Goal: Task Accomplishment & Management: Manage account settings

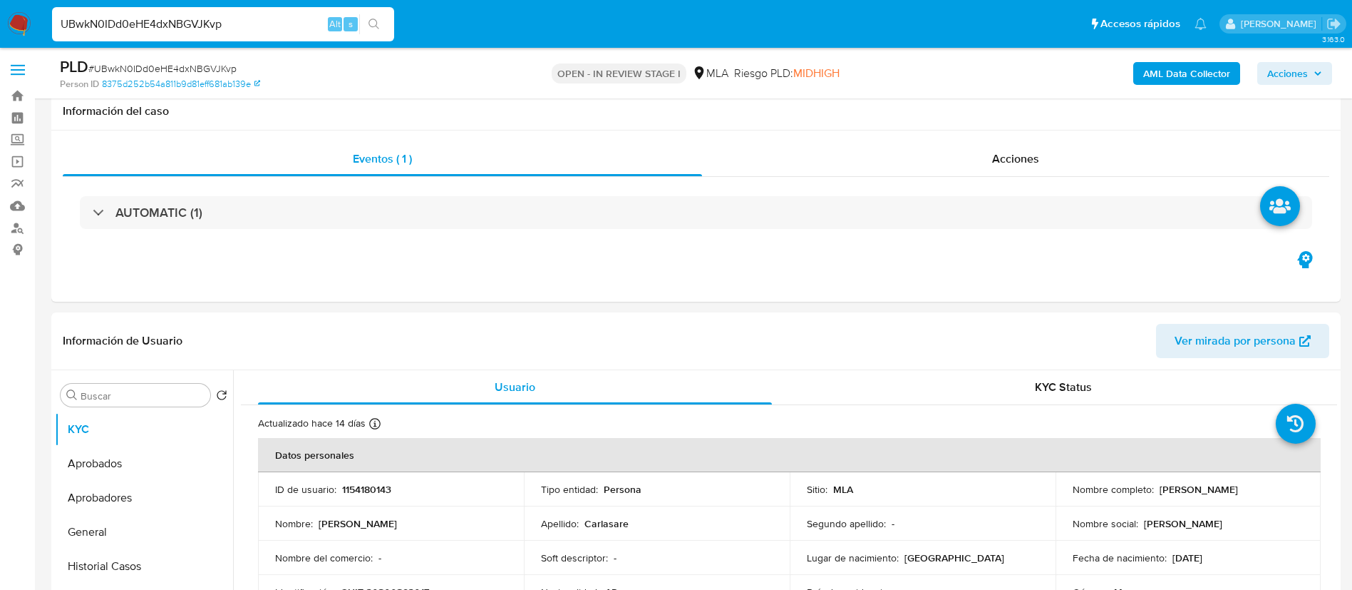
select select "10"
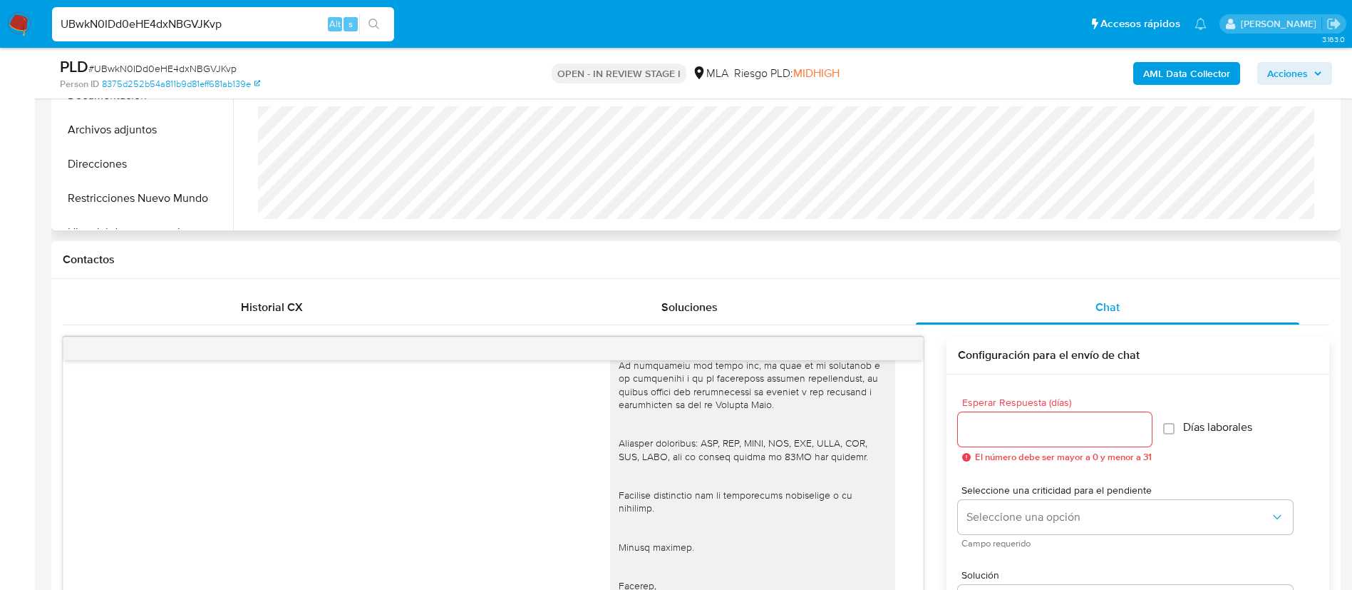
scroll to position [562, 0]
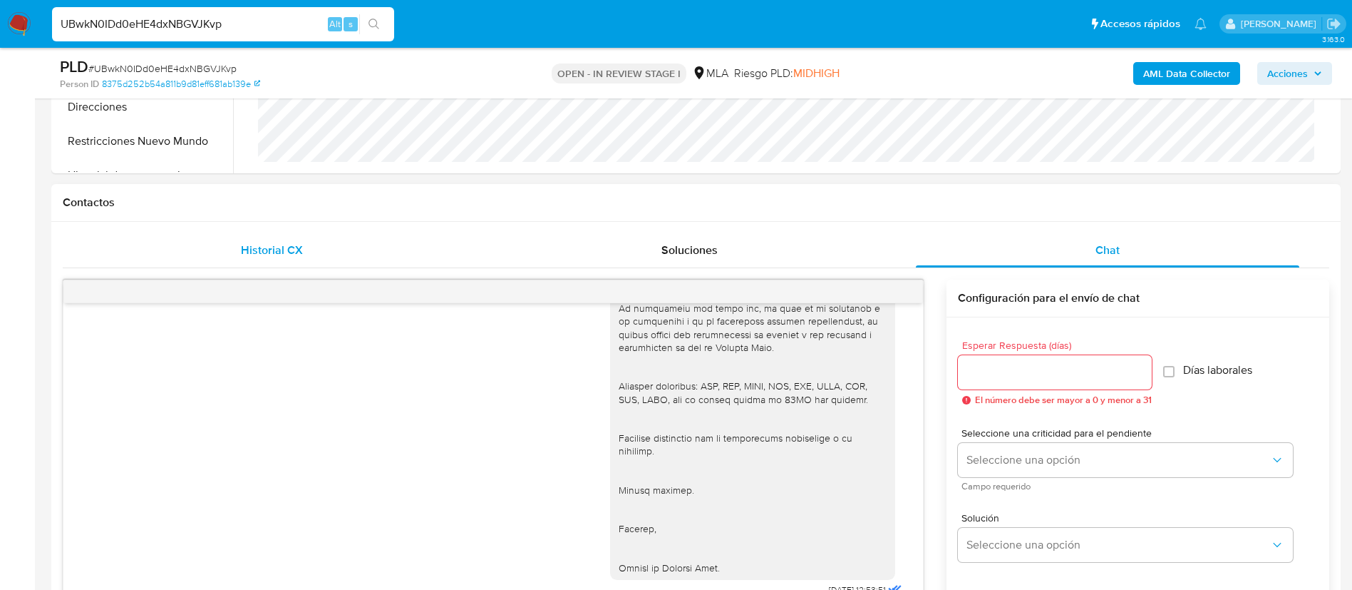
click at [303, 252] on div "Historial CX" at bounding box center [272, 250] width 384 height 34
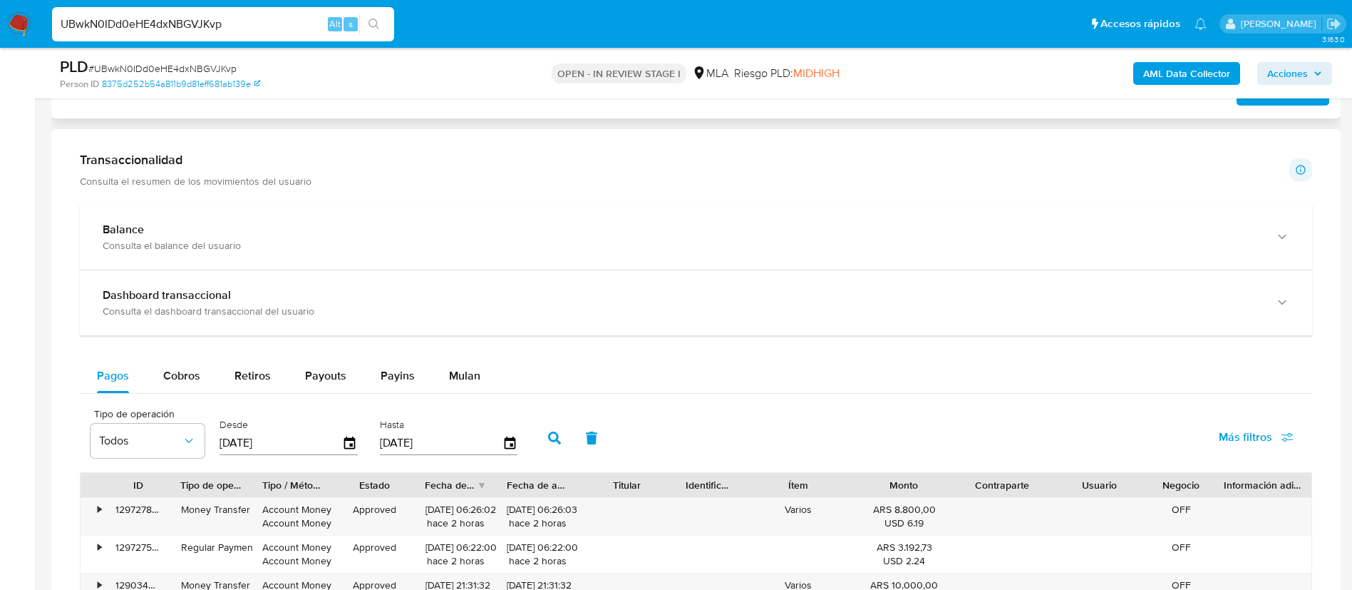
scroll to position [1919, 0]
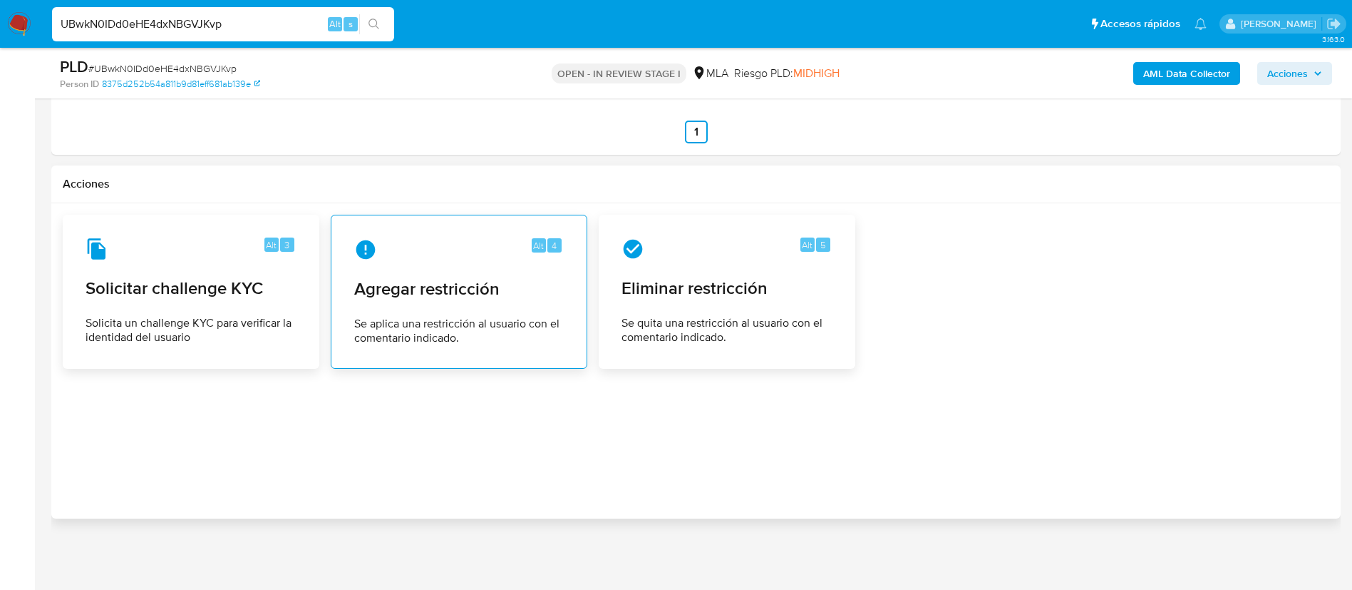
click at [443, 302] on div "Alt 4 Agregar restricción Se aplica una restricción al usuario con el comentari…" at bounding box center [459, 292] width 232 height 130
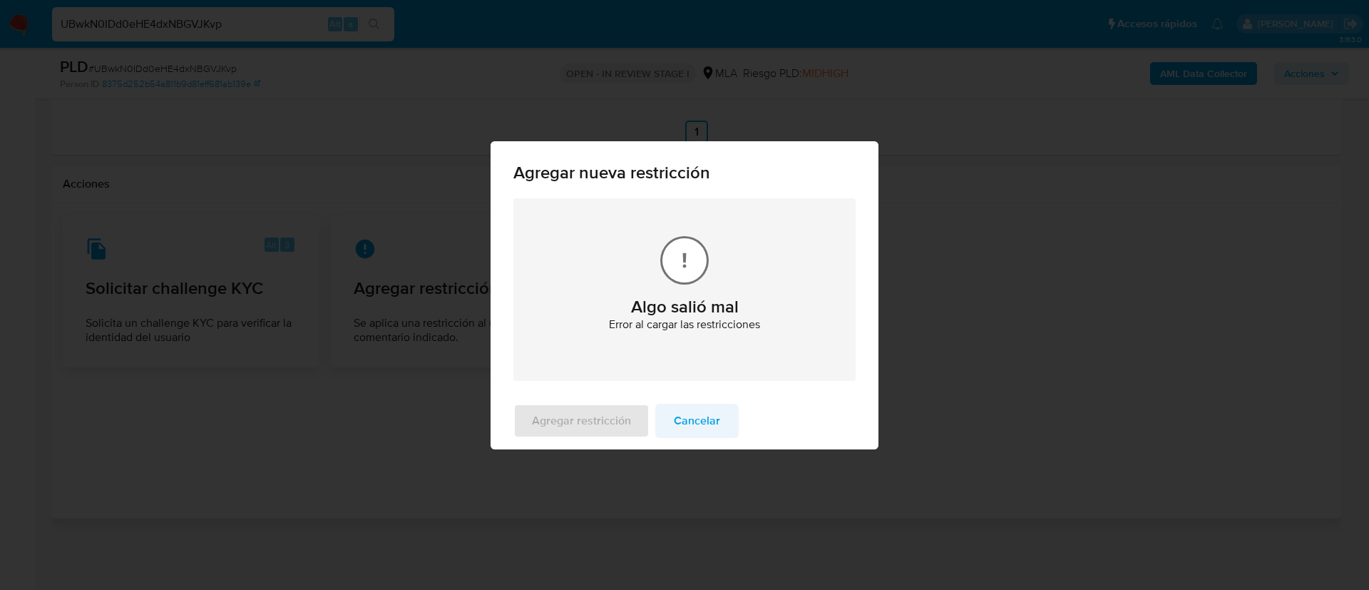
click at [706, 428] on span "Cancelar" at bounding box center [697, 420] width 46 height 31
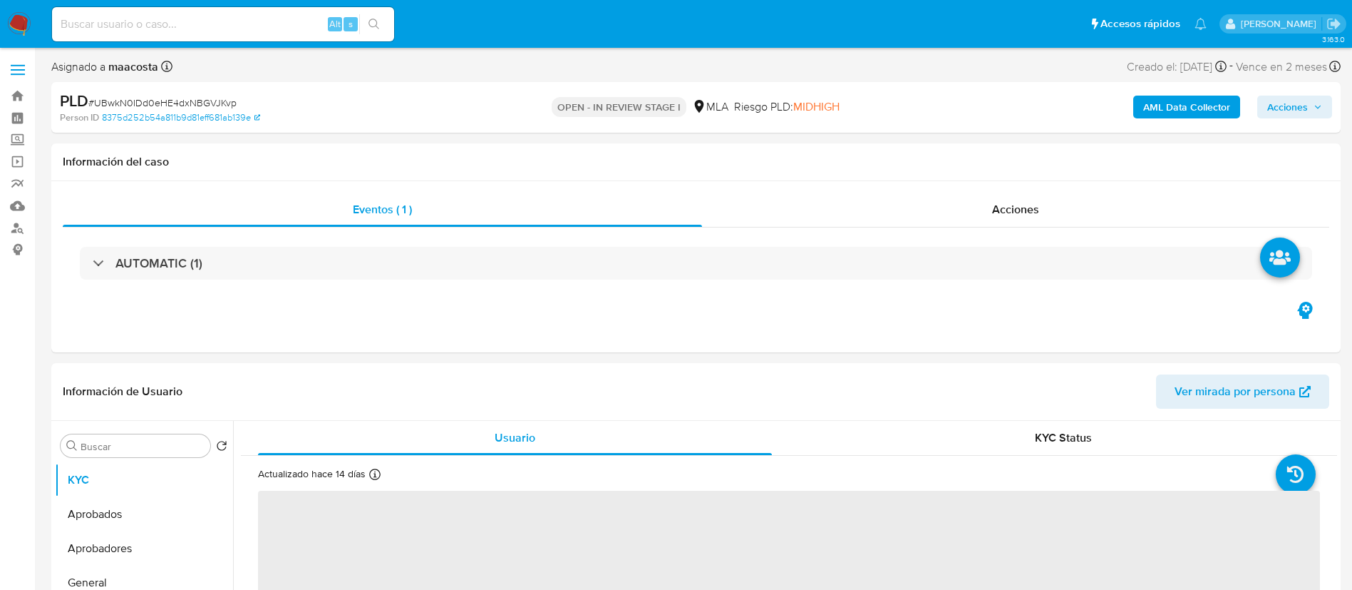
select select "10"
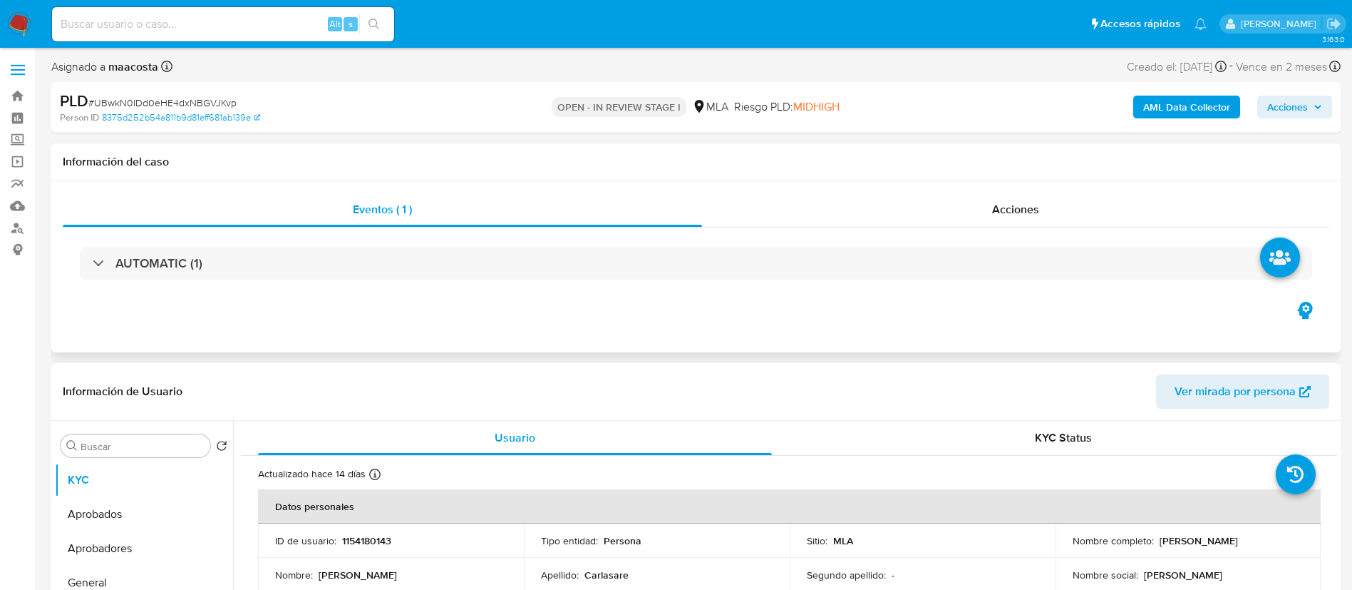
click at [204, 312] on div "Eventos ( 1 ) Acciones AUTOMATIC (1)" at bounding box center [696, 266] width 1290 height 171
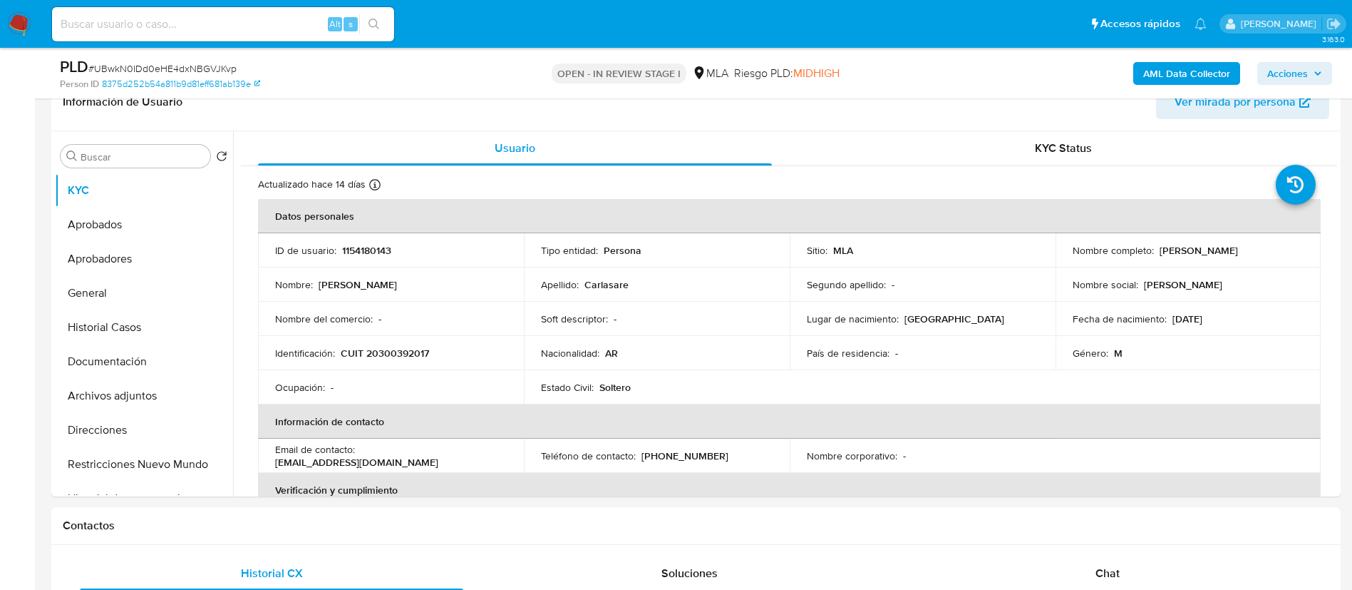
scroll to position [240, 0]
paste input "giUnPX4ueeHAftmyBW3s5pL6"
click at [281, 19] on input at bounding box center [223, 24] width 342 height 19
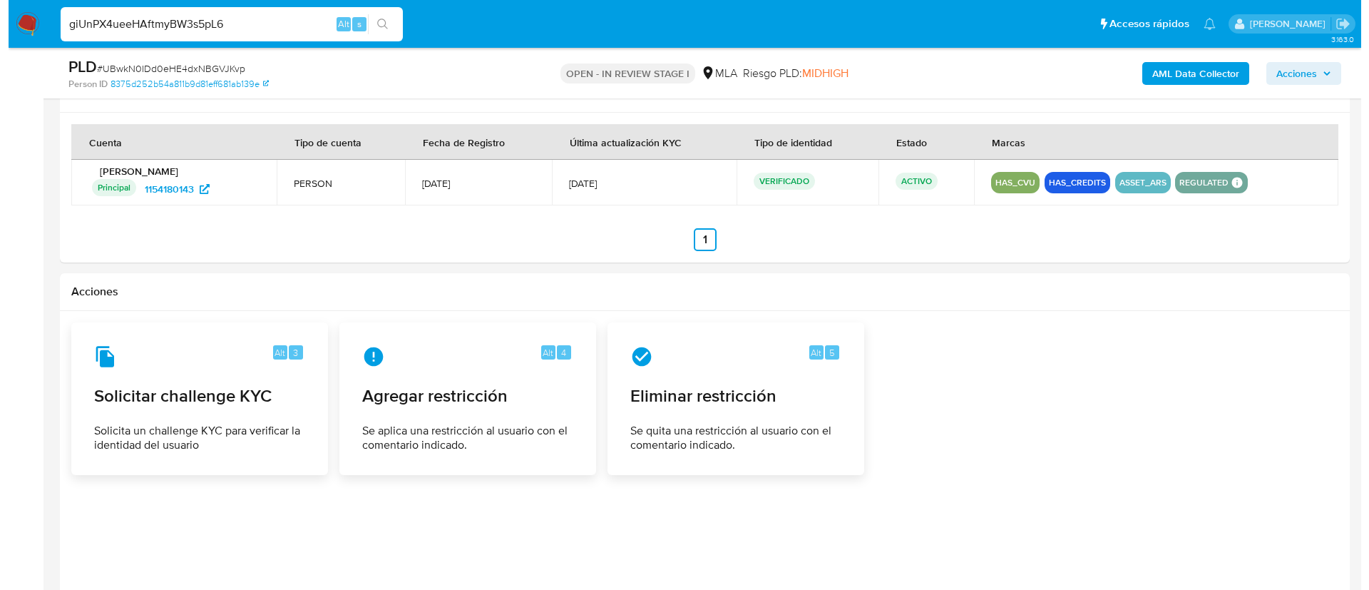
scroll to position [1919, 0]
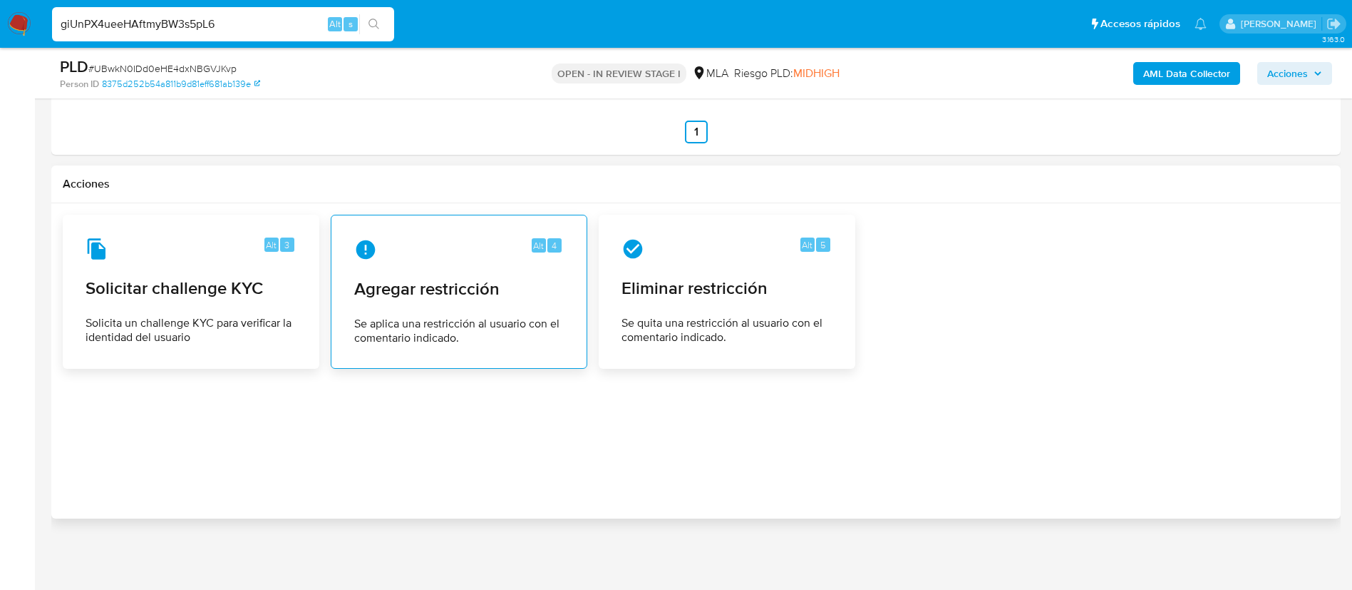
type input "giUnPX4ueeHAftmyBW3s5pL6"
click at [421, 339] on span "Se aplica una restricción al usuario con el comentario indicado." at bounding box center [459, 331] width 210 height 29
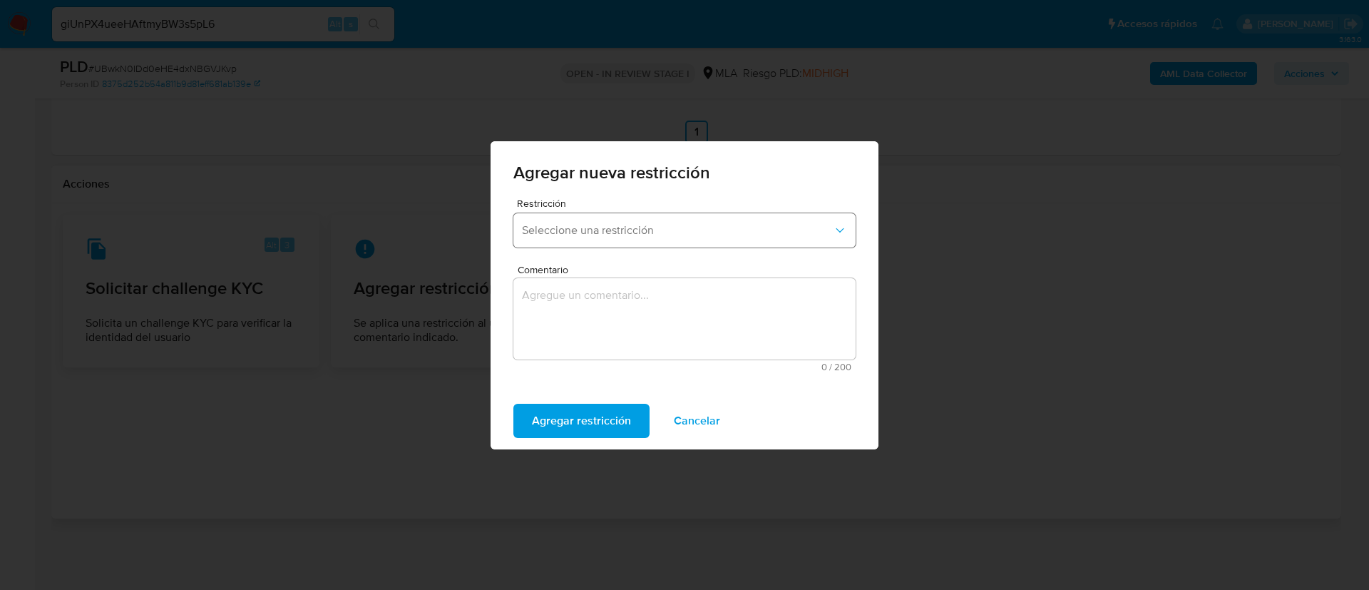
click at [620, 229] on span "Seleccione una restricción" at bounding box center [677, 230] width 311 height 14
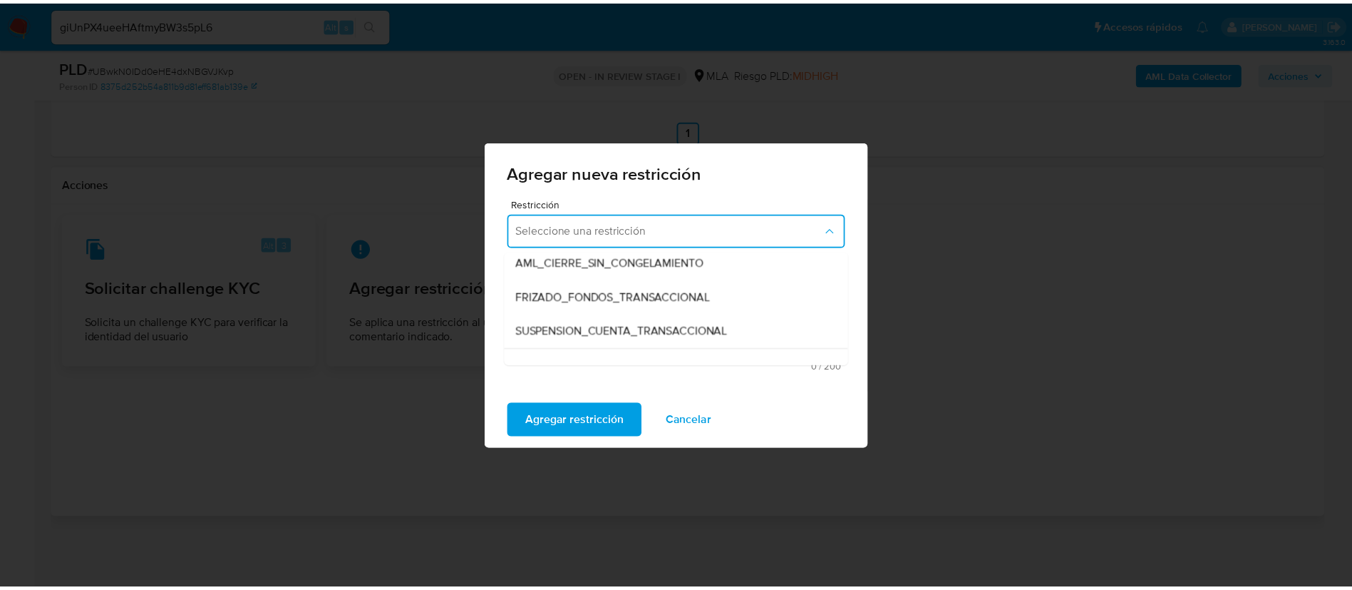
scroll to position [143, 0]
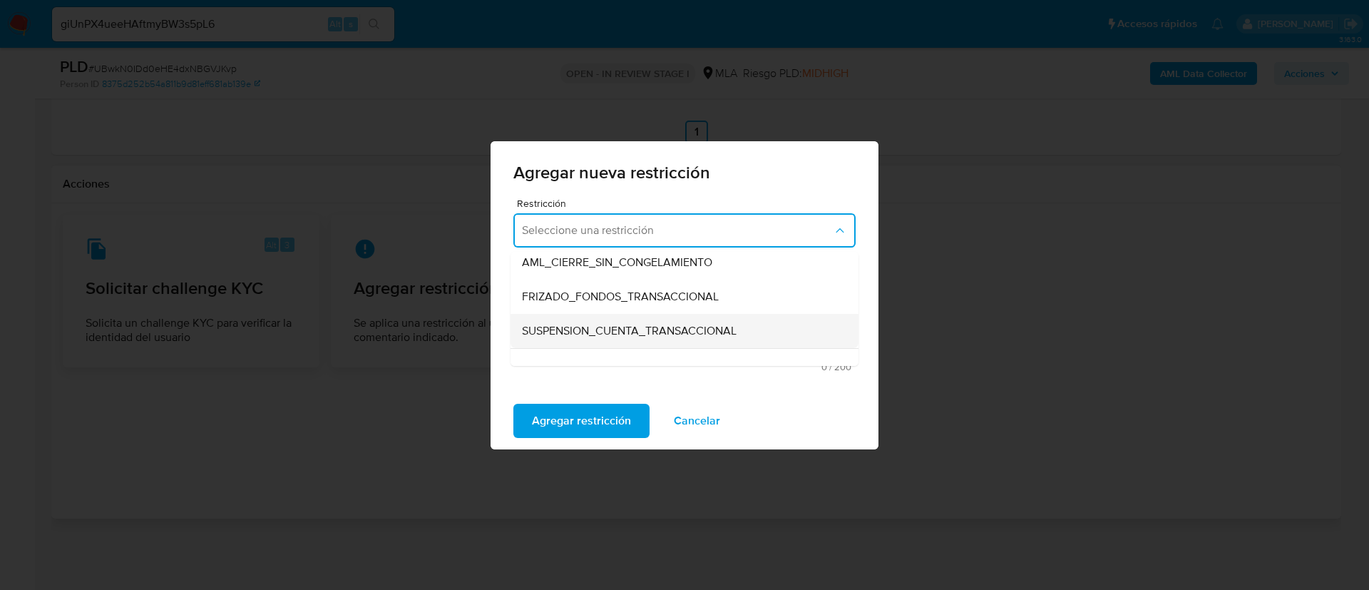
click at [610, 330] on span "SUSPENSION_CUENTA_TRANSACCIONAL" at bounding box center [629, 331] width 215 height 14
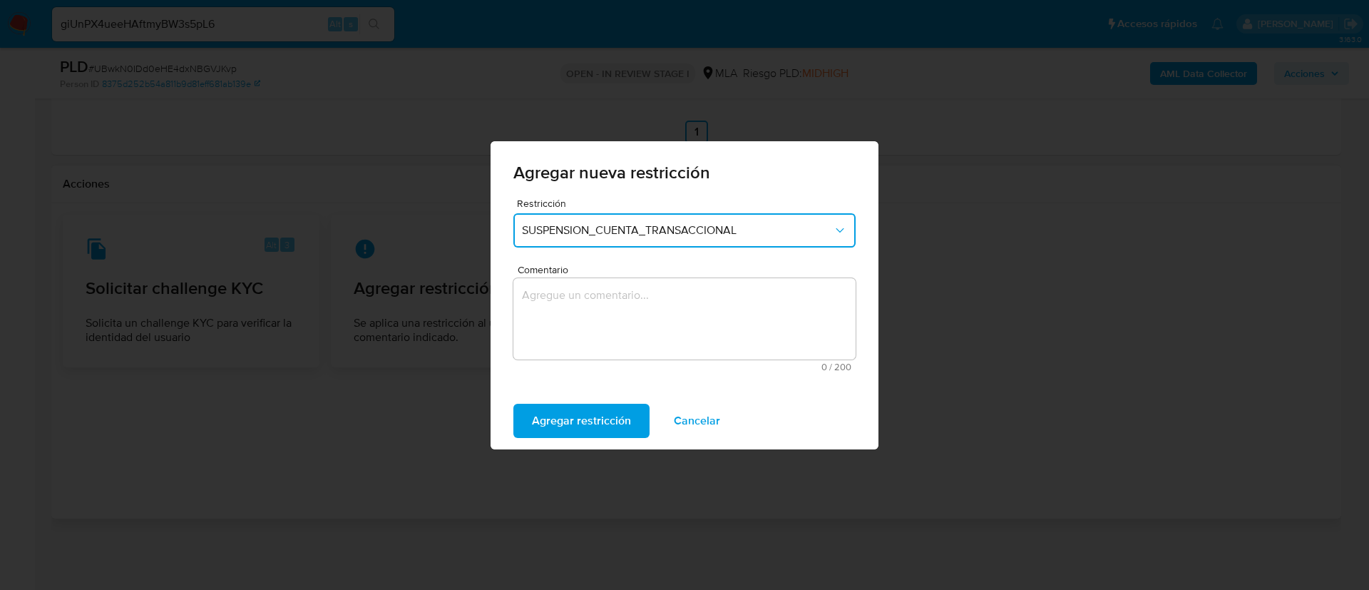
click at [610, 330] on textarea "Comentario" at bounding box center [684, 318] width 342 height 81
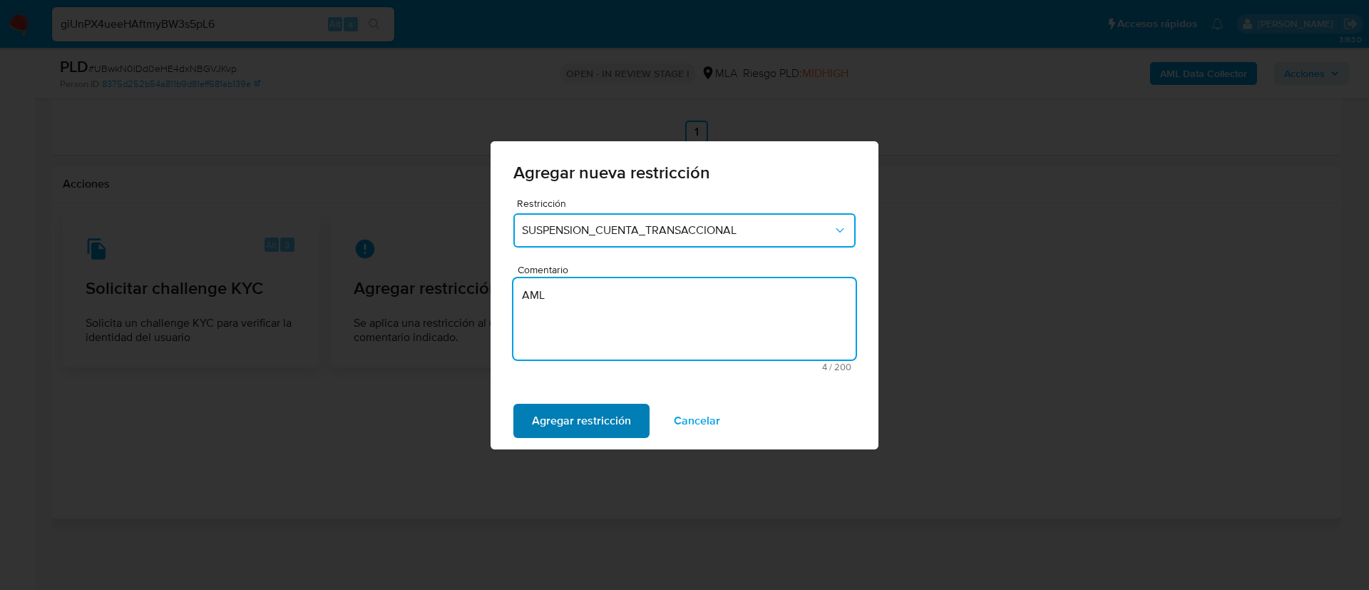
type textarea "AML"
click at [552, 415] on span "Agregar restricción" at bounding box center [581, 420] width 99 height 31
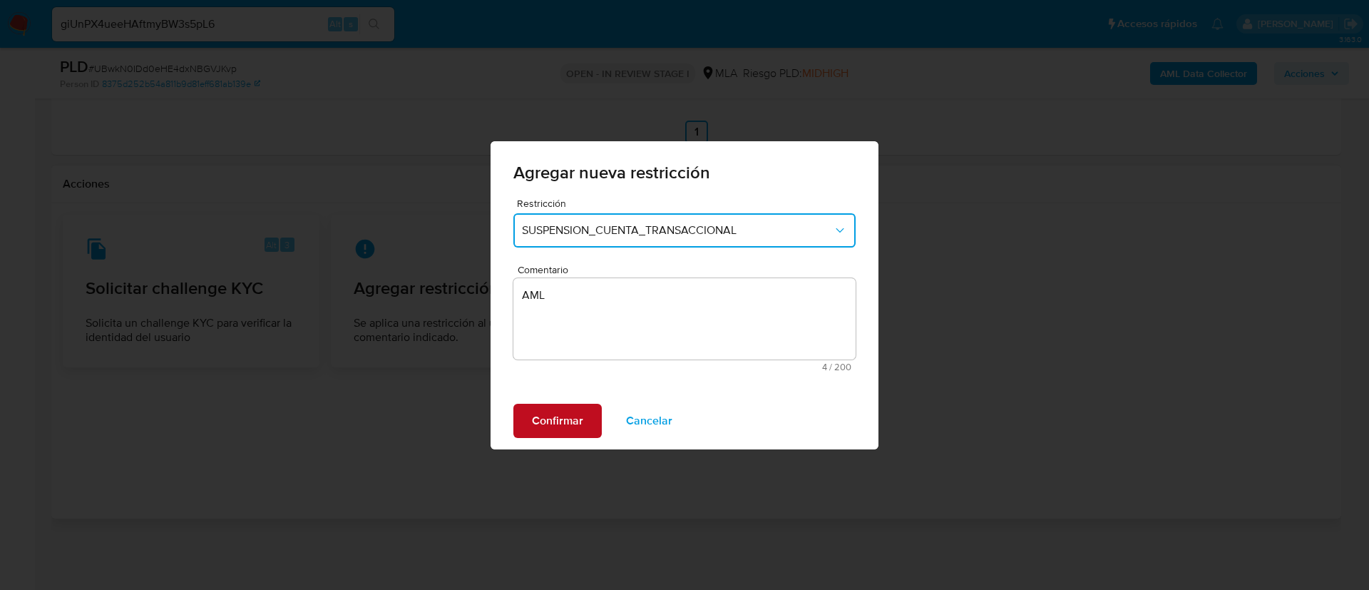
click at [548, 416] on span "Confirmar" at bounding box center [557, 420] width 51 height 31
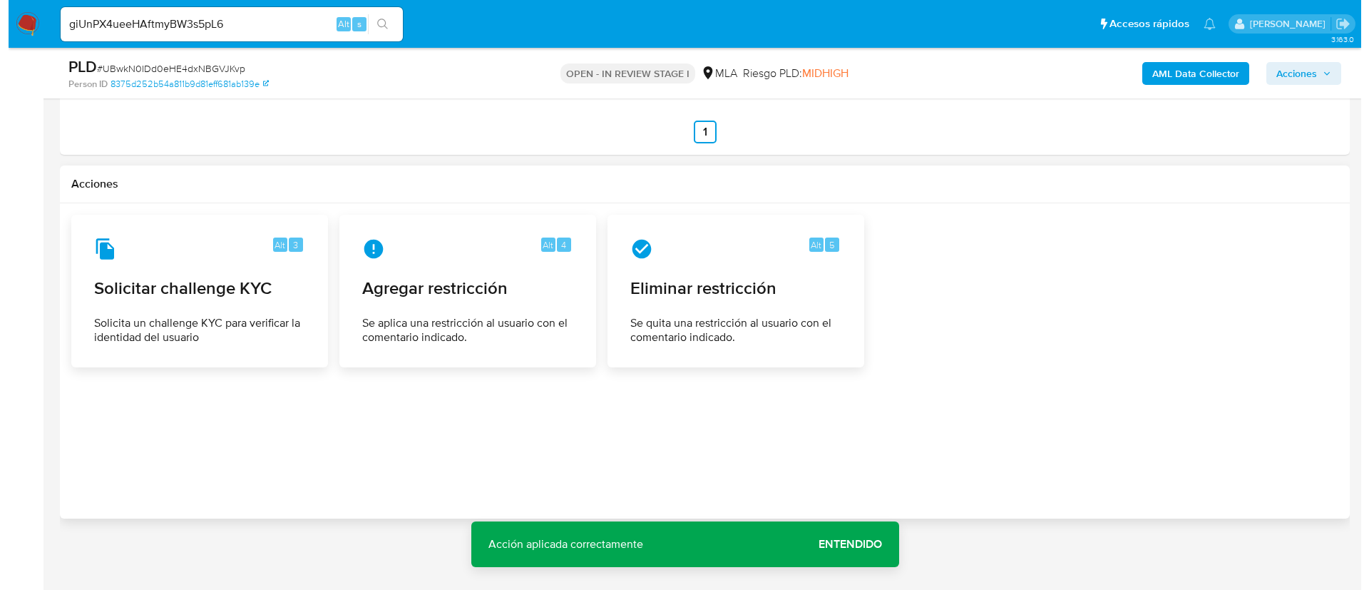
scroll to position [0, 0]
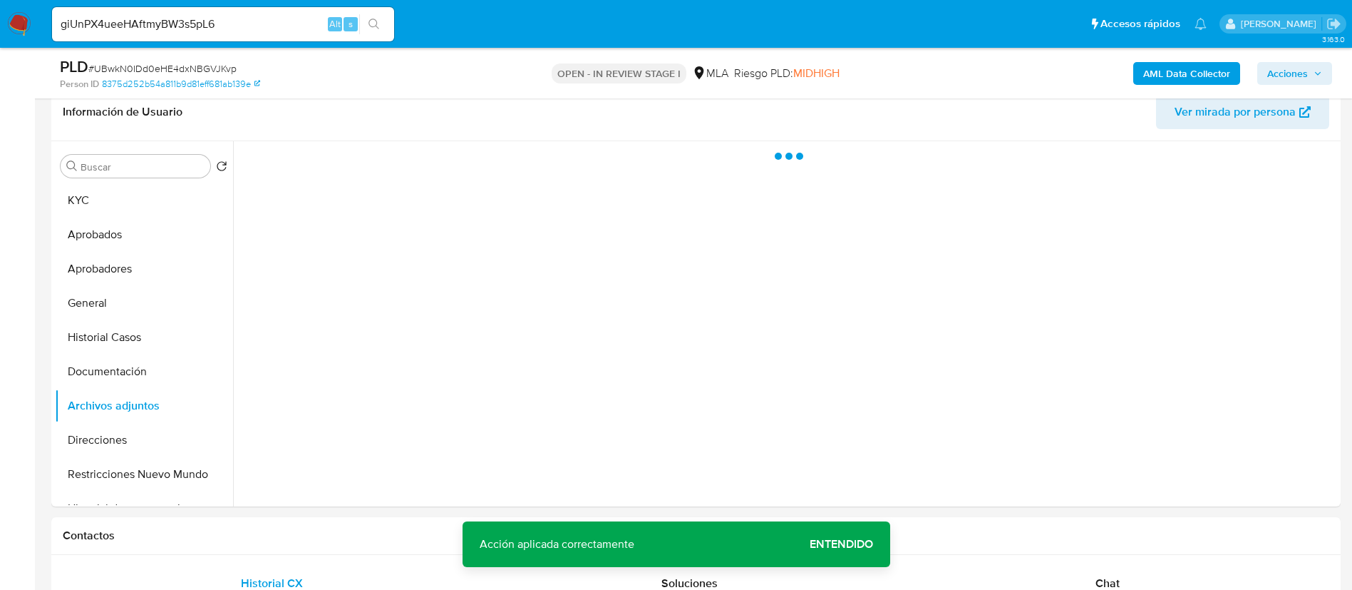
click at [847, 544] on span "Entendido" at bounding box center [841, 544] width 63 height 0
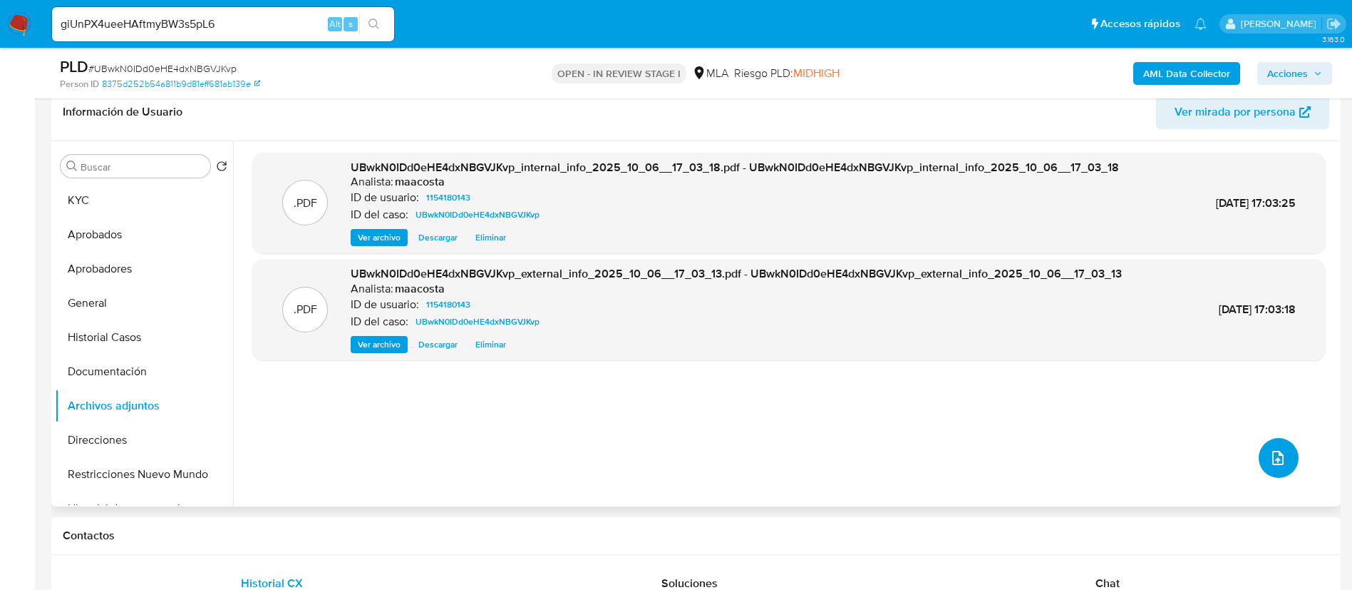
click at [1270, 466] on icon "upload-file" at bounding box center [1278, 457] width 17 height 17
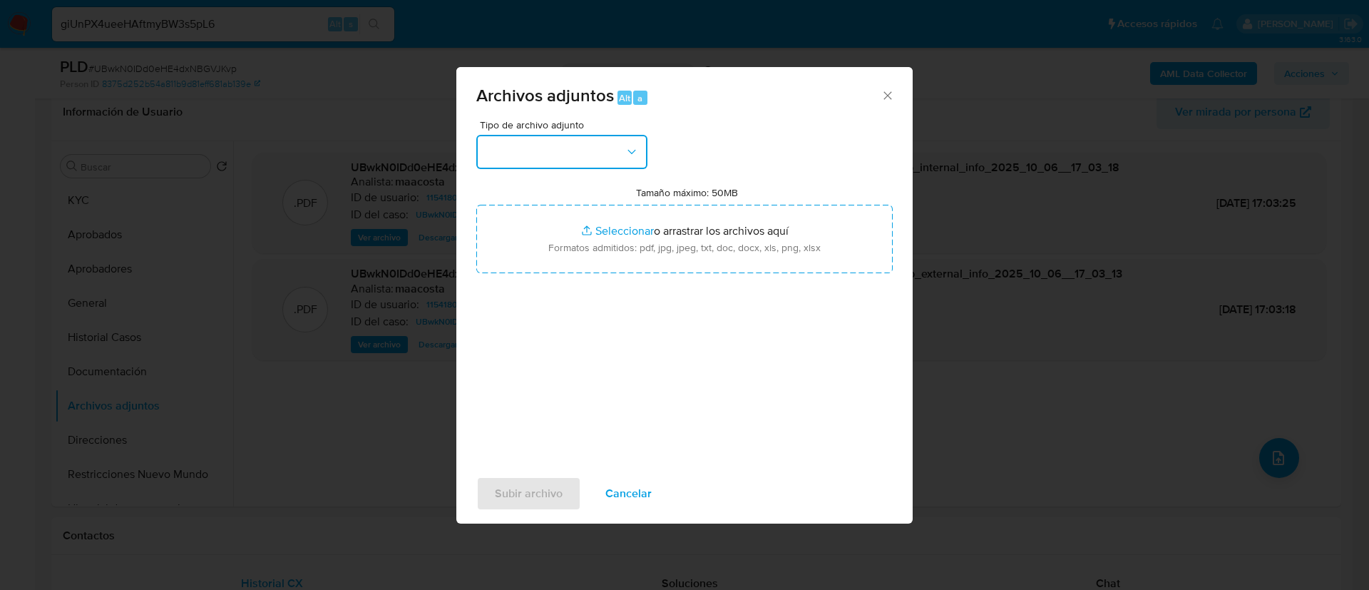
click at [605, 144] on button "button" at bounding box center [561, 152] width 171 height 34
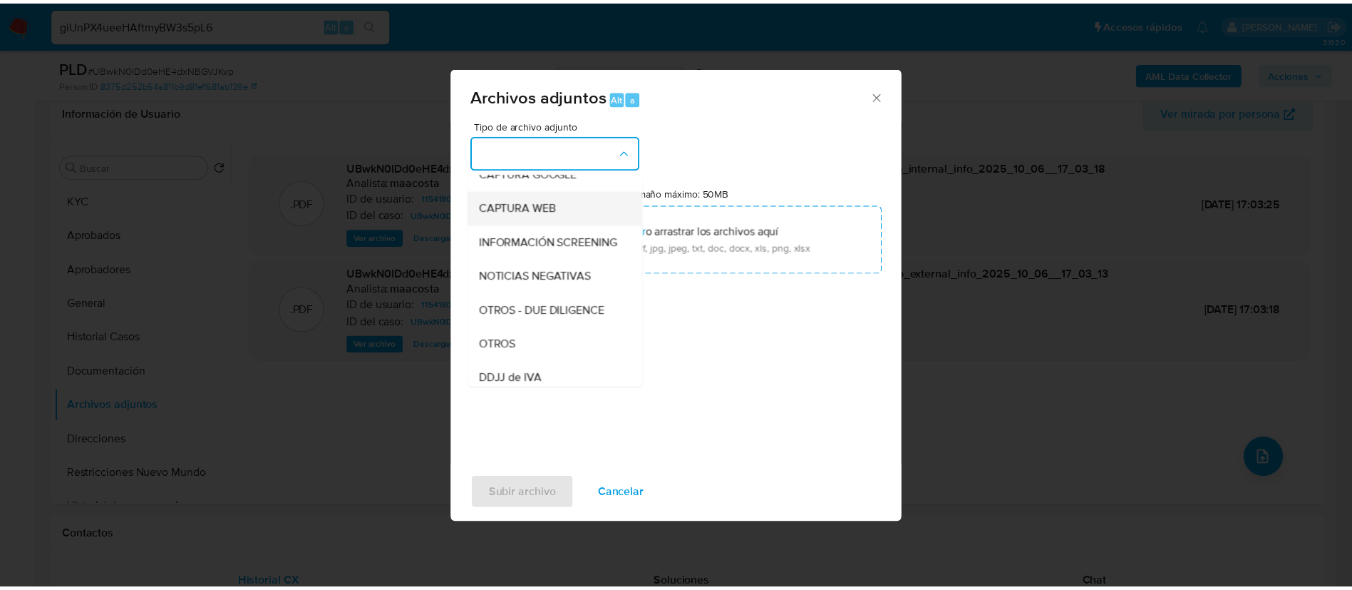
scroll to position [117, 0]
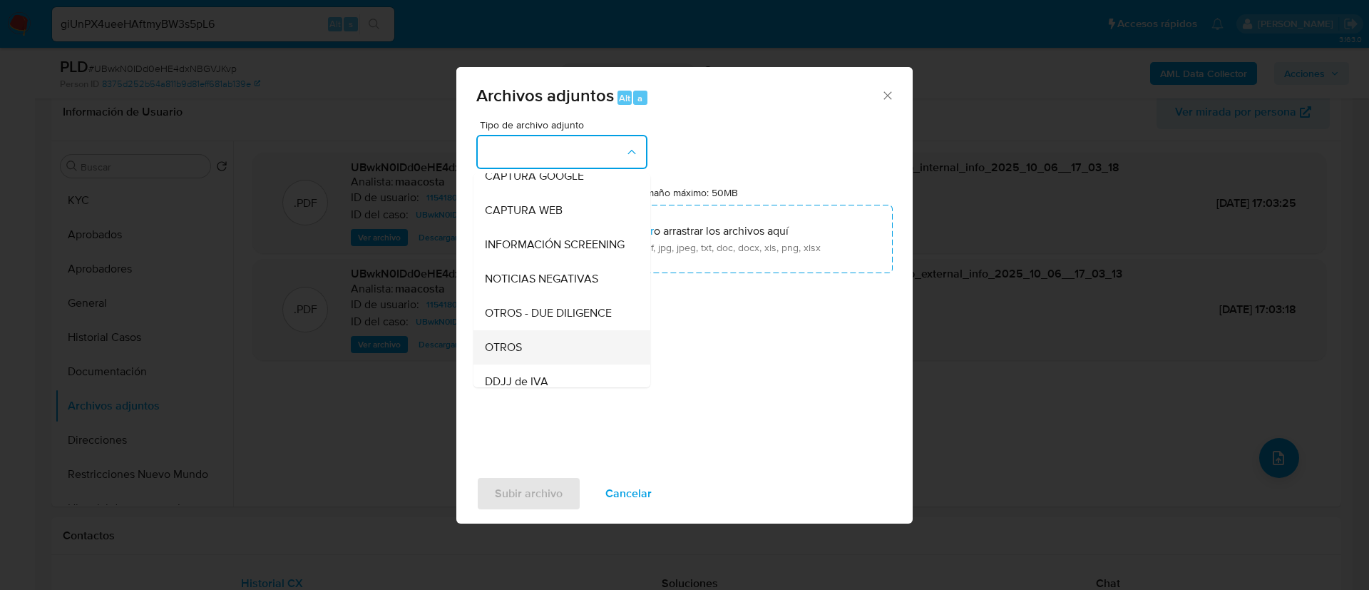
click at [513, 354] on span "OTROS" at bounding box center [503, 347] width 37 height 14
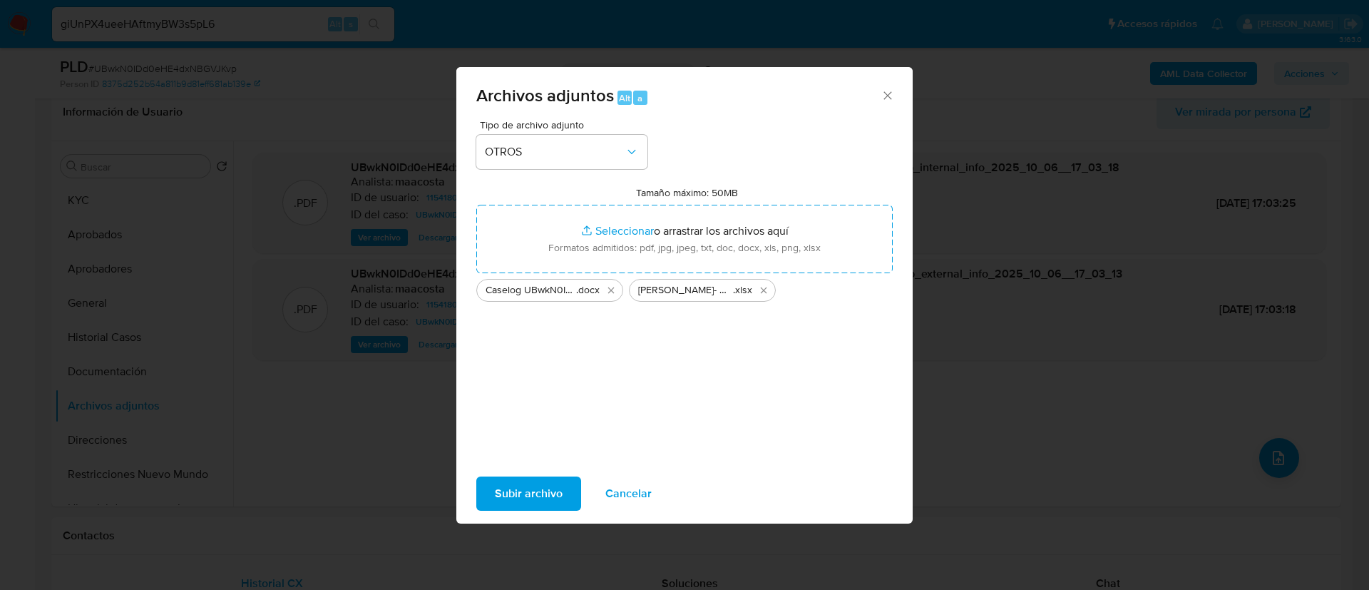
click at [523, 483] on span "Subir archivo" at bounding box center [529, 493] width 68 height 31
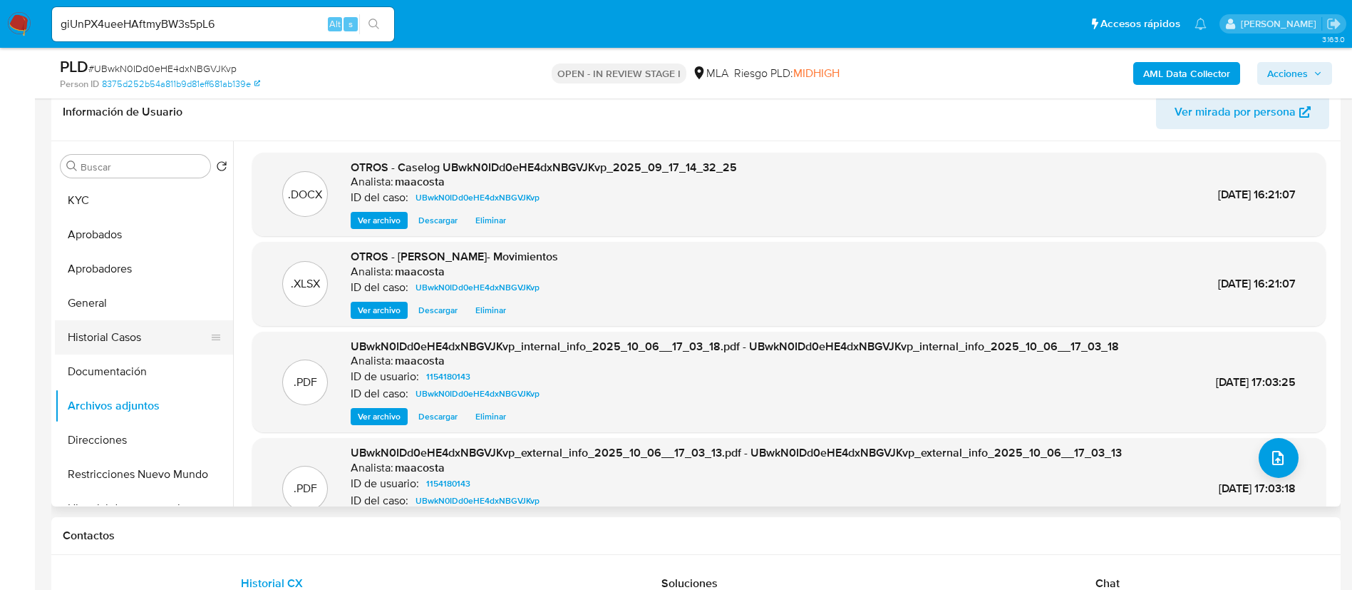
click at [98, 339] on button "Historial Casos" at bounding box center [138, 337] width 167 height 34
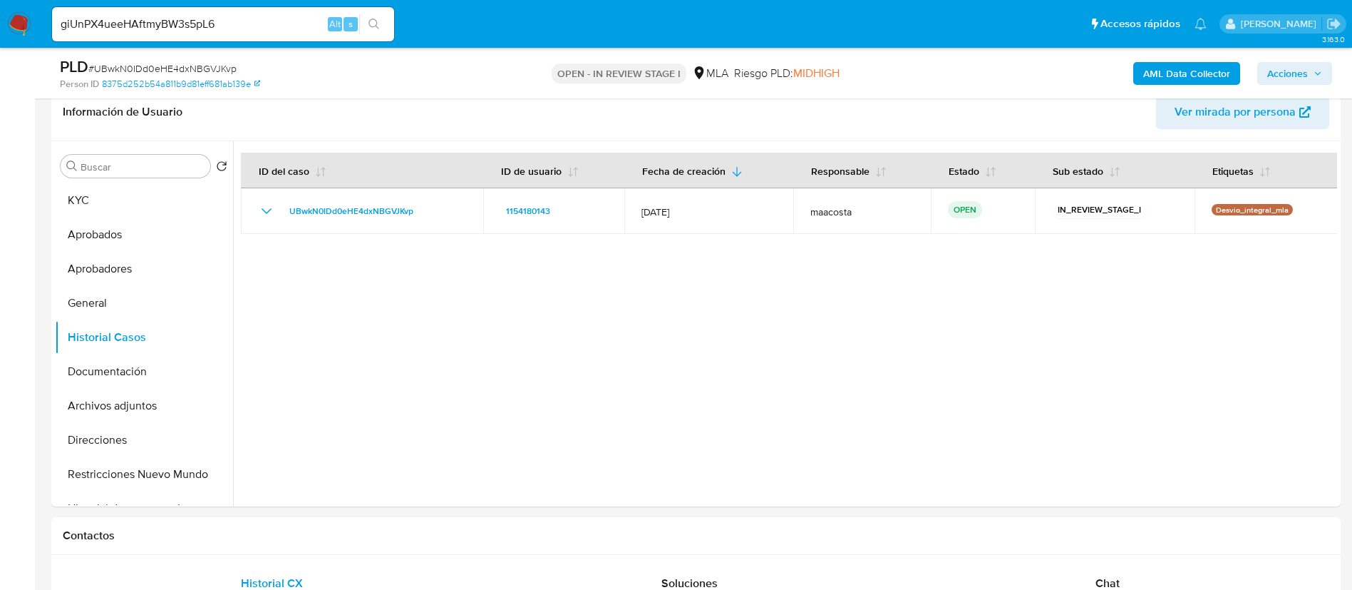
click at [1310, 58] on div "AML Data Collector Acciones" at bounding box center [1122, 73] width 421 height 34
click at [1292, 70] on span "Acciones" at bounding box center [1288, 73] width 41 height 23
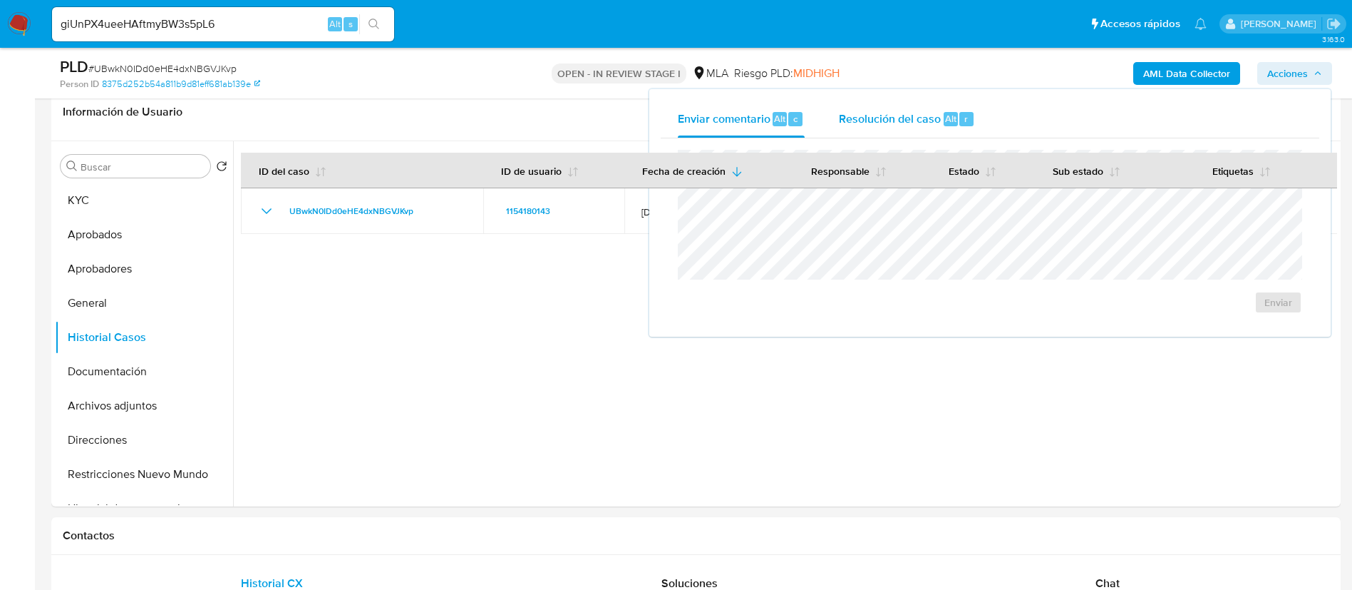
click at [897, 126] on div "Resolución del caso Alt r" at bounding box center [907, 119] width 136 height 37
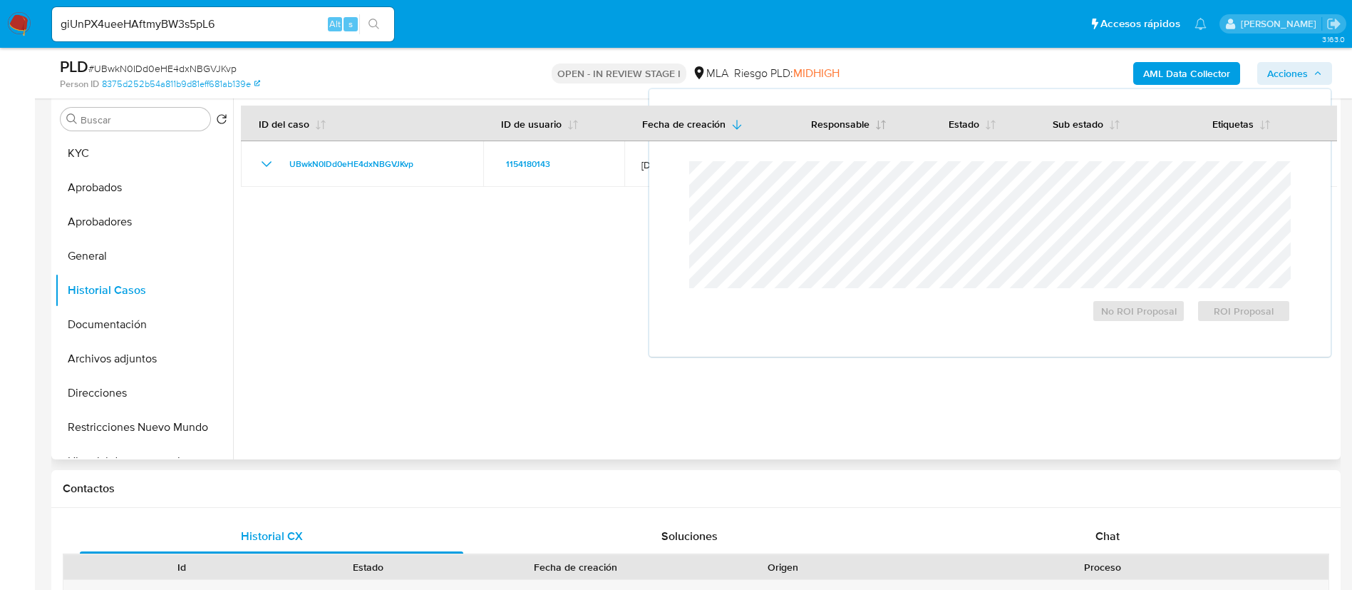
scroll to position [275, 0]
click at [1250, 316] on span "ROI Proposal" at bounding box center [1244, 311] width 74 height 20
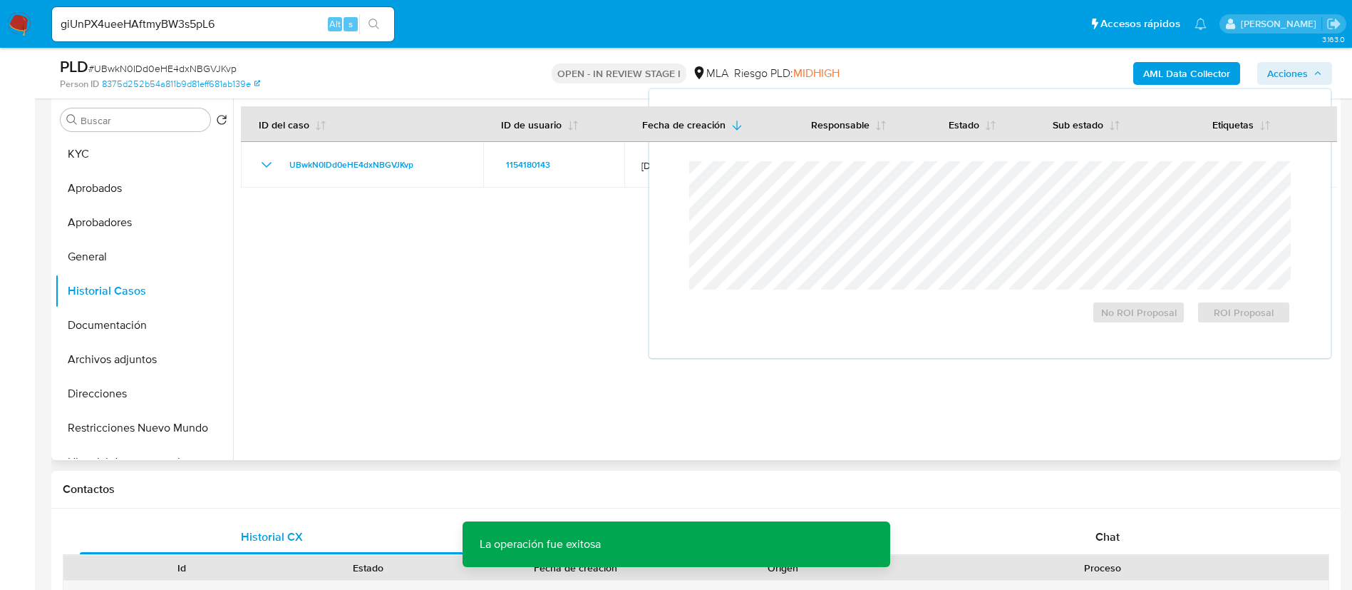
click at [443, 304] on div at bounding box center [785, 277] width 1104 height 365
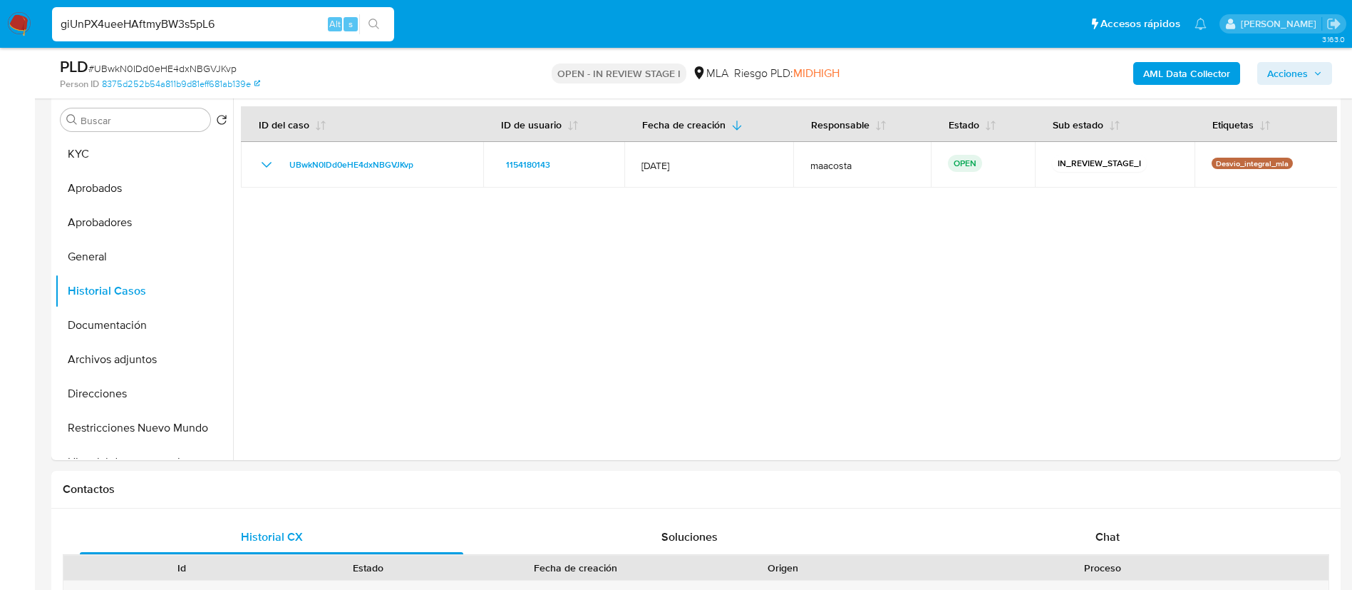
click at [285, 21] on input "giUnPX4ueeHAftmyBW3s5pL6" at bounding box center [223, 24] width 342 height 19
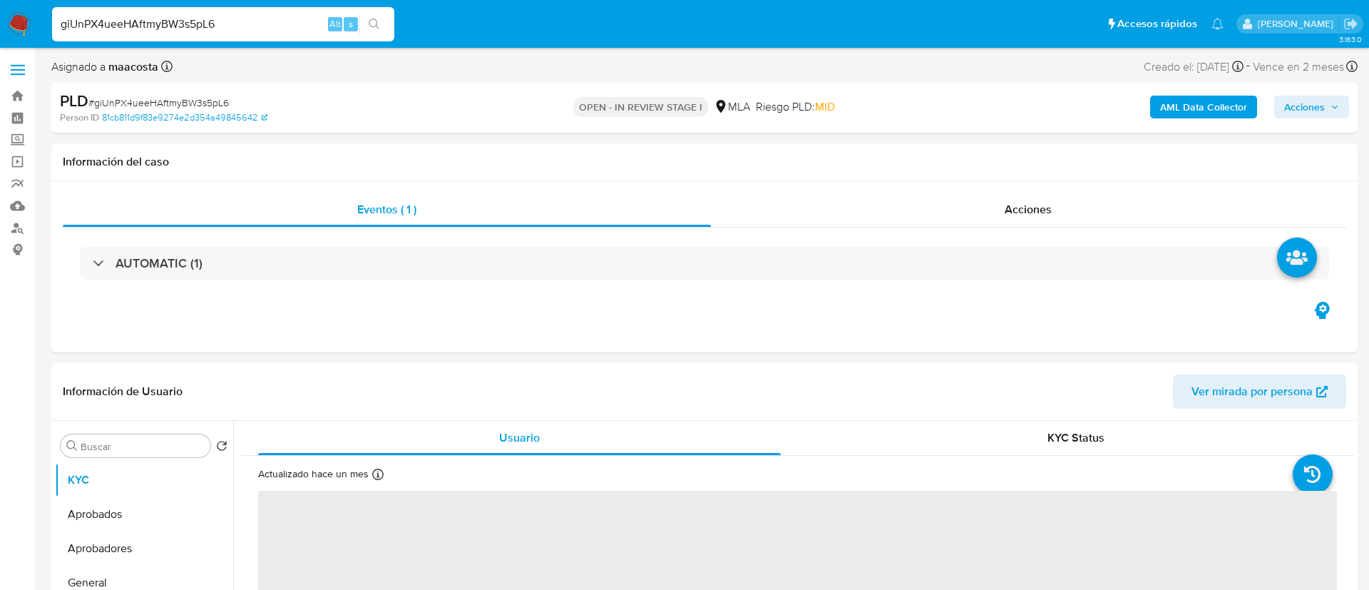
select select "10"
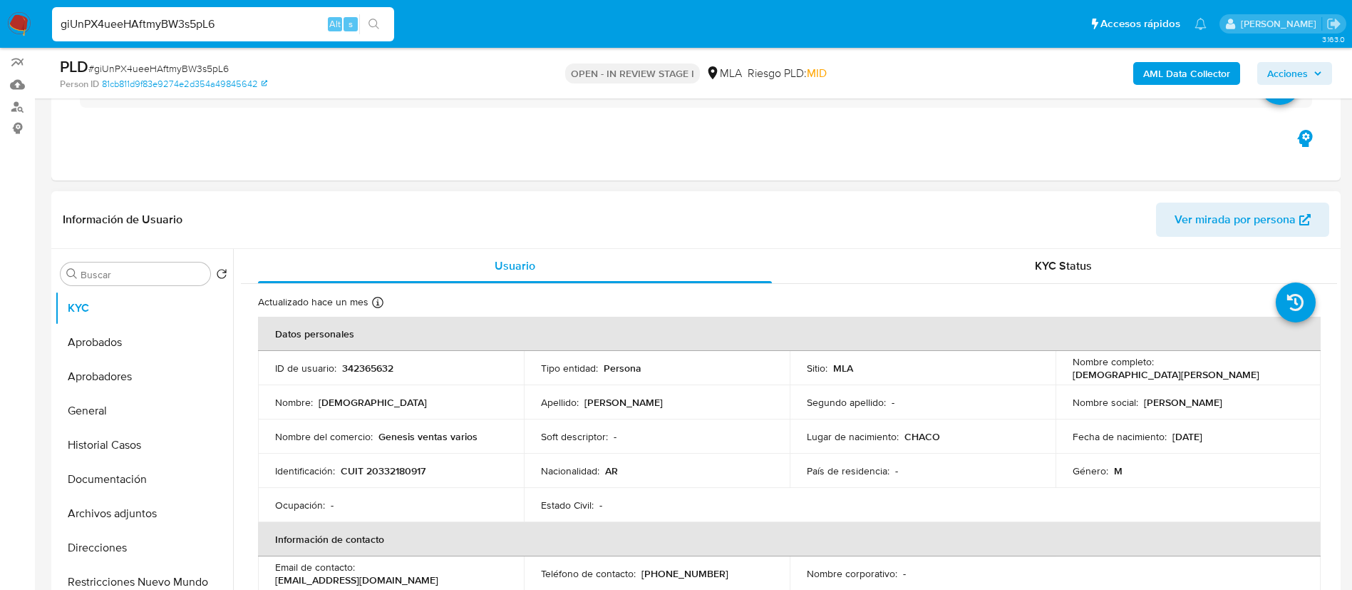
scroll to position [122, 0]
click at [139, 486] on button "Documentación" at bounding box center [138, 478] width 167 height 34
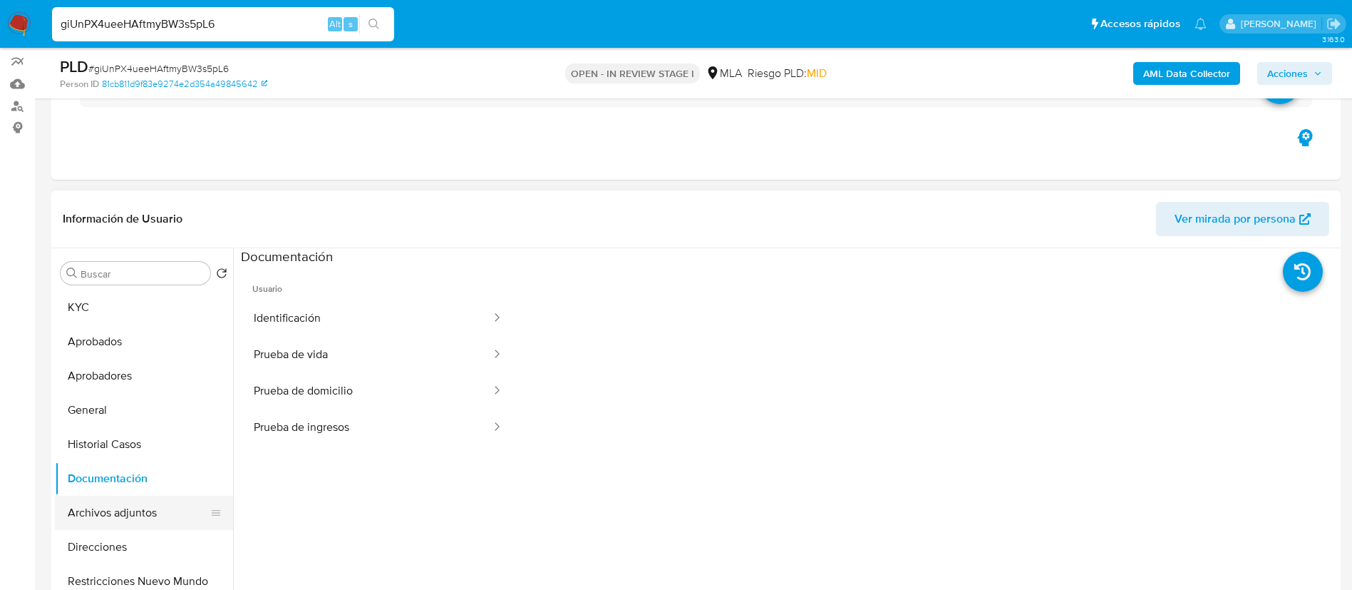
click at [135, 514] on button "Archivos adjuntos" at bounding box center [138, 512] width 167 height 34
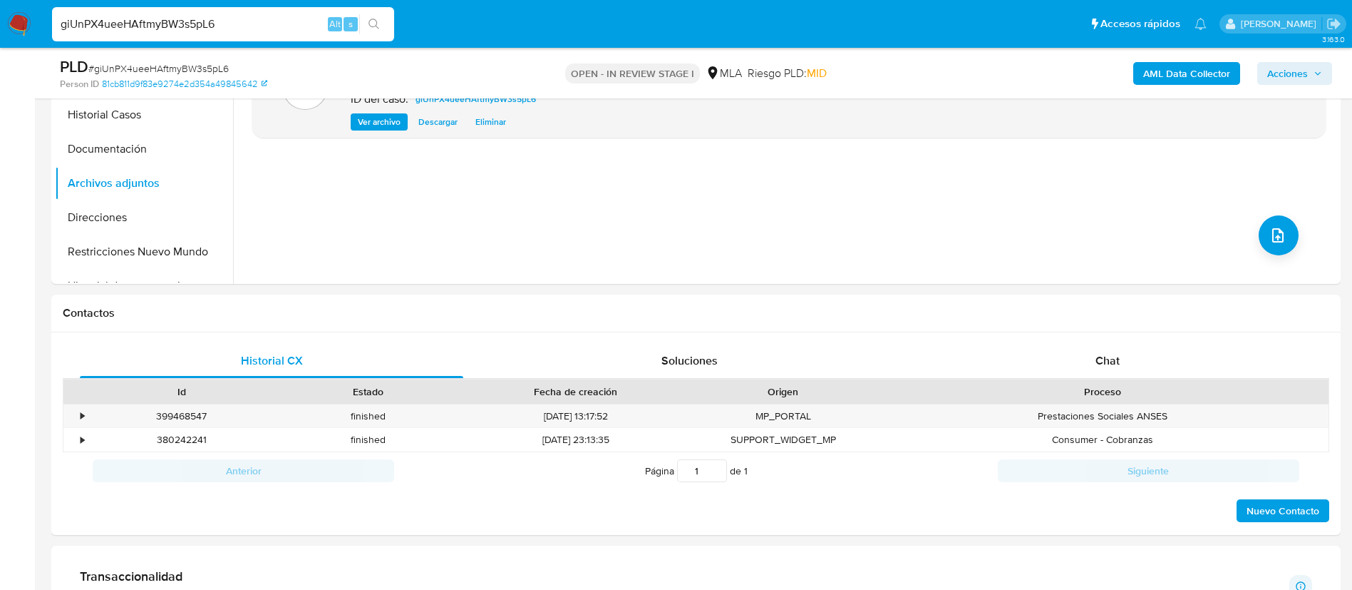
scroll to position [500, 0]
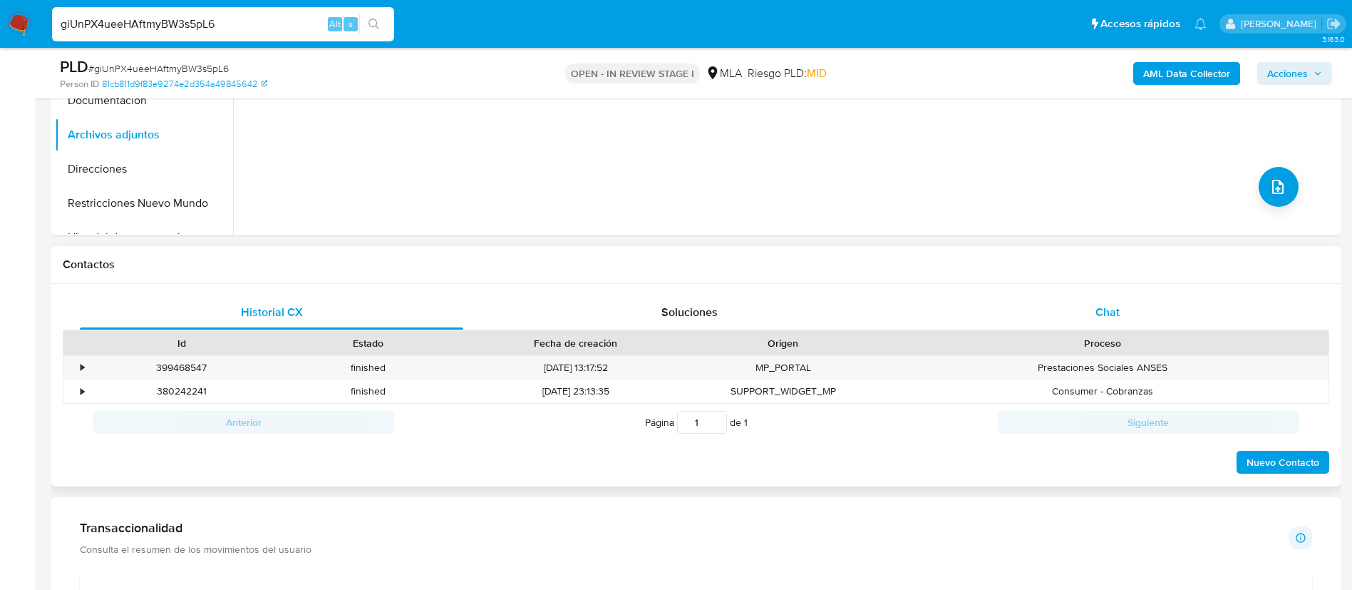
click at [1129, 321] on div "Chat" at bounding box center [1108, 312] width 384 height 34
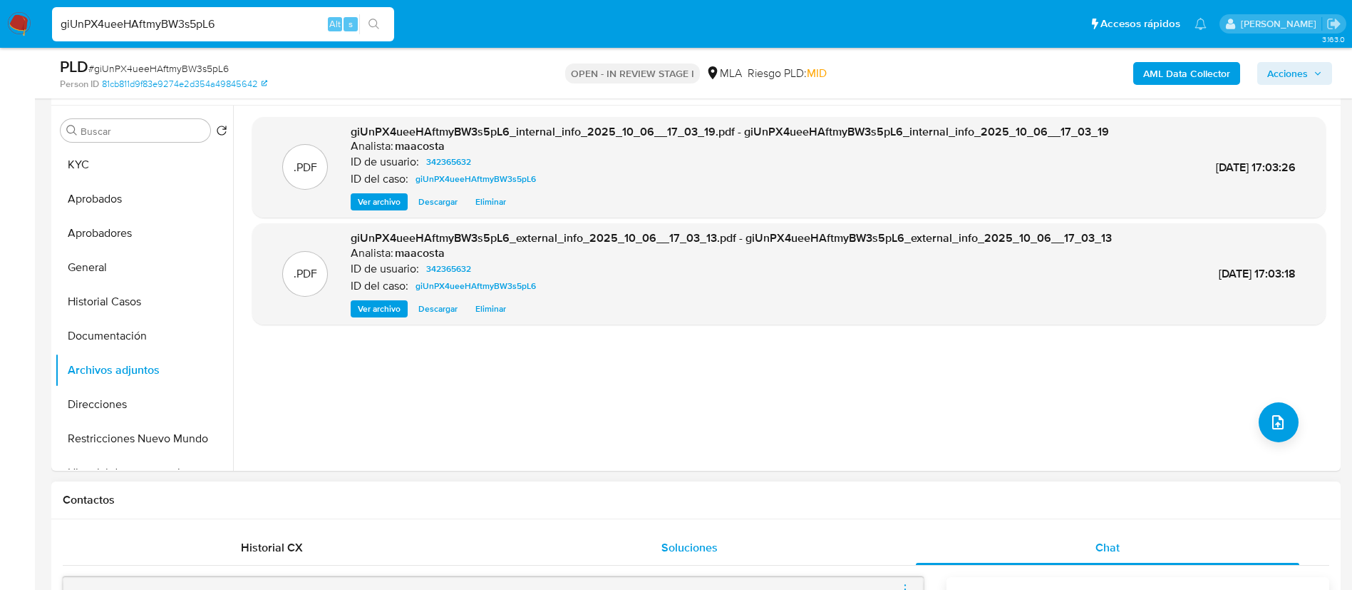
scroll to position [262, 0]
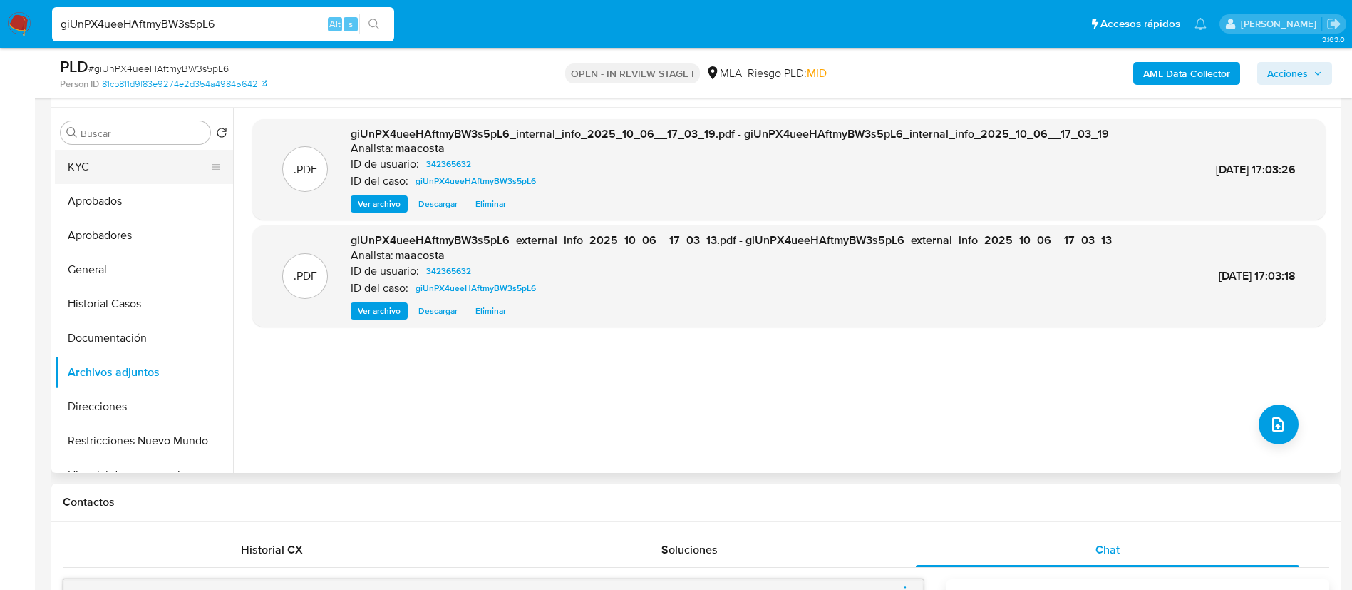
click at [103, 166] on button "KYC" at bounding box center [138, 167] width 167 height 34
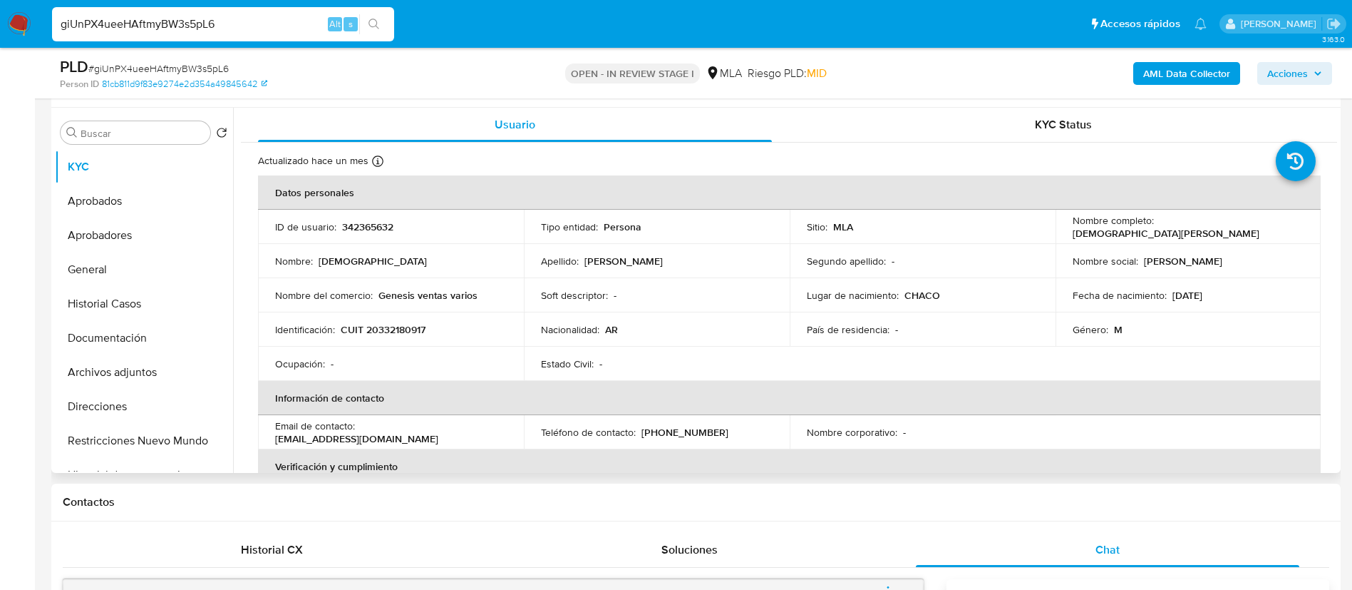
click at [392, 332] on p "CUIT 20332180917" at bounding box center [383, 329] width 85 height 13
copy p "20332180917"
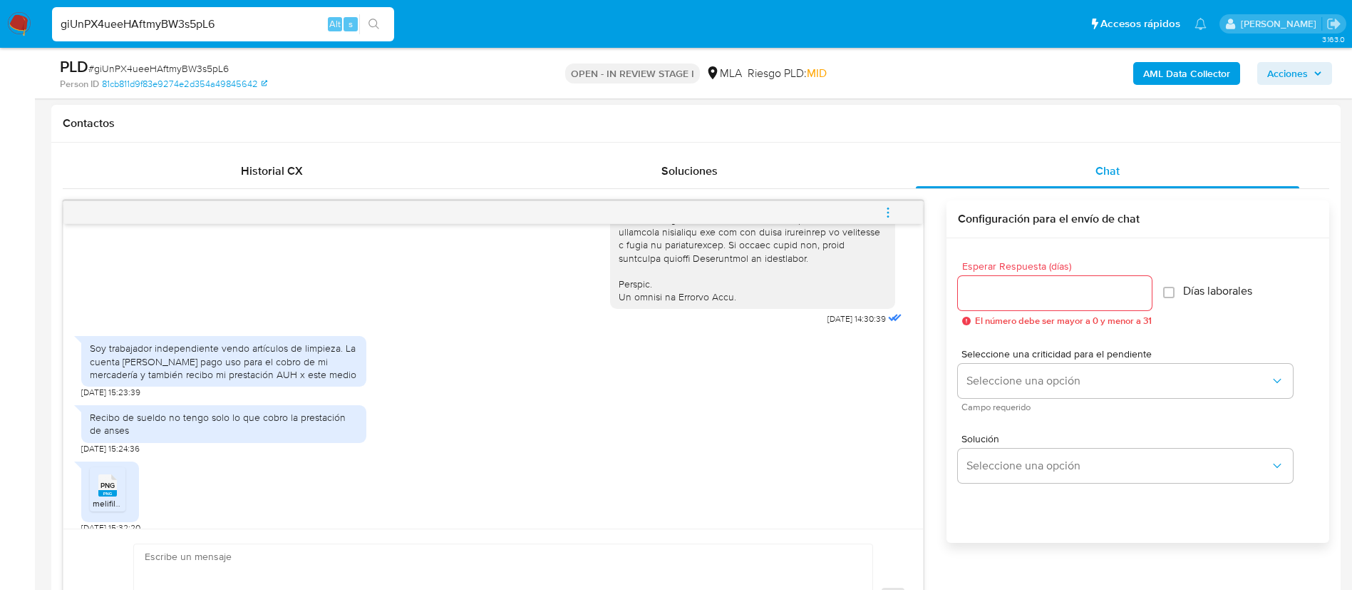
scroll to position [684, 0]
drag, startPoint x: 787, startPoint y: 347, endPoint x: 838, endPoint y: 346, distance: 50.6
copy span "[DATE]"
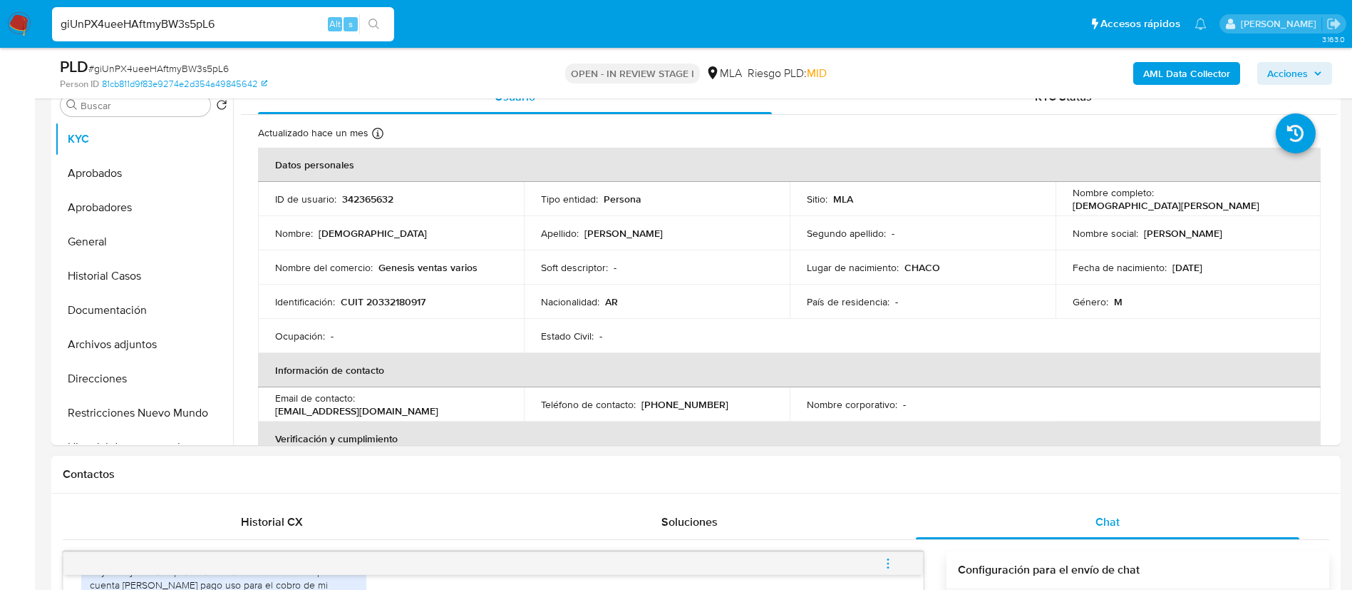
scroll to position [284, 0]
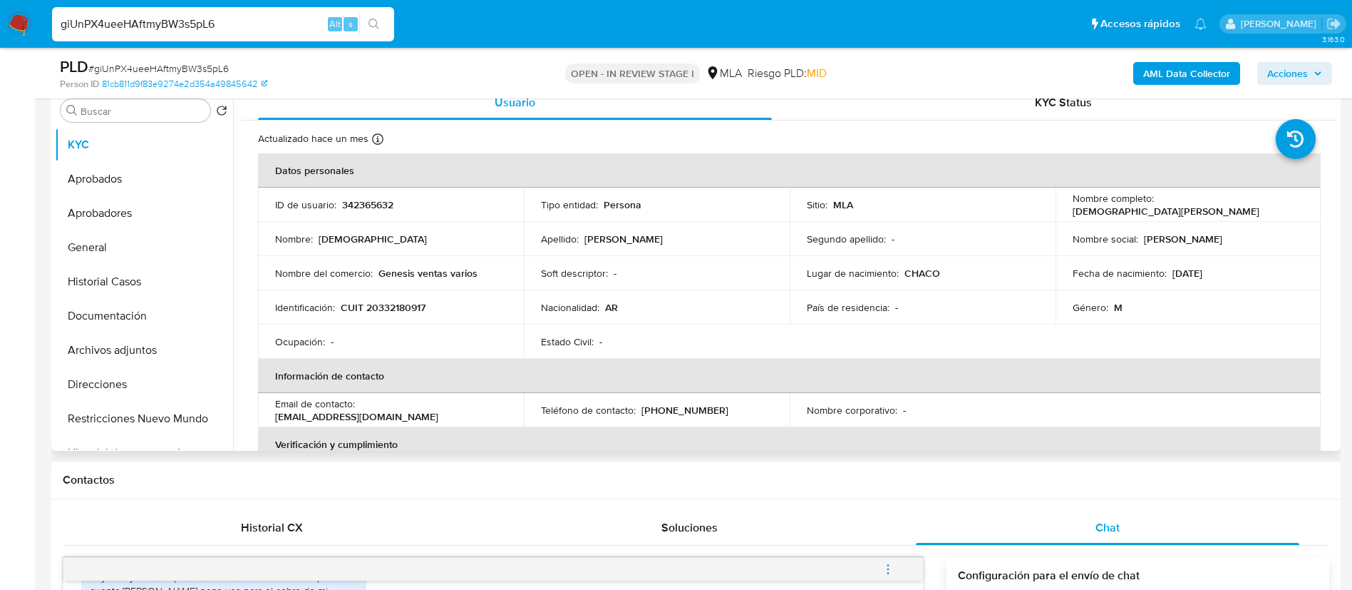
click at [1251, 205] on p "Cristiansebastian Gomez" at bounding box center [1166, 211] width 187 height 13
copy p "Gomez"
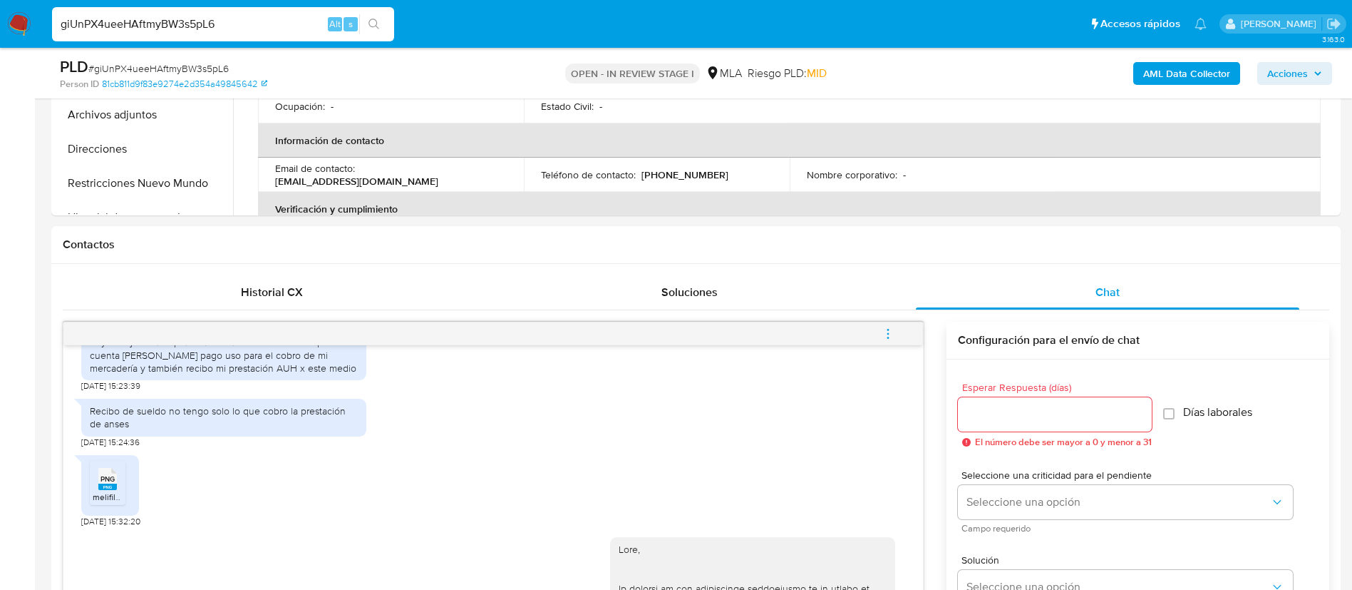
scroll to position [547, 0]
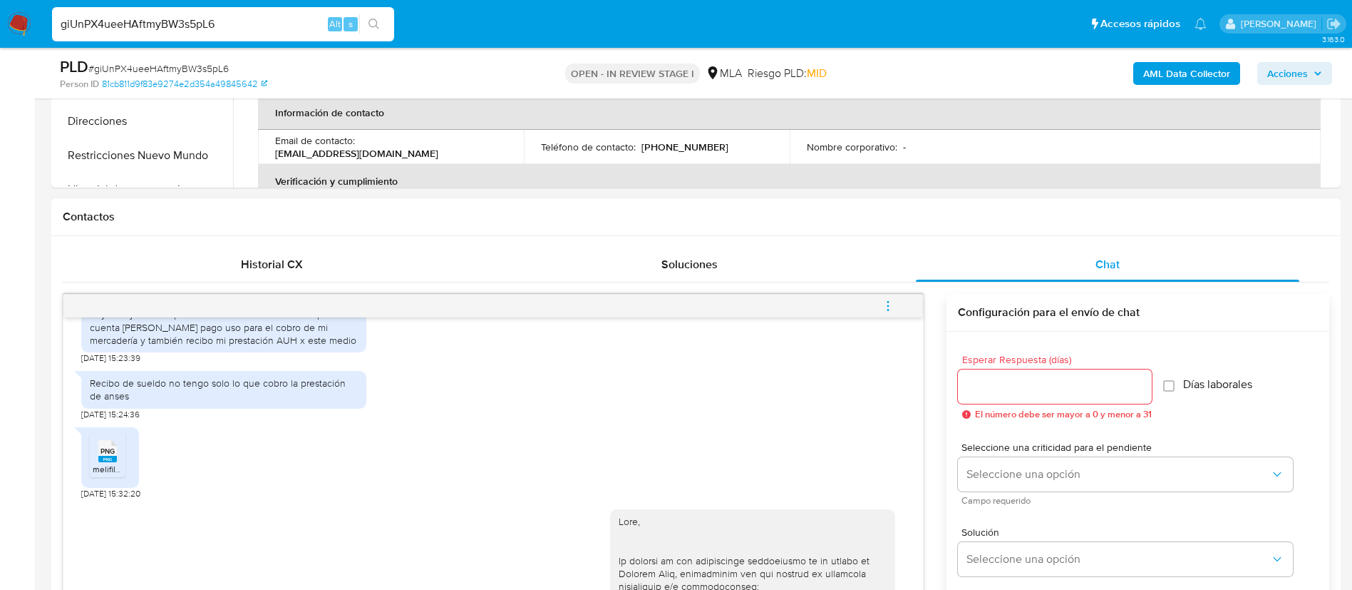
click at [103, 463] on icon "PNG" at bounding box center [107, 450] width 19 height 25
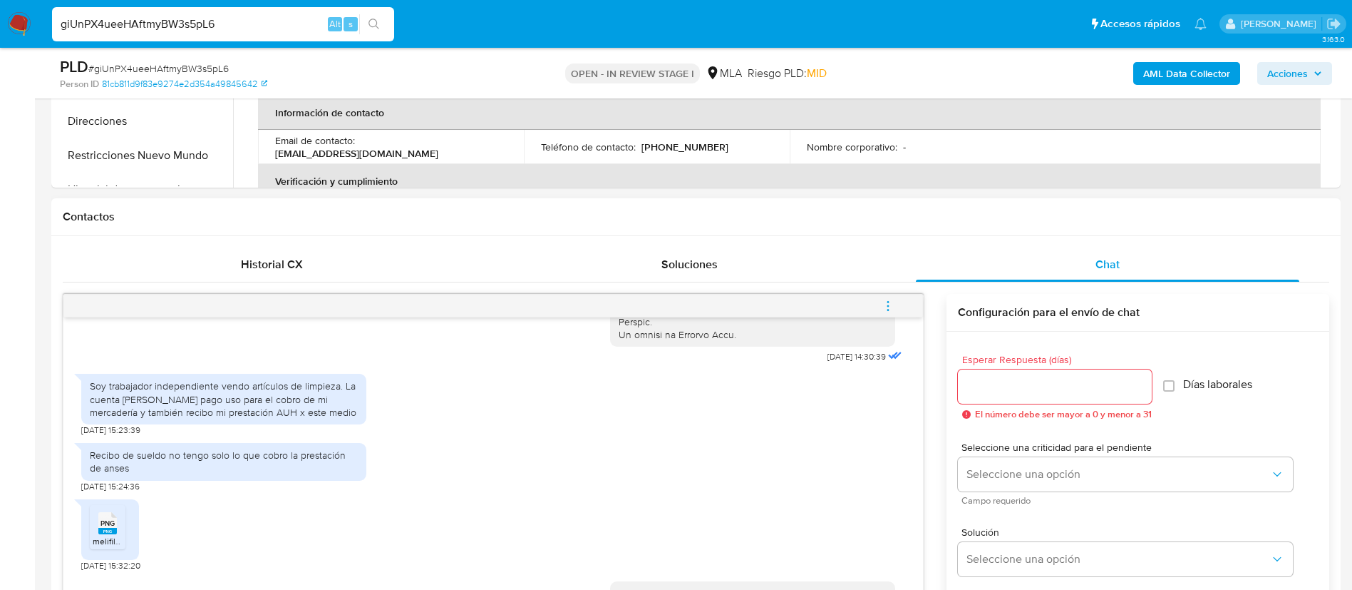
scroll to position [733, 0]
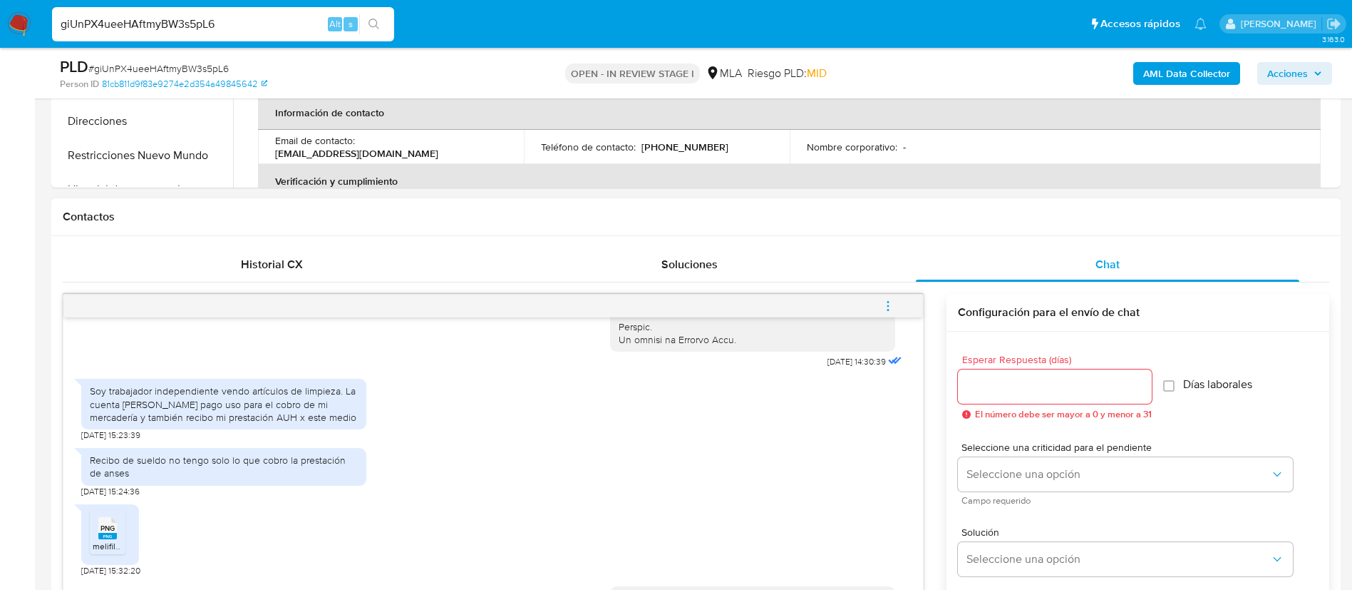
click at [193, 423] on div "Soy trabajador independiente vendo artículos de limpieza. La cuenta de mercado …" at bounding box center [224, 403] width 268 height 39
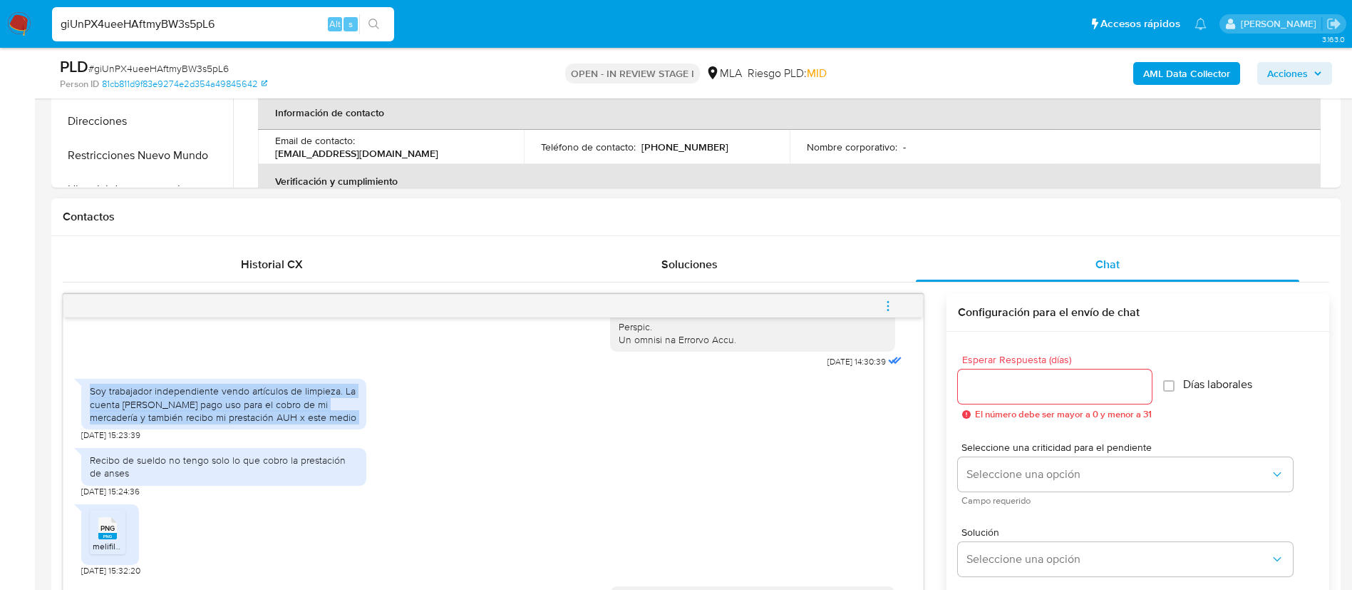
click at [193, 423] on div "Soy trabajador independiente vendo artículos de limpieza. La cuenta de mercado …" at bounding box center [224, 403] width 268 height 39
copy div "Soy trabajador independiente vendo artículos de limpieza. La cuenta de mercado …"
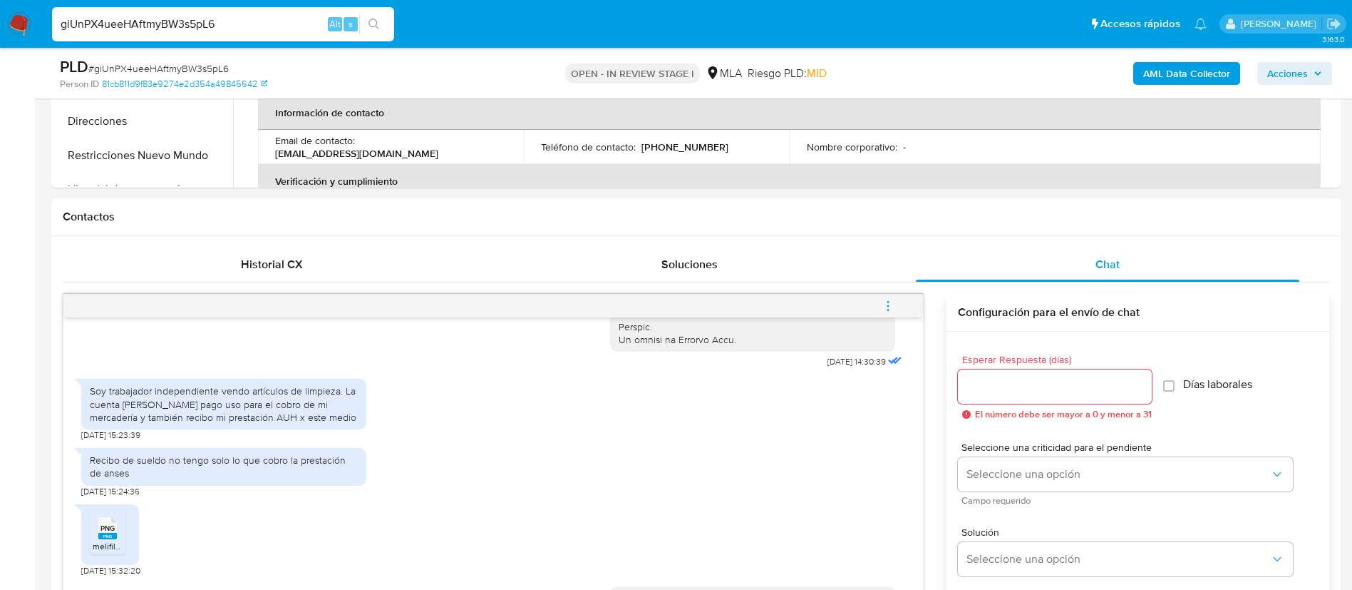
click at [180, 479] on div "Recibo de sueldo no tengo solo lo que cobro la prestación de anses" at bounding box center [224, 466] width 268 height 26
copy div "Recibo de sueldo no tengo solo lo que cobro la prestación de anses"
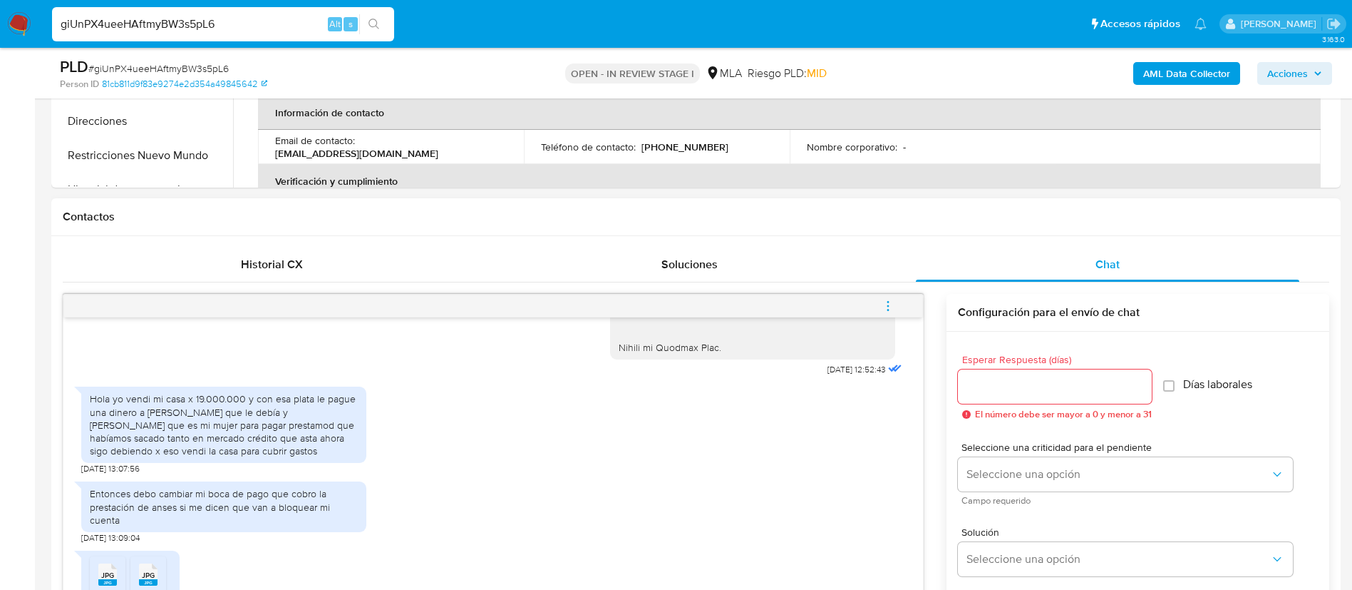
scroll to position [1839, 0]
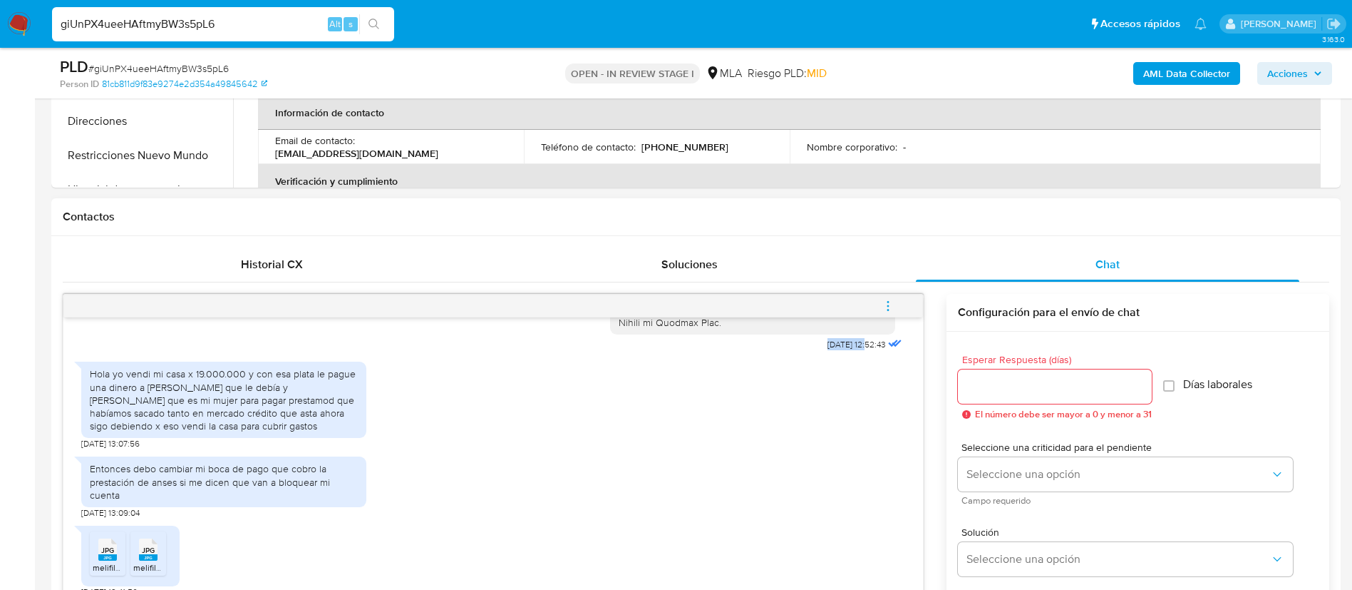
drag, startPoint x: 788, startPoint y: 399, endPoint x: 838, endPoint y: 393, distance: 50.3
copy span "08/10/2025"
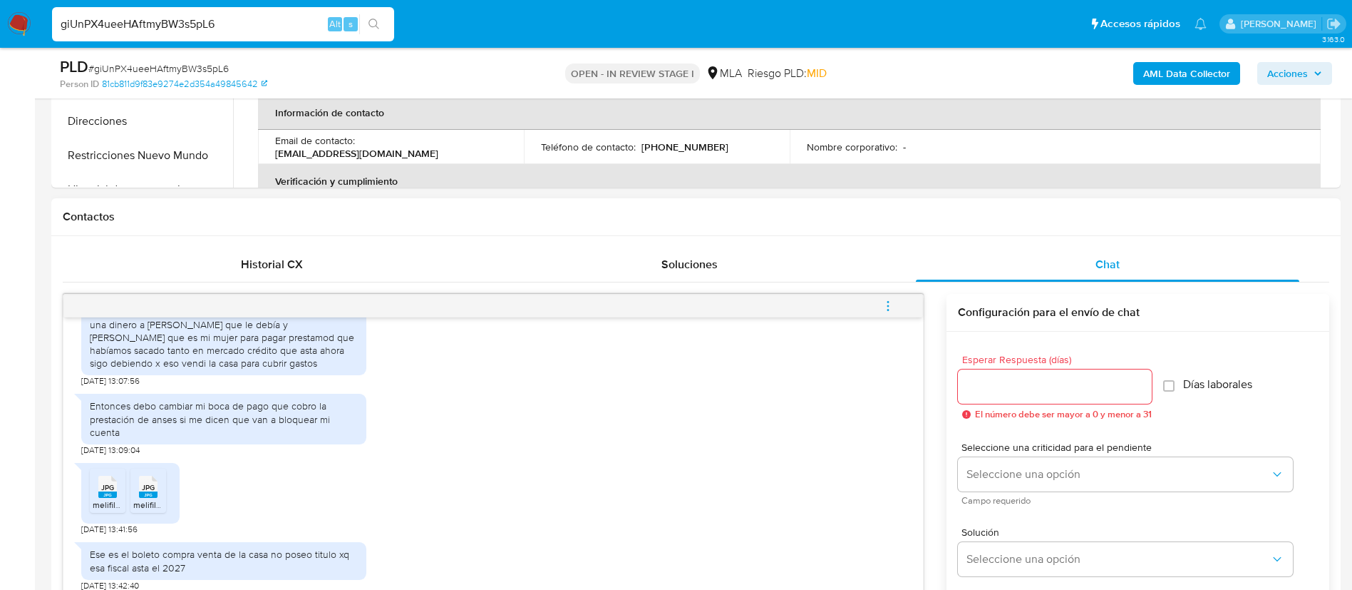
scroll to position [1918, 0]
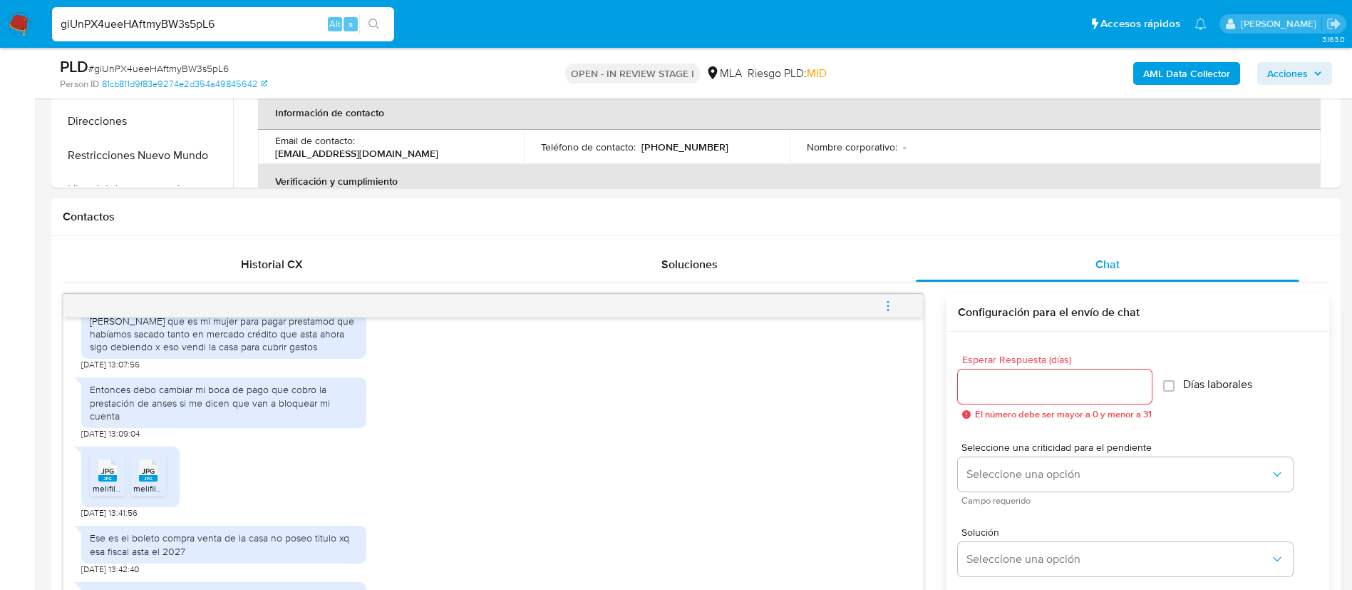
click at [249, 353] on div "Hola yo vendi mi casa x 19.000.000 y con esa plata le pague una dinero a gustav…" at bounding box center [224, 320] width 268 height 65
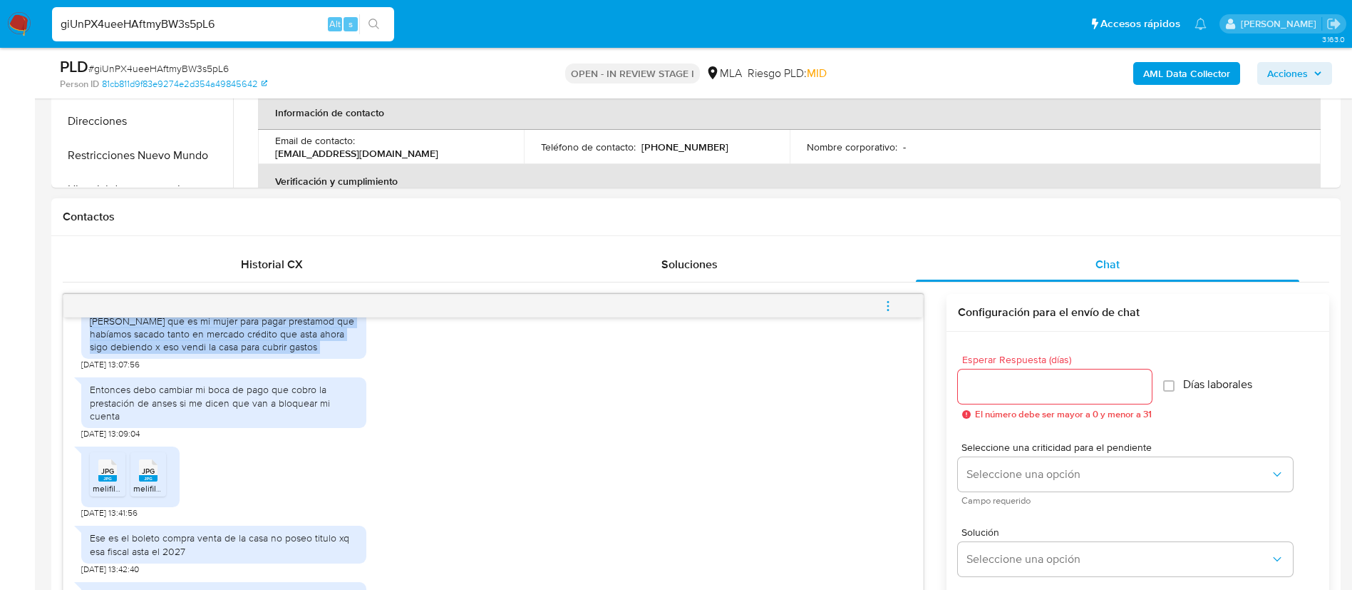
click at [249, 353] on div "Hola yo vendi mi casa x 19.000.000 y con esa plata le pague una dinero a gustav…" at bounding box center [224, 320] width 268 height 65
copy div "Hola yo vendi mi casa x 19.000.000 y con esa plata le pague una dinero a gustav…"
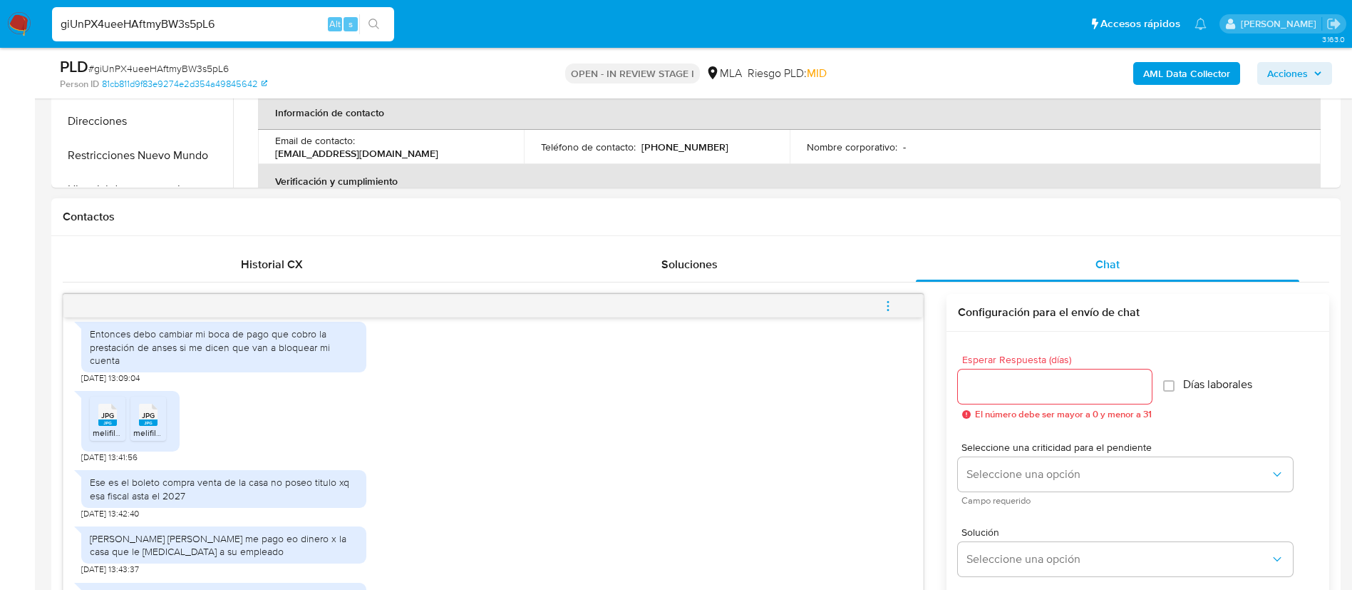
scroll to position [1974, 0]
click at [182, 366] on div "Entonces debo cambiar mi boca de pago que cobro la prestación de anses si me di…" at bounding box center [224, 346] width 268 height 39
copy div "Entonces debo cambiar mi boca de pago que cobro la prestación de anses si me di…"
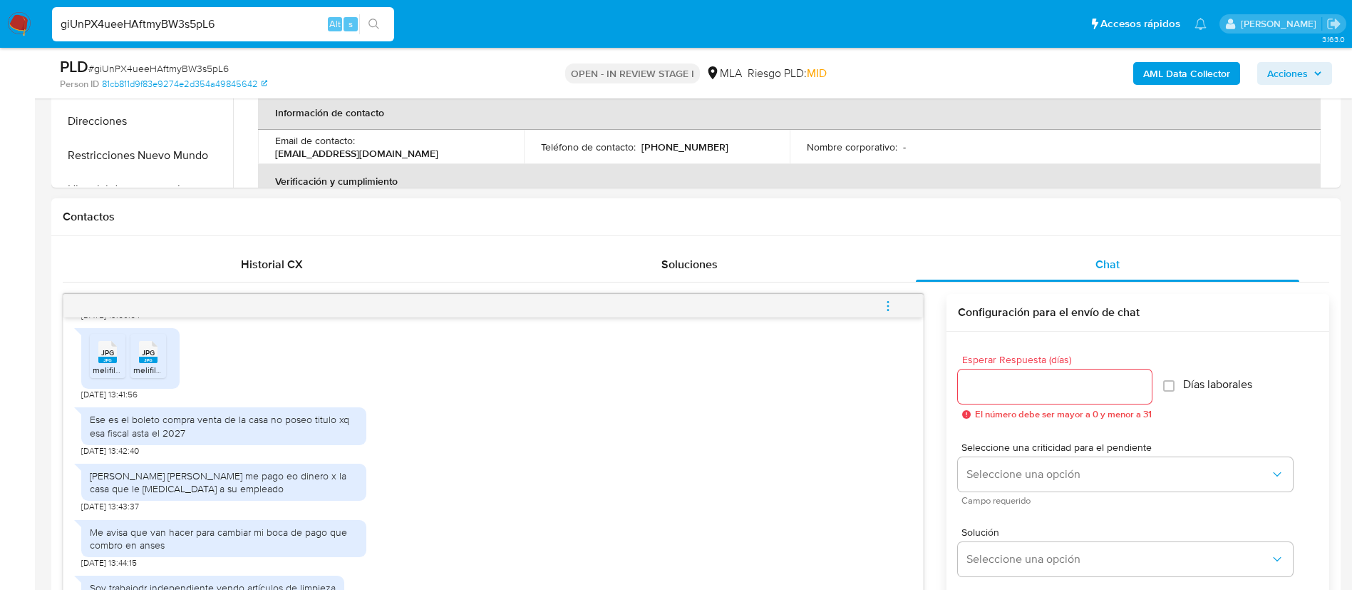
scroll to position [2037, 0]
click at [95, 363] on div "JPG JPG" at bounding box center [108, 349] width 30 height 28
click at [165, 376] on li "JPG JPG melifile5222769460173616868.jpg" at bounding box center [148, 354] width 36 height 44
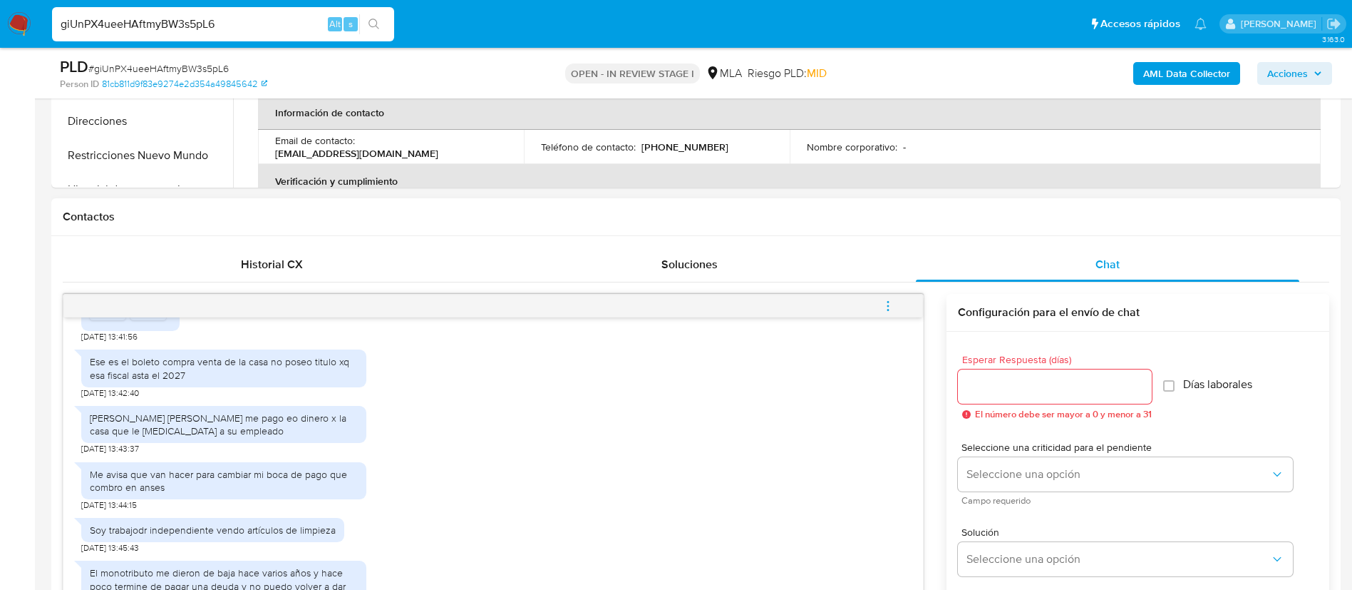
scroll to position [2097, 0]
click at [155, 377] on div "Ese es el boleto compra venta de la casa no poseo titulo xq esa fiscal asta el …" at bounding box center [224, 364] width 268 height 26
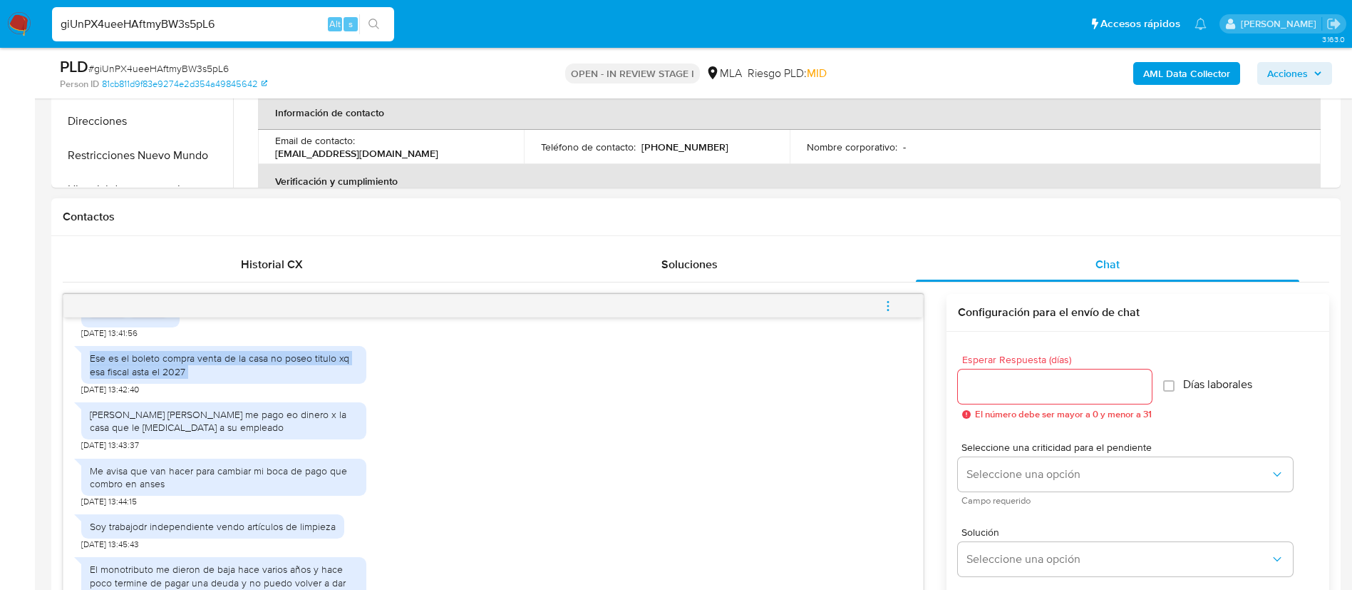
click at [155, 377] on div "Ese es el boleto compra venta de la casa no poseo titulo xq esa fiscal asta el …" at bounding box center [224, 364] width 268 height 26
copy div "Ese es el boleto compra venta de la casa no poseo titulo xq esa fiscal asta el …"
click at [150, 433] on div "Canavesio oscar fernando me pago eo dinero x la casa que le compro a su empleado" at bounding box center [224, 421] width 268 height 26
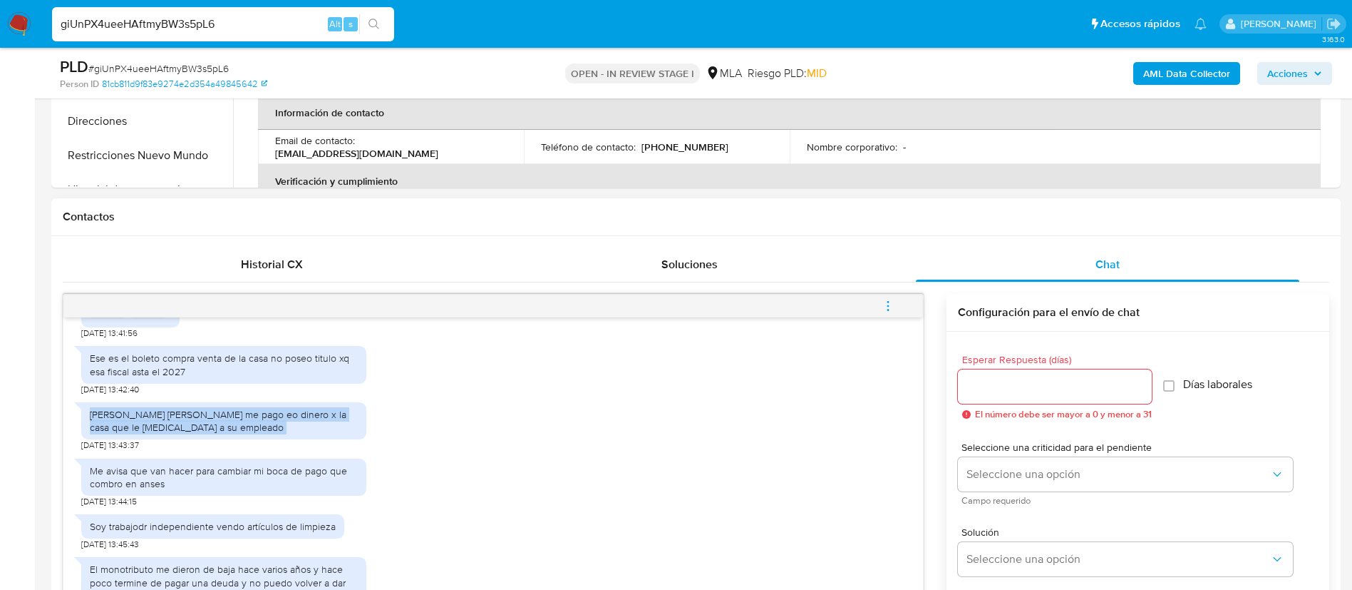
click at [150, 433] on div "Canavesio oscar fernando me pago eo dinero x la casa que le compro a su empleado" at bounding box center [224, 421] width 268 height 26
copy div "Canavesio oscar fernando me pago eo dinero x la casa que le compro a su empleado"
click at [142, 490] on div "Me avisa que van hacer para cambiar mi boca de pago que combro en anses" at bounding box center [224, 477] width 268 height 26
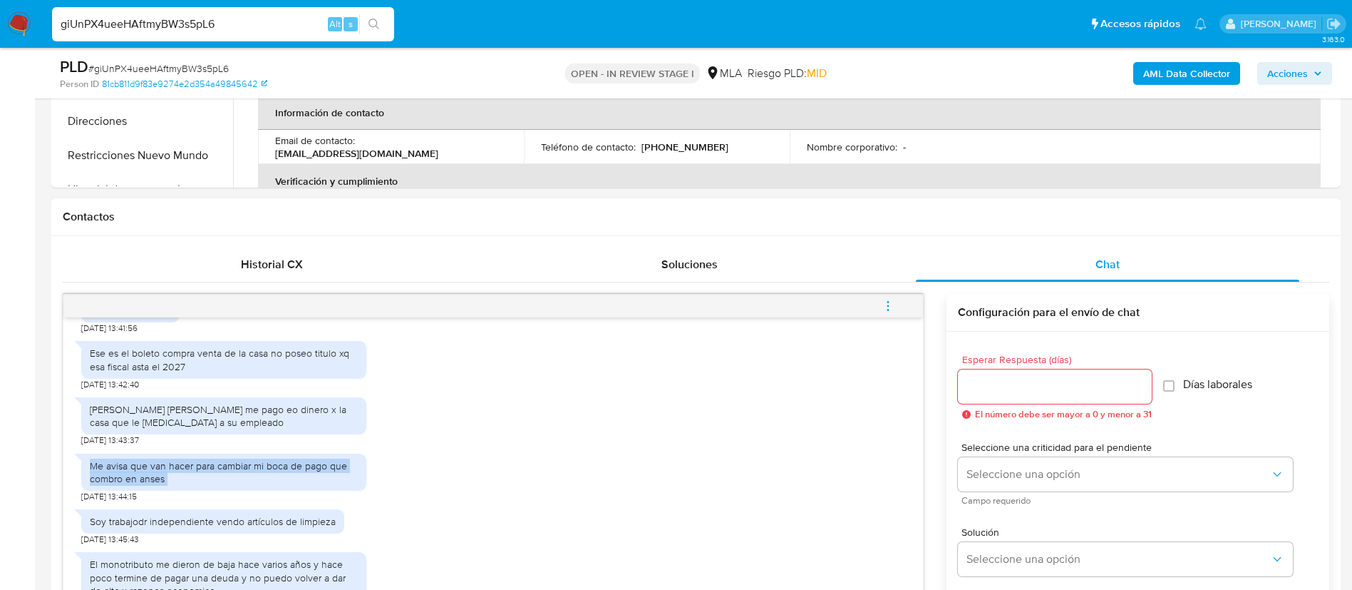
scroll to position [2154, 0]
click at [142, 523] on div "Soy trabajodr independiente vendo artículos de limpieza" at bounding box center [213, 521] width 246 height 13
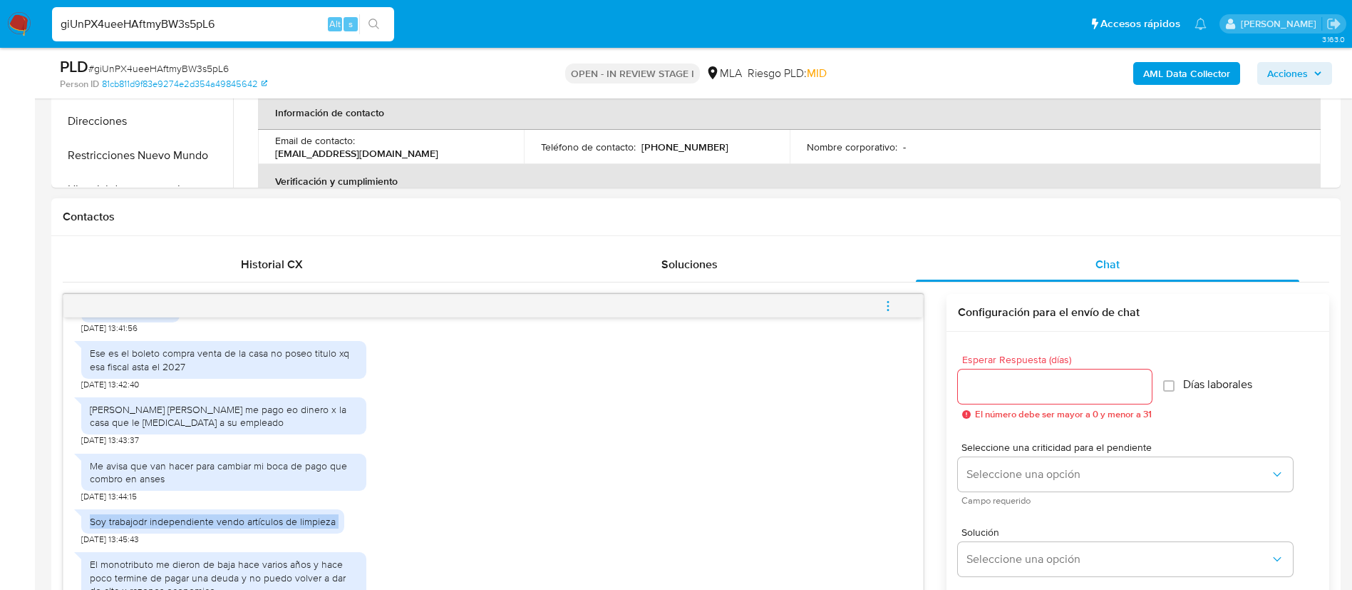
click at [142, 523] on div "Soy trabajodr independiente vendo artículos de limpieza" at bounding box center [213, 521] width 246 height 13
click at [138, 562] on div "El monotributo me dieron de baja hace varios años y hace poco termine de pagar …" at bounding box center [224, 576] width 268 height 39
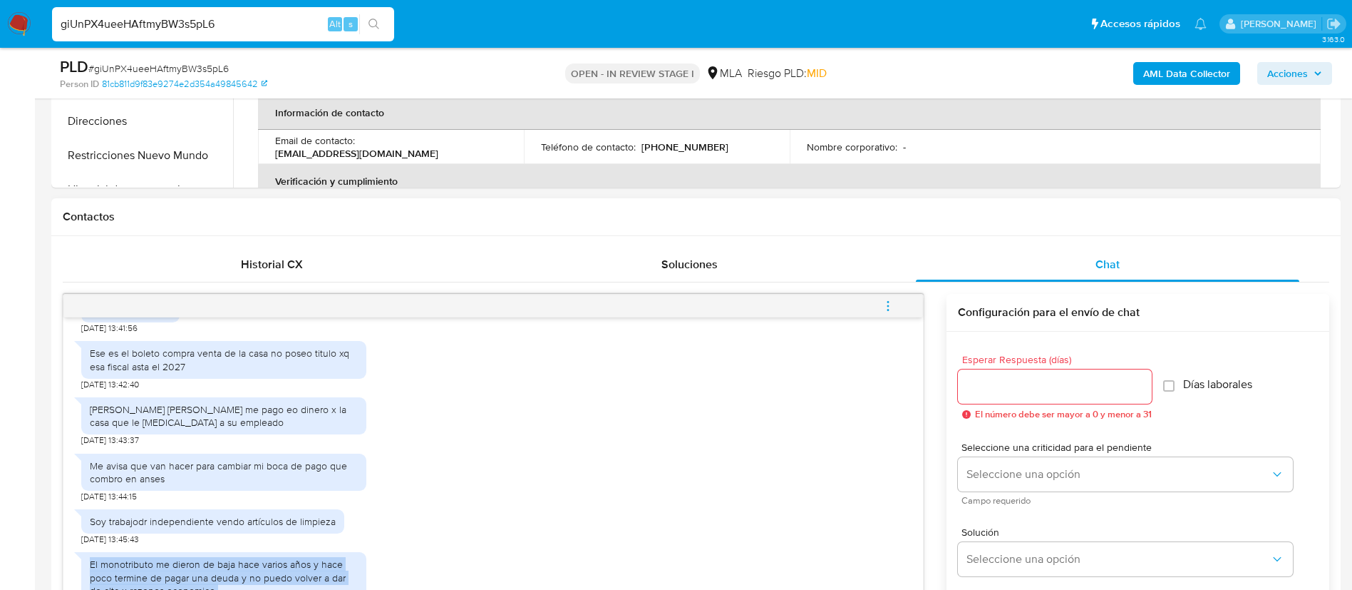
click at [138, 562] on div "El monotributo me dieron de baja hace varios años y hace poco termine de pagar …" at bounding box center [224, 576] width 268 height 39
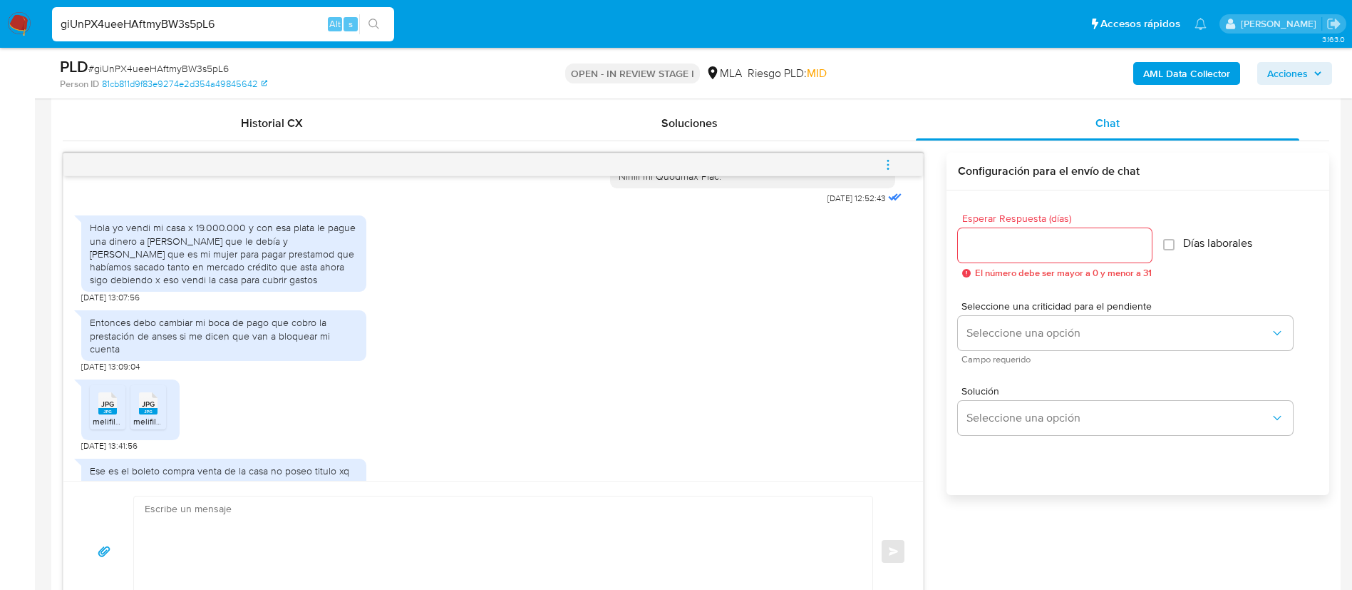
scroll to position [1815, 0]
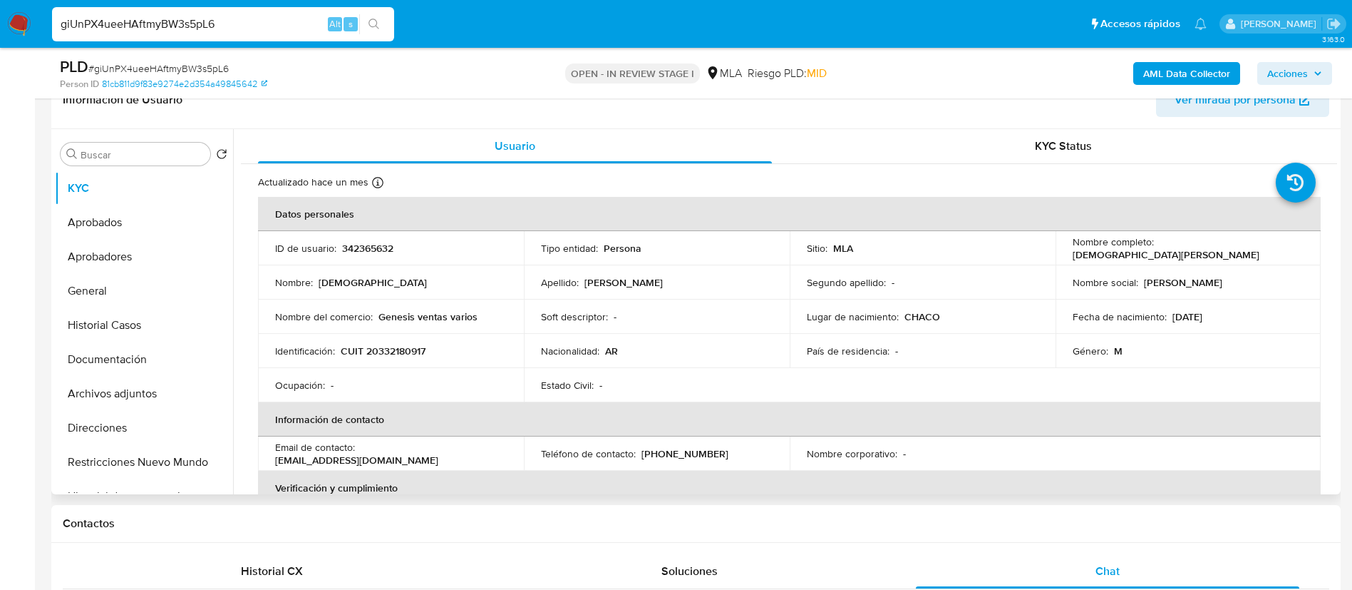
scroll to position [240, 0]
click at [103, 369] on button "Documentación" at bounding box center [138, 361] width 167 height 34
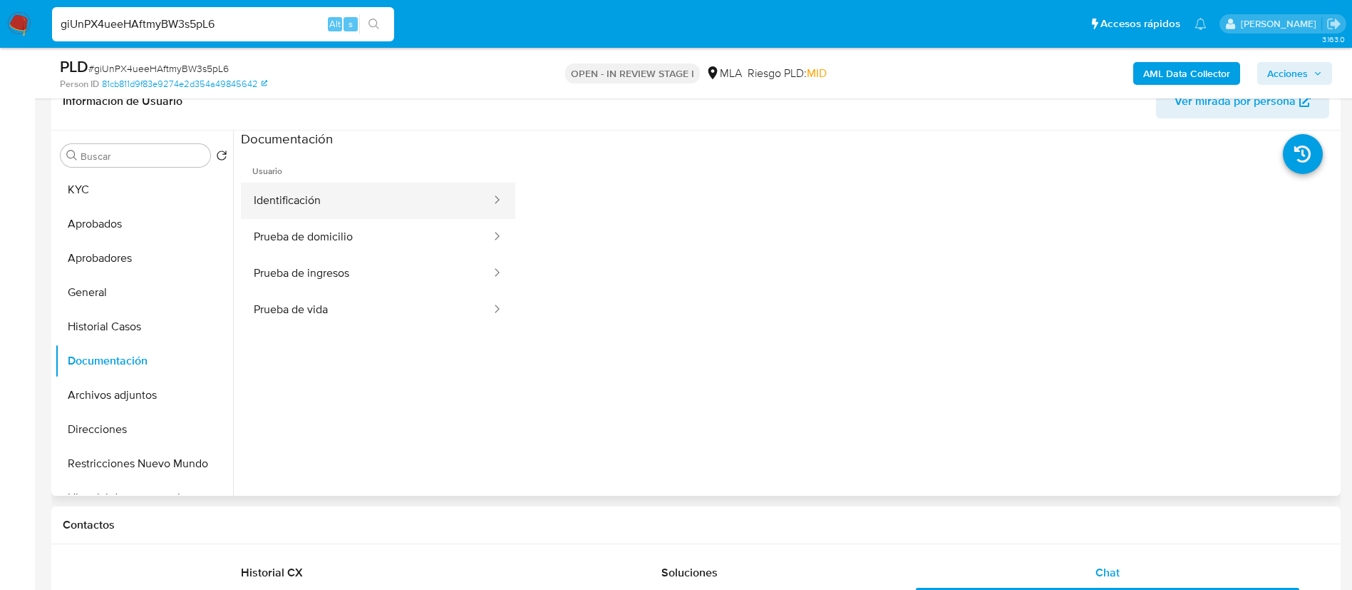
click at [308, 205] on button "Identificación" at bounding box center [367, 200] width 252 height 36
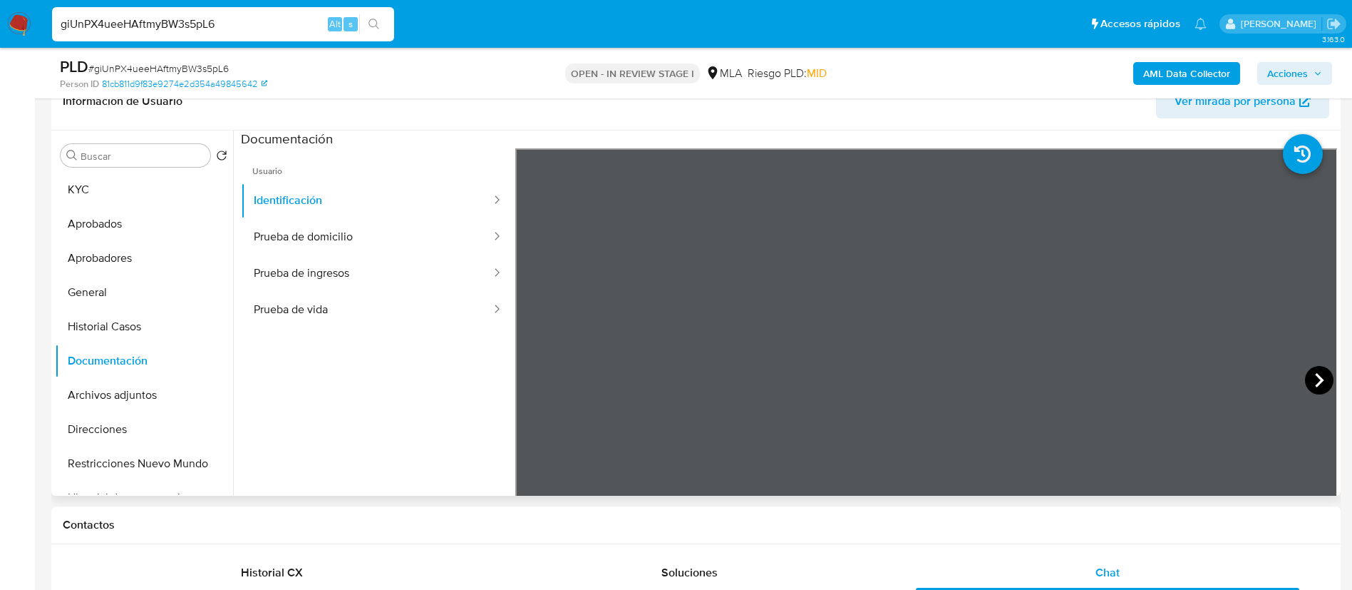
click at [1315, 378] on icon at bounding box center [1319, 380] width 9 height 14
click at [302, 246] on button "Prueba de domicilio" at bounding box center [367, 237] width 252 height 36
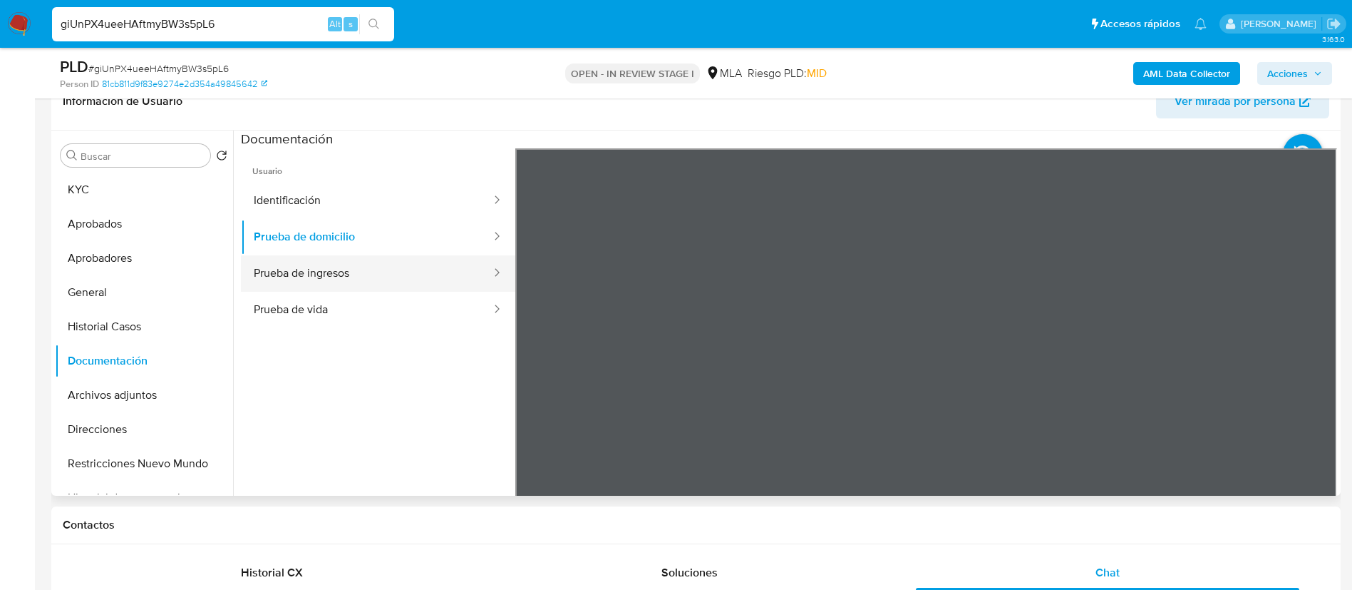
click at [312, 270] on button "Prueba de ingresos" at bounding box center [367, 273] width 252 height 36
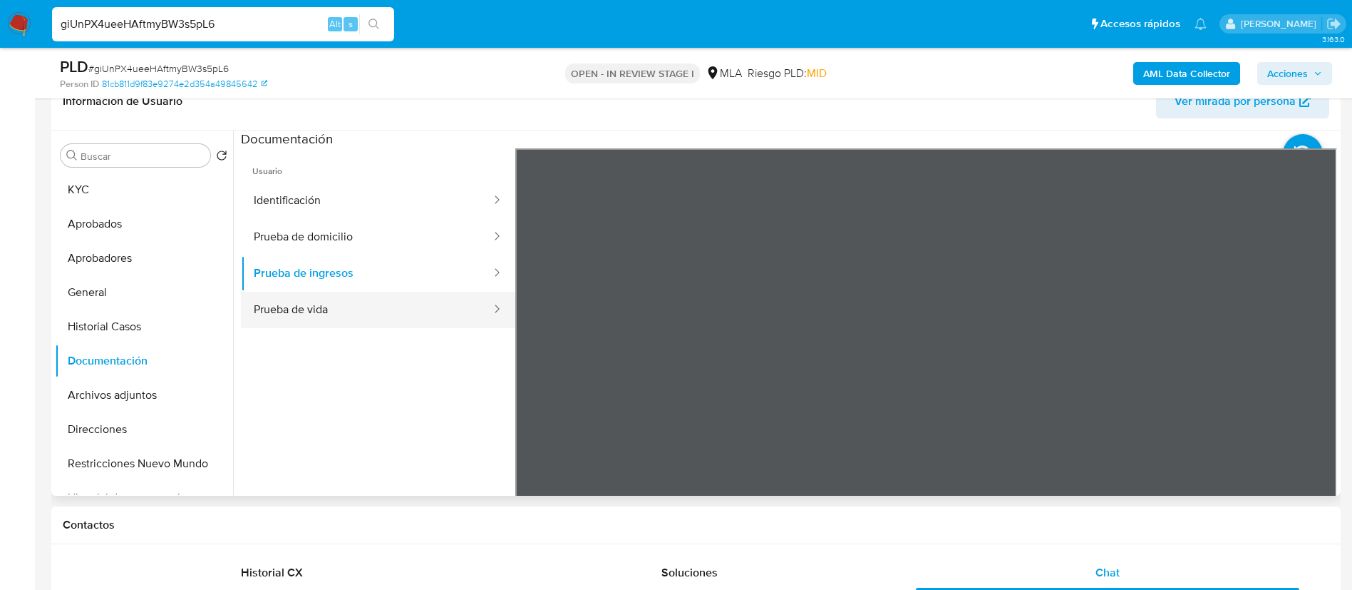
click at [317, 305] on button "Prueba de vida" at bounding box center [367, 310] width 252 height 36
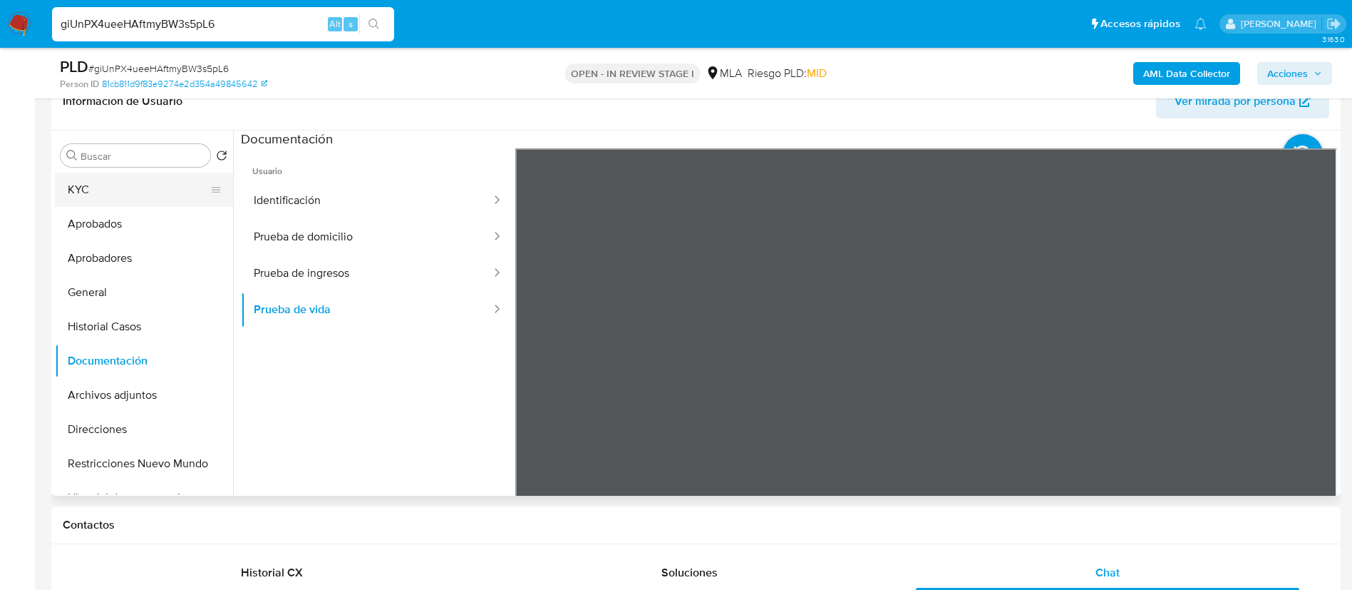
click at [107, 197] on button "KYC" at bounding box center [138, 190] width 167 height 34
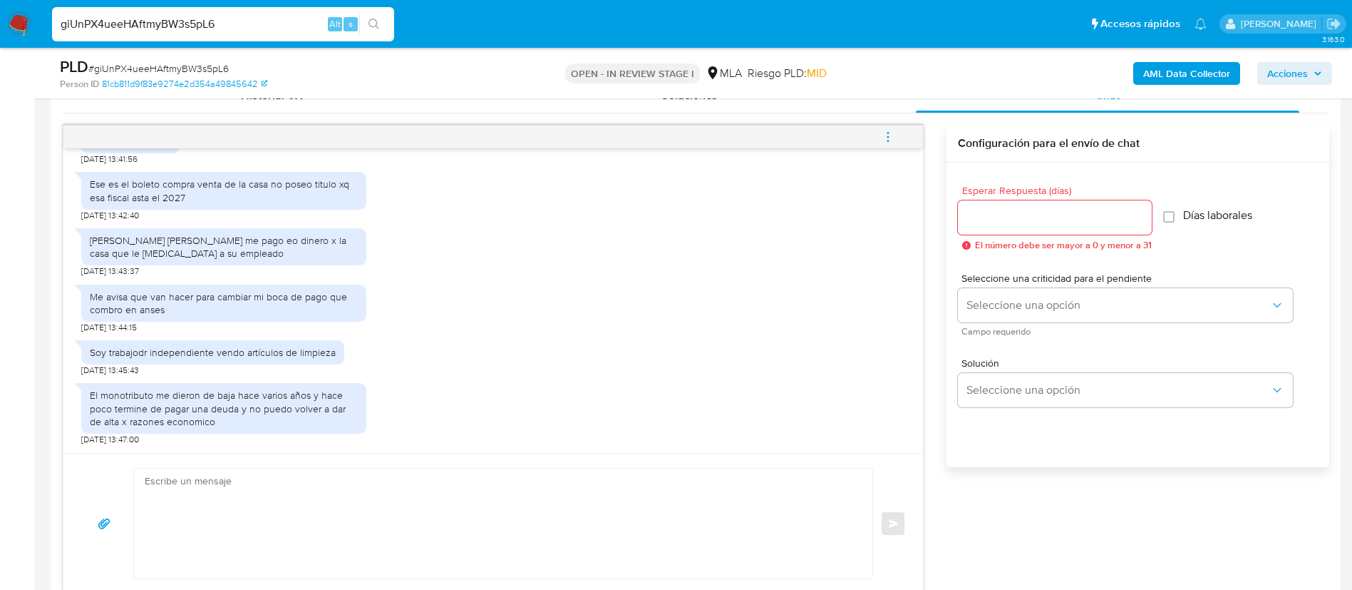
scroll to position [2119, 0]
click at [123, 203] on div "Ese es el boleto compra venta de la casa no poseo titulo xq esa fiscal asta el …" at bounding box center [224, 191] width 268 height 26
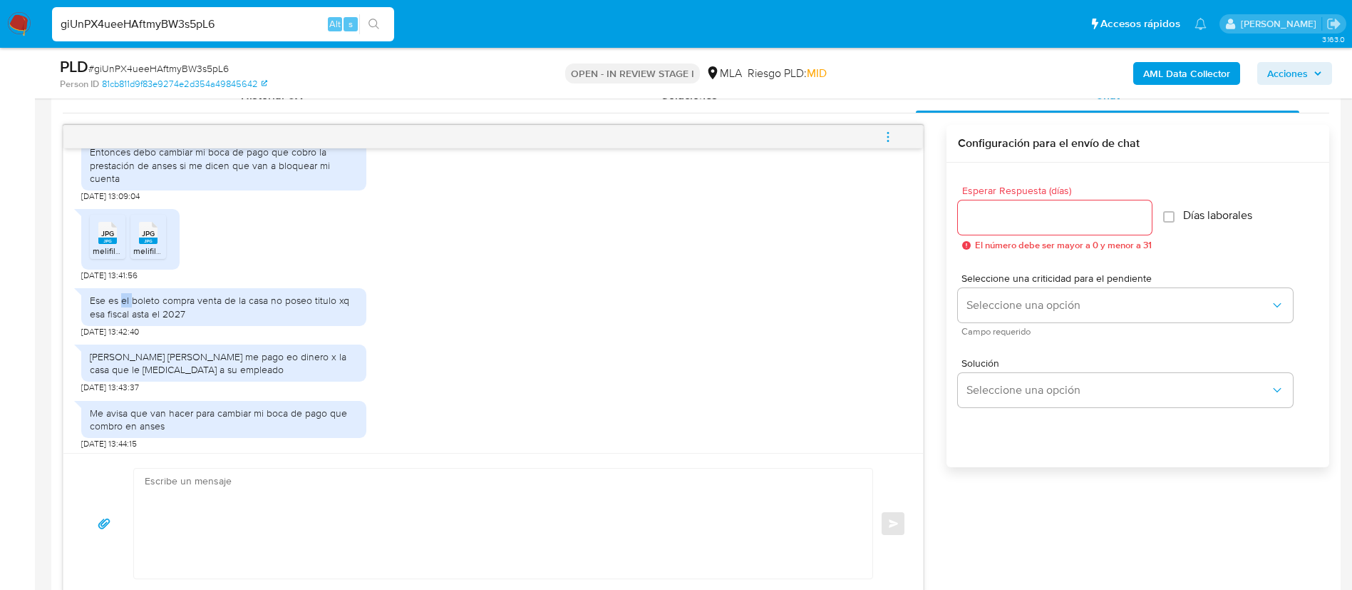
scroll to position [1985, 0]
click at [128, 321] on div "Ese es el boleto compra venta de la casa no poseo titulo xq esa fiscal asta el …" at bounding box center [224, 308] width 268 height 26
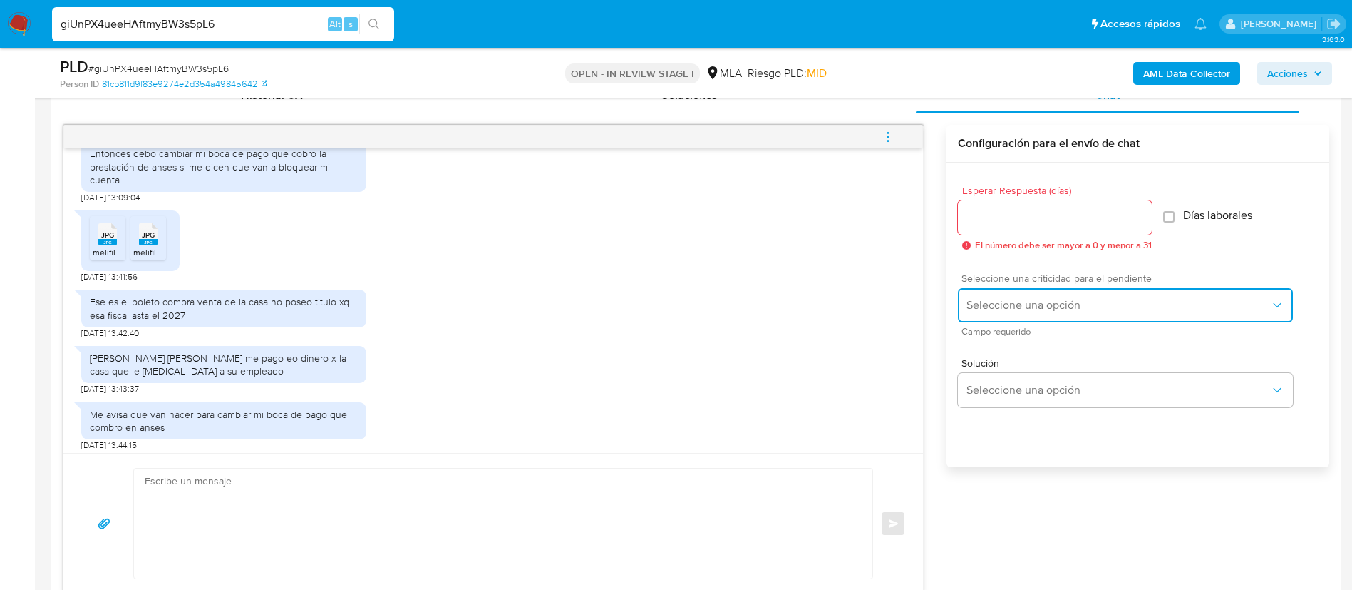
click at [1038, 309] on span "Seleccione una opción" at bounding box center [1119, 305] width 304 height 14
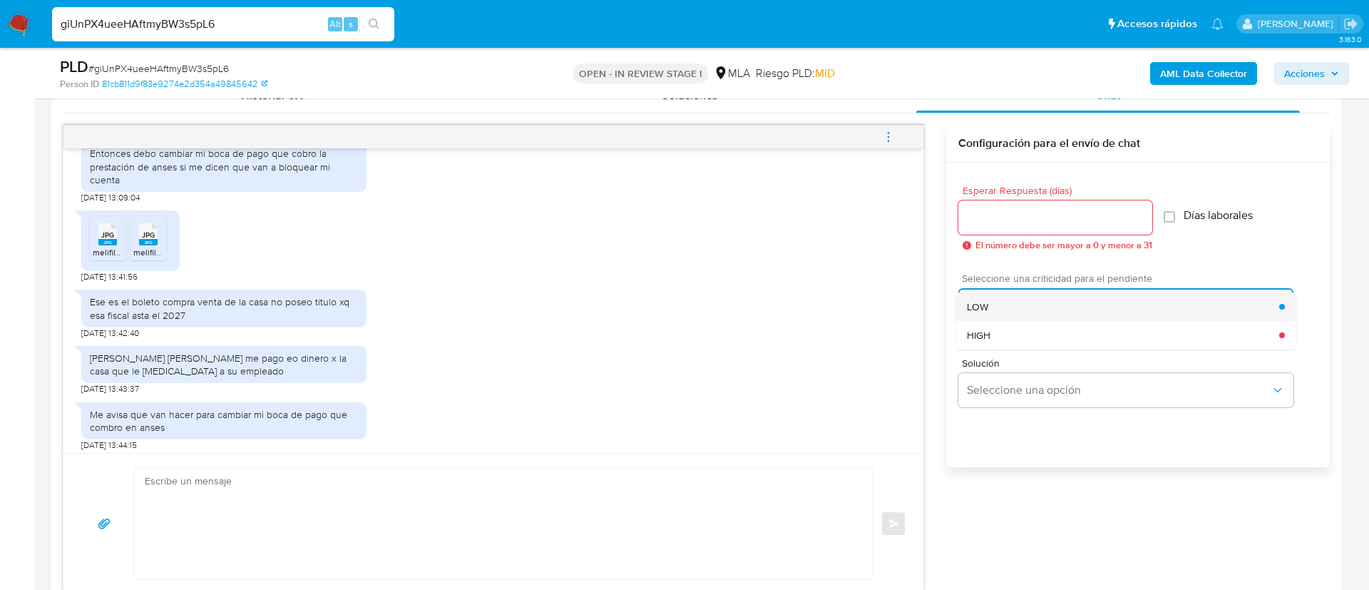
click at [988, 304] on div "LOW" at bounding box center [1123, 306] width 312 height 29
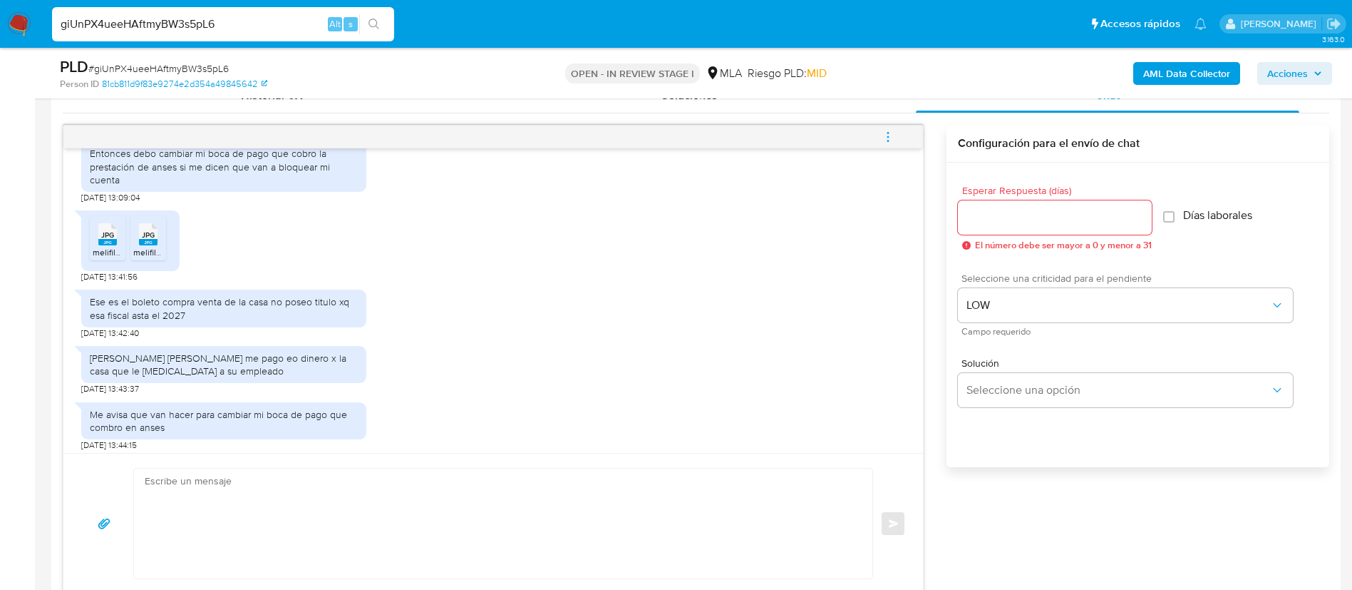
click at [996, 225] on input "Esperar Respuesta (días)" at bounding box center [1055, 217] width 194 height 19
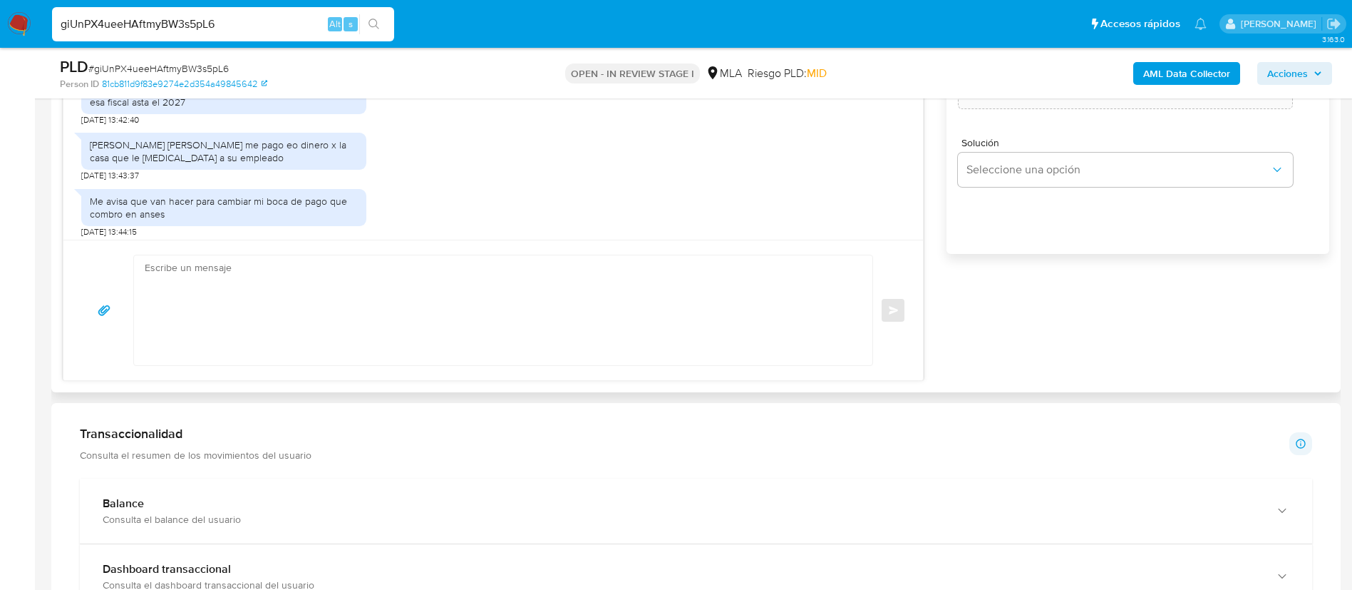
scroll to position [935, 0]
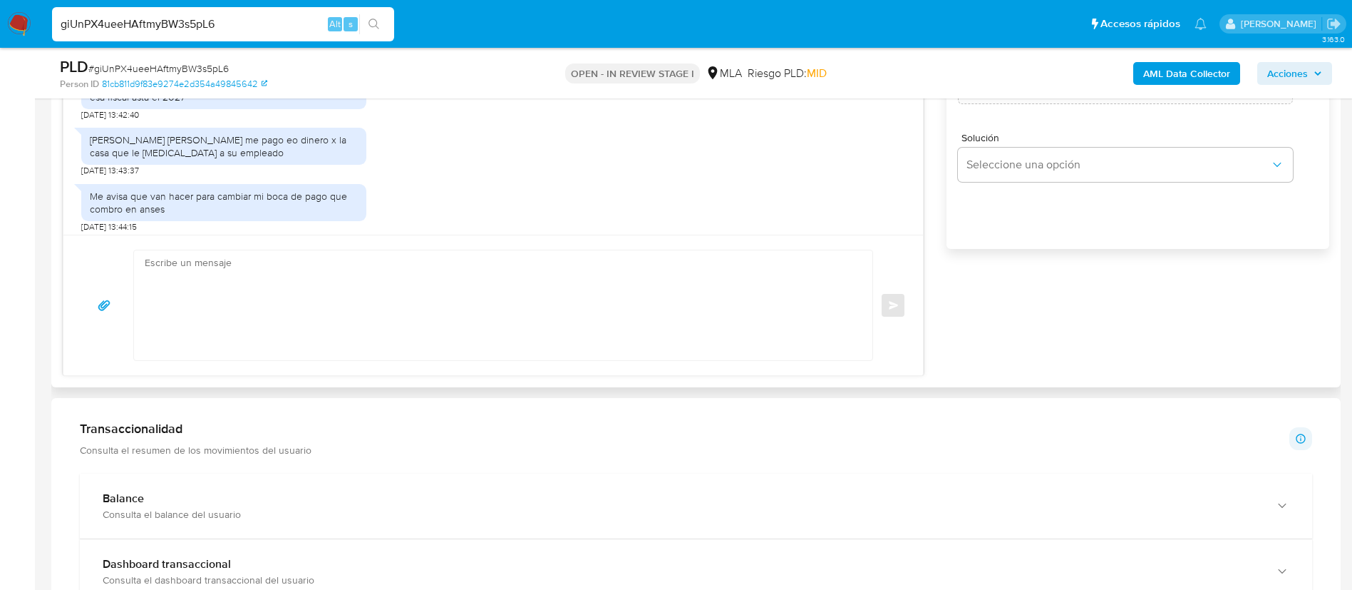
type input "0"
click at [806, 317] on textarea at bounding box center [500, 305] width 710 height 110
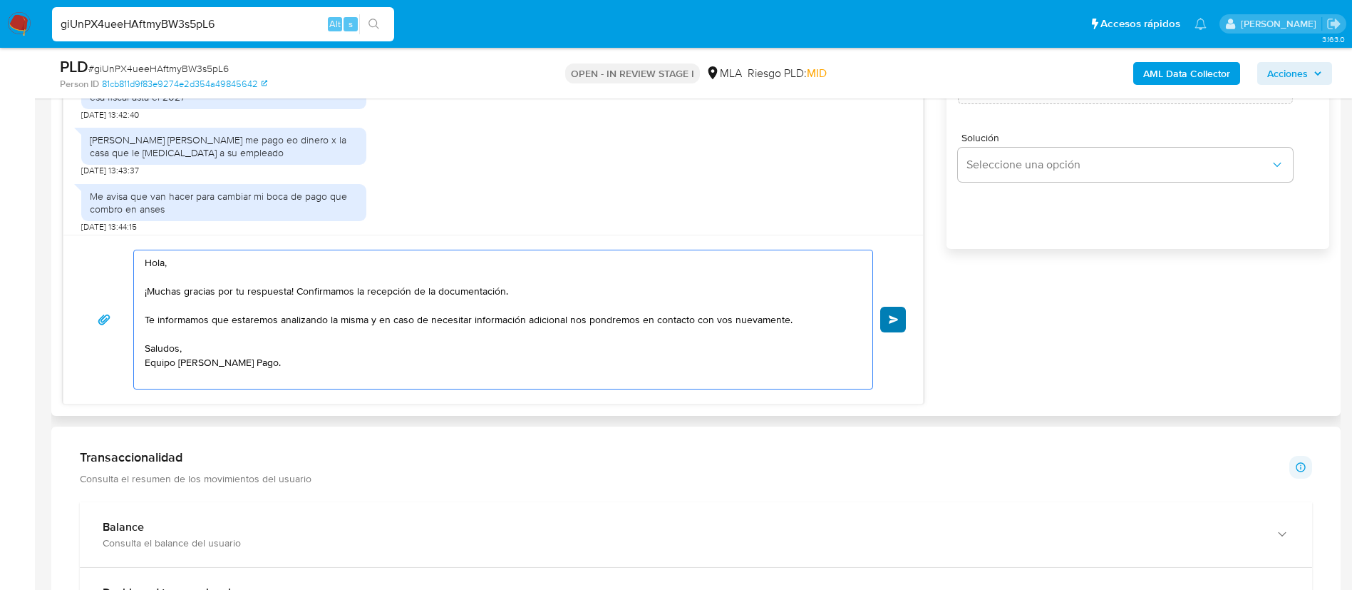
type textarea "Hola, ¡Muchas gracias por tu respuesta! Confirmamos la recepción de la document…"
click at [898, 322] on span "Enviar" at bounding box center [894, 319] width 10 height 9
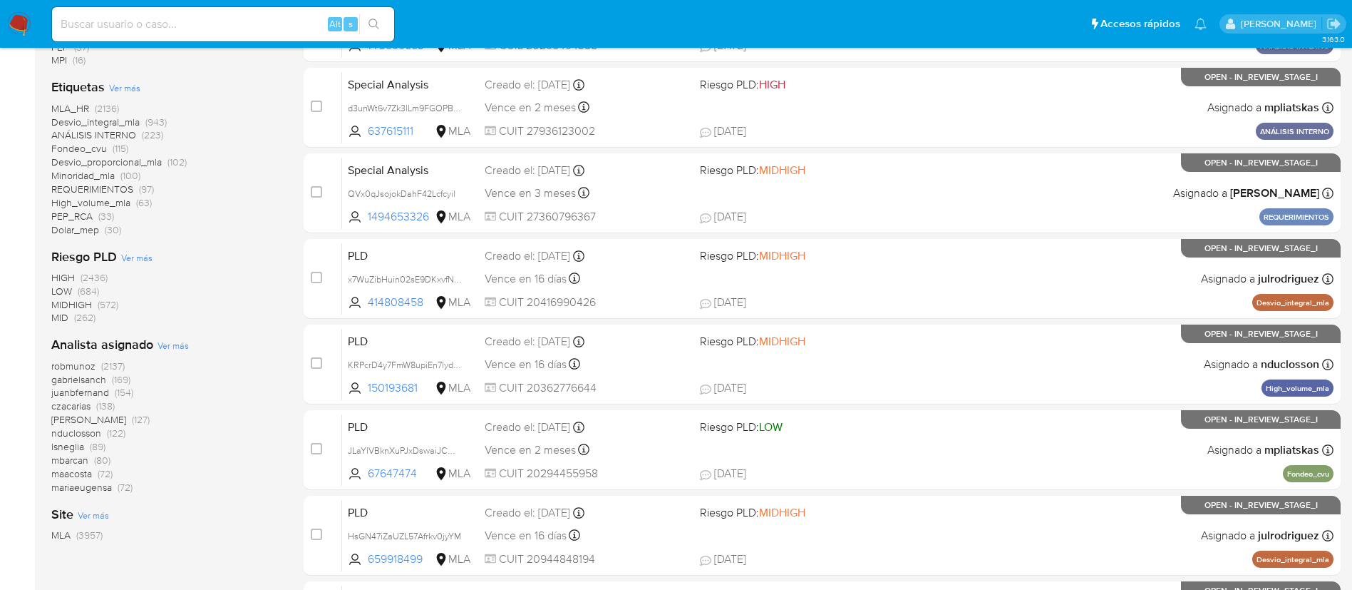
scroll to position [428, 0]
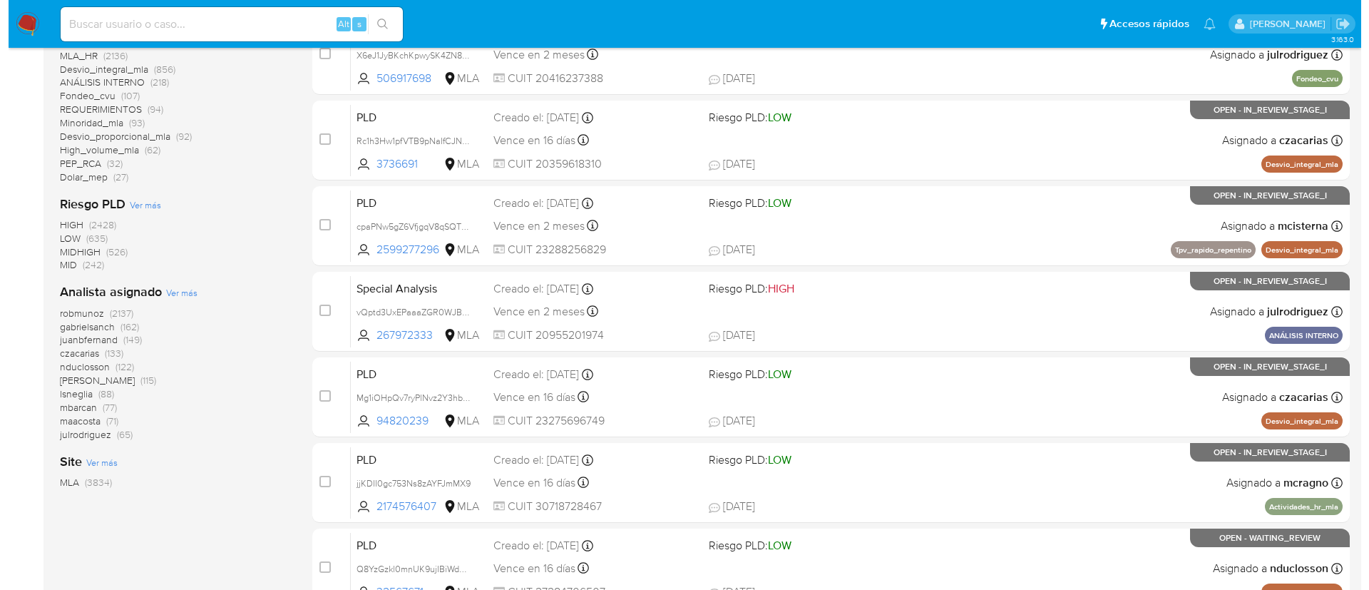
scroll to position [460, 0]
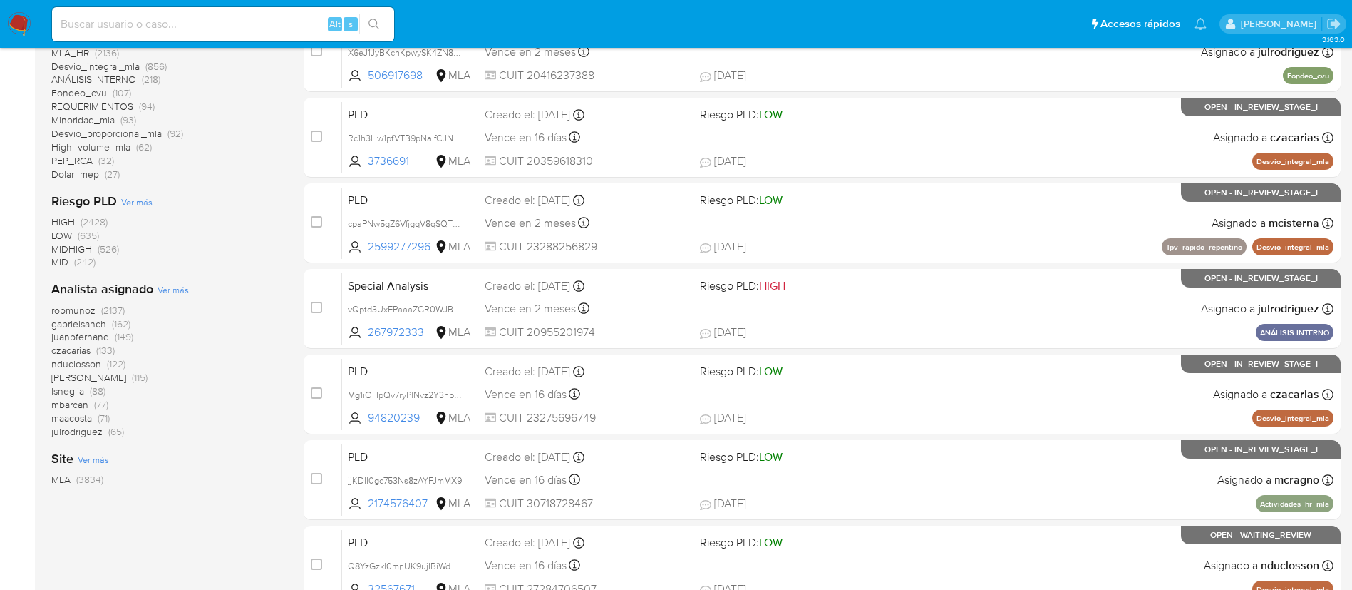
click at [165, 292] on span "Ver más" at bounding box center [173, 289] width 31 height 13
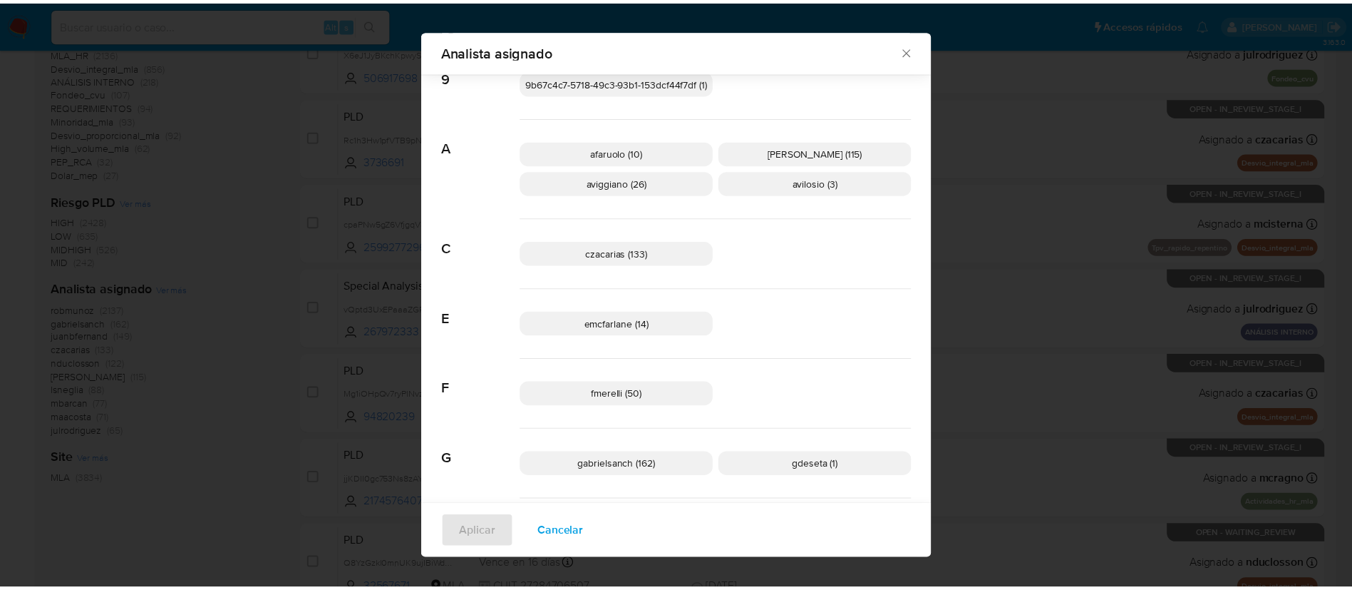
scroll to position [52, 0]
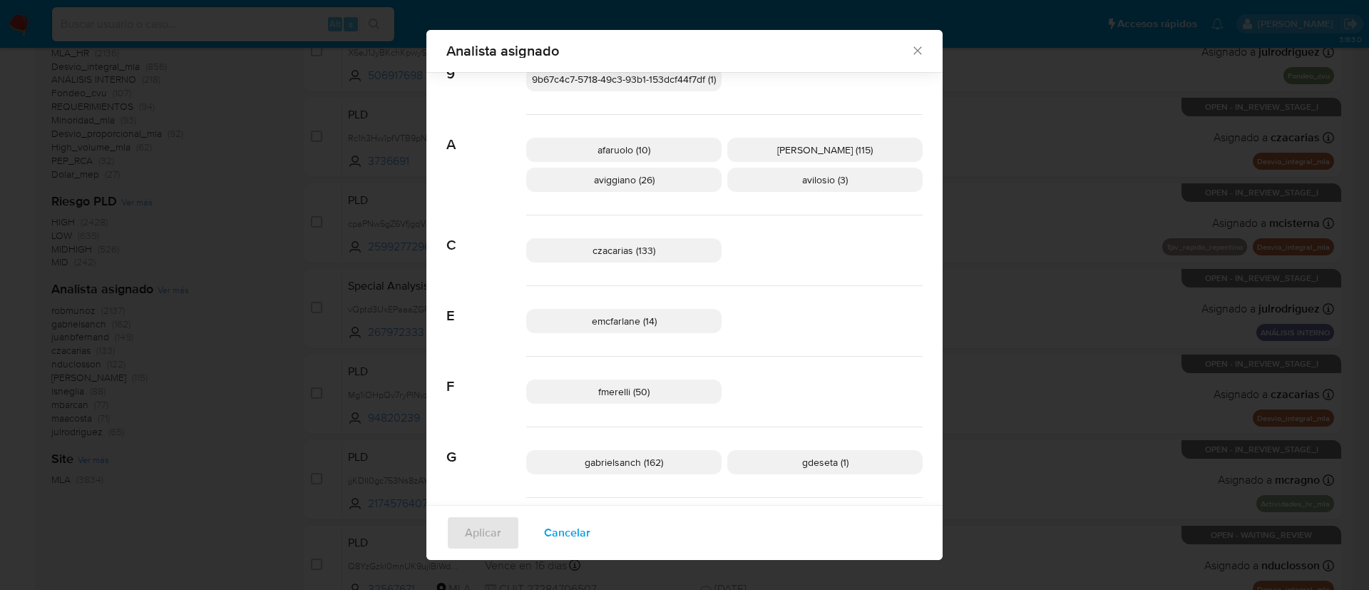
click at [194, 351] on div "Analista asignado Buscar 9 9b67c4c7-5718-49c3-93b1-153dcf44f7df (1) A afaruolo …" at bounding box center [684, 295] width 1369 height 590
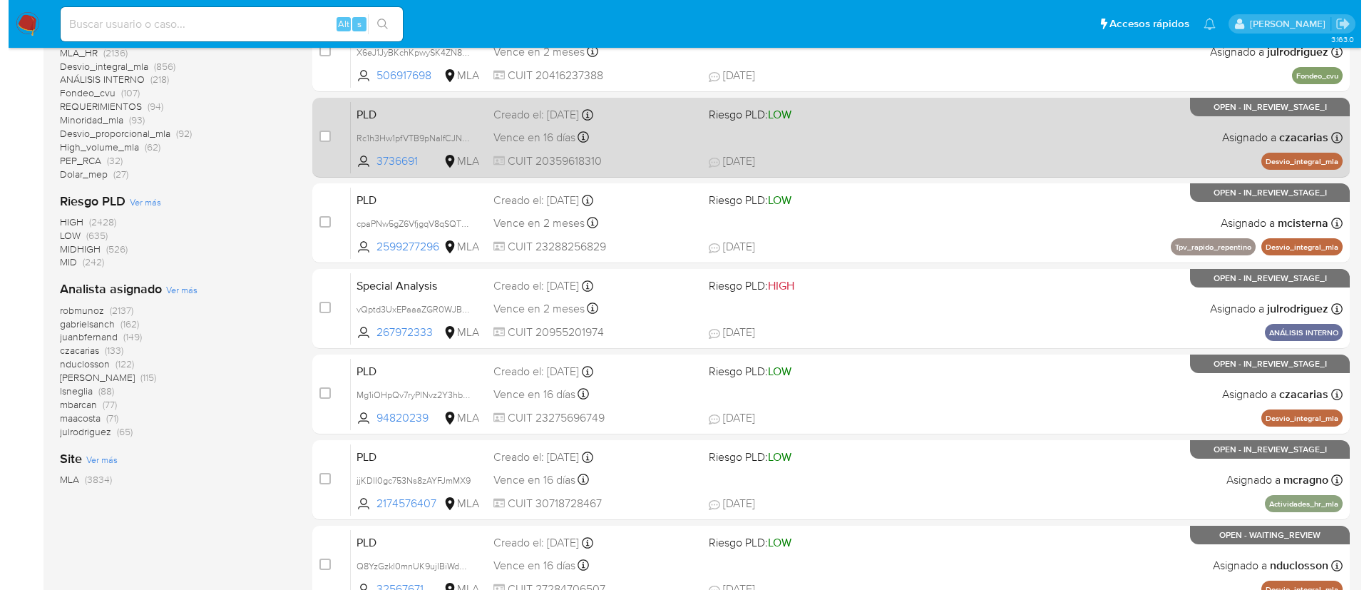
scroll to position [0, 0]
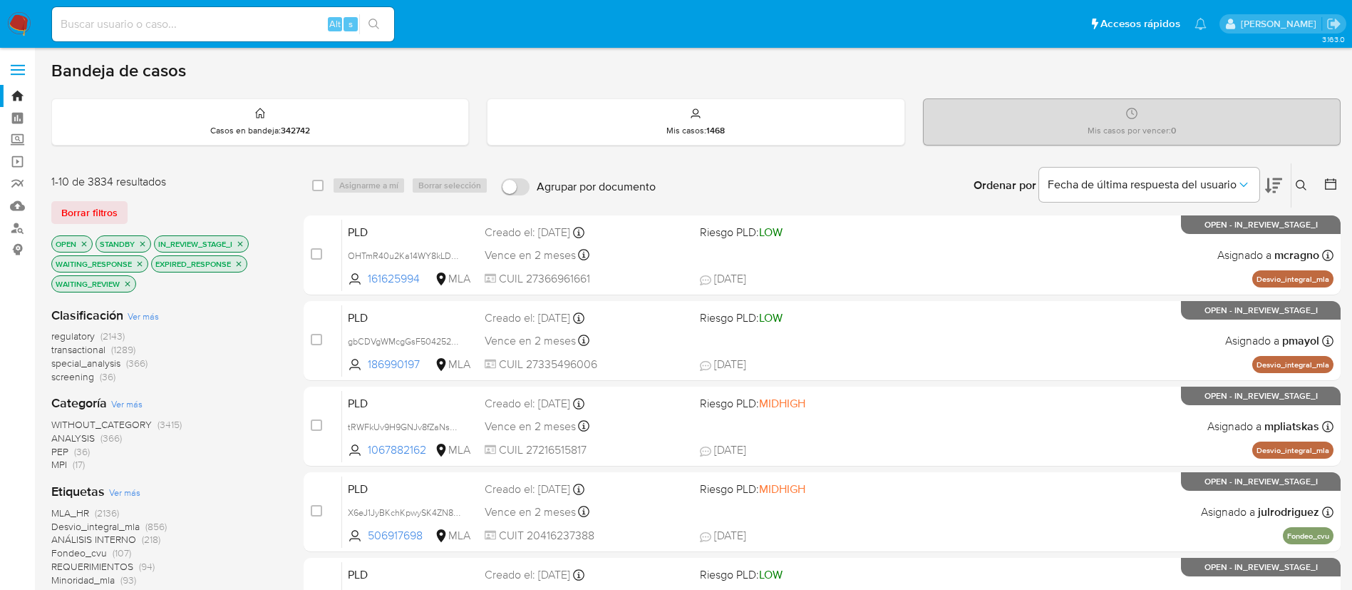
click at [1302, 183] on icon at bounding box center [1301, 185] width 11 height 11
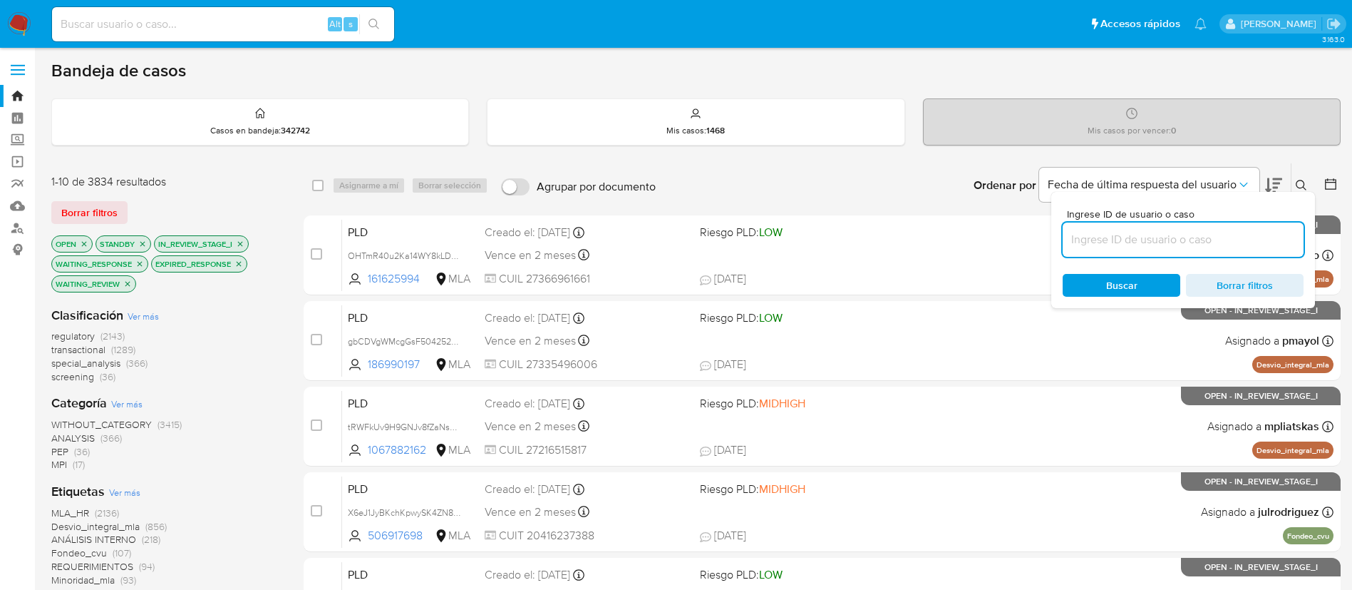
click at [1141, 237] on input at bounding box center [1183, 239] width 241 height 19
type input "giUnPX4ueeHAftmyBW3s5pL6"
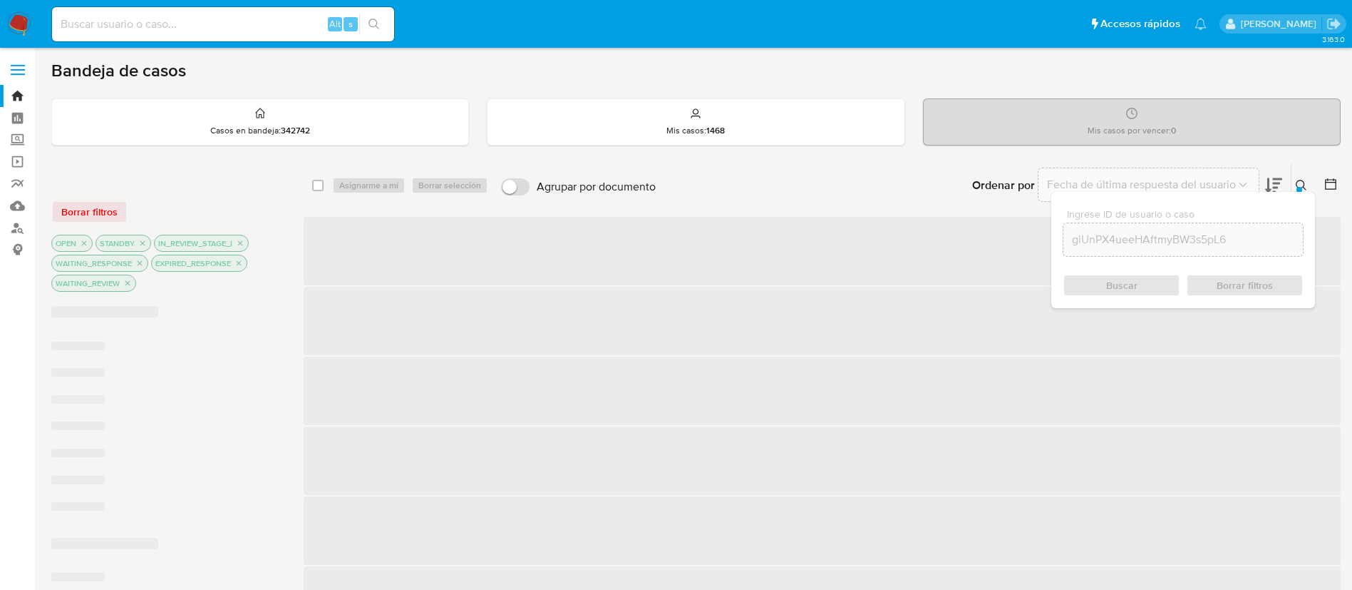
click at [312, 189] on span at bounding box center [317, 185] width 11 height 11
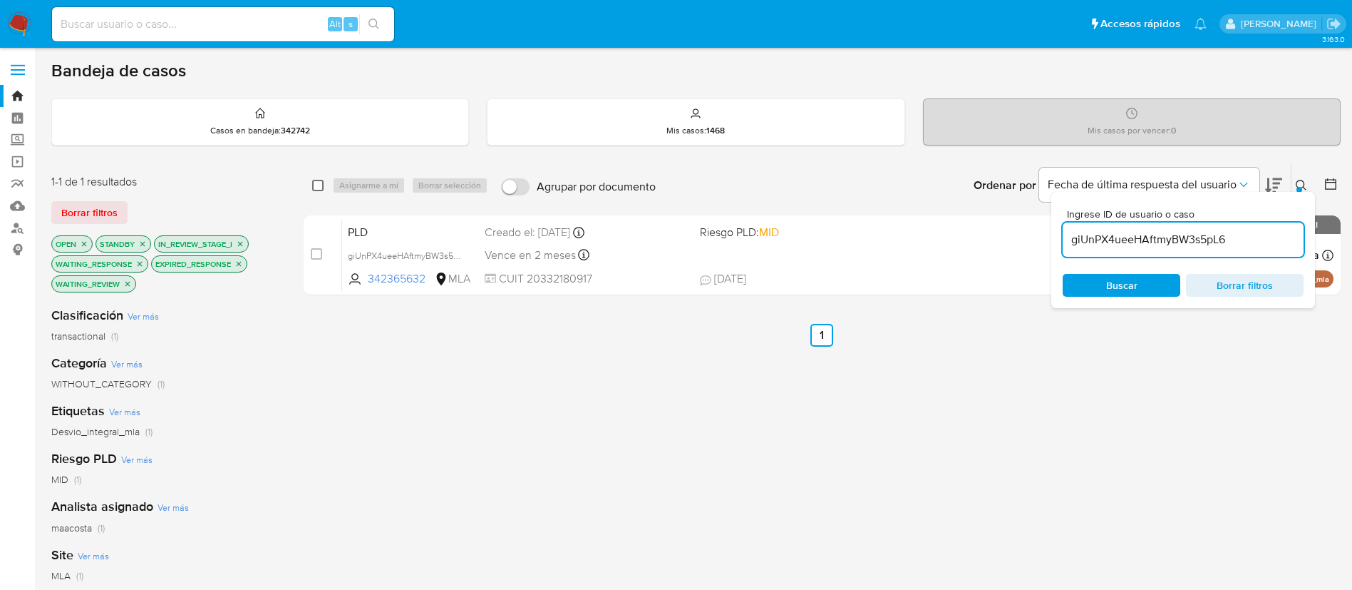
click at [317, 190] on input "checkbox" at bounding box center [317, 185] width 11 height 11
checkbox input "true"
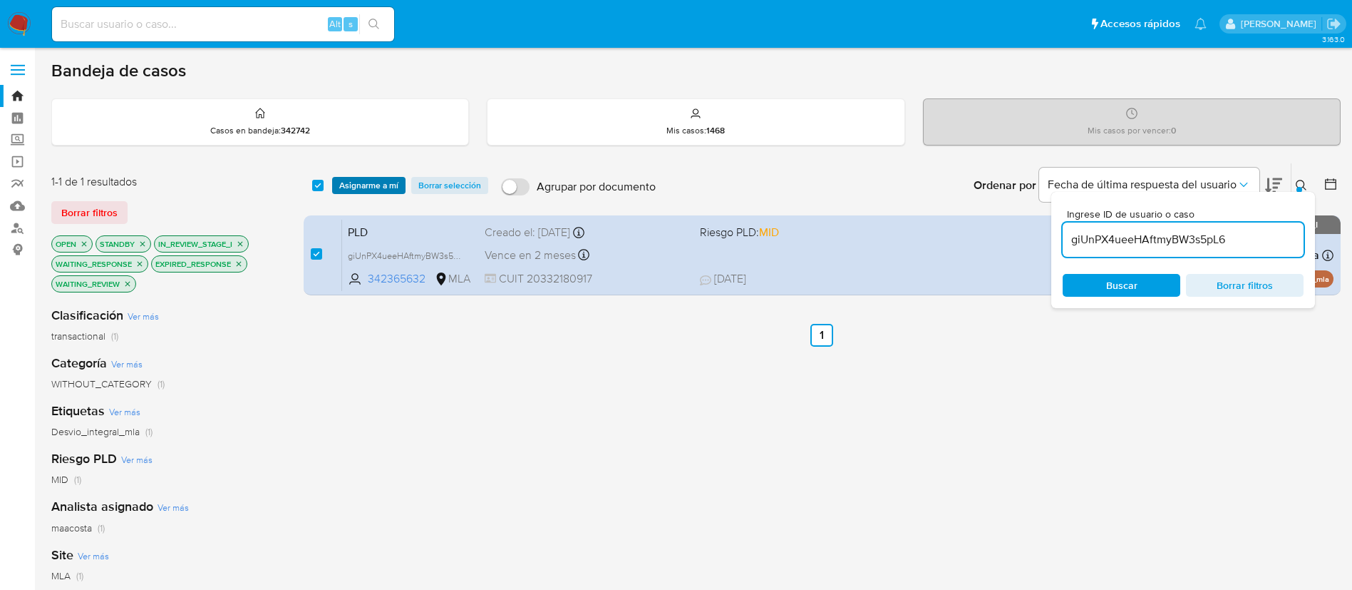
click at [360, 187] on span "Asignarme a mí" at bounding box center [368, 185] width 59 height 14
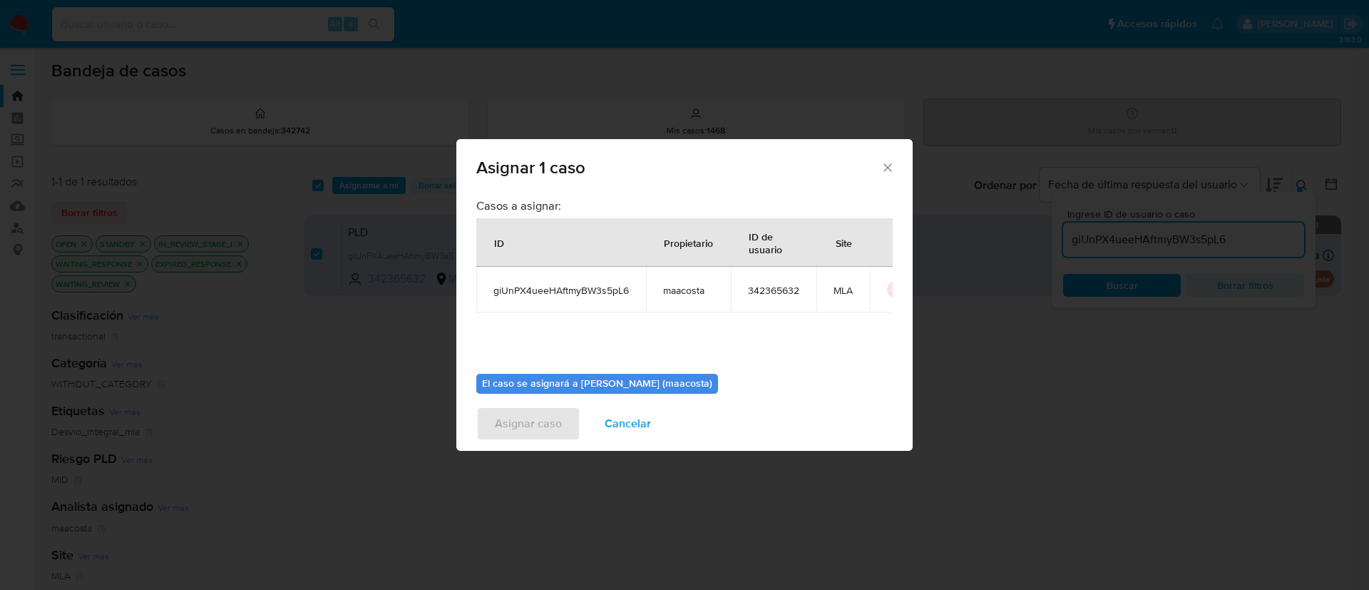
scroll to position [74, 0]
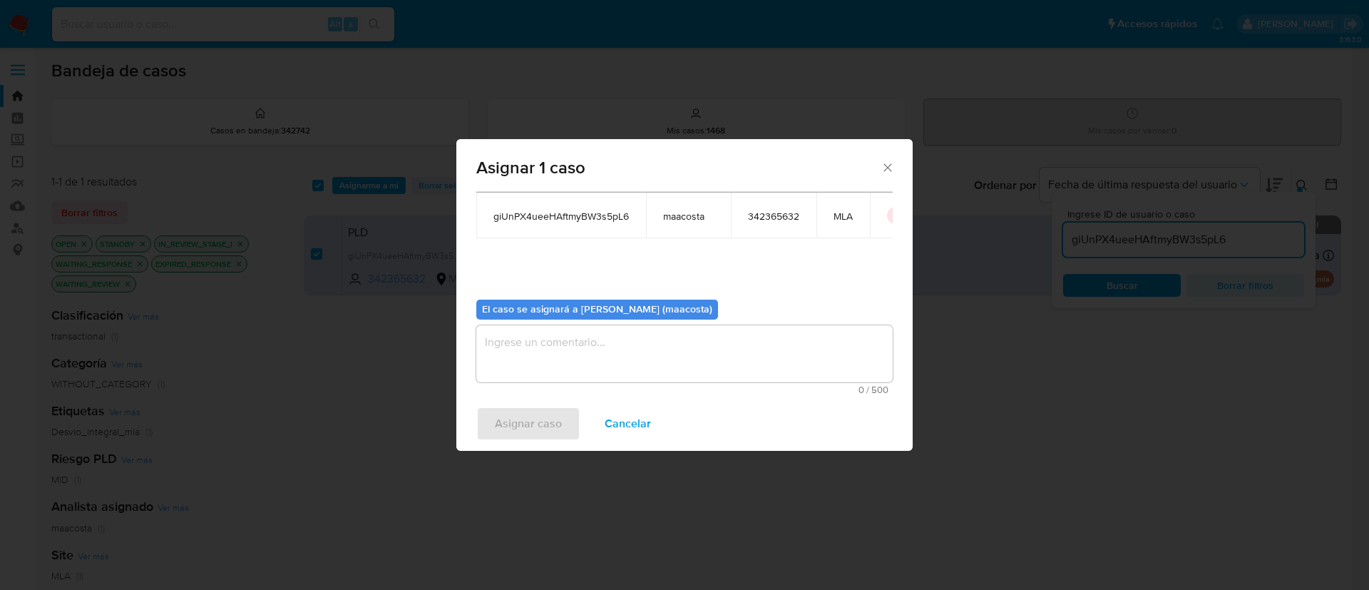
click at [554, 369] on textarea "assign-modal" at bounding box center [684, 353] width 416 height 57
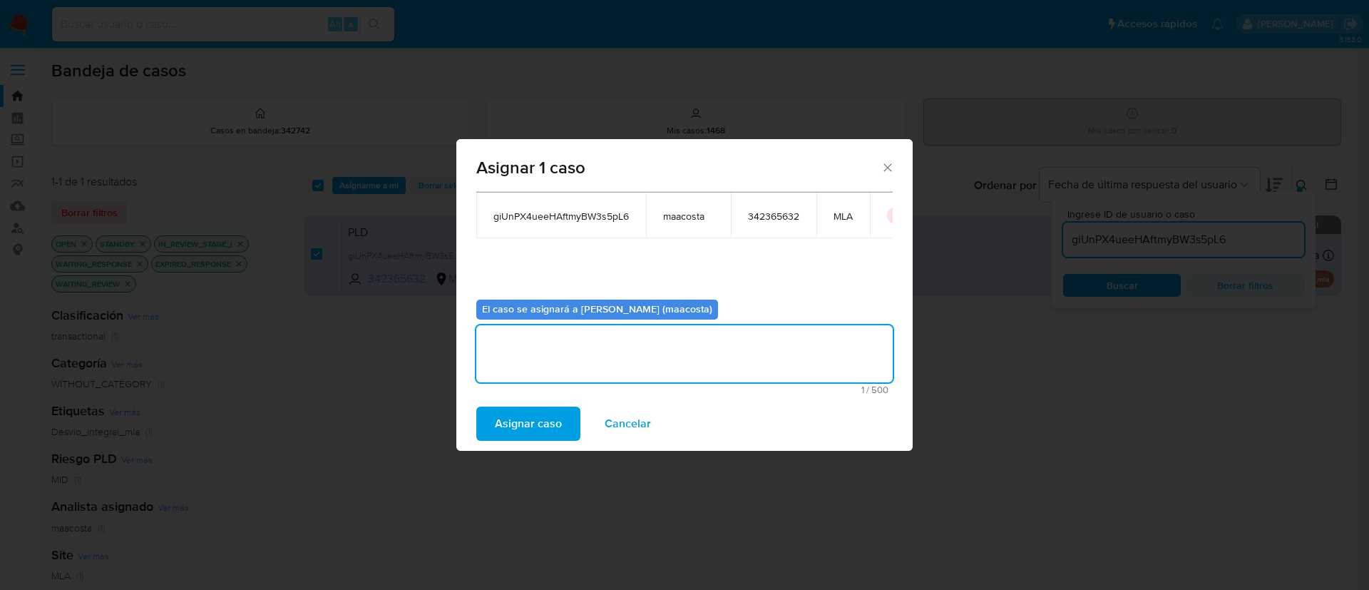
click at [507, 418] on span "Asignar caso" at bounding box center [528, 423] width 67 height 31
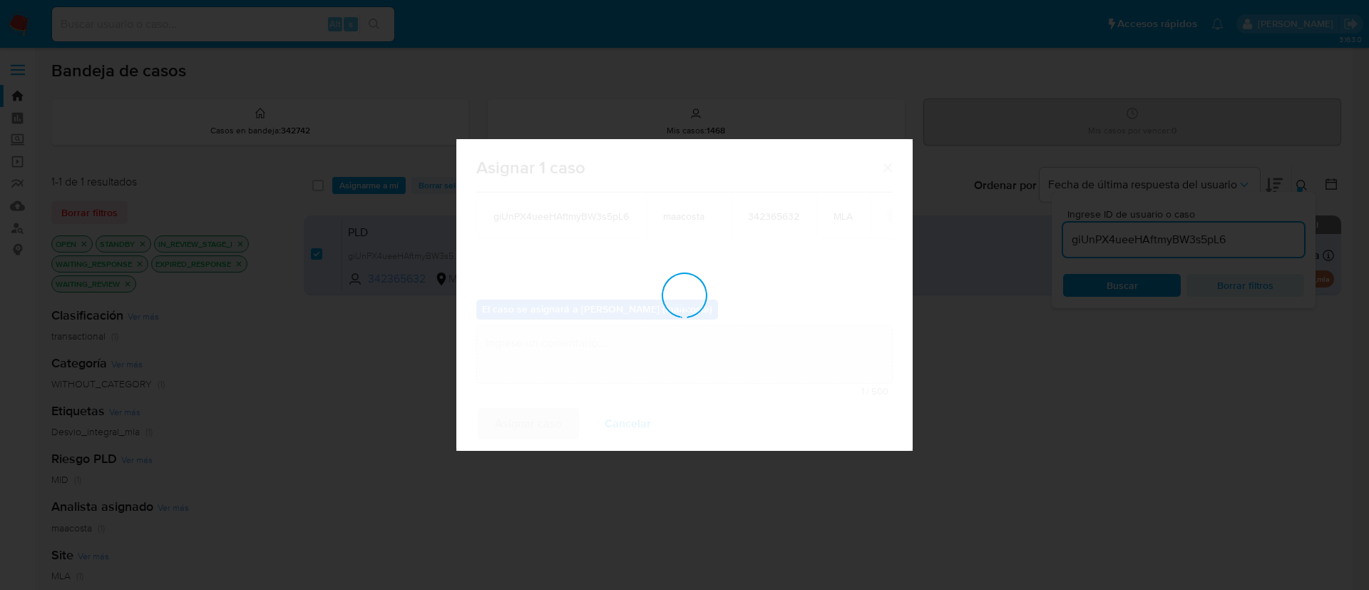
checkbox input "false"
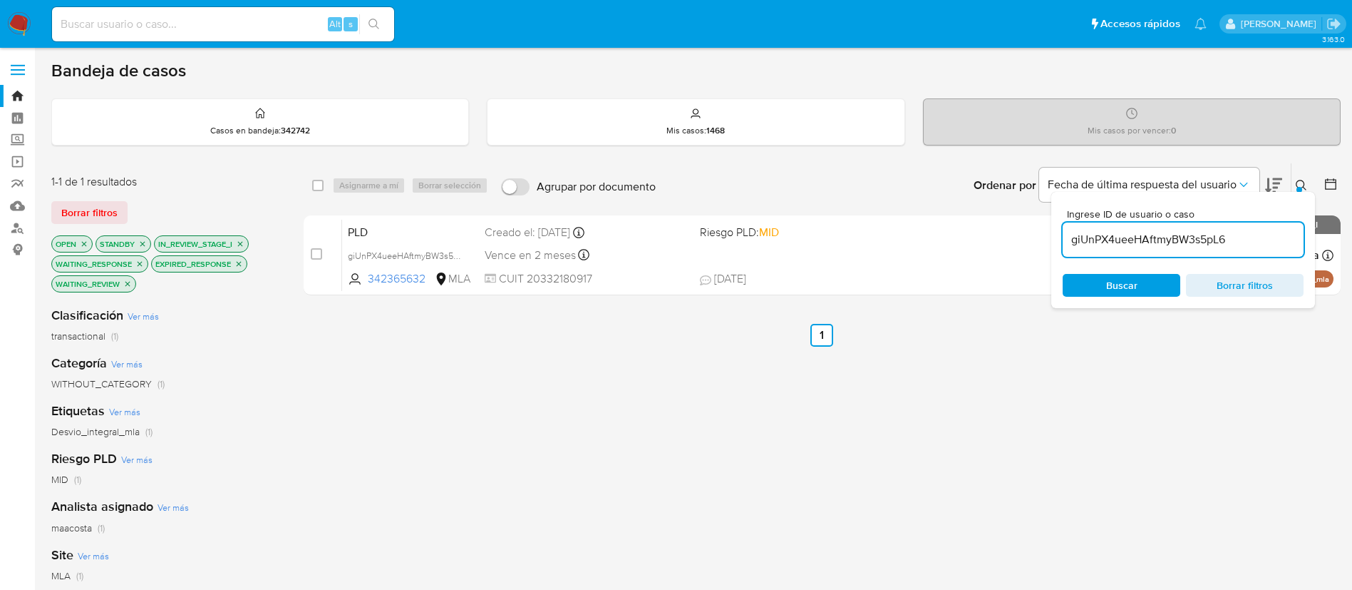
click at [1136, 245] on input "giUnPX4ueeHAftmyBW3s5pL6" at bounding box center [1183, 239] width 241 height 19
paste input "ES2UFUgTJJP5b2zaTwfR4nhs"
type input "ES2UFUgTJJP5b2zaTwfR4nhs"
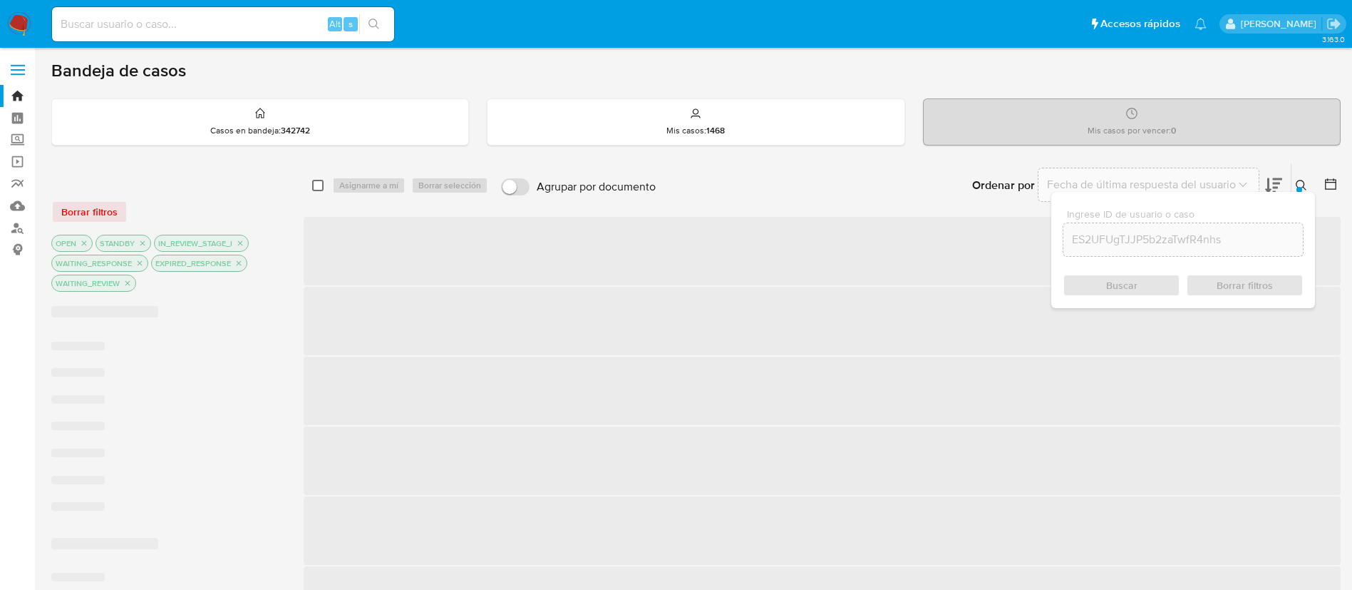
click at [312, 185] on input "checkbox" at bounding box center [317, 185] width 11 height 11
checkbox input "true"
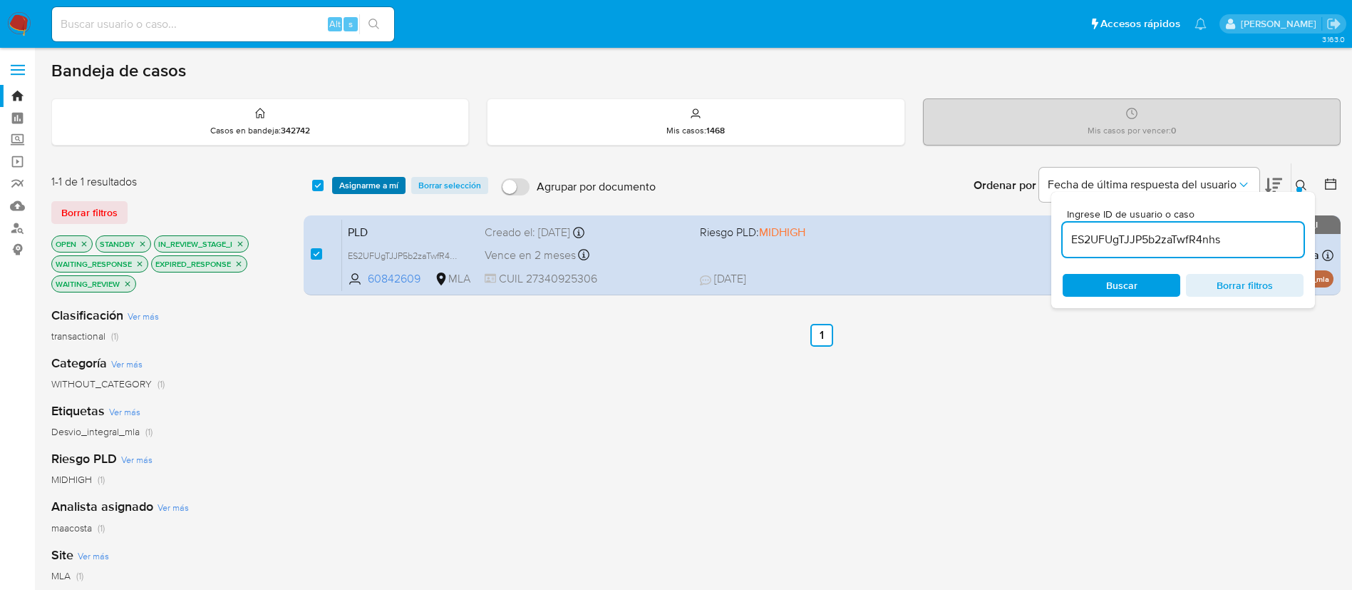
click at [379, 185] on span "Asignarme a mí" at bounding box center [368, 185] width 59 height 14
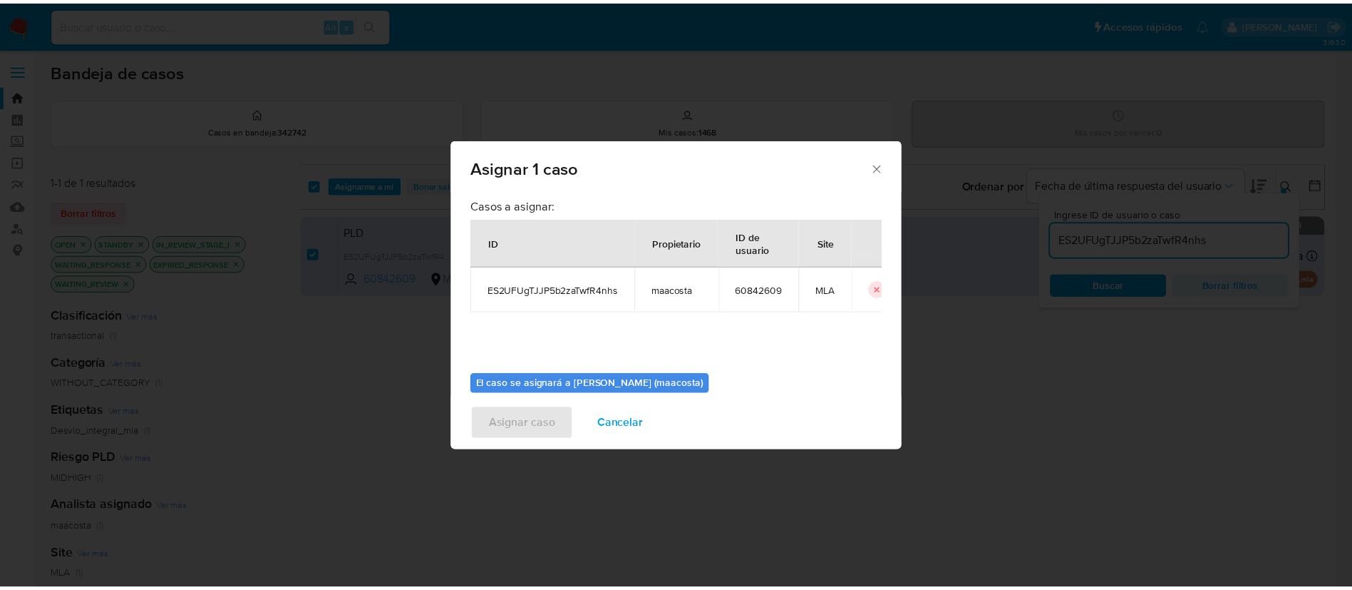
scroll to position [74, 0]
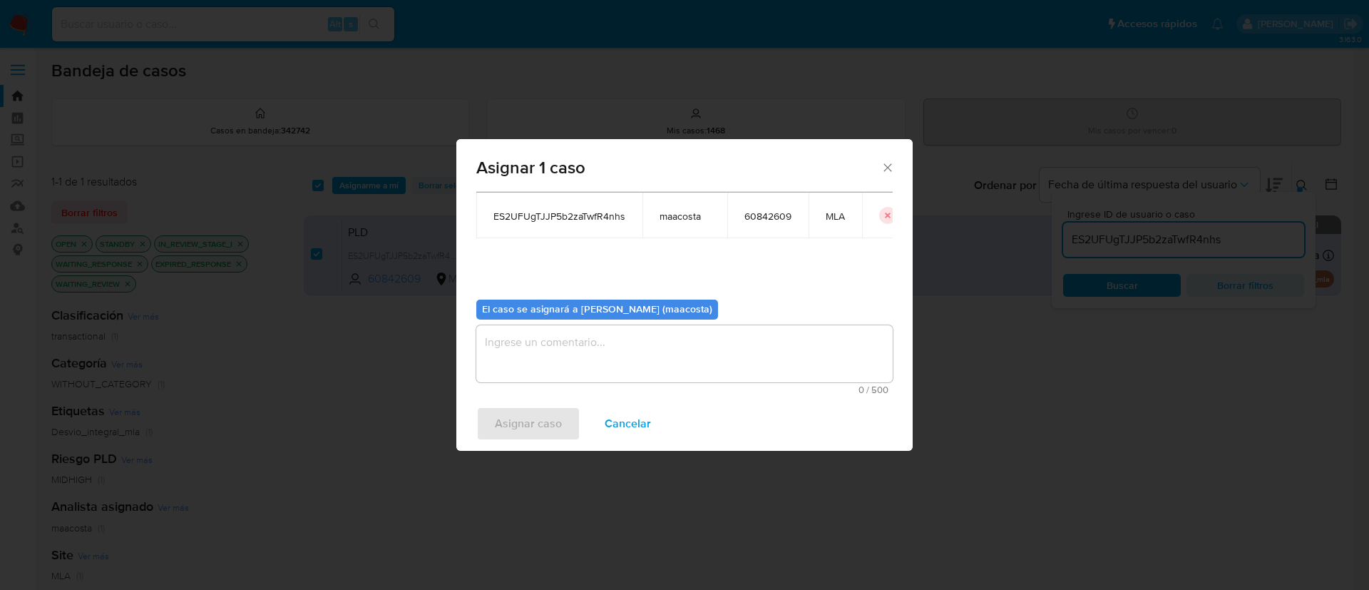
click at [520, 361] on textarea "assign-modal" at bounding box center [684, 353] width 416 height 57
click at [514, 424] on span "Asignar caso" at bounding box center [528, 423] width 67 height 31
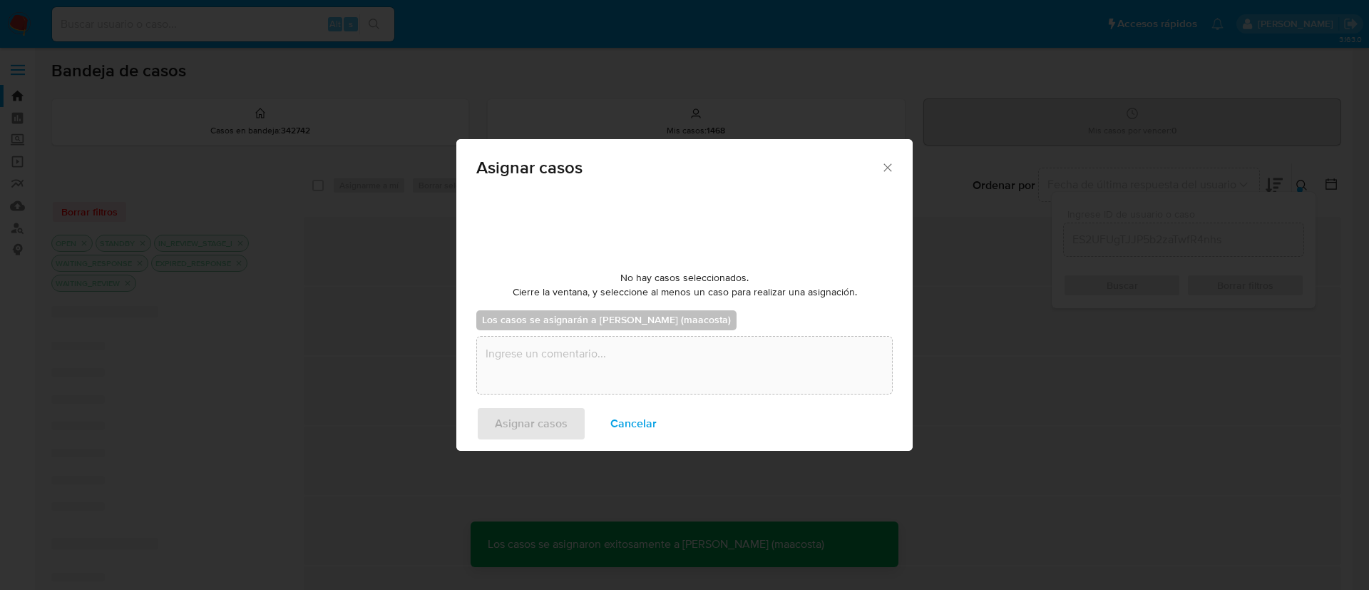
checkbox input "false"
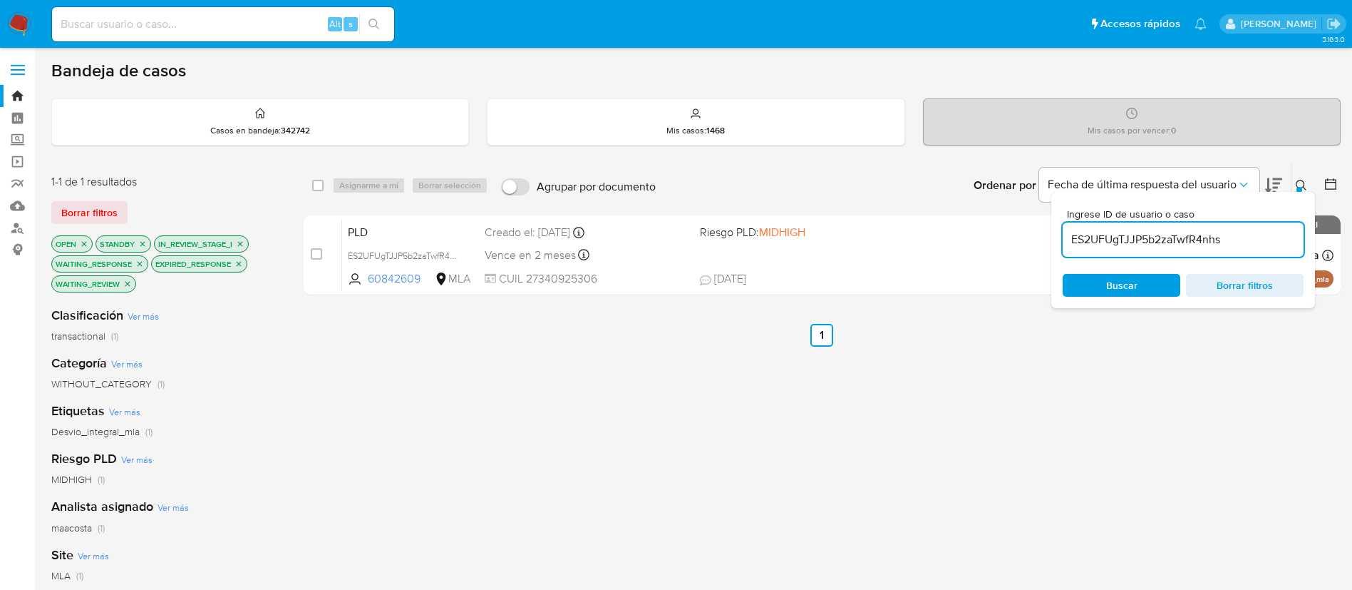
click at [1144, 230] on input "ES2UFUgTJJP5b2zaTwfR4nhs" at bounding box center [1183, 239] width 241 height 19
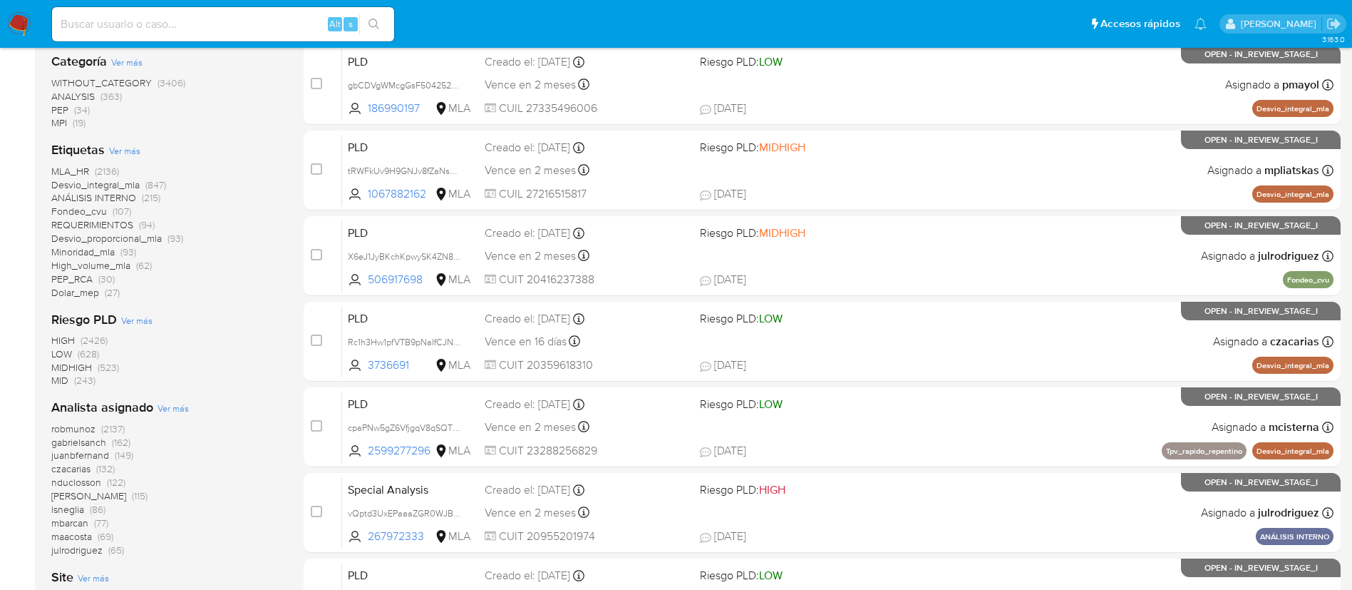
scroll to position [551, 0]
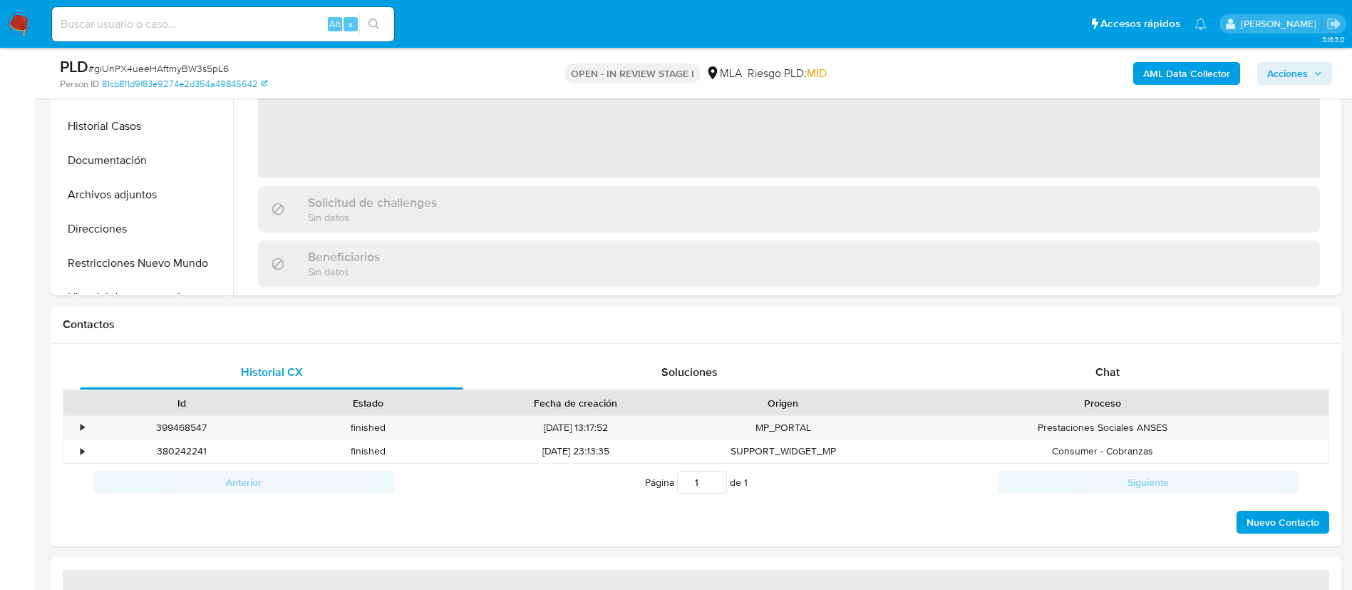
scroll to position [462, 0]
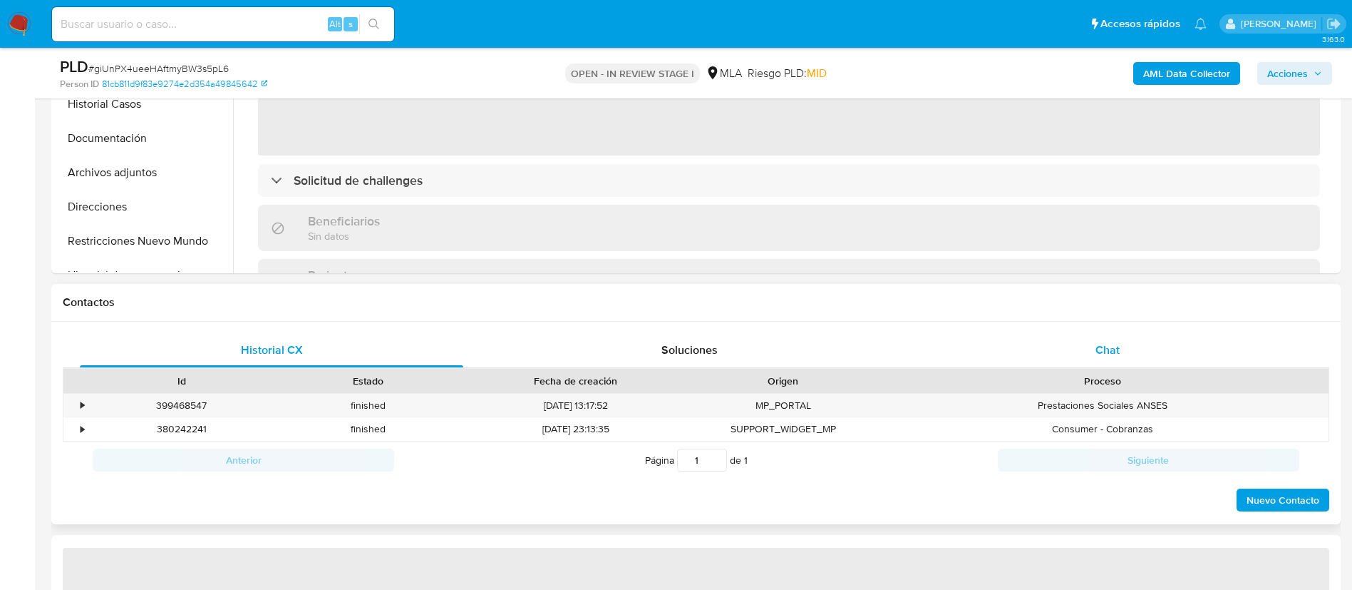
click at [1114, 351] on span "Chat" at bounding box center [1108, 349] width 24 height 16
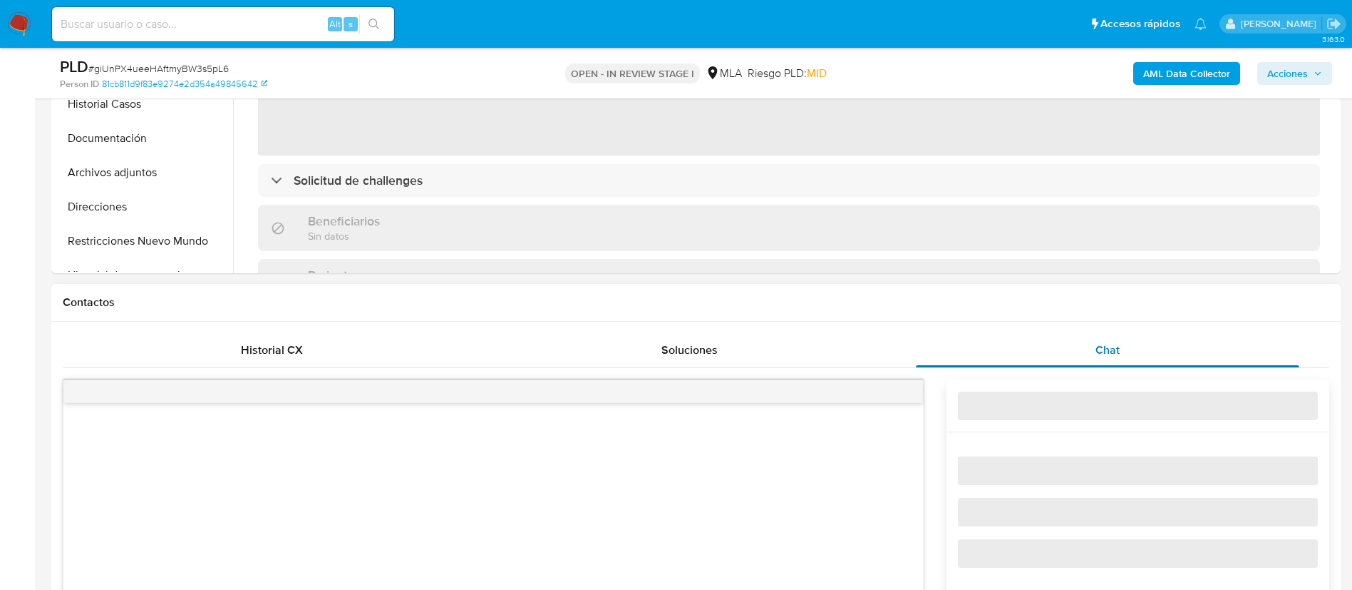
select select "10"
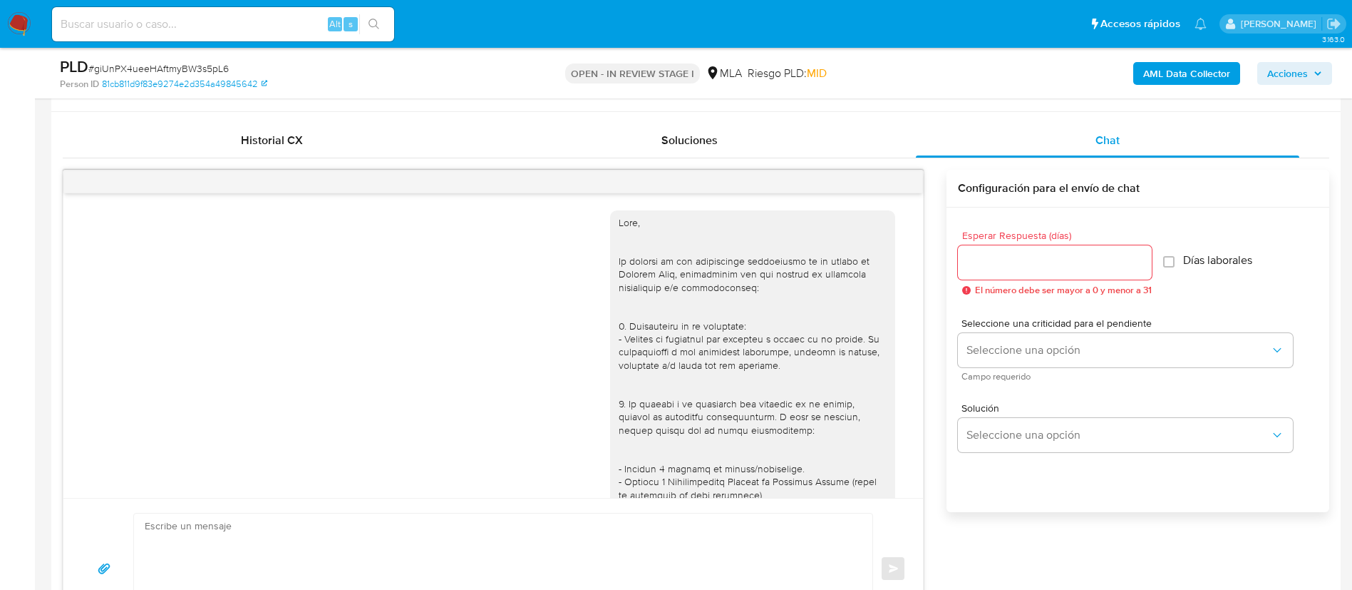
scroll to position [1327, 0]
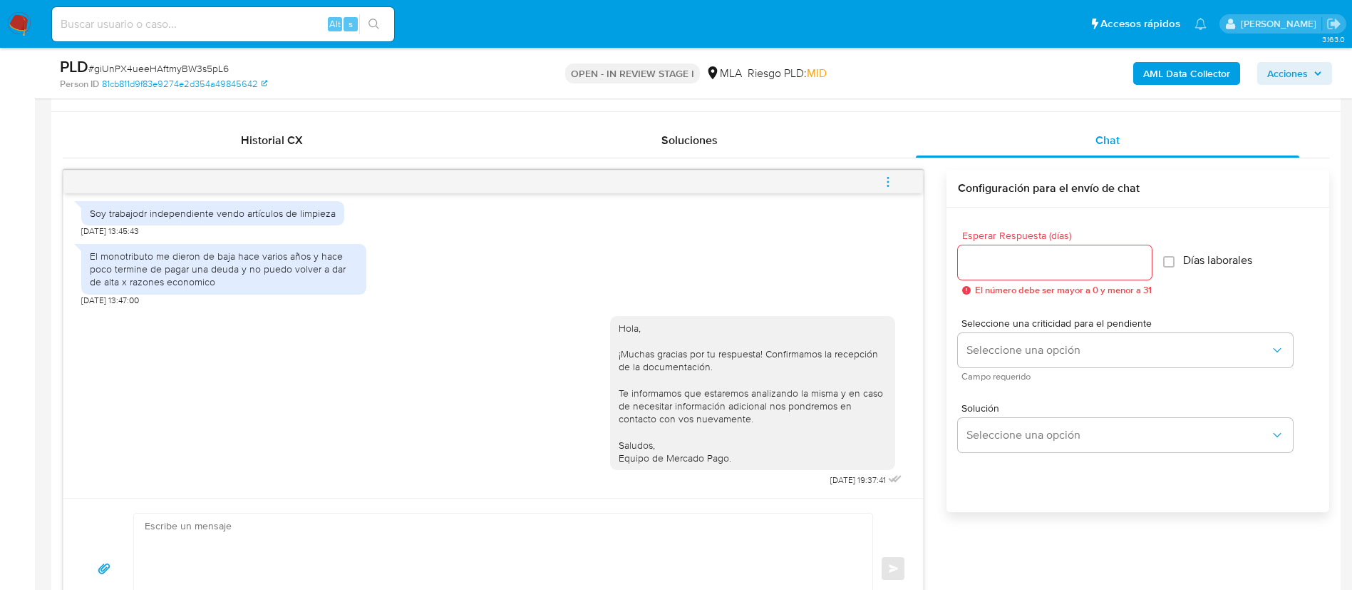
click at [883, 183] on icon "menu-action" at bounding box center [888, 181] width 13 height 13
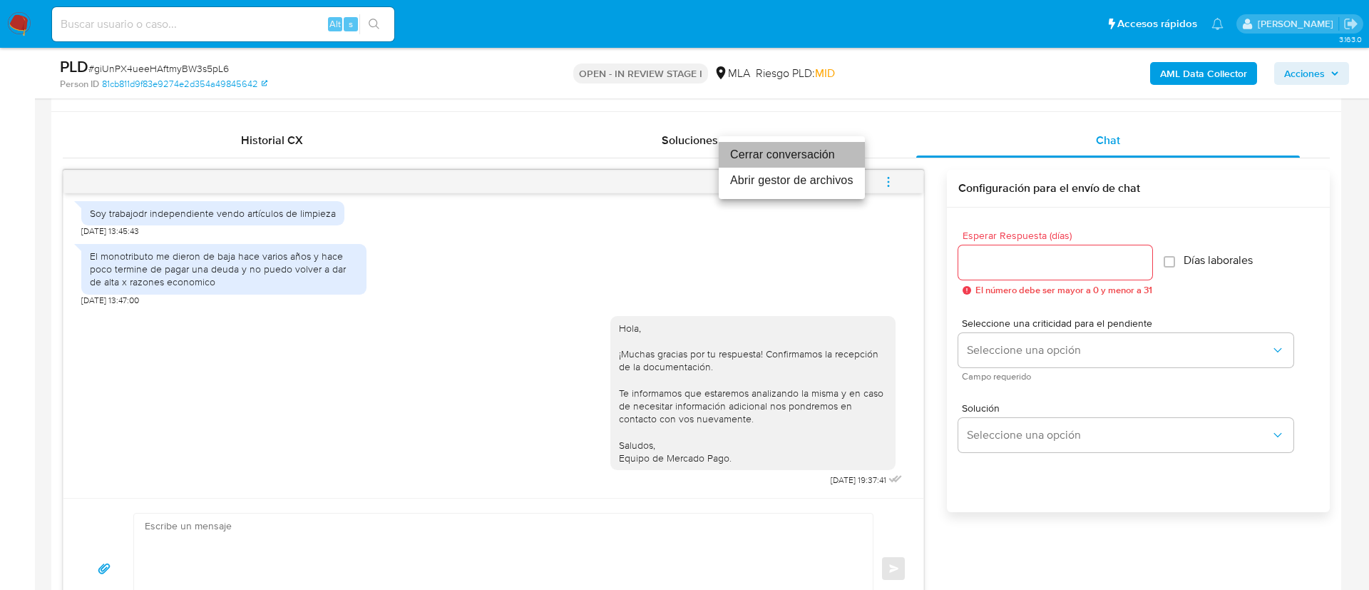
click at [770, 150] on li "Cerrar conversación" at bounding box center [792, 155] width 146 height 26
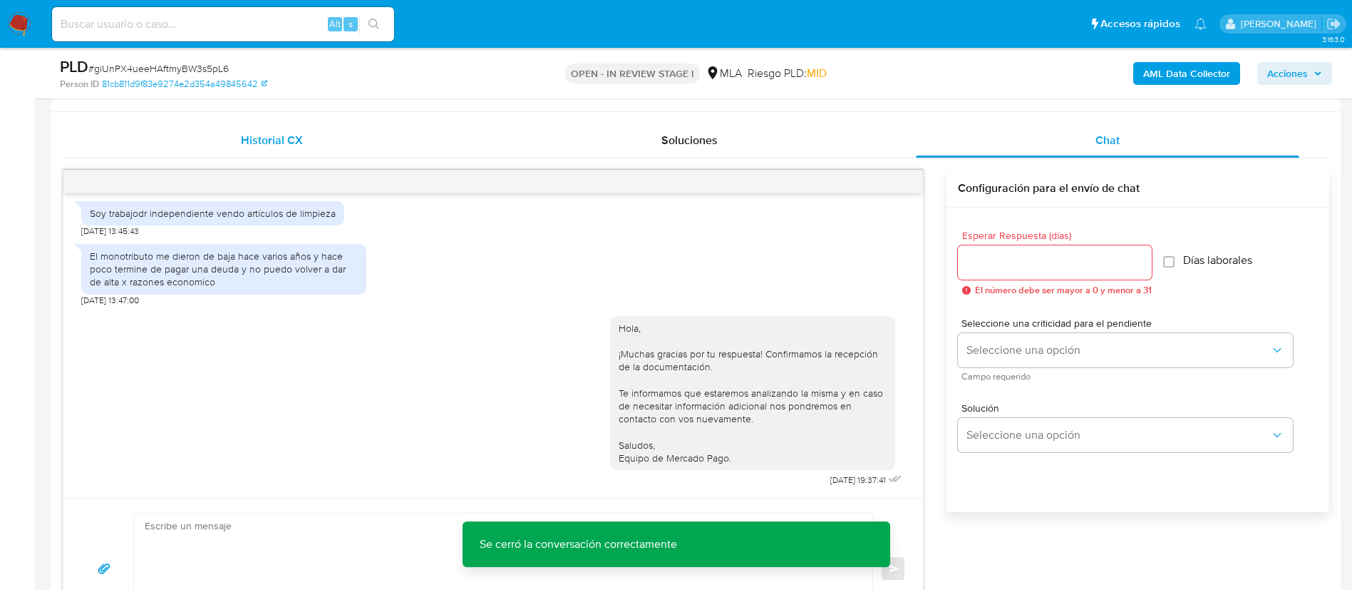
click at [303, 138] on div "Historial CX" at bounding box center [272, 140] width 384 height 34
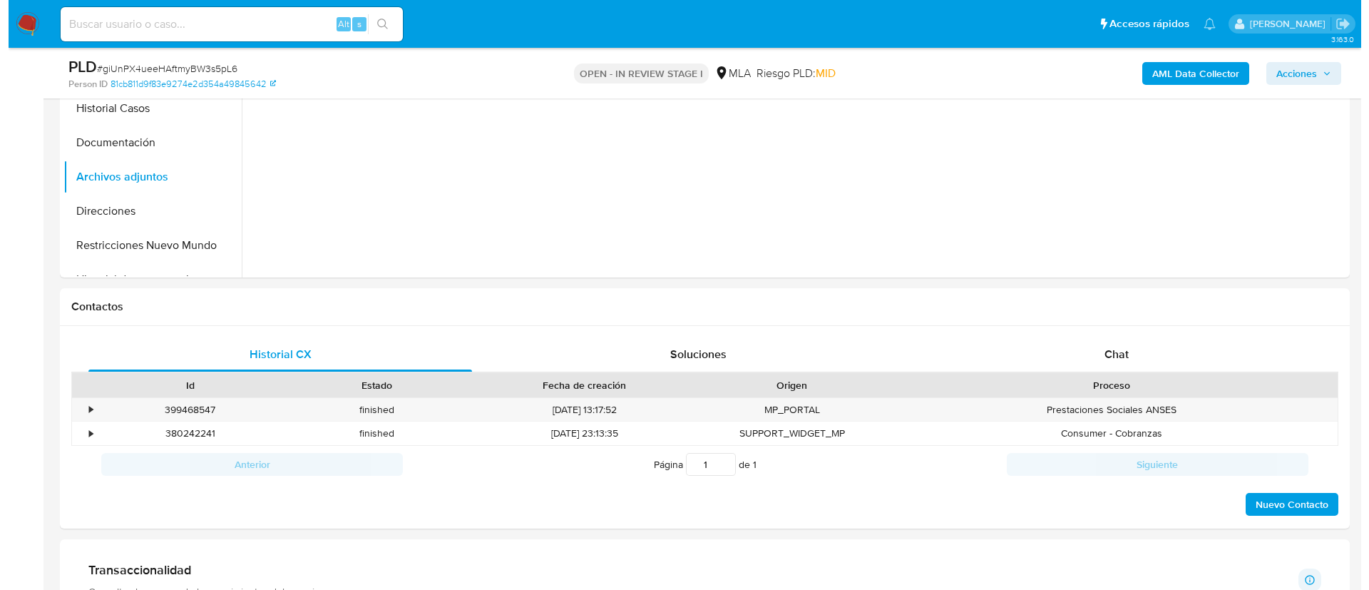
scroll to position [229, 0]
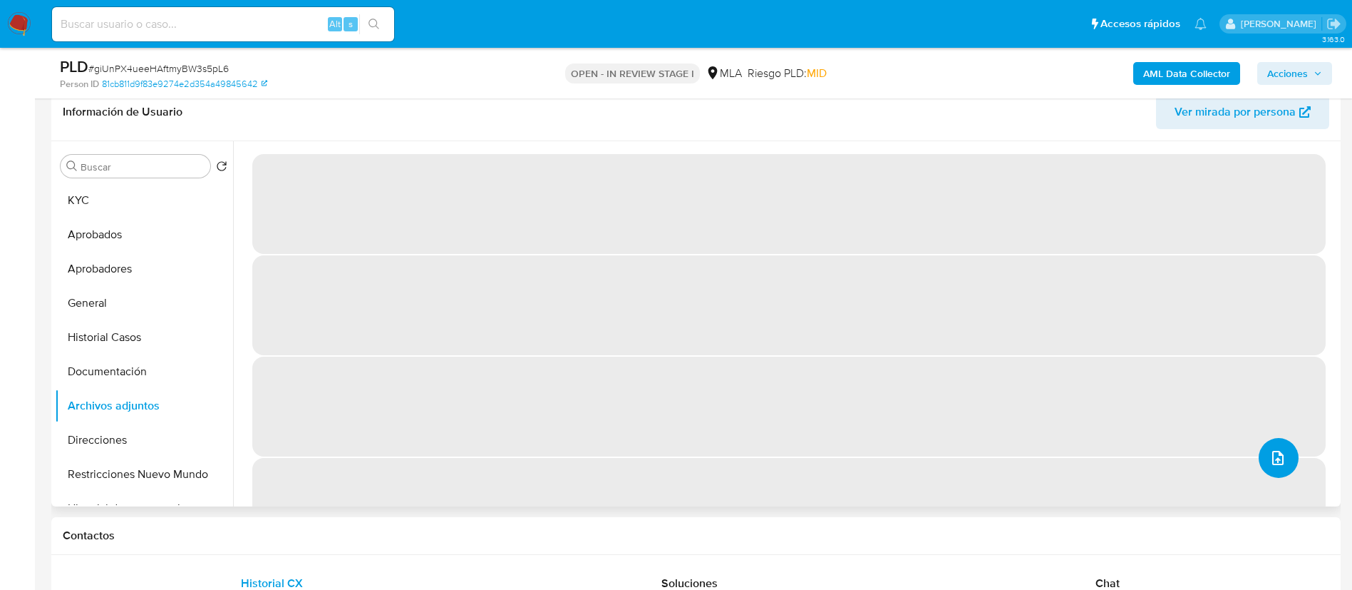
click at [1275, 460] on icon "upload-file" at bounding box center [1278, 457] width 17 height 17
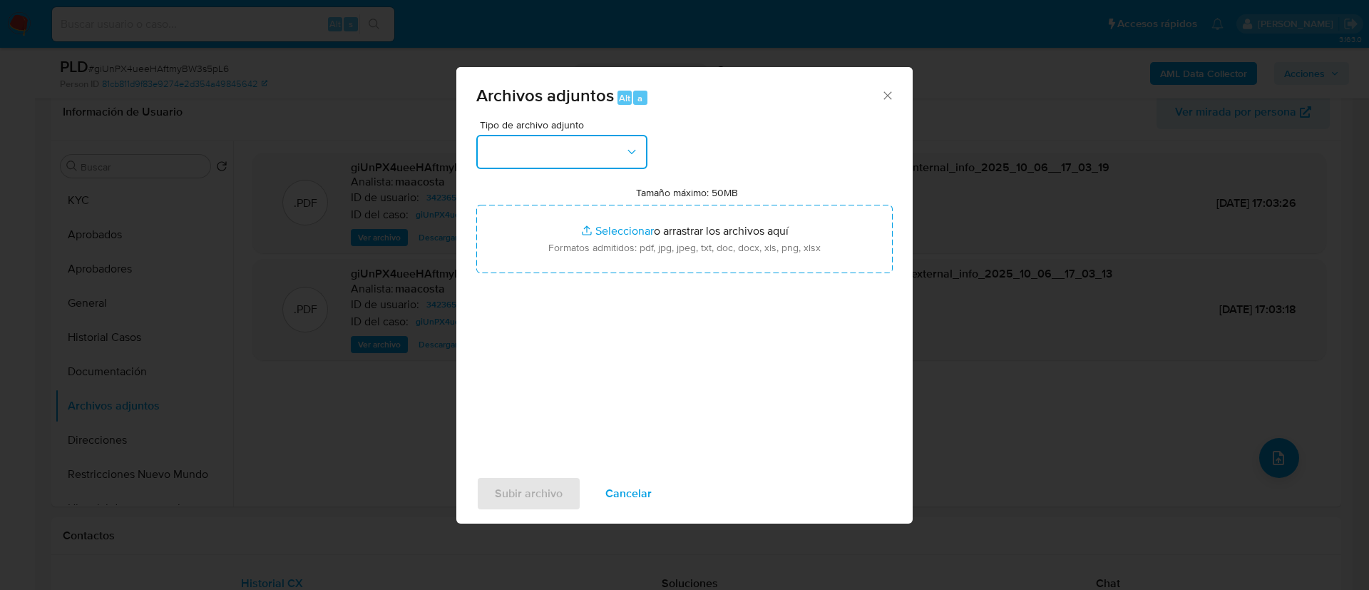
click at [598, 158] on button "button" at bounding box center [561, 152] width 171 height 34
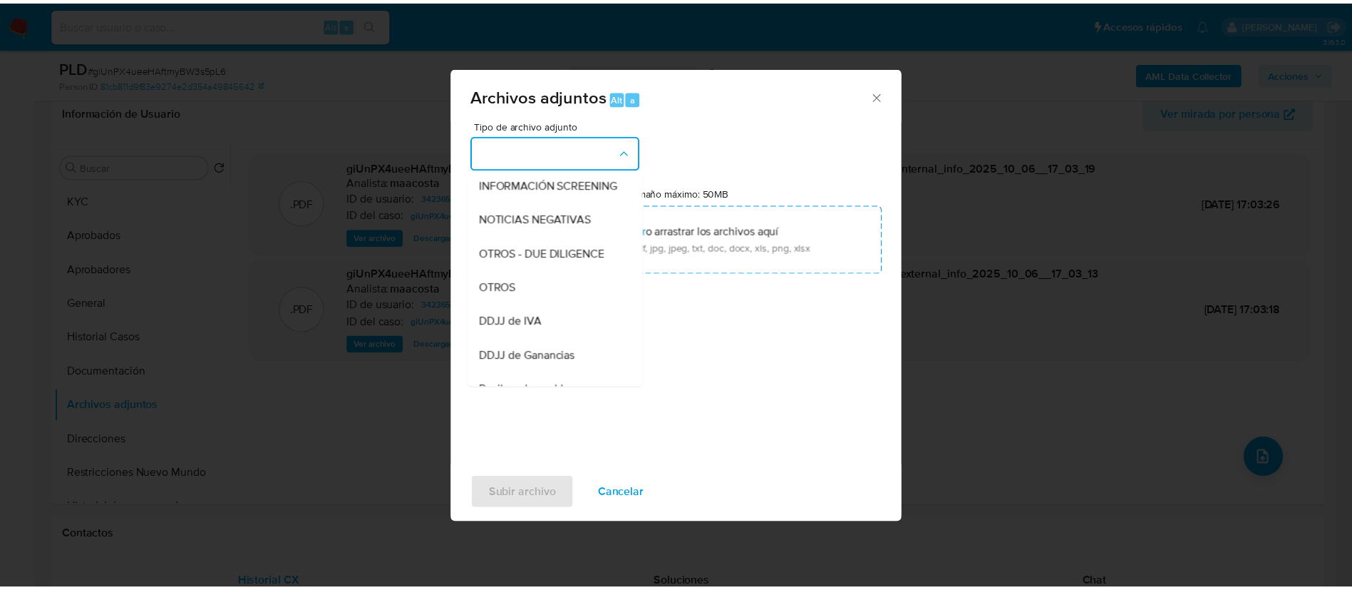
scroll to position [178, 0]
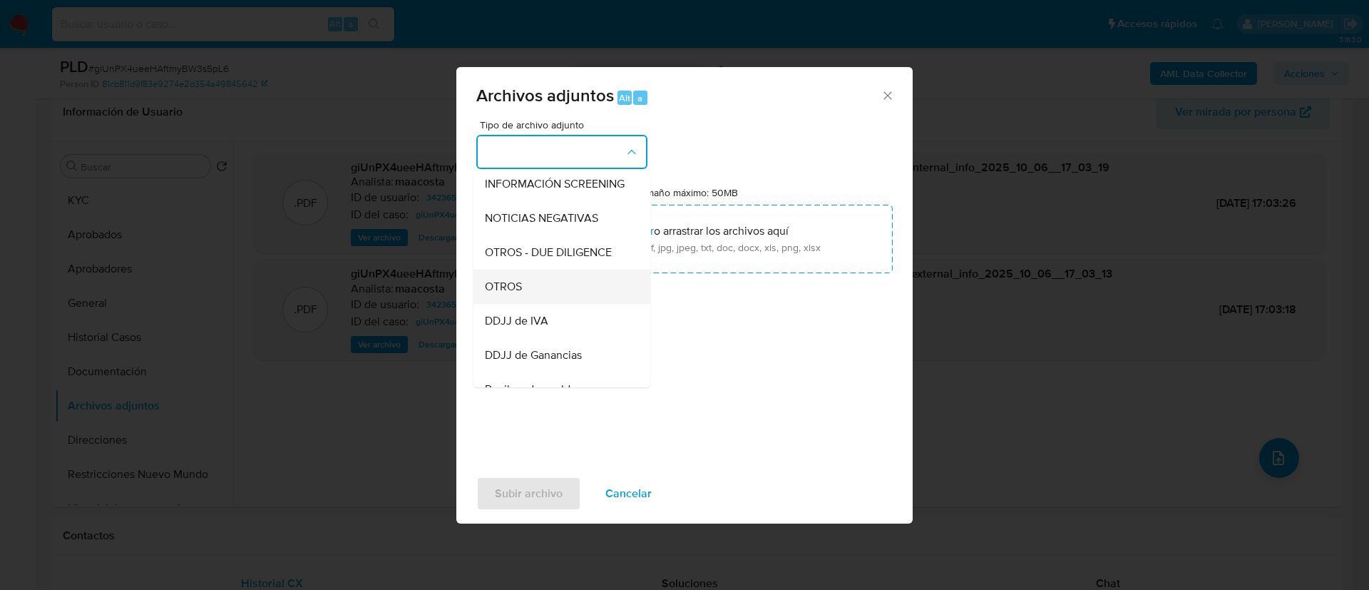
click at [528, 304] on div "OTROS" at bounding box center [557, 286] width 145 height 34
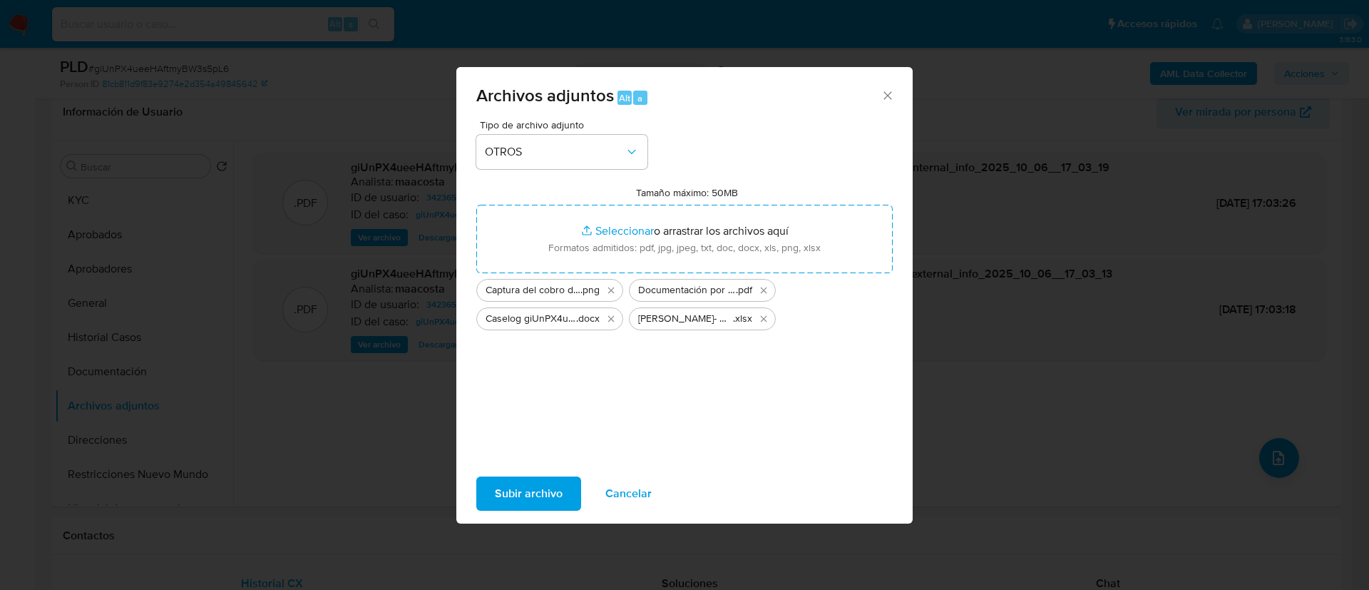
click at [517, 492] on span "Subir archivo" at bounding box center [529, 493] width 68 height 31
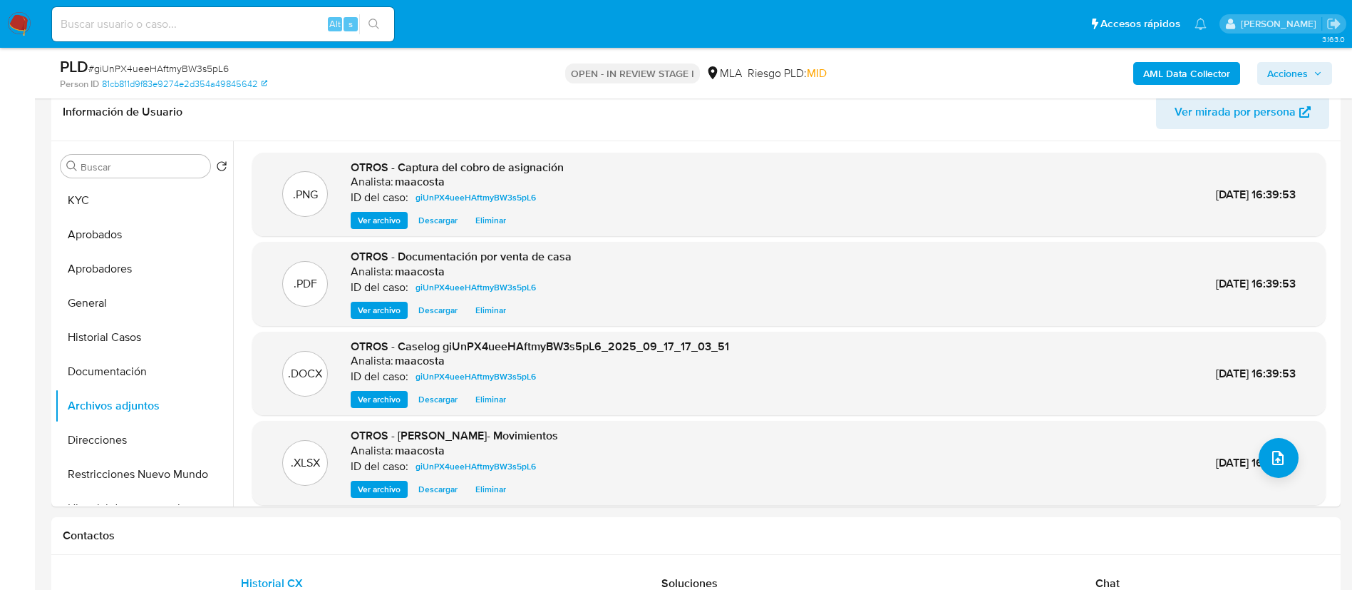
click at [1307, 76] on span "Acciones" at bounding box center [1288, 73] width 41 height 23
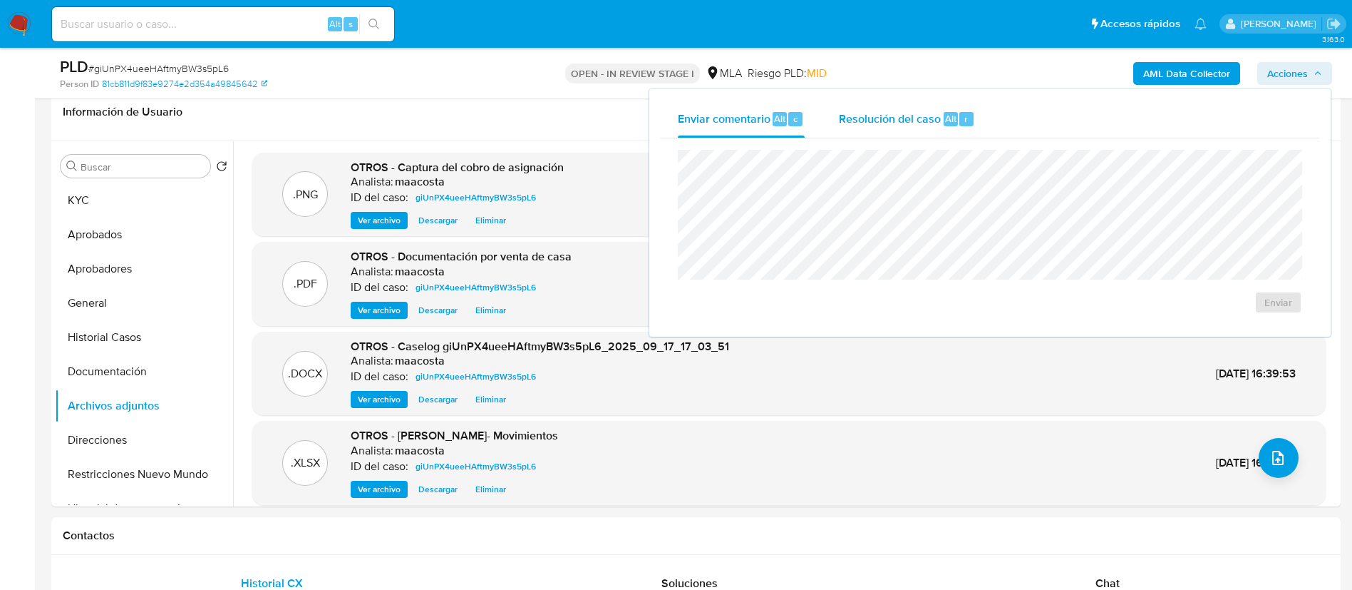
click at [929, 106] on div "Resolución del caso Alt r" at bounding box center [907, 119] width 136 height 37
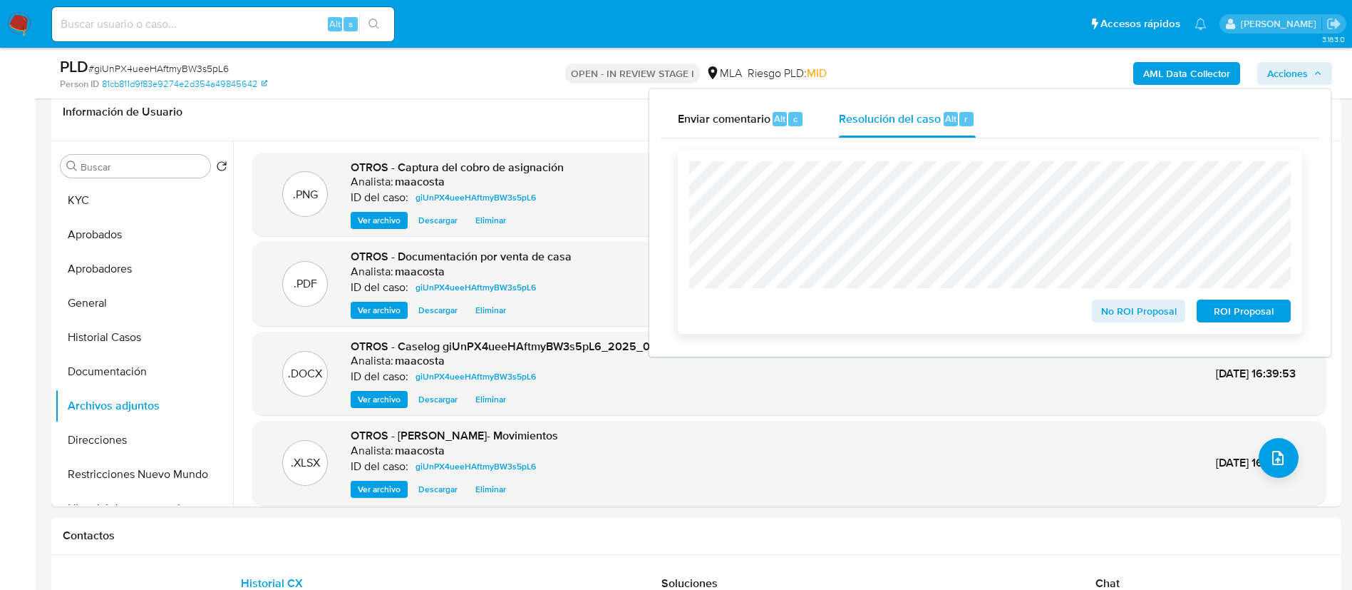
click at [1120, 321] on span "No ROI Proposal" at bounding box center [1139, 311] width 74 height 20
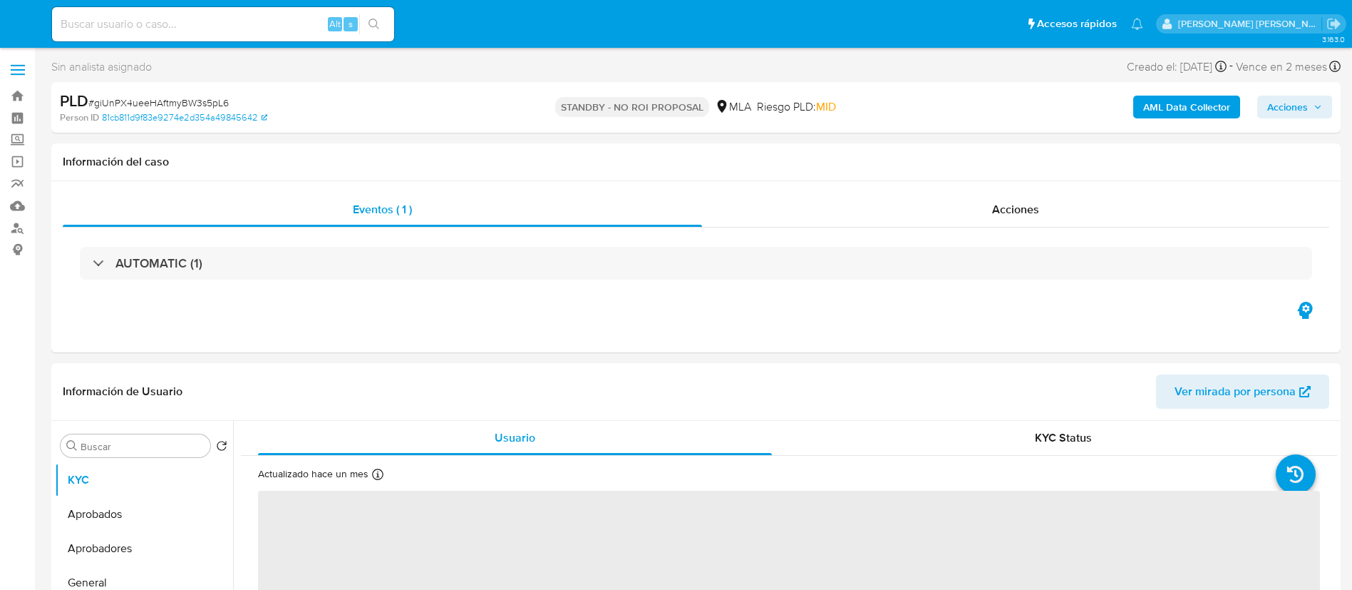
select select "10"
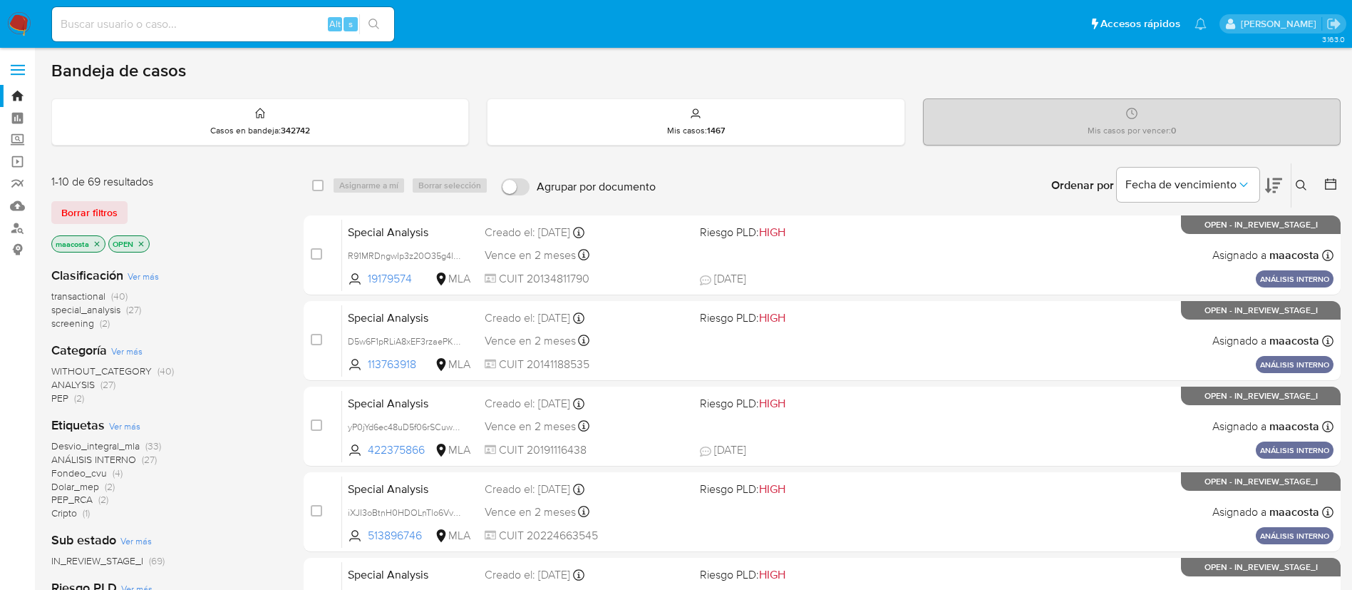
paste input "ES2UFUgTJJP5b2zaTwfR4nhs"
click at [229, 32] on input "ES2UFUgTJJP5b2zaTwfR4nhs" at bounding box center [223, 24] width 342 height 19
type input "ES2UFUgTJJP5b2zaTwfR4nhs"
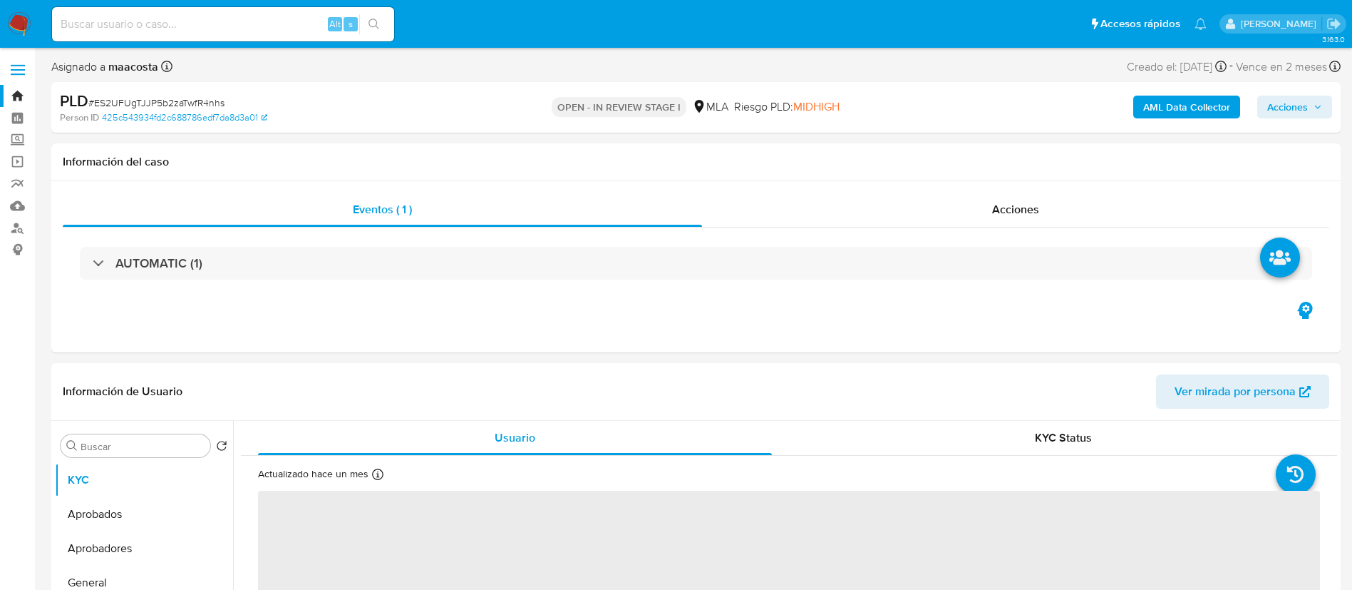
select select "10"
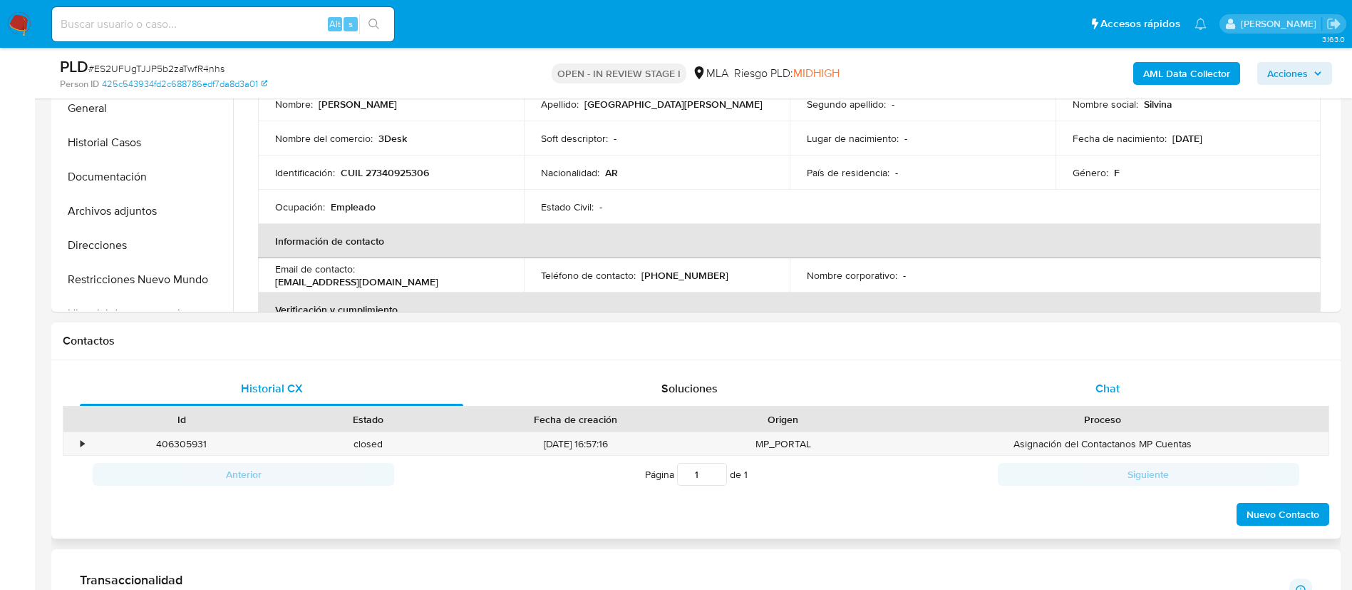
click at [1126, 396] on div "Chat" at bounding box center [1108, 388] width 384 height 34
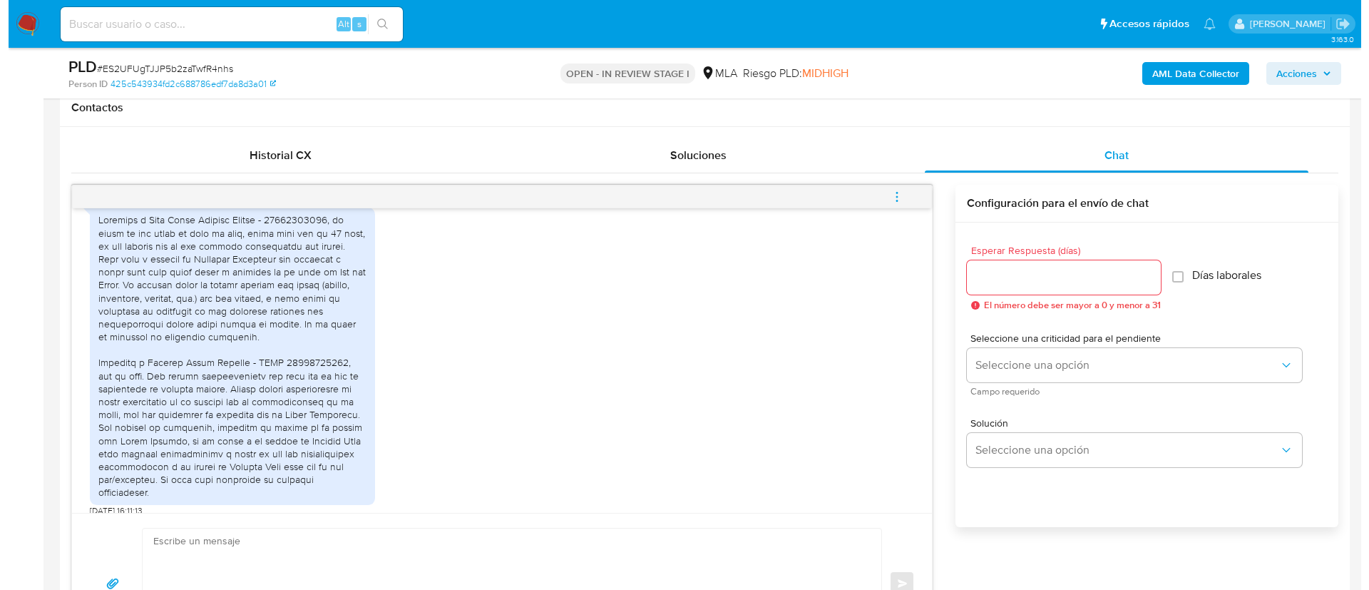
scroll to position [1386, 0]
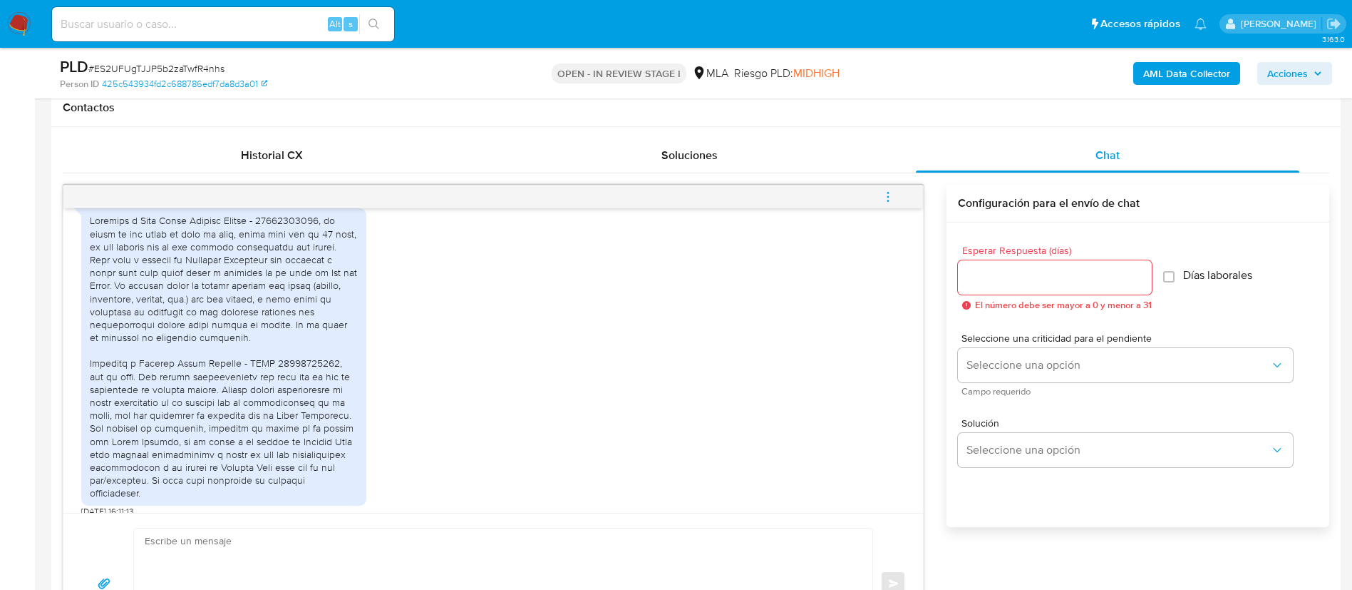
click at [1189, 68] on b "AML Data Collector" at bounding box center [1186, 73] width 87 height 23
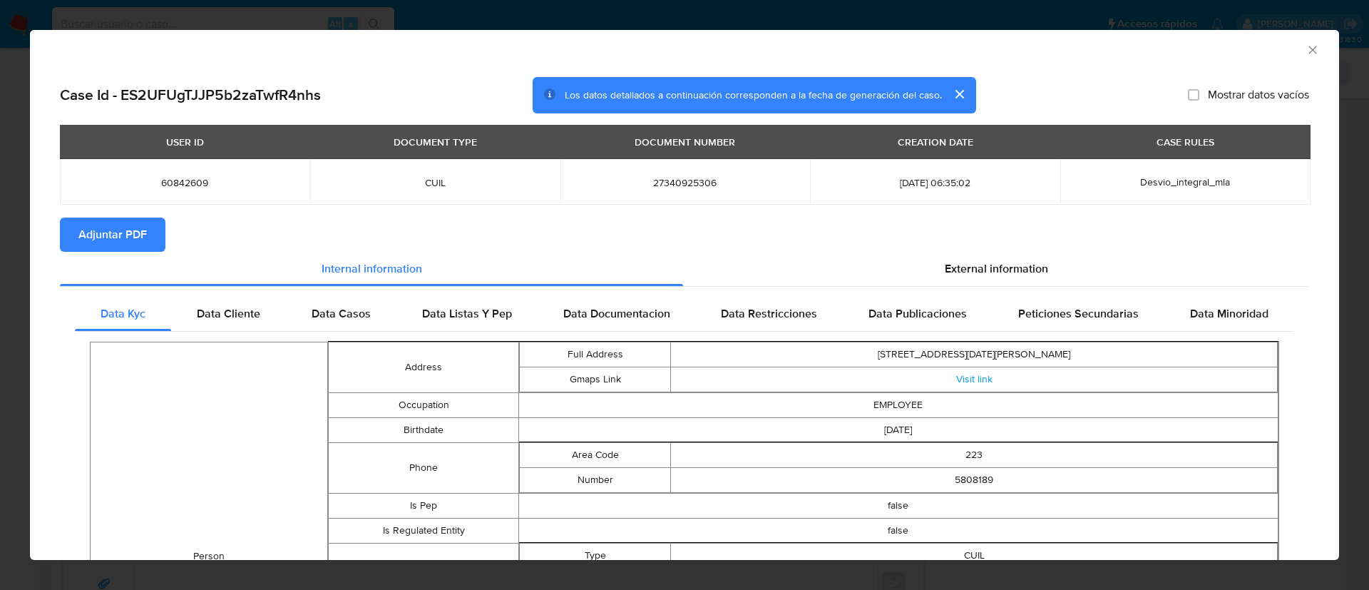
click at [647, 365] on td "Full Address" at bounding box center [595, 353] width 152 height 25
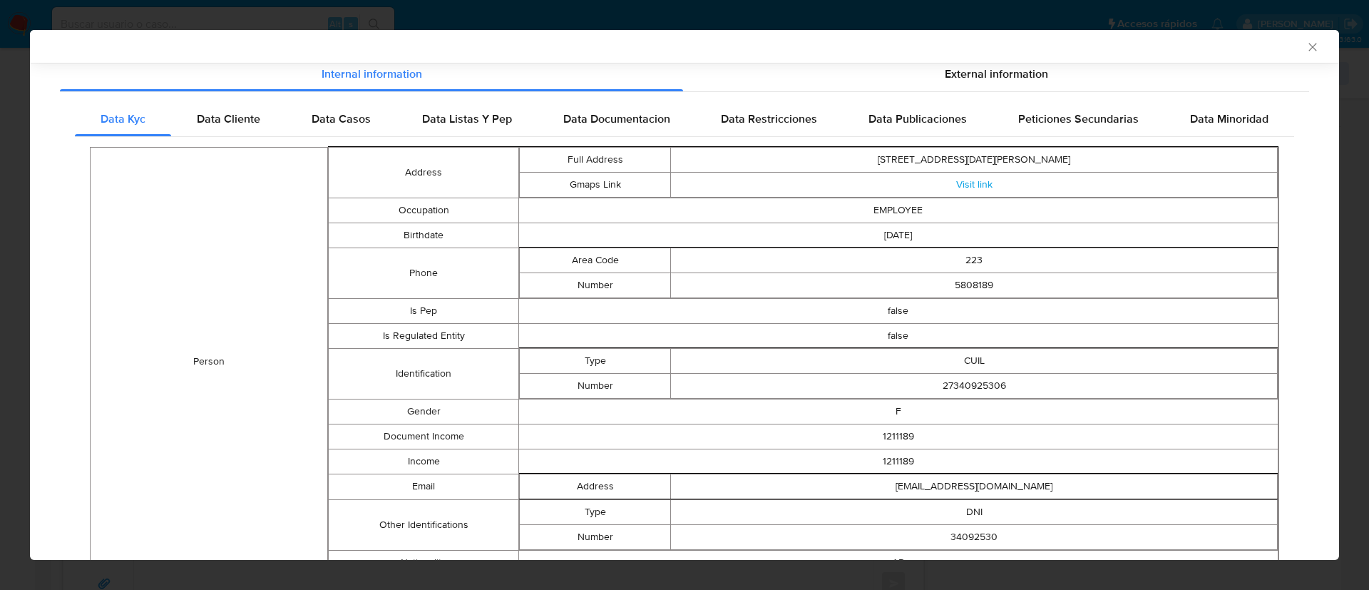
scroll to position [185, 0]
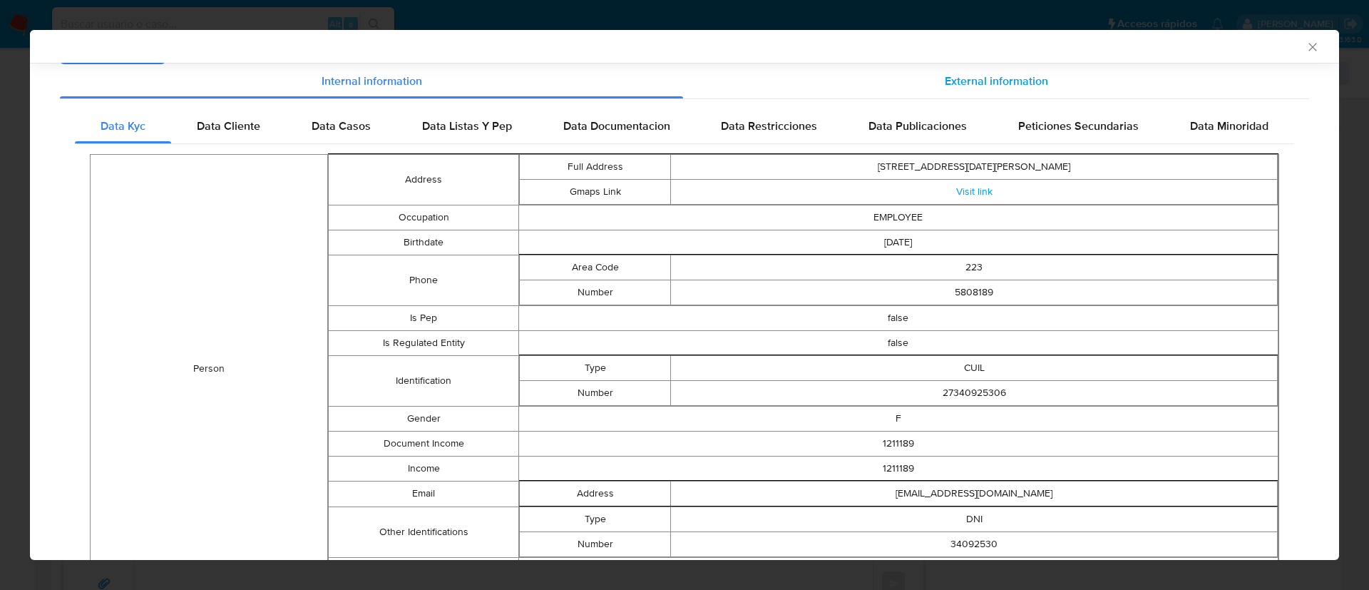
click at [982, 74] on span "External information" at bounding box center [996, 81] width 103 height 16
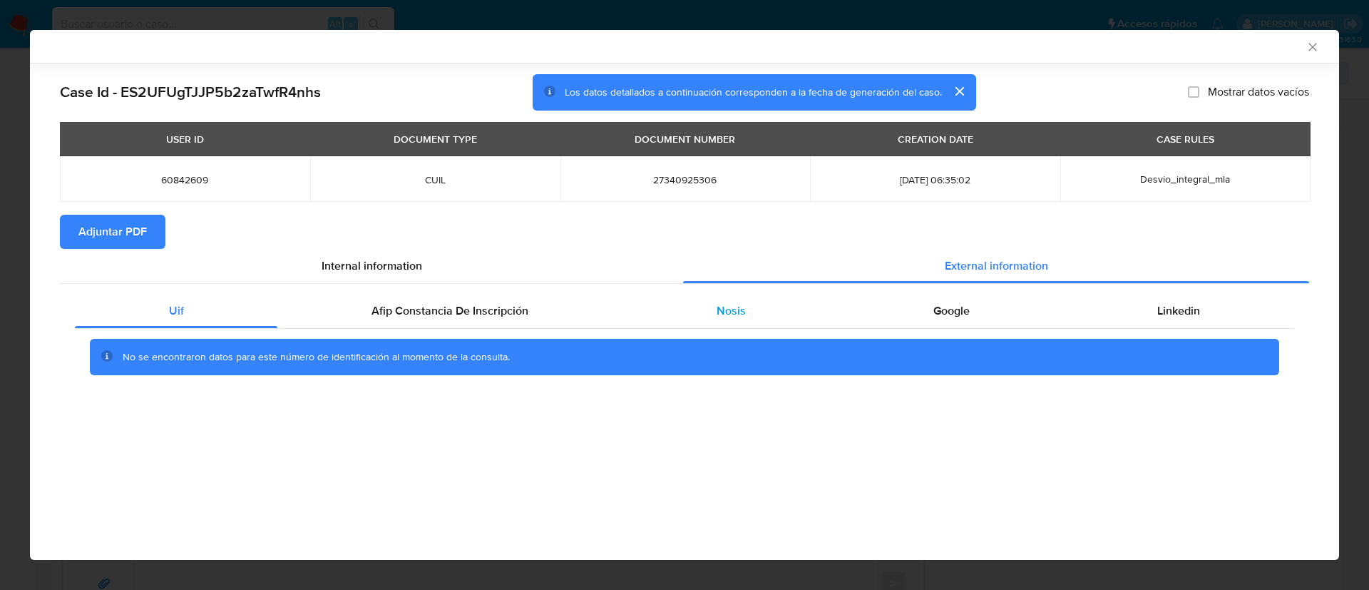
click at [742, 318] on span "Nosis" at bounding box center [730, 310] width 29 height 16
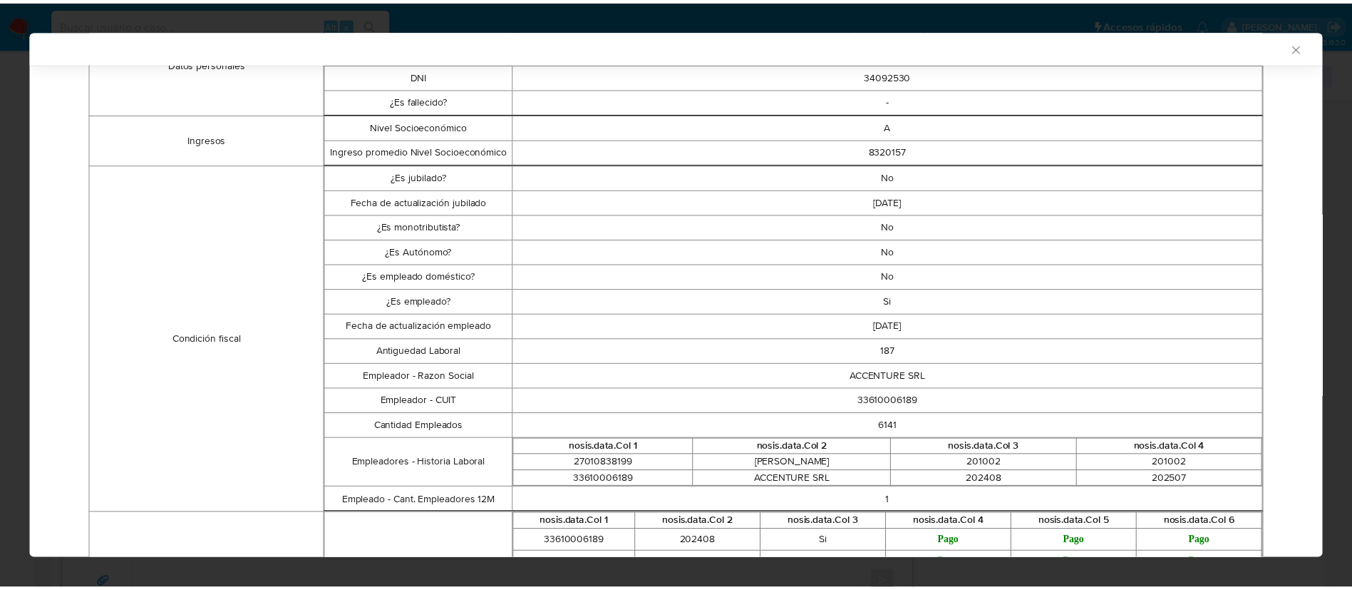
scroll to position [327, 0]
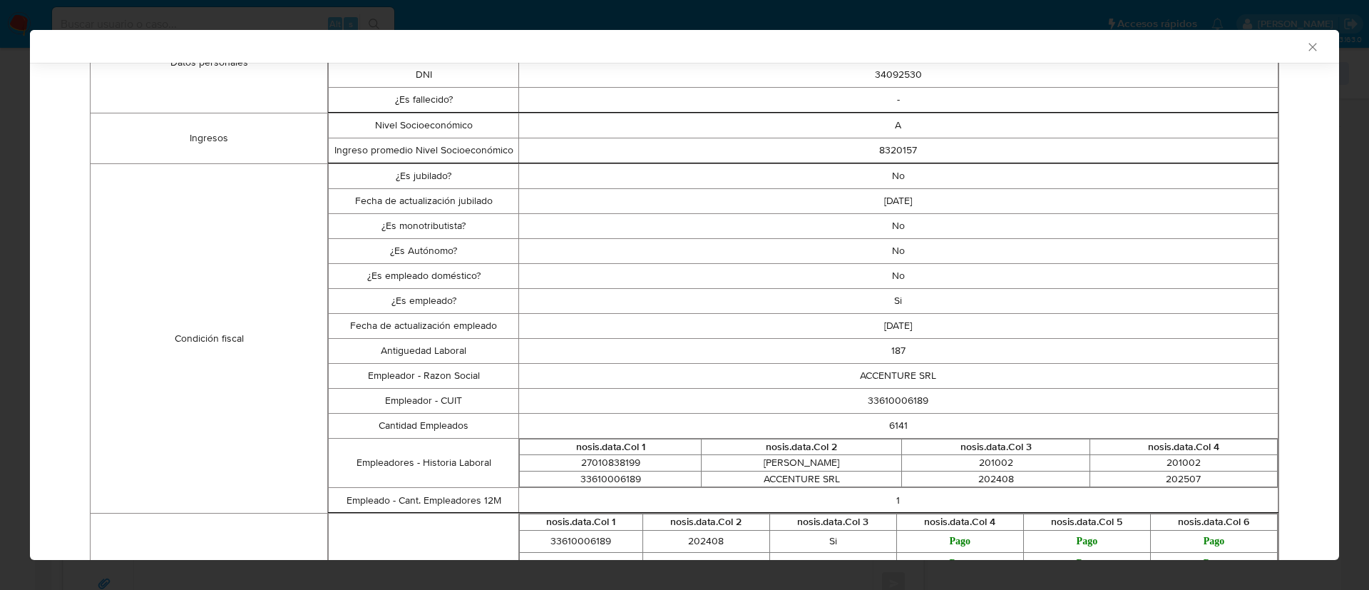
click at [894, 391] on td "33610006189" at bounding box center [897, 400] width 759 height 25
copy td "33610006189"
click at [894, 391] on td "33610006189" at bounding box center [897, 400] width 759 height 25
click at [738, 10] on div "AML Data Collector Case Id - ES2UFUgTJJP5b2zaTwfR4nhs Los datos detallados a co…" at bounding box center [684, 295] width 1369 height 590
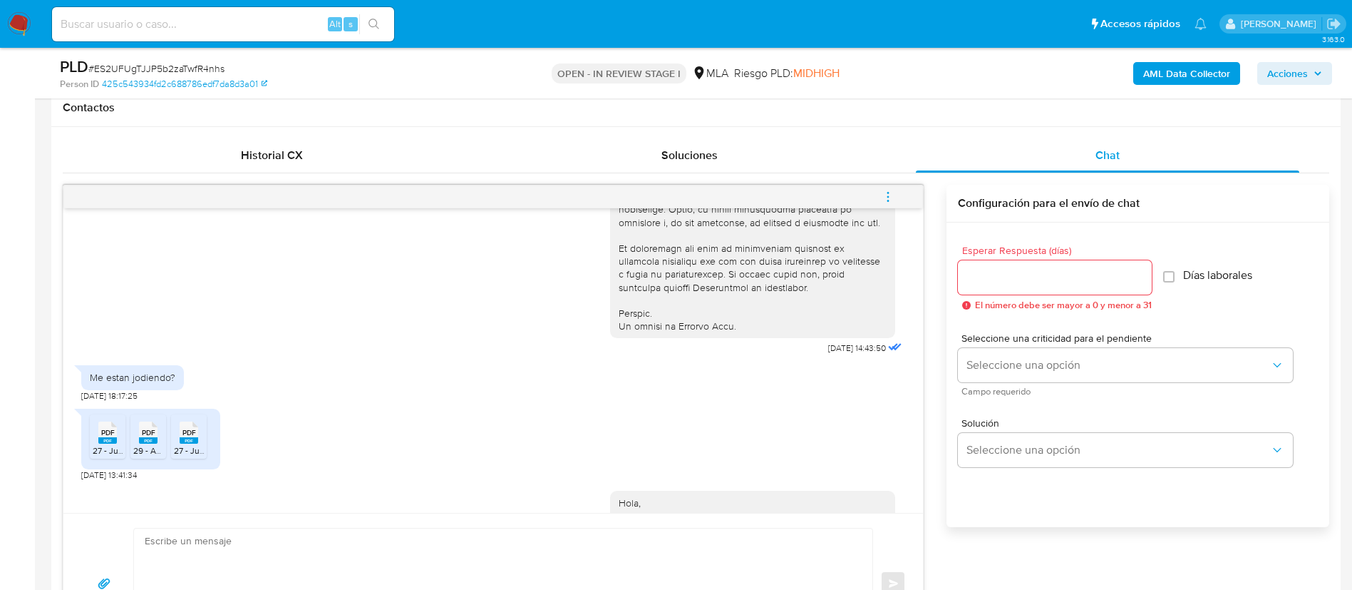
scroll to position [595, 0]
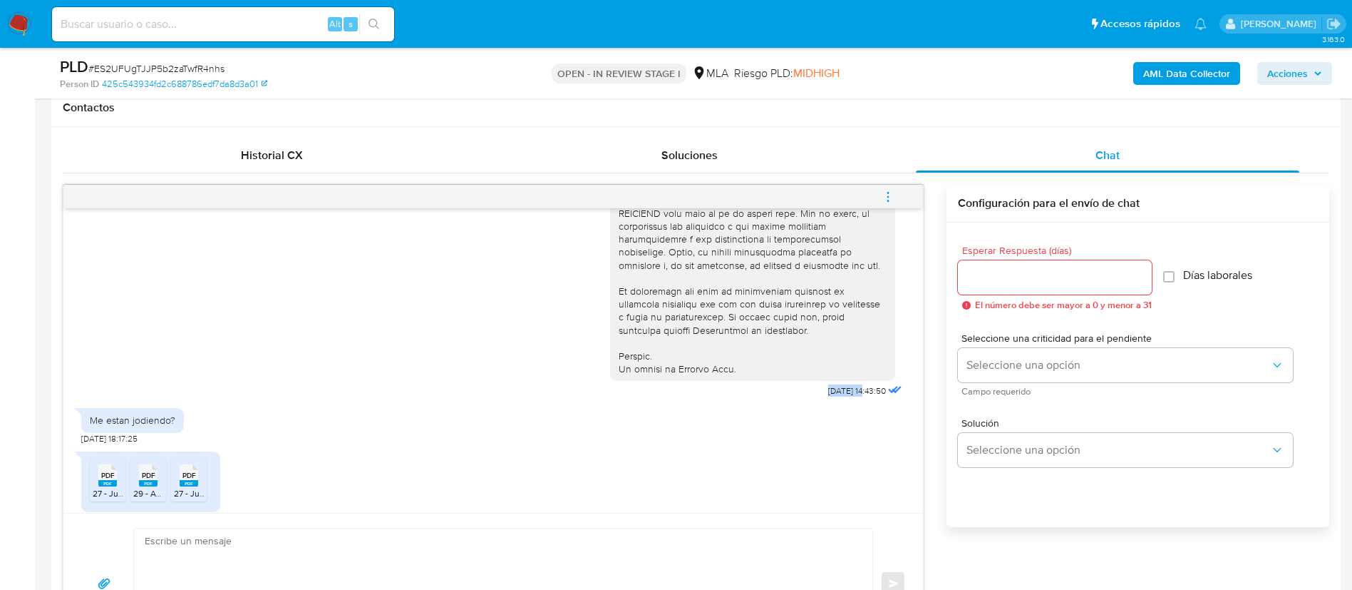
drag, startPoint x: 786, startPoint y: 412, endPoint x: 835, endPoint y: 417, distance: 48.7
click at [835, 401] on div "[DATE] 14:43:50" at bounding box center [757, 11] width 295 height 781
copy div "[DATE]"
click at [147, 426] on div "Me estan jodiendo?" at bounding box center [133, 419] width 86 height 13
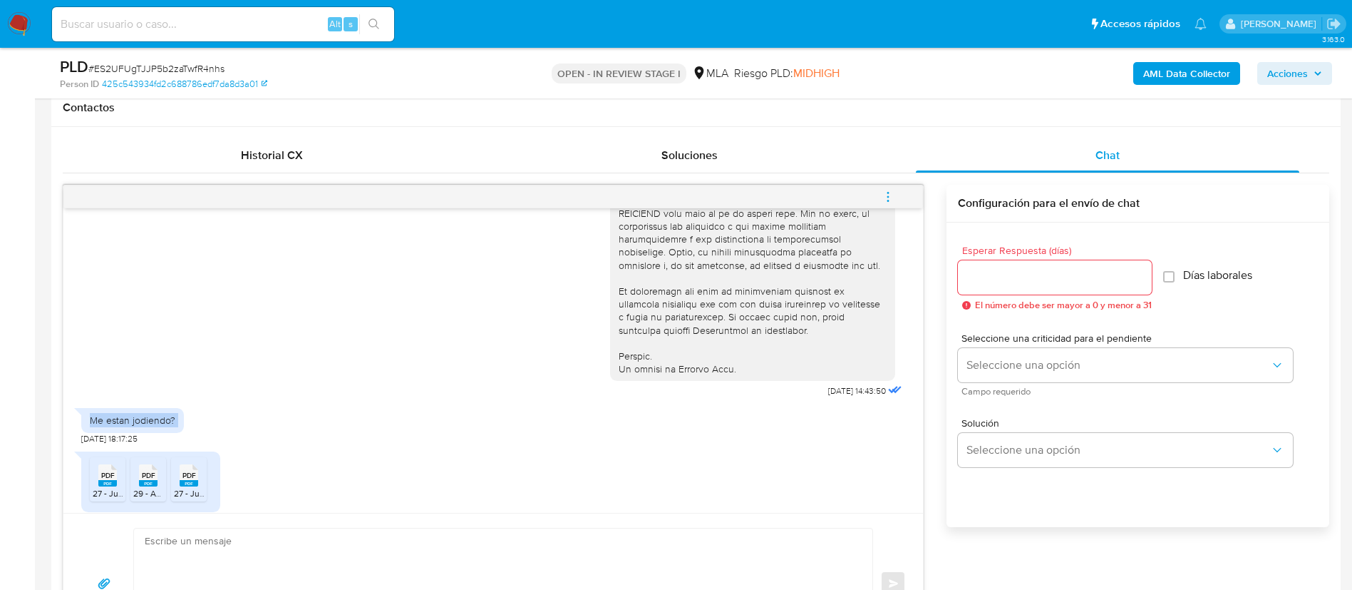
copy div "Me estan jodiendo?"
click at [147, 426] on div "Me estan jodiendo?" at bounding box center [133, 419] width 86 height 13
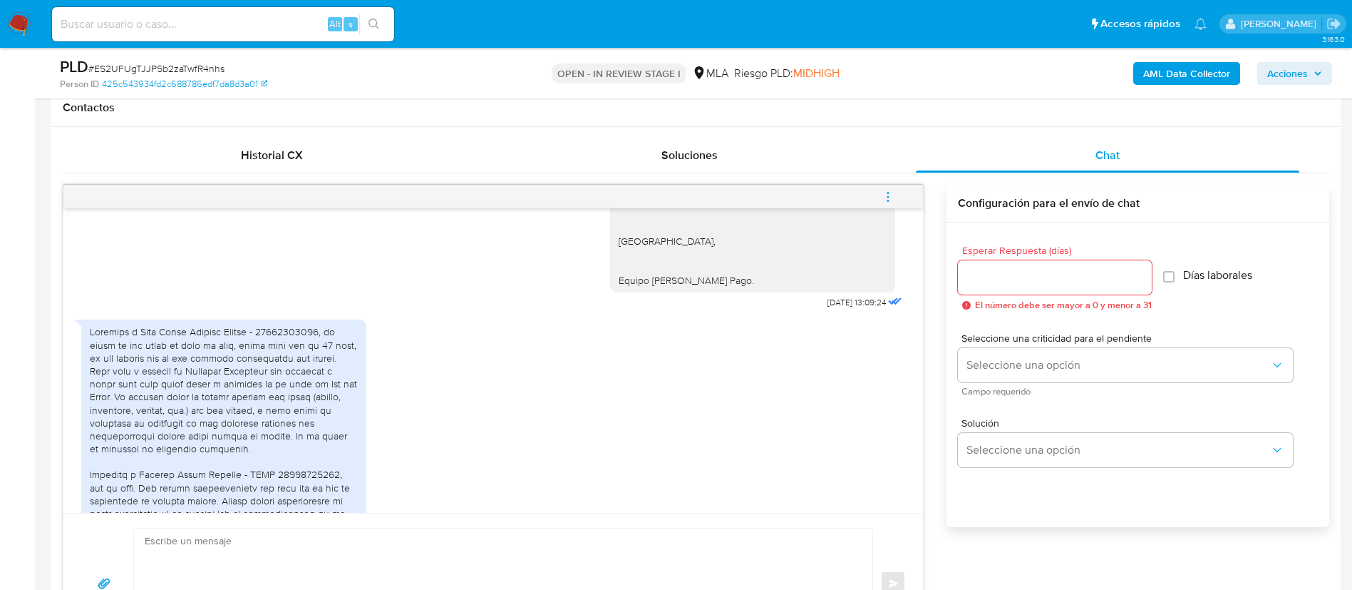
scroll to position [1279, 0]
drag, startPoint x: 791, startPoint y: 337, endPoint x: 840, endPoint y: 342, distance: 49.4
click at [840, 308] on div "Hola, Gracias por tu respuesta. En este caso necesitamos que nos informes: 1. P…" at bounding box center [757, 73] width 295 height 469
copy span "[DATE] 1"
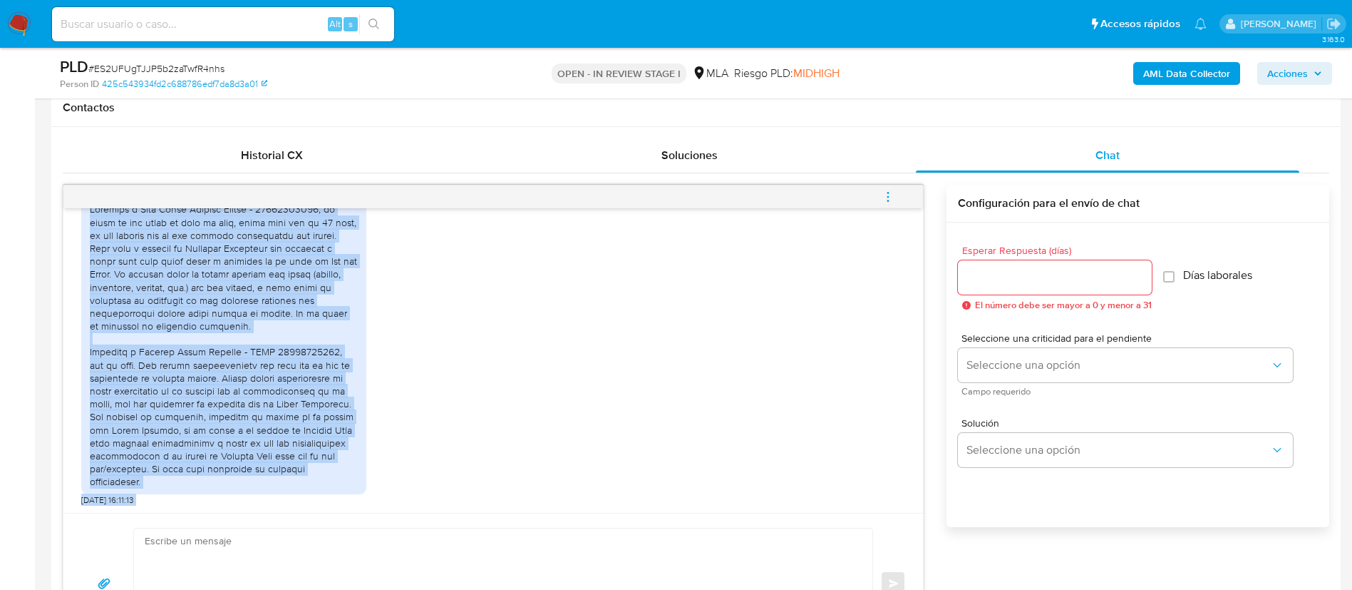
scroll to position [1424, 0]
drag, startPoint x: 91, startPoint y: 329, endPoint x: 237, endPoint y: 512, distance: 233.8
click at [237, 512] on div "[DATE] 14:43:50 Me estan jodiendo? [DATE] 18:17:25 PDF PDF 27 - Julio.pdf PDF P…" at bounding box center [493, 360] width 860 height 304
copy div "Loremips d Sita Conse Adipisc Elitse - 75769972744, do eiusm te inc utlab et do…"
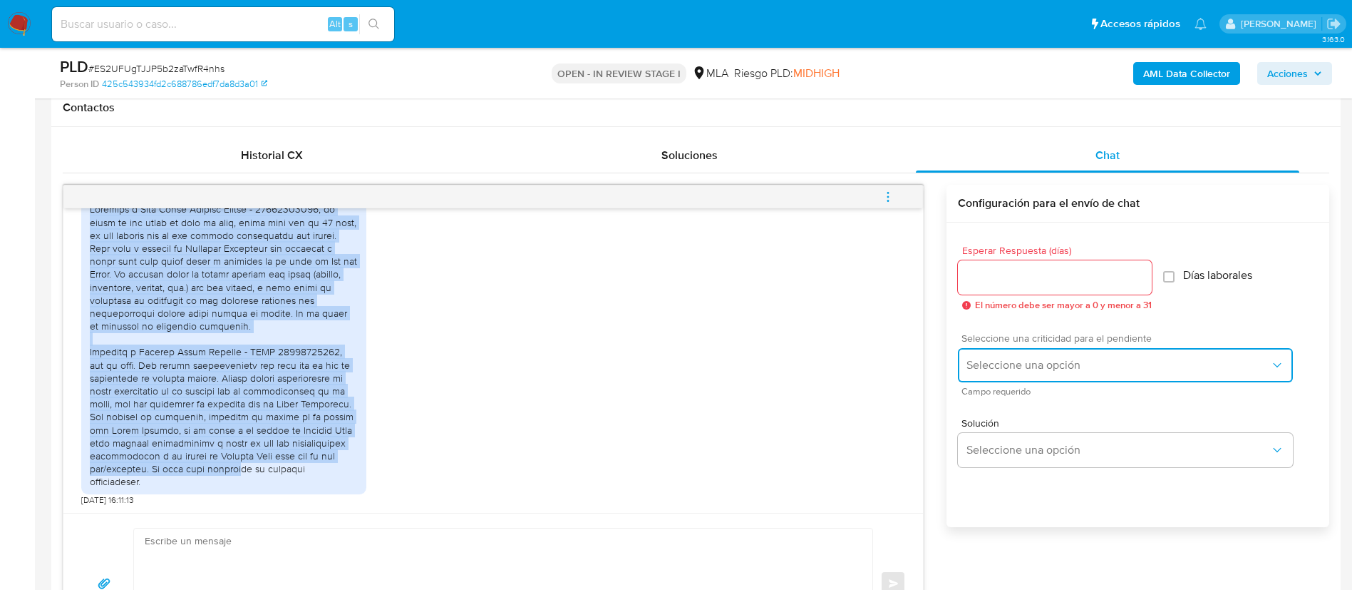
click at [1210, 354] on button "Seleccione una opción" at bounding box center [1125, 365] width 335 height 34
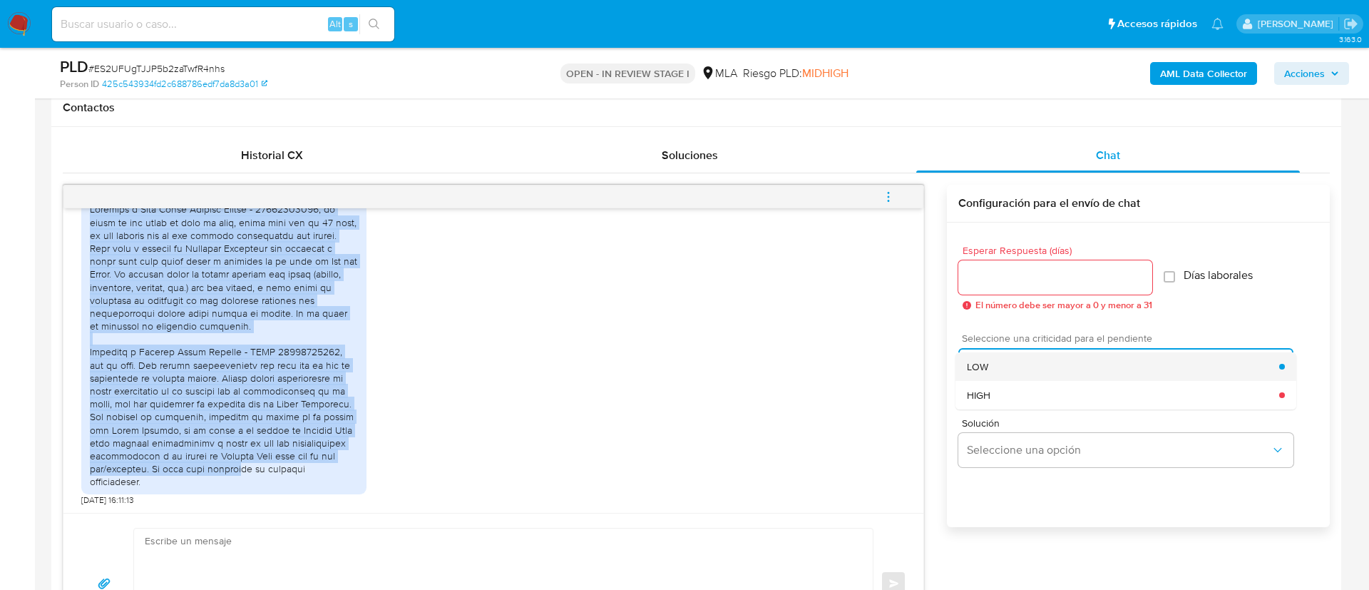
click at [1010, 361] on div "LOW" at bounding box center [1123, 366] width 312 height 29
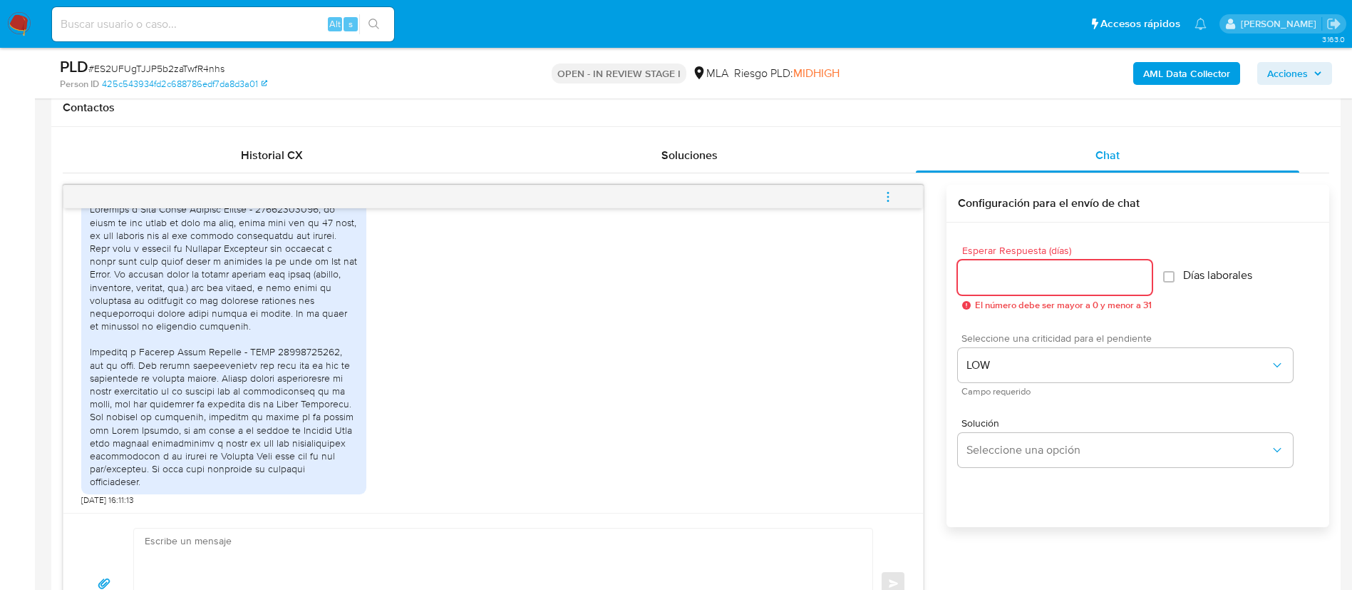
click at [1004, 276] on input "Esperar Respuesta (días)" at bounding box center [1055, 277] width 194 height 19
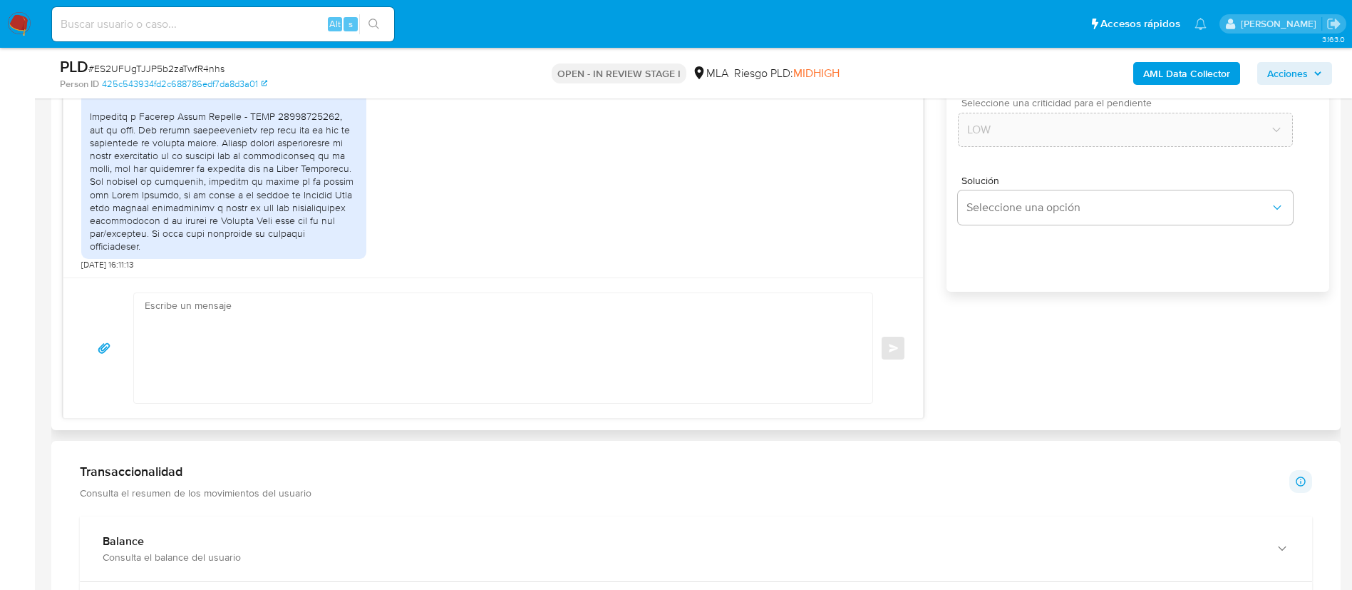
scroll to position [896, 0]
type input "0"
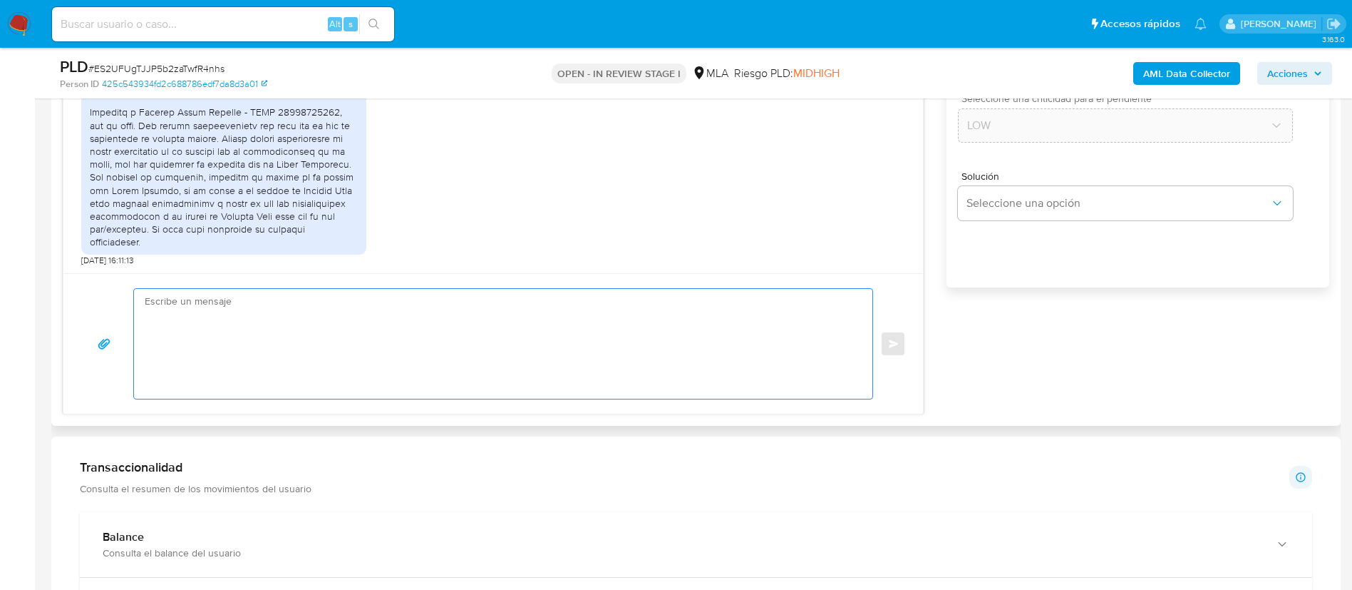
click at [700, 358] on textarea at bounding box center [500, 344] width 710 height 110
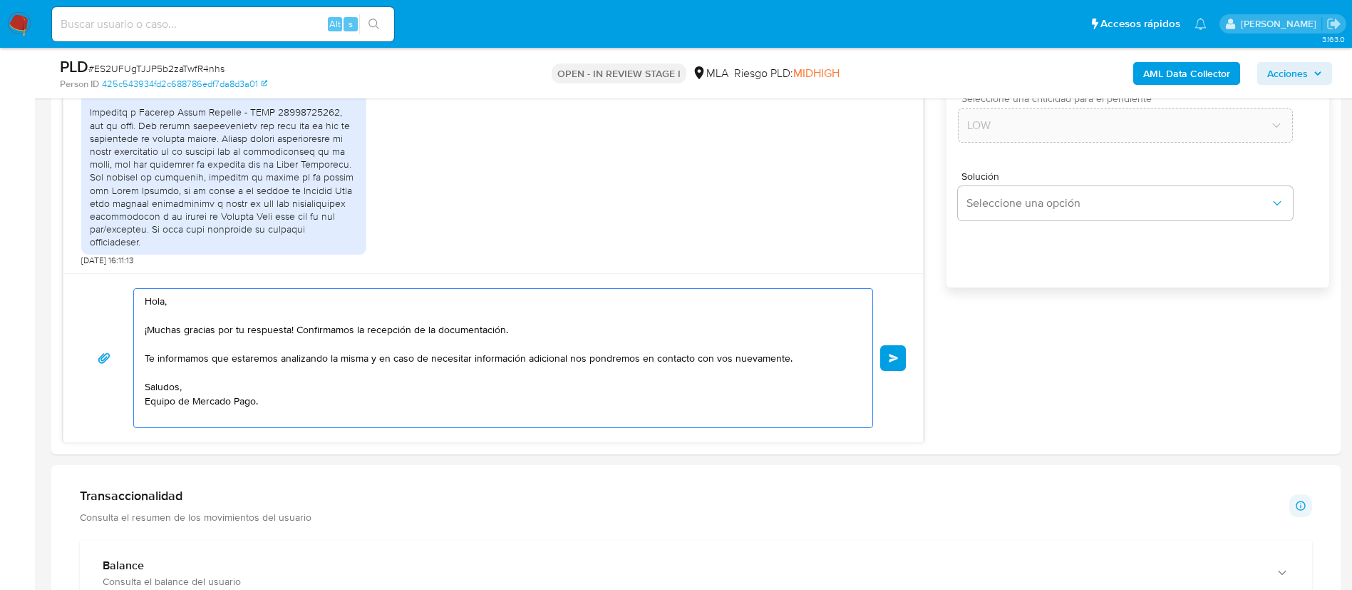
type textarea "Hola, ¡Muchas gracias por tu respuesta! Confirmamos la recepción de la document…"
click at [897, 356] on span "Enviar" at bounding box center [894, 358] width 10 height 9
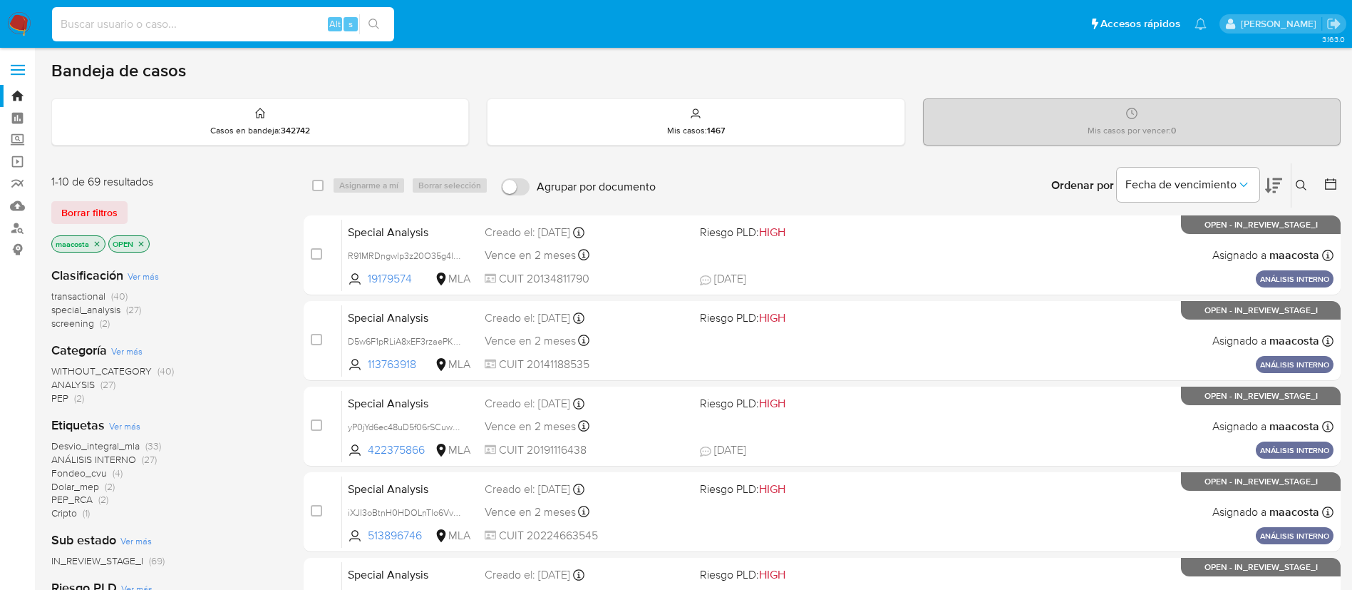
paste input "Y3wJ5Yq8WMjdb3nrnhMvWgNk"
click at [229, 32] on input at bounding box center [223, 24] width 342 height 19
type input "Y3wJ5Yq8WMjdb3nrnhMvWgNk"
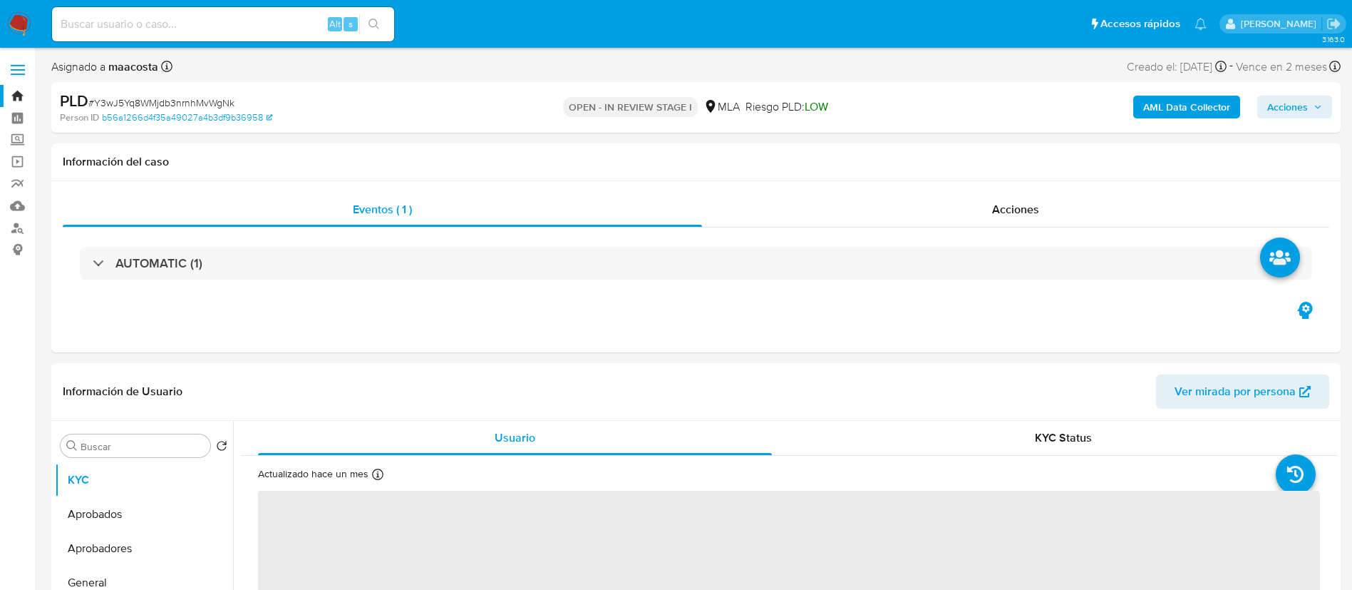
select select "10"
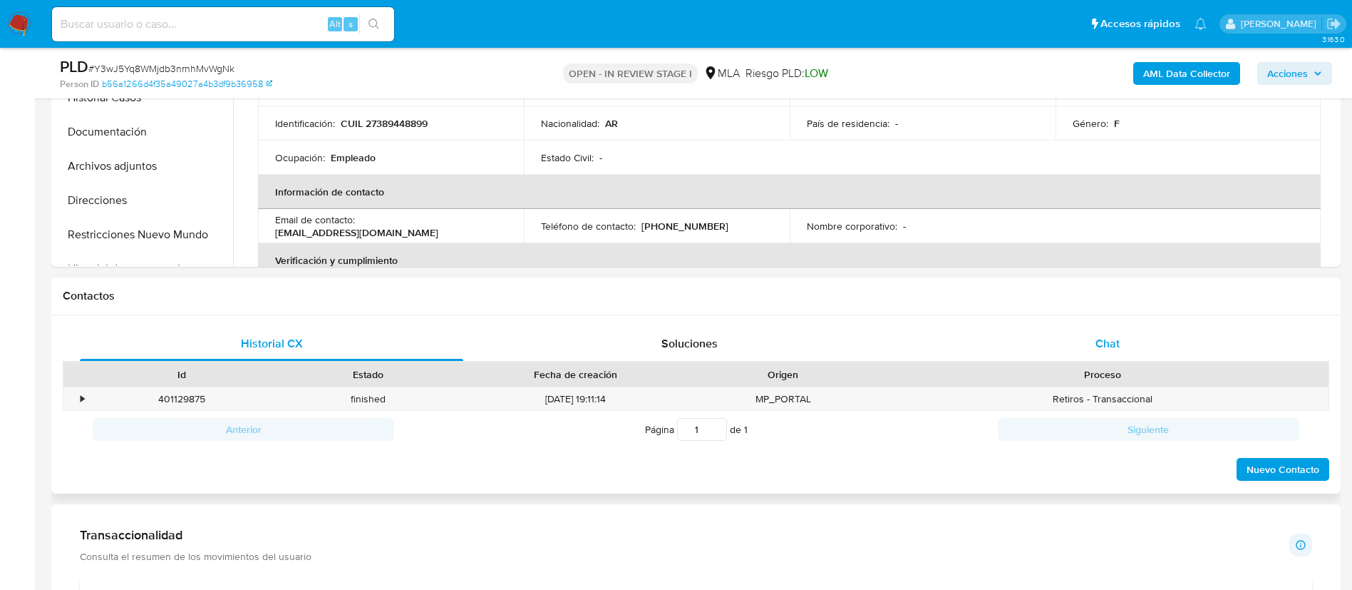
click at [1112, 332] on div "Chat" at bounding box center [1108, 344] width 384 height 34
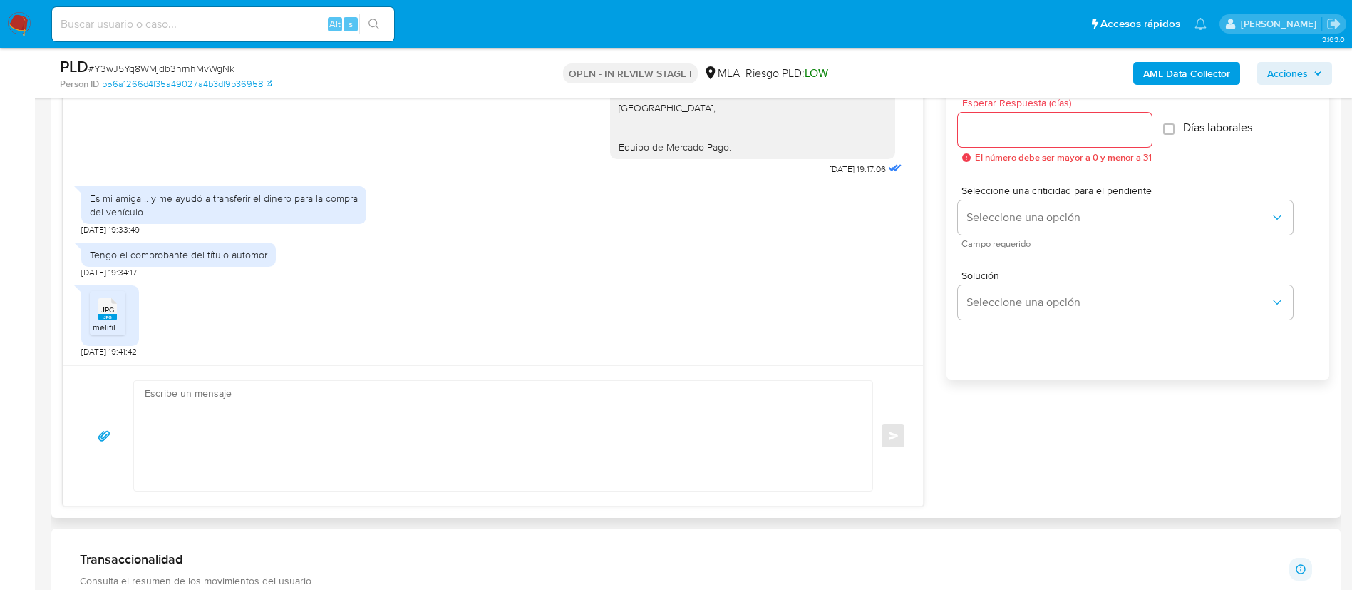
scroll to position [781, 0]
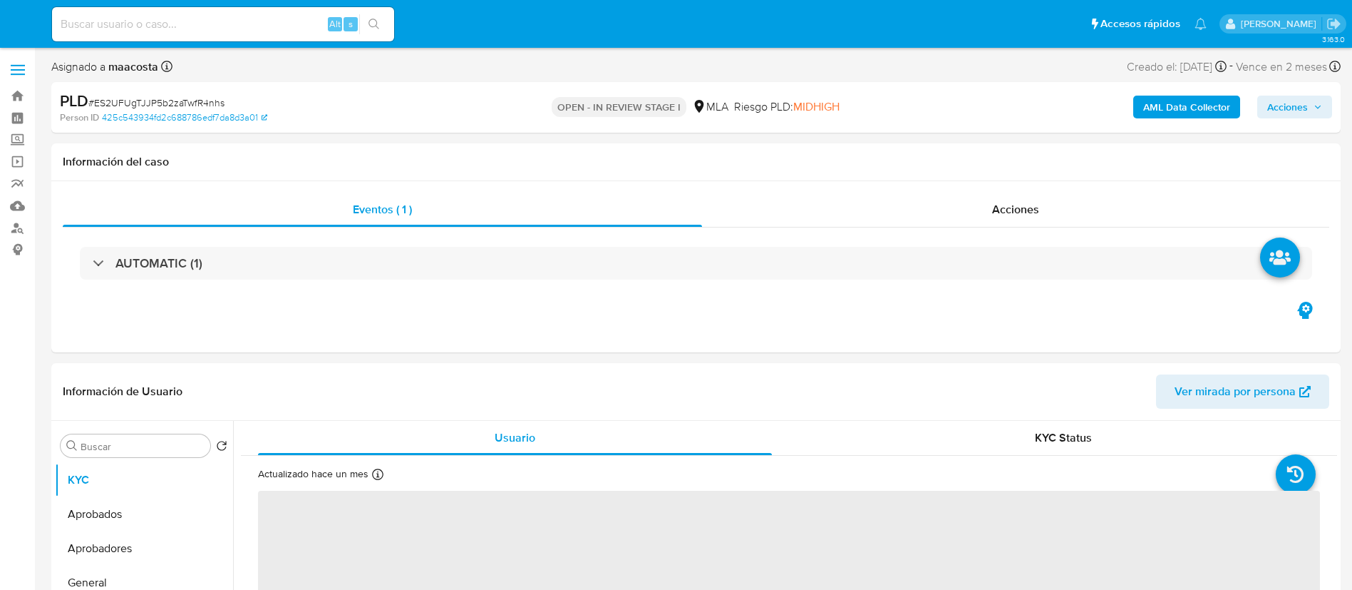
select select "10"
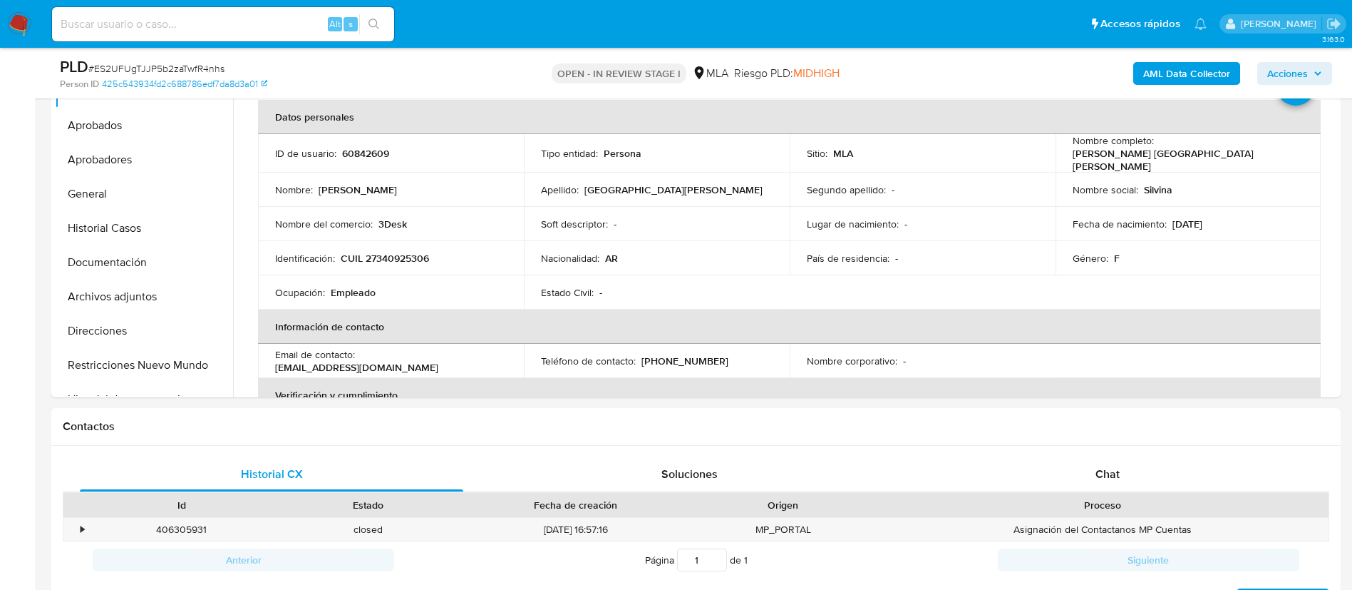
scroll to position [359, 0]
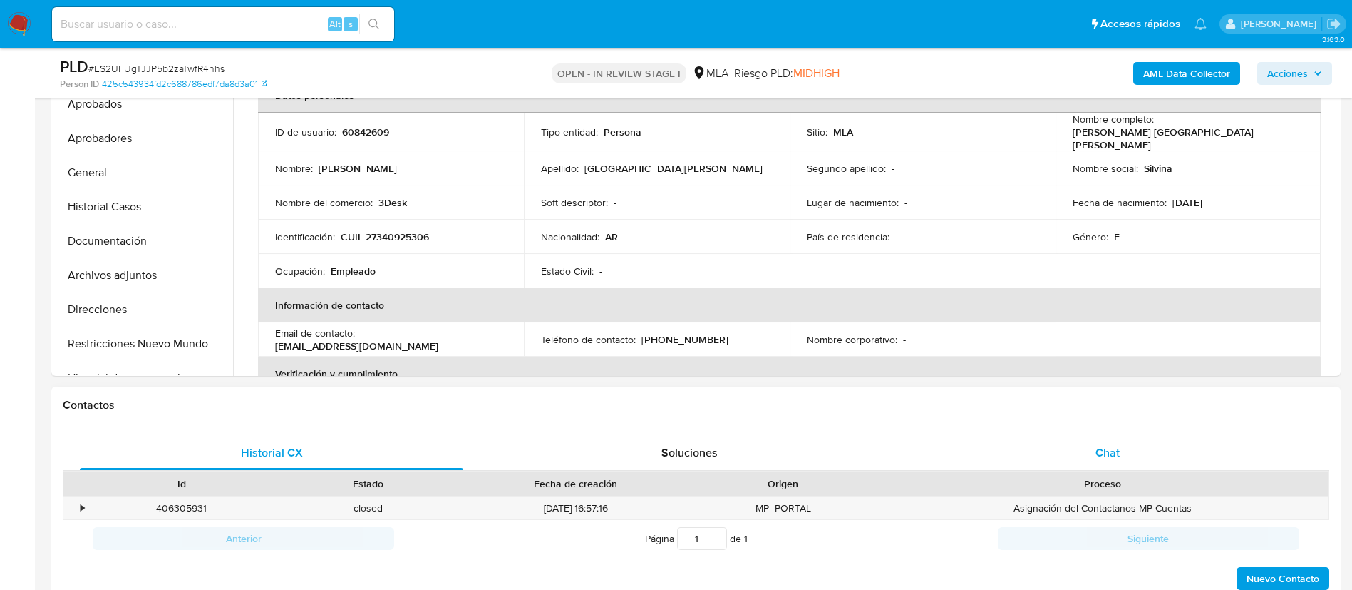
click at [1103, 459] on span "Chat" at bounding box center [1108, 452] width 24 height 16
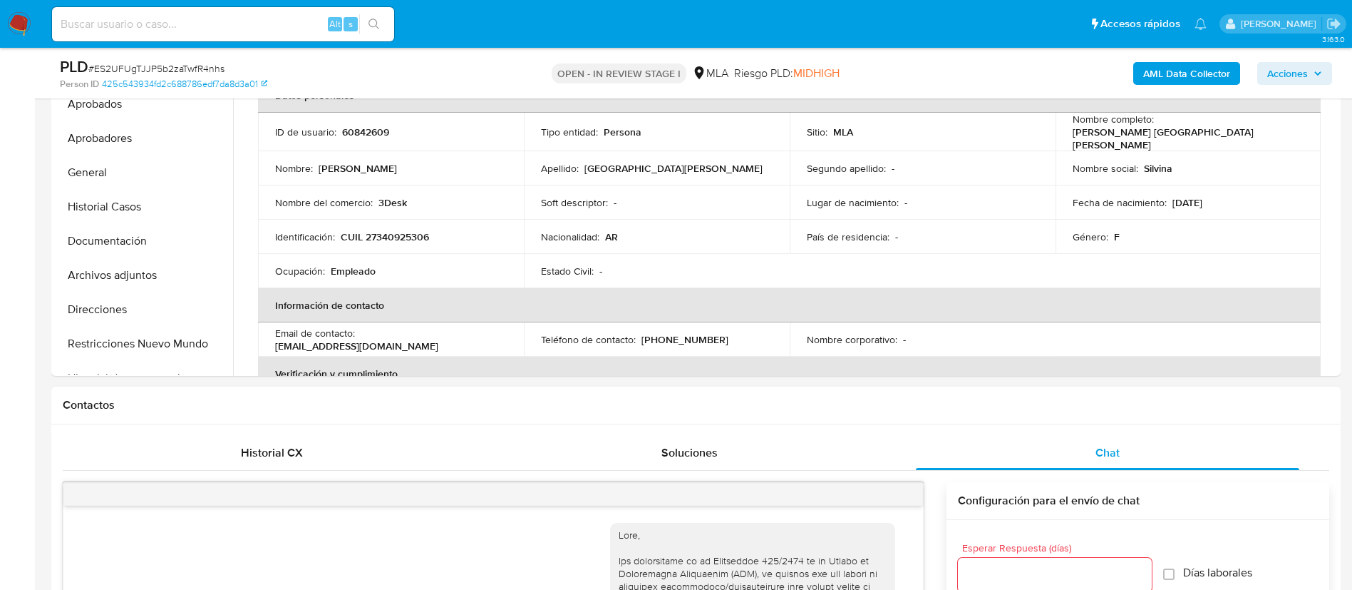
scroll to position [1608, 0]
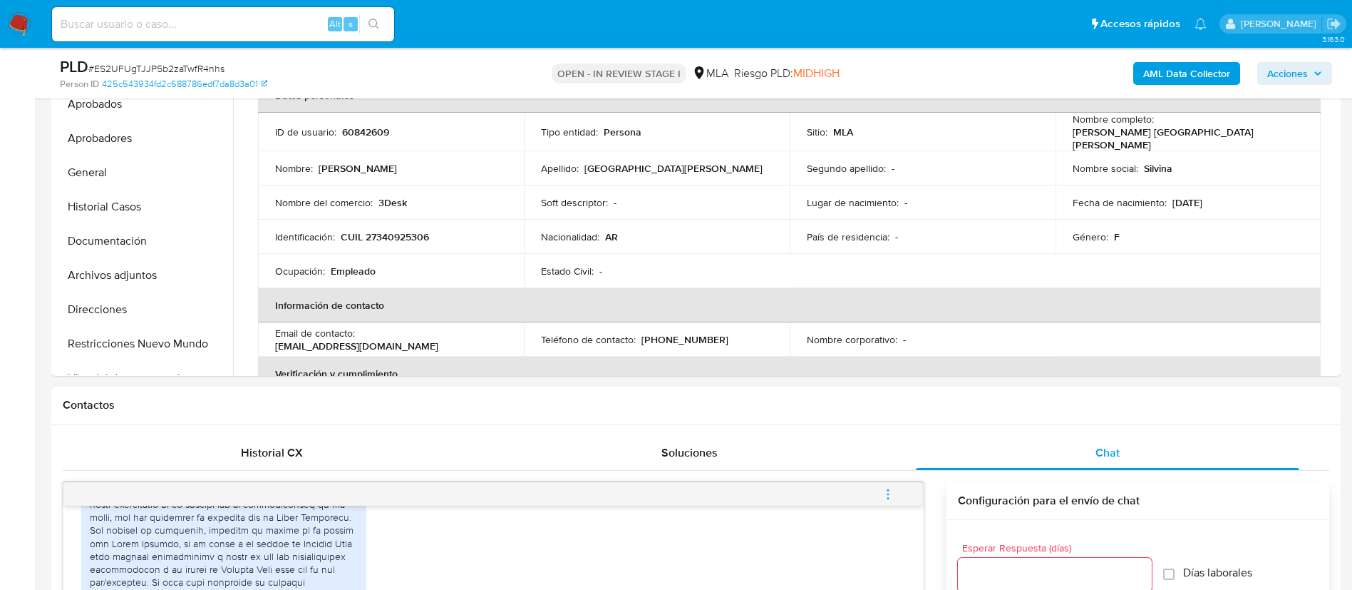
click at [890, 495] on icon "menu-action" at bounding box center [888, 494] width 13 height 13
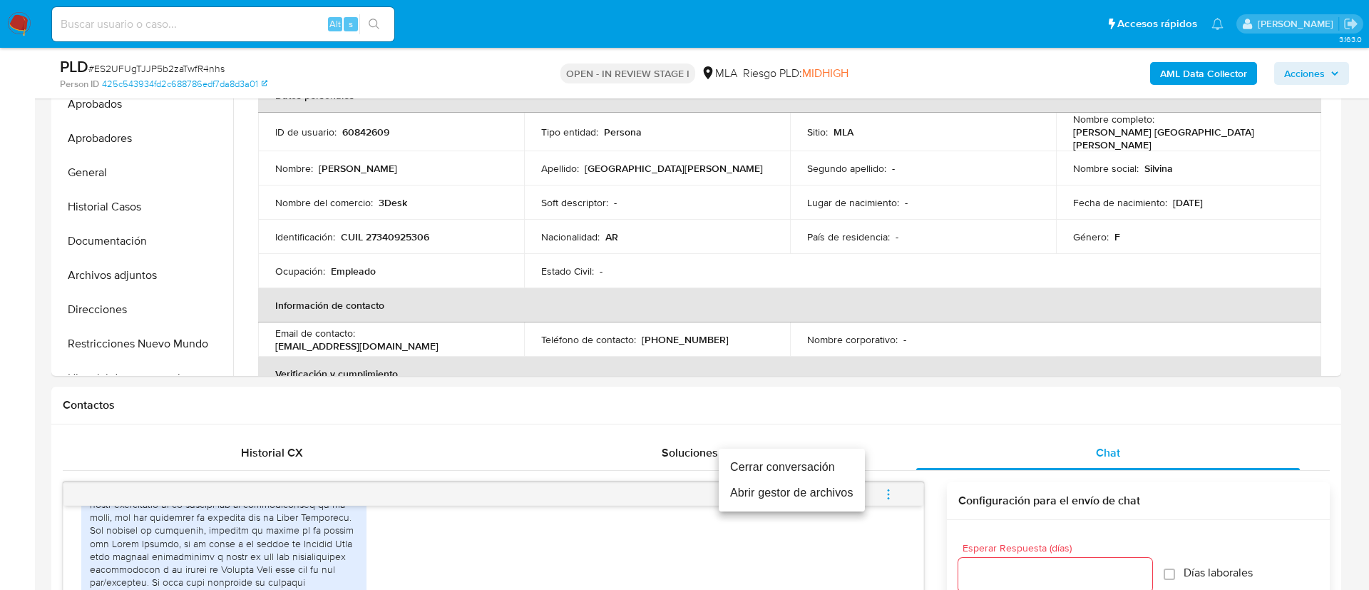
click at [827, 466] on li "Cerrar conversación" at bounding box center [792, 467] width 146 height 26
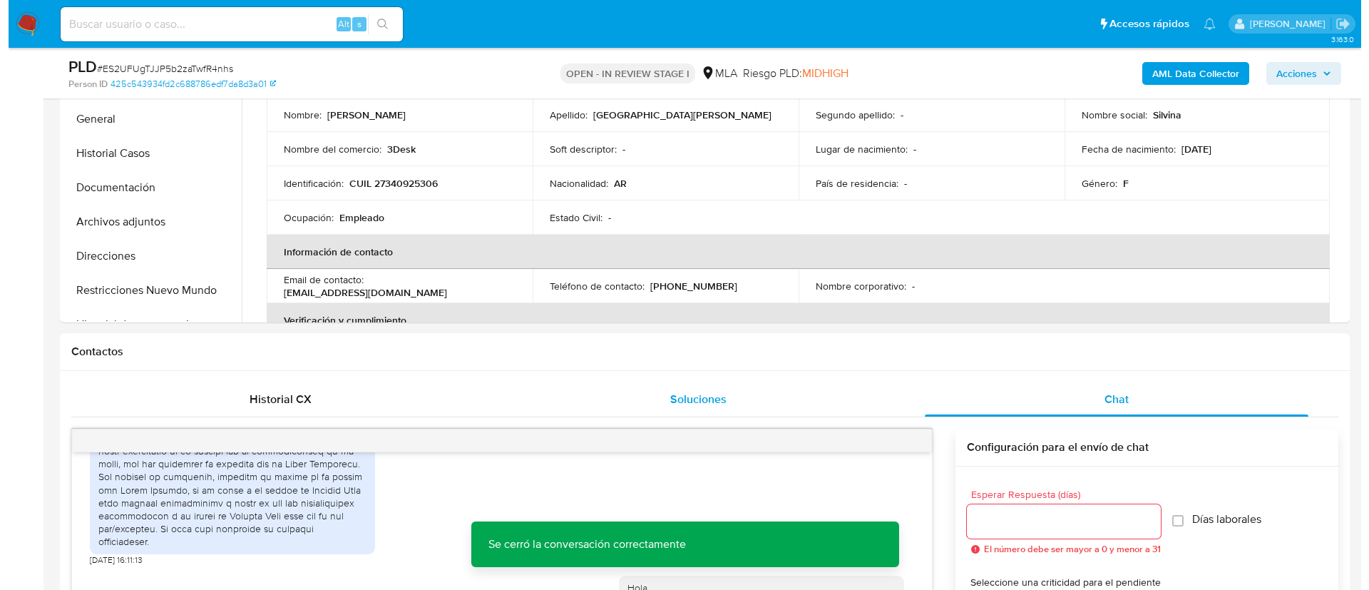
scroll to position [229, 0]
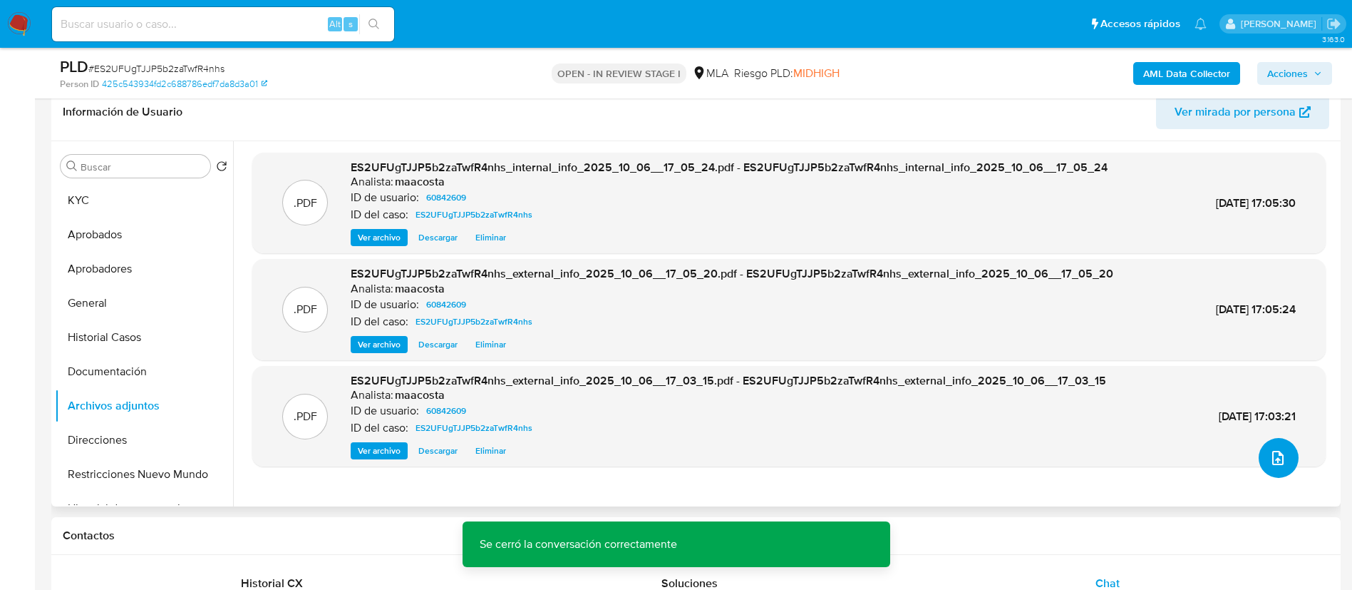
click at [1273, 465] on icon "upload-file" at bounding box center [1278, 457] width 17 height 17
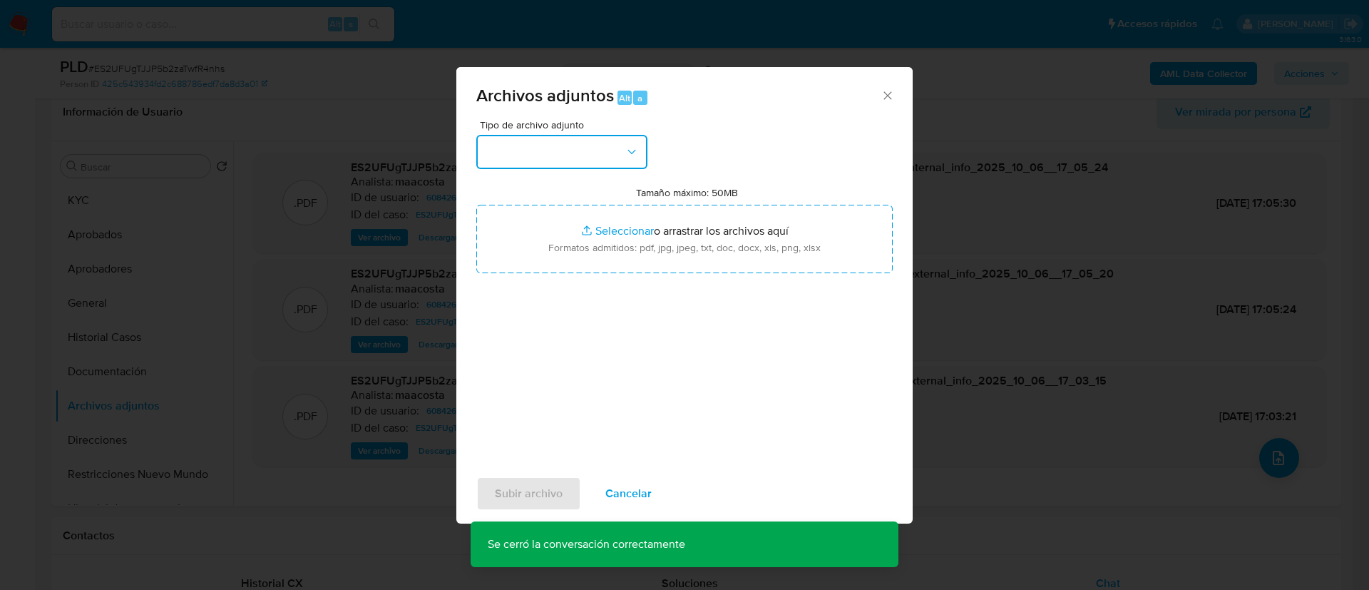
click at [582, 148] on button "button" at bounding box center [561, 152] width 171 height 34
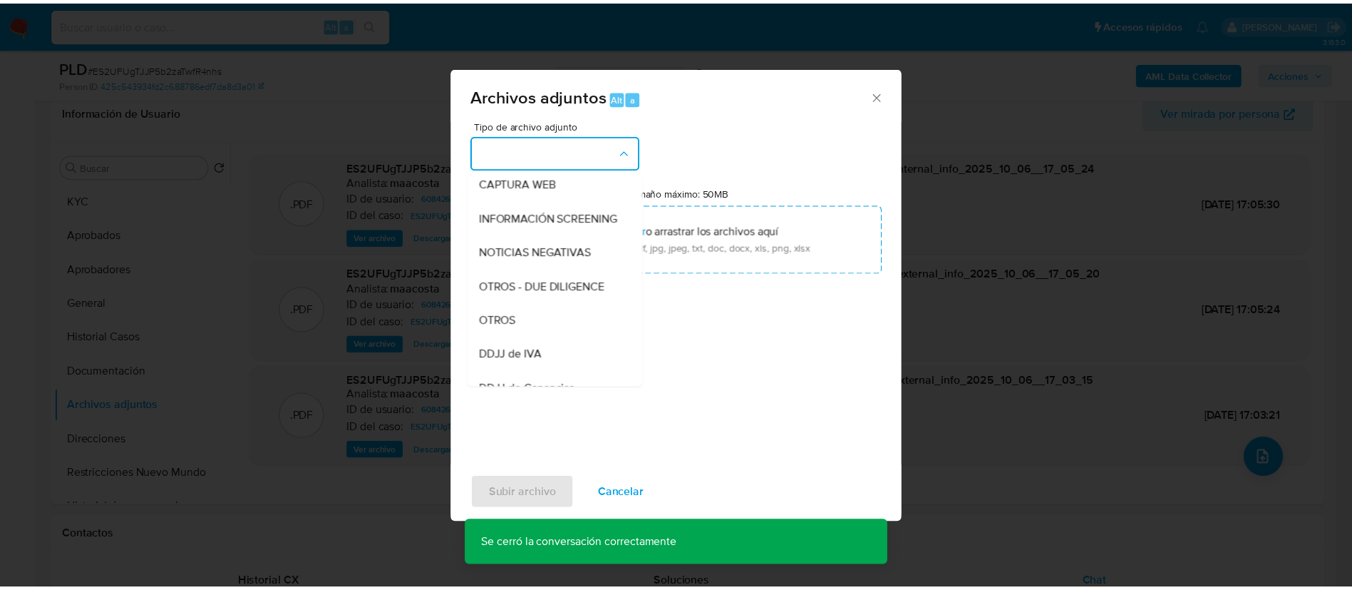
scroll to position [151, 0]
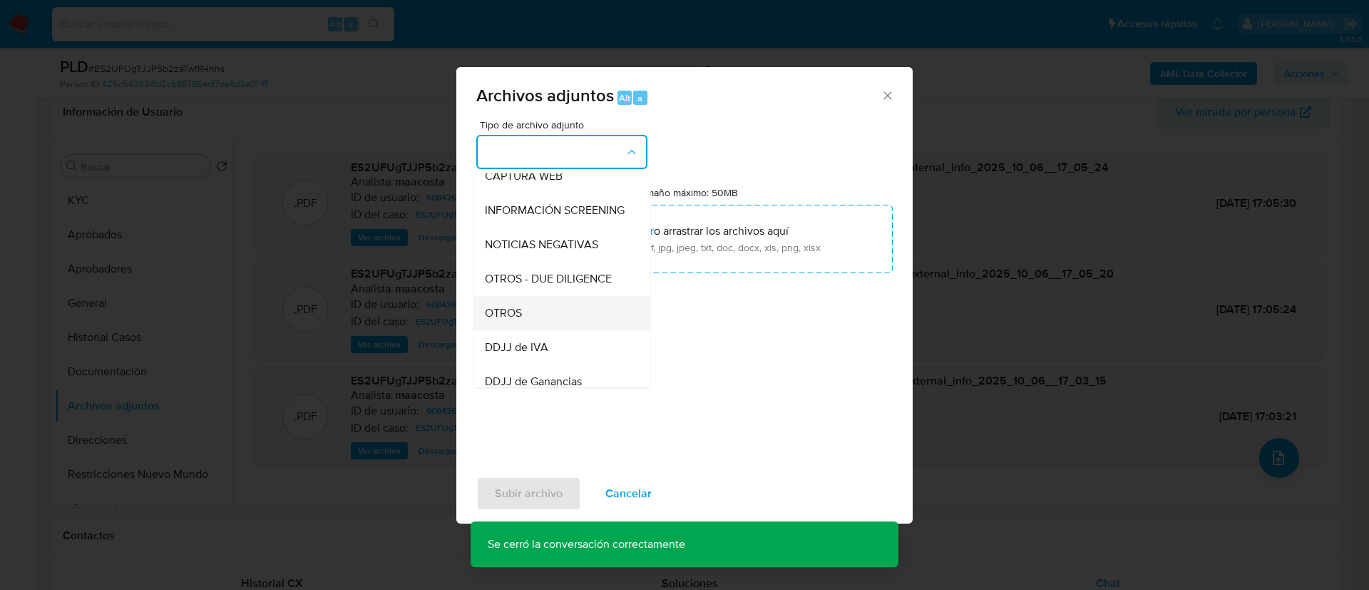
click at [501, 330] on div "OTROS" at bounding box center [557, 313] width 145 height 34
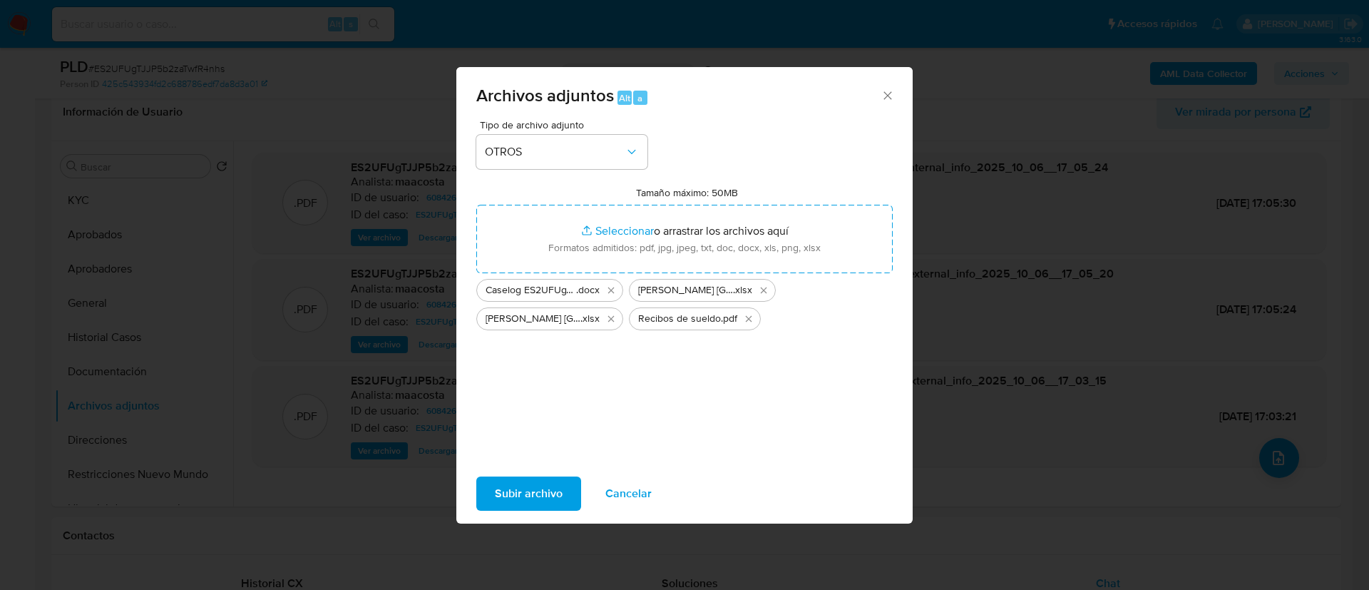
click at [529, 495] on span "Subir archivo" at bounding box center [529, 493] width 68 height 31
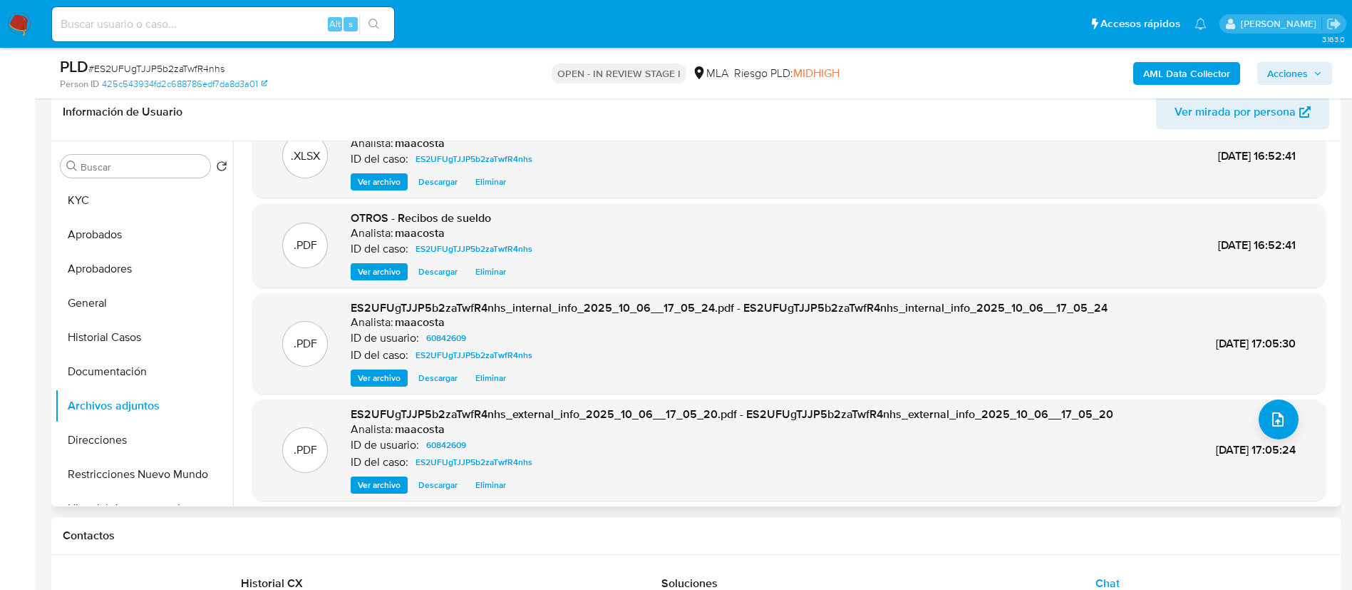
scroll to position [41, 0]
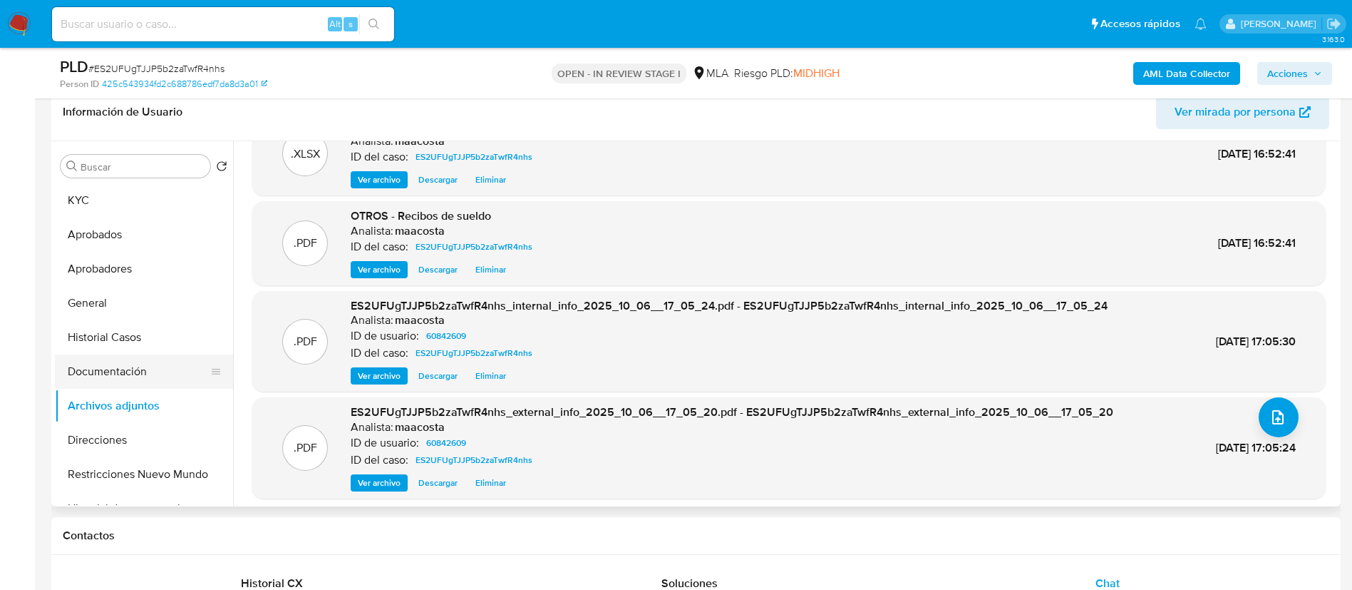
click at [120, 361] on button "Documentación" at bounding box center [138, 371] width 167 height 34
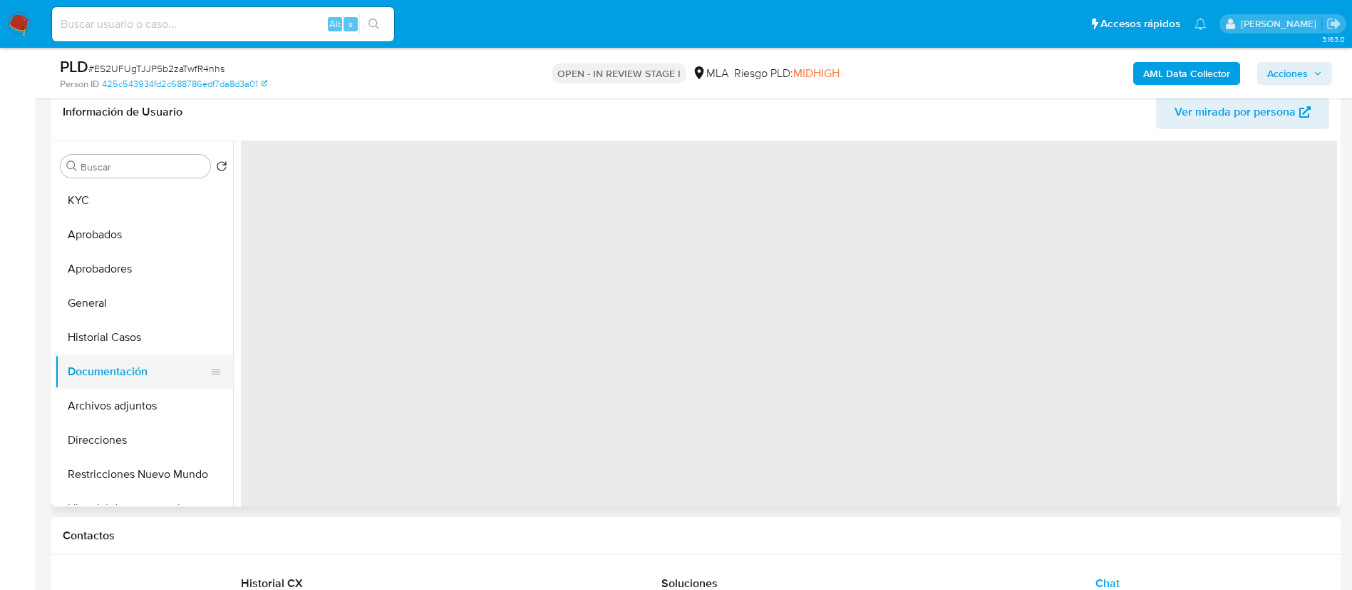
scroll to position [0, 0]
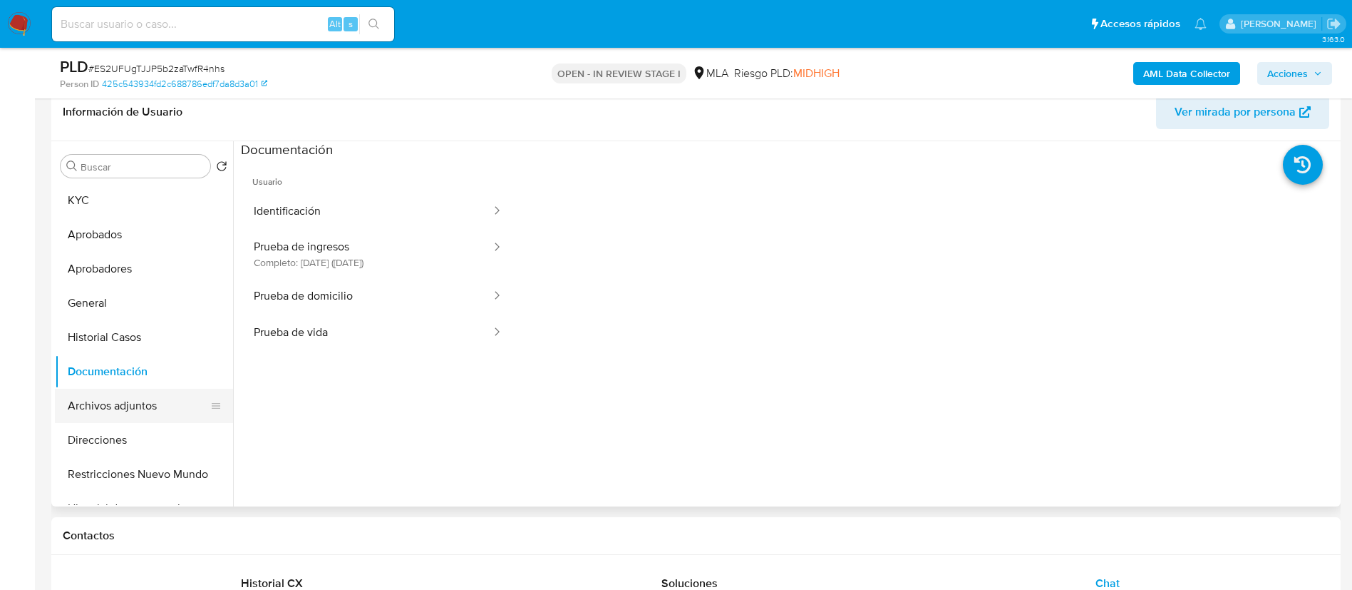
click at [128, 413] on button "Archivos adjuntos" at bounding box center [138, 406] width 167 height 34
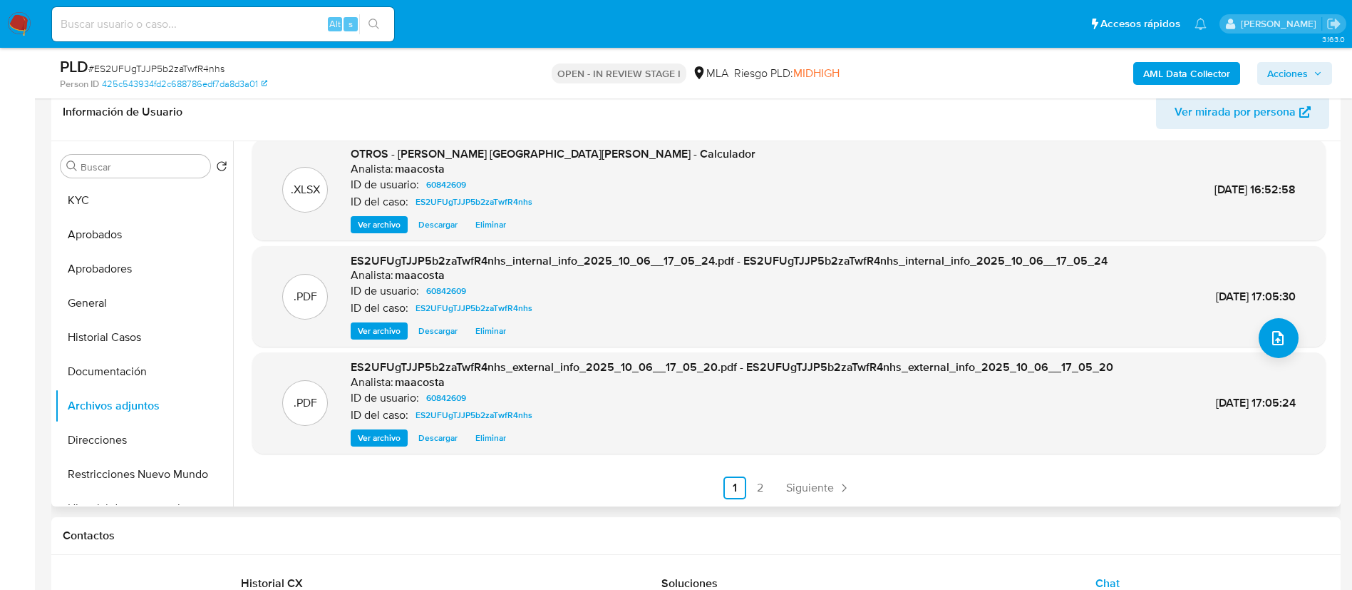
scroll to position [119, 0]
click at [759, 495] on link "2" at bounding box center [760, 488] width 23 height 23
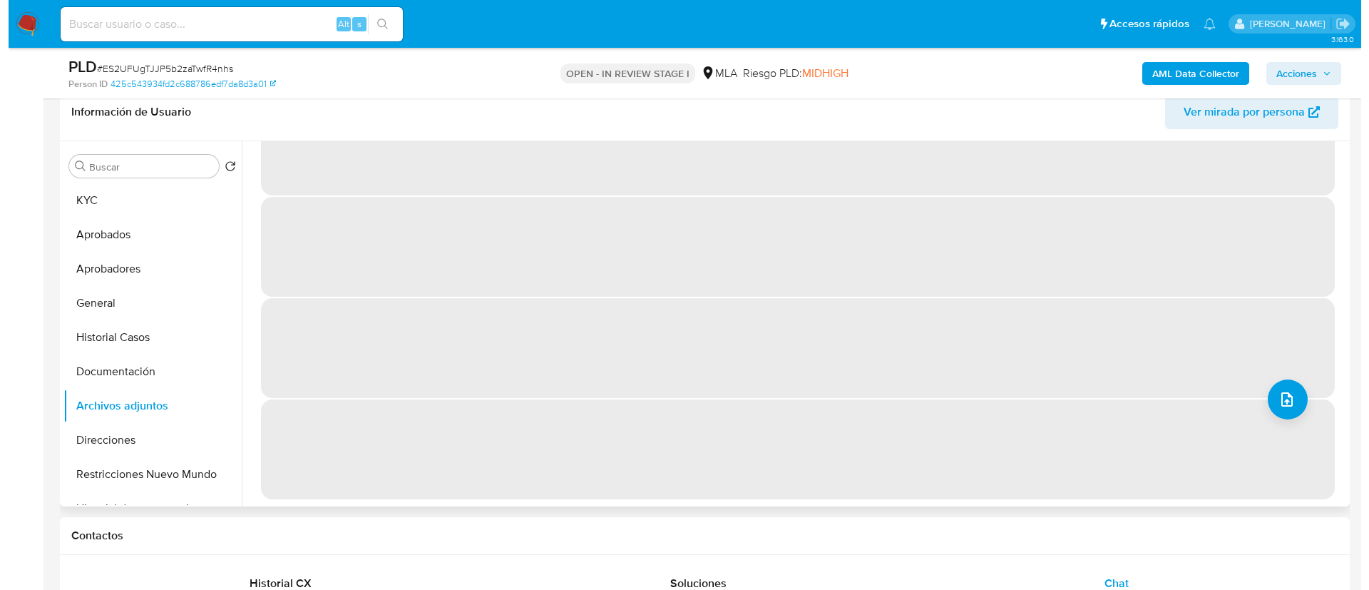
scroll to position [0, 0]
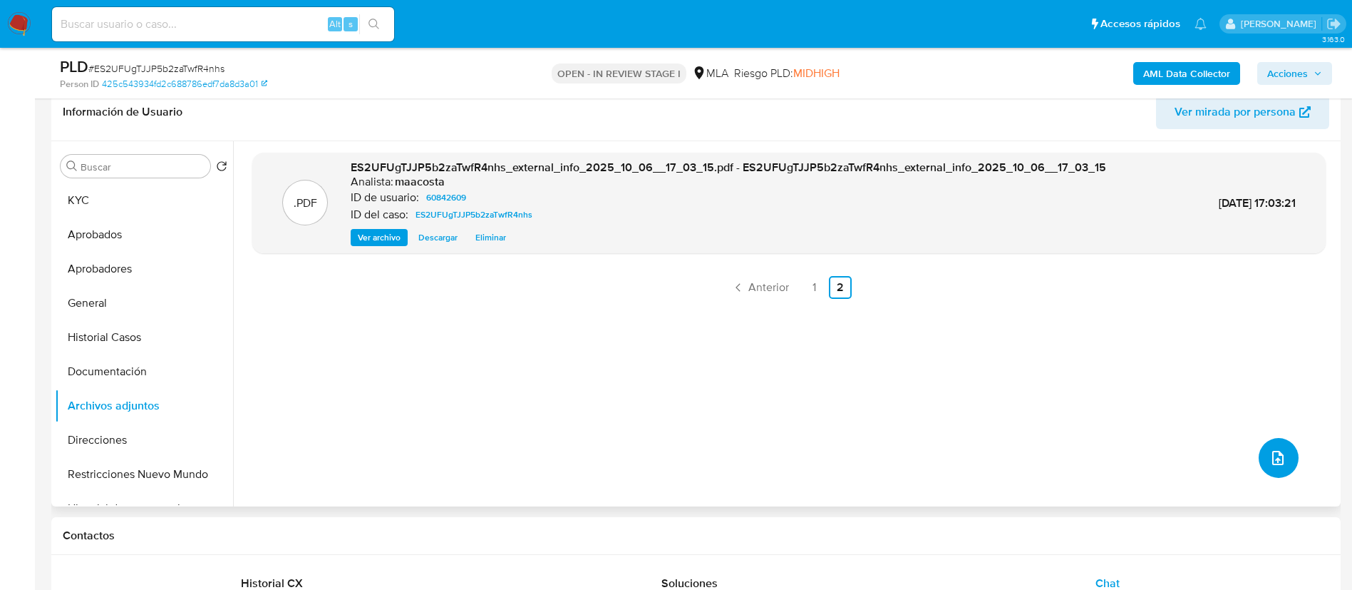
click at [1284, 463] on button "upload-file" at bounding box center [1279, 458] width 40 height 40
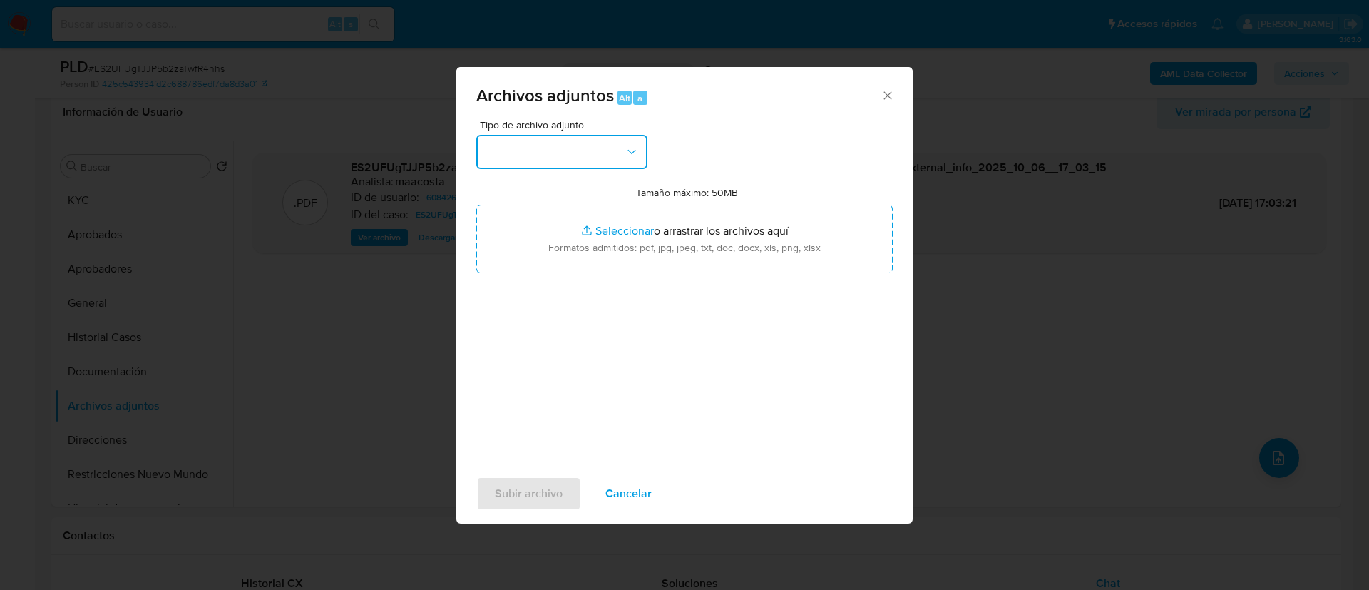
click at [577, 163] on button "button" at bounding box center [561, 152] width 171 height 34
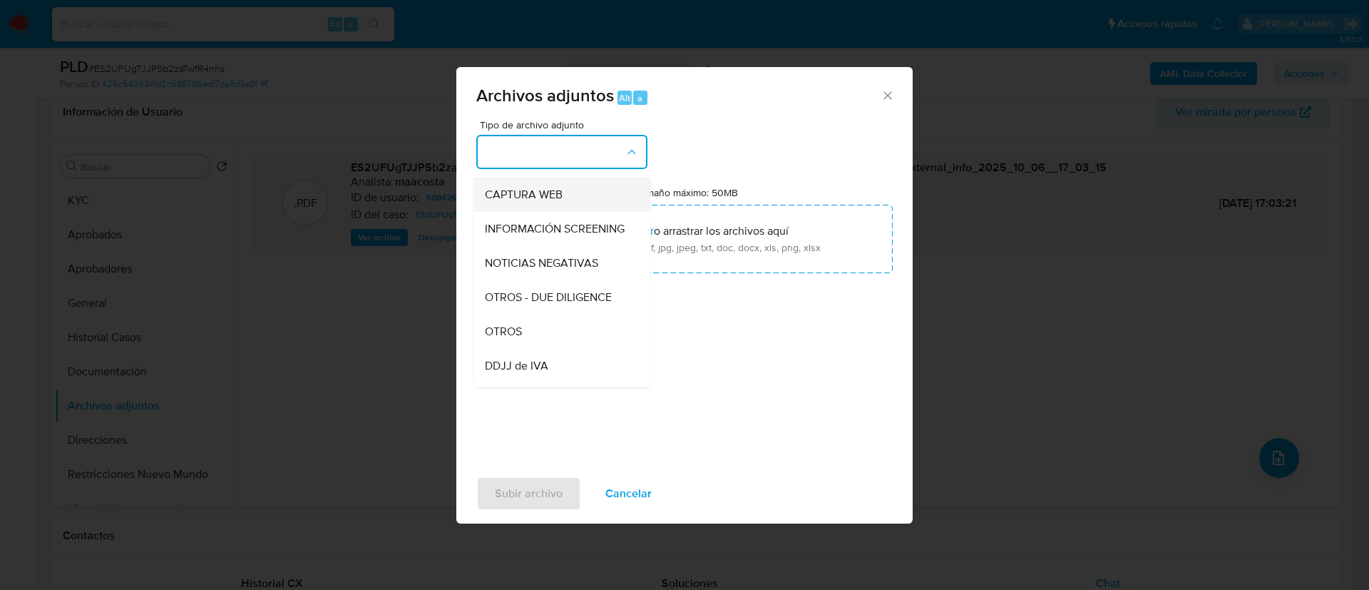
scroll to position [138, 0]
click at [521, 333] on span "OTROS" at bounding box center [503, 326] width 37 height 14
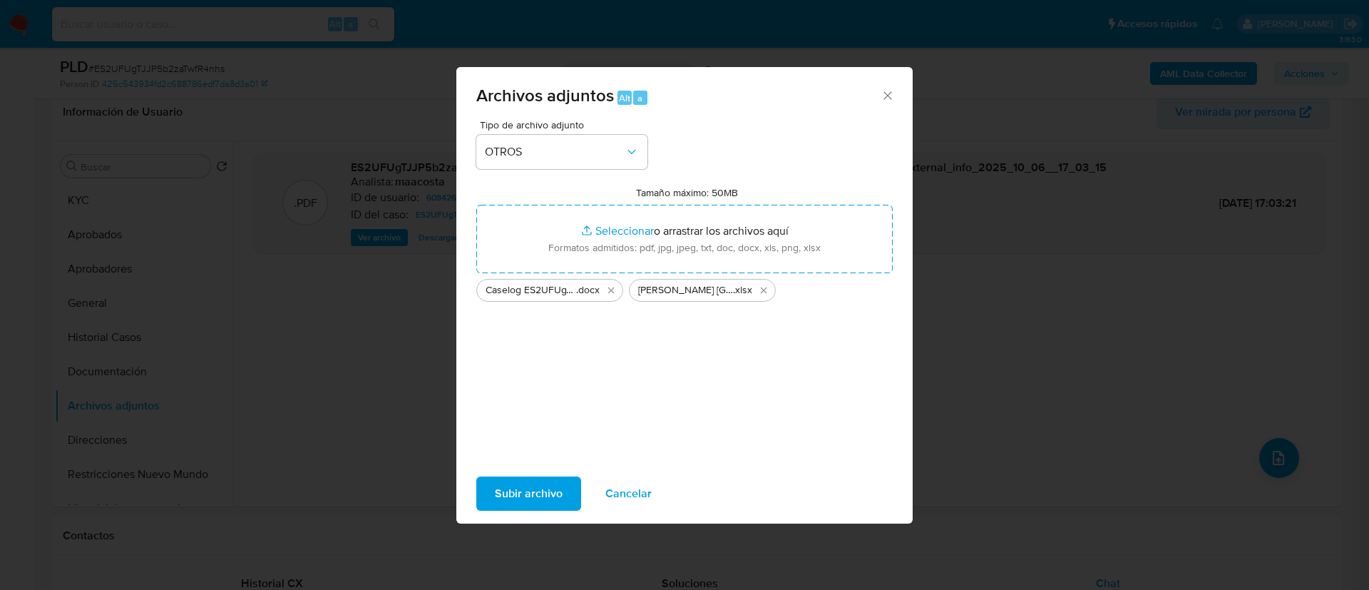
click at [519, 493] on span "Subir archivo" at bounding box center [529, 493] width 68 height 31
click at [613, 296] on button "Eliminar Caselog ES2UFUgTJJP5b2zaTwfR4nhs_2025_09_18_02_11_37.docx" at bounding box center [610, 290] width 17 height 17
click at [531, 498] on span "Subir archivo" at bounding box center [529, 493] width 68 height 31
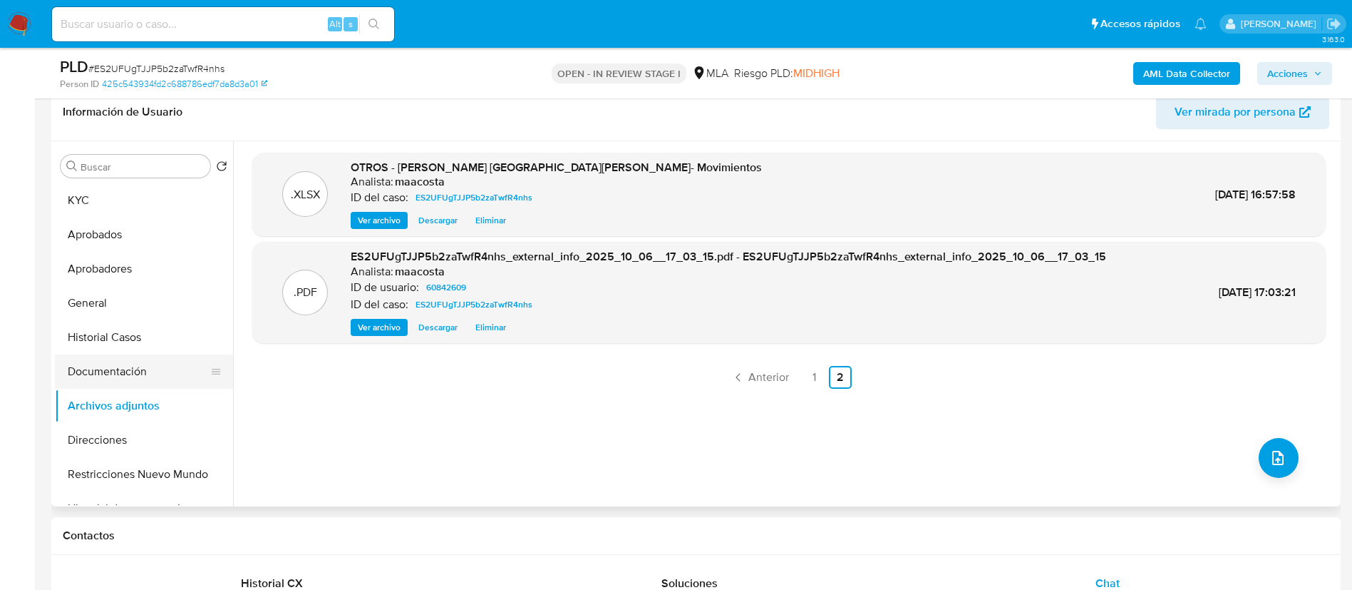
click at [117, 371] on button "Documentación" at bounding box center [138, 371] width 167 height 34
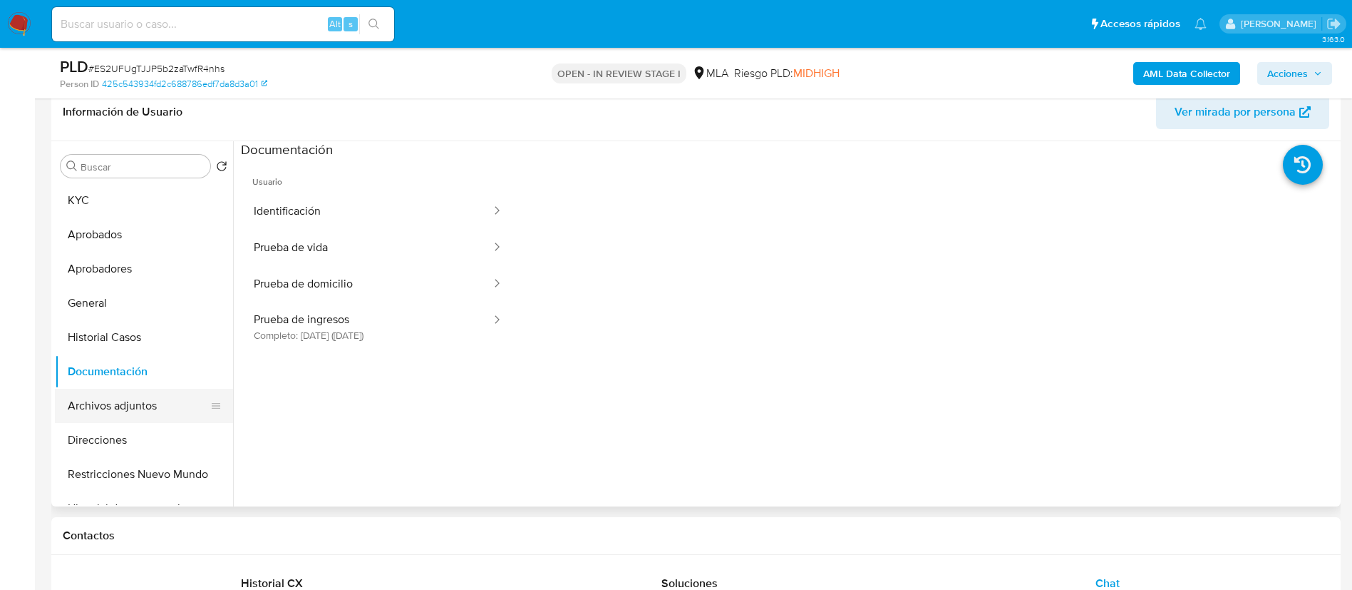
click at [118, 416] on button "Archivos adjuntos" at bounding box center [138, 406] width 167 height 34
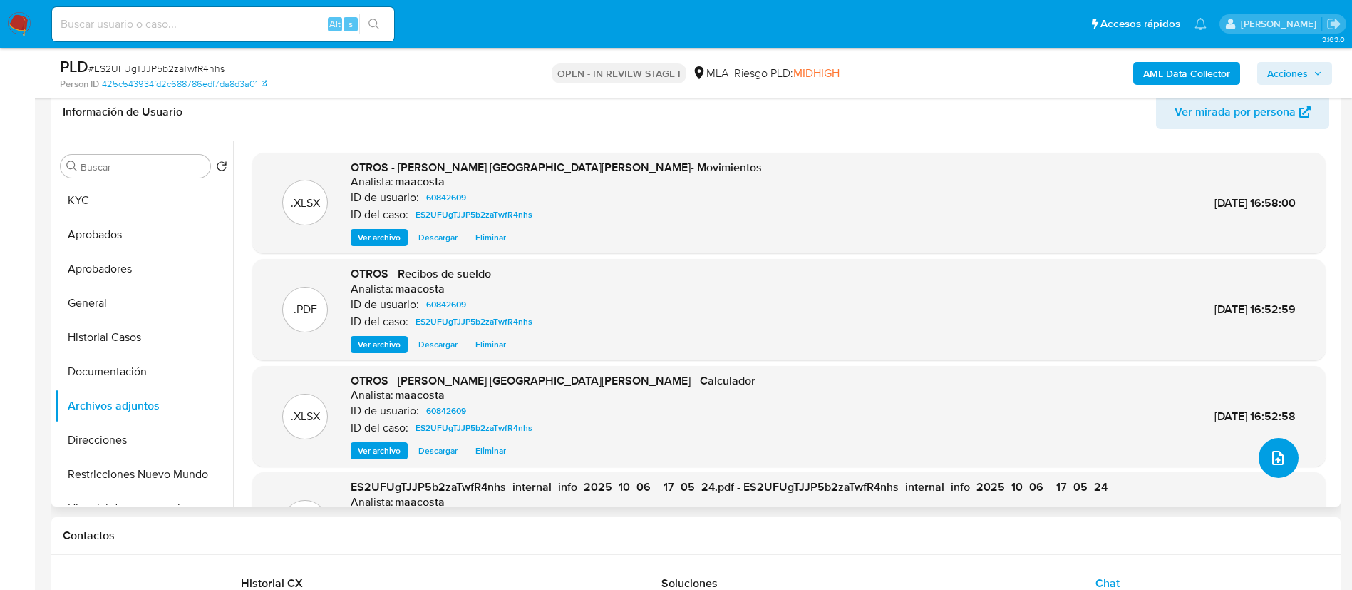
click at [1274, 440] on button "upload-file" at bounding box center [1279, 458] width 40 height 40
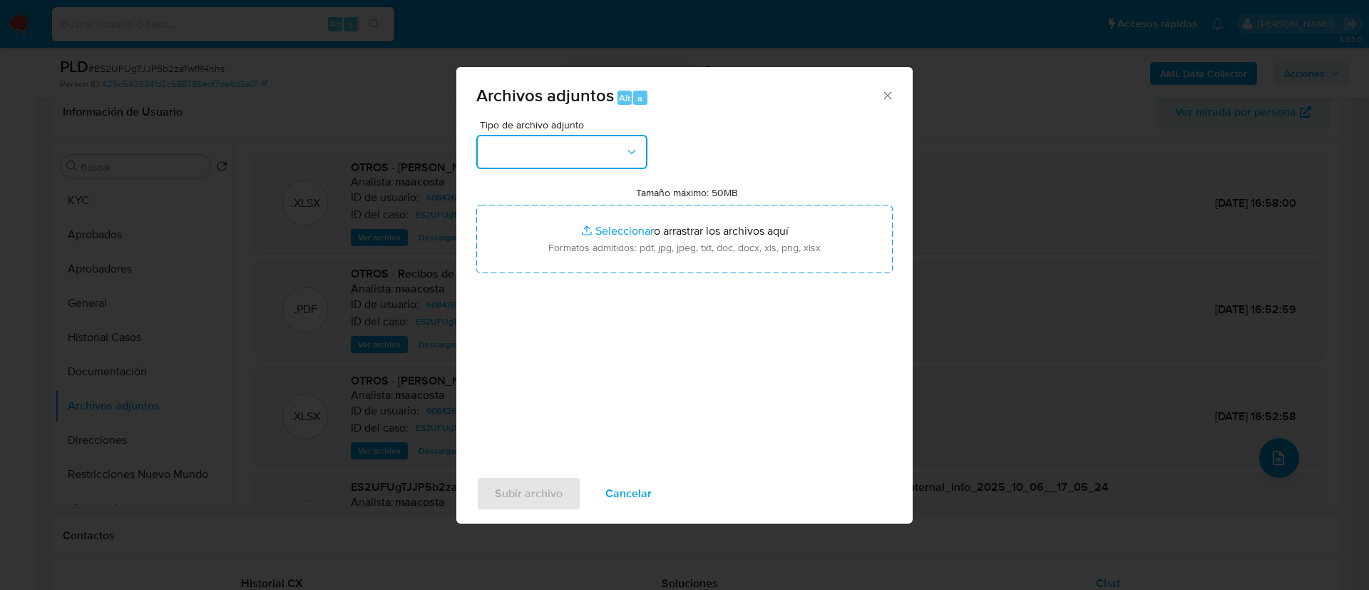
click at [567, 148] on button "button" at bounding box center [561, 152] width 171 height 34
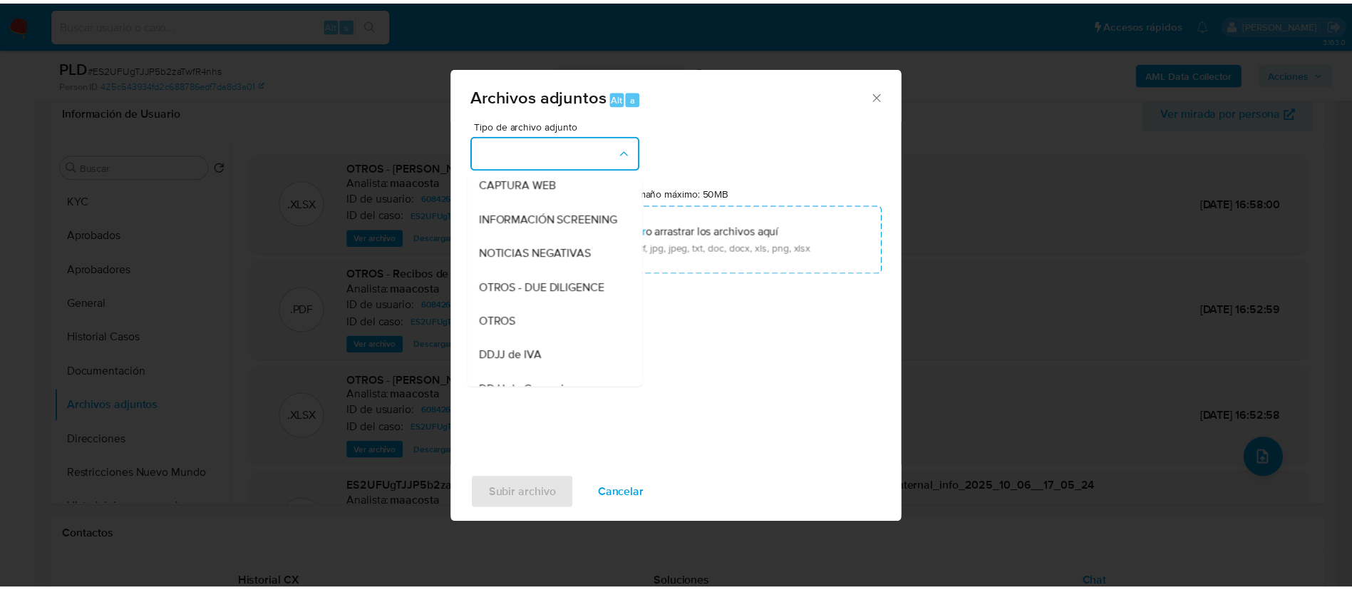
scroll to position [177, 0]
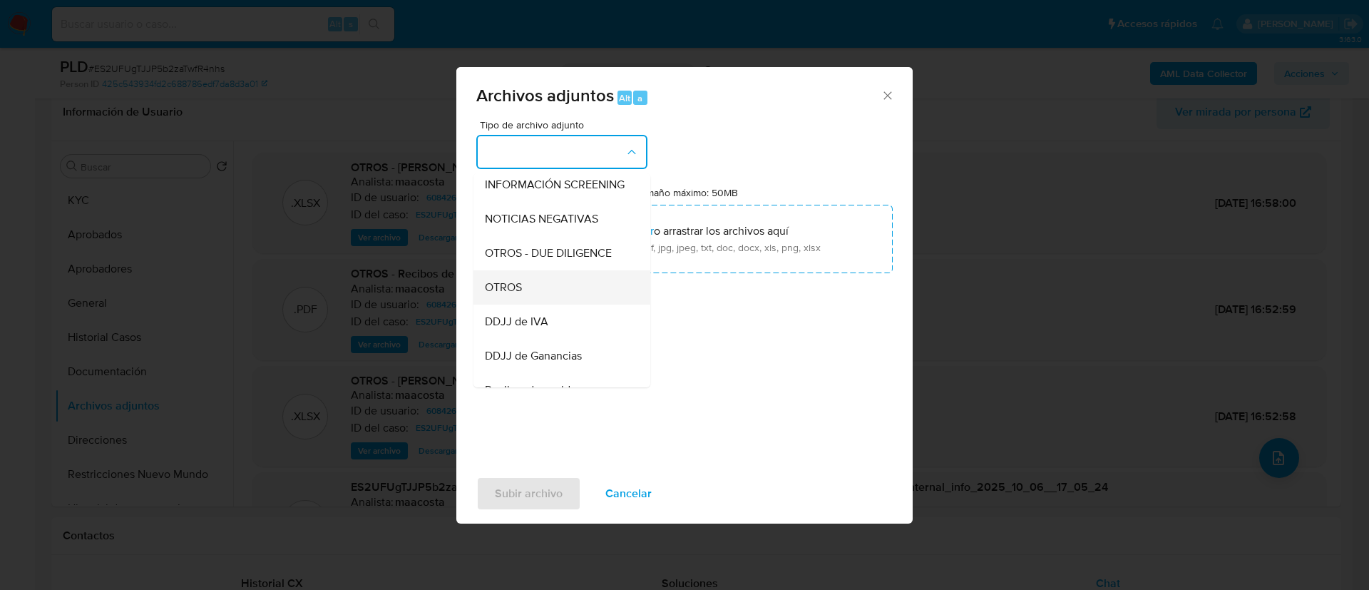
click at [513, 294] on span "OTROS" at bounding box center [503, 287] width 37 height 14
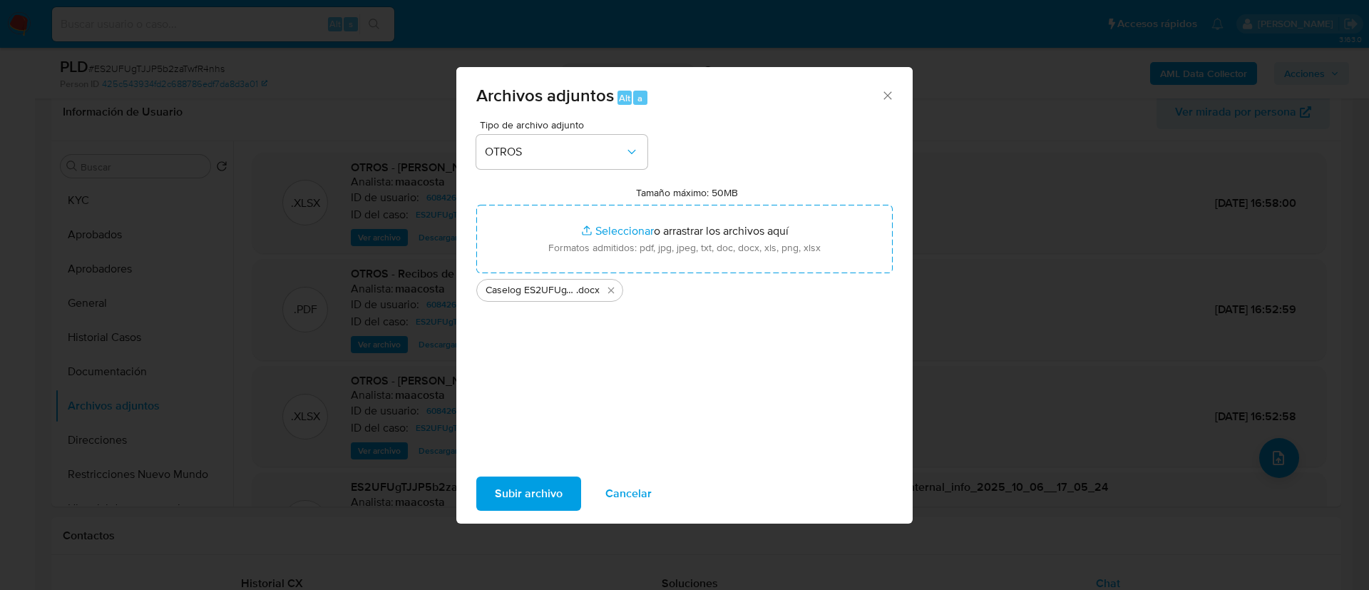
click at [542, 492] on span "Subir archivo" at bounding box center [529, 493] width 68 height 31
click at [538, 493] on span "Subir archivo" at bounding box center [529, 493] width 68 height 31
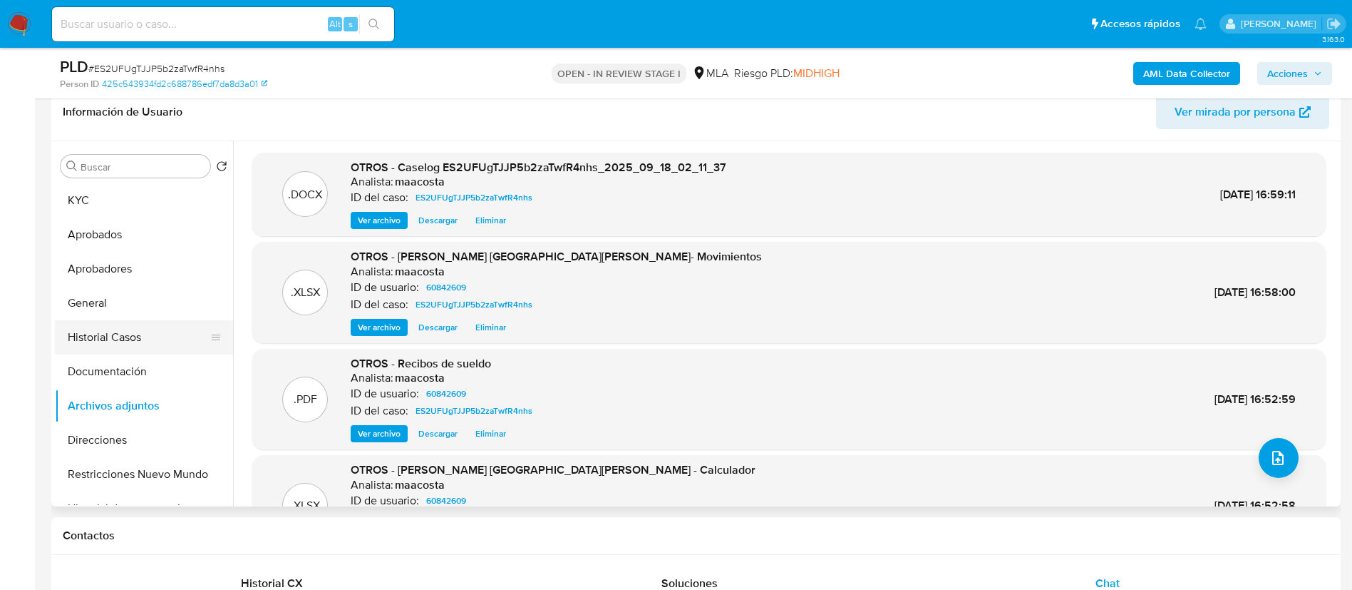
click at [110, 335] on button "Historial Casos" at bounding box center [138, 337] width 167 height 34
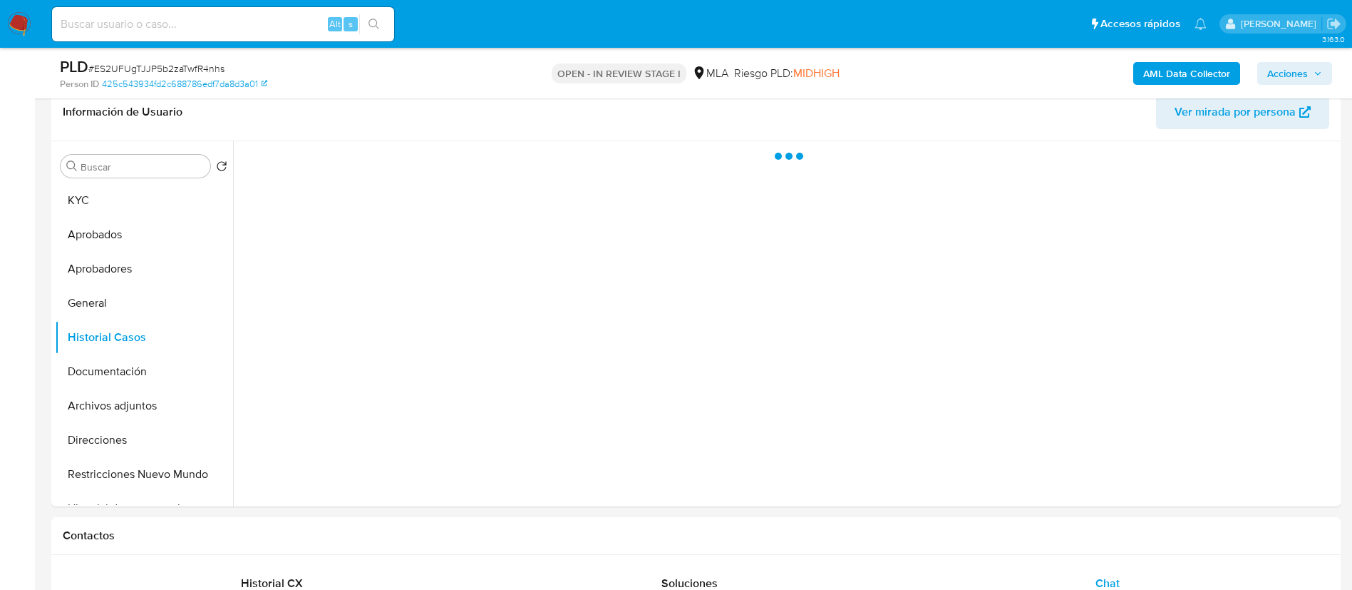
click at [1293, 78] on span "Acciones" at bounding box center [1288, 73] width 41 height 23
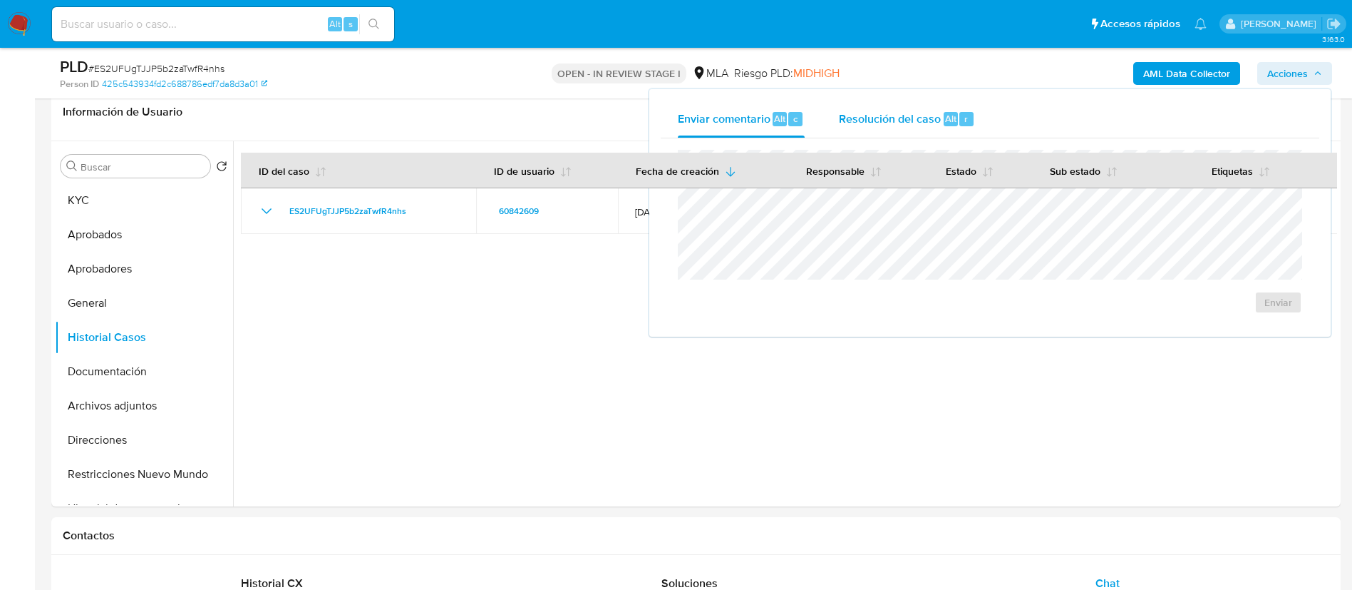
click at [957, 109] on div "Resolución del caso Alt r" at bounding box center [907, 119] width 136 height 37
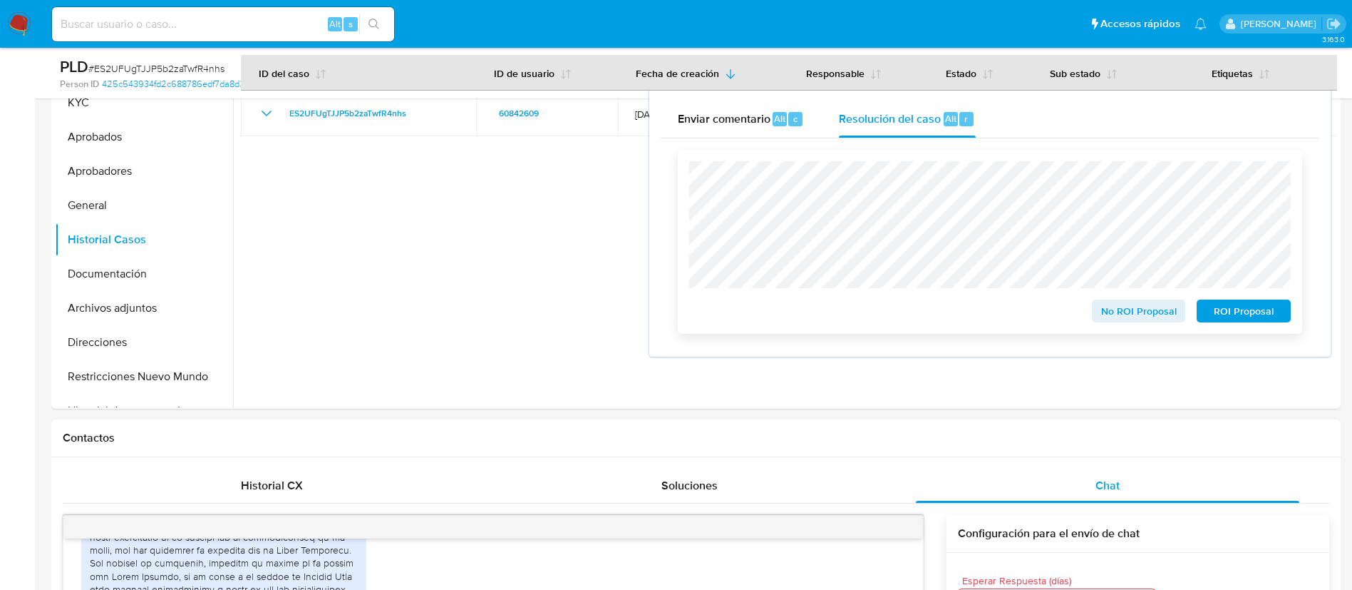
scroll to position [327, 0]
click at [1119, 307] on span "No ROI Proposal" at bounding box center [1139, 311] width 74 height 20
click at [1119, 307] on div "No ROI Proposal" at bounding box center [1139, 309] width 106 height 29
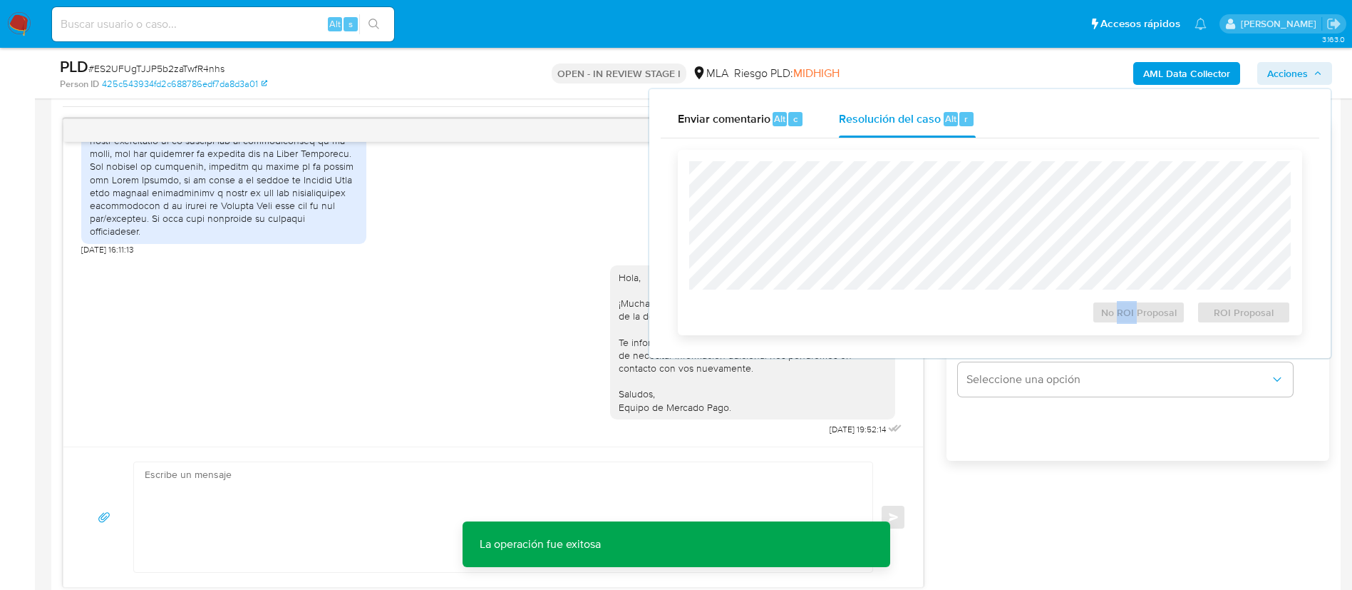
scroll to position [737, 0]
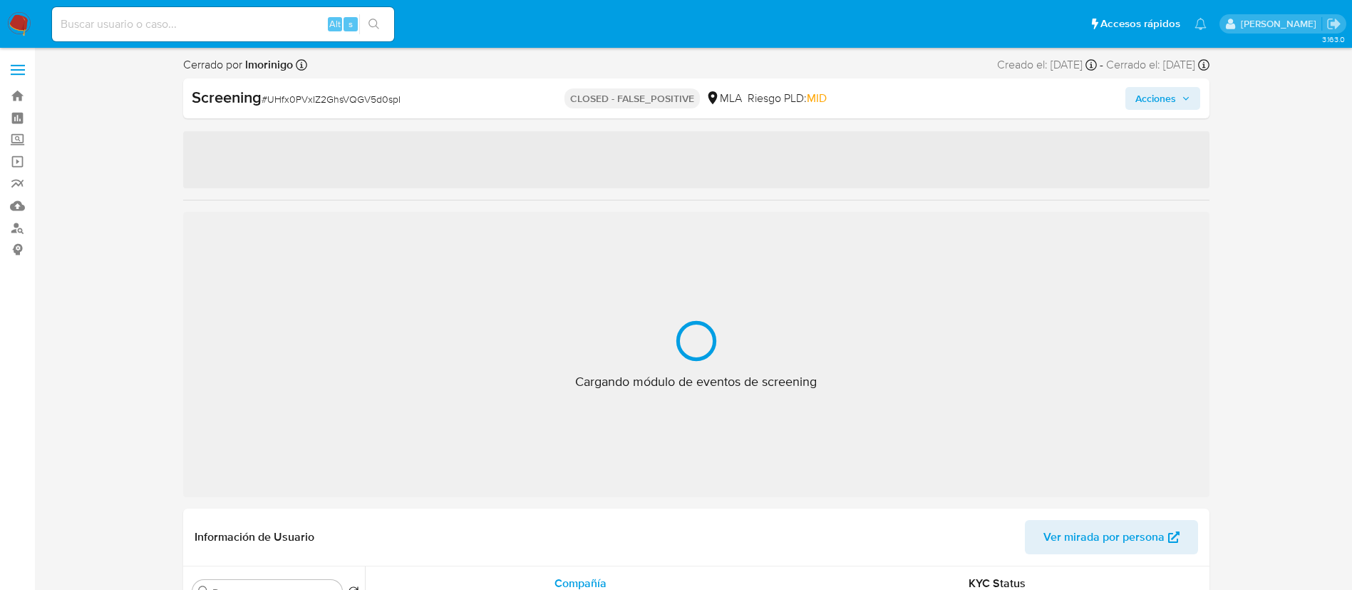
select select "10"
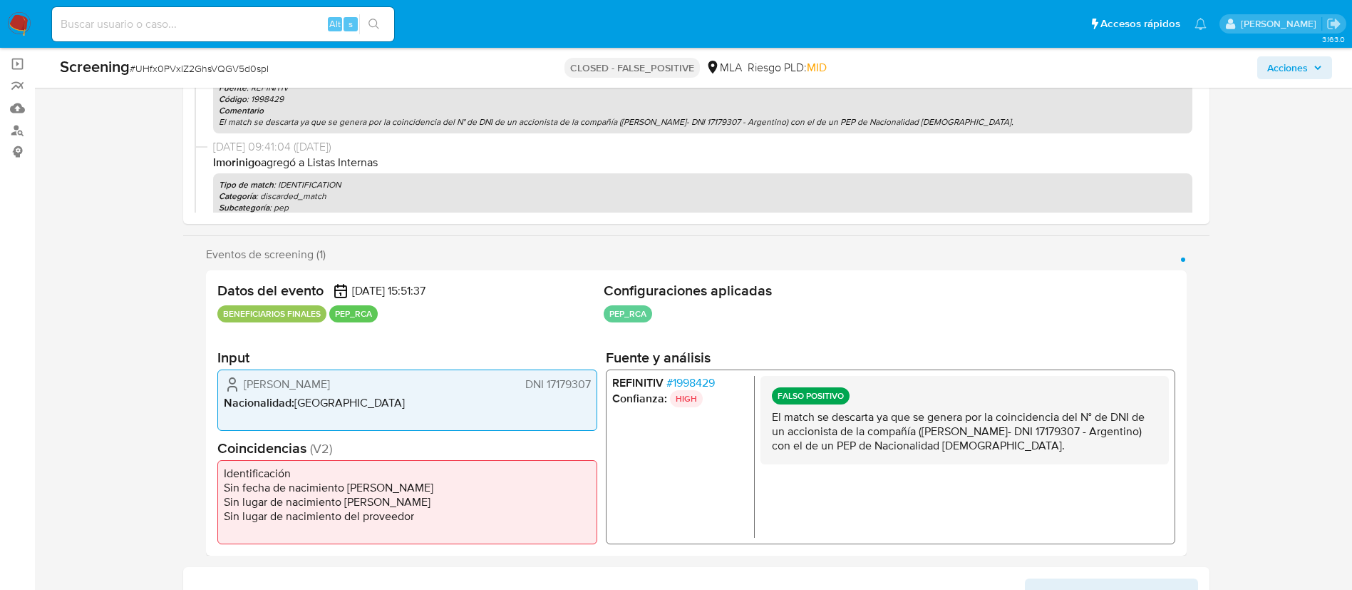
scroll to position [98, 0]
click at [705, 379] on span "# 1998429" at bounding box center [690, 382] width 48 height 14
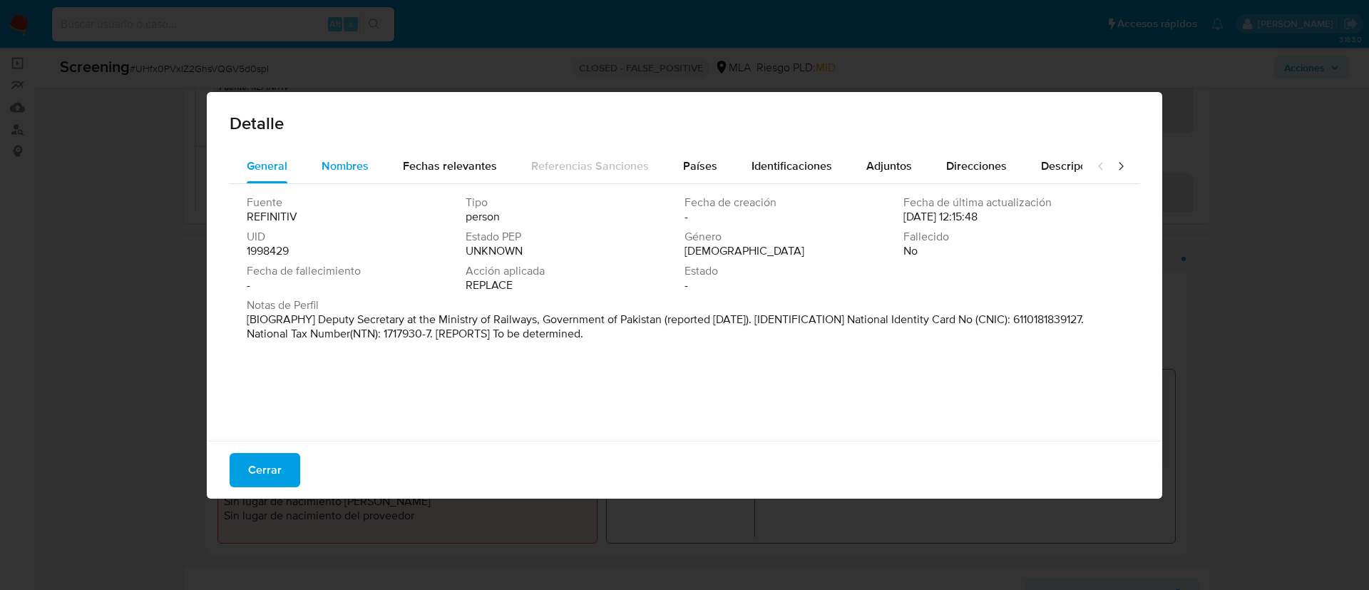
click at [344, 163] on span "Nombres" at bounding box center [345, 166] width 47 height 16
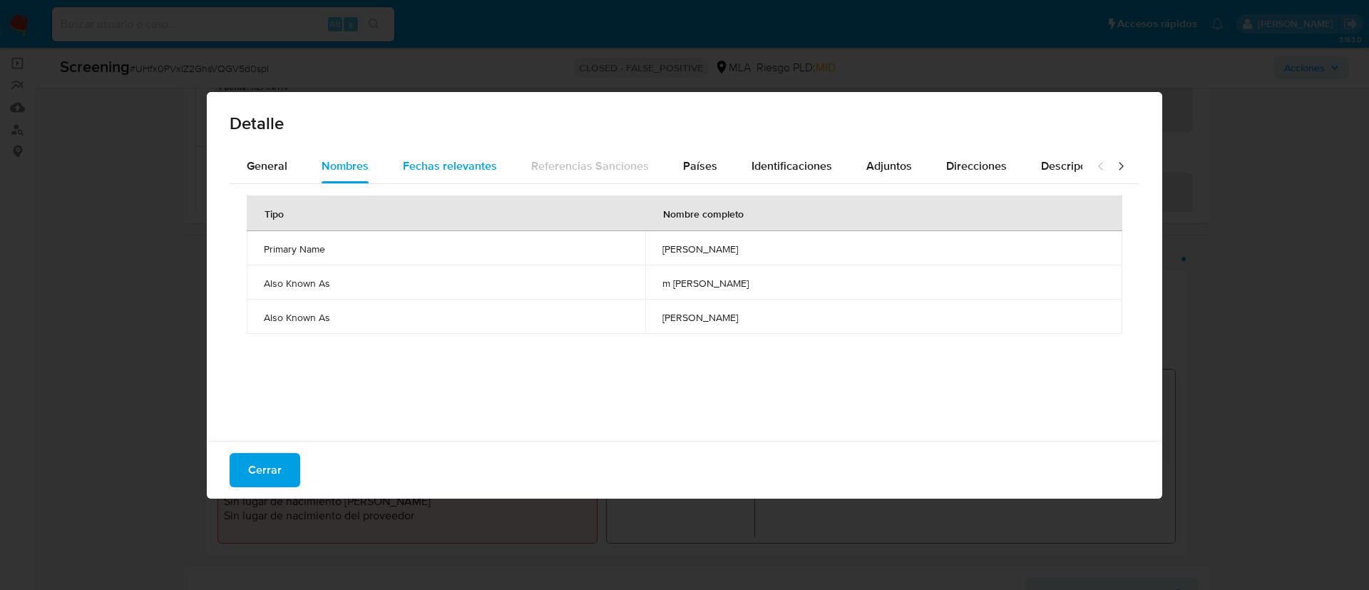
click at [446, 173] on span "Fechas relevantes" at bounding box center [450, 166] width 94 height 16
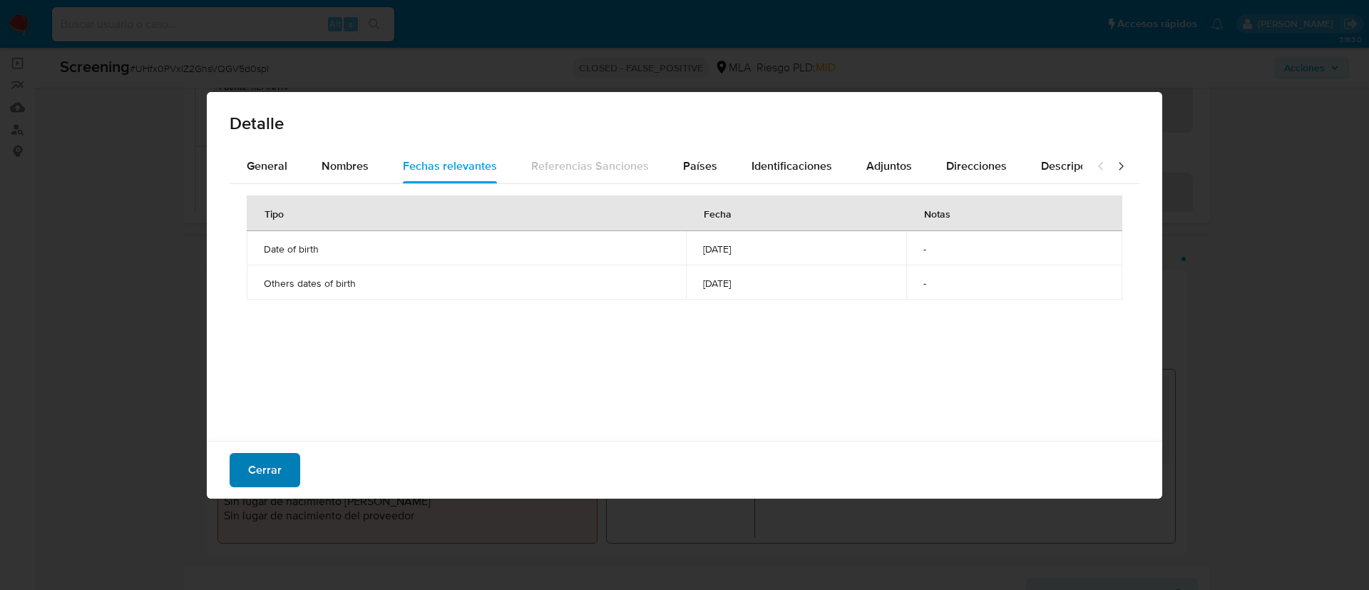
click at [270, 462] on span "Cerrar" at bounding box center [265, 469] width 34 height 31
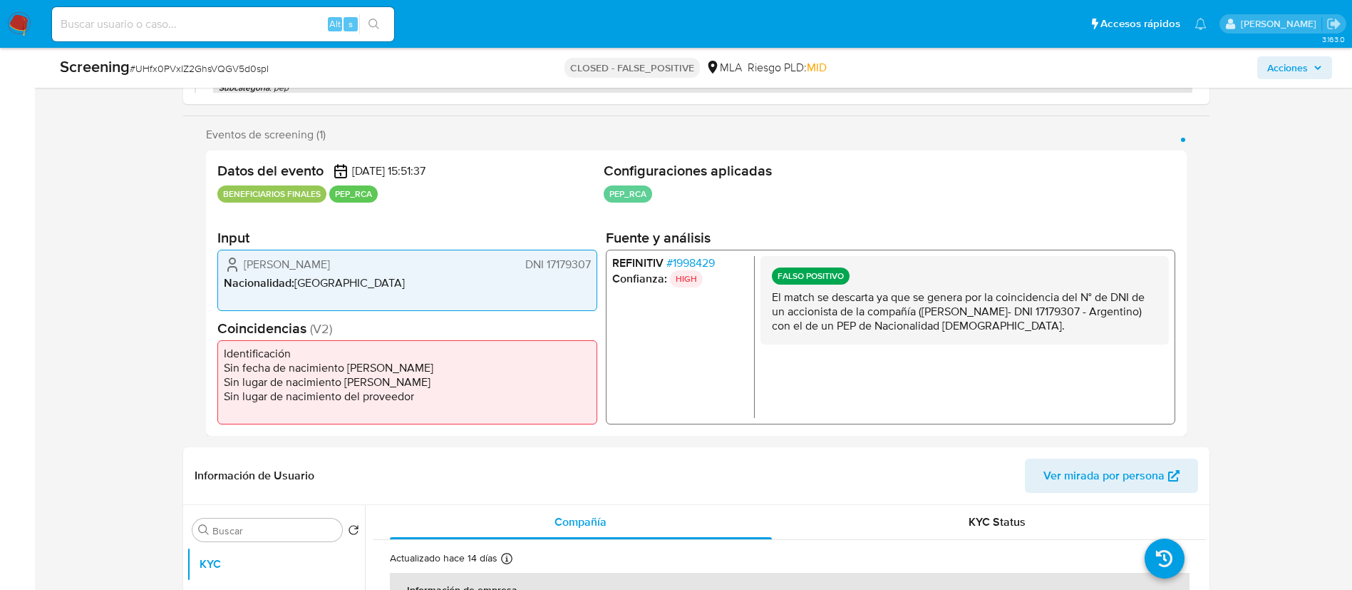
scroll to position [220, 0]
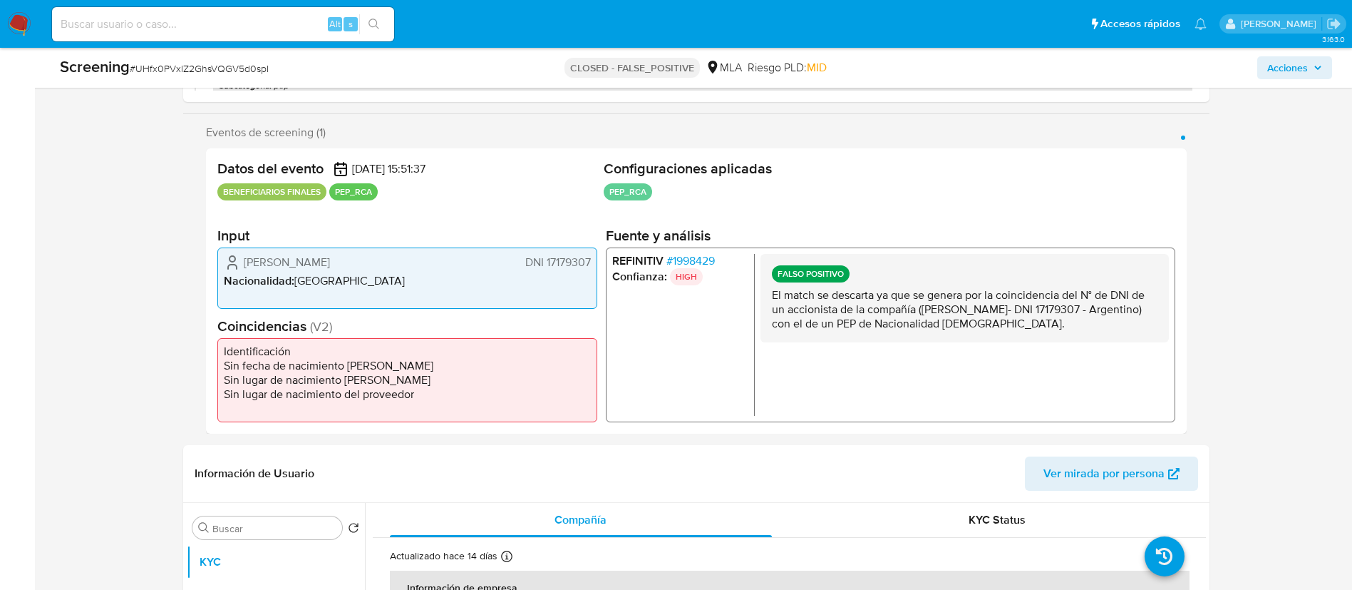
click at [873, 319] on p "El match se descarta ya que se genera por la coincidencia del N° de DNI de un a…" at bounding box center [964, 309] width 386 height 43
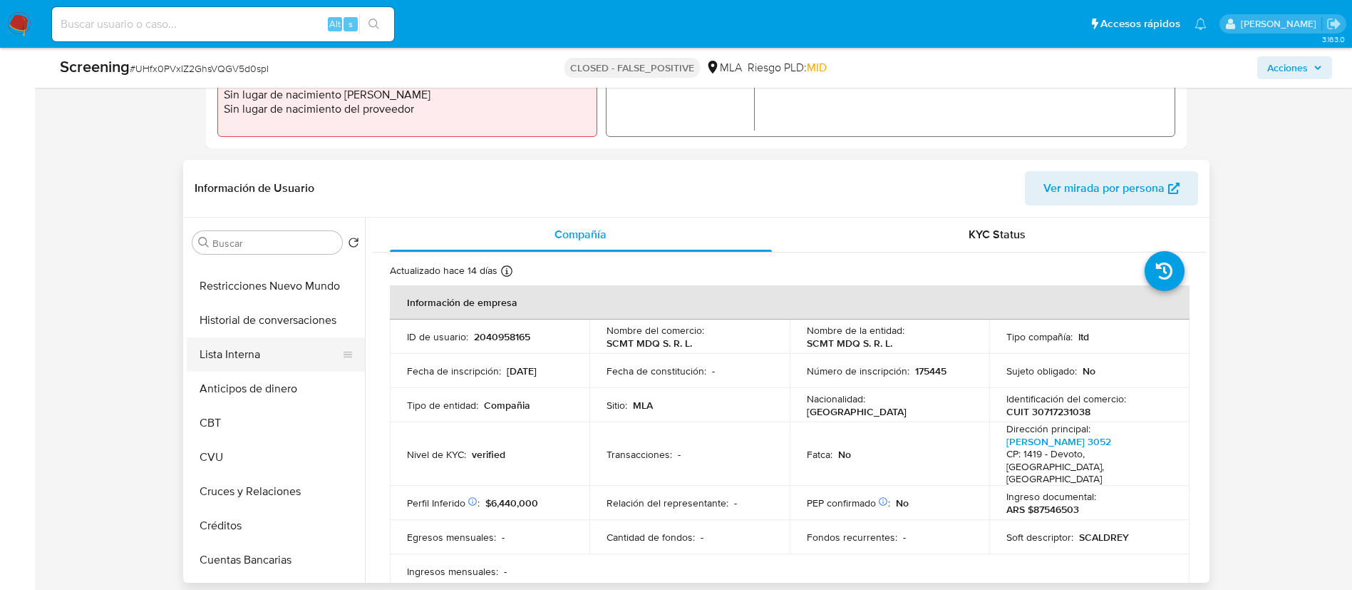
scroll to position [263, 0]
click at [249, 352] on button "Lista Interna" at bounding box center [270, 356] width 167 height 34
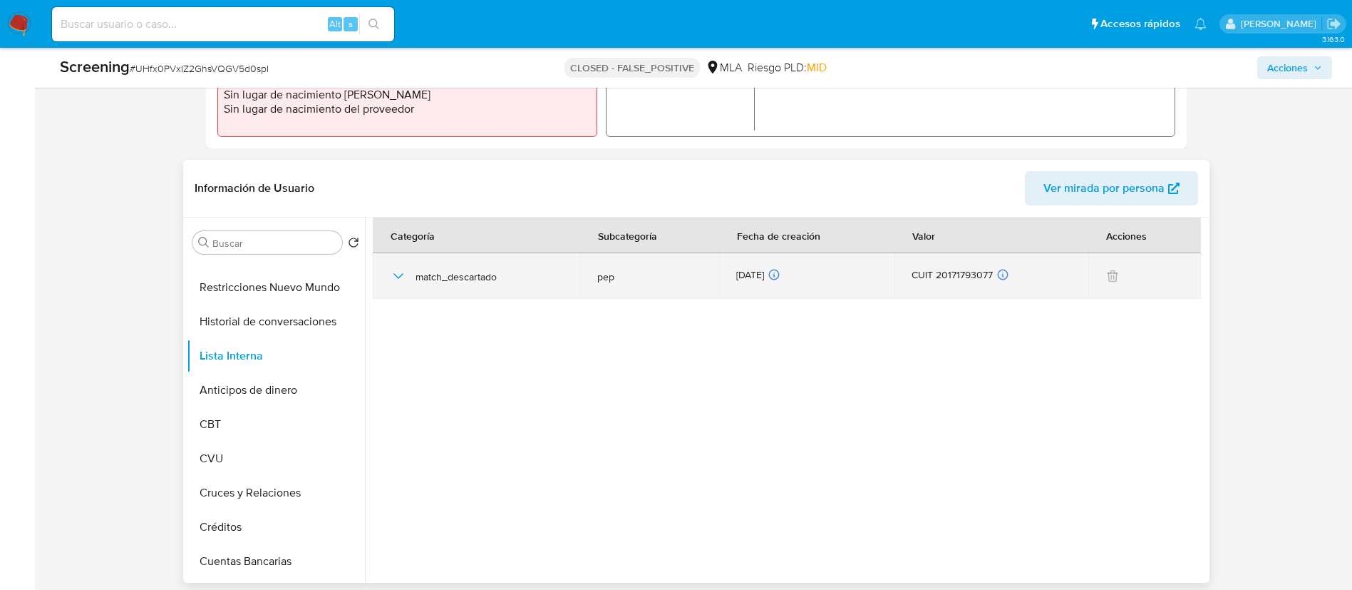
click at [394, 274] on icon "button" at bounding box center [398, 276] width 10 height 6
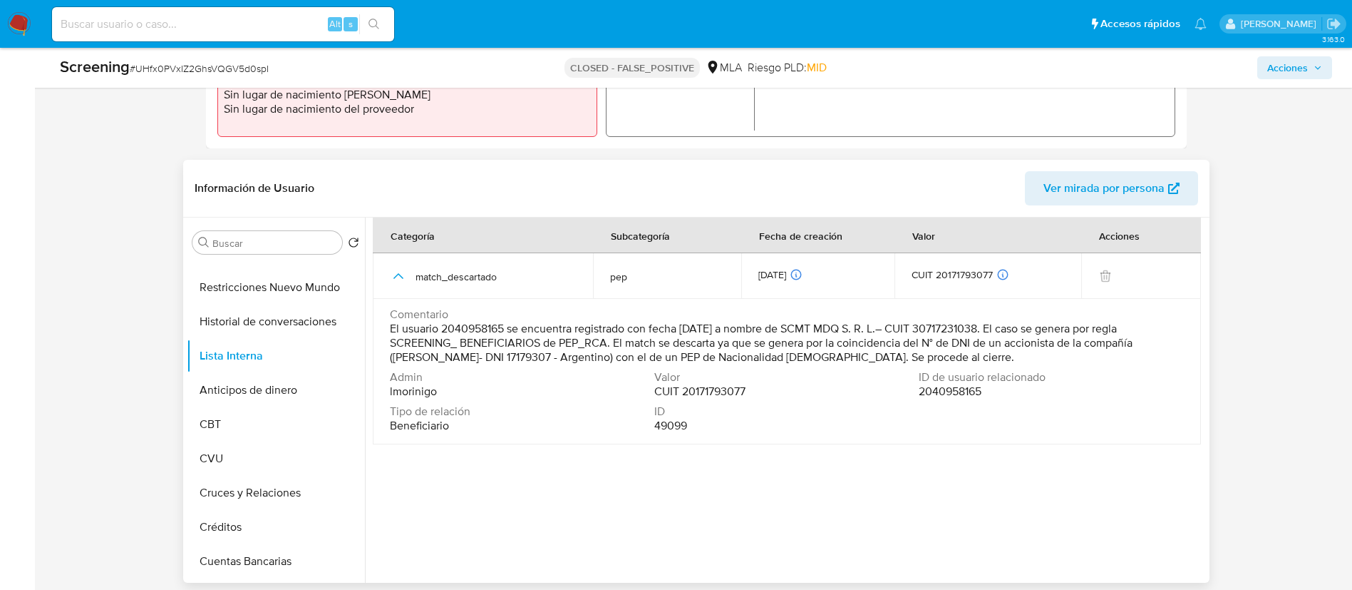
click at [726, 389] on span "CUIT 20171793077" at bounding box center [699, 391] width 91 height 14
click at [956, 395] on span "2040958165" at bounding box center [950, 391] width 63 height 14
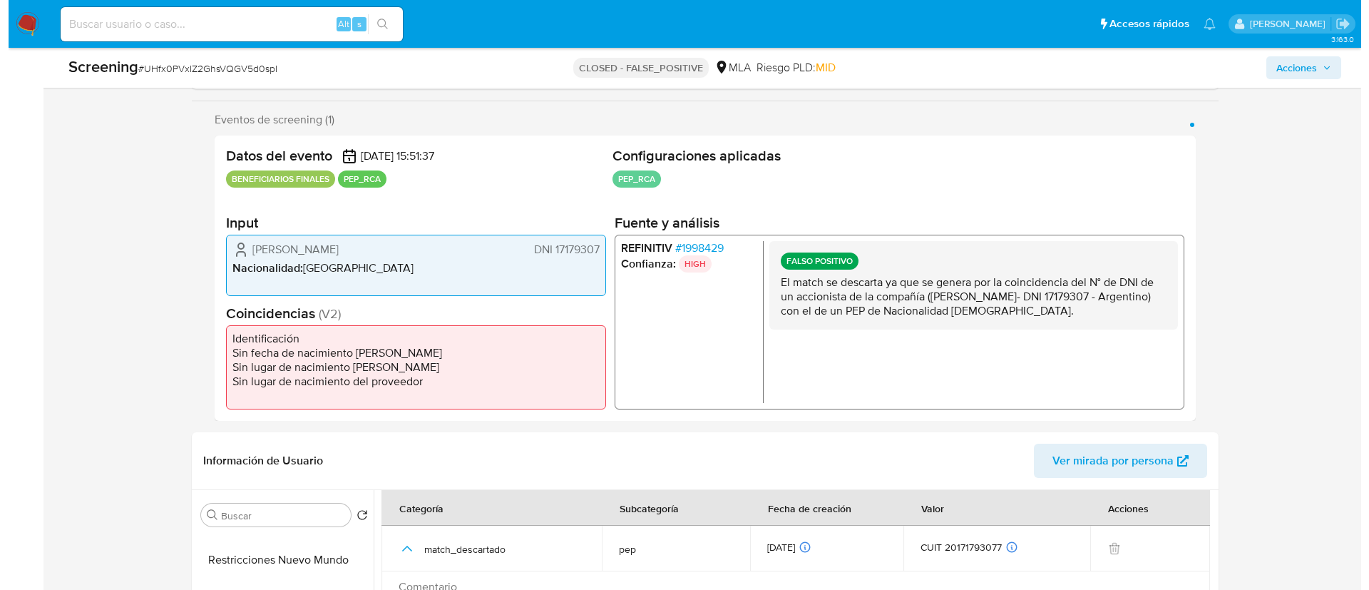
scroll to position [225, 0]
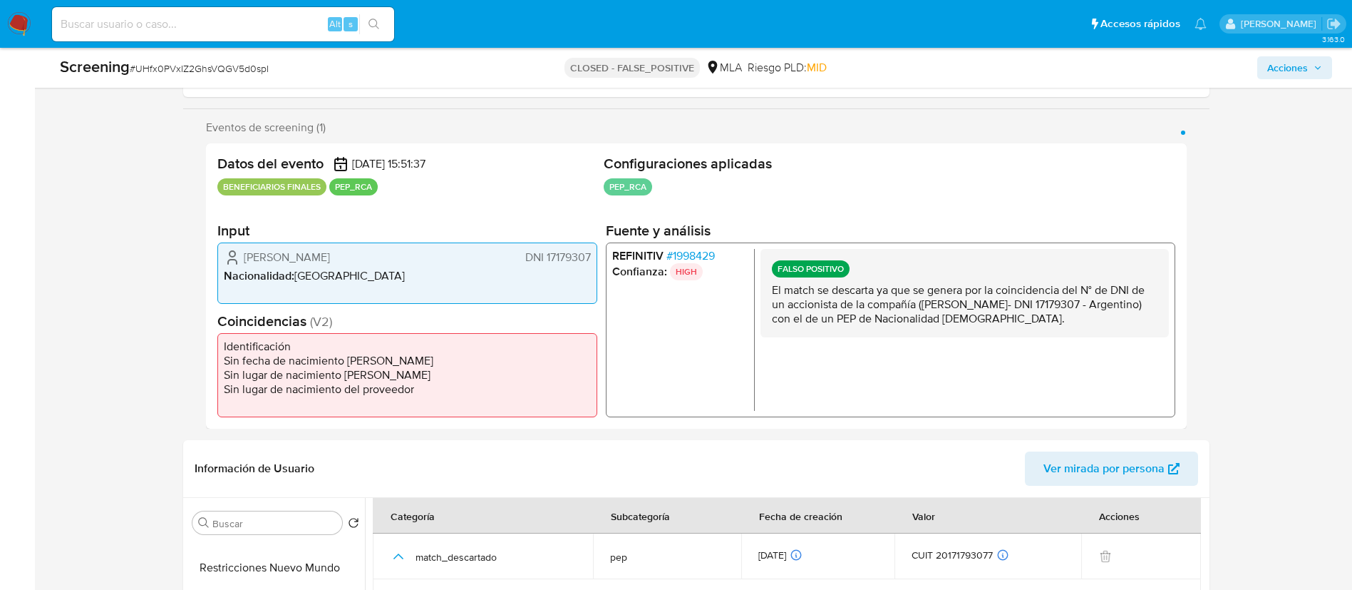
click at [692, 256] on span "# 1998429" at bounding box center [690, 256] width 48 height 14
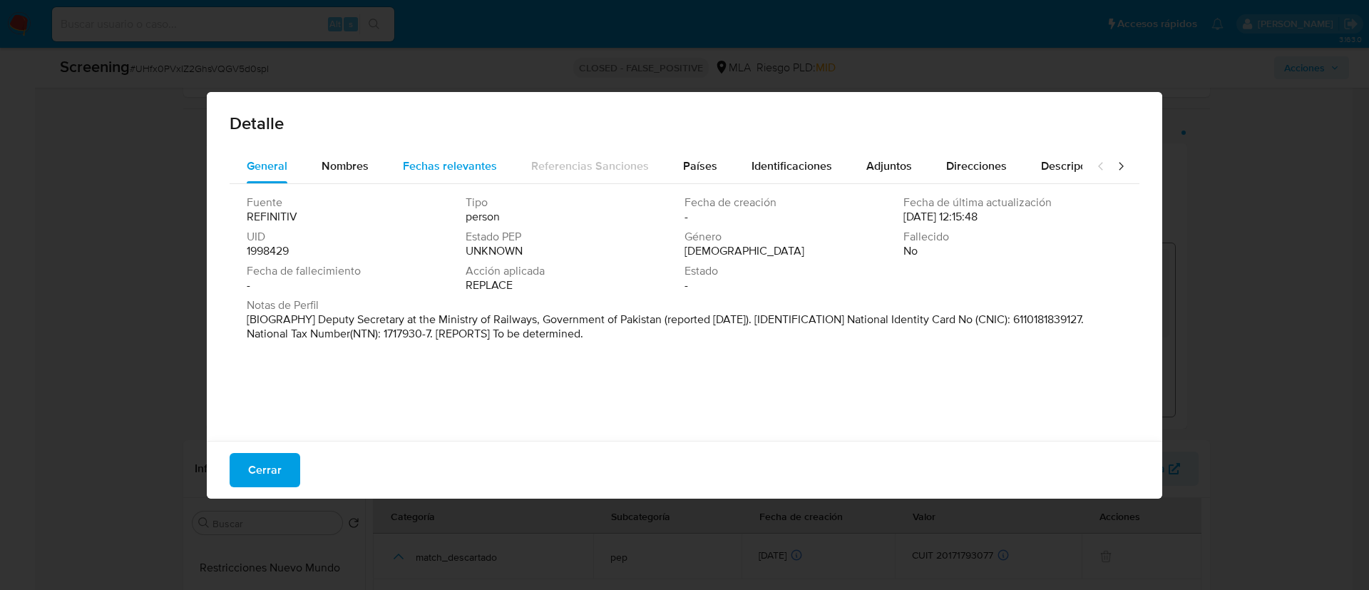
click at [468, 158] on span "Fechas relevantes" at bounding box center [450, 166] width 94 height 16
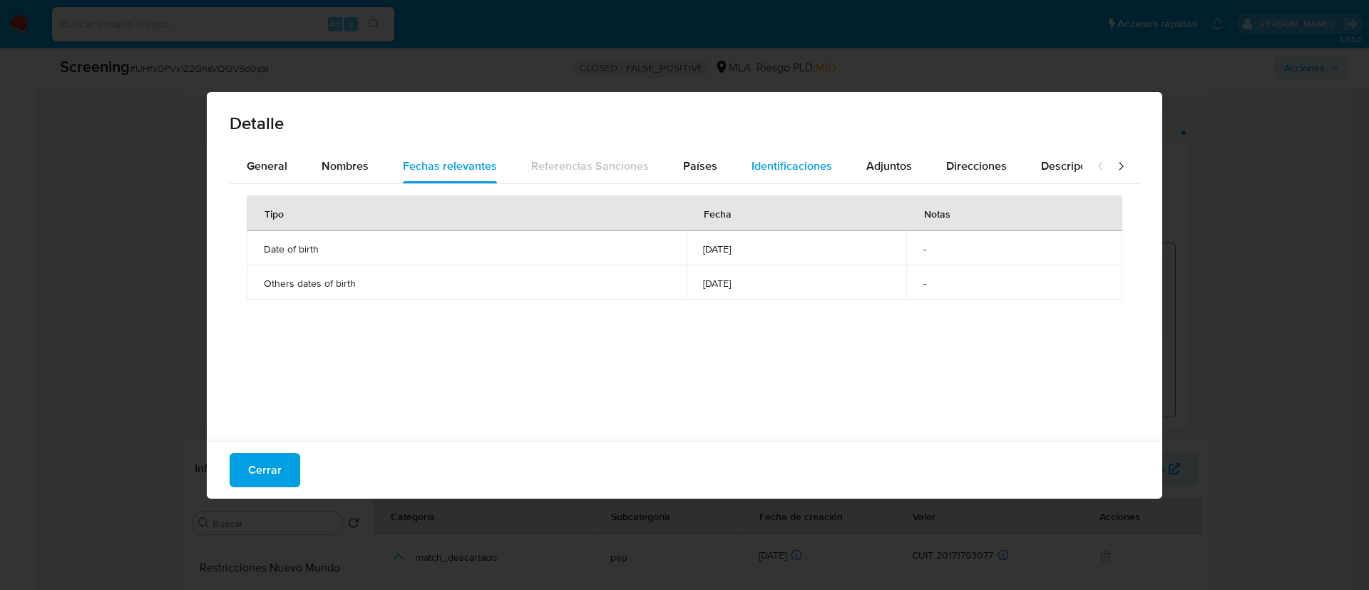
click at [787, 166] on span "Identificaciones" at bounding box center [791, 166] width 81 height 16
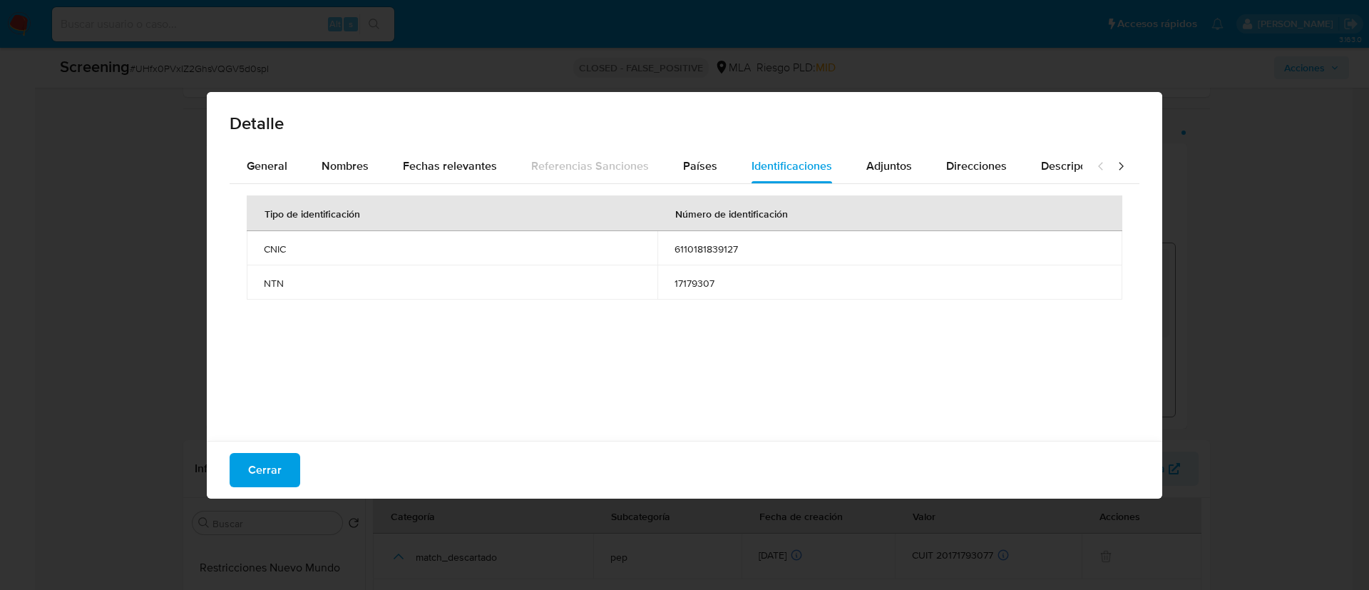
click at [789, 63] on div "Detalle General Nombres Fechas relevantes Referencias Sanciones Países Identifi…" at bounding box center [684, 295] width 1369 height 590
click at [255, 471] on span "Cerrar" at bounding box center [265, 469] width 34 height 31
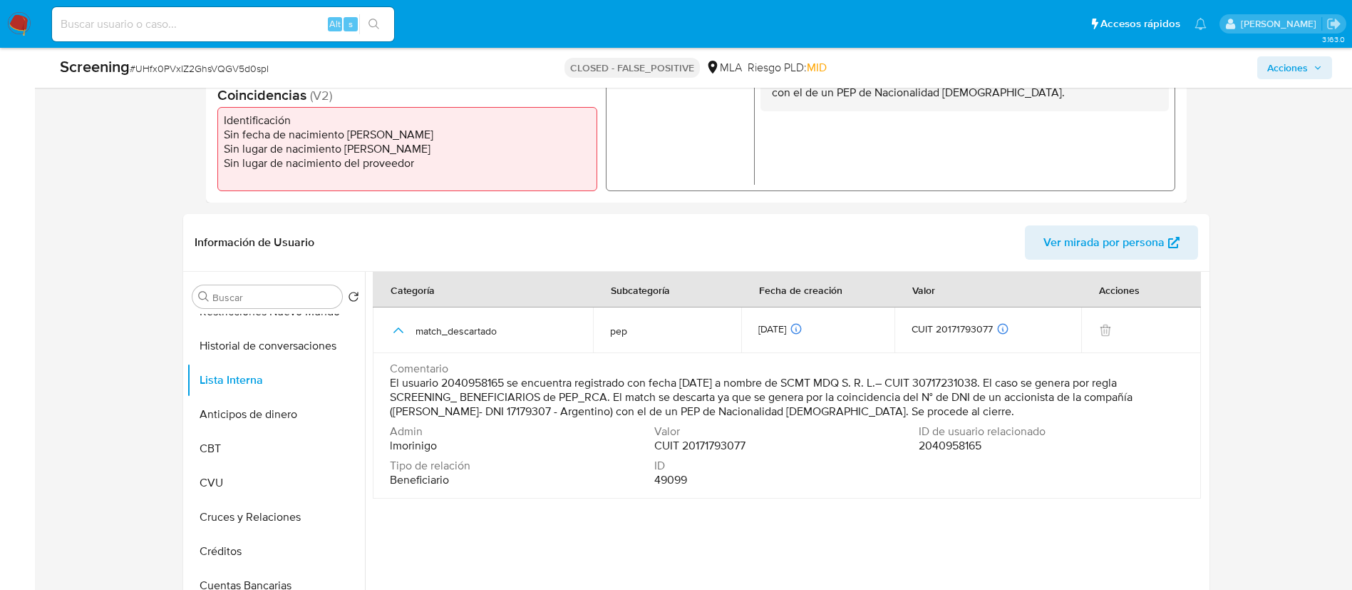
scroll to position [301, 0]
click at [500, 396] on span "El usuario 2040958165 se encuentra registrado con fecha 17/10/2024 a nombre de …" at bounding box center [785, 397] width 791 height 43
click at [962, 449] on span "2040958165" at bounding box center [950, 445] width 63 height 14
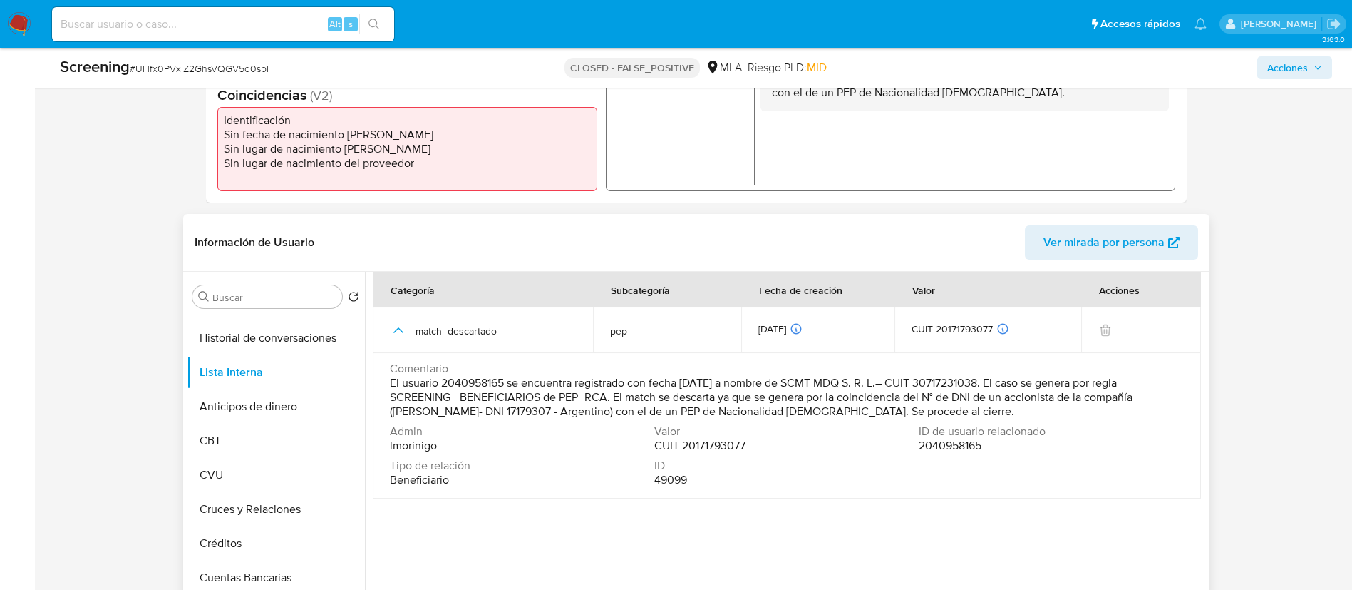
click at [962, 449] on span "2040958165" at bounding box center [950, 445] width 63 height 14
click at [732, 448] on span "CUIT 20171793077" at bounding box center [699, 445] width 91 height 14
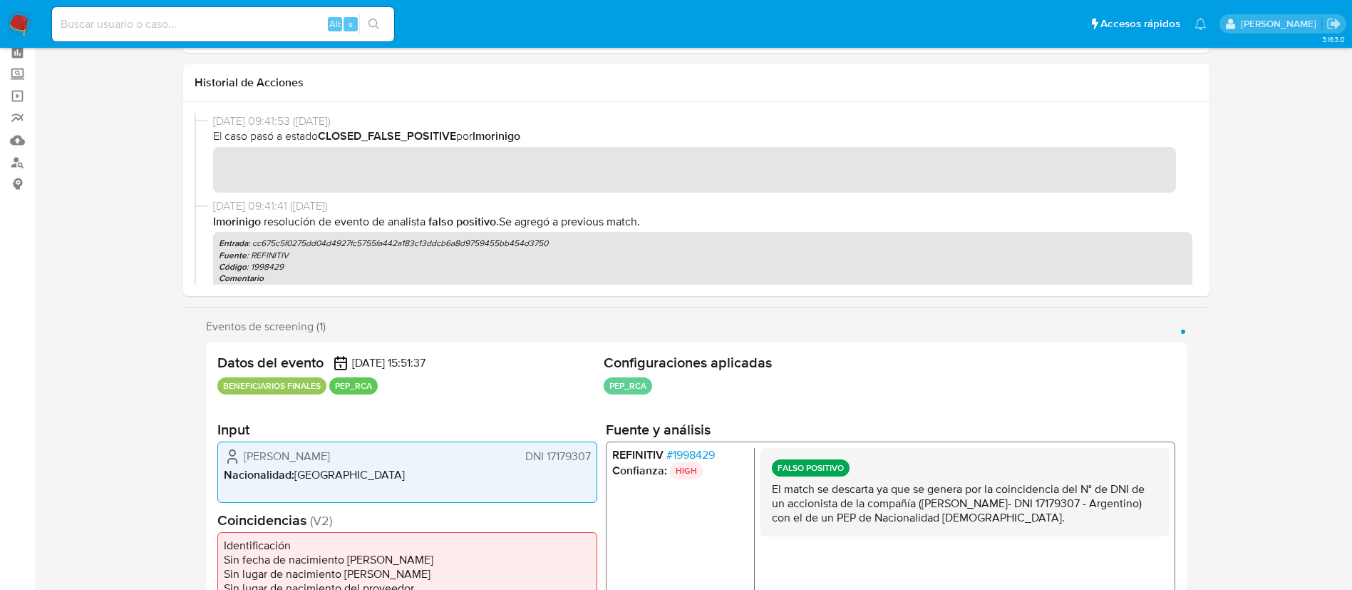
scroll to position [4, 0]
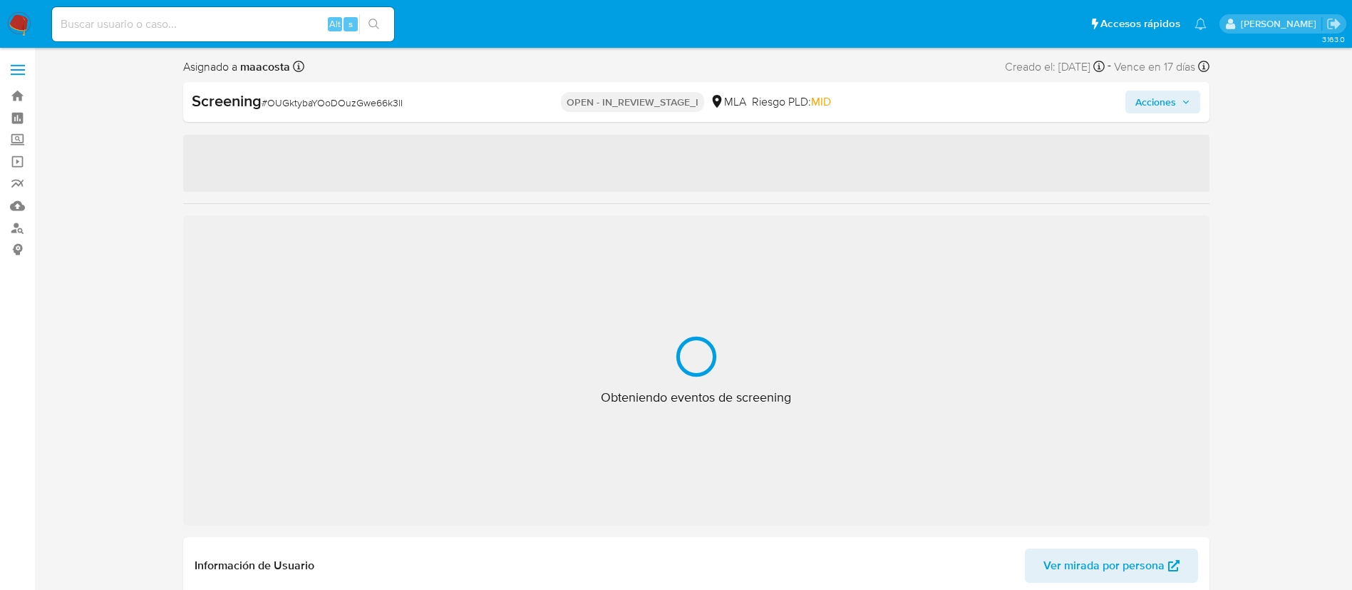
select select "10"
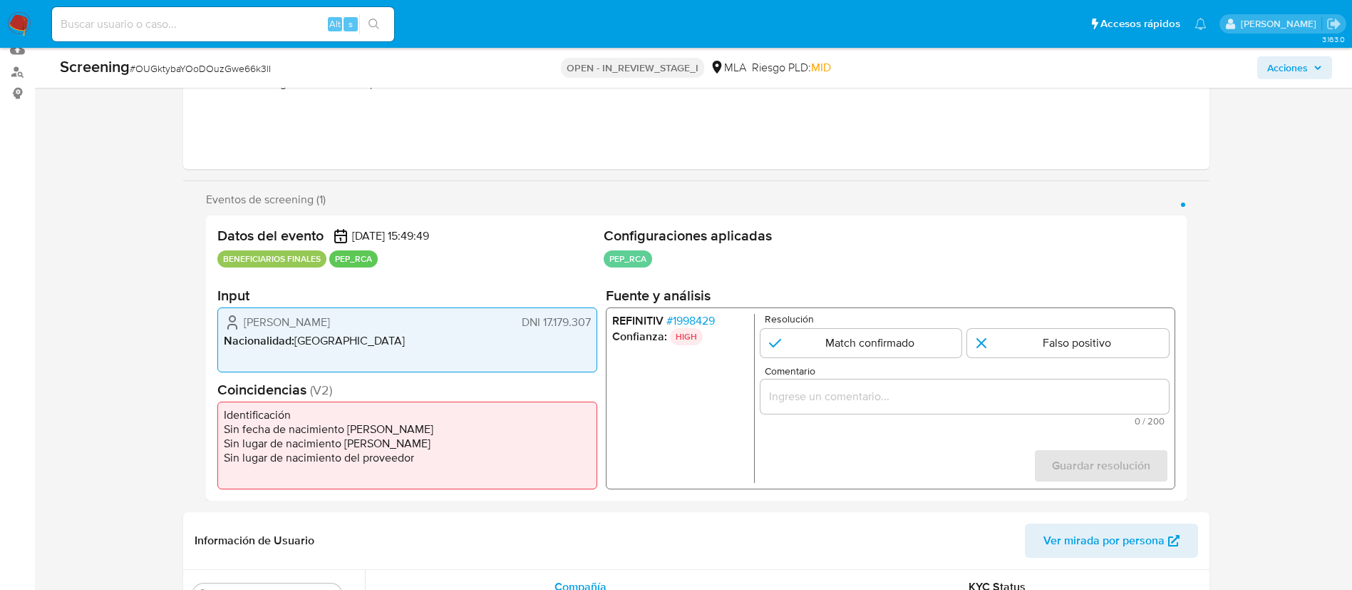
scroll to position [160, 0]
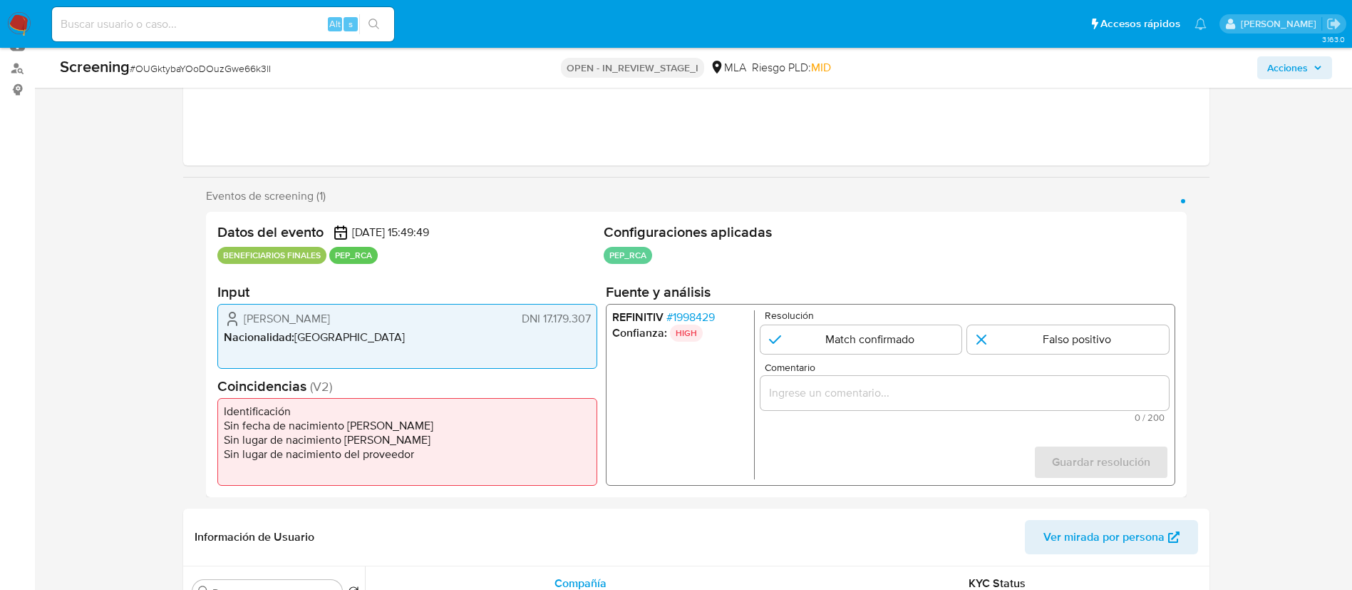
click at [692, 320] on span "# 1998429" at bounding box center [690, 317] width 48 height 14
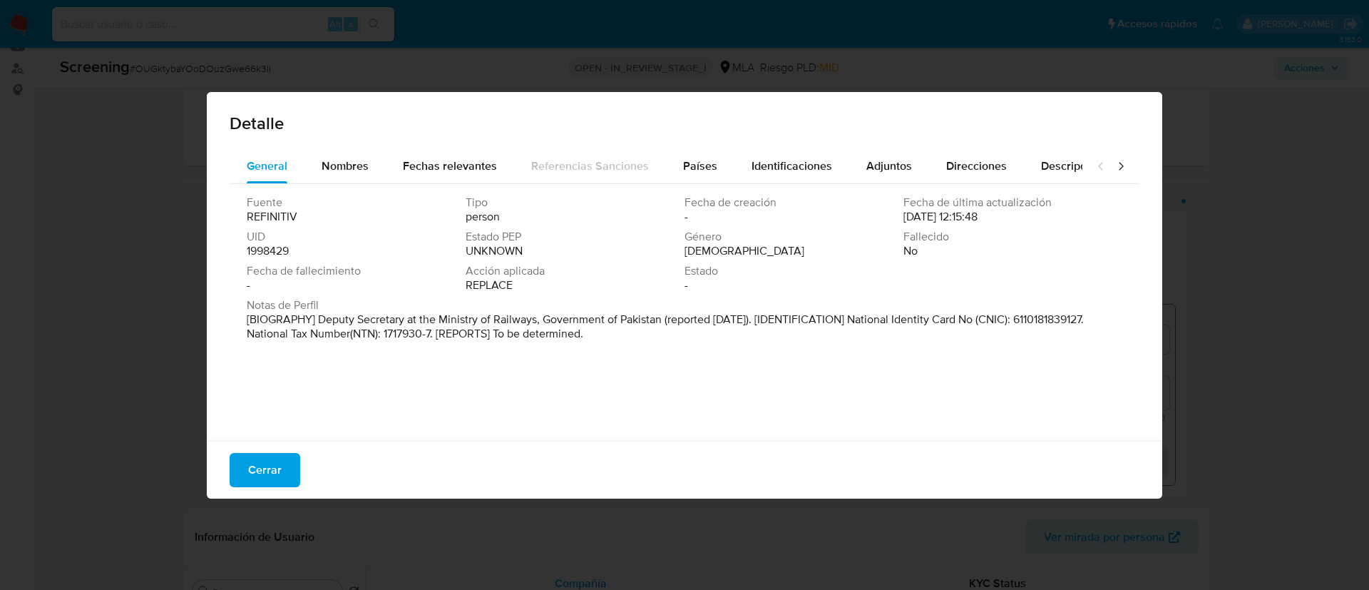
click at [500, 333] on p "[BIOGRAPHY] Deputy Secretary at the Ministry of Railways, Government of Pakista…" at bounding box center [683, 326] width 873 height 29
click at [333, 173] on div "Nombres" at bounding box center [345, 166] width 47 height 34
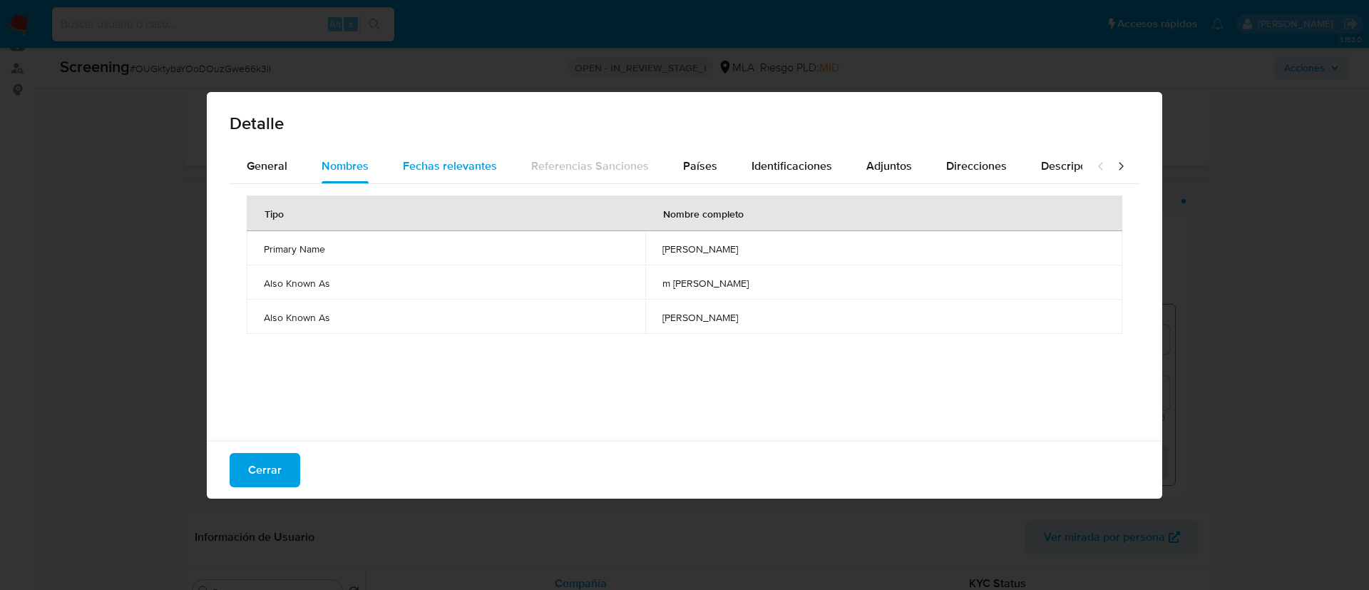
click at [466, 160] on span "Fechas relevantes" at bounding box center [450, 166] width 94 height 16
click at [66, 332] on div "Detalle General Nombres Fechas relevantes Referencias Sanciones Países Identifi…" at bounding box center [684, 295] width 1369 height 590
click at [258, 458] on span "Cerrar" at bounding box center [265, 469] width 34 height 31
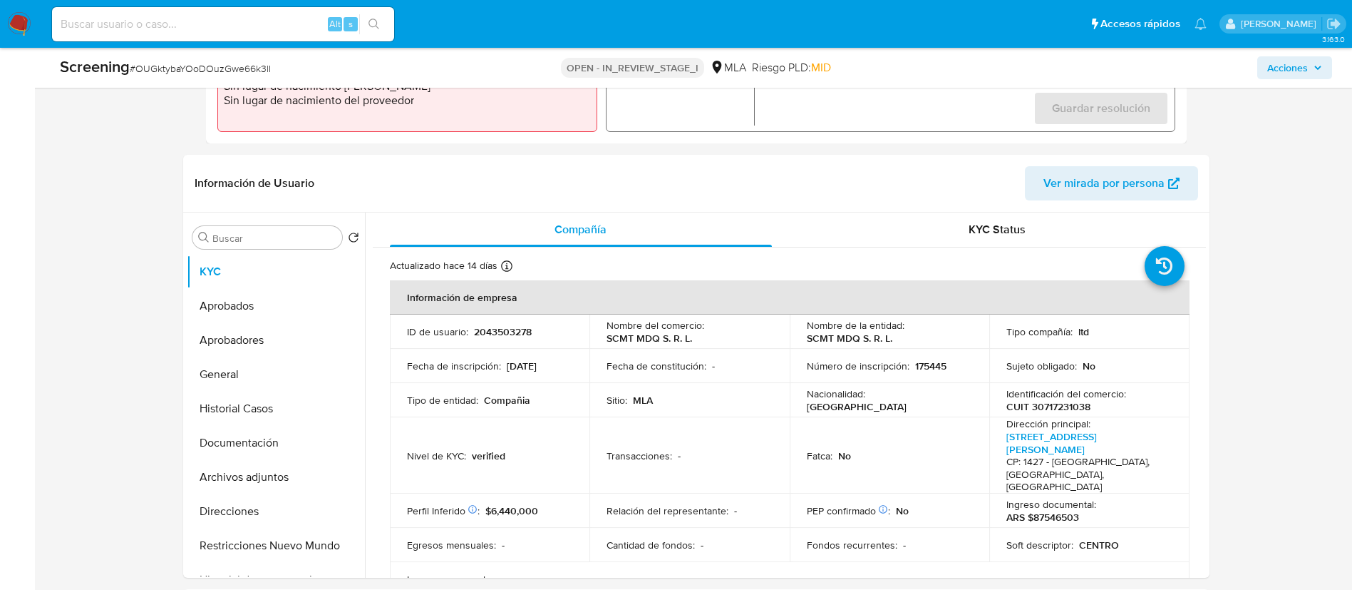
scroll to position [515, 0]
click at [238, 385] on button "General" at bounding box center [270, 373] width 167 height 34
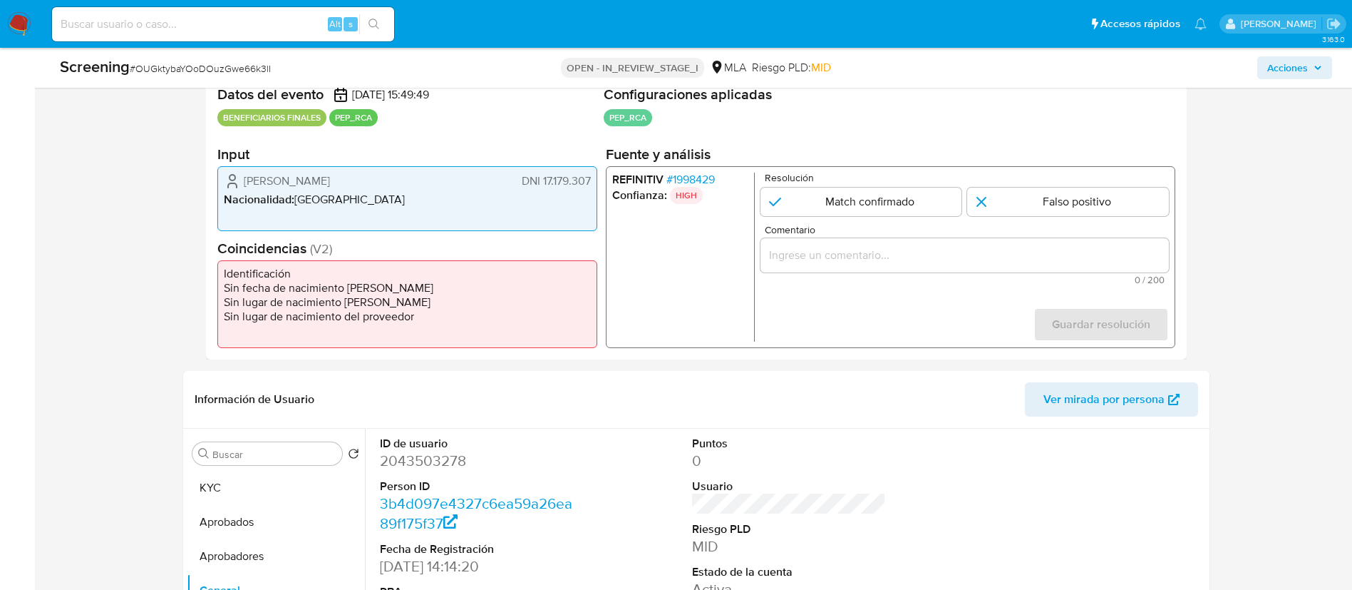
scroll to position [297, 0]
click at [1027, 196] on input "1 de 1" at bounding box center [1068, 202] width 202 height 29
radio input "true"
click at [990, 250] on input "Comentario" at bounding box center [964, 256] width 408 height 19
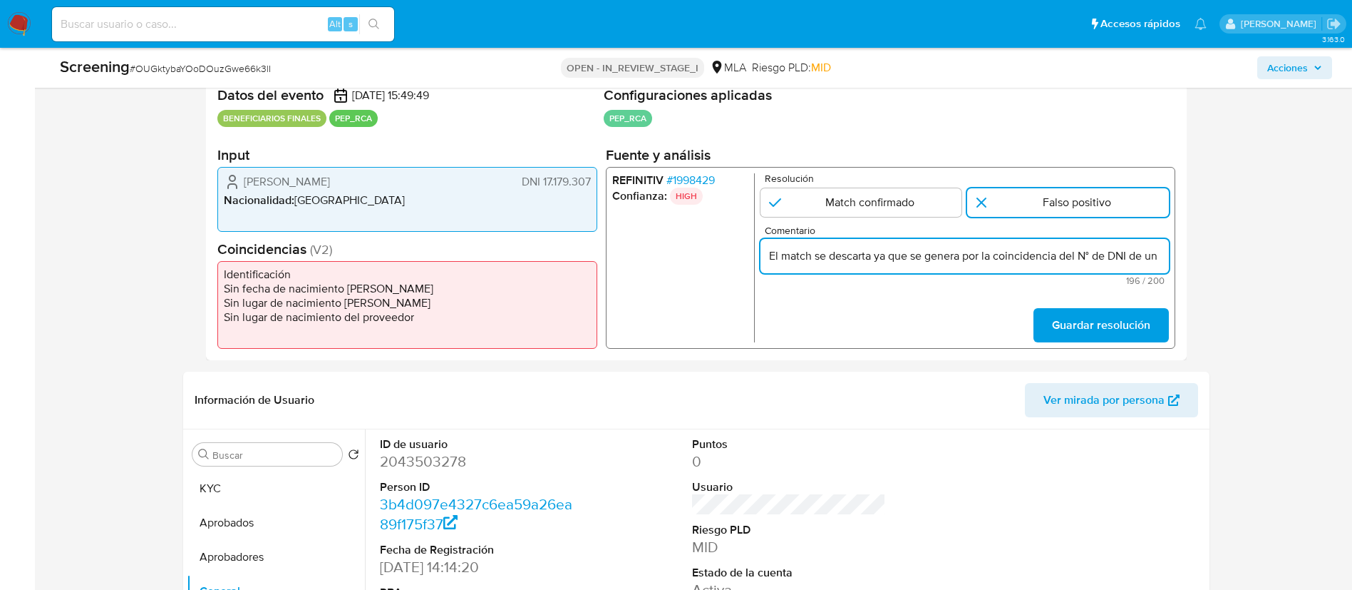
scroll to position [0, 597]
type input "El match se descarta ya que se genera por la coincidencia del N° de DNI de un a…"
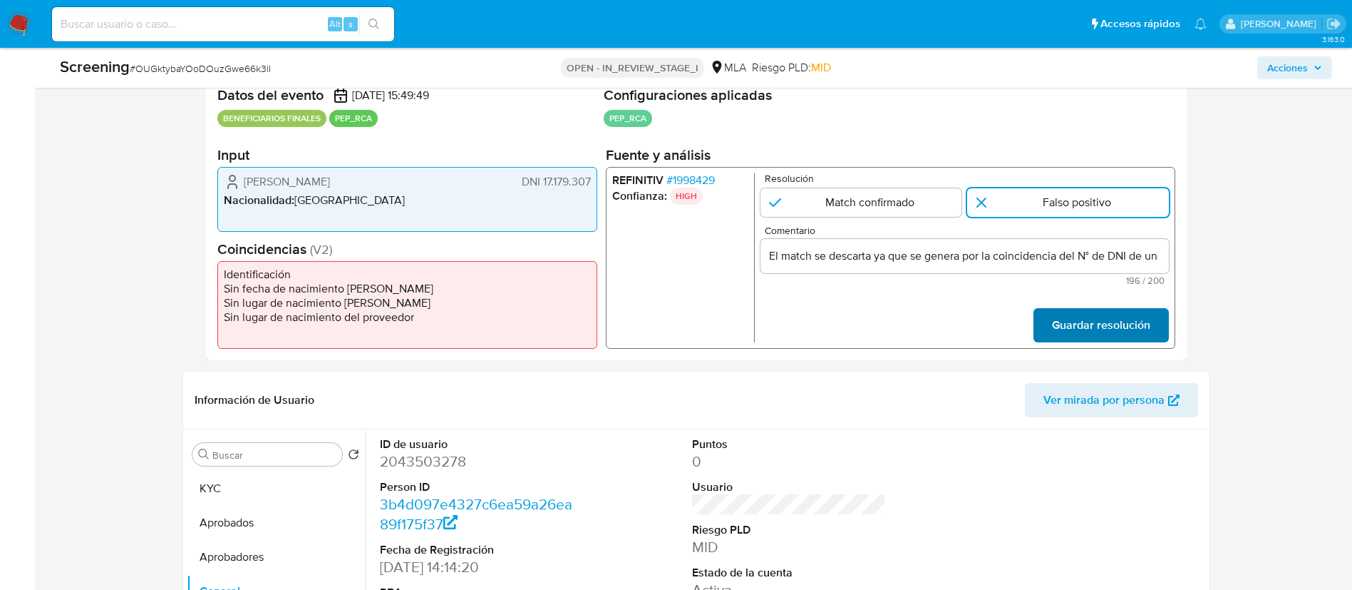
click at [1046, 314] on button "Guardar resolución" at bounding box center [1100, 325] width 135 height 34
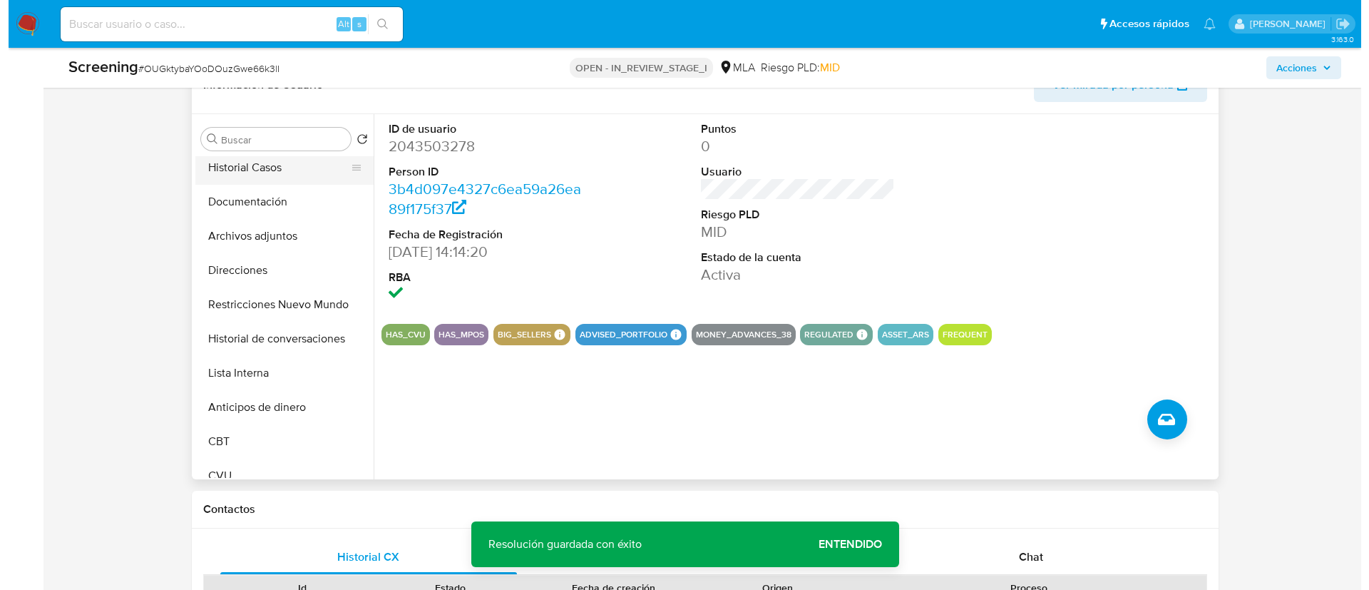
scroll to position [145, 0]
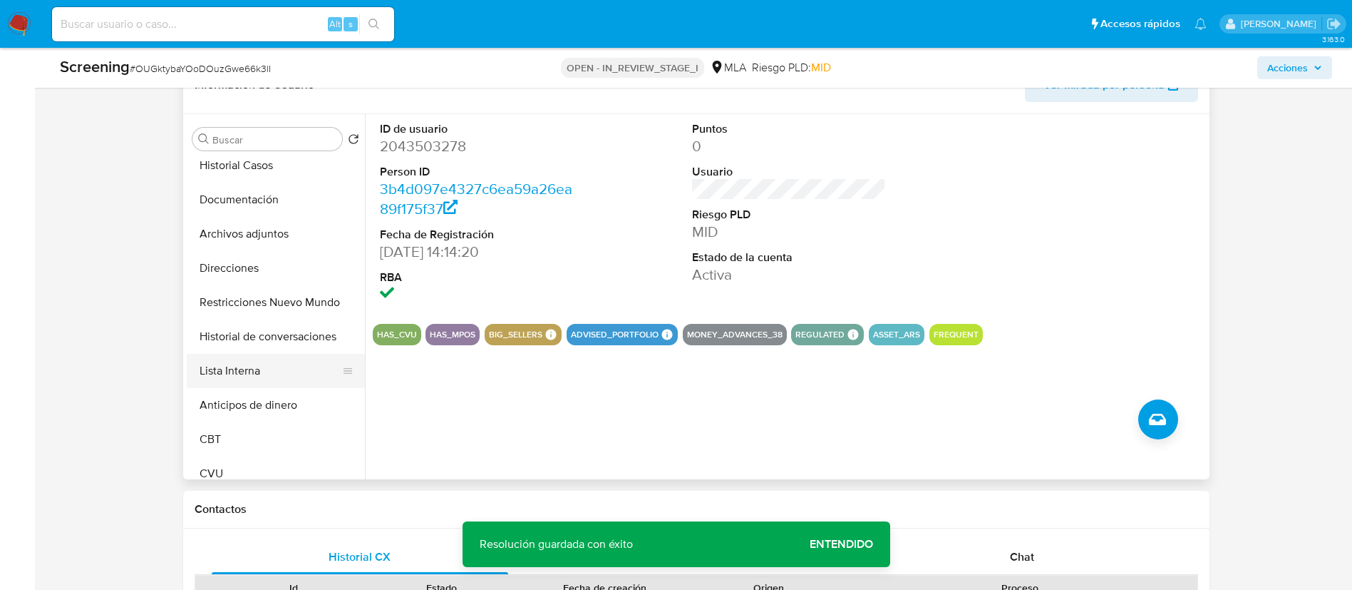
click at [245, 376] on button "Lista Interna" at bounding box center [270, 371] width 167 height 34
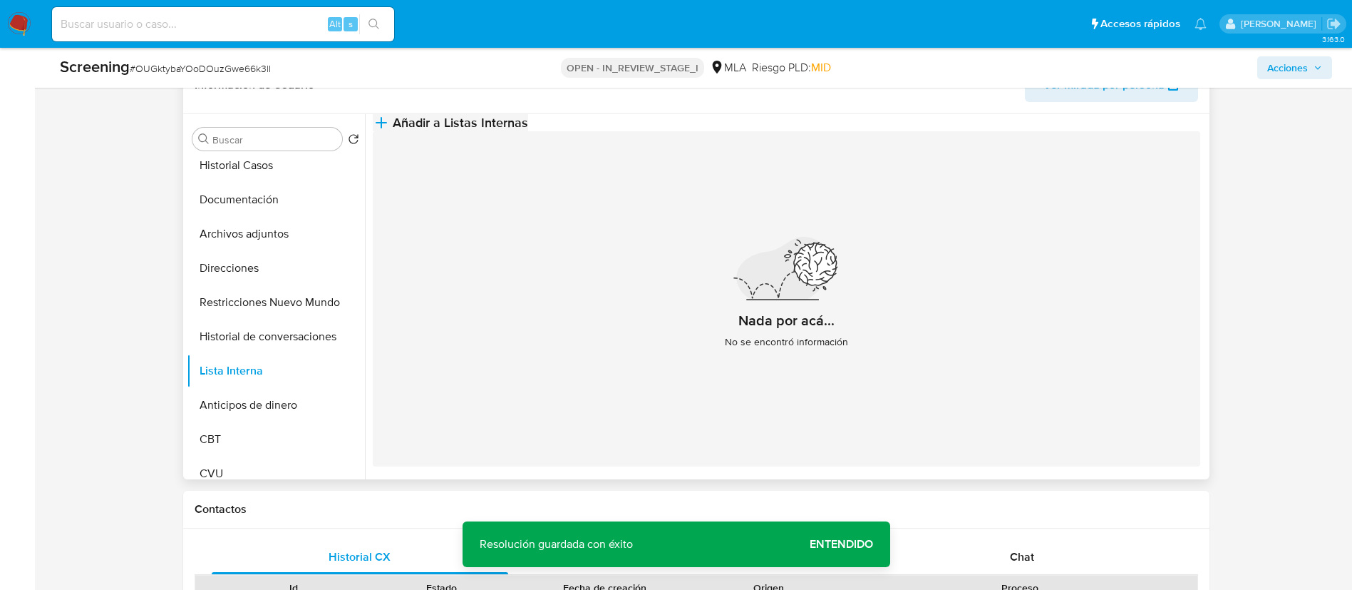
click at [528, 131] on button "Añadir a Listas Internas" at bounding box center [450, 122] width 155 height 17
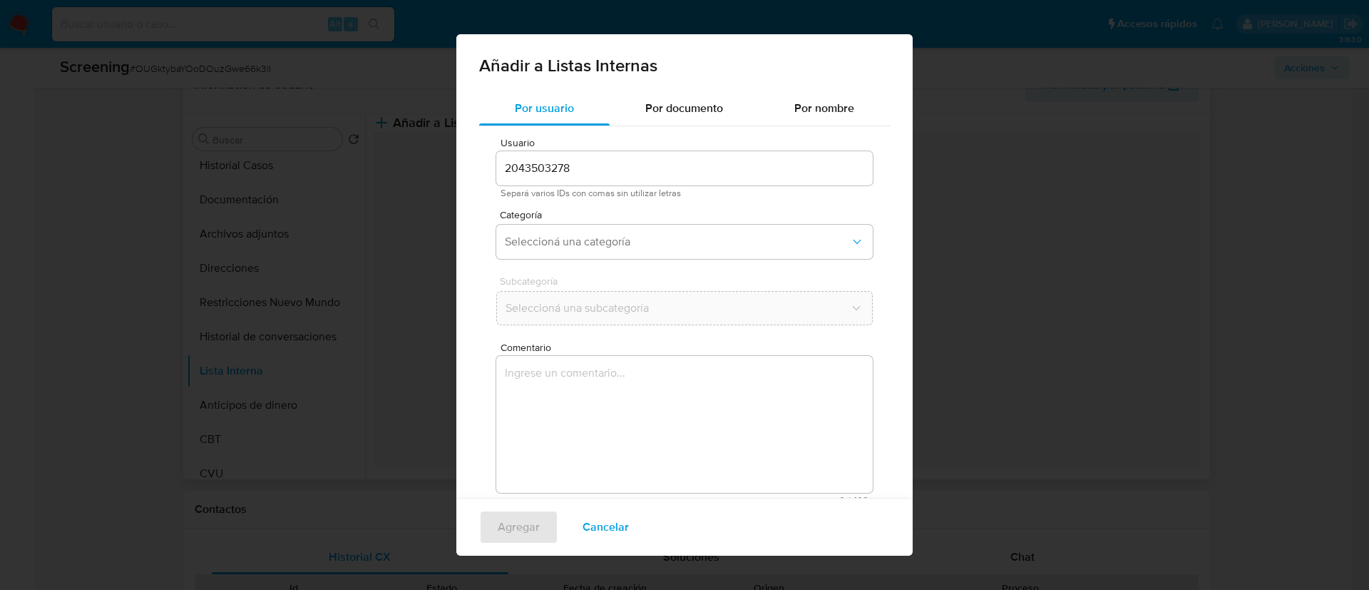
click at [547, 168] on input "2043503278" at bounding box center [684, 168] width 376 height 19
click at [667, 105] on span "Por documento" at bounding box center [684, 108] width 78 height 16
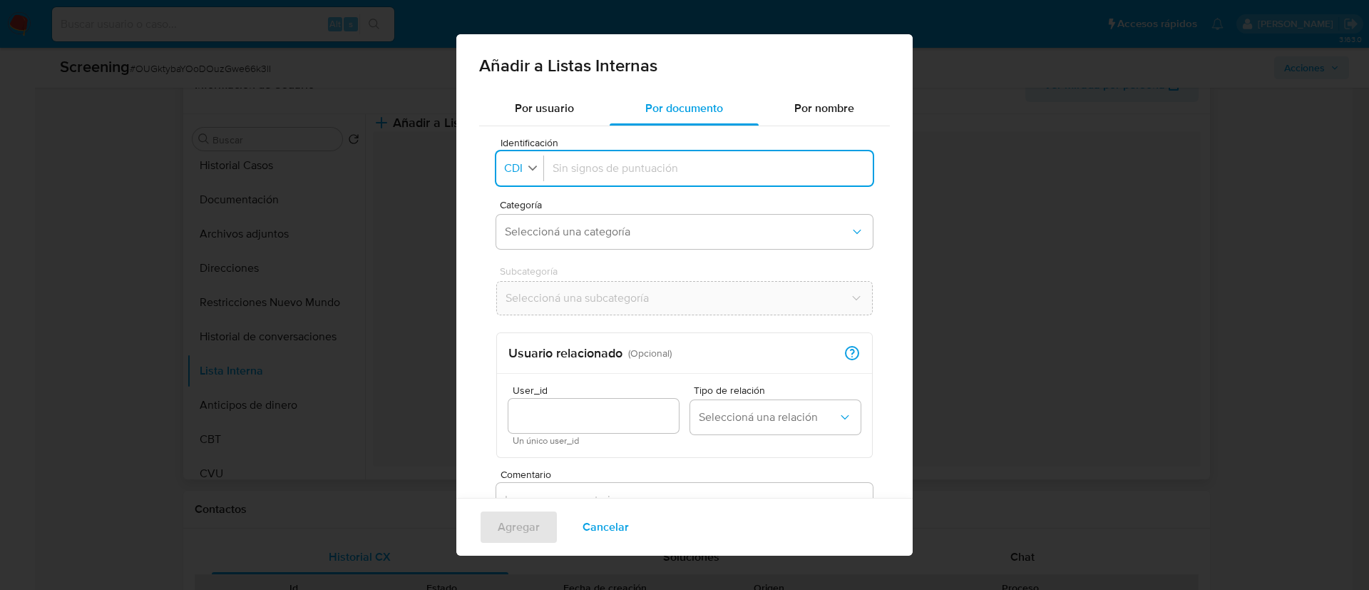
click at [523, 173] on span "CDI" at bounding box center [513, 168] width 21 height 14
click at [521, 260] on span "CUIT" at bounding box center [517, 264] width 25 height 14
click at [590, 168] on input "Identificación" at bounding box center [711, 168] width 305 height 16
type input "20171793077"
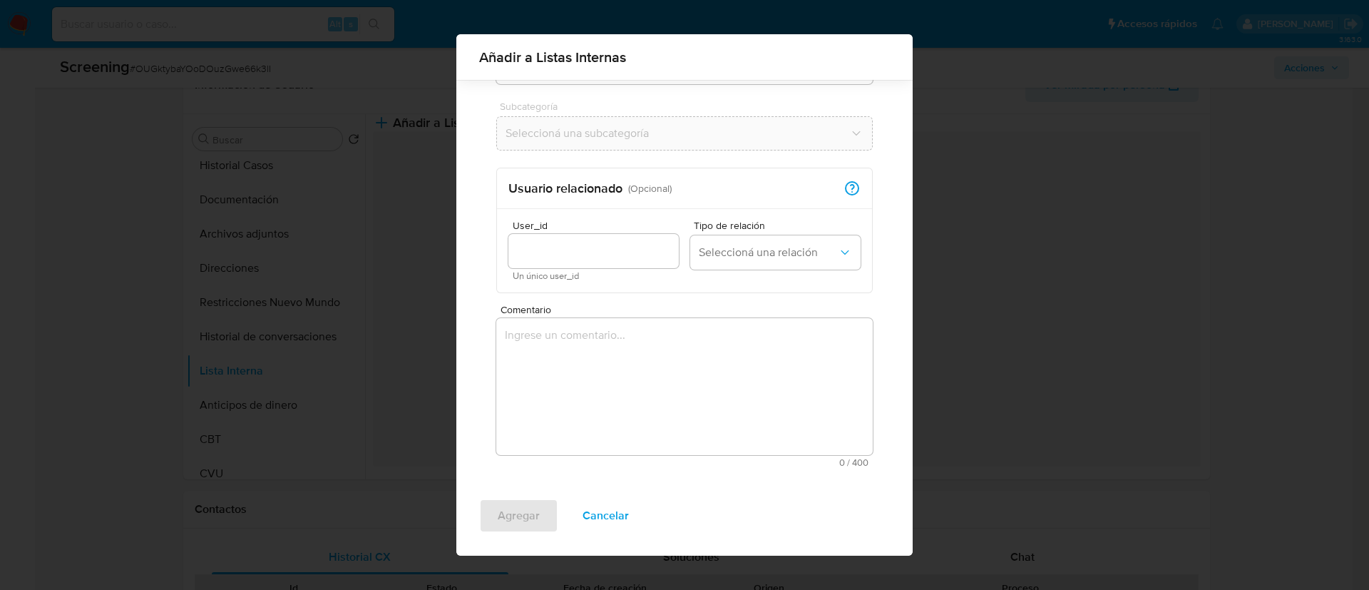
scroll to position [156, 0]
click at [597, 364] on textarea "Comentario" at bounding box center [684, 383] width 376 height 137
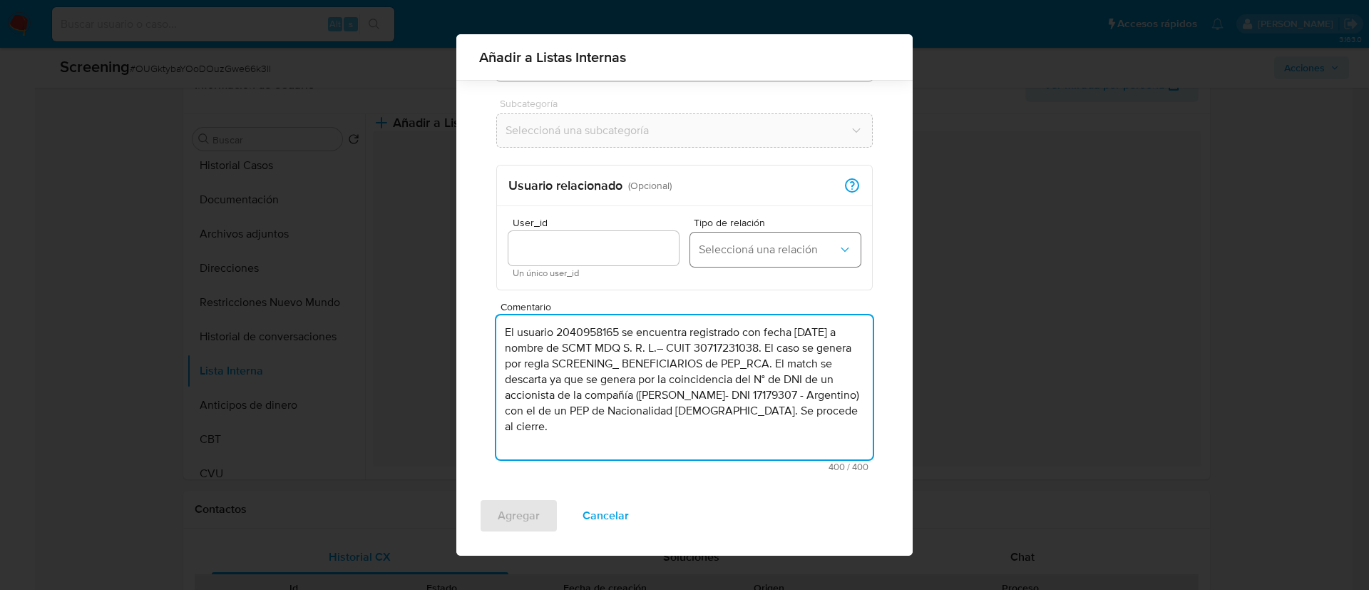
type textarea "El usuario 2040958165 se encuentra registrado con fecha 17/10/2024 a nombre de …"
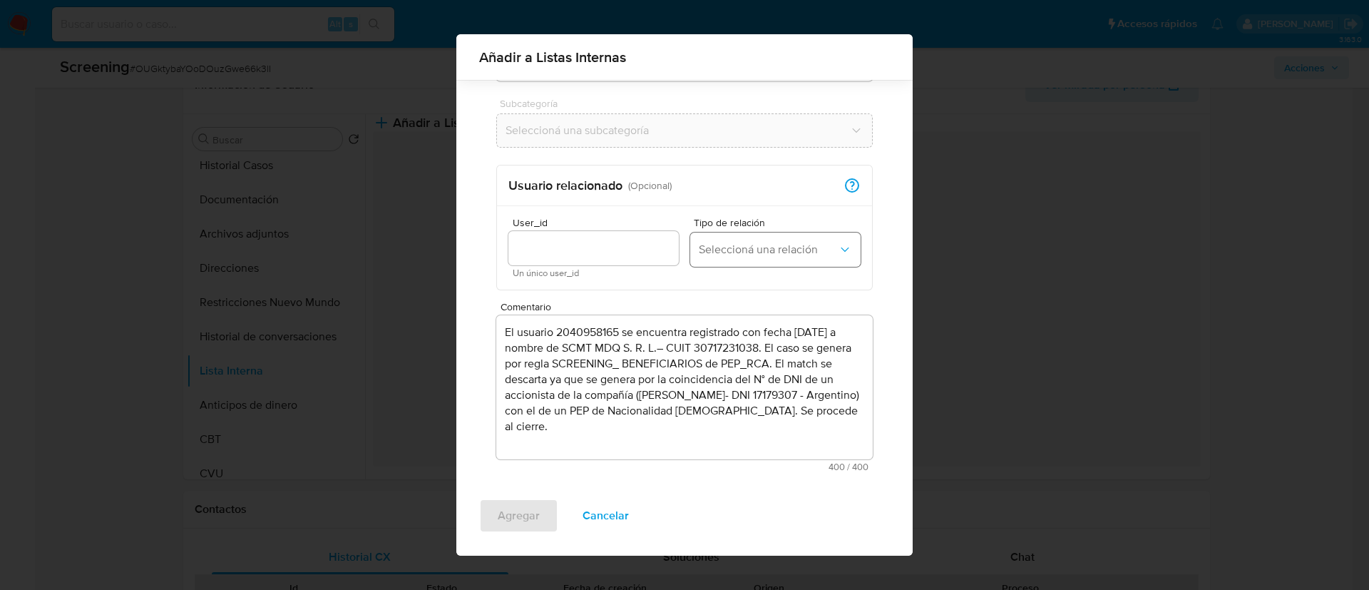
click at [763, 245] on span "Seleccioná una relación" at bounding box center [768, 249] width 139 height 14
click at [736, 315] on span "Beneficiario" at bounding box center [728, 322] width 59 height 14
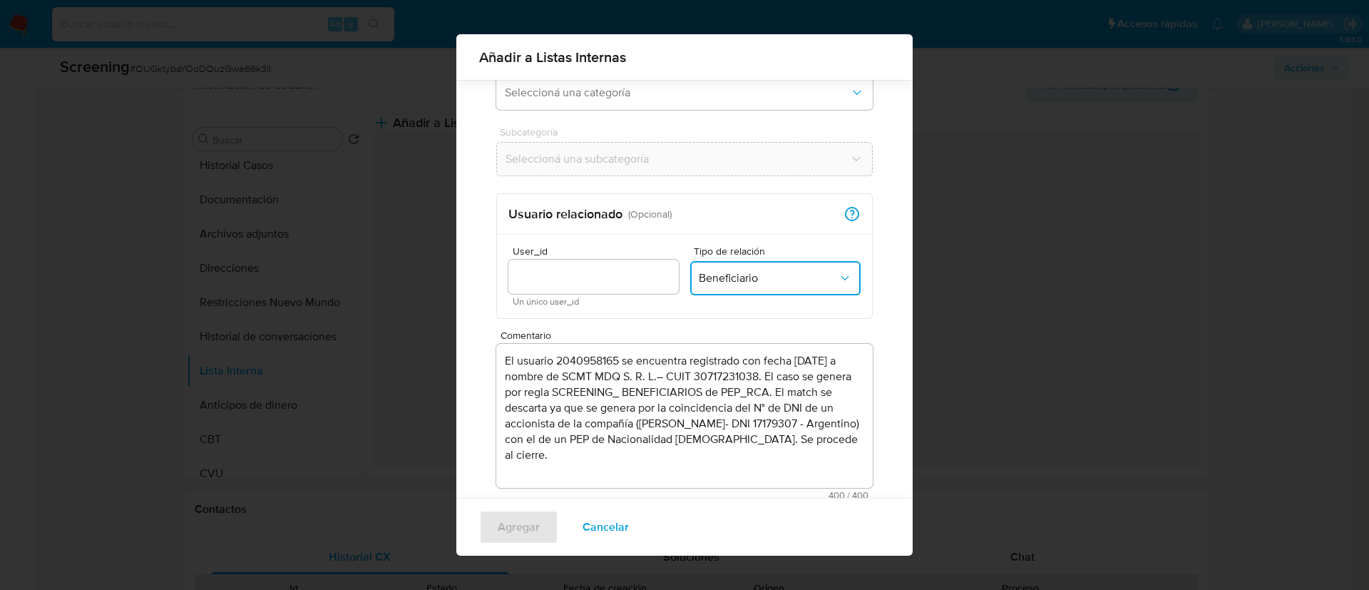
scroll to position [126, 0]
click at [693, 209] on div "Usuario relacionado ( Opcional ) Relación Documento - Usuario Indica que un doc…" at bounding box center [684, 215] width 375 height 41
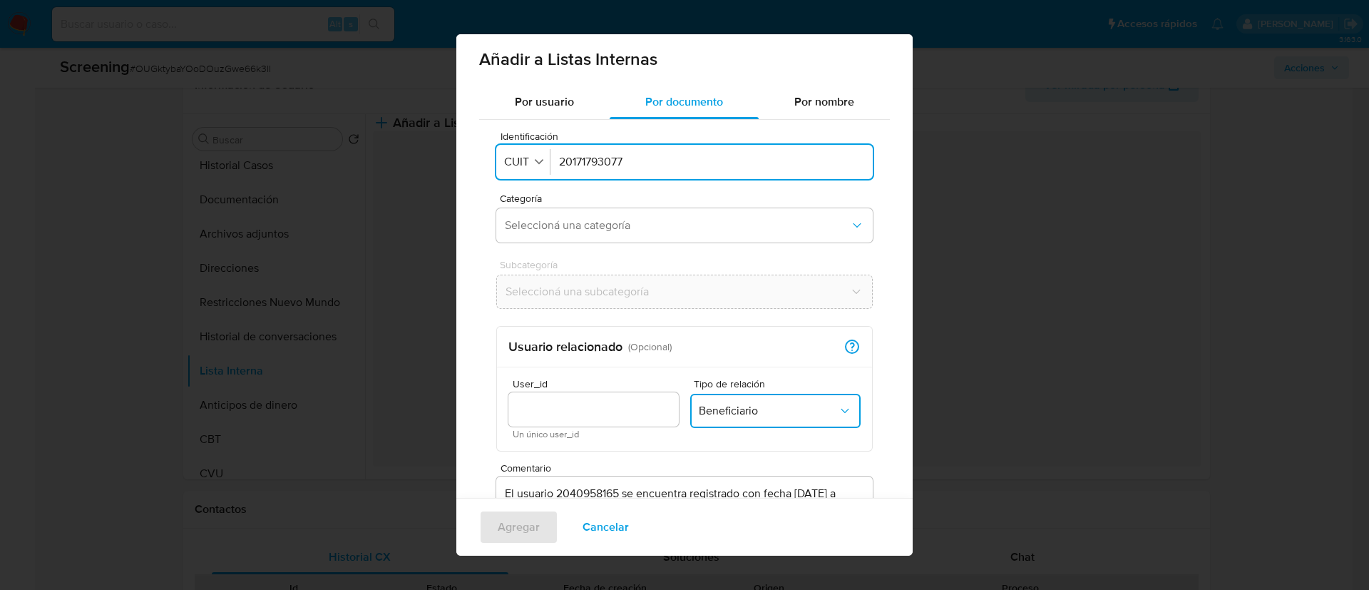
scroll to position [0, 0]
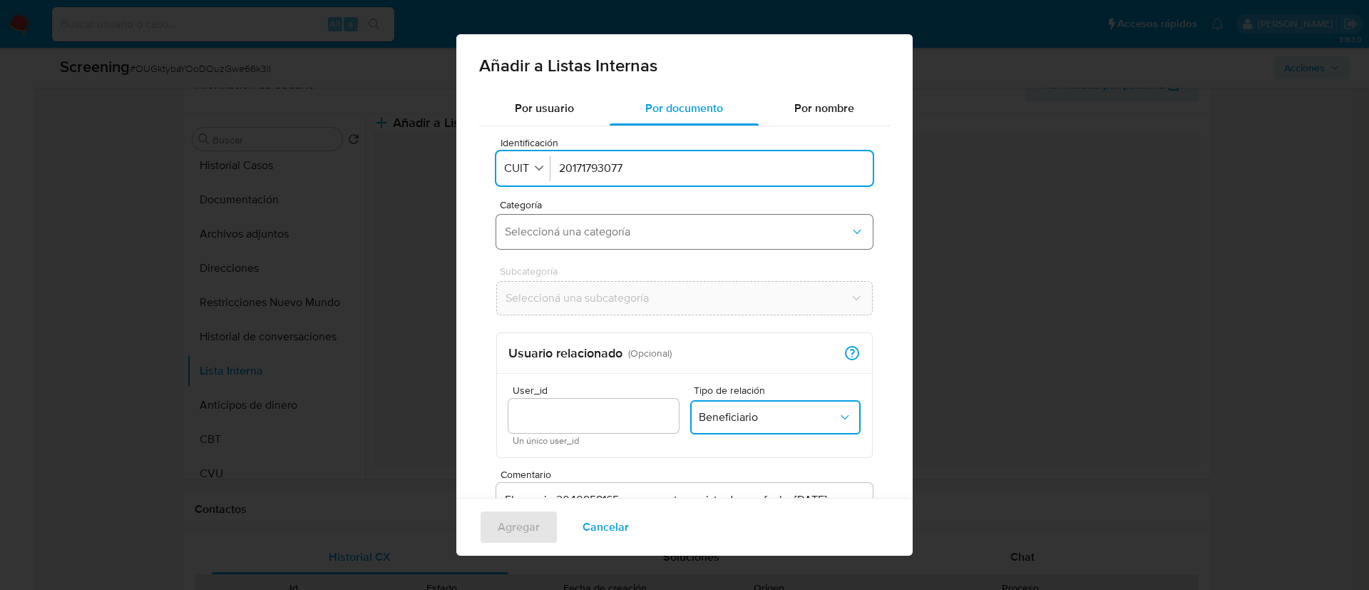
click at [606, 239] on button "Seleccioná una categoría" at bounding box center [684, 232] width 376 height 34
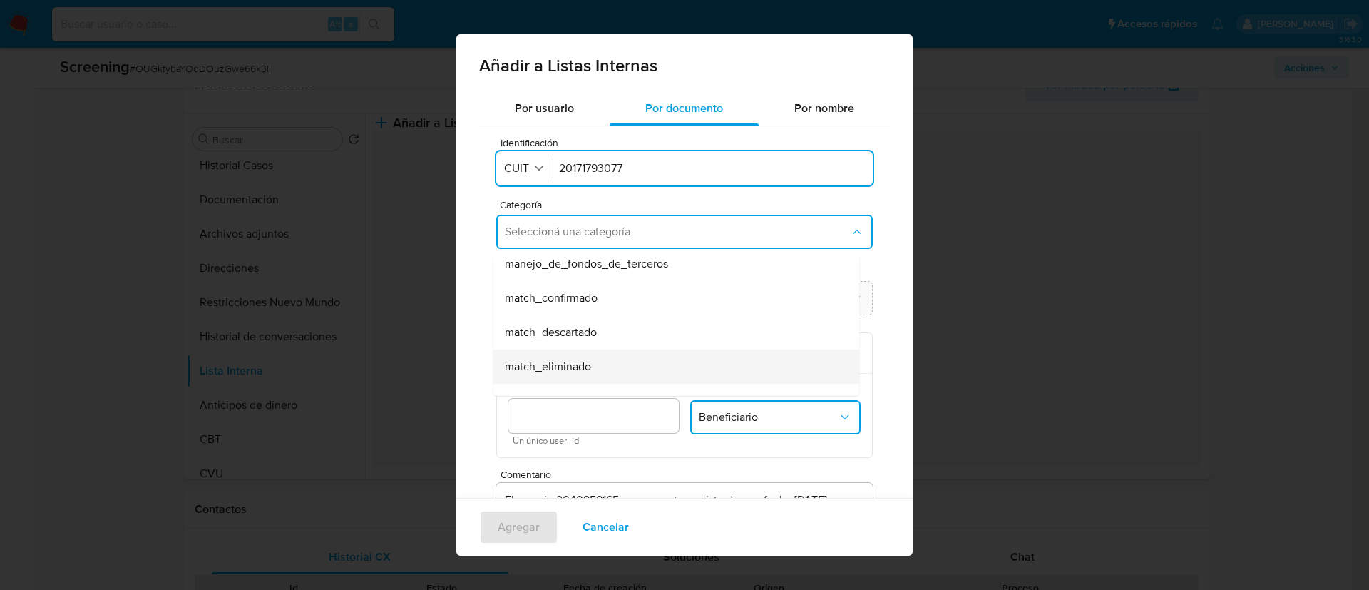
scroll to position [62, 0]
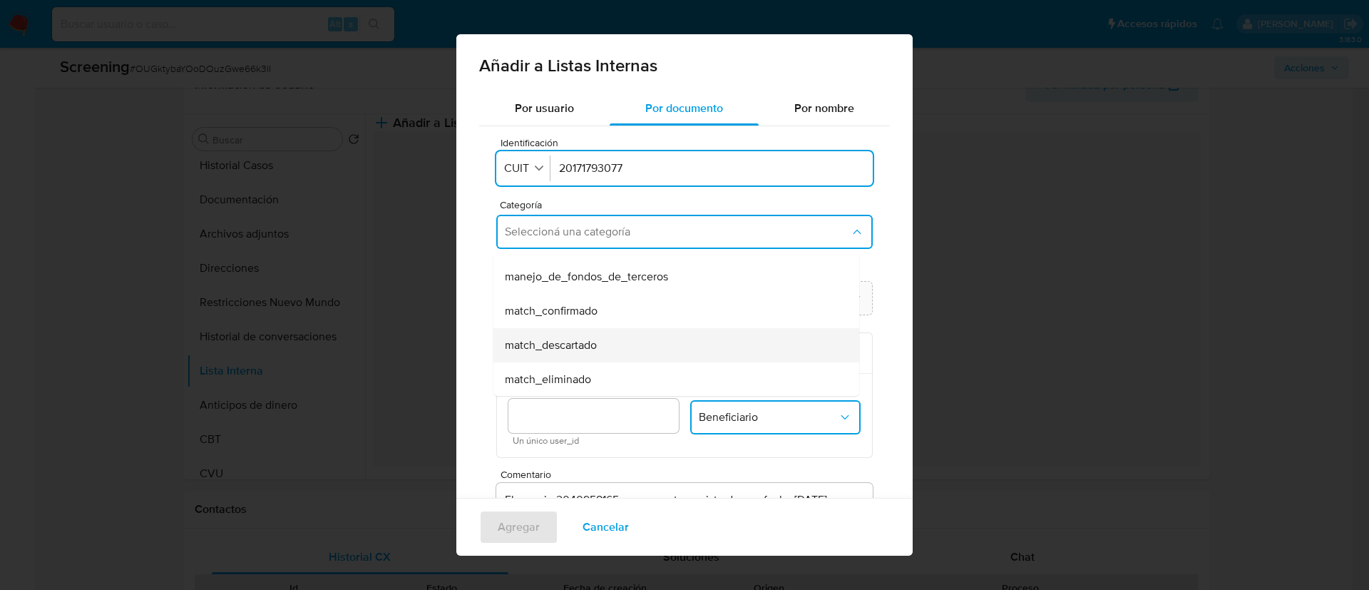
click at [570, 338] on span "match_descartado" at bounding box center [551, 345] width 92 height 14
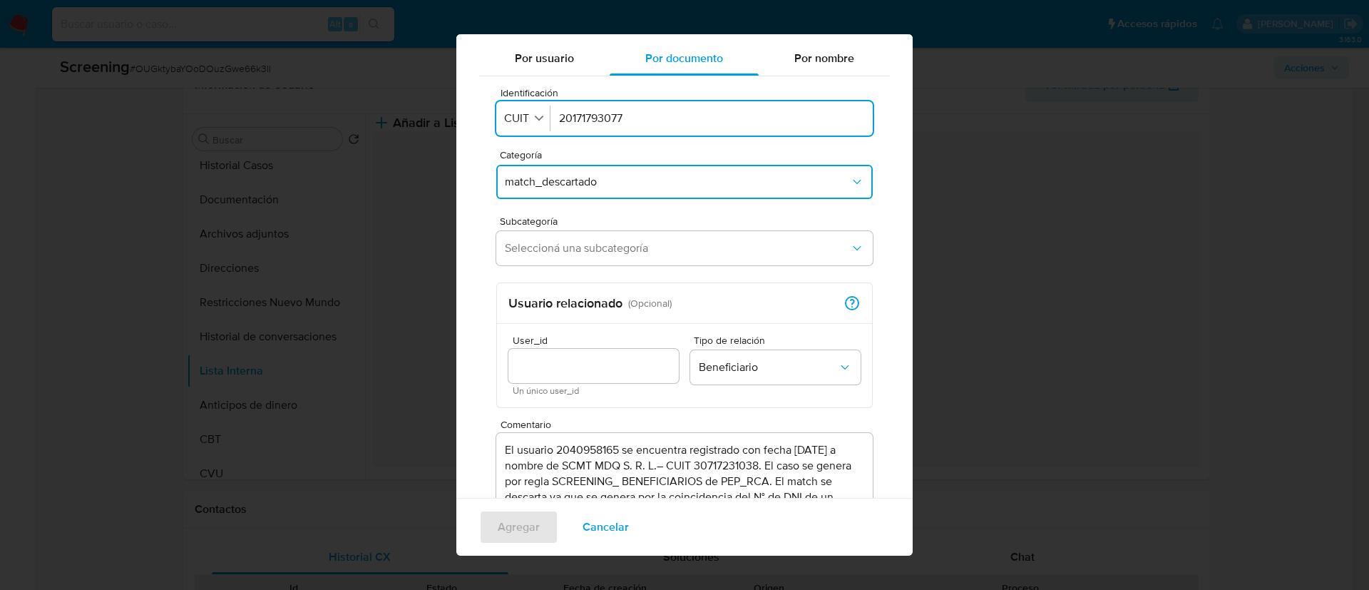
scroll to position [14, 0]
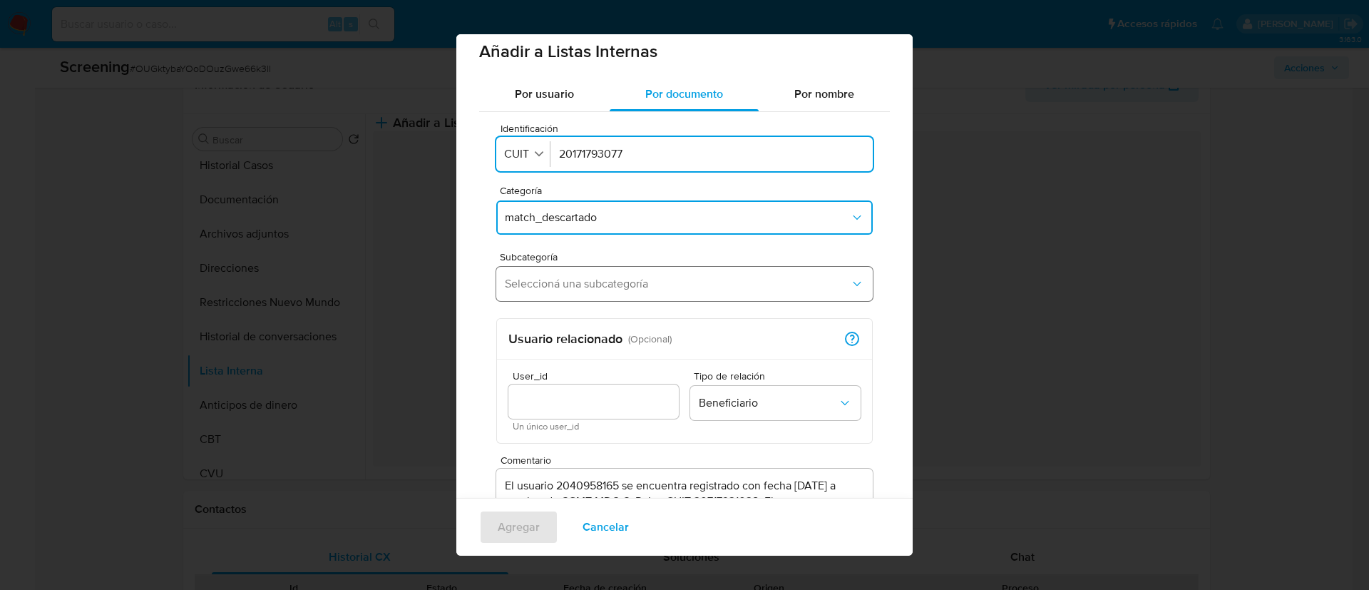
click at [570, 294] on button "Seleccioná una subcategoría" at bounding box center [684, 284] width 376 height 34
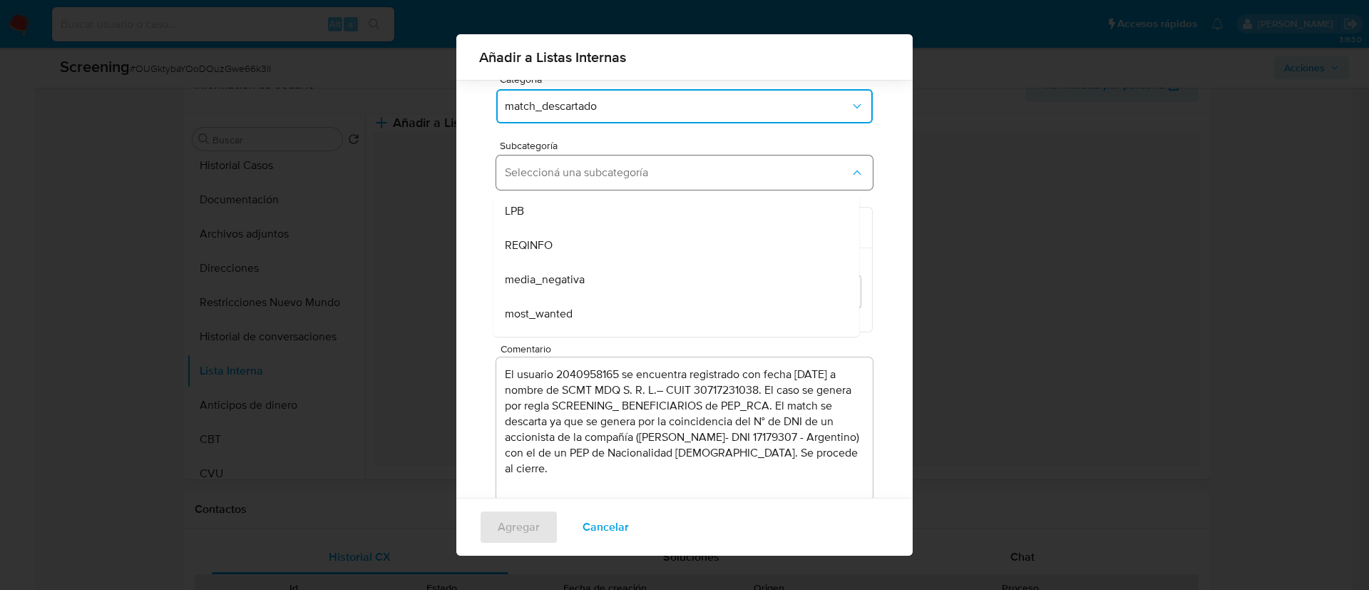
scroll to position [97, 0]
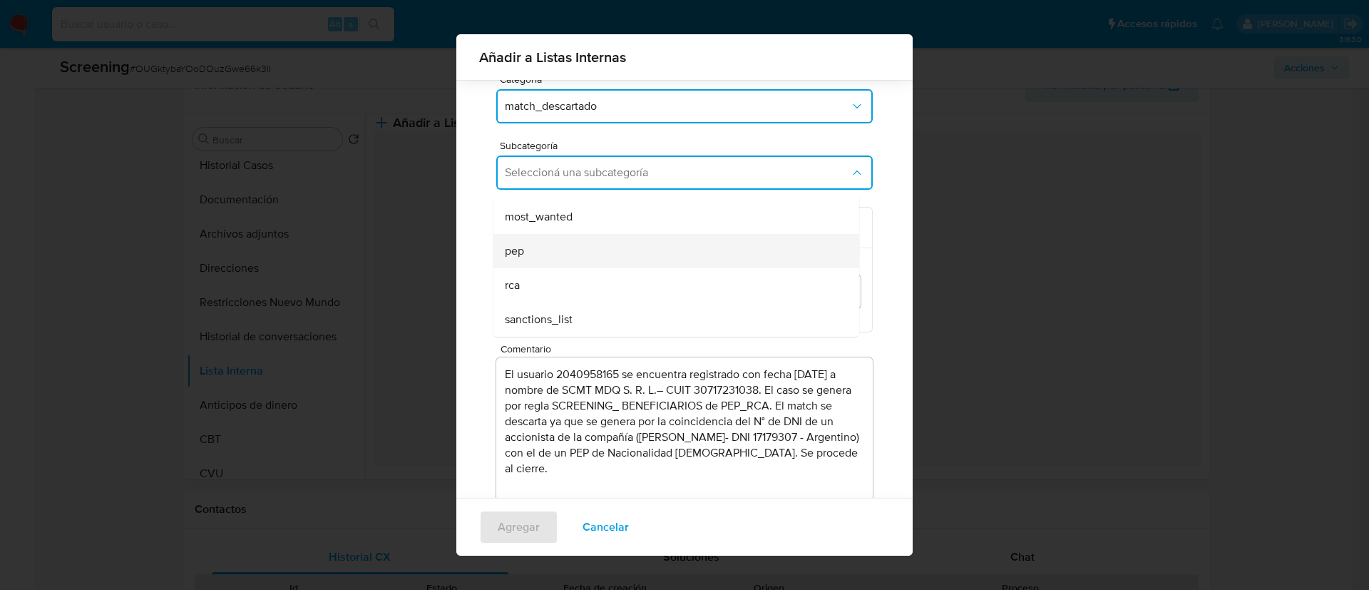
click at [535, 257] on div "pep" at bounding box center [672, 251] width 334 height 34
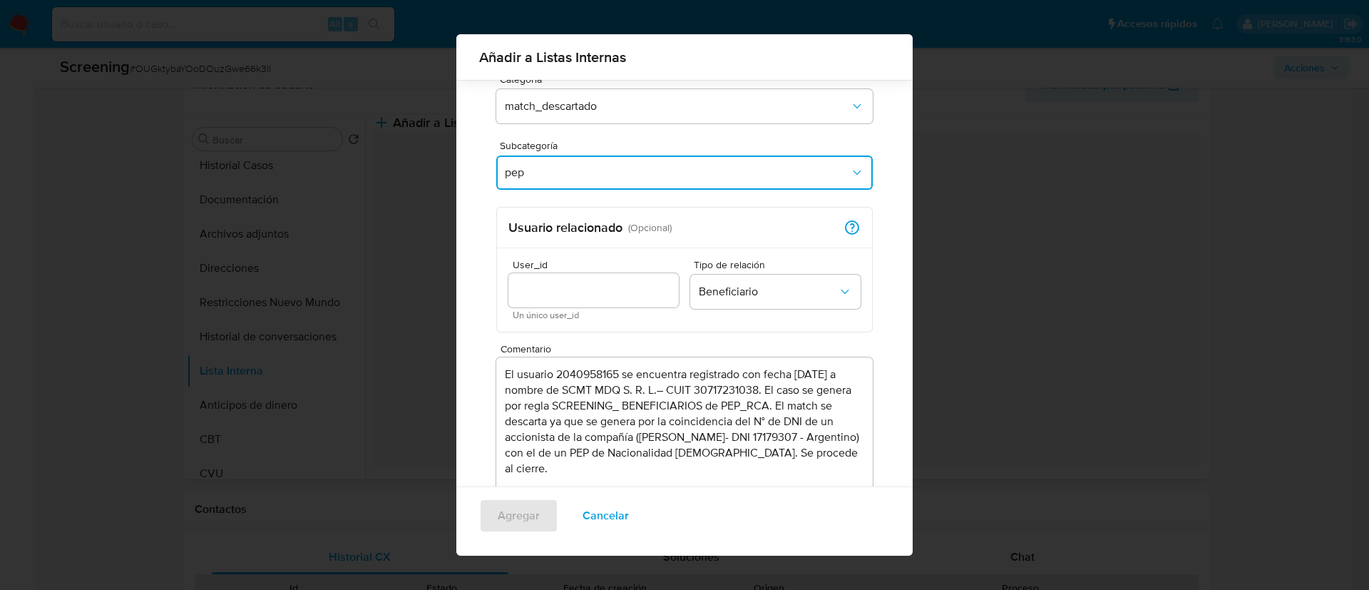
scroll to position [163, 0]
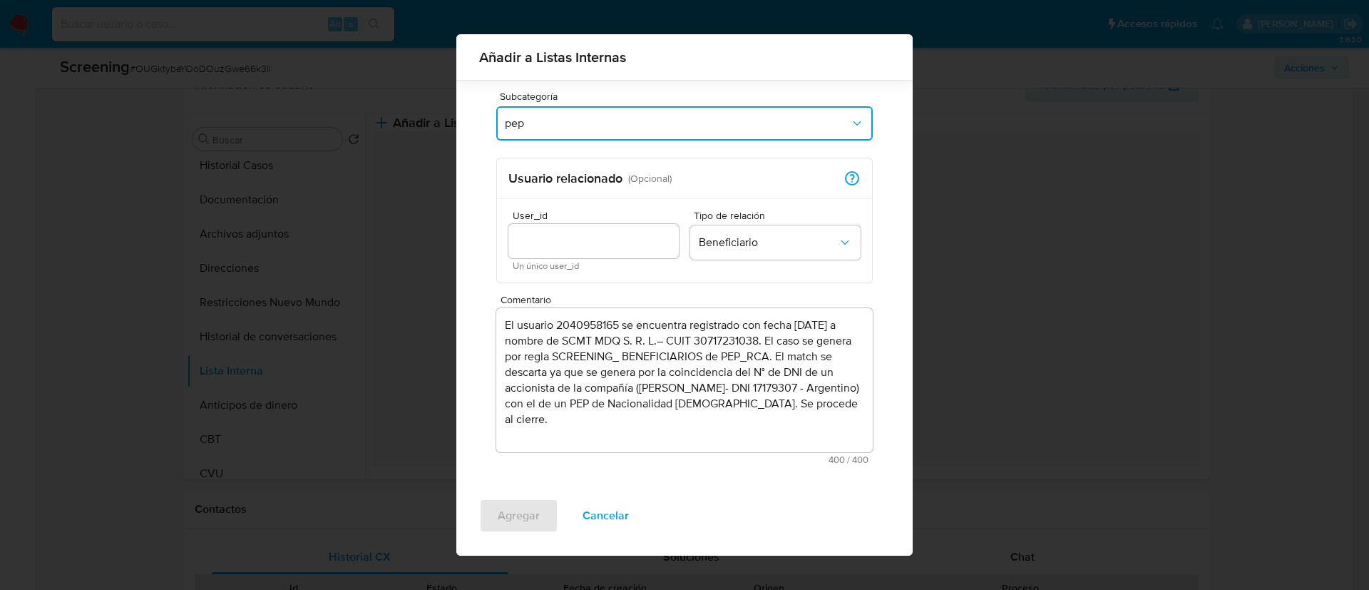
click at [582, 234] on input "User_id" at bounding box center [593, 241] width 170 height 19
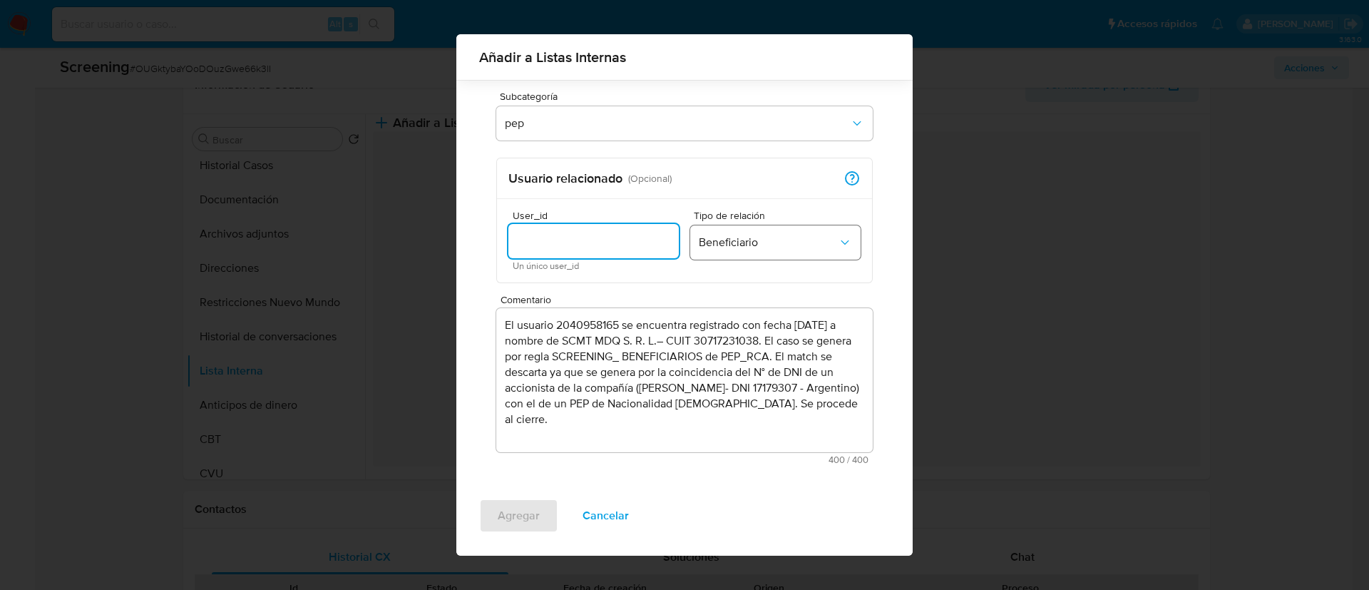
click at [776, 242] on span "Beneficiario" at bounding box center [768, 242] width 139 height 14
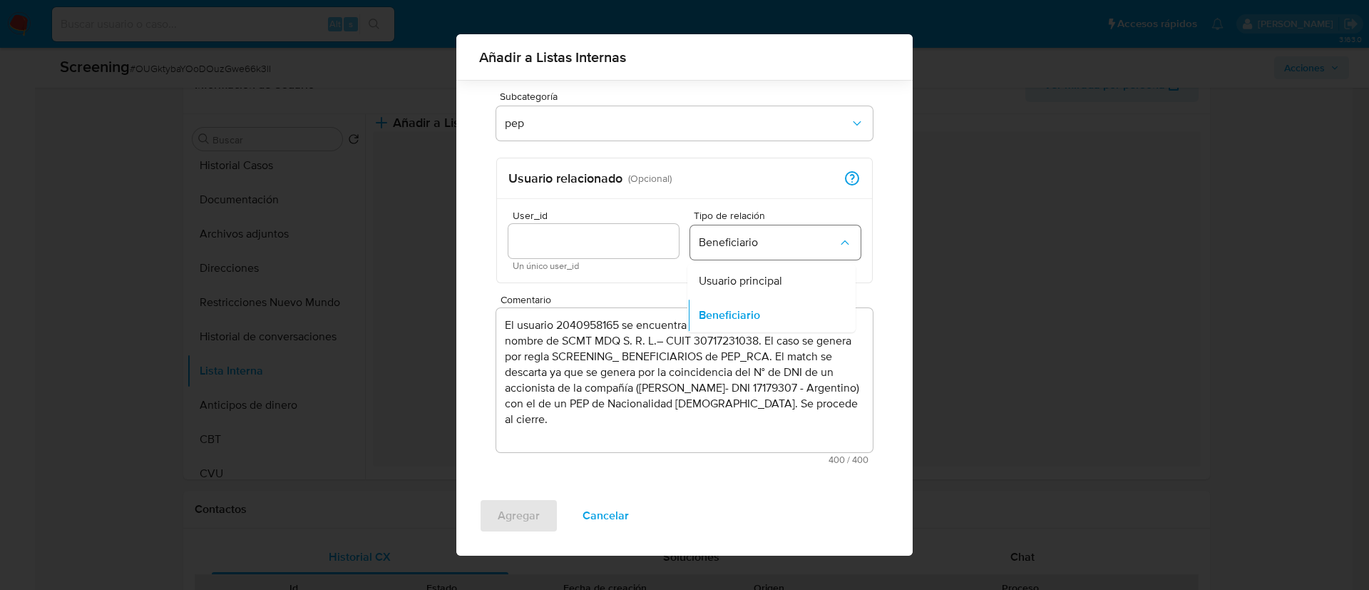
click at [838, 245] on icon "Tipo de relación" at bounding box center [845, 242] width 14 height 14
click at [674, 360] on textarea "El usuario 2040958165 se encuentra registrado con fecha 17/10/2024 a nombre de …" at bounding box center [684, 380] width 376 height 144
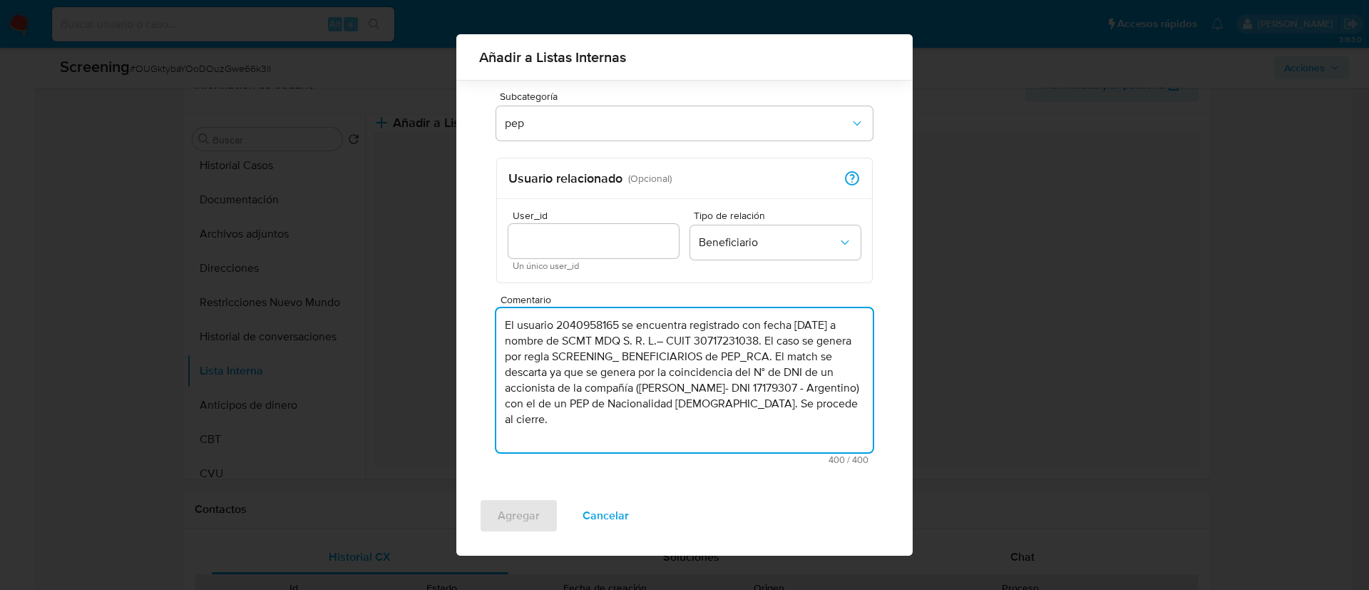
click at [674, 360] on textarea "El usuario 2040958165 se encuentra registrado con fecha 17/10/2024 a nombre de …" at bounding box center [684, 380] width 376 height 144
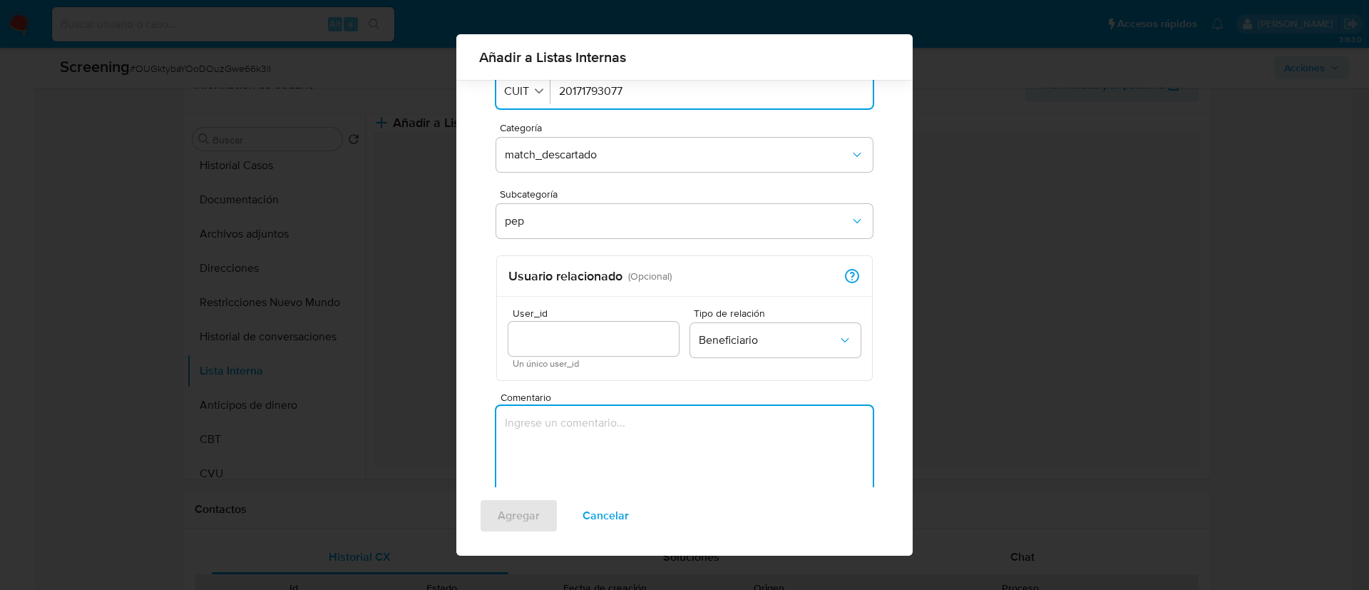
scroll to position [156, 0]
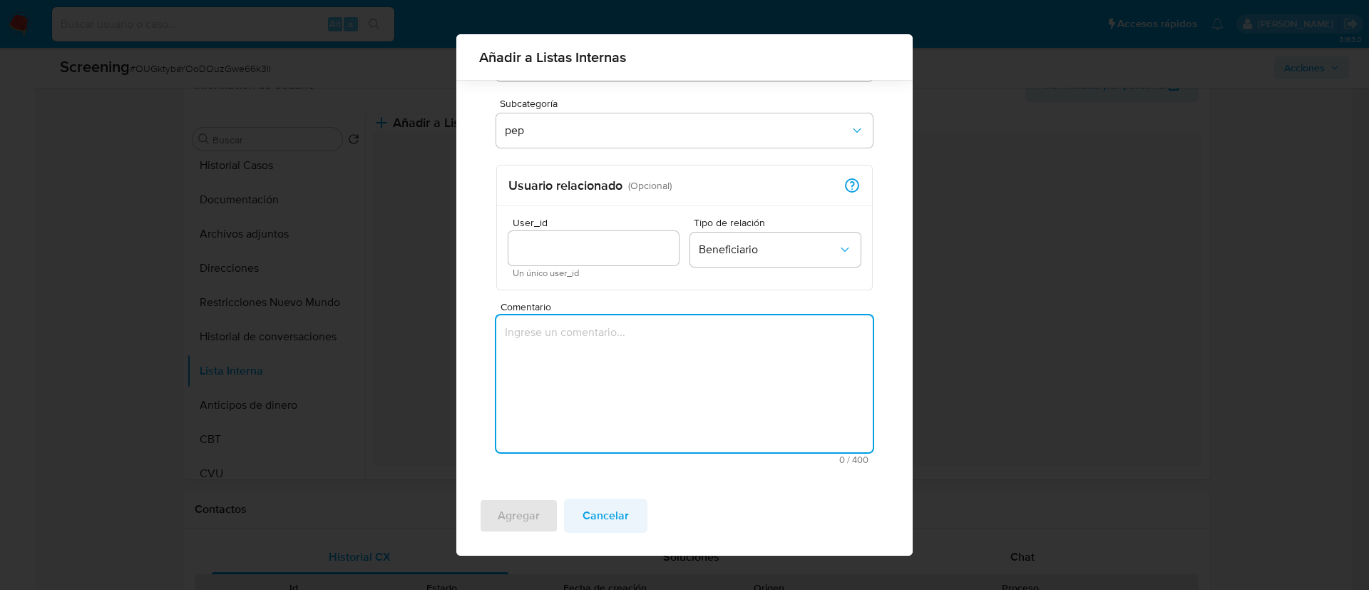
click at [607, 516] on span "Cancelar" at bounding box center [605, 515] width 46 height 31
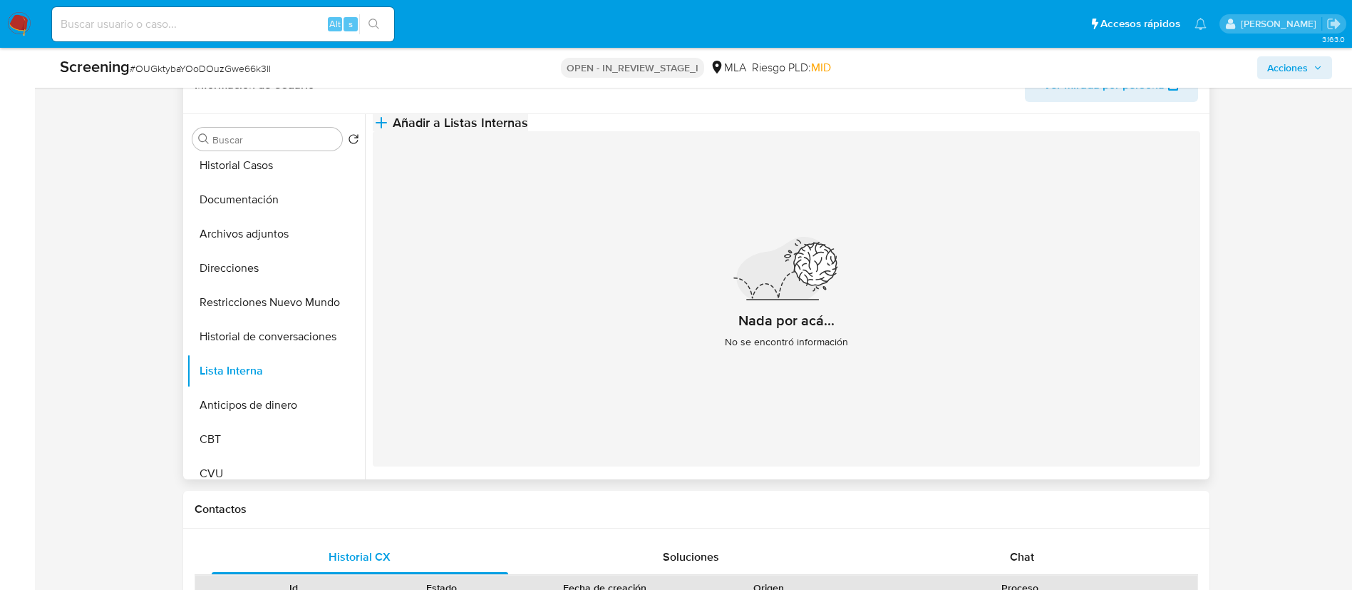
click at [528, 130] on span "Añadir a Listas Internas" at bounding box center [460, 123] width 135 height 16
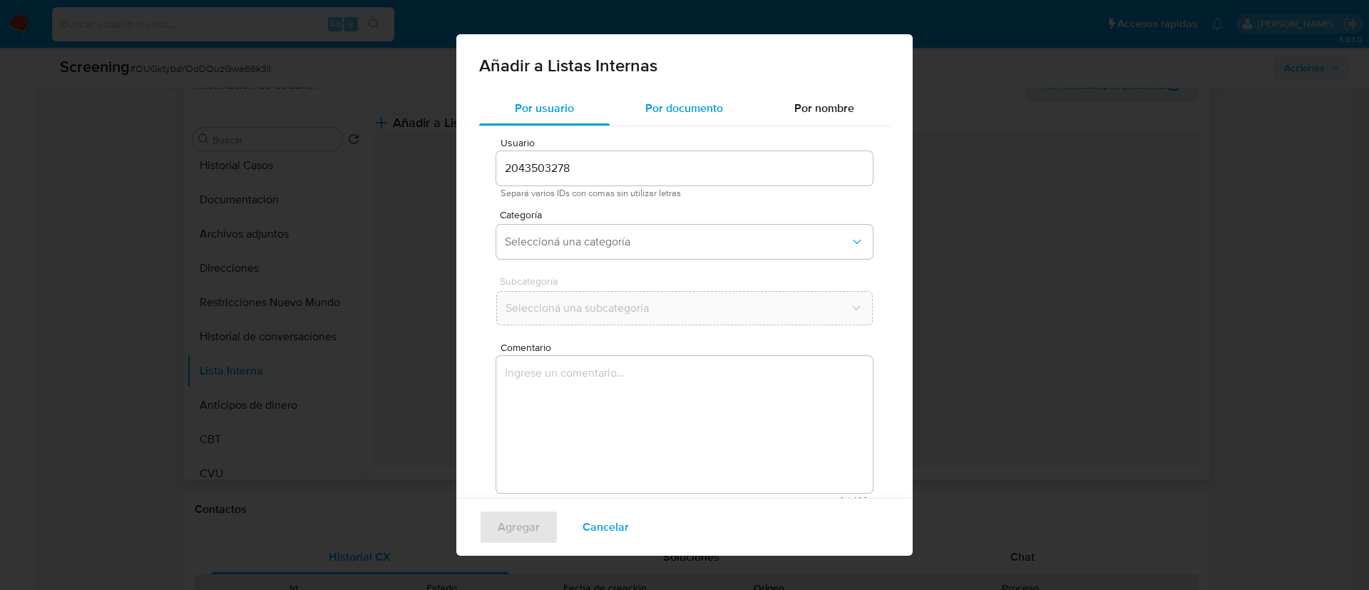
click at [656, 119] on div "Por documento" at bounding box center [684, 108] width 149 height 34
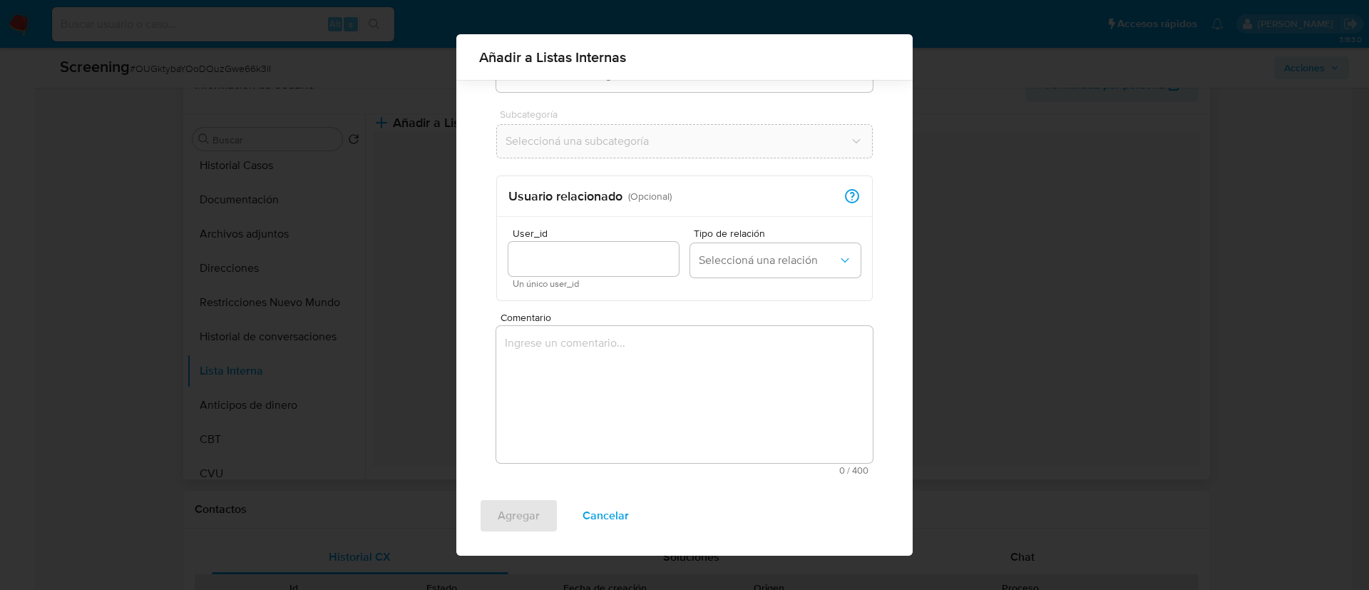
scroll to position [147, 0]
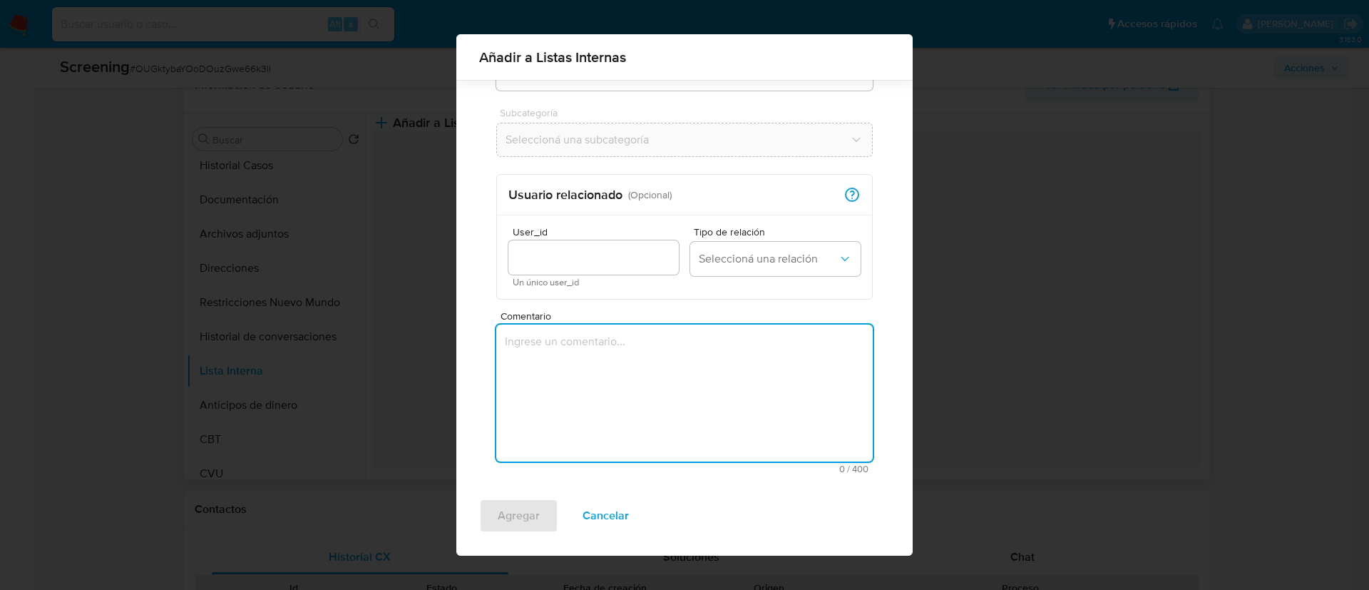
click at [572, 389] on textarea "Comentario" at bounding box center [684, 392] width 376 height 137
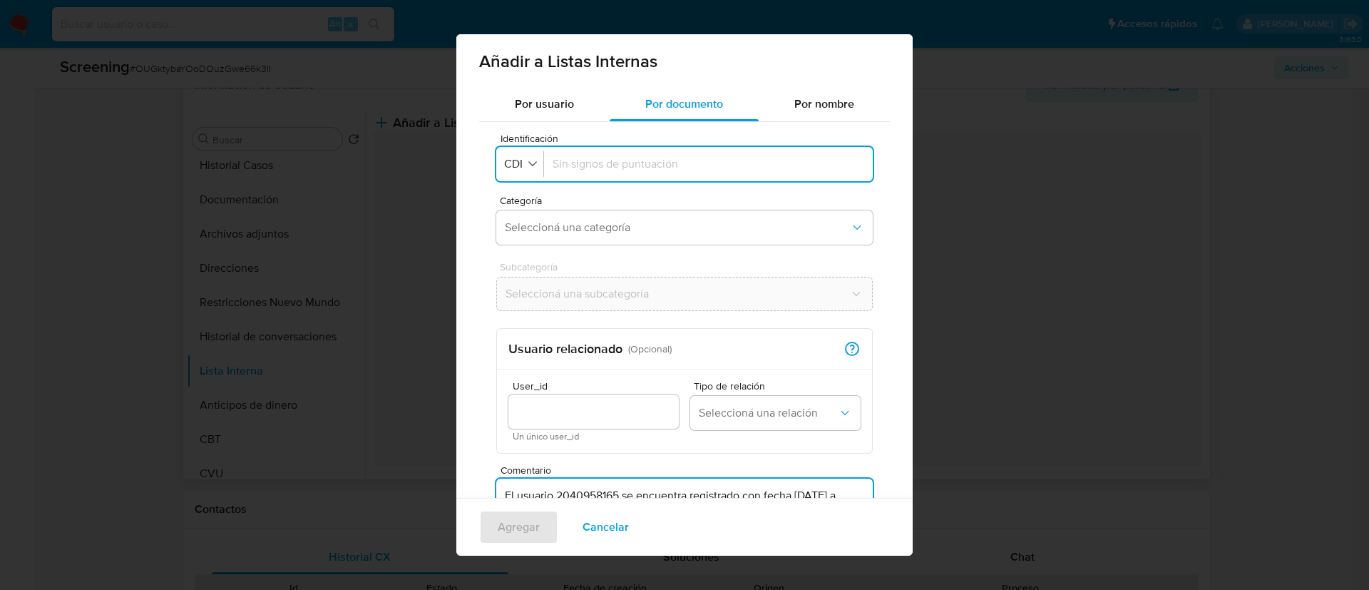
scroll to position [0, 0]
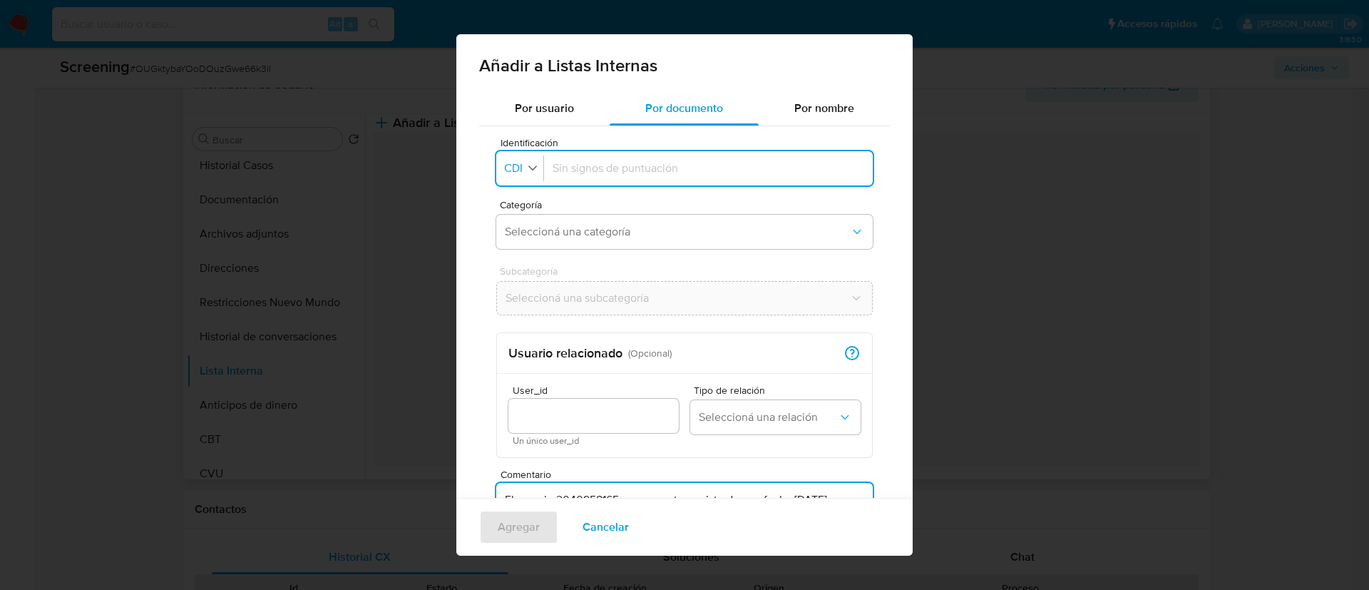
type textarea "El usuario 2040958165 se encuentra registrado con fecha 17/10/2024 a nombre de …"
click at [523, 175] on button "Identificación CDI" at bounding box center [521, 168] width 43 height 21
click at [522, 260] on span "CUIT" at bounding box center [517, 264] width 25 height 14
click at [681, 171] on input "Identificación" at bounding box center [711, 168] width 305 height 16
type input "20171793077"
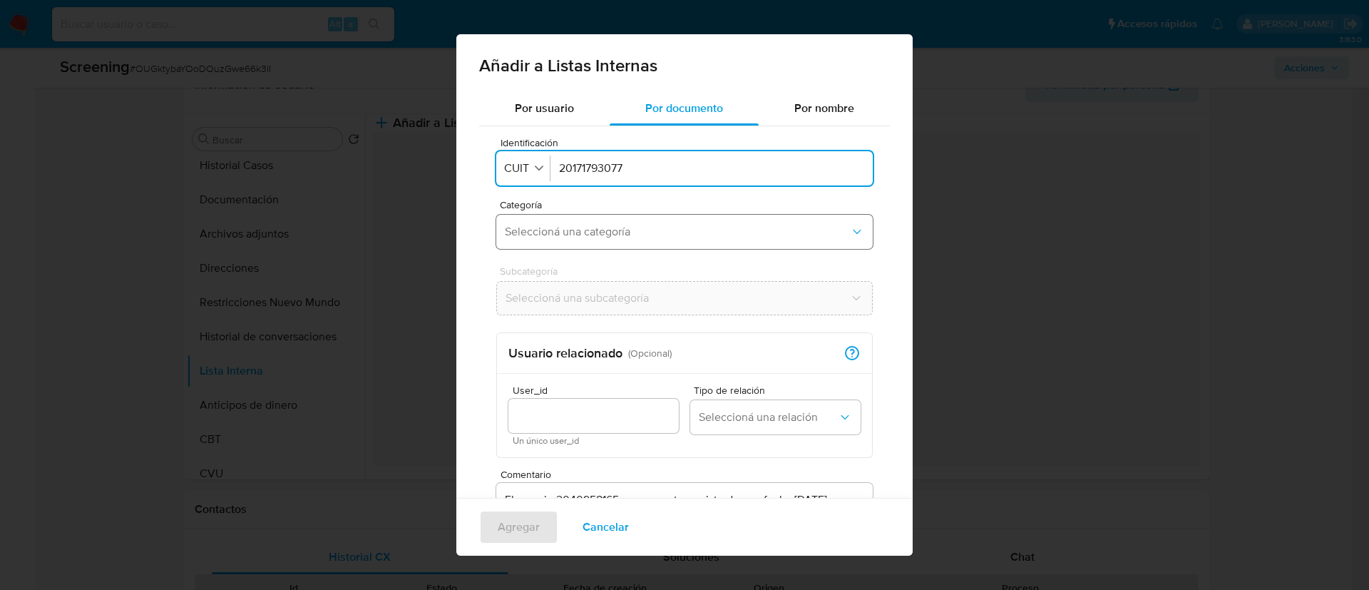
click at [617, 237] on span "Seleccioná una categoría" at bounding box center [677, 232] width 345 height 14
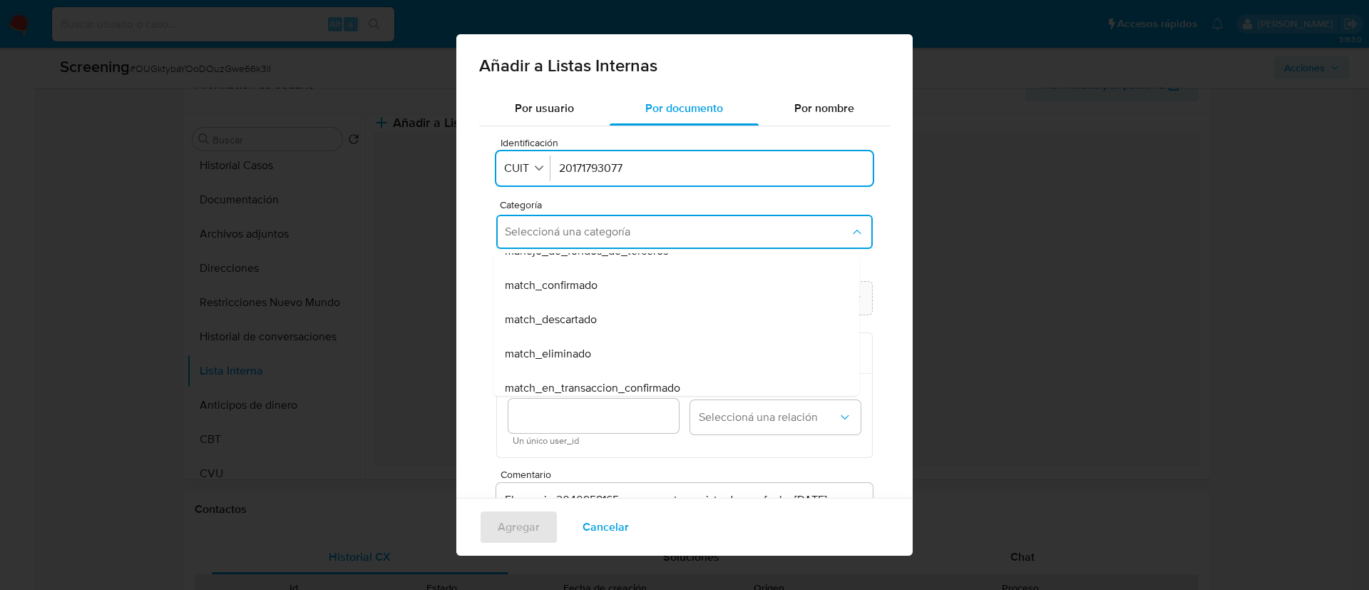
scroll to position [105, 0]
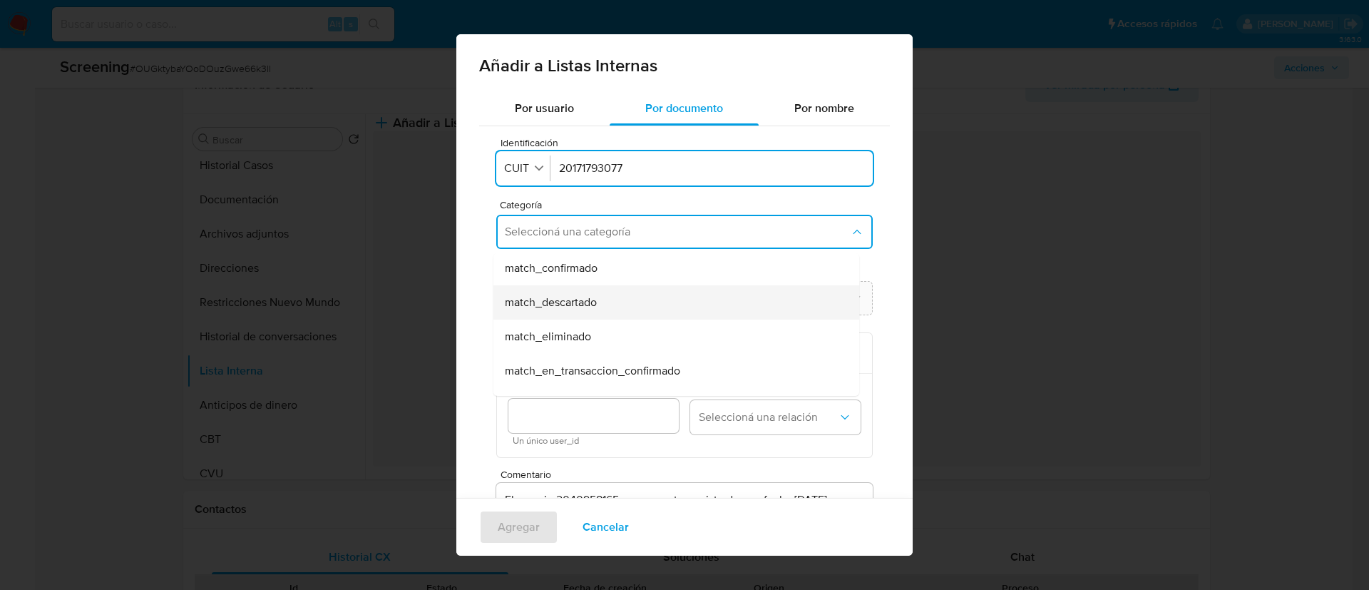
click at [578, 298] on span "match_descartado" at bounding box center [551, 302] width 92 height 14
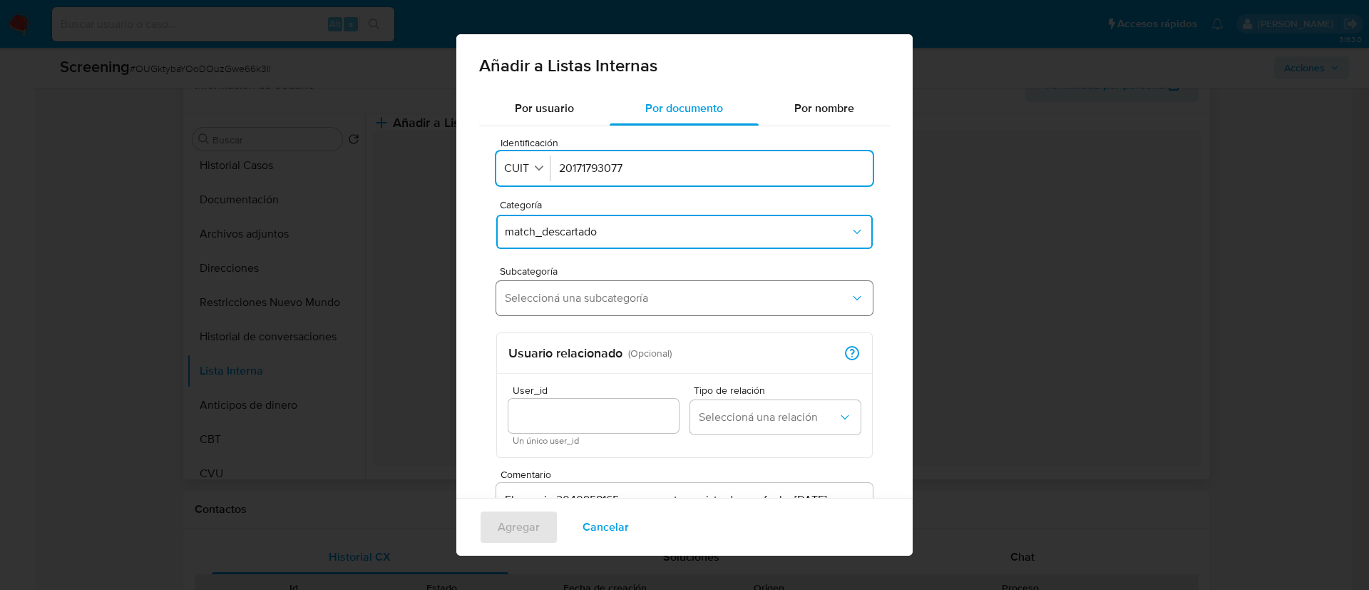
click at [562, 304] on span "Seleccioná una subcategoría" at bounding box center [677, 298] width 345 height 14
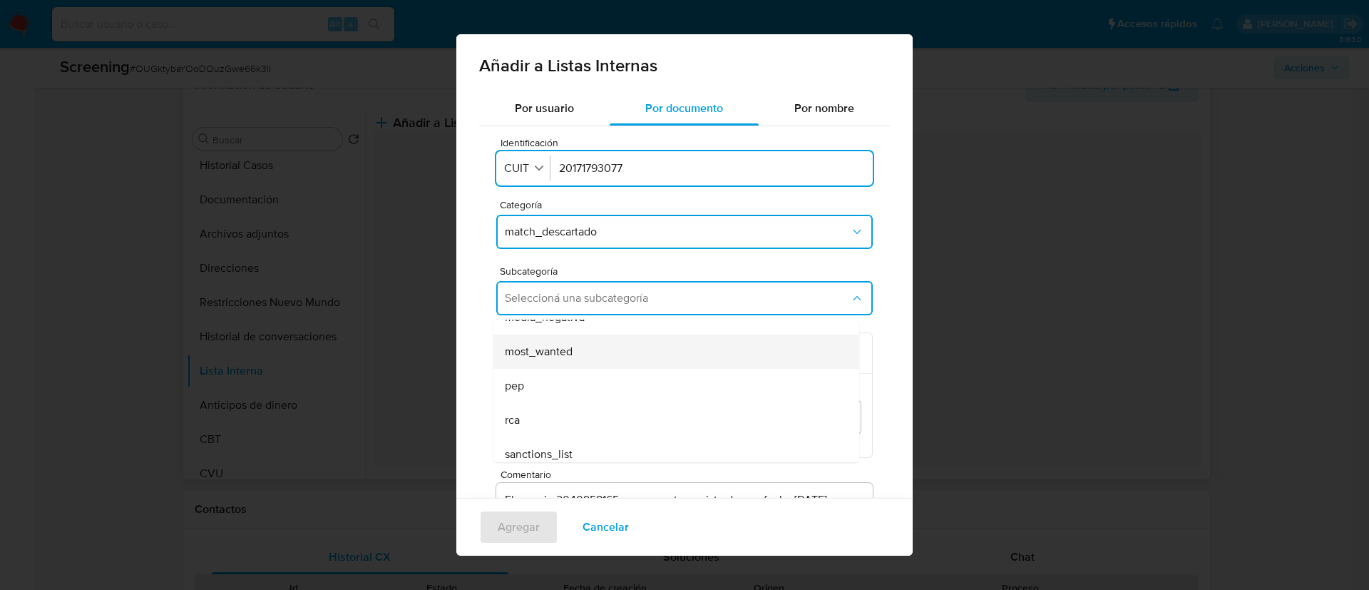
scroll to position [97, 0]
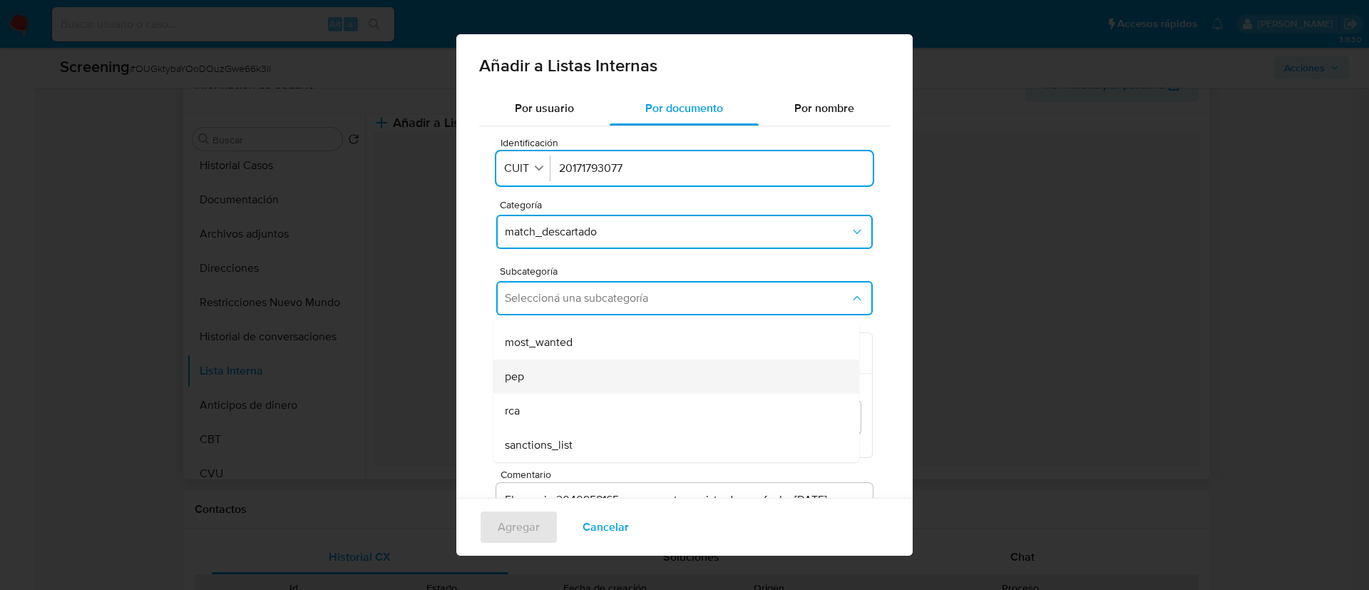
click at [523, 386] on div "pep" at bounding box center [672, 376] width 334 height 34
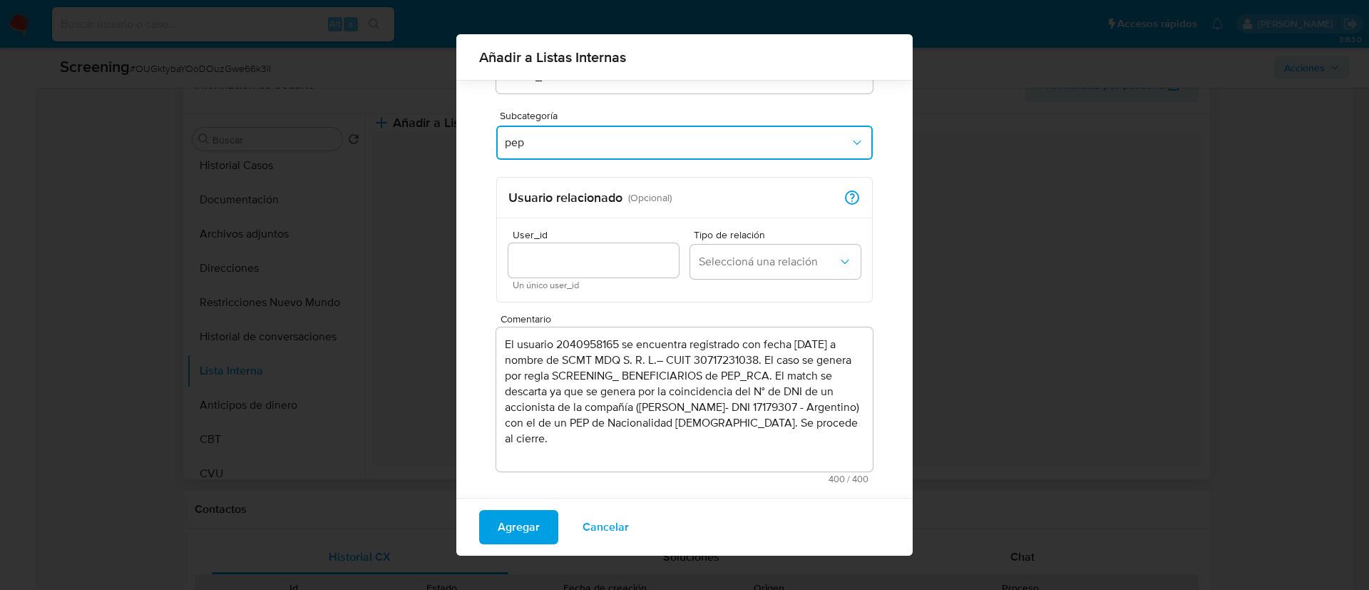
scroll to position [146, 0]
click at [512, 535] on span "Agregar" at bounding box center [519, 526] width 42 height 31
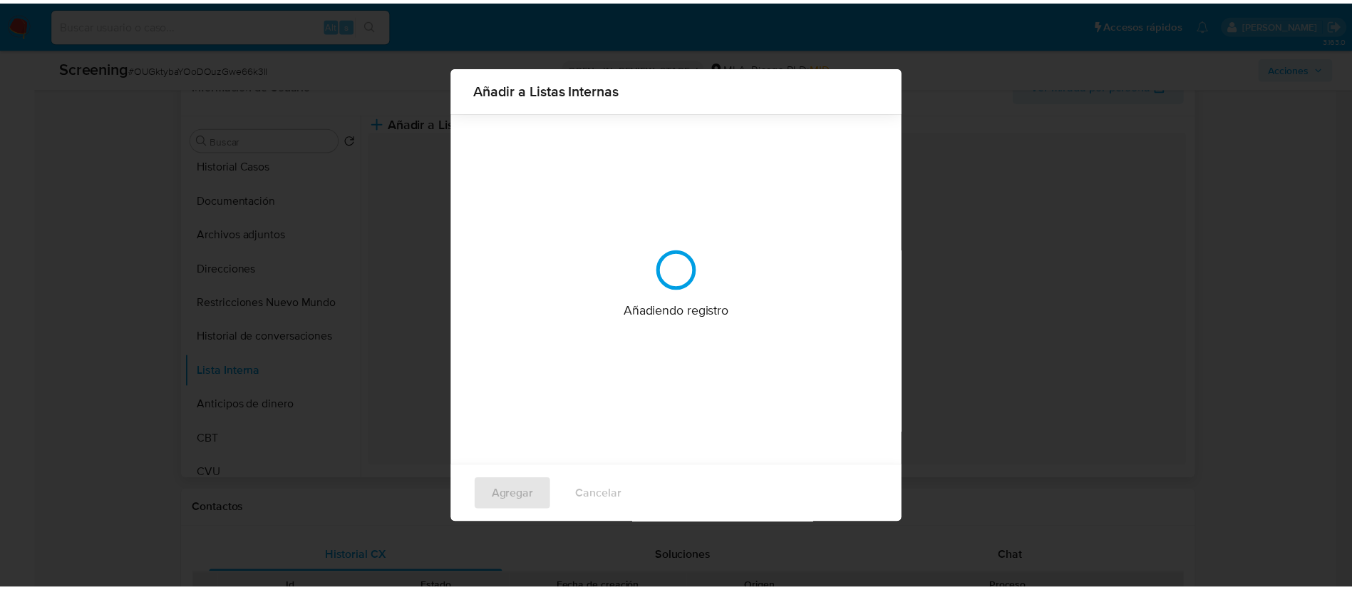
scroll to position [0, 0]
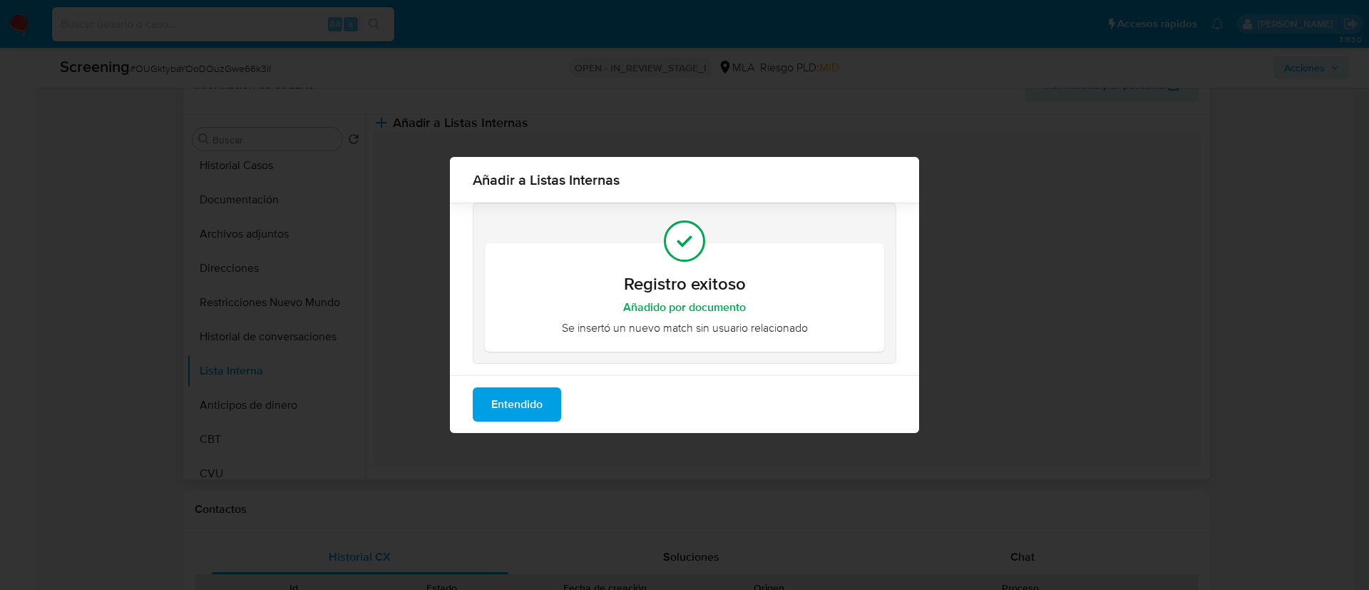
click at [541, 409] on span "Entendido" at bounding box center [516, 404] width 51 height 31
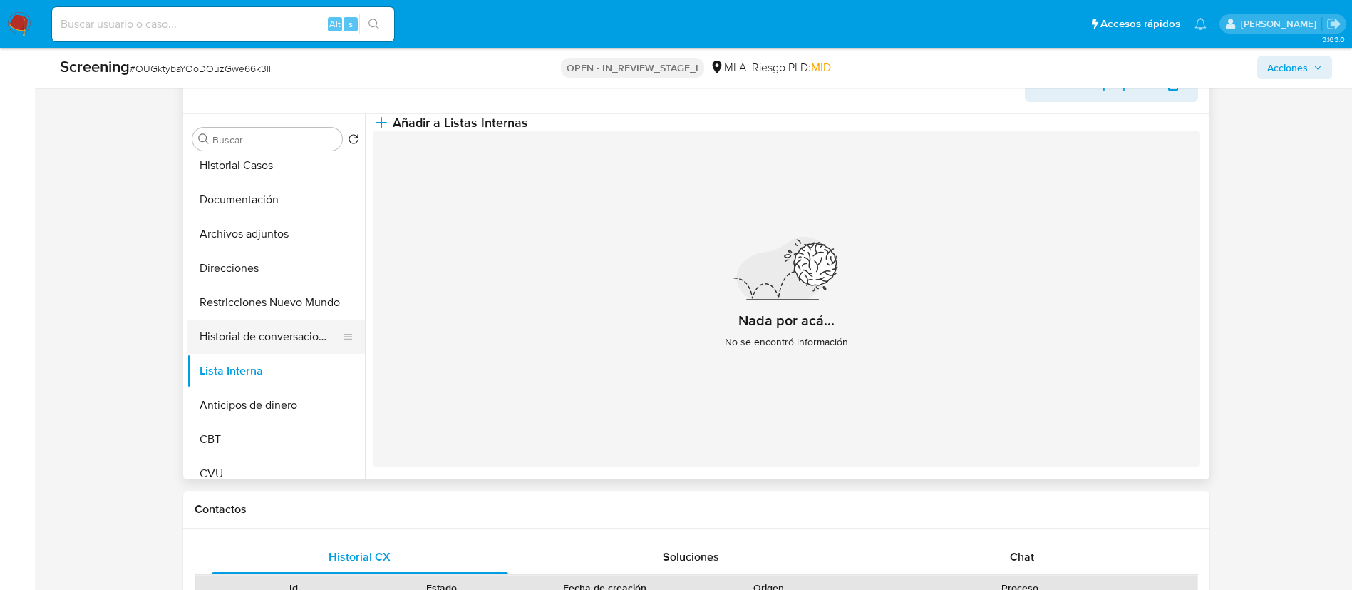
click at [250, 334] on button "Historial de conversaciones" at bounding box center [270, 336] width 167 height 34
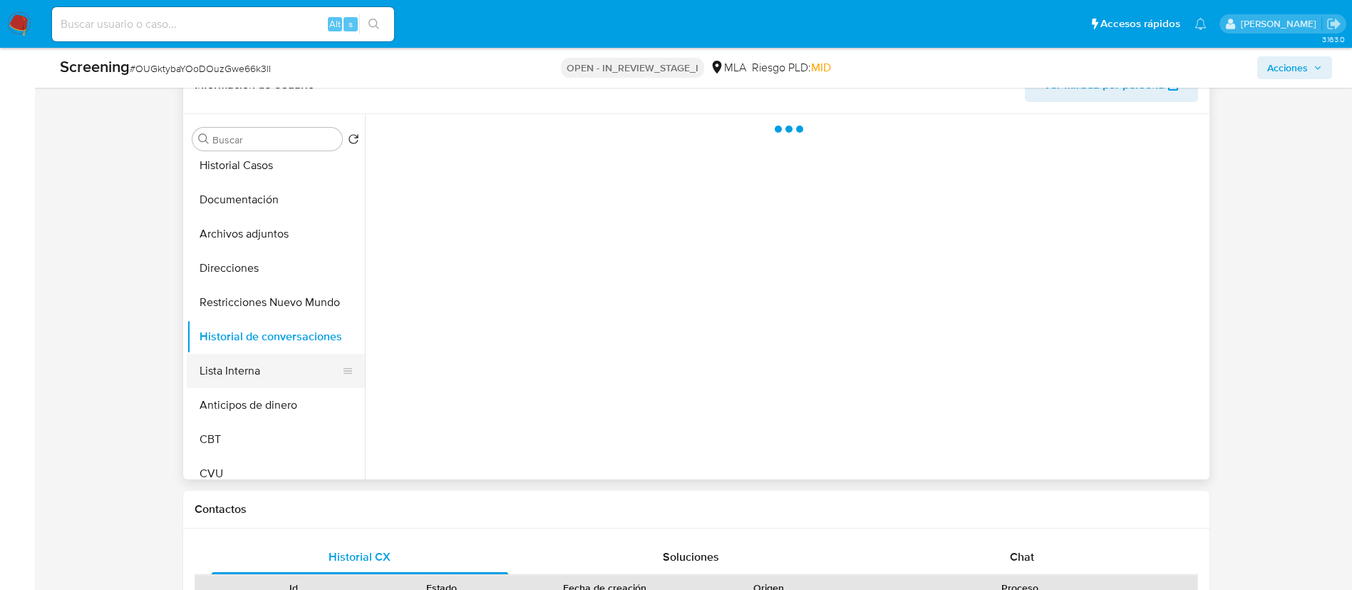
click at [233, 369] on button "Lista Interna" at bounding box center [270, 371] width 167 height 34
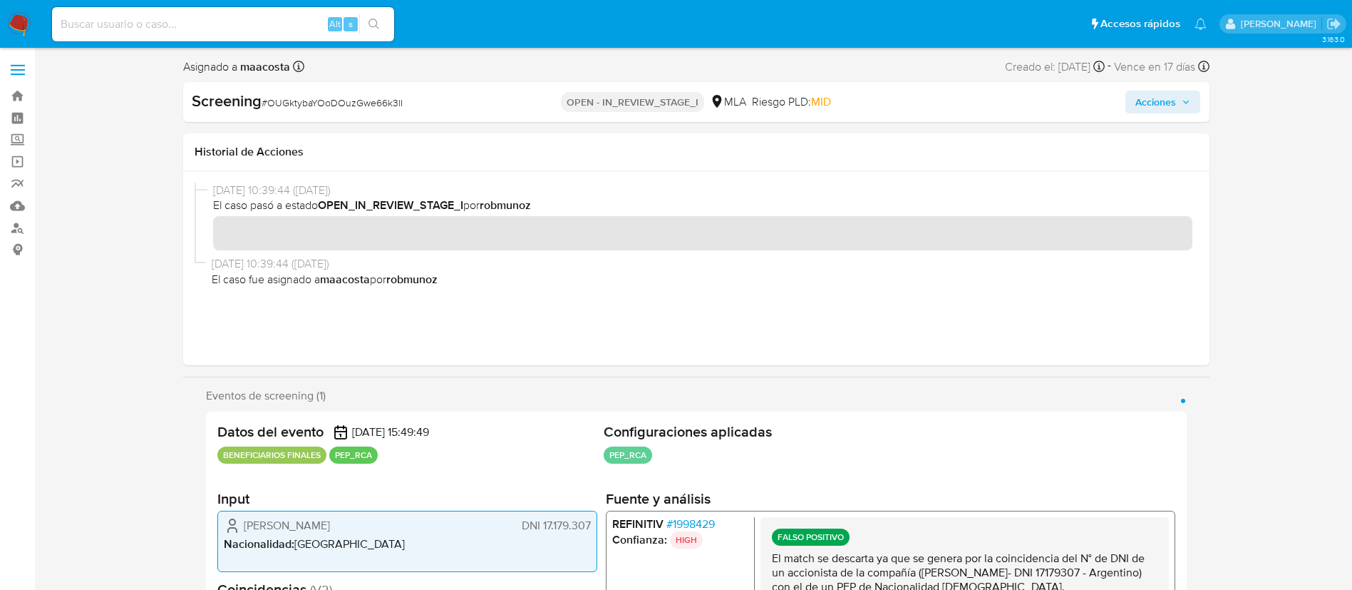
click at [1150, 106] on span "Acciones" at bounding box center [1156, 102] width 41 height 23
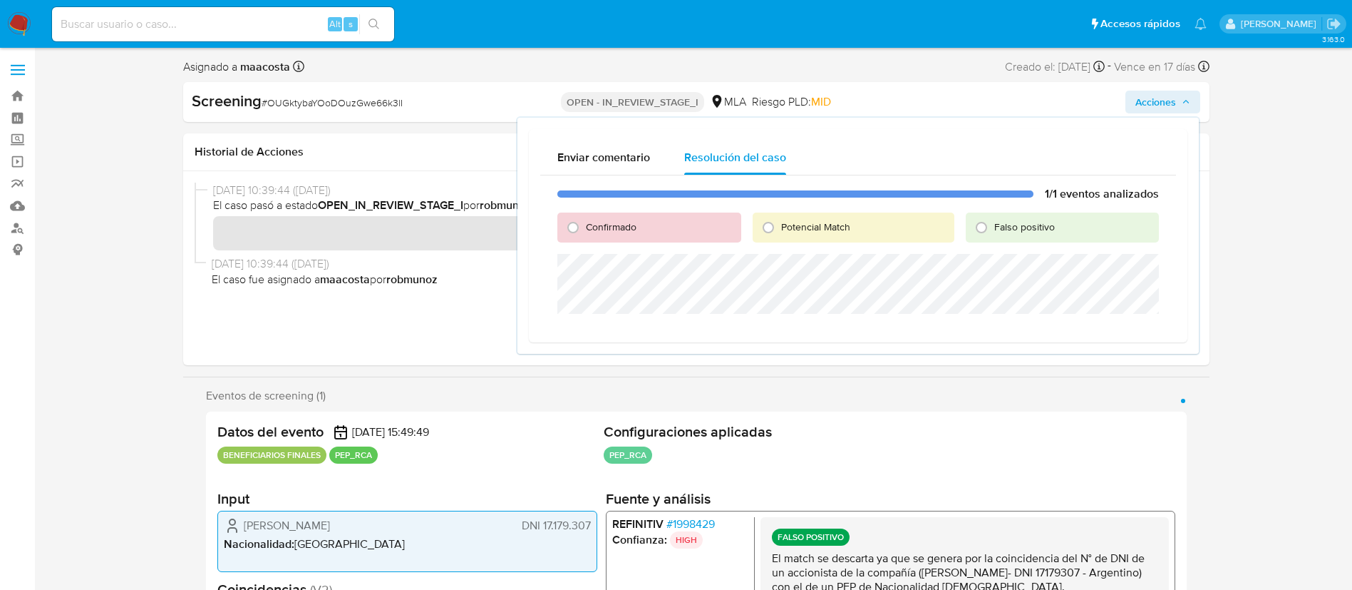
click at [1023, 221] on span "Falso positivo" at bounding box center [1024, 227] width 61 height 14
click at [993, 221] on input "Falso positivo" at bounding box center [981, 227] width 23 height 23
radio input "true"
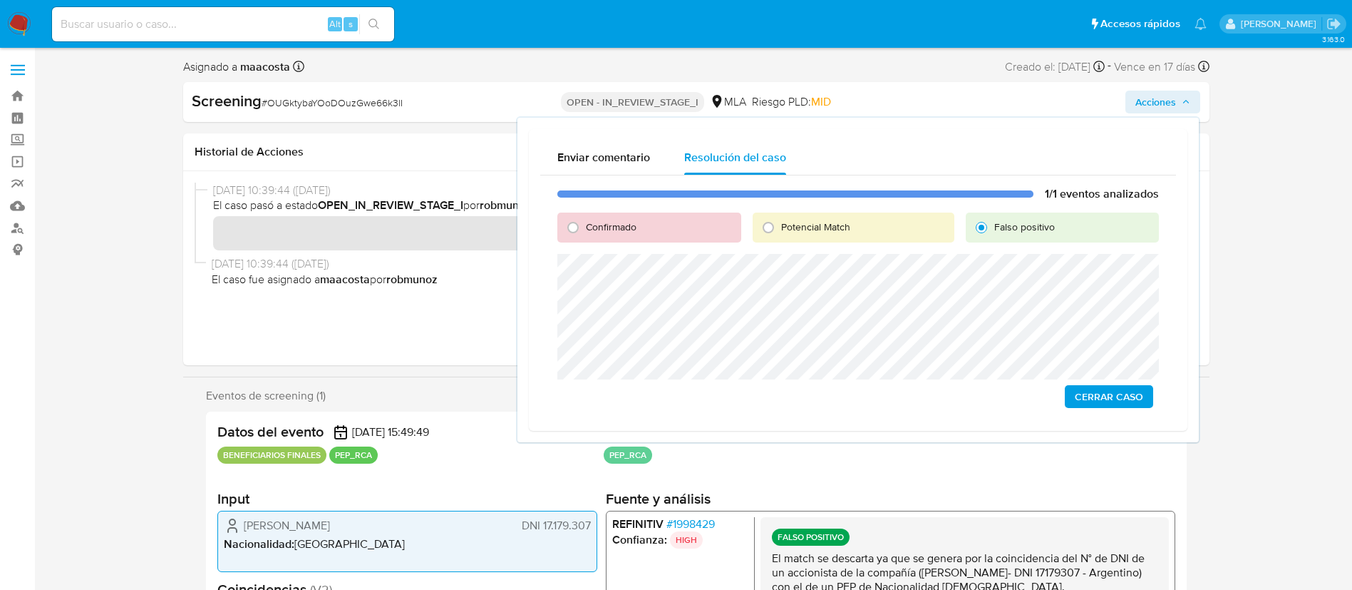
click at [1140, 400] on span "Cerrar Caso" at bounding box center [1109, 396] width 68 height 20
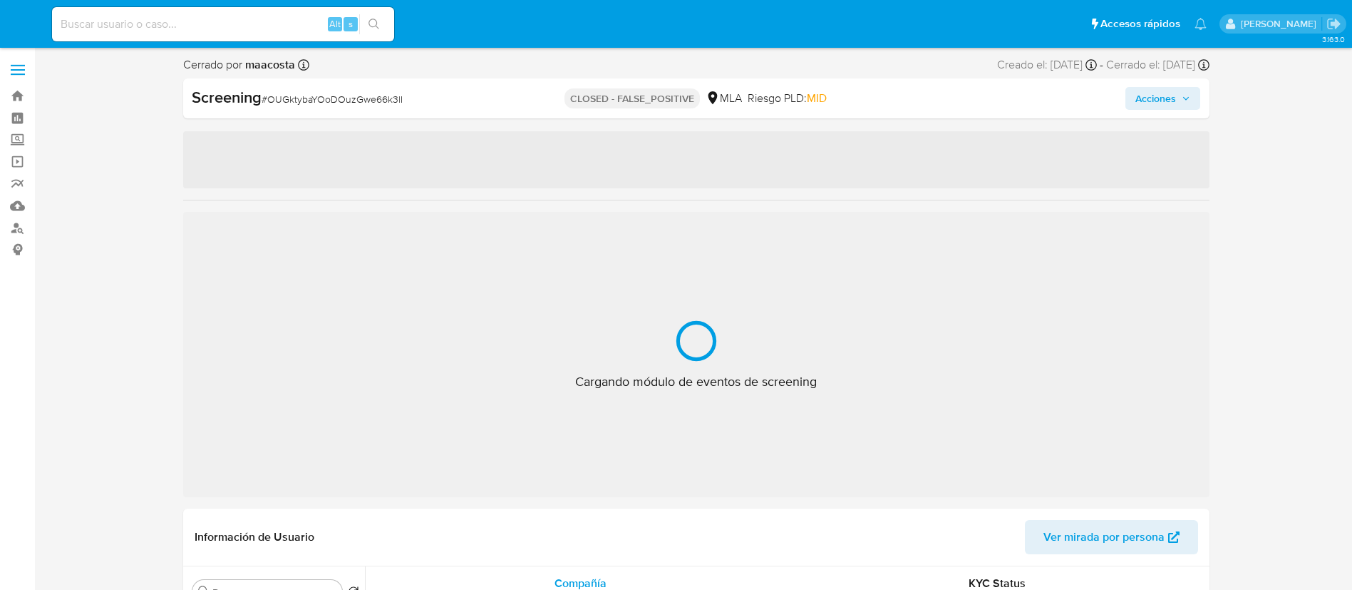
select select "10"
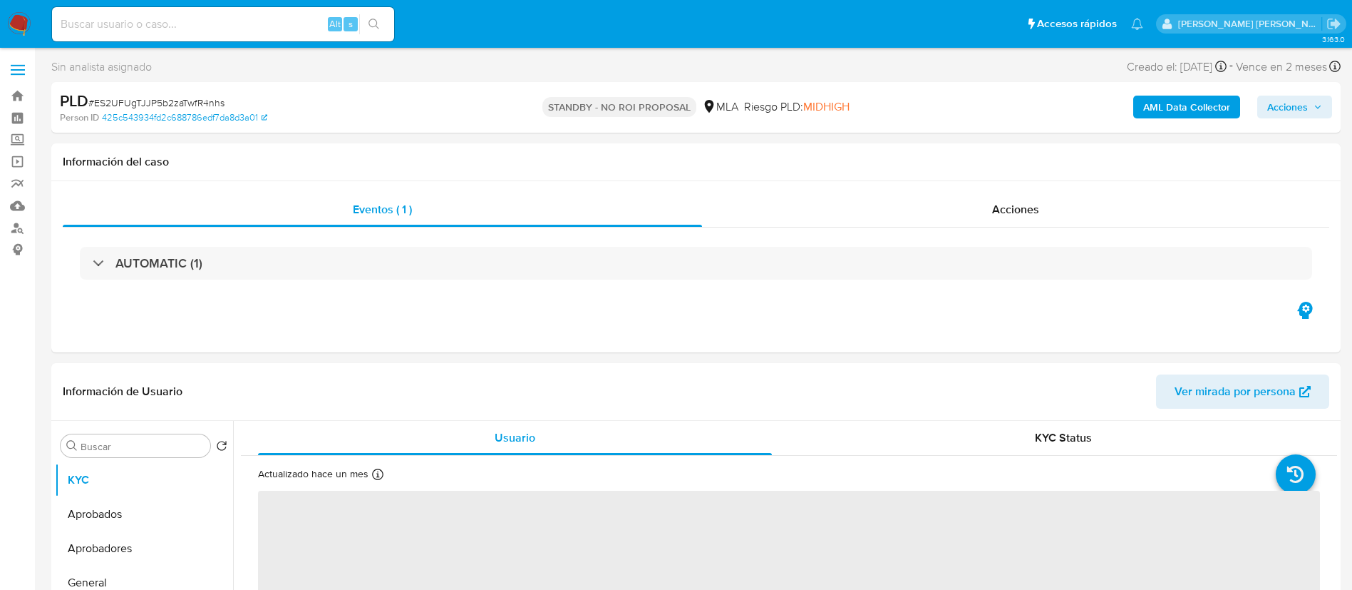
select select "10"
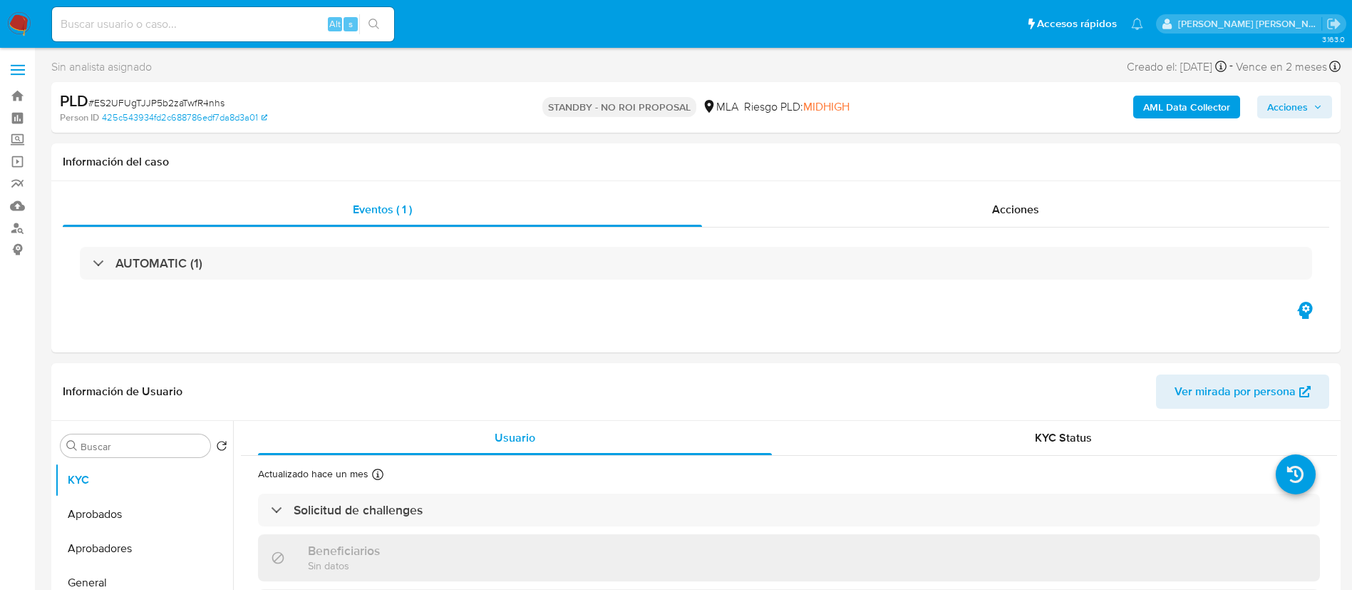
click at [21, 23] on img at bounding box center [19, 24] width 24 height 24
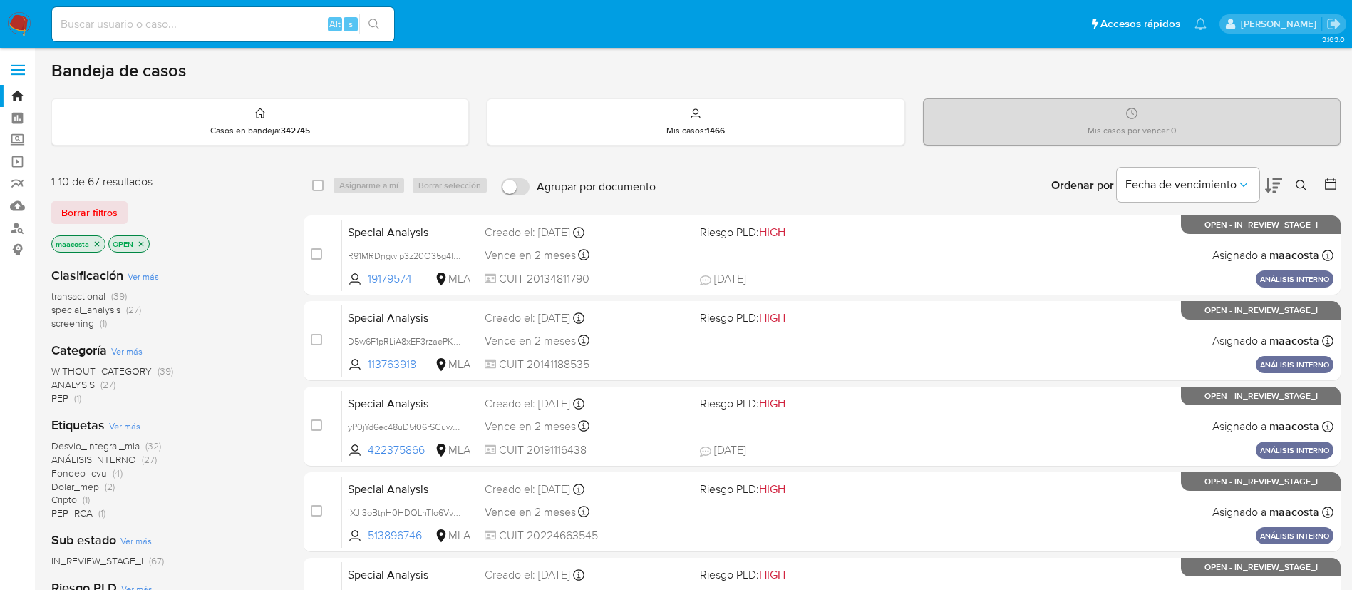
paste input "6edJTvmxZqyf7jjLEtM3z7MT"
click at [261, 30] on input "6edJTvmxZqyf7jjLEtM3z7MT" at bounding box center [223, 24] width 342 height 19
type input "6edJTvmxZqyf7jjLEtM3z7MT"
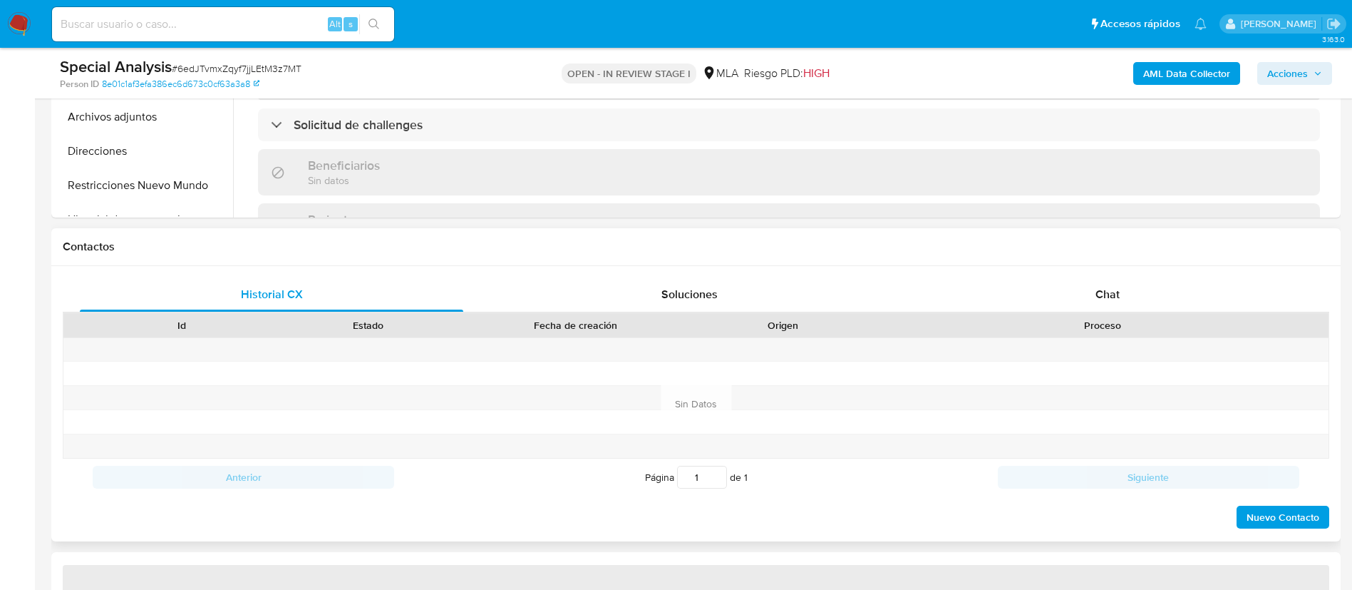
scroll to position [592, 0]
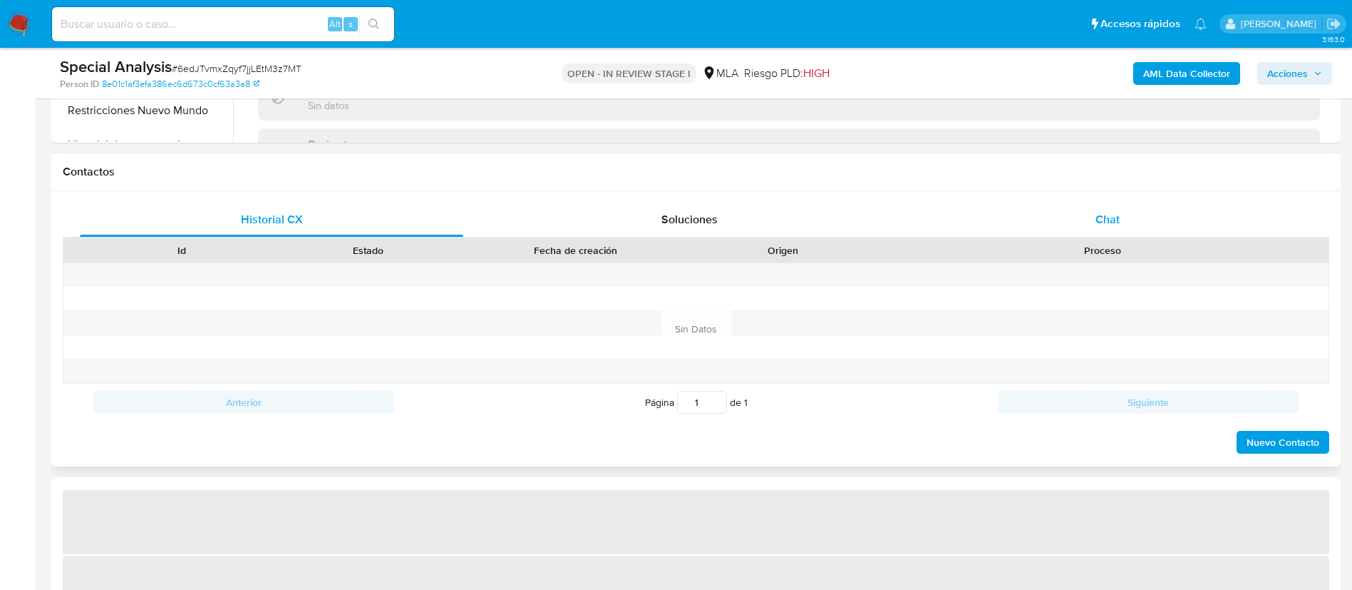
click at [1125, 224] on div "Chat" at bounding box center [1108, 219] width 384 height 34
select select "10"
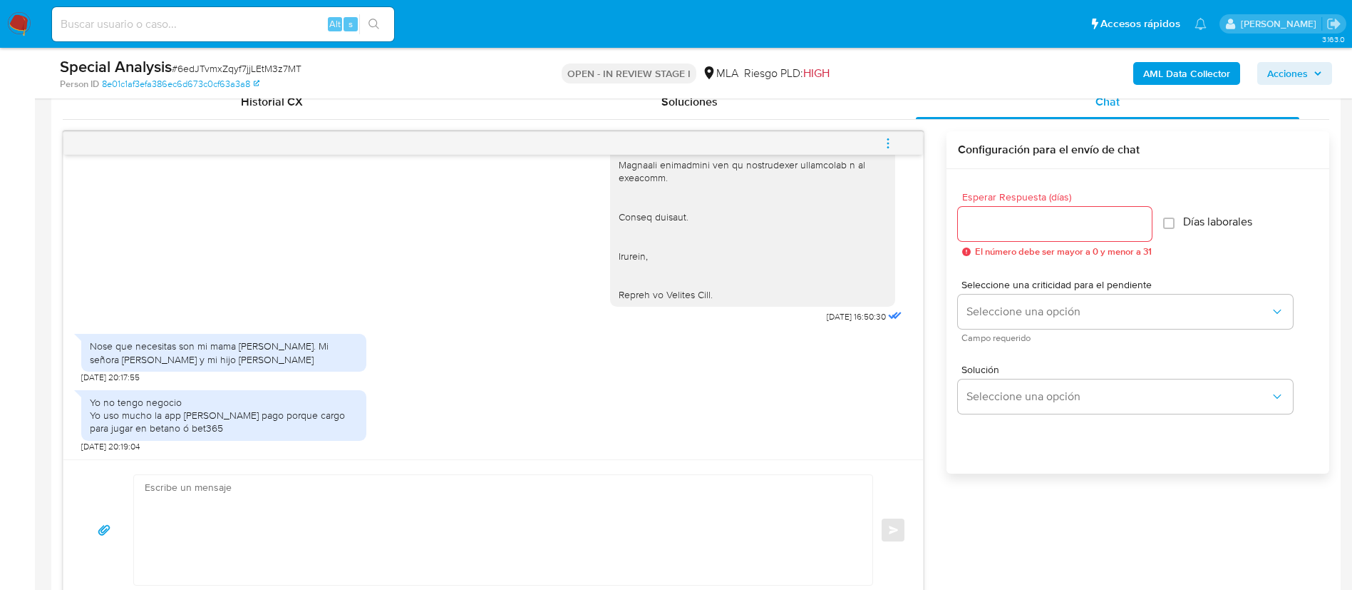
scroll to position [711, 0]
click at [887, 346] on div "Nose que necesitas son mi mama Josefa Putruele. Mi señora Fernanda Balada y mi …" at bounding box center [493, 353] width 824 height 56
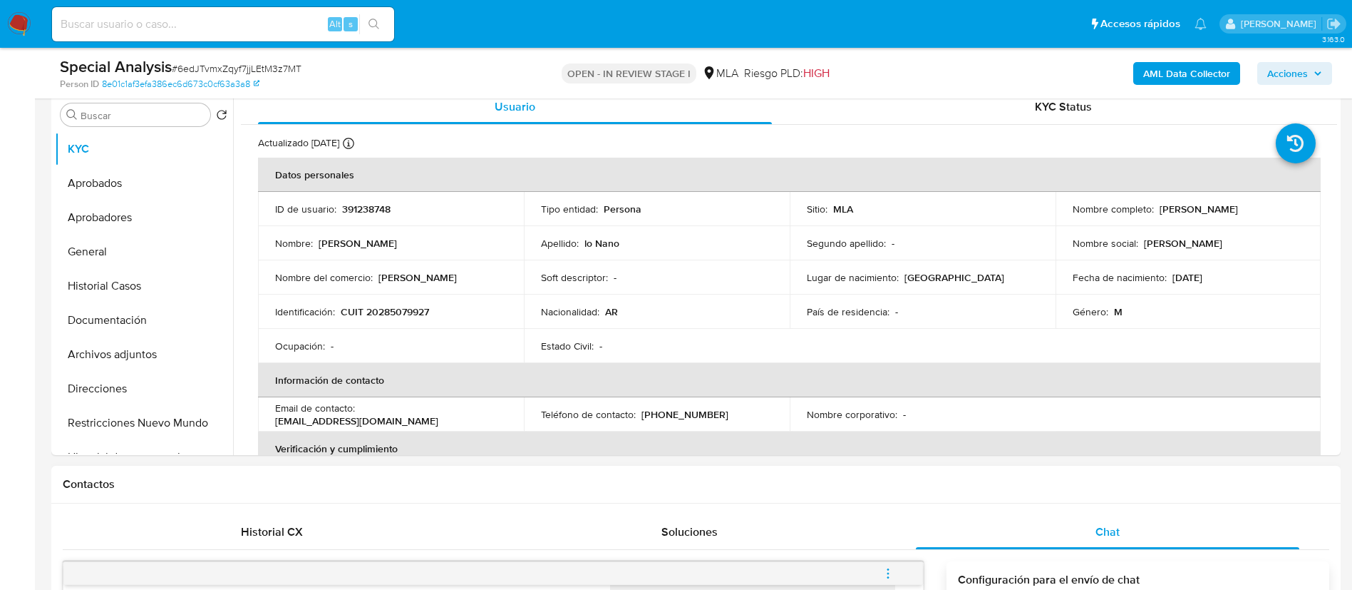
scroll to position [279, 0]
drag, startPoint x: 1155, startPoint y: 207, endPoint x: 1290, endPoint y: 207, distance: 134.7
click at [1290, 207] on div "Nombre completo : Sergio Alejandro lo Nano" at bounding box center [1189, 209] width 232 height 13
copy p "[PERSON_NAME]"
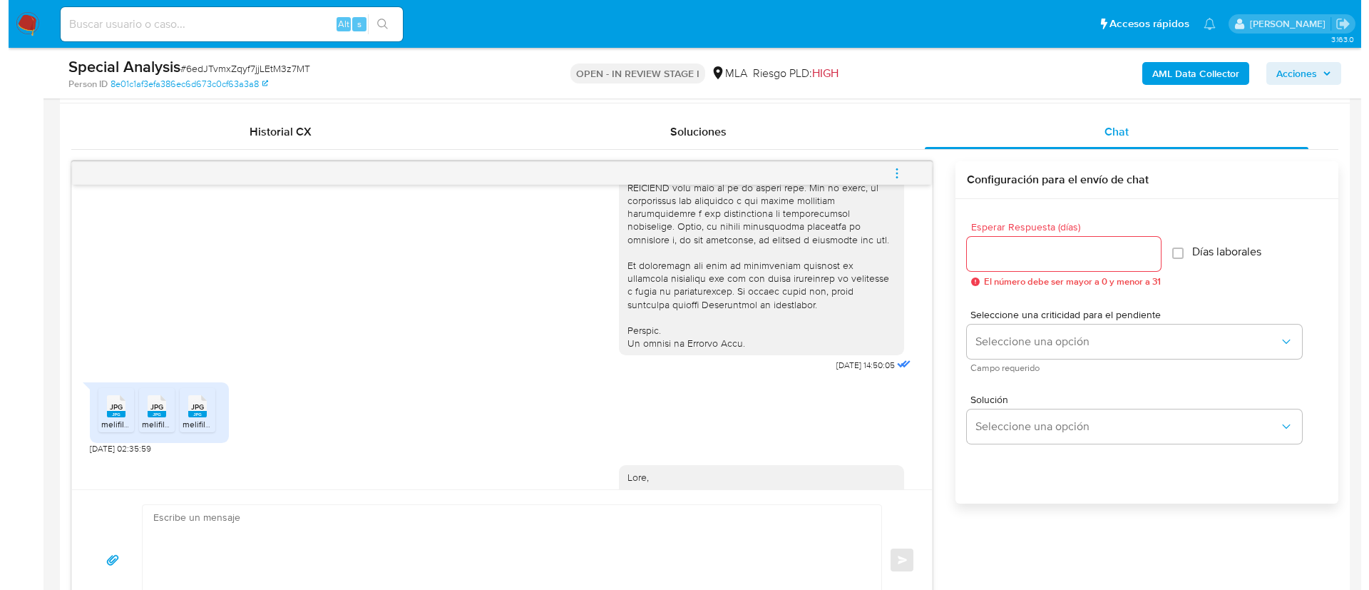
scroll to position [595, 0]
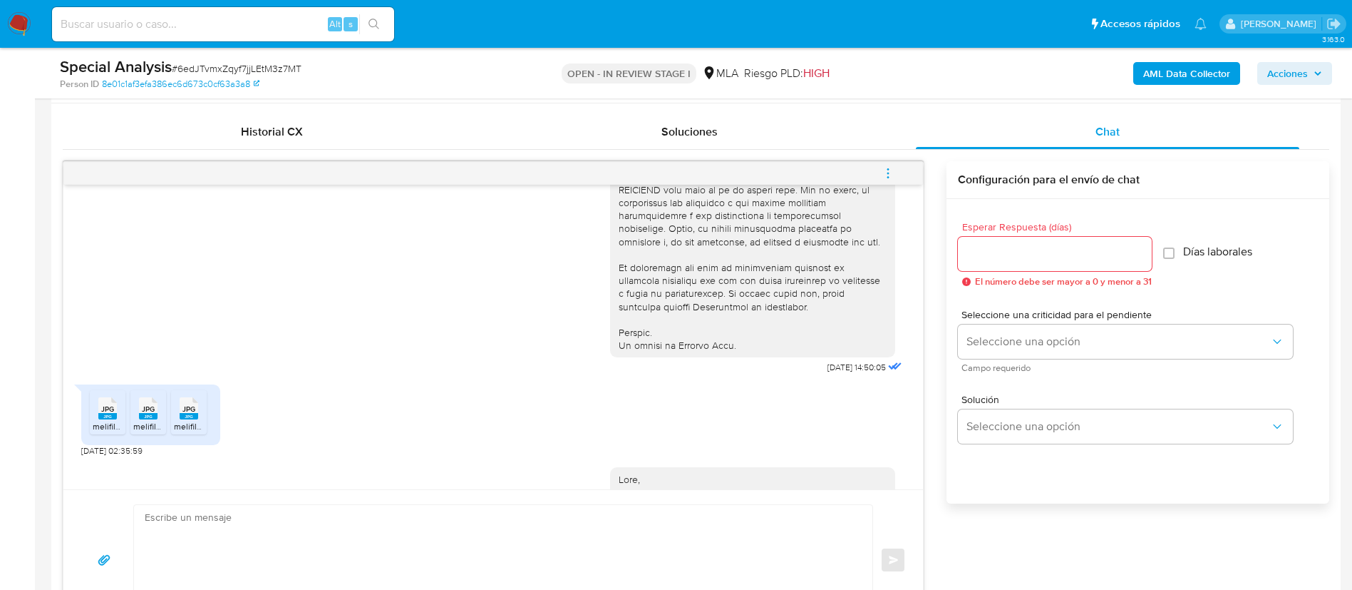
click at [108, 419] on rect at bounding box center [107, 416] width 19 height 6
click at [147, 419] on rect at bounding box center [148, 416] width 19 height 6
click at [195, 421] on icon "JPG" at bounding box center [189, 408] width 19 height 25
click at [1208, 76] on b "AML Data Collector" at bounding box center [1186, 73] width 87 height 23
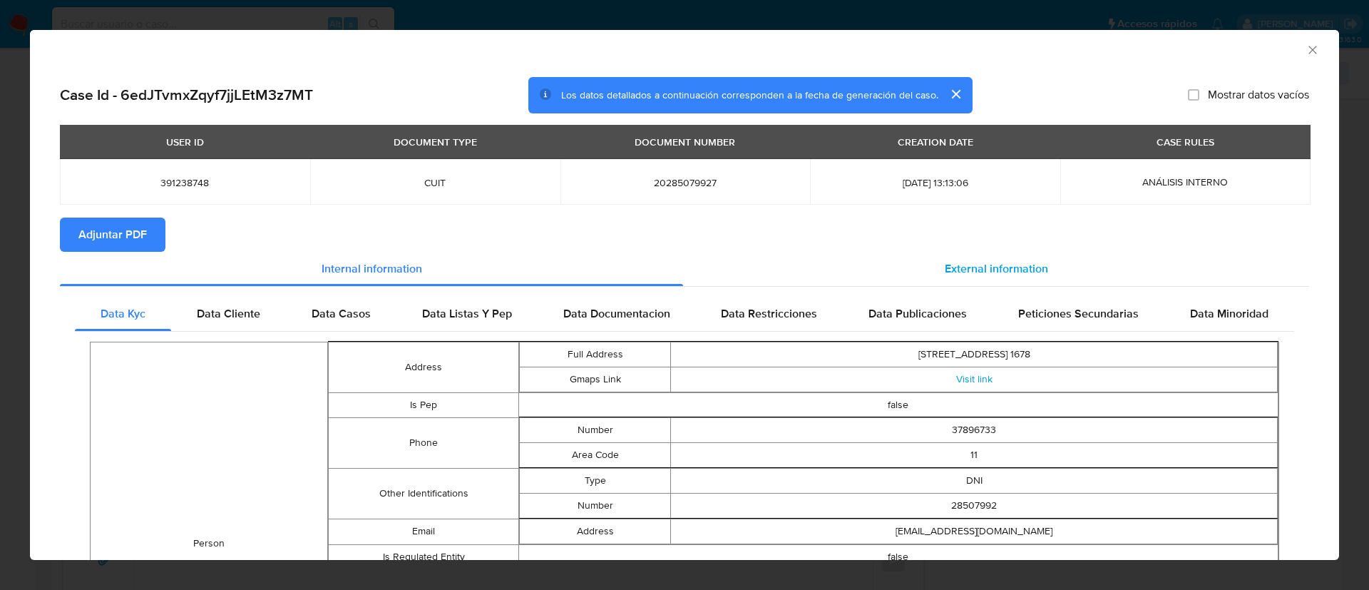
click at [987, 252] on div "External information" at bounding box center [996, 269] width 626 height 34
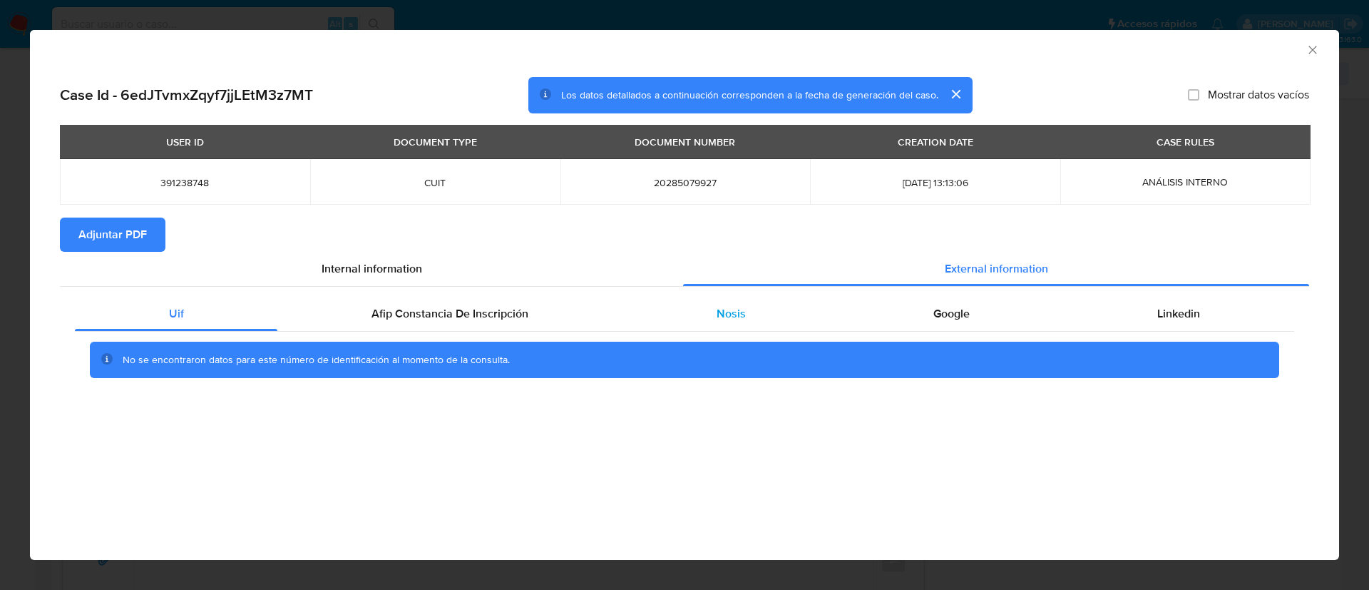
click at [743, 323] on div "Nosis" at bounding box center [730, 314] width 217 height 34
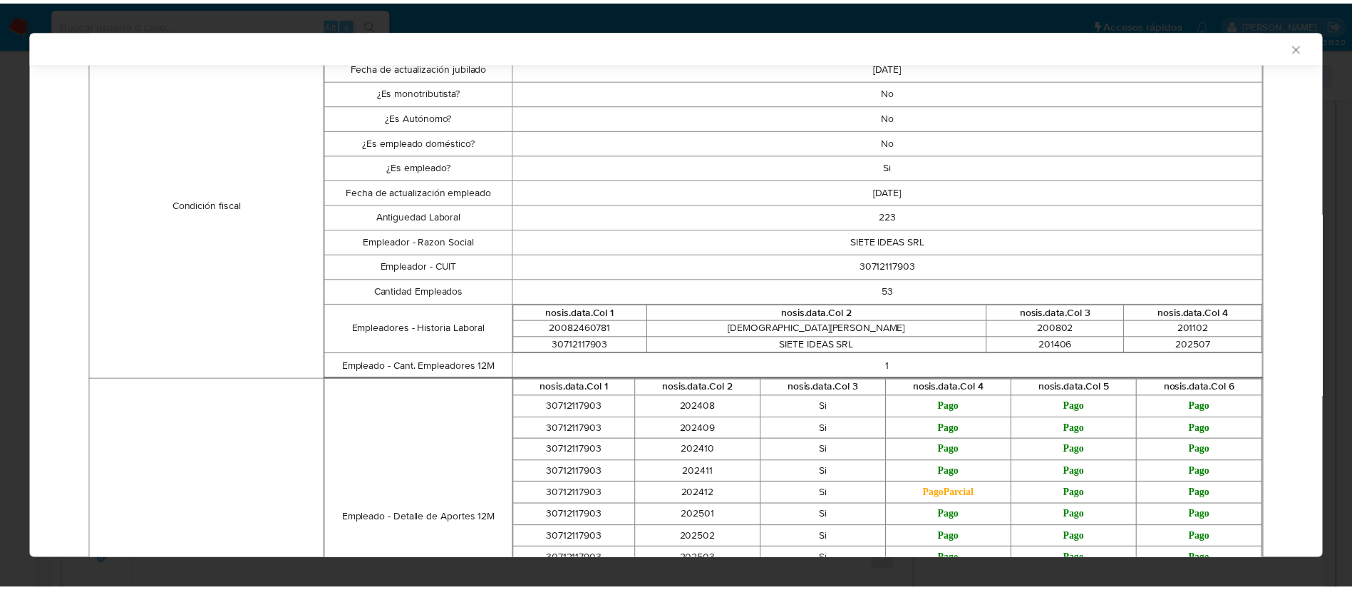
scroll to position [458, 0]
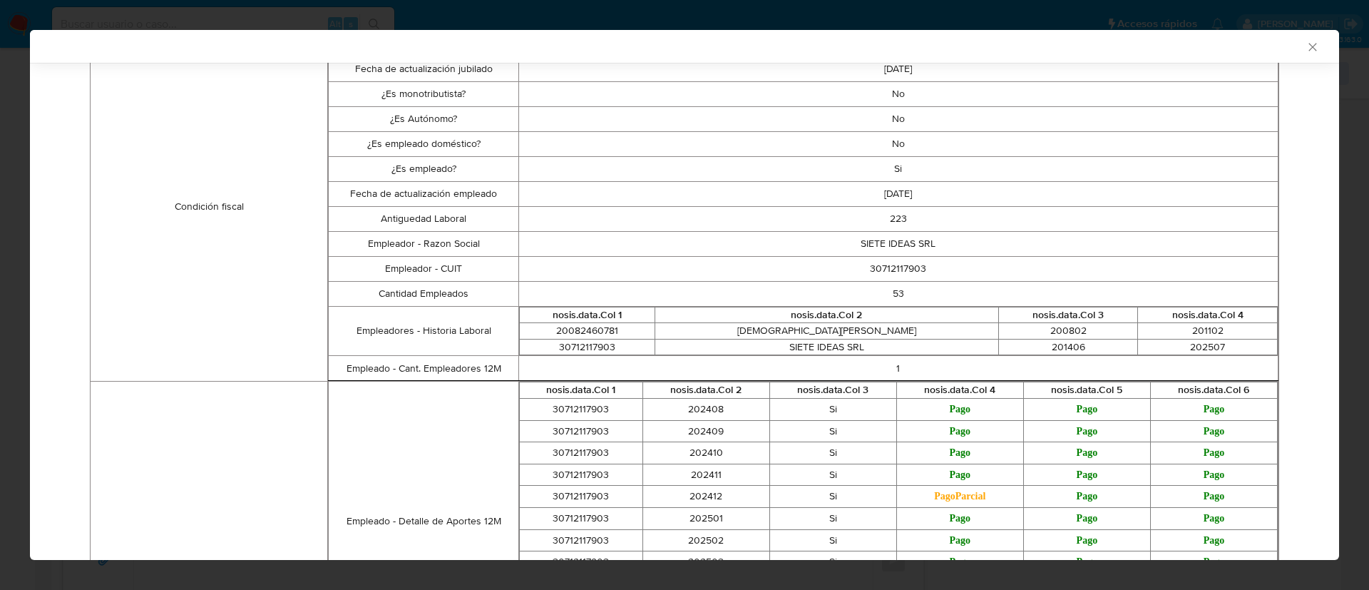
click at [895, 265] on td "30712117903" at bounding box center [897, 268] width 759 height 25
copy td "30712117903"
click at [1305, 48] on icon "Cerrar ventana" at bounding box center [1312, 47] width 14 height 14
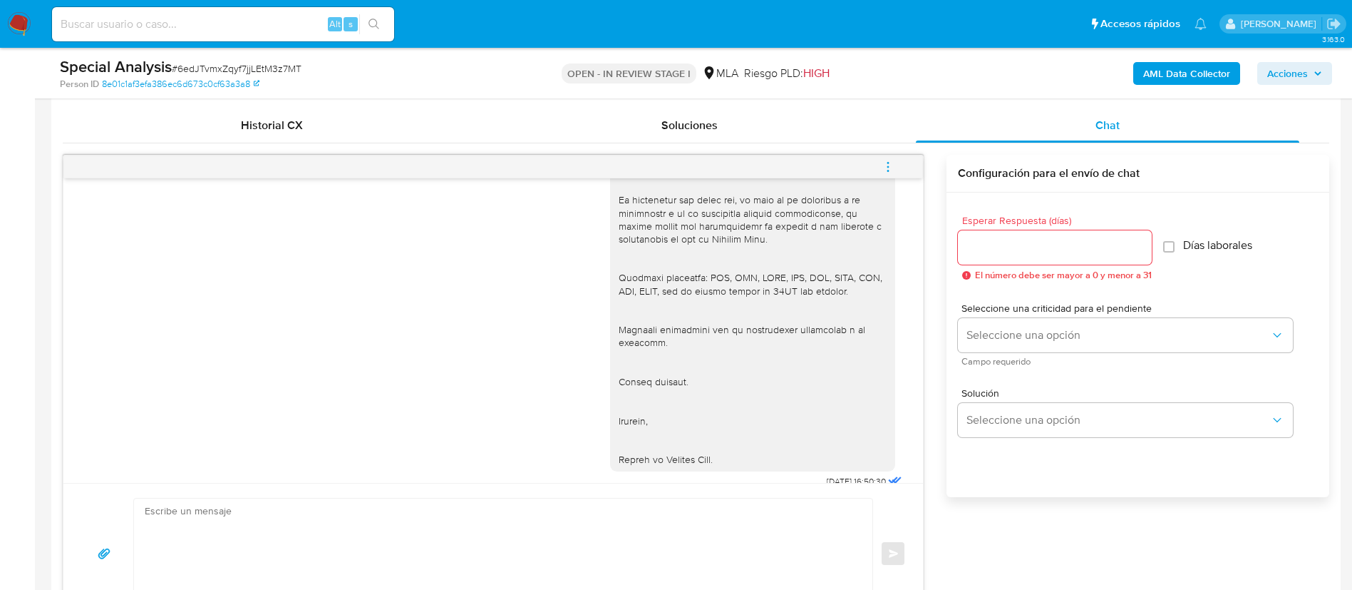
scroll to position [1371, 0]
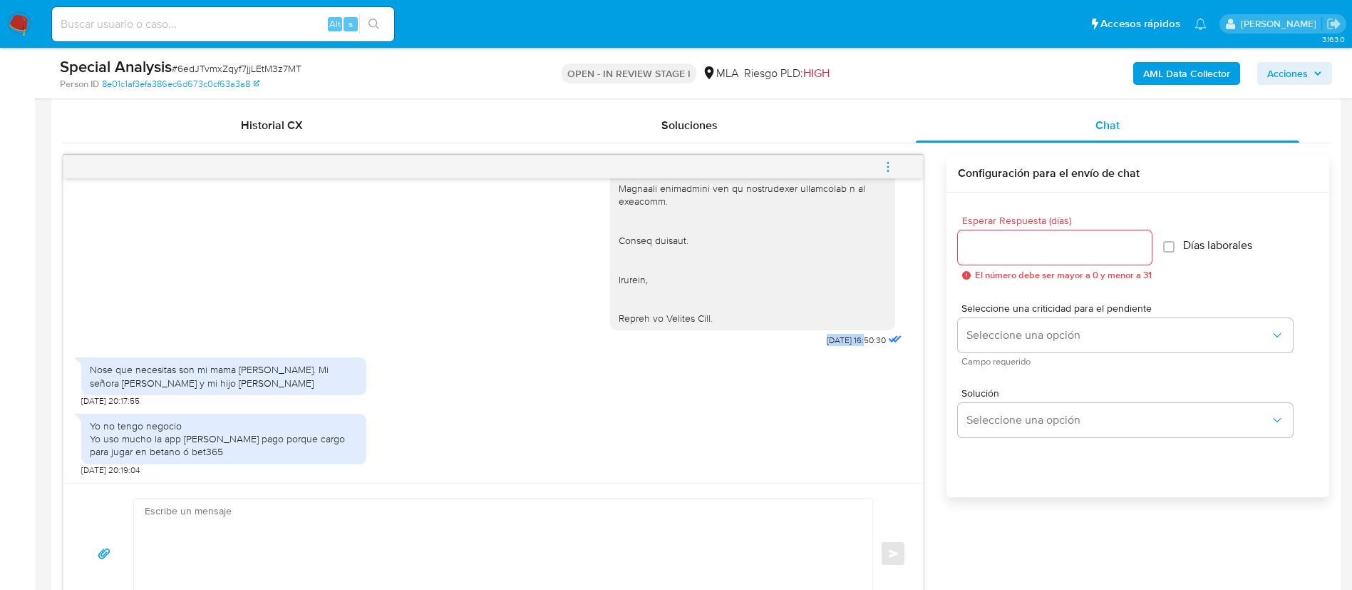
drag, startPoint x: 793, startPoint y: 346, endPoint x: 836, endPoint y: 339, distance: 43.4
click at [836, 339] on span "09/10/2025 16:50:30" at bounding box center [856, 339] width 59 height 11
copy span "09/10/2025"
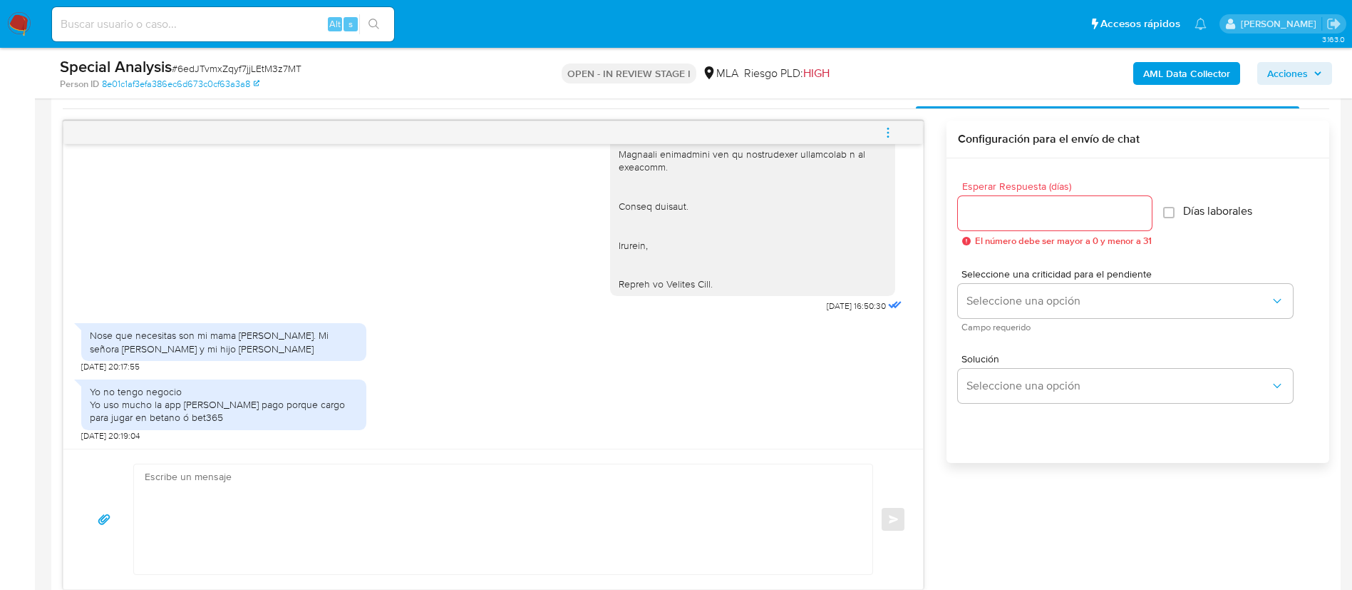
click at [206, 349] on div "Nose que necesitas son mi mama Josefa Putruele. Mi señora Fernanda Balada y mi …" at bounding box center [224, 342] width 268 height 26
copy div "Nose que necesitas son mi mama Josefa Putruele. Mi señora Fernanda Balada y mi …"
click at [202, 409] on div "Yo no tengo negocio Yo uso mucho la app de mercado pago porque cargo para jugar…" at bounding box center [224, 404] width 268 height 39
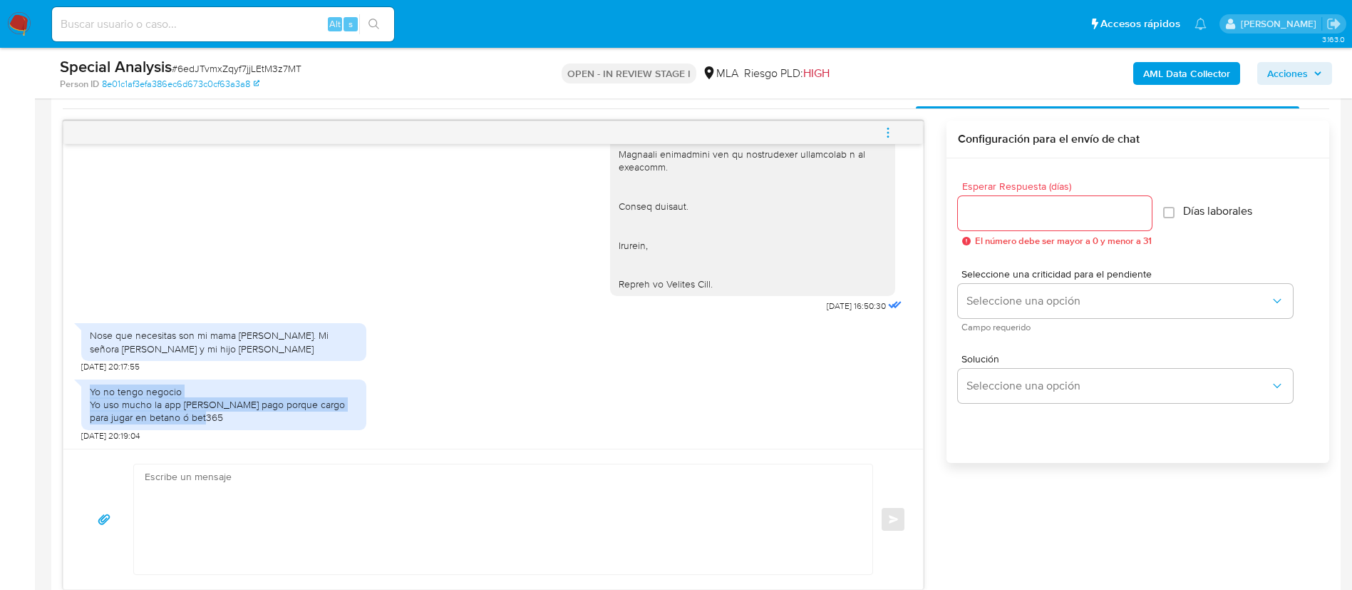
drag, startPoint x: 91, startPoint y: 394, endPoint x: 222, endPoint y: 418, distance: 133.4
click at [222, 418] on div "Yo no tengo negocio Yo uso mucho la app de mercado pago porque cargo para jugar…" at bounding box center [224, 404] width 268 height 39
copy div "Yo no tengo negocio Yo uso mucho la app de mercado pago porque cargo para jugar…"
click at [1011, 310] on button "Seleccione una opción" at bounding box center [1125, 301] width 335 height 34
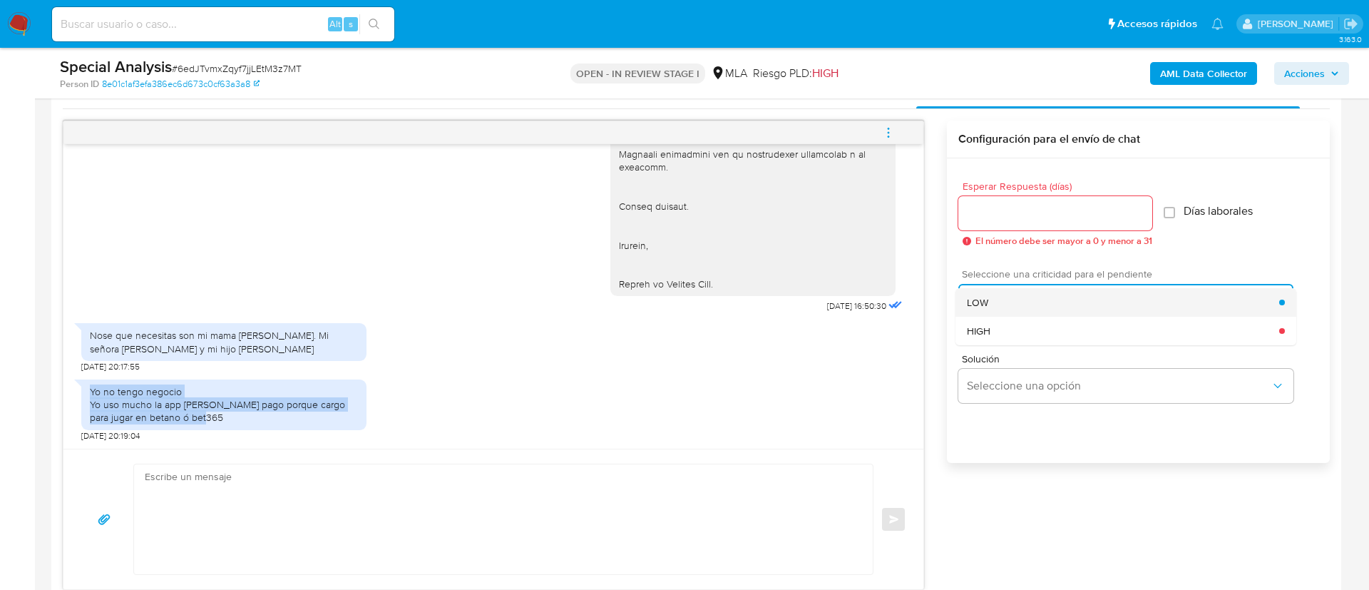
click at [981, 306] on span "LOW" at bounding box center [977, 302] width 21 height 13
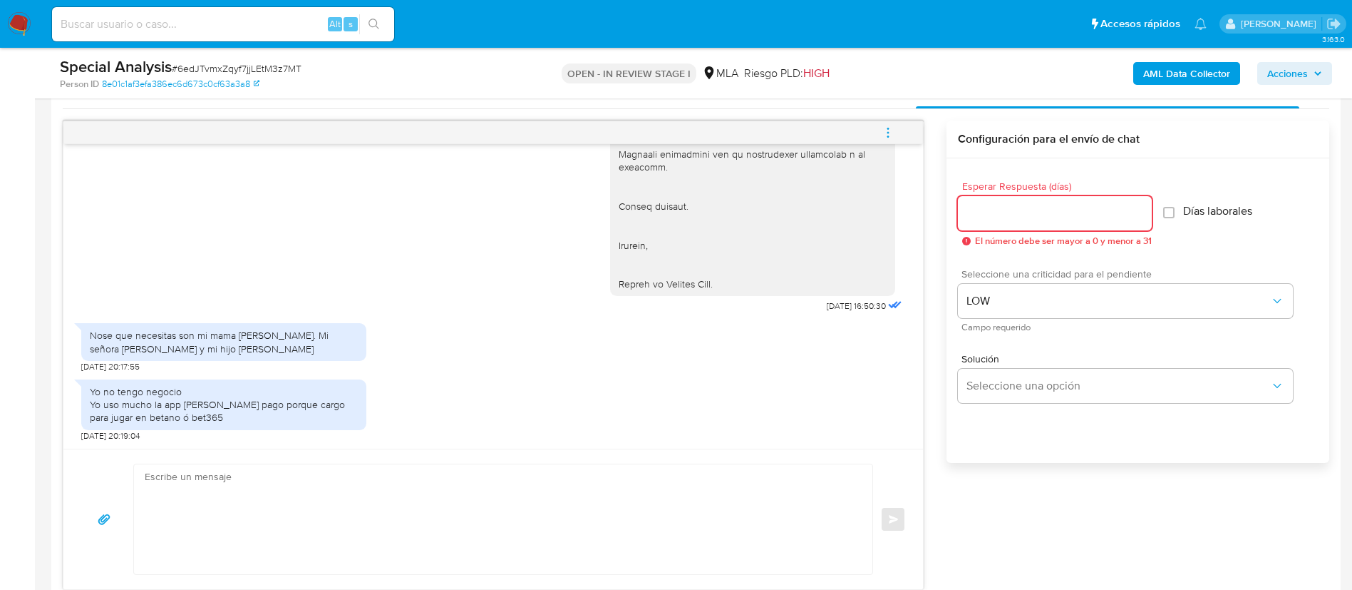
click at [1007, 215] on input "Esperar Respuesta (días)" at bounding box center [1055, 213] width 194 height 19
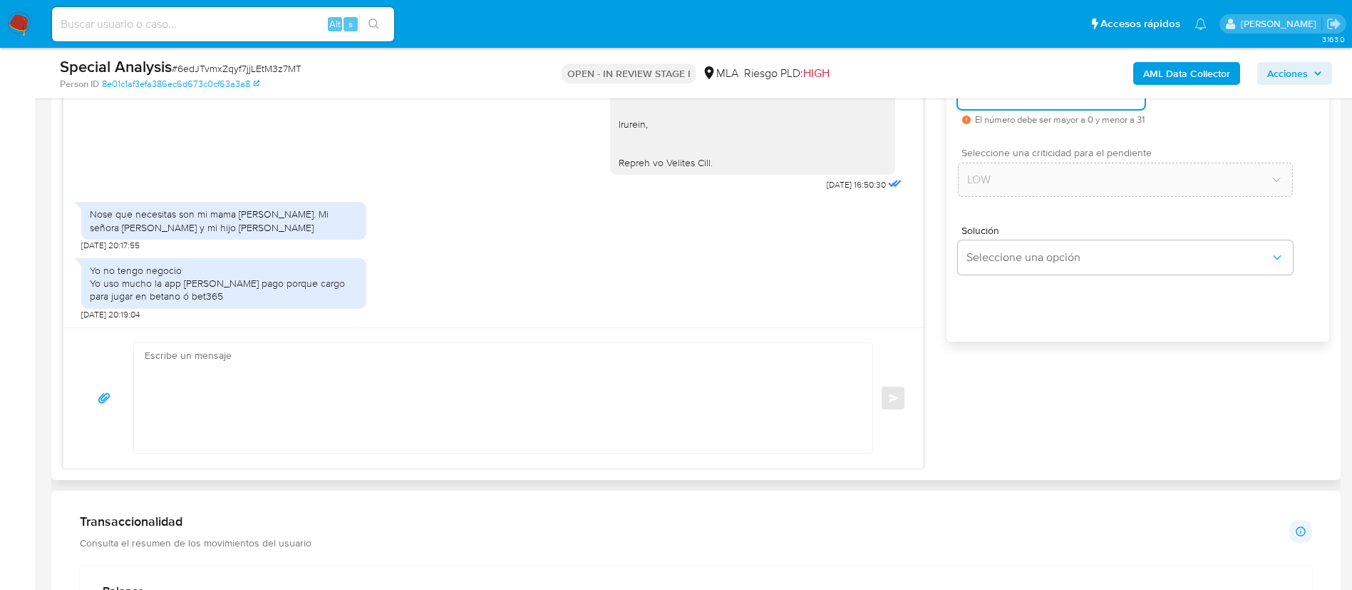
scroll to position [843, 0]
type input "0"
click at [798, 366] on textarea at bounding box center [500, 397] width 710 height 110
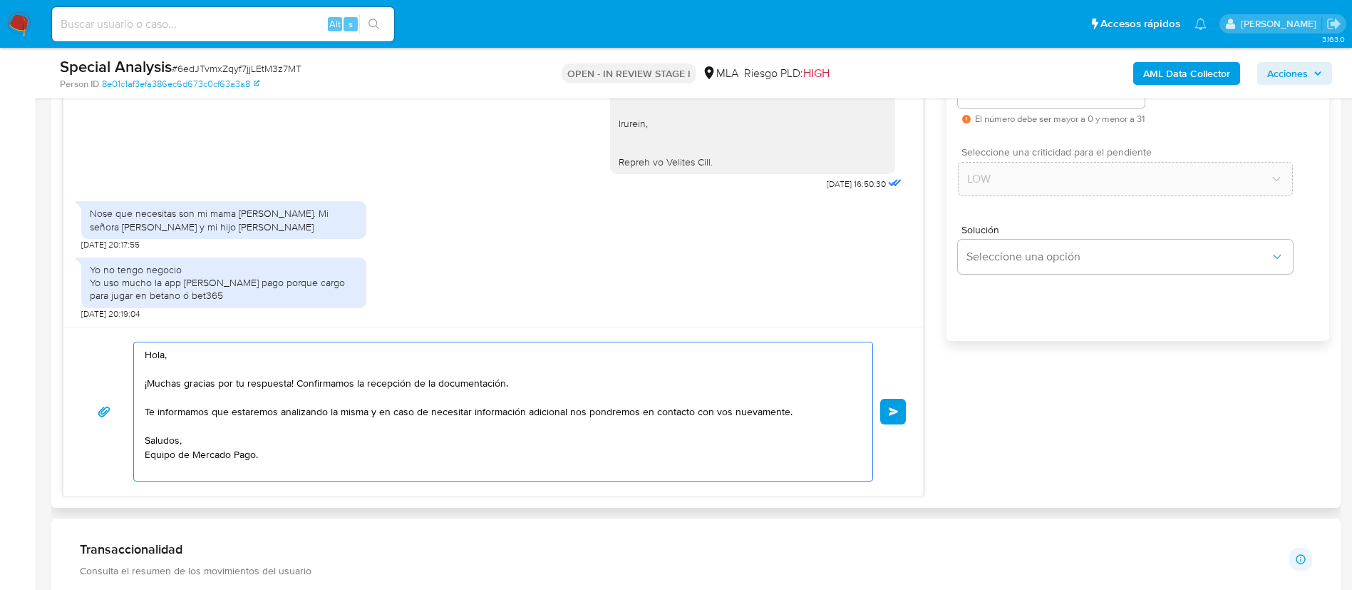
type textarea "Hola, ¡Muchas gracias por tu respuesta! Confirmamos la recepción de la document…"
click at [888, 426] on div "Hola, ¡Muchas gracias por tu respuesta! Confirmamos la recepción de la document…" at bounding box center [494, 411] width 826 height 140
click at [895, 399] on button "Enviar" at bounding box center [893, 412] width 26 height 26
click at [892, 413] on span "Enviar" at bounding box center [894, 411] width 10 height 9
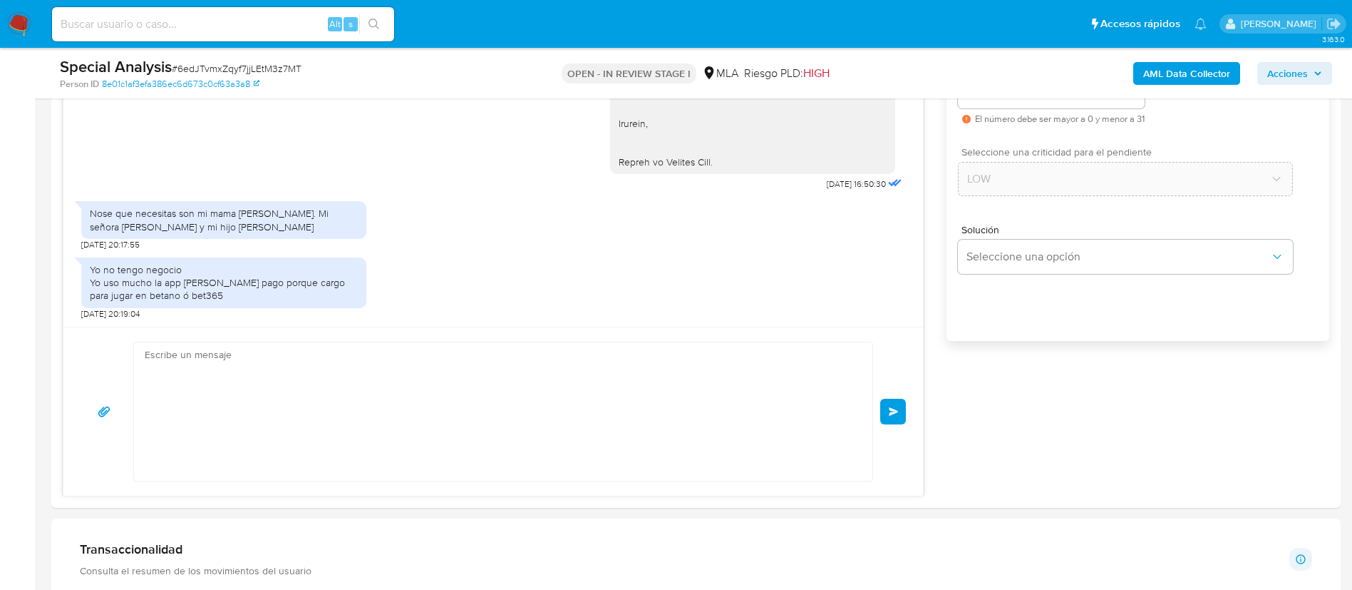
scroll to position [1556, 0]
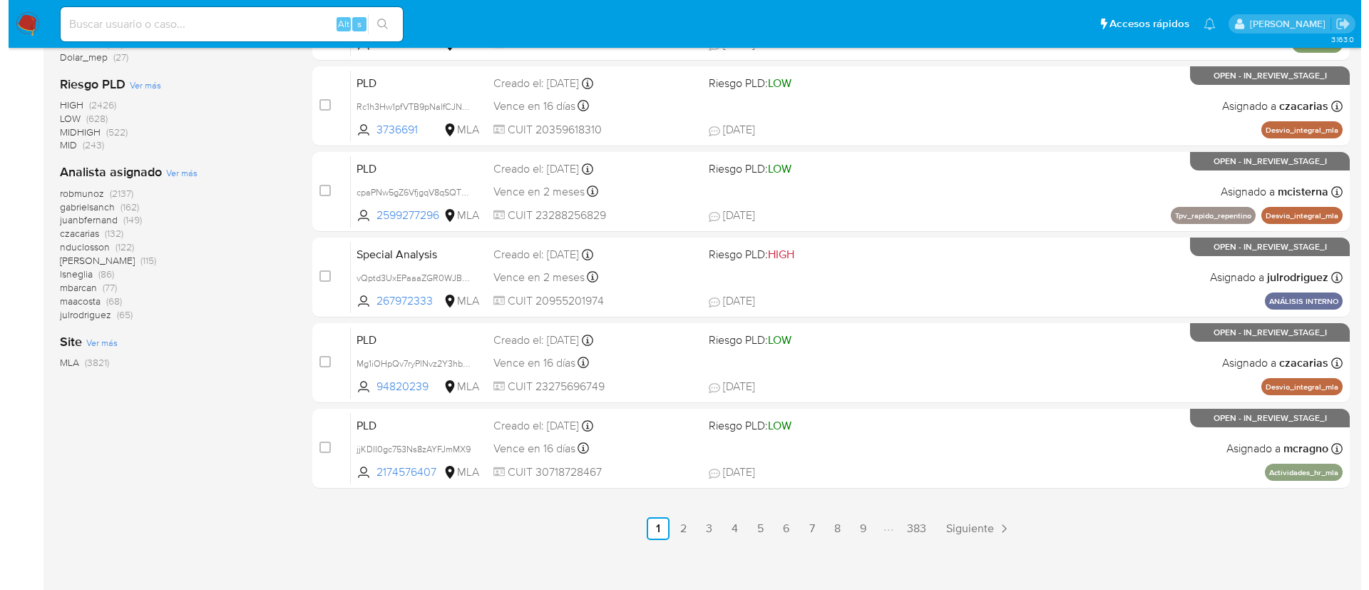
scroll to position [578, 0]
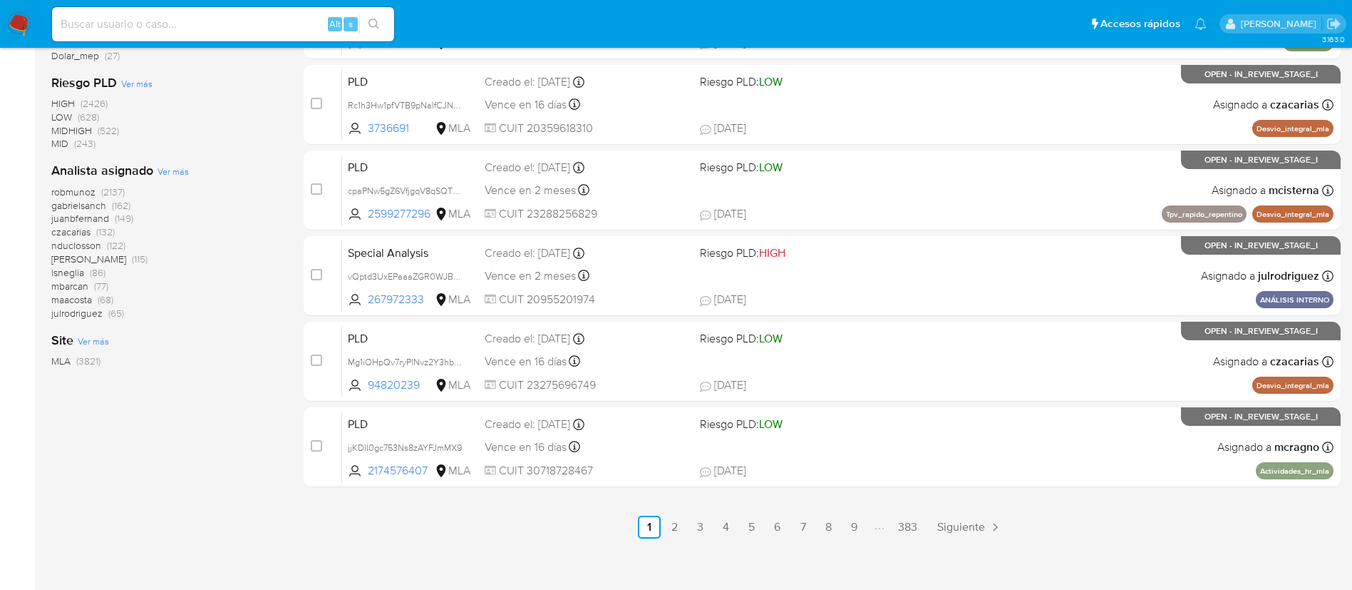
click at [168, 170] on span "Ver más" at bounding box center [173, 171] width 31 height 13
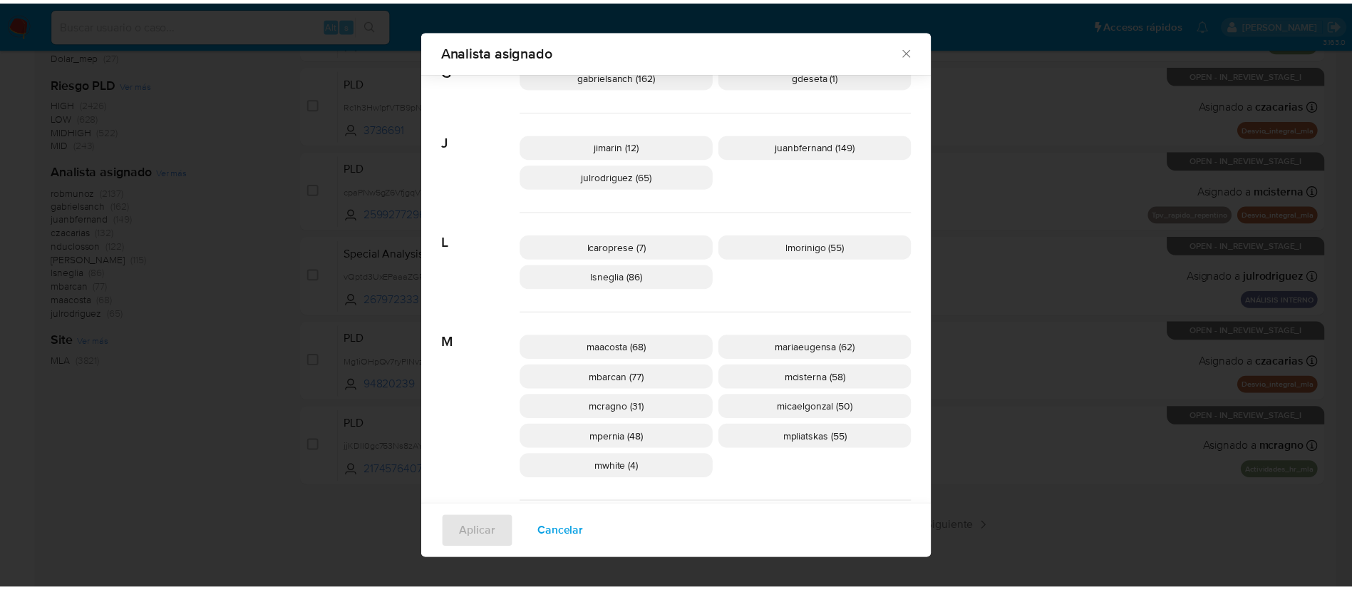
scroll to position [441, 0]
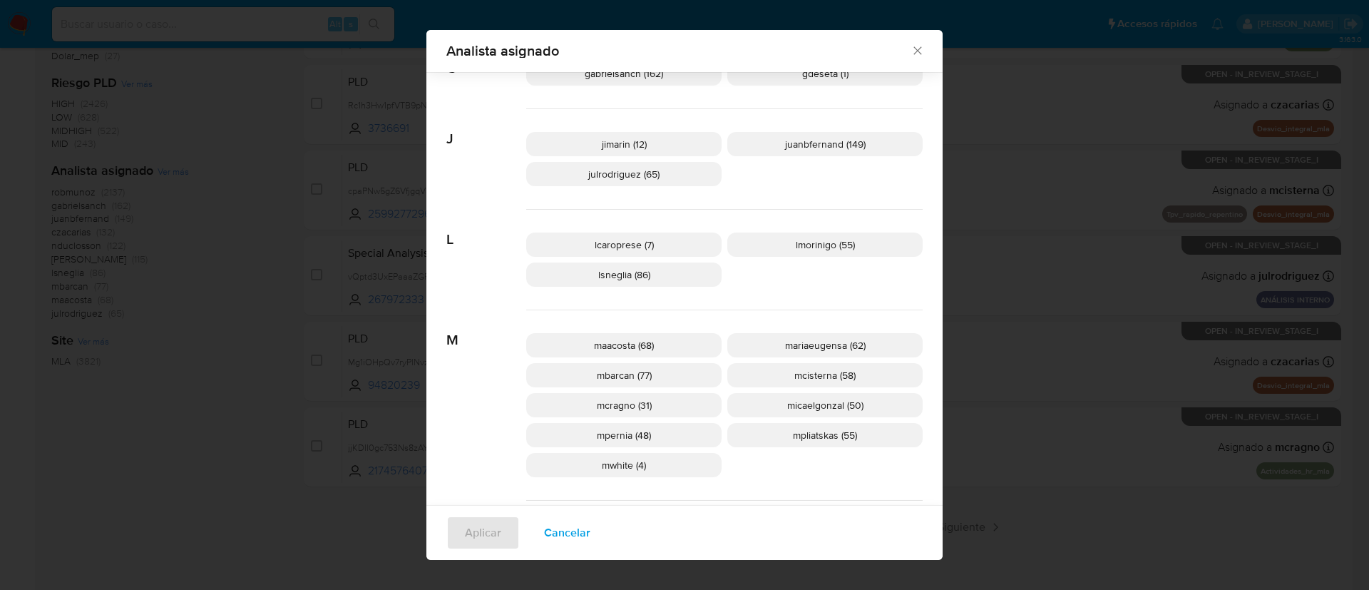
click at [302, 302] on div "Analista asignado Buscar 9 9b67c4c7-5718-49c3-93b1-153dcf44f7df (1) A afaruolo …" at bounding box center [684, 295] width 1369 height 590
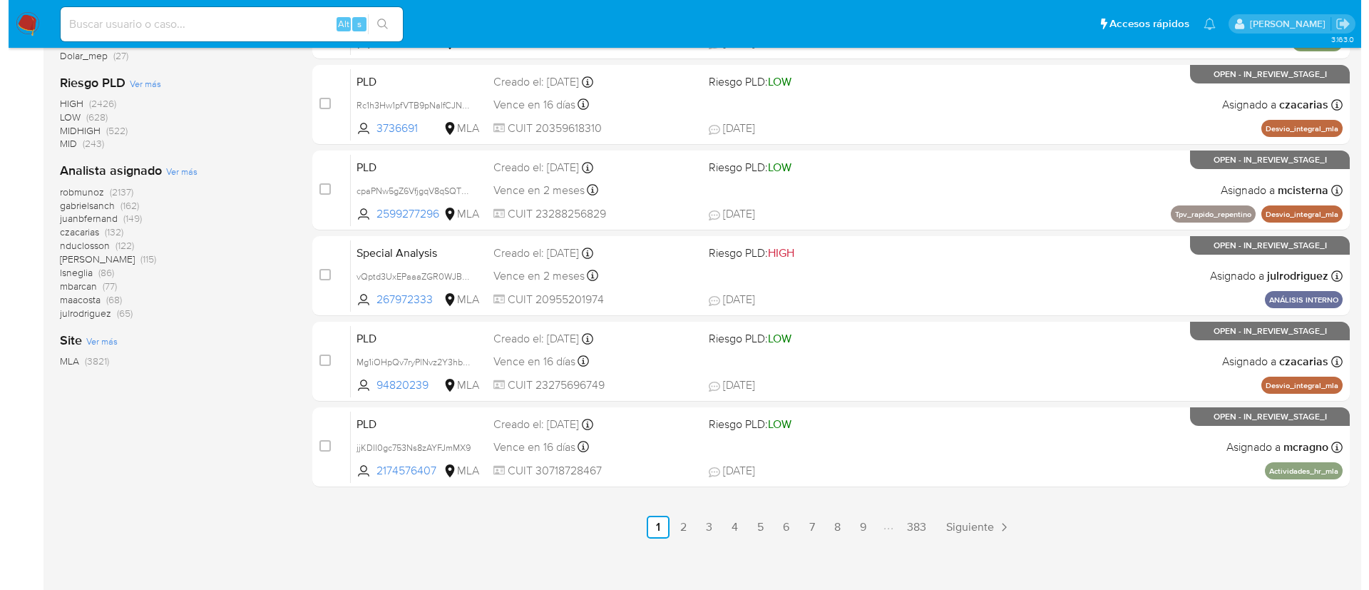
scroll to position [0, 0]
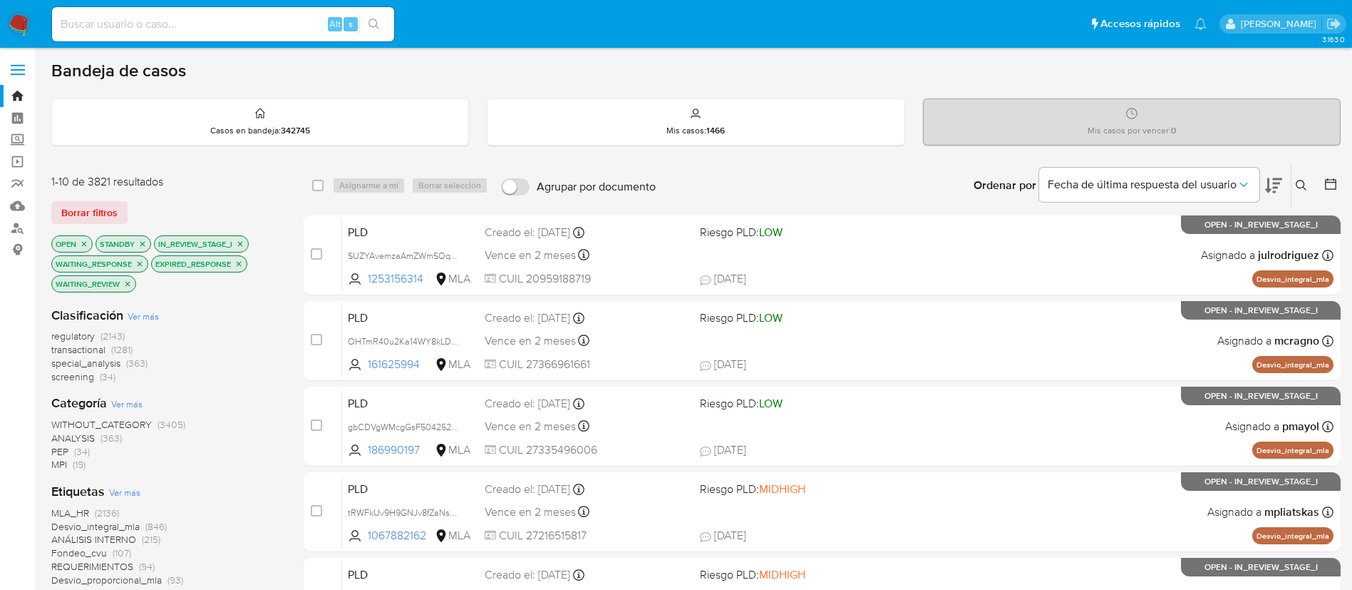
click at [1304, 196] on div "Ingrese ID de usuario o caso Buscar Borrar filtros" at bounding box center [1303, 185] width 24 height 44
click at [1300, 174] on div "Ingrese ID de usuario o caso Buscar Borrar filtros" at bounding box center [1303, 185] width 24 height 44
click at [1300, 187] on icon at bounding box center [1301, 185] width 11 height 11
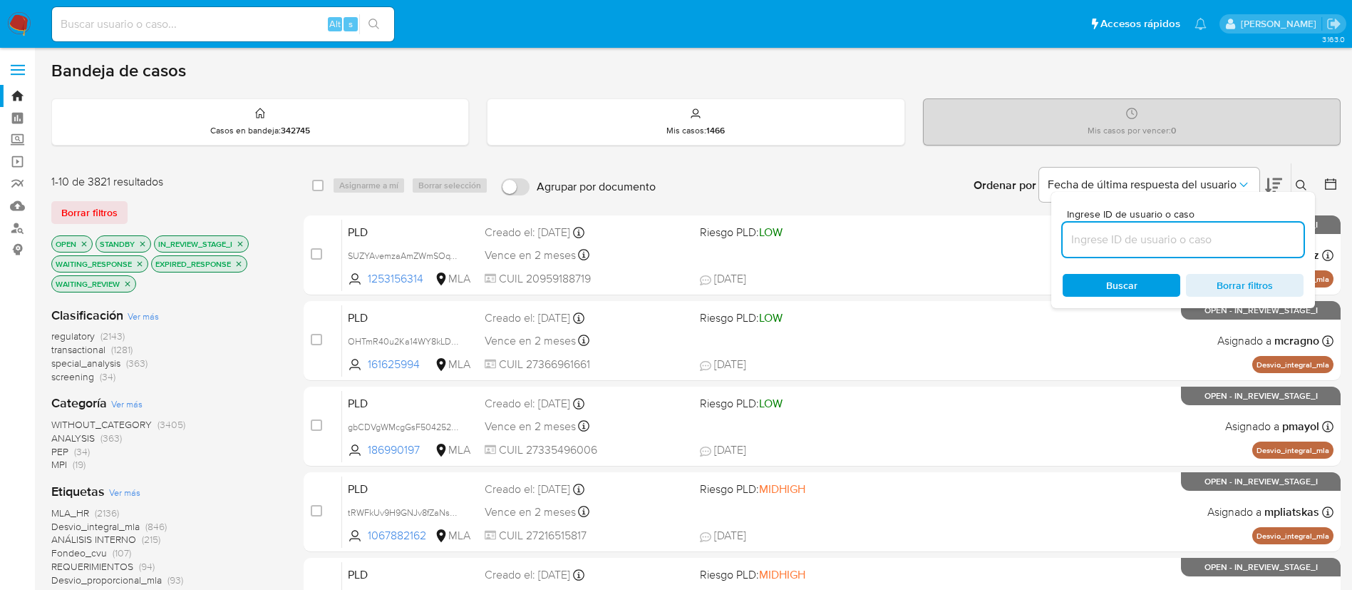
click at [1186, 240] on input at bounding box center [1183, 239] width 241 height 19
type input "6edJTvmxZqyf7jjLEtM3z7MT"
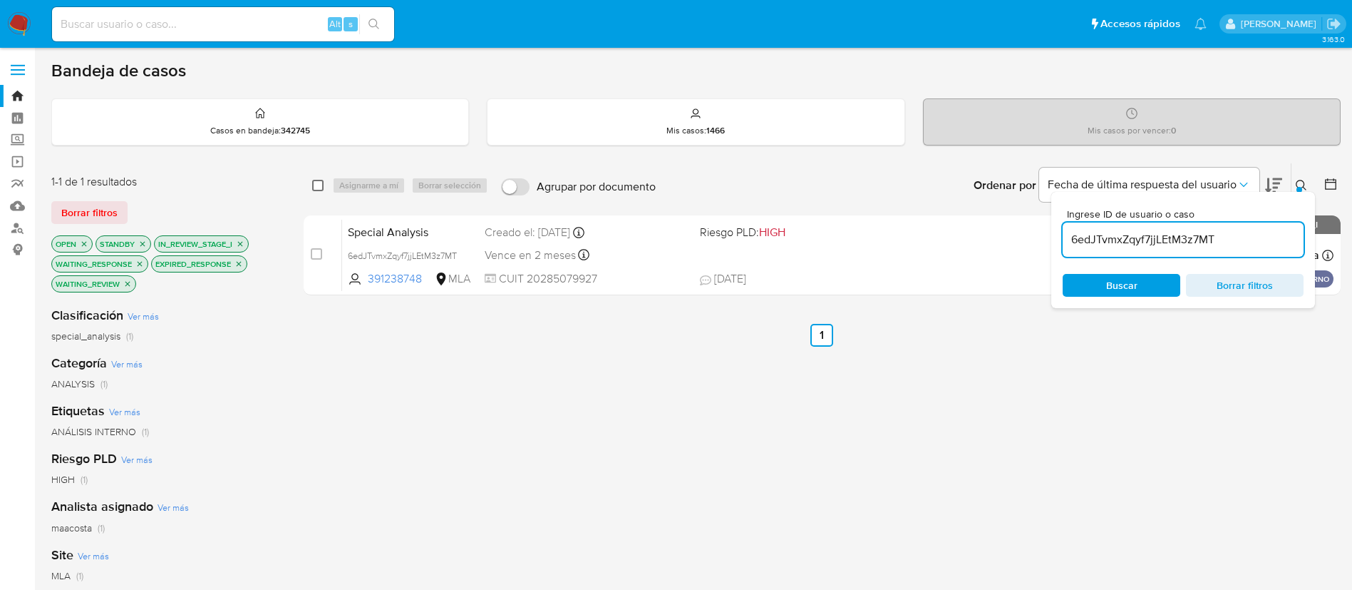
click at [317, 181] on input "checkbox" at bounding box center [317, 185] width 11 height 11
checkbox input "true"
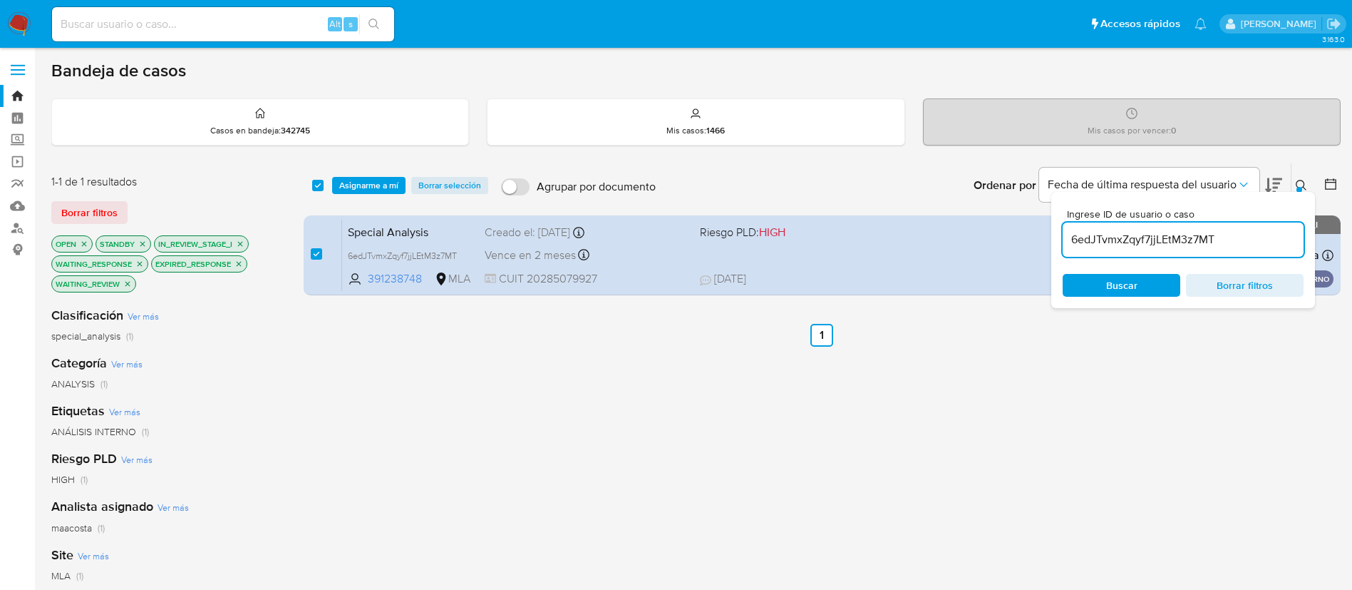
click at [362, 175] on div "select-all-cases-checkbox Asignarme a mí Borrar selección Agrupar por documento…" at bounding box center [822, 185] width 1037 height 44
click at [369, 181] on span "Asignarme a mí" at bounding box center [368, 185] width 59 height 14
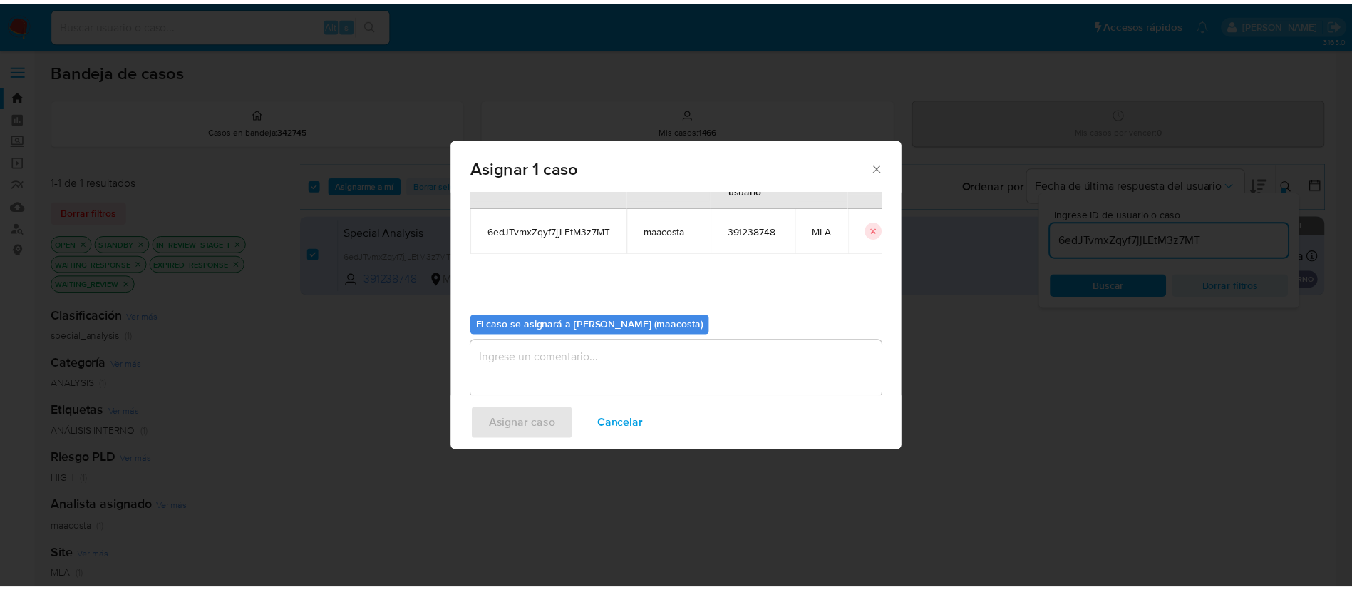
scroll to position [74, 0]
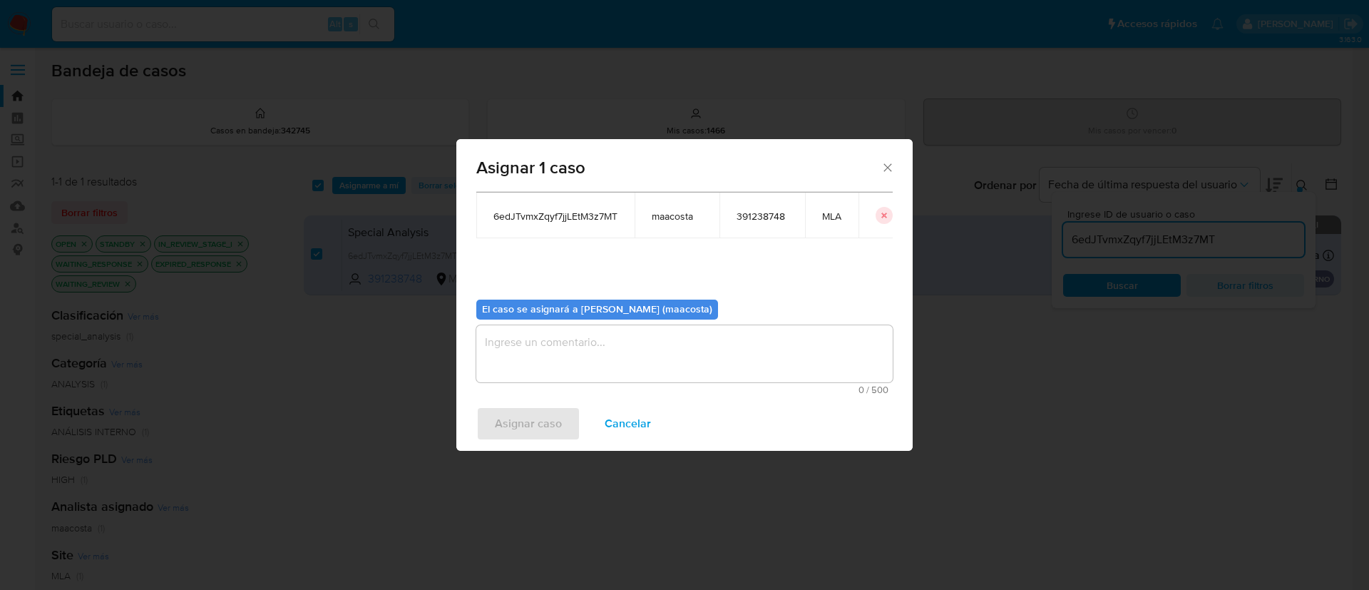
click at [518, 349] on textarea "assign-modal" at bounding box center [684, 353] width 416 height 57
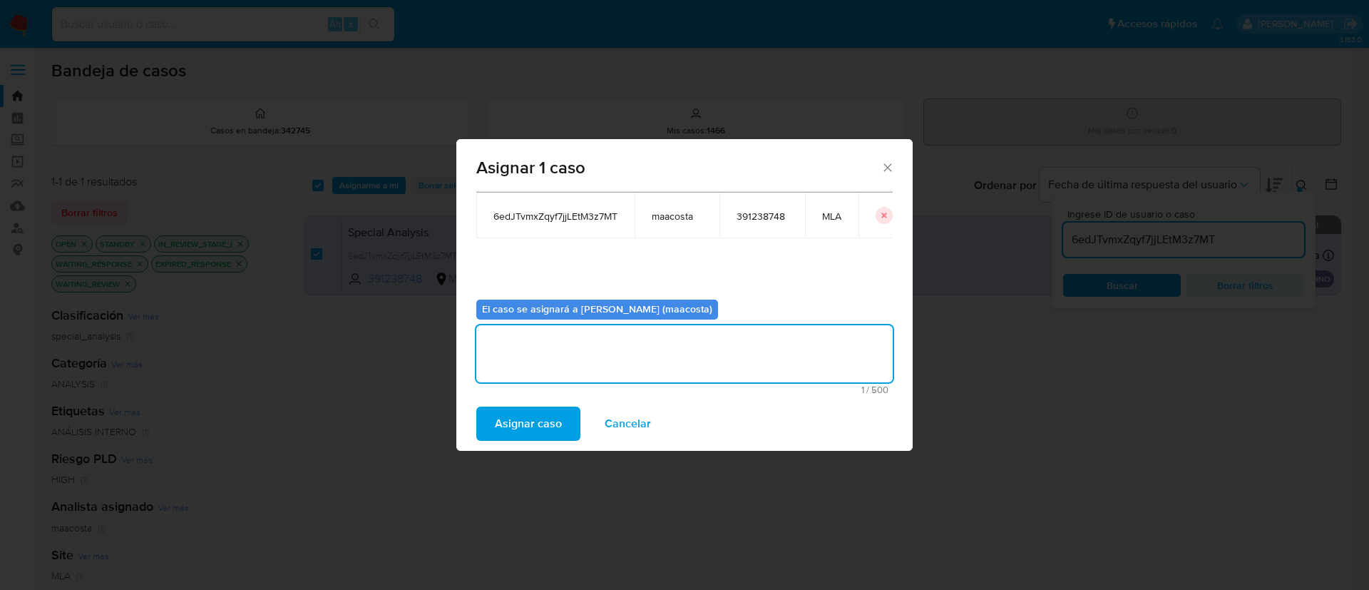
click at [521, 437] on span "Asignar caso" at bounding box center [528, 423] width 67 height 31
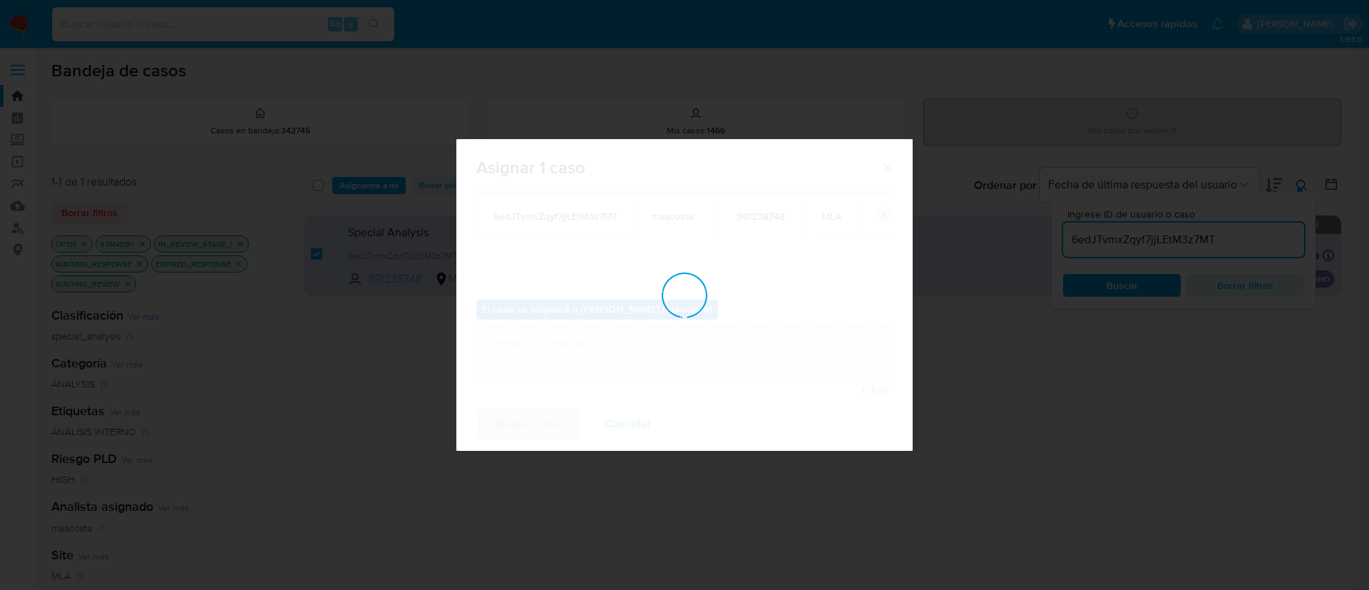
checkbox input "false"
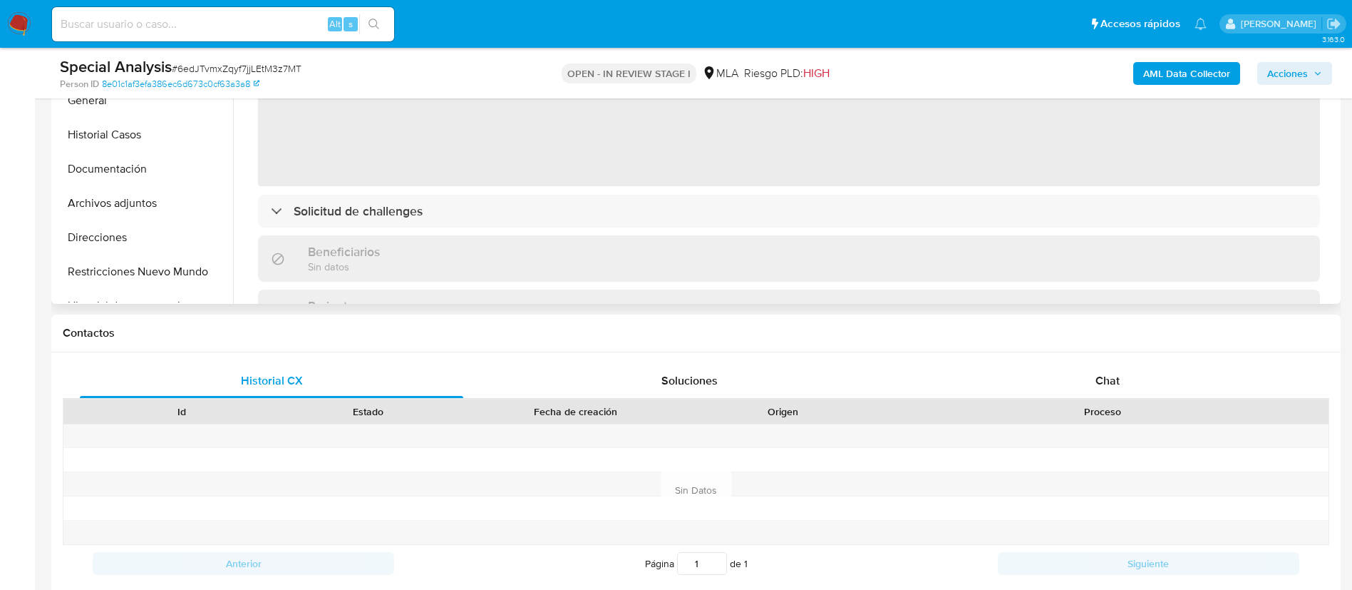
scroll to position [438, 0]
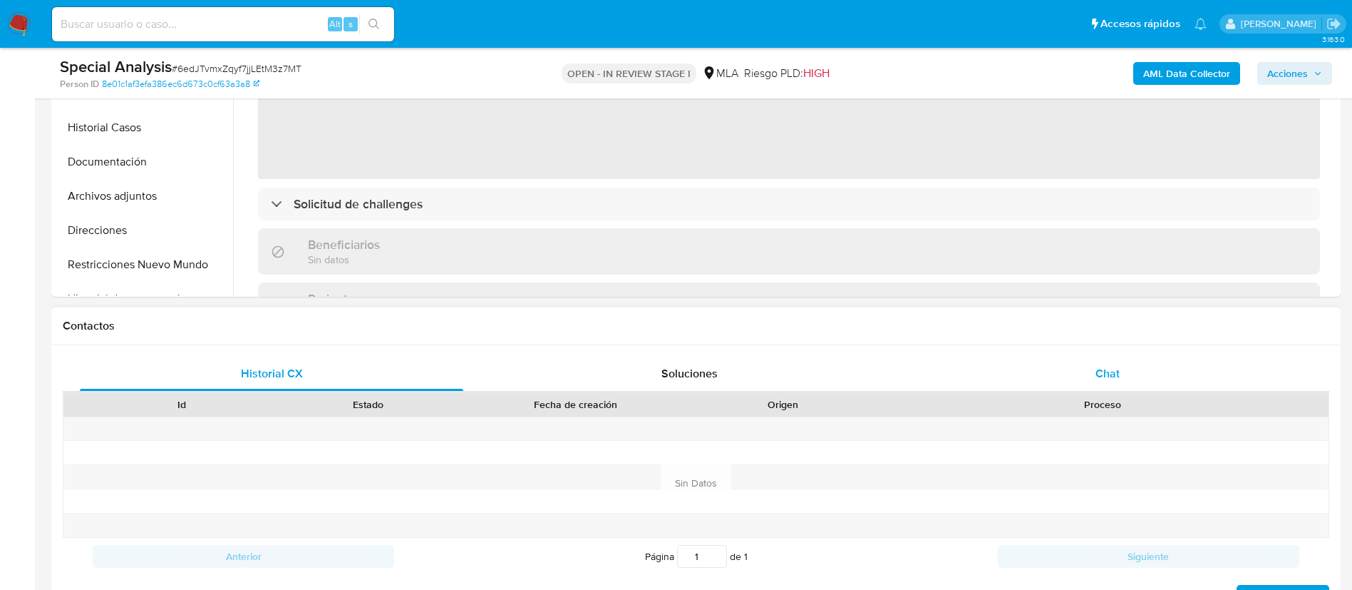
select select "10"
click at [1101, 360] on div "Chat" at bounding box center [1108, 373] width 384 height 34
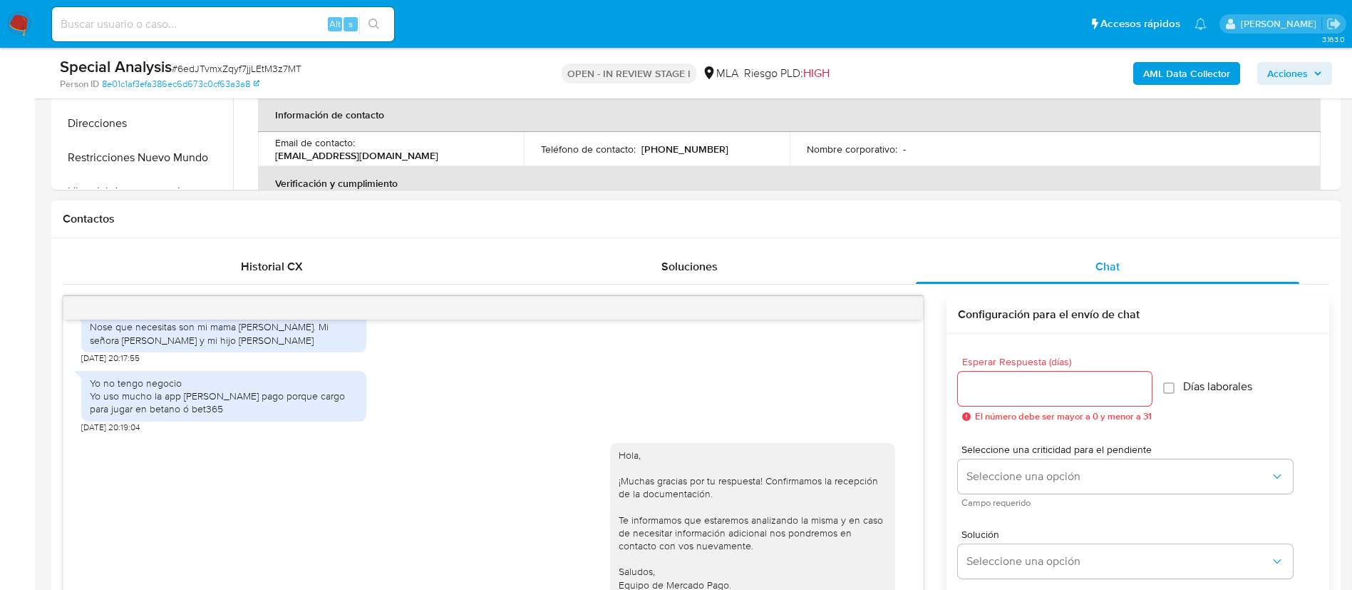
scroll to position [547, 0]
click at [888, 307] on icon "menu-action" at bounding box center [888, 305] width 13 height 13
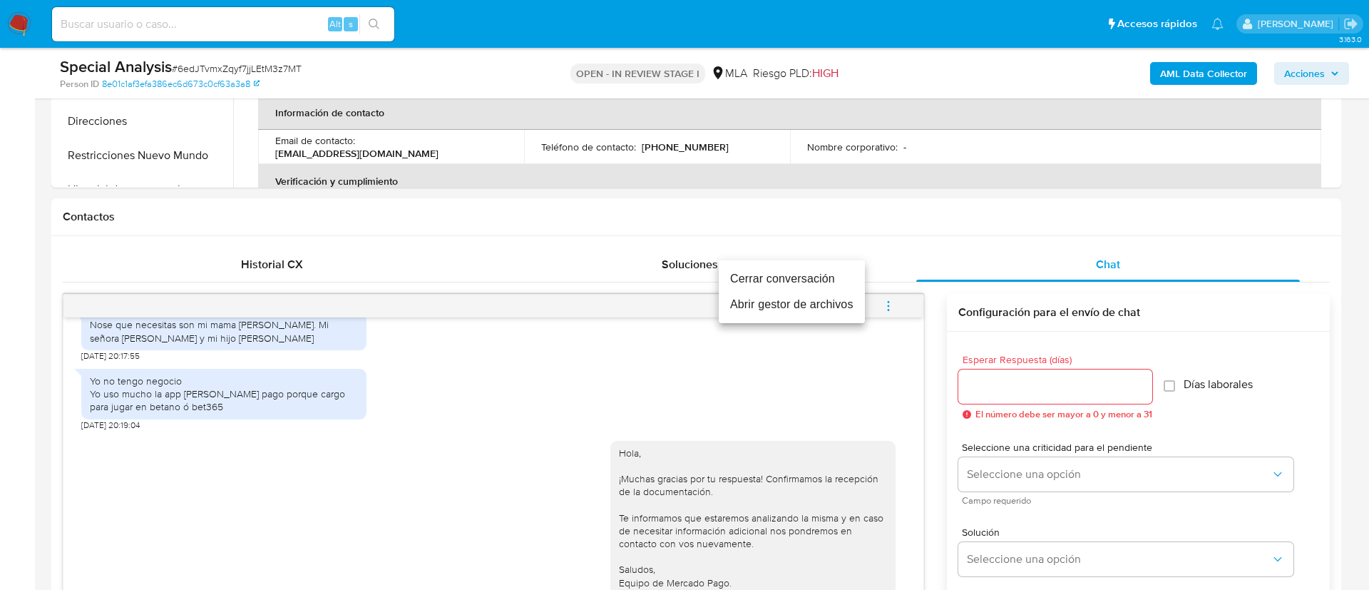
click at [794, 282] on li "Cerrar conversación" at bounding box center [792, 279] width 146 height 26
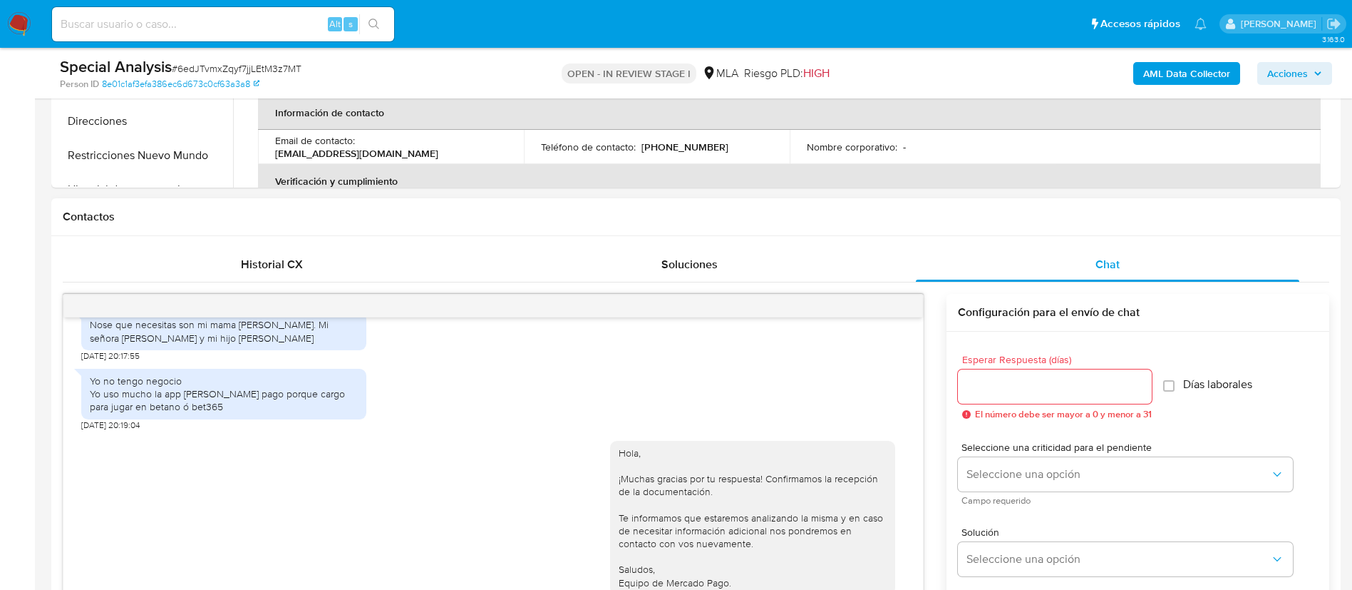
click at [1279, 348] on div "Esperar Respuesta (días) El número debe ser mayor a 0 y menor a 31 Días laboral…" at bounding box center [1138, 387] width 360 height 88
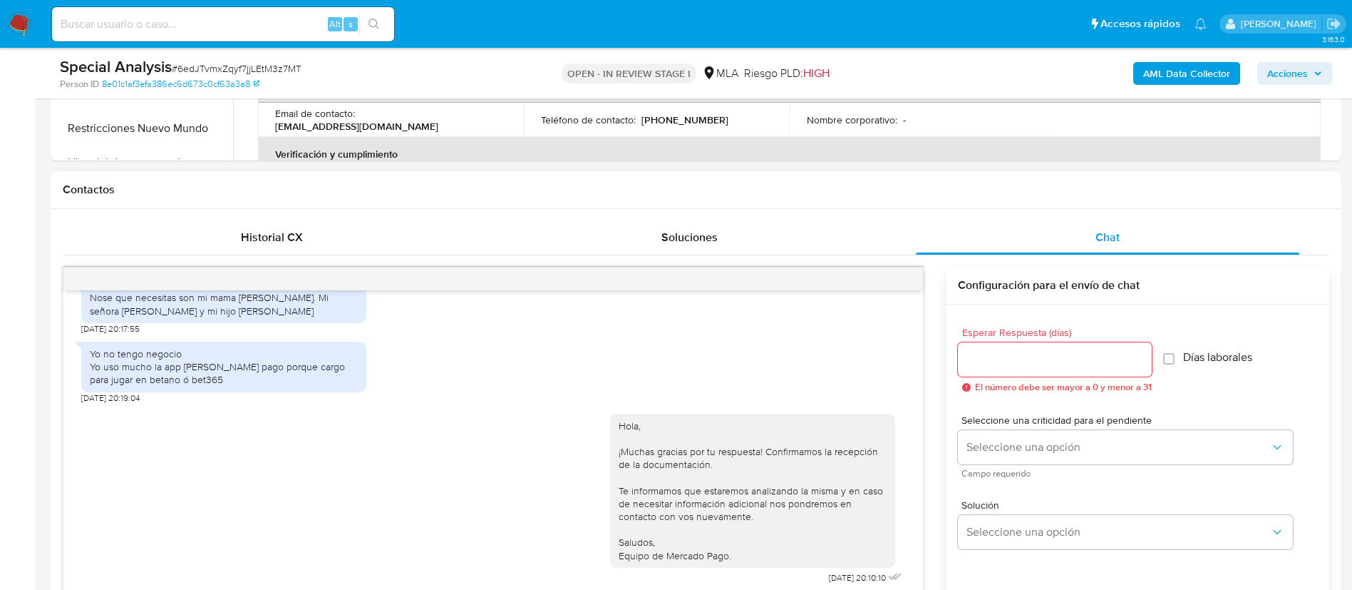
scroll to position [568, 0]
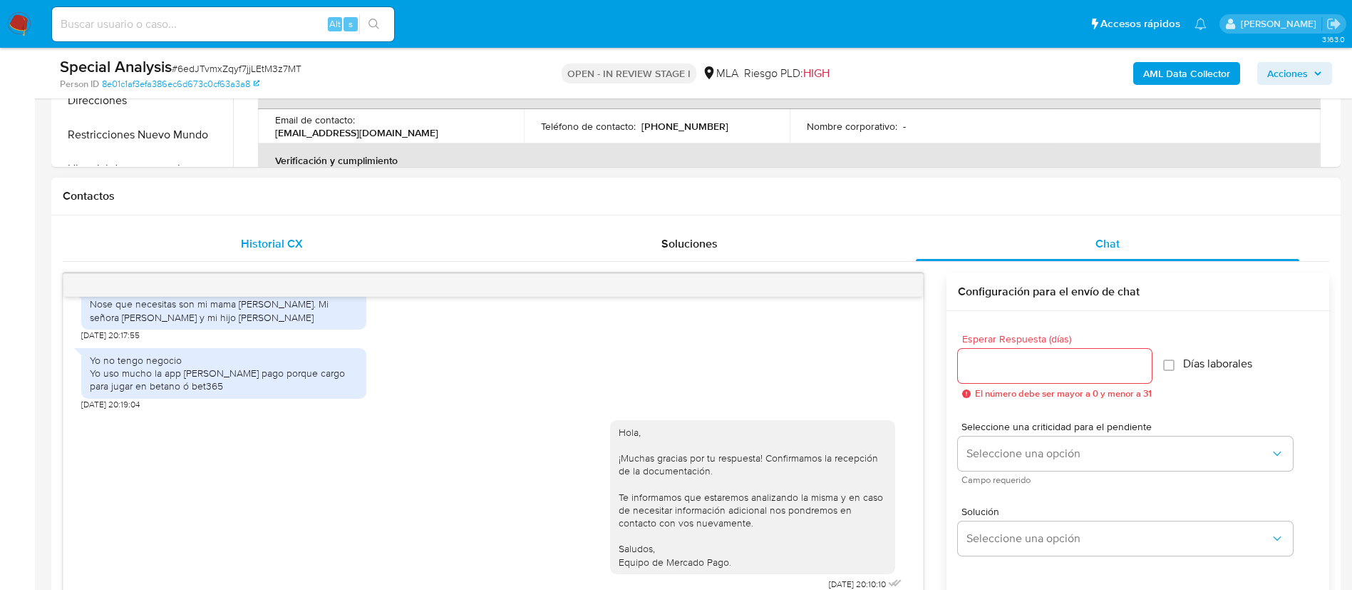
click at [248, 252] on div "Historial CX" at bounding box center [272, 244] width 384 height 34
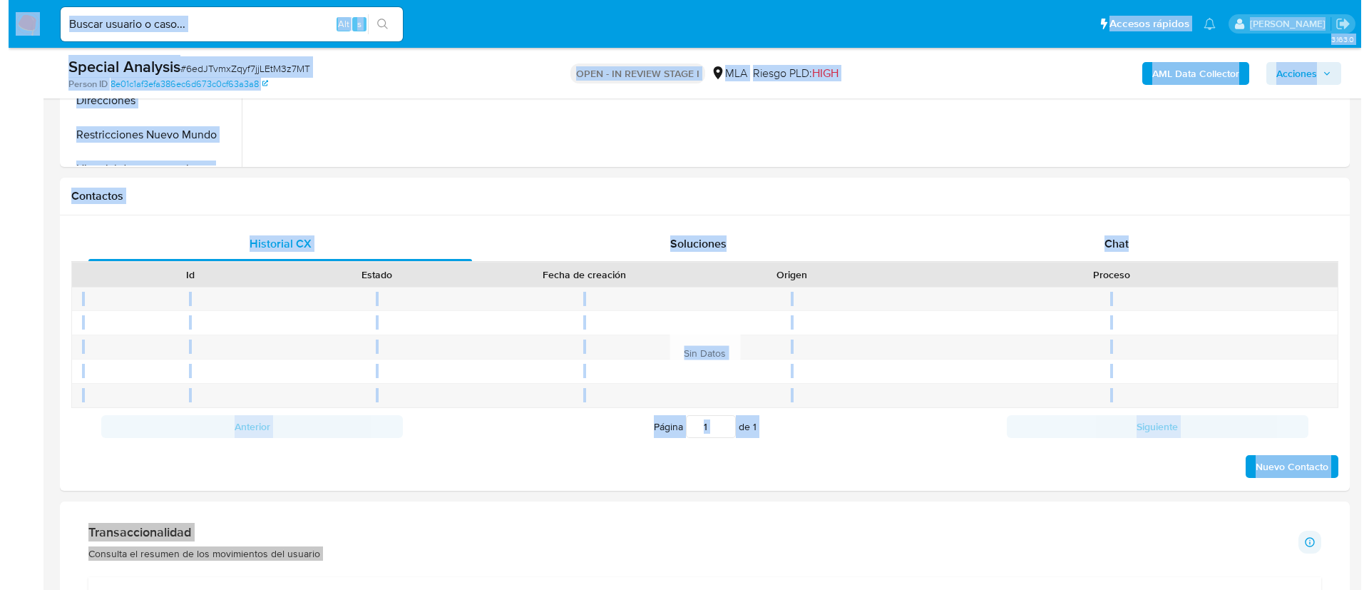
scroll to position [229, 0]
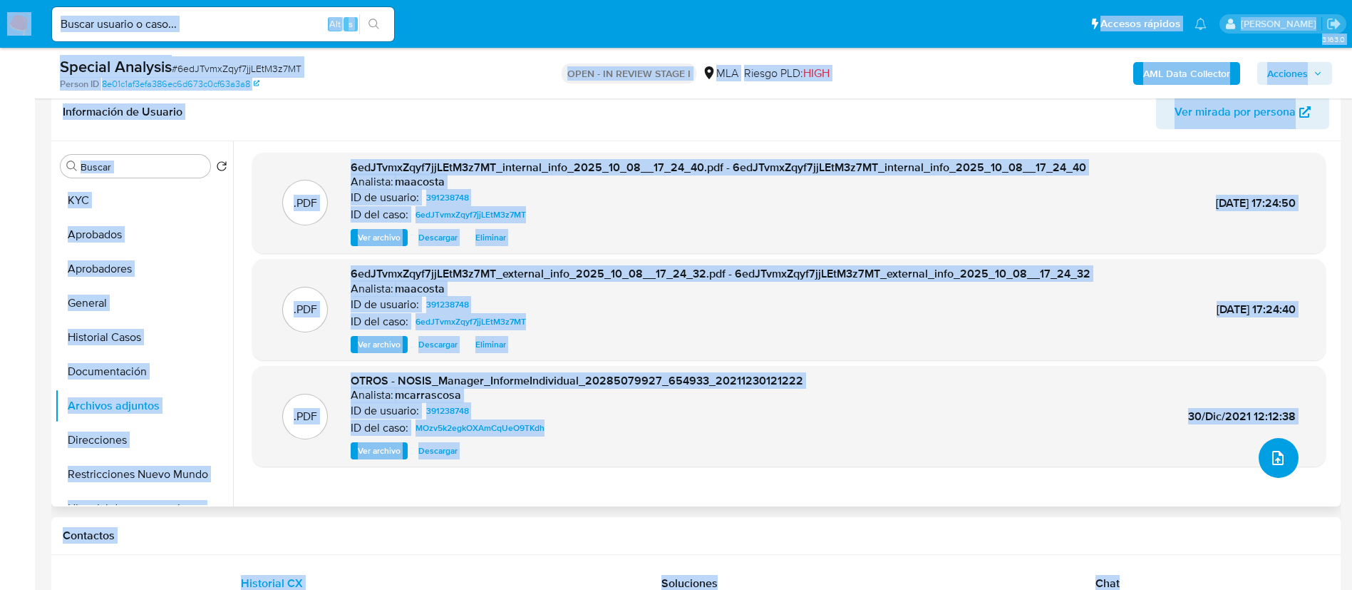
click at [1278, 462] on icon "upload-file" at bounding box center [1278, 457] width 17 height 17
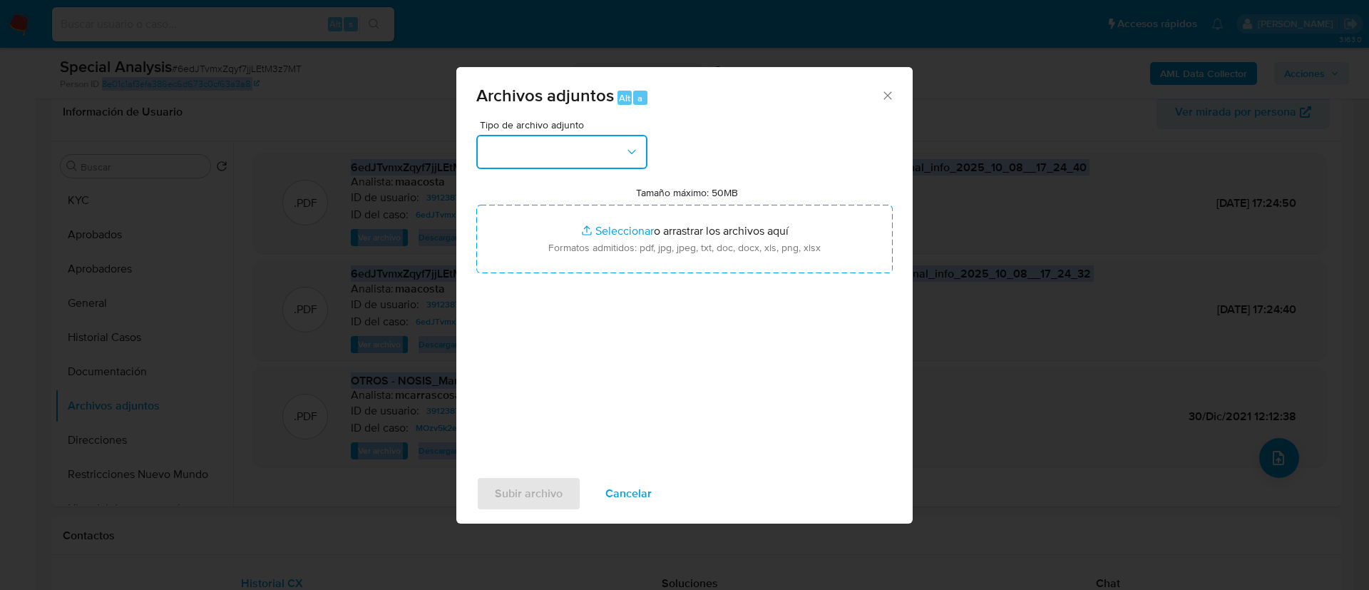
click at [596, 149] on button "button" at bounding box center [561, 152] width 171 height 34
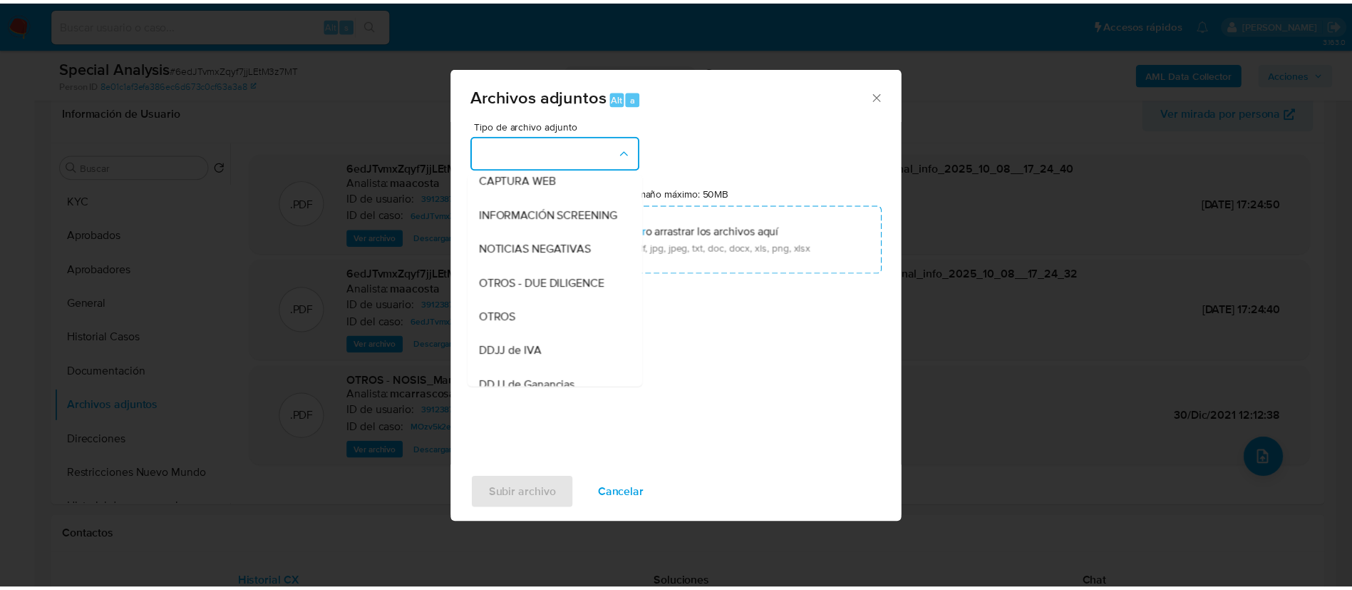
scroll to position [150, 0]
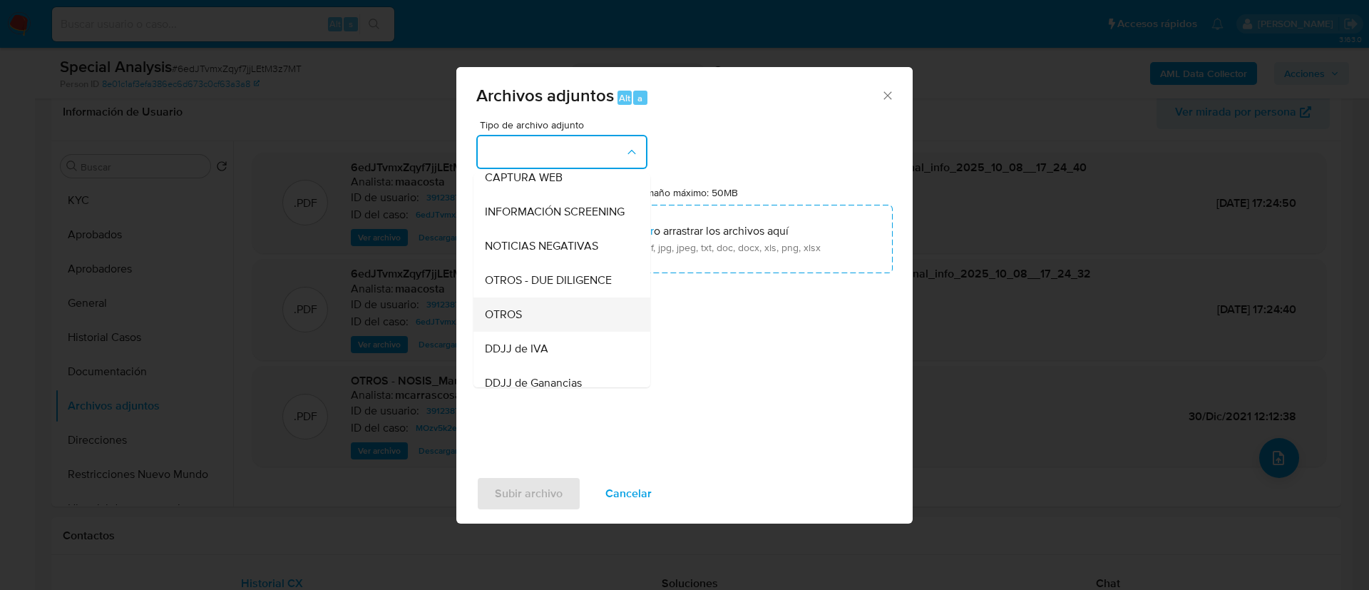
click at [504, 322] on span "OTROS" at bounding box center [503, 314] width 37 height 14
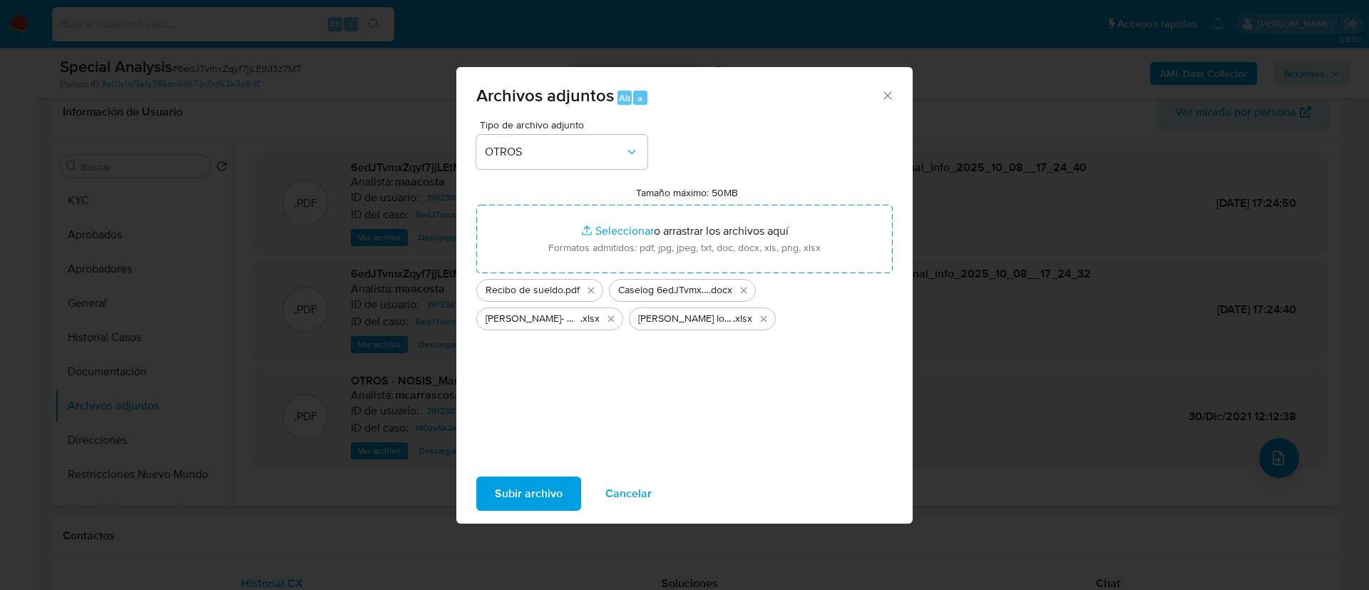
click at [541, 495] on span "Subir archivo" at bounding box center [529, 493] width 68 height 31
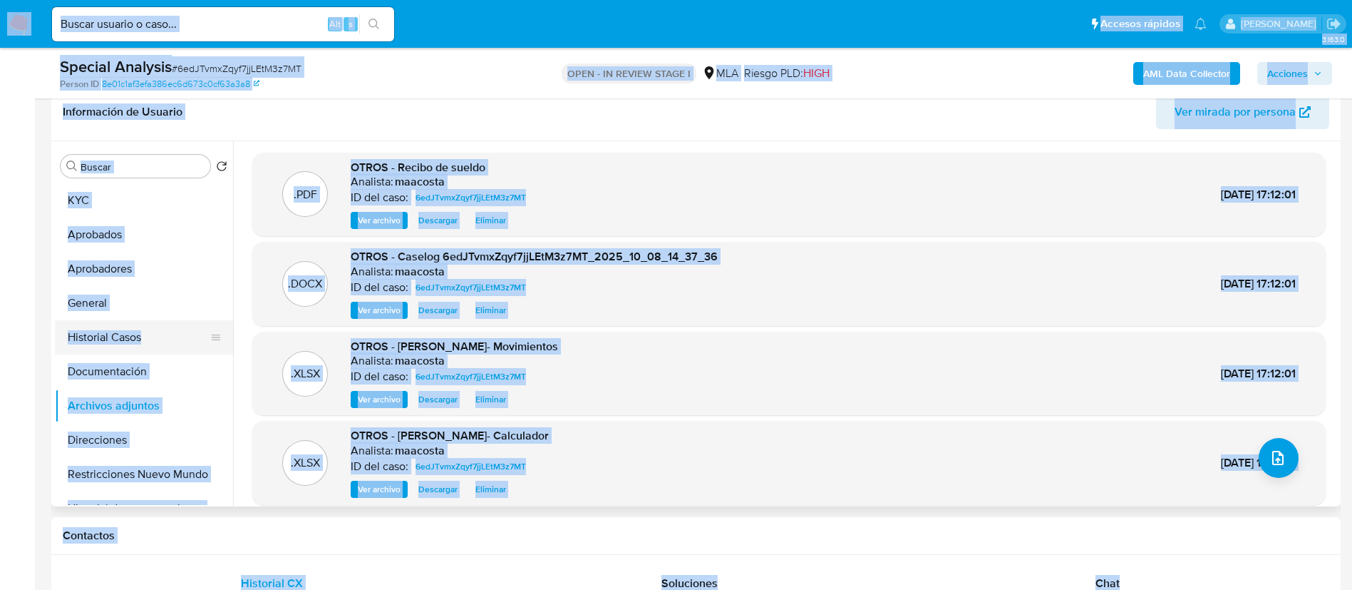
click at [107, 338] on button "Historial Casos" at bounding box center [138, 337] width 167 height 34
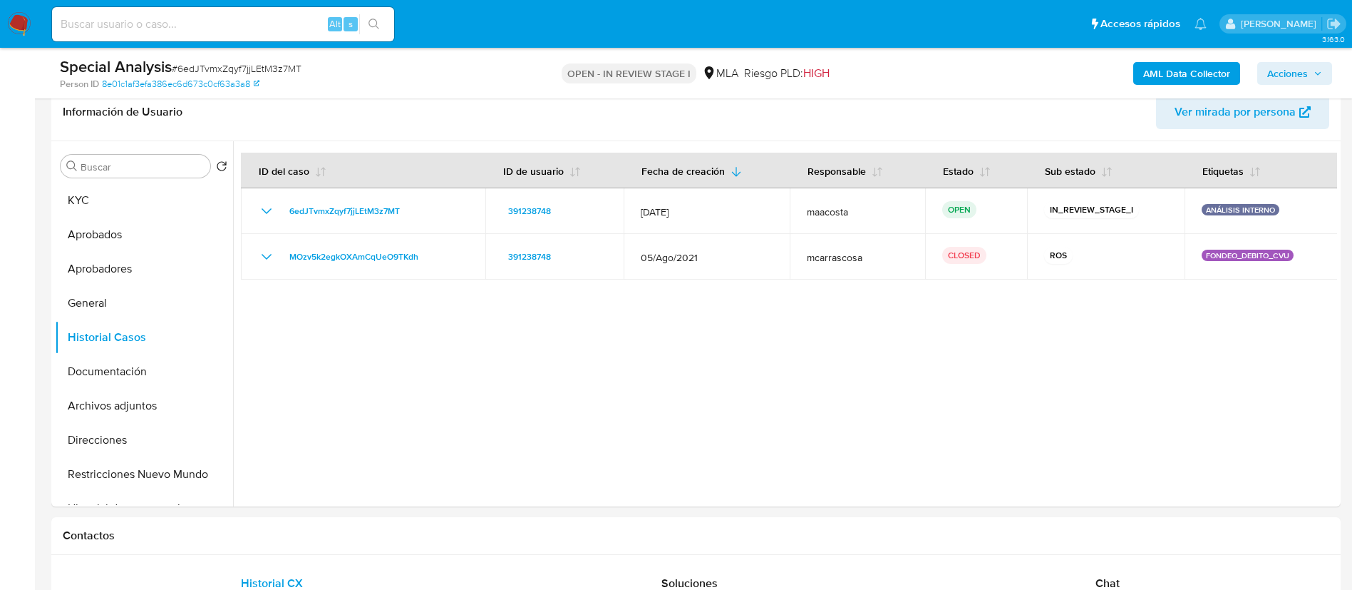
click at [1305, 74] on span "Acciones" at bounding box center [1288, 73] width 41 height 23
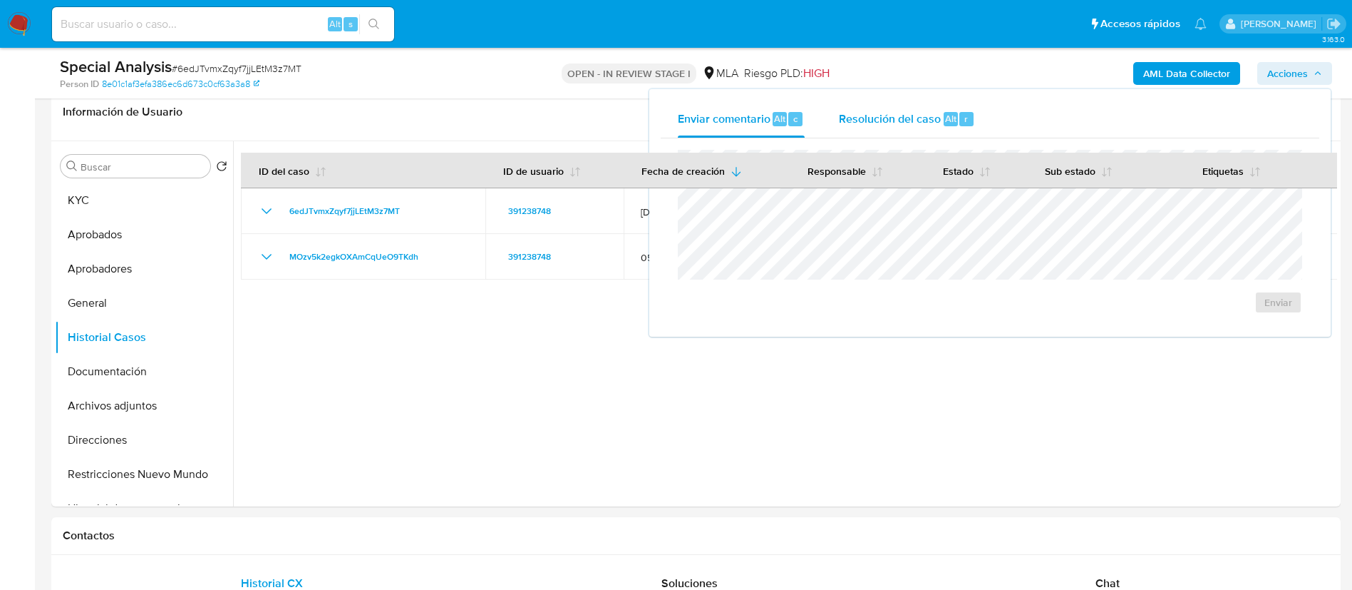
click at [941, 130] on div "Resolución del caso Alt r" at bounding box center [907, 119] width 136 height 37
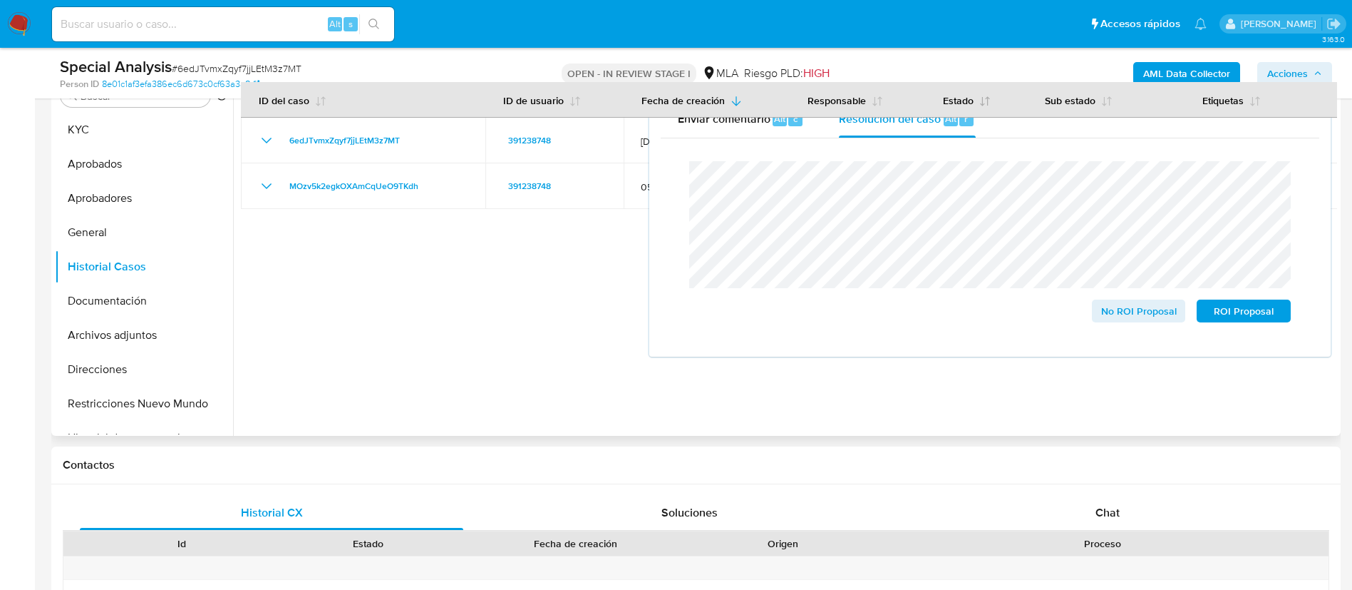
scroll to position [298, 0]
click at [1115, 317] on span "No ROI Proposal" at bounding box center [1139, 311] width 74 height 20
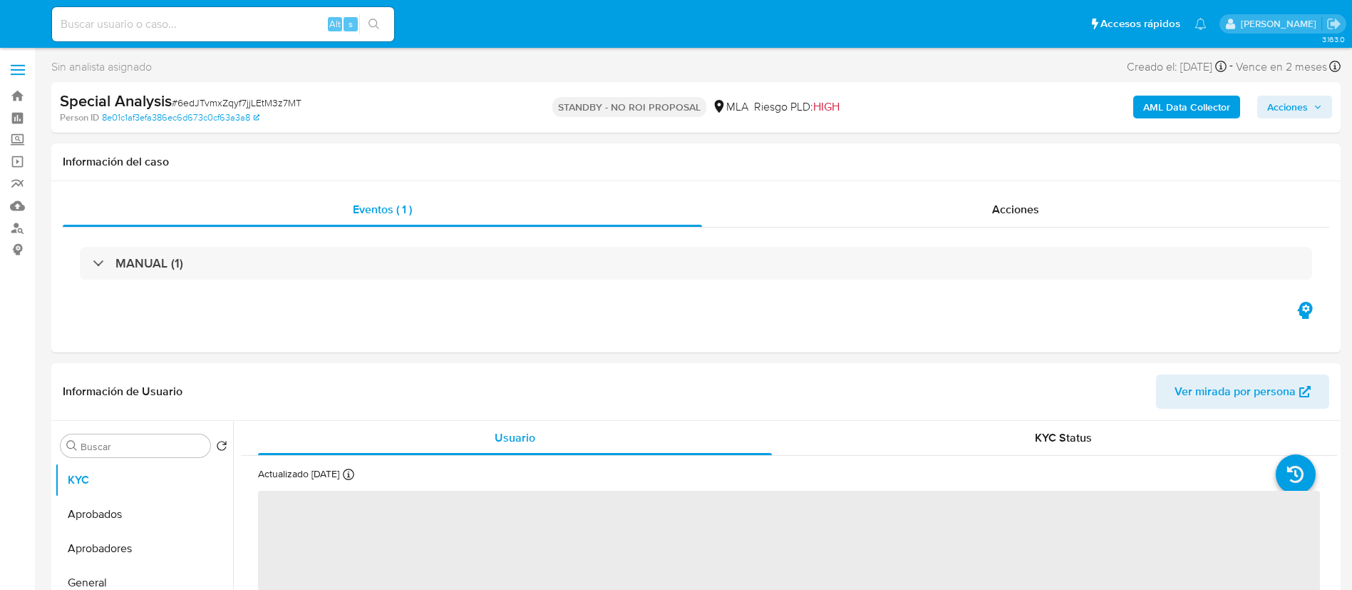
select select "10"
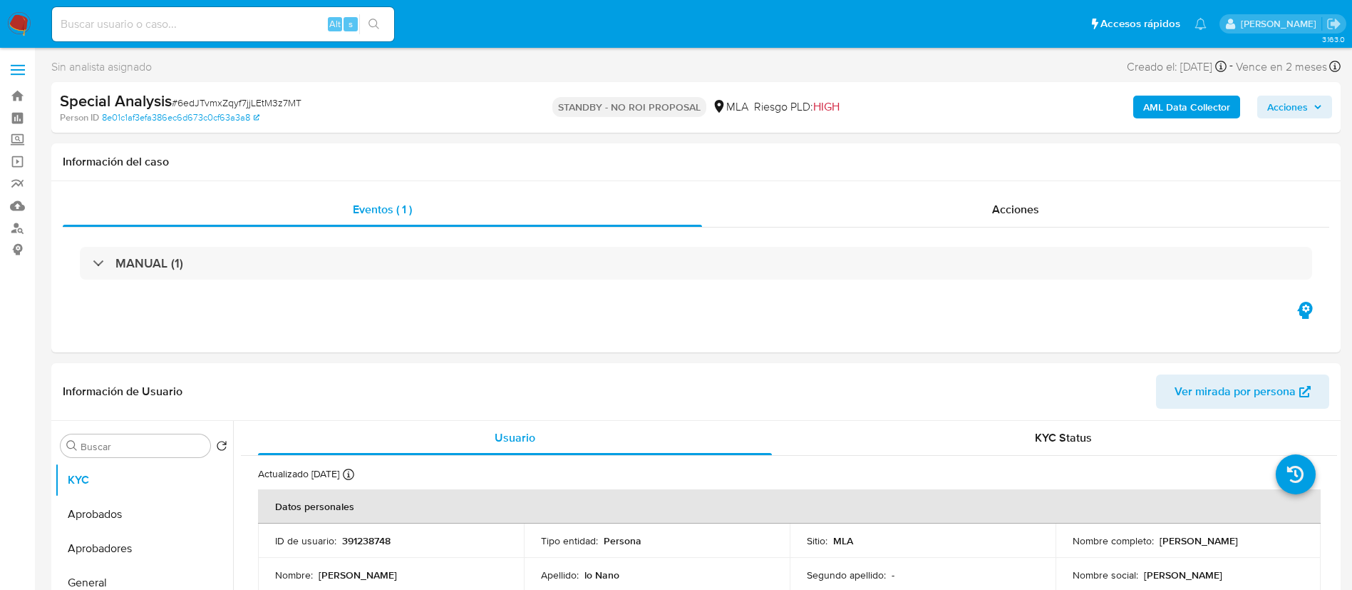
paste input "xD3GF1n4PTBXxHNtcjviNbVy"
click at [242, 21] on input "xD3GF1n4PTBXxHNtcjviNbVy" at bounding box center [223, 24] width 342 height 19
type input "xD3GF1n4PTBXxHNtcjviNbVy"
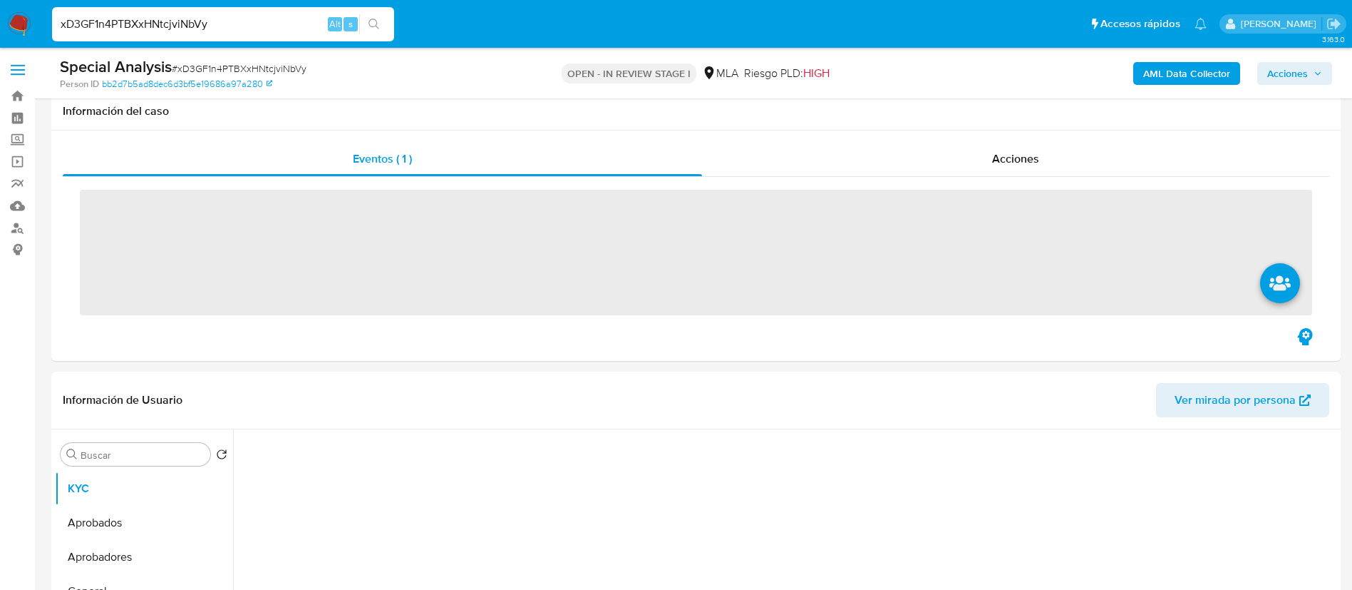
scroll to position [610, 0]
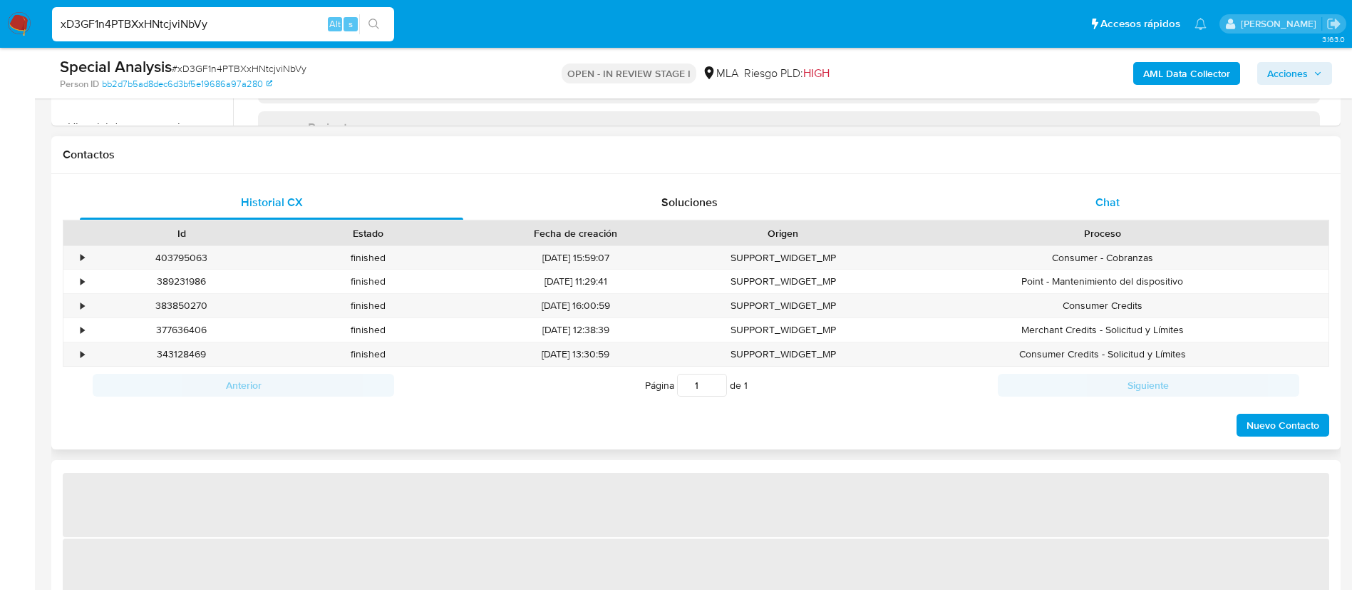
click at [1106, 200] on span "Chat" at bounding box center [1108, 202] width 24 height 16
select select "10"
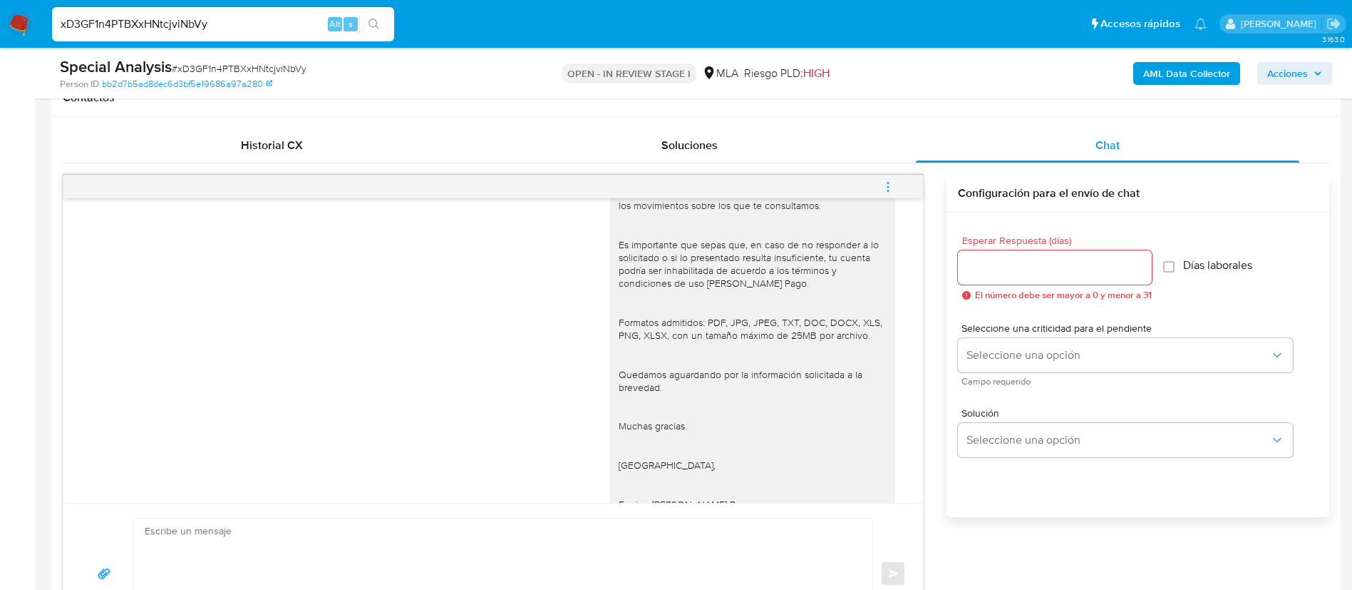
scroll to position [1352, 0]
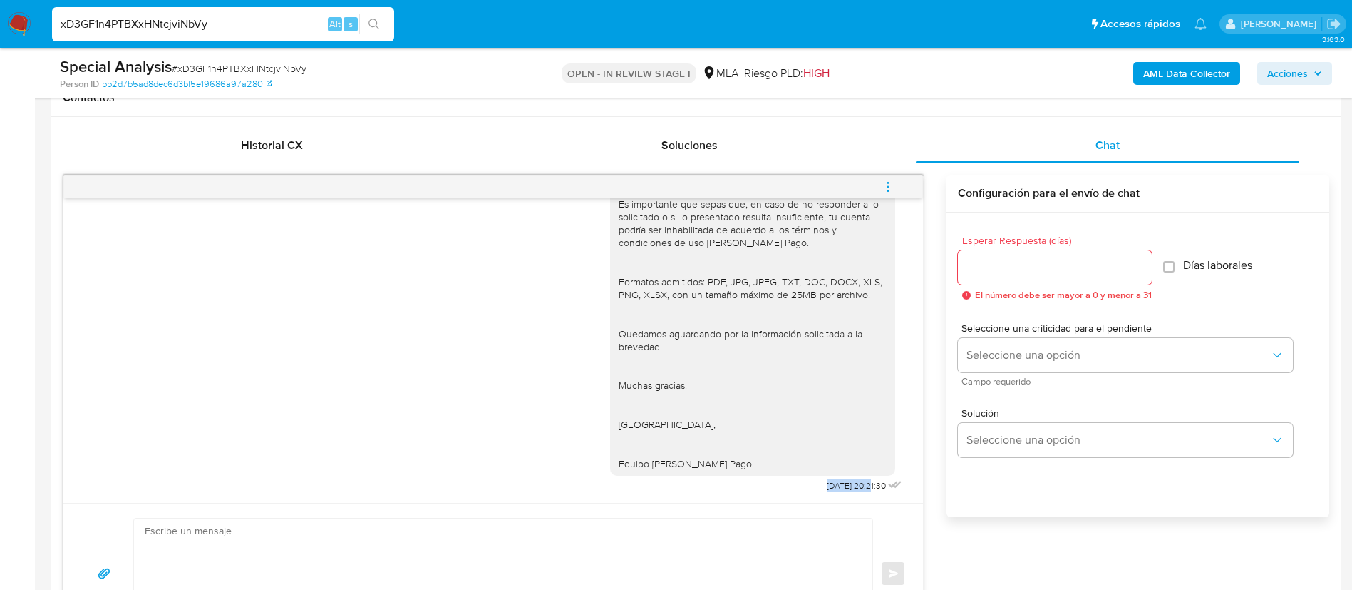
drag, startPoint x: 788, startPoint y: 484, endPoint x: 838, endPoint y: 485, distance: 49.2
click at [838, 485] on div "Hola, En función de las operaciones registradas en tu cuenta [PERSON_NAME] Pago…" at bounding box center [757, 98] width 295 height 793
copy span "[DATE]"
click at [827, 483] on span "[DATE] 20:21:30" at bounding box center [856, 485] width 59 height 11
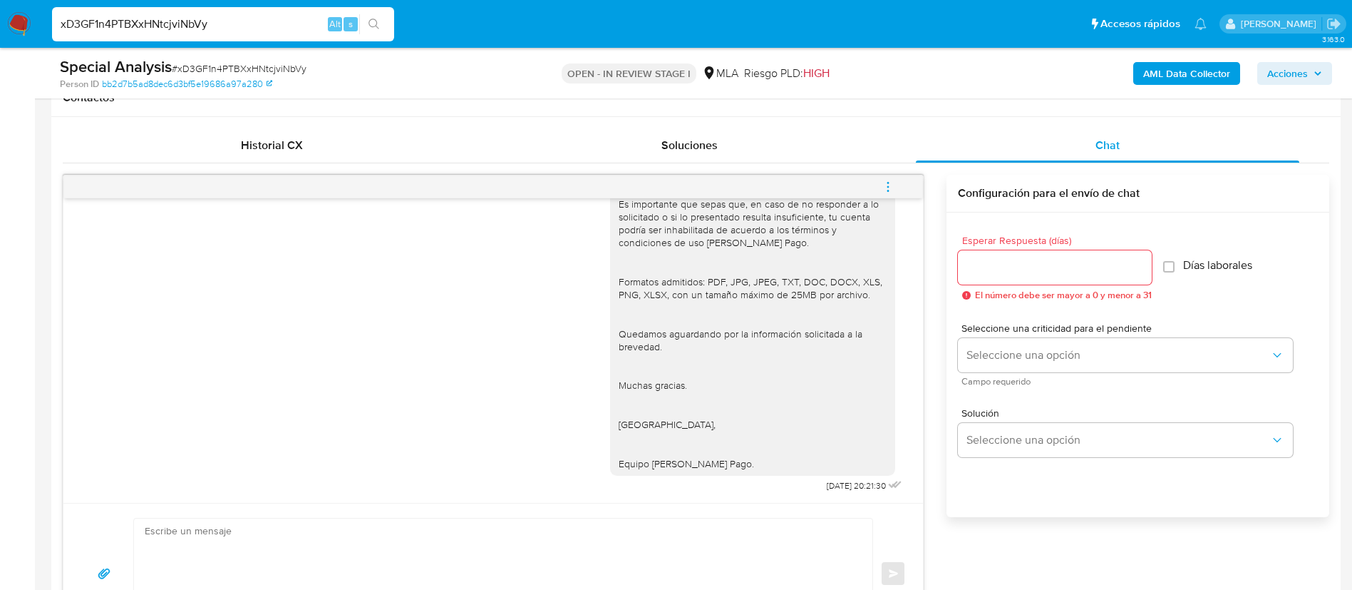
click at [242, 27] on input "xD3GF1n4PTBXxHNtcjviNbVy" at bounding box center [223, 24] width 342 height 19
paste input "uX3zu7G9OmOL1I0FbibCiGtb"
type input "uX3zu7G9OmOL1I0FbibCiGtb"
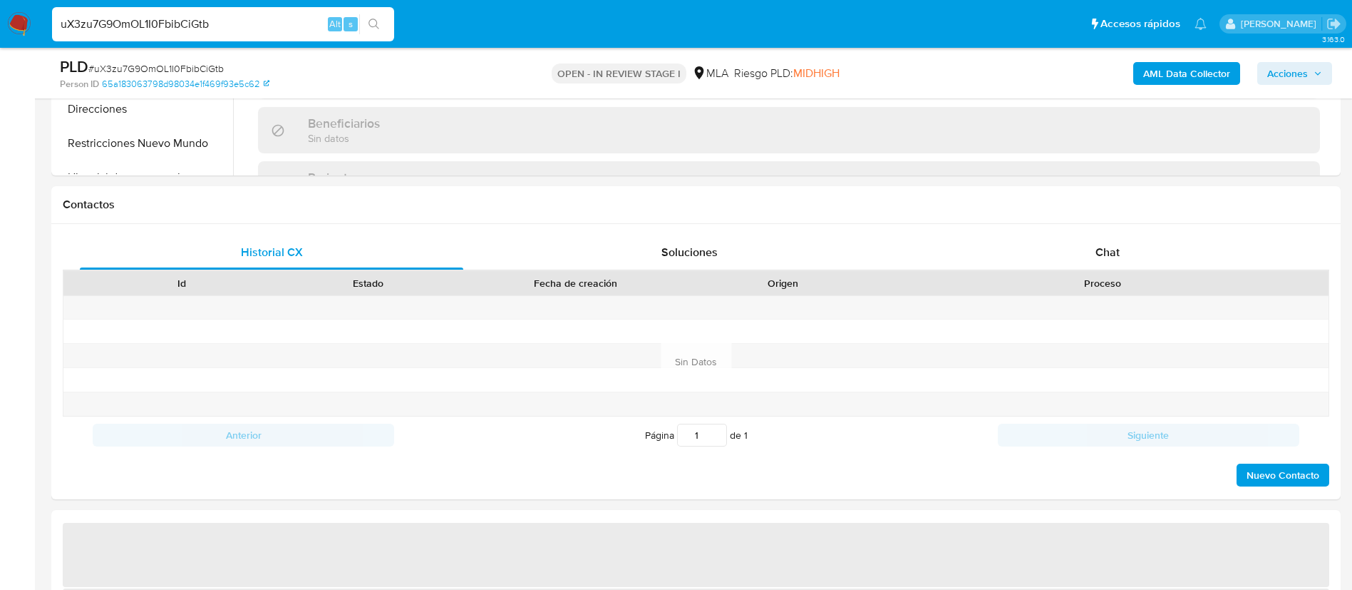
scroll to position [603, 0]
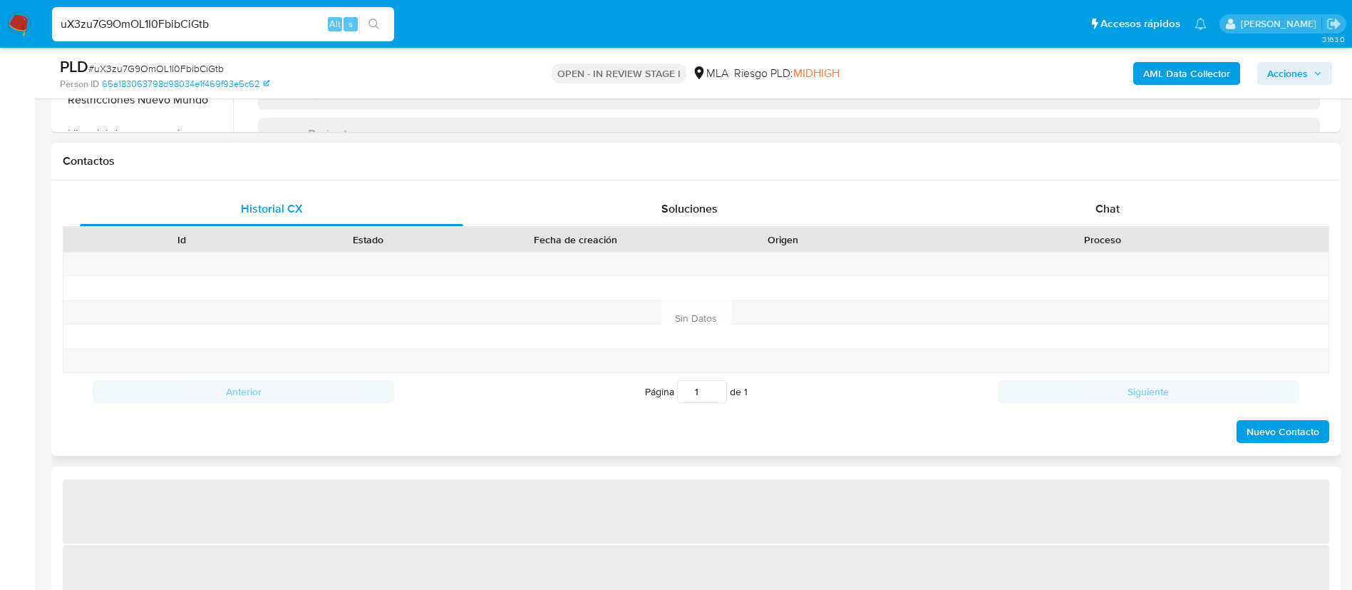
select select "10"
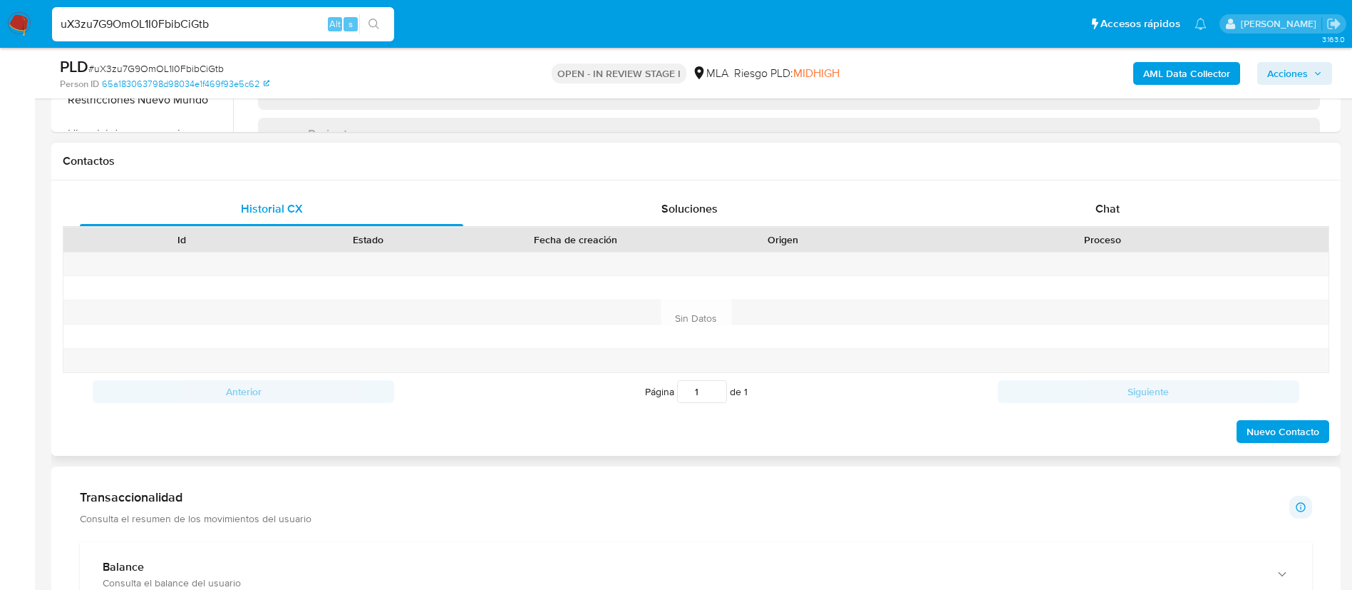
click at [1116, 183] on div "Historial CX Soluciones Chat Id Estado Fecha de creación Origen Proceso Anterio…" at bounding box center [696, 317] width 1290 height 275
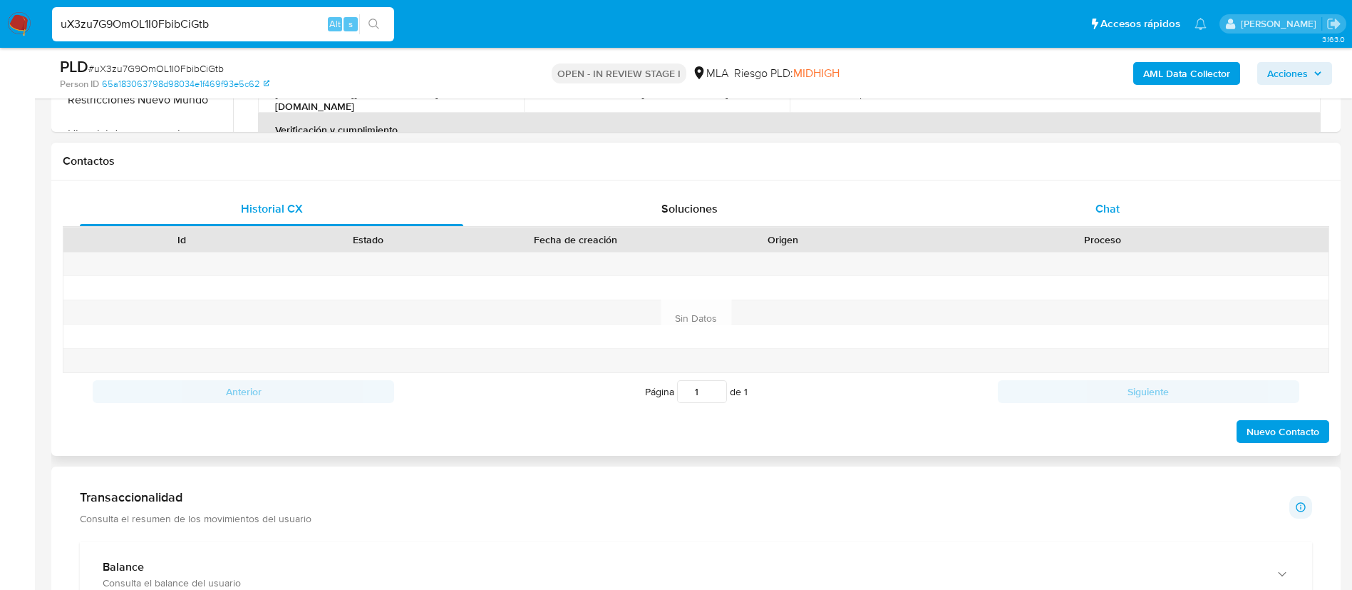
click at [1106, 219] on div "Chat" at bounding box center [1108, 209] width 384 height 34
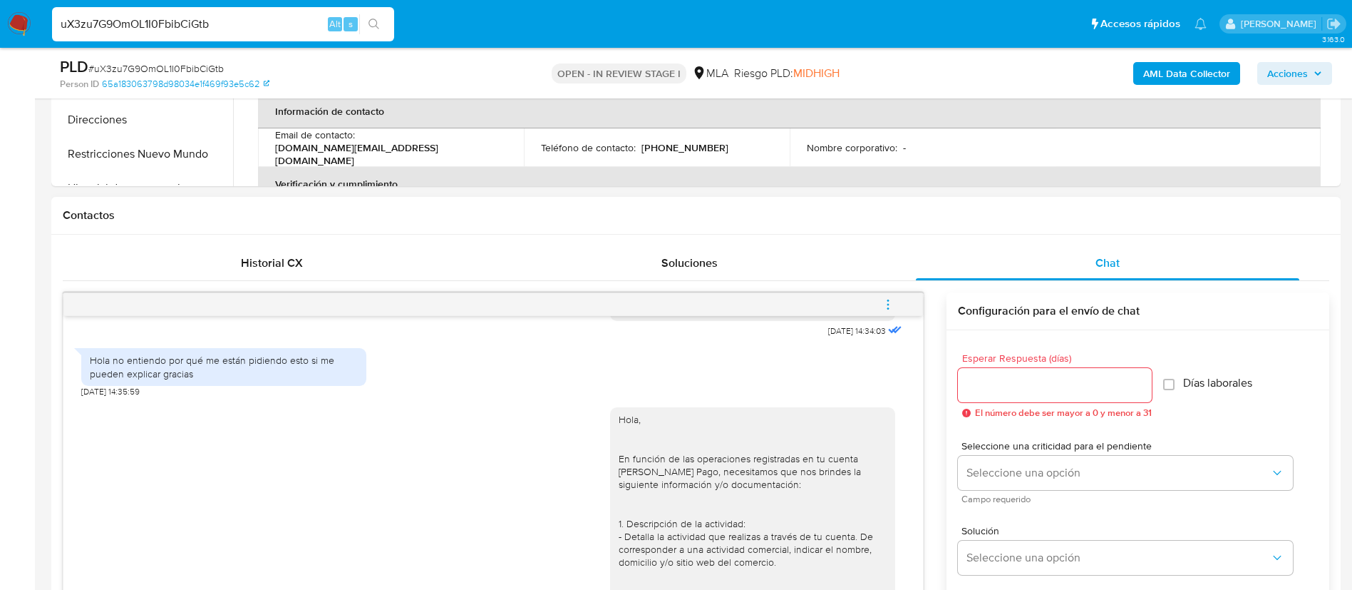
scroll to position [543, 0]
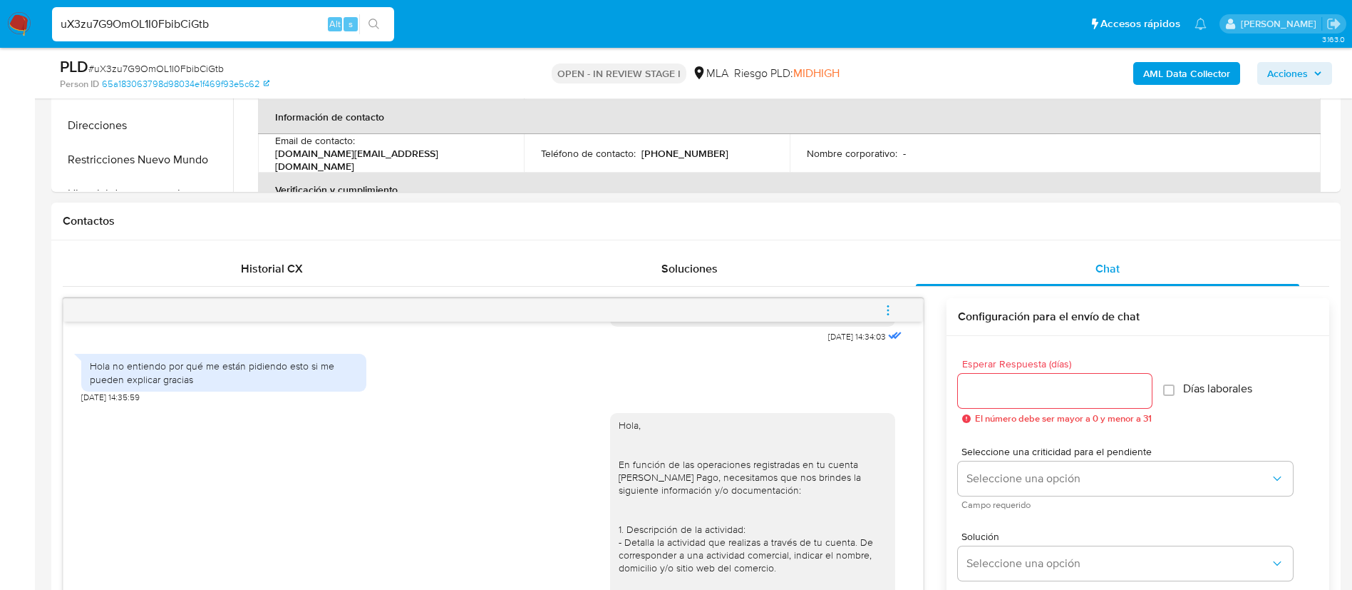
click at [890, 307] on icon "menu-action" at bounding box center [888, 310] width 13 height 13
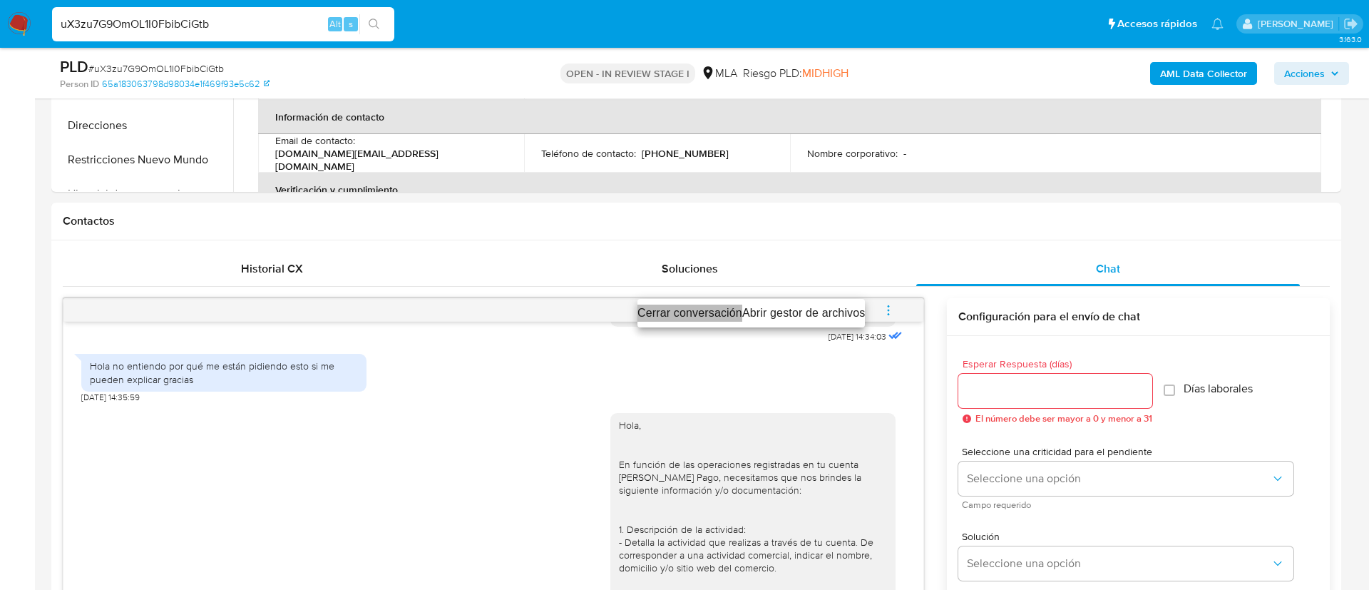
click at [696, 320] on li "Cerrar conversación" at bounding box center [689, 312] width 105 height 17
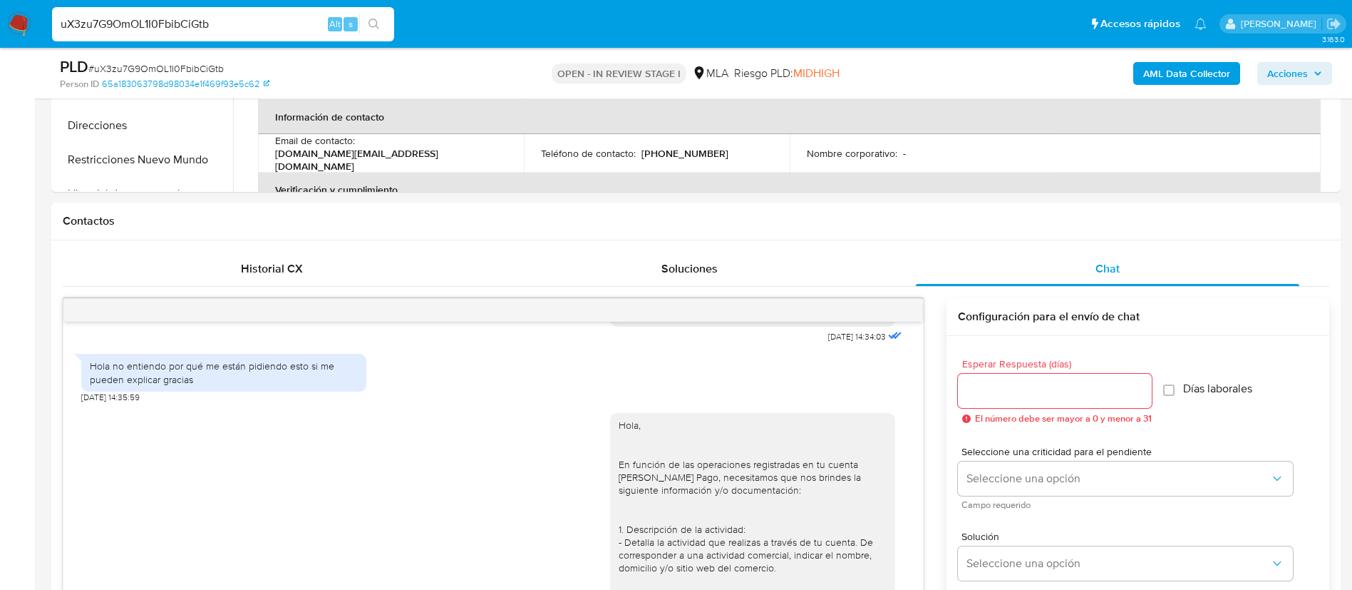
click at [279, 36] on div "uX3zu7G9OmOL1I0FbibCiGtb Alt s" at bounding box center [223, 24] width 342 height 34
click at [243, 22] on input "uX3zu7G9OmOL1I0FbibCiGtb" at bounding box center [223, 24] width 342 height 19
paste input "QnkN2pO7b4sOzki4OTC2rNbp"
type input "QnkN2pO7b4sOzki4OTC2rNbp"
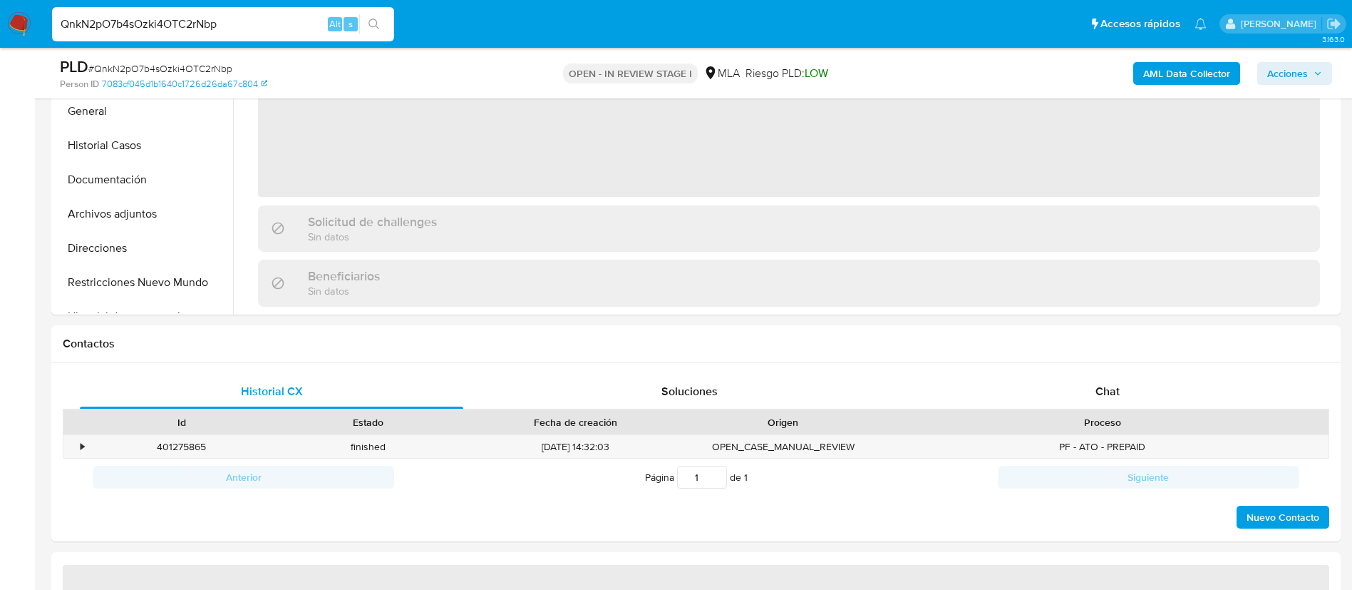
scroll to position [463, 0]
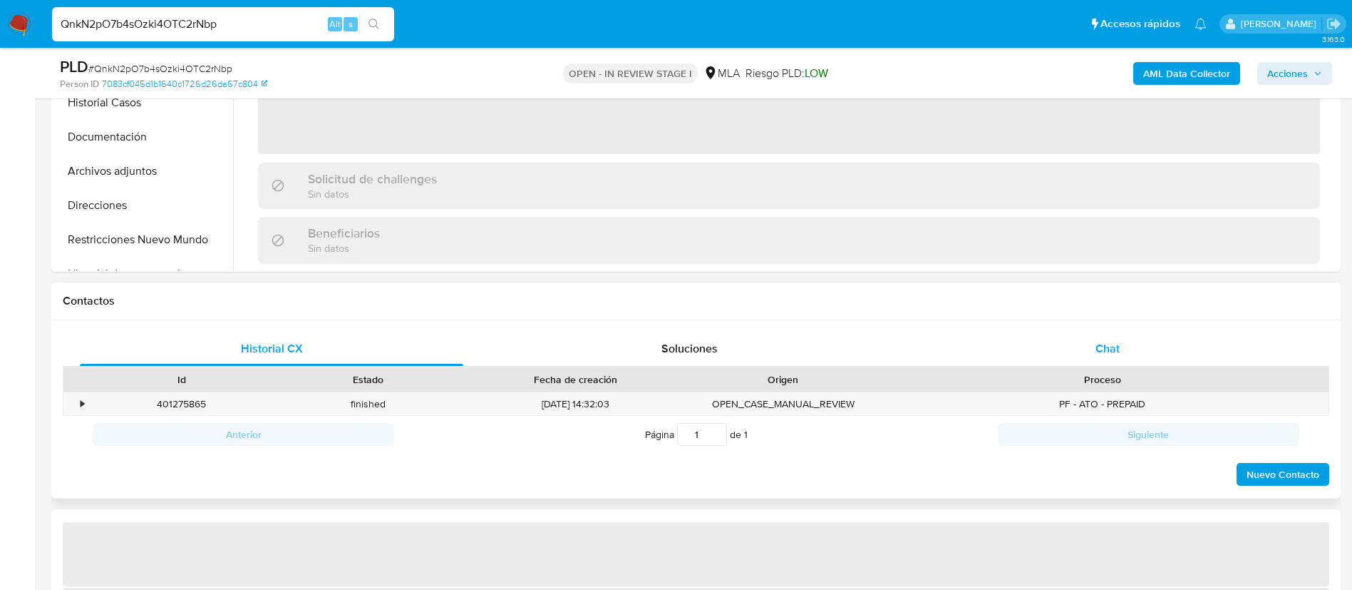
select select "10"
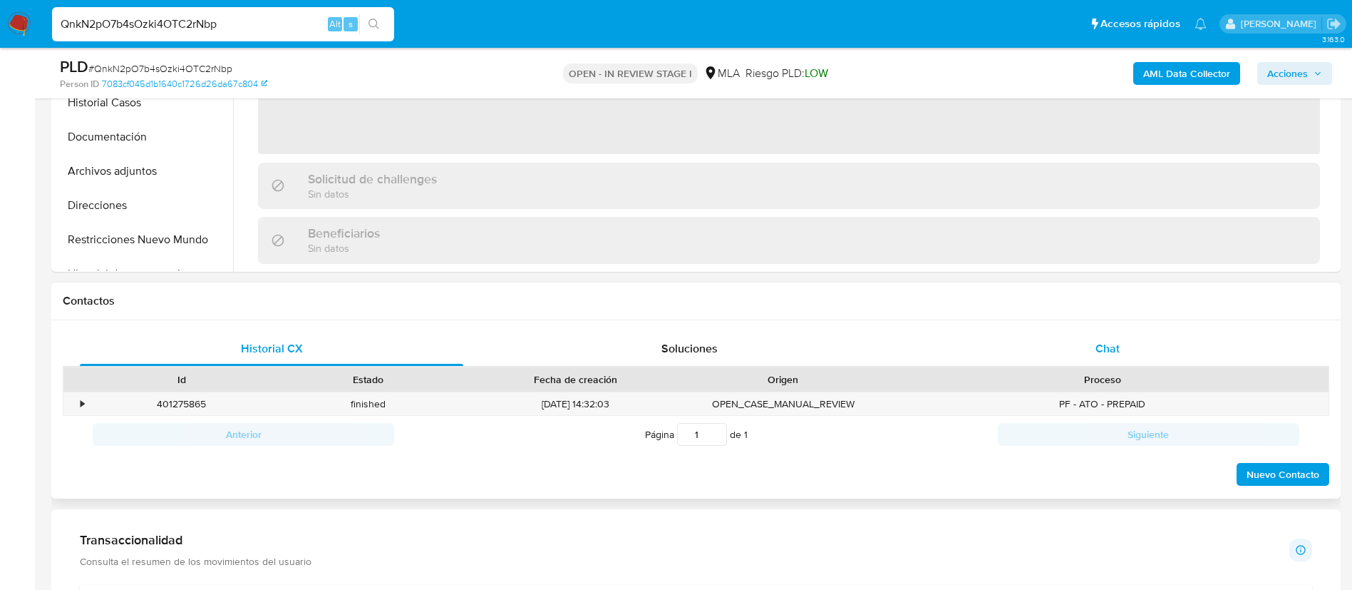
click at [1076, 347] on div "Chat" at bounding box center [1108, 348] width 384 height 34
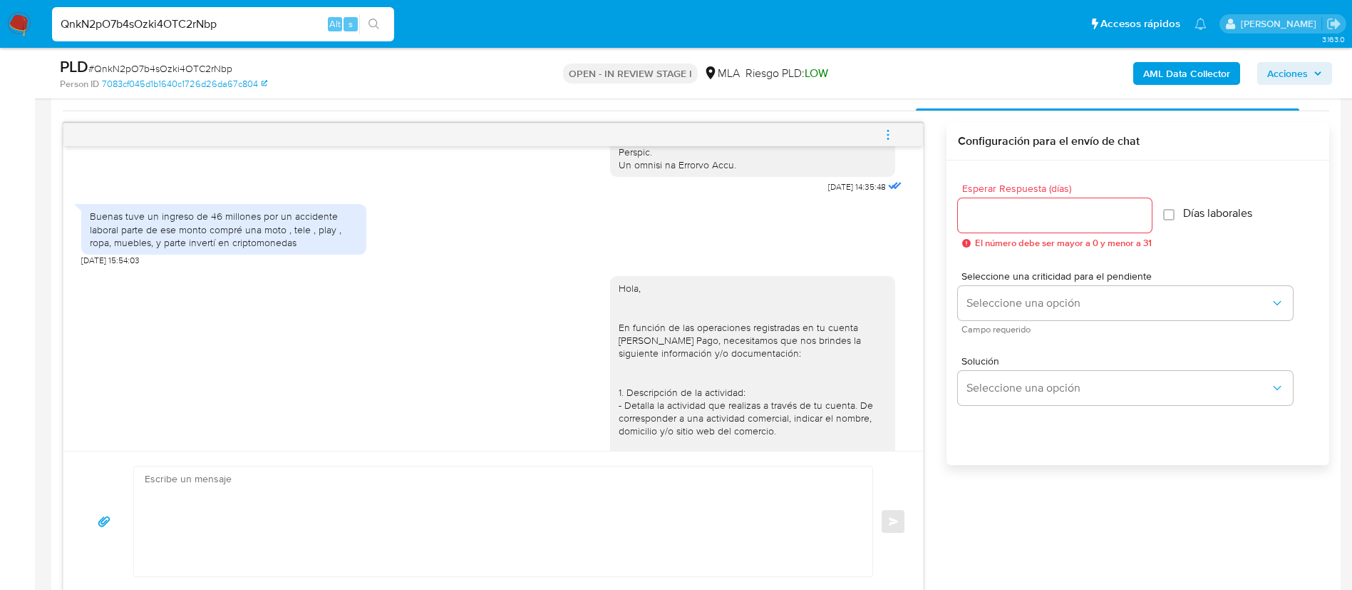
scroll to position [735, 0]
paste input "C9mnQUYTvecPCQleSIoUUqAr"
click at [220, 26] on input "QnkN2pO7b4sOzki4OTC2rNbp" at bounding box center [223, 24] width 342 height 19
type input "C9mnQUYTvecPCQleSIoUUqAr"
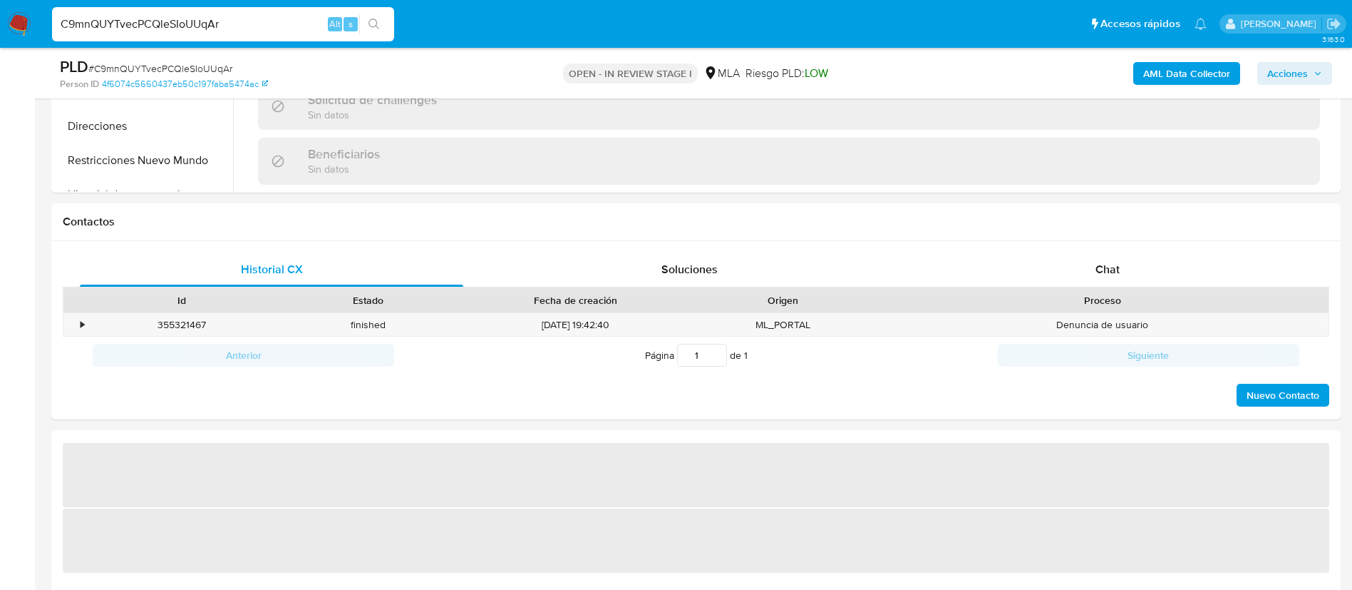
scroll to position [624, 0]
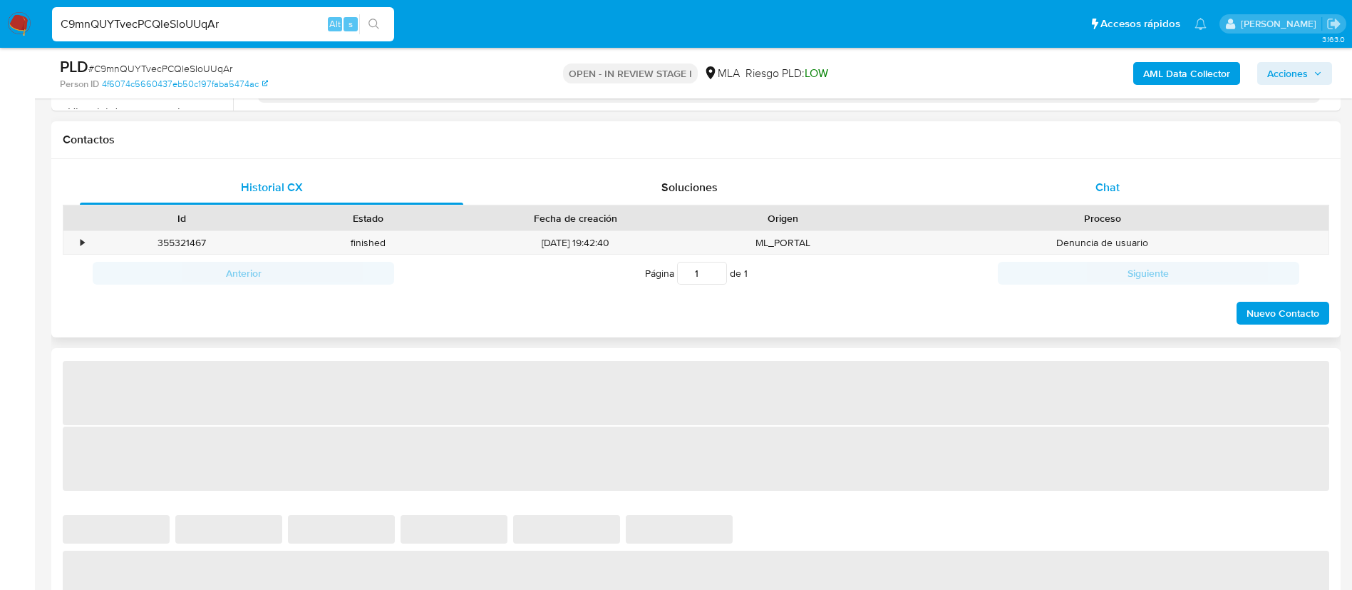
select select "10"
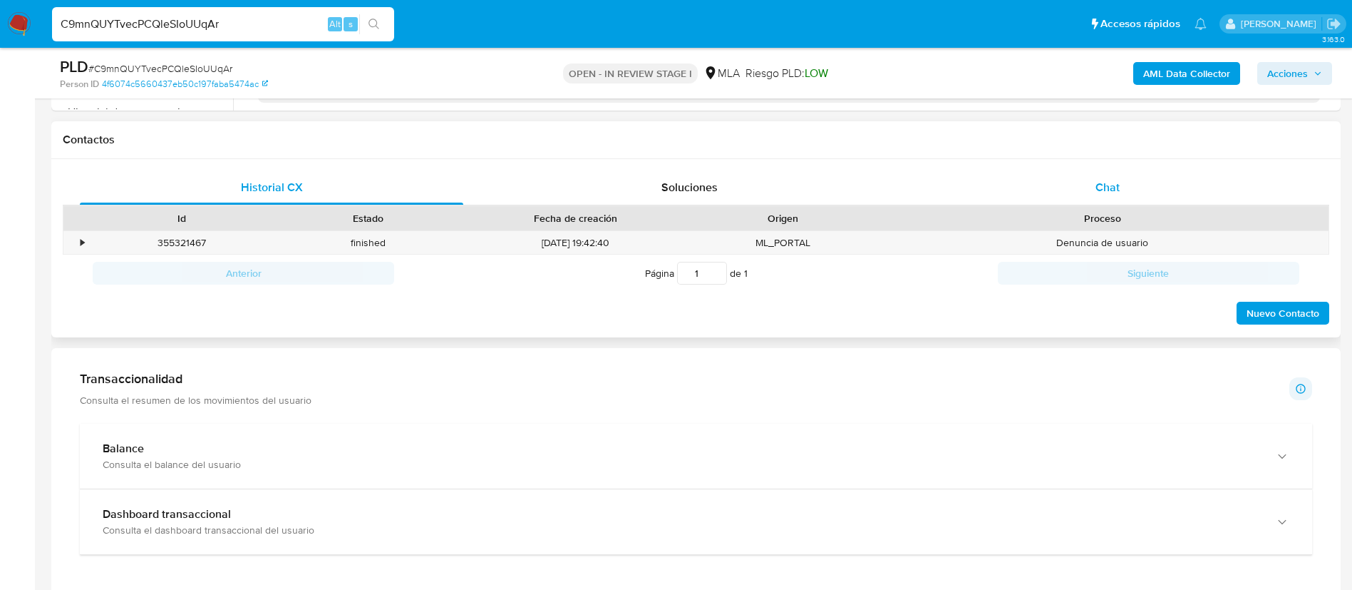
click at [1113, 178] on div "Chat" at bounding box center [1108, 187] width 384 height 34
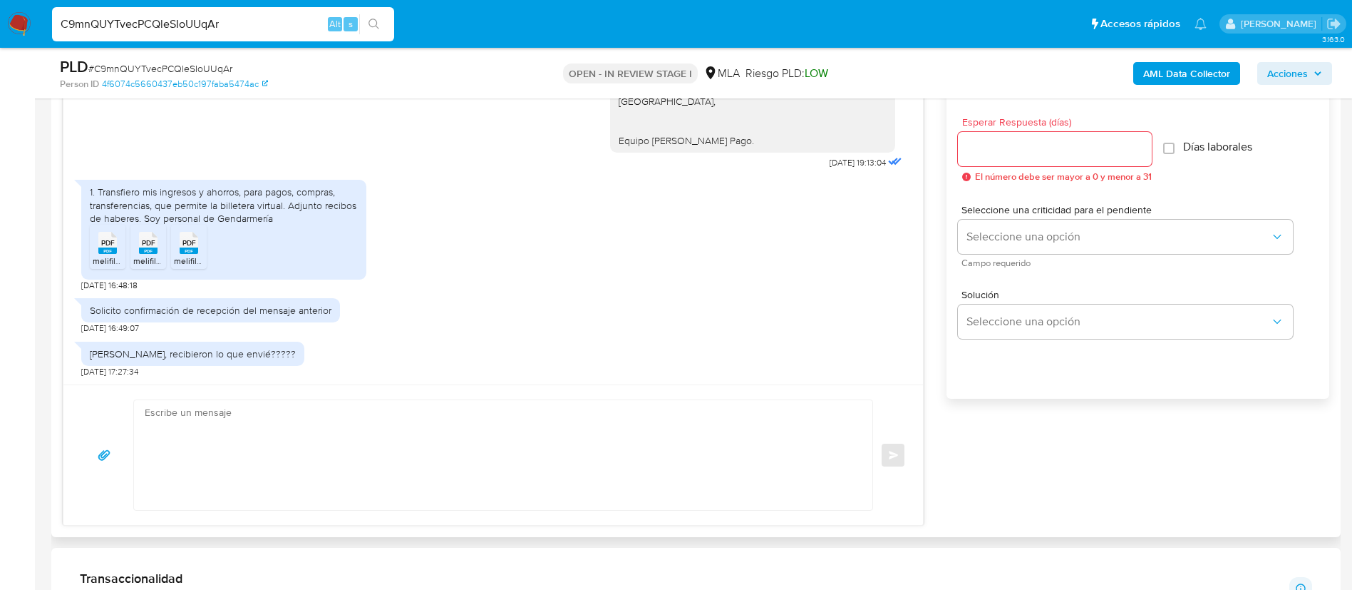
scroll to position [784, 0]
paste input "bRi8qLWRGreQP9OCziuLToiL"
click at [194, 29] on input "C9mnQUYTvecPCQleSIoUUqAr" at bounding box center [223, 24] width 342 height 19
type input "bRi8qLWRGreQP9OCziuLToiL"
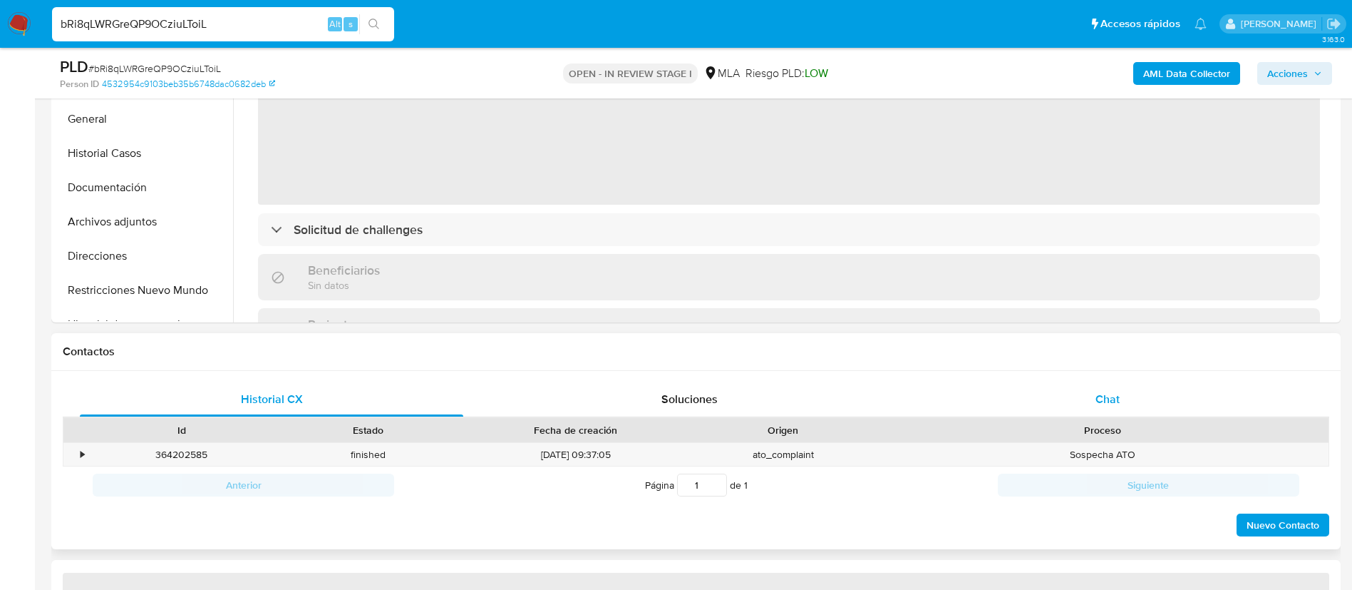
click at [1098, 397] on span "Chat" at bounding box center [1108, 399] width 24 height 16
select select "10"
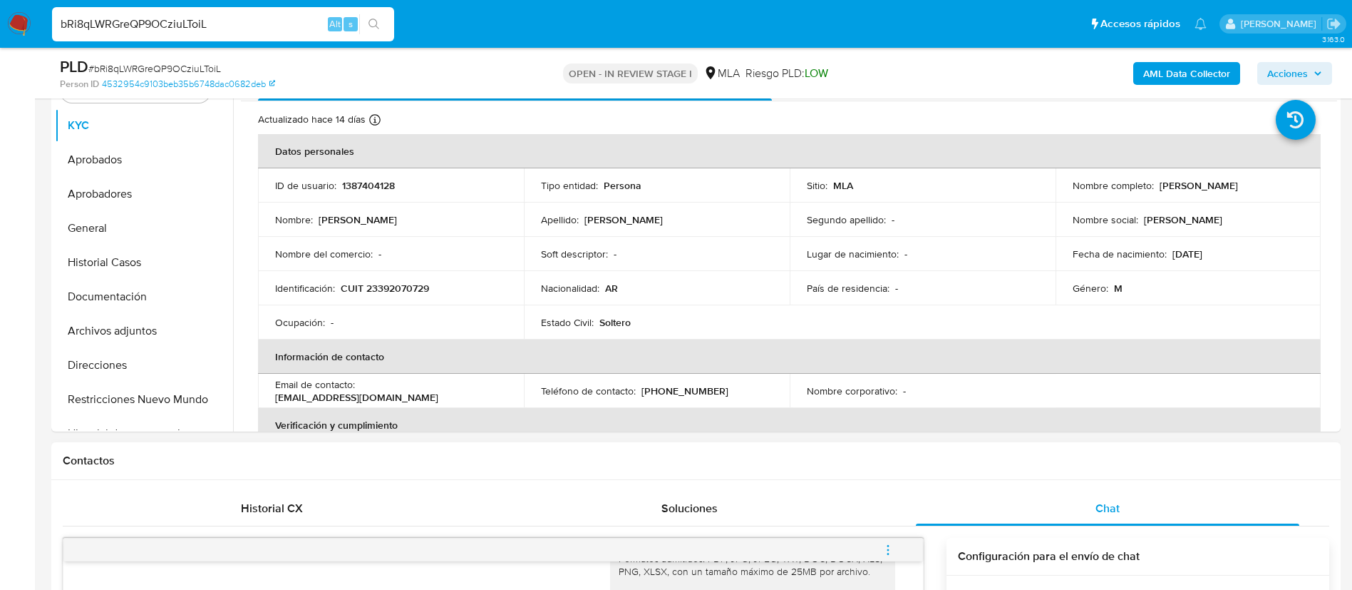
scroll to position [301, 0]
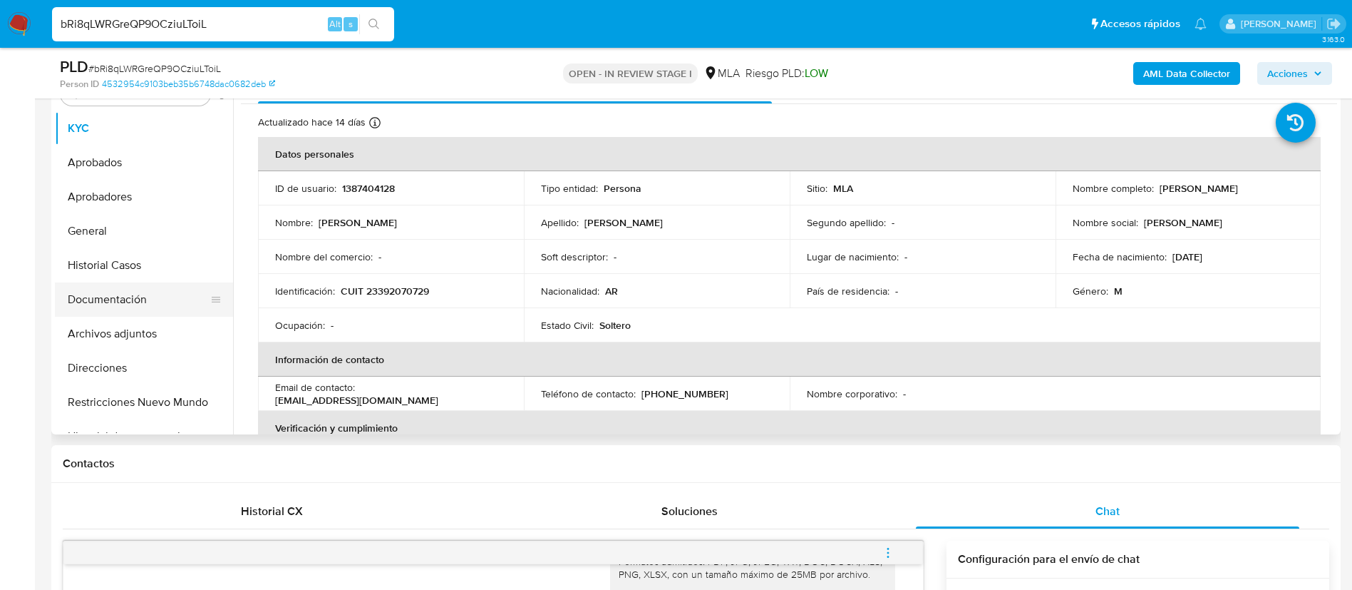
click at [104, 309] on button "Documentación" at bounding box center [138, 299] width 167 height 34
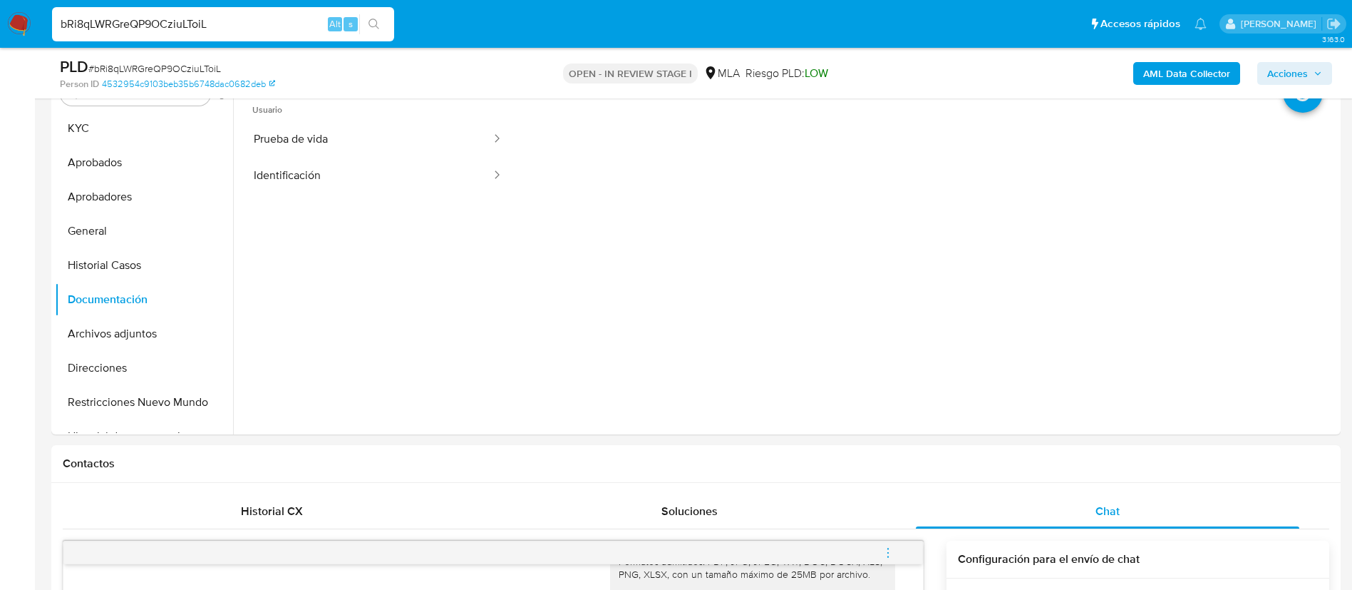
scroll to position [225, 0]
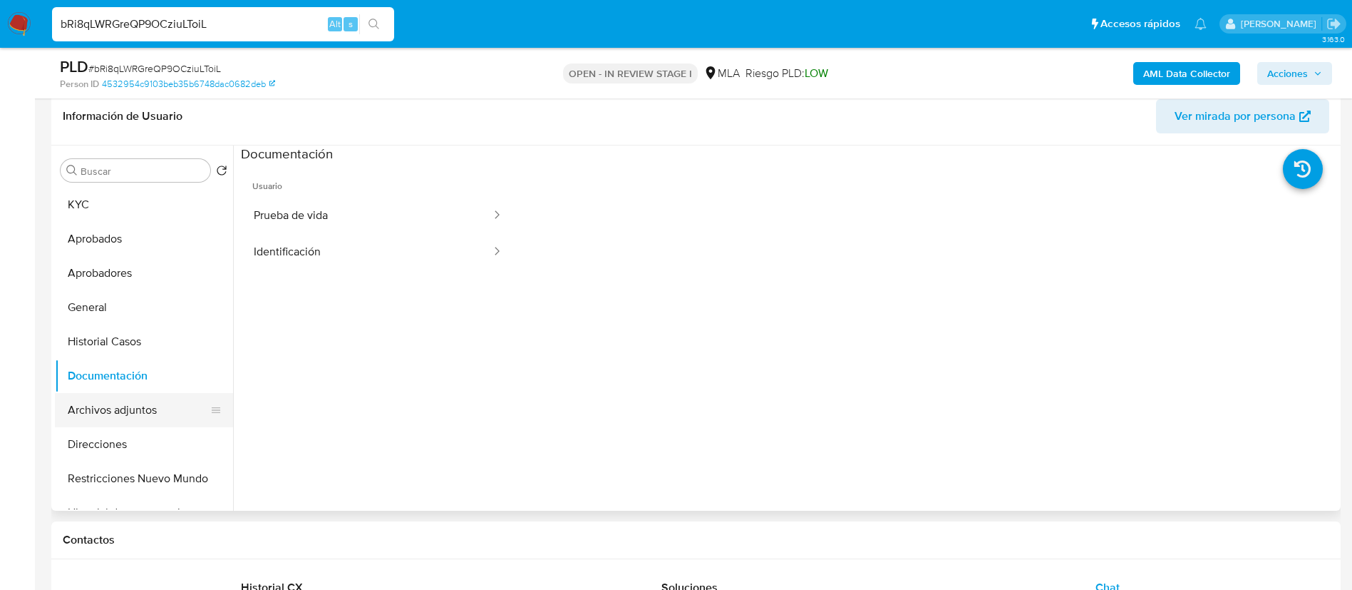
click at [112, 401] on button "Archivos adjuntos" at bounding box center [138, 410] width 167 height 34
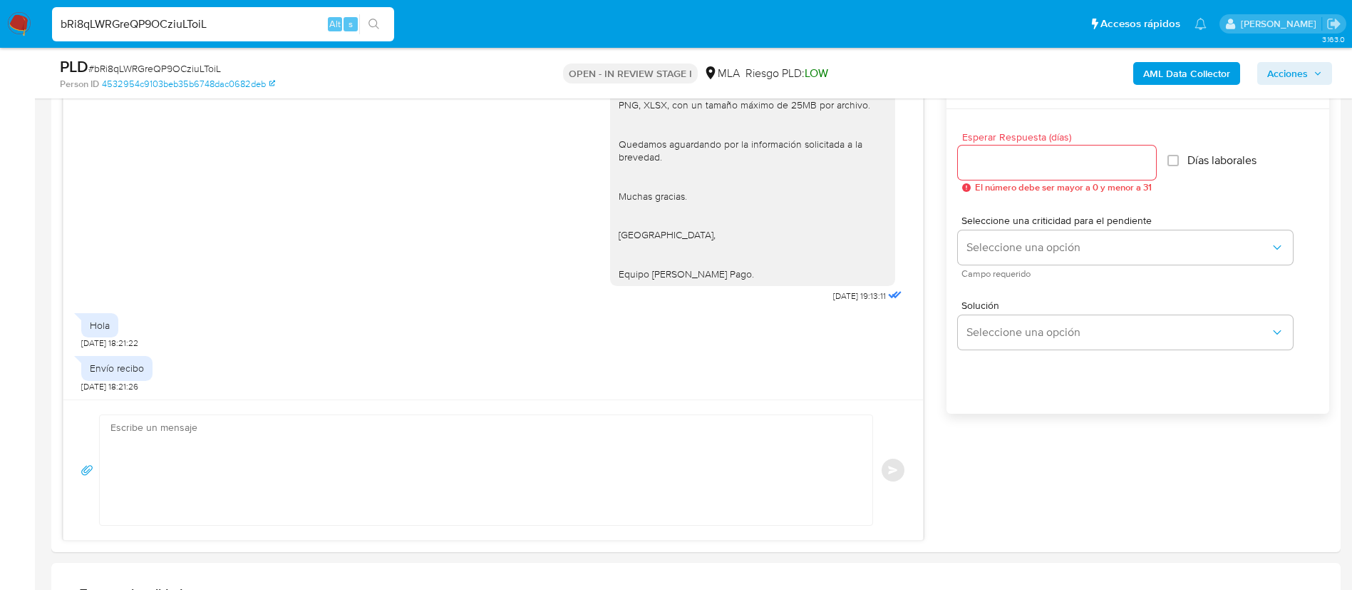
scroll to position [849, 0]
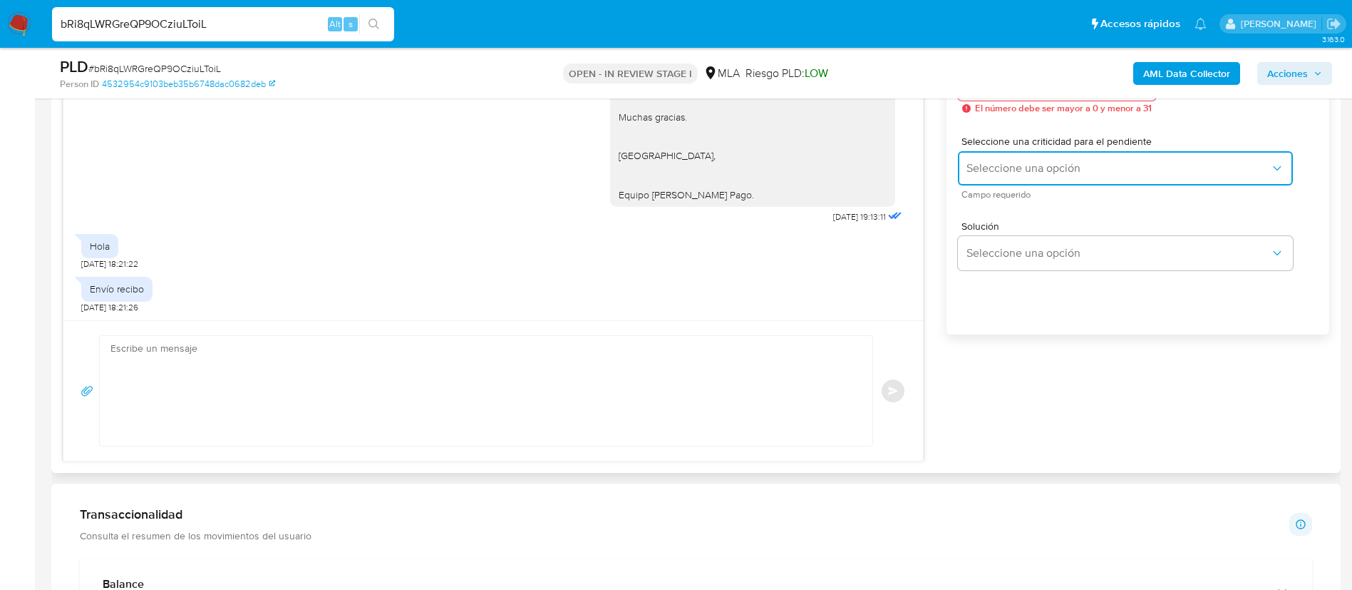
click at [1076, 165] on span "Seleccione una opción" at bounding box center [1119, 168] width 304 height 14
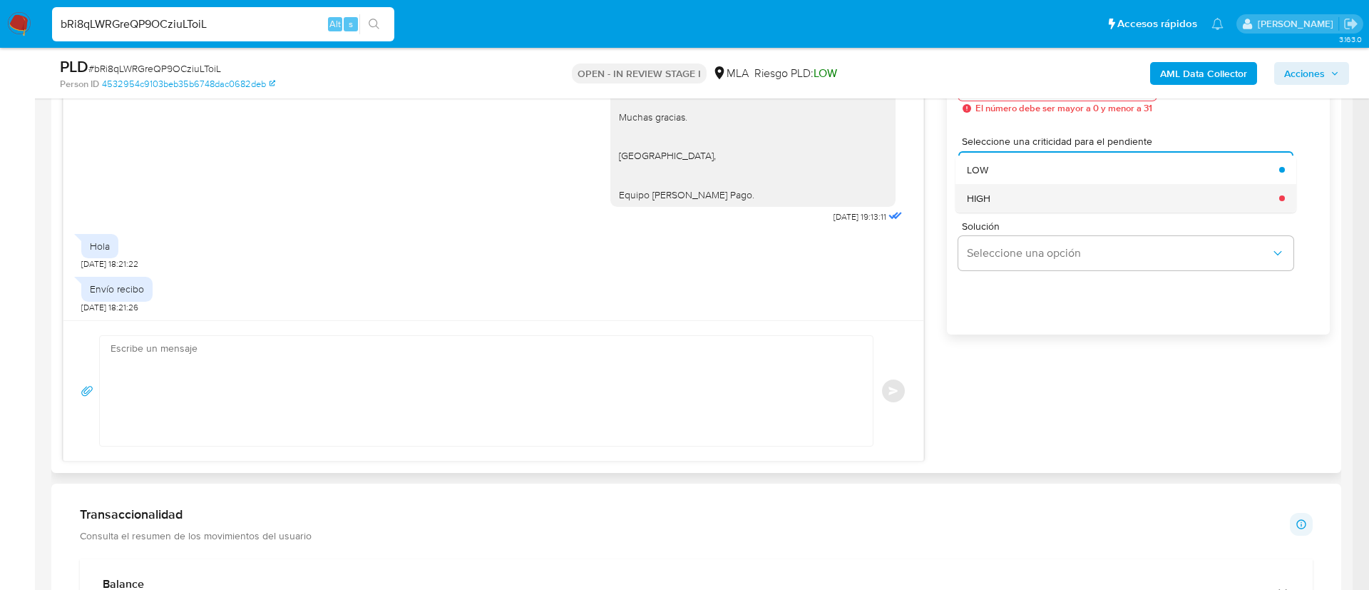
click at [997, 200] on div "HIGH" at bounding box center [1119, 198] width 304 height 29
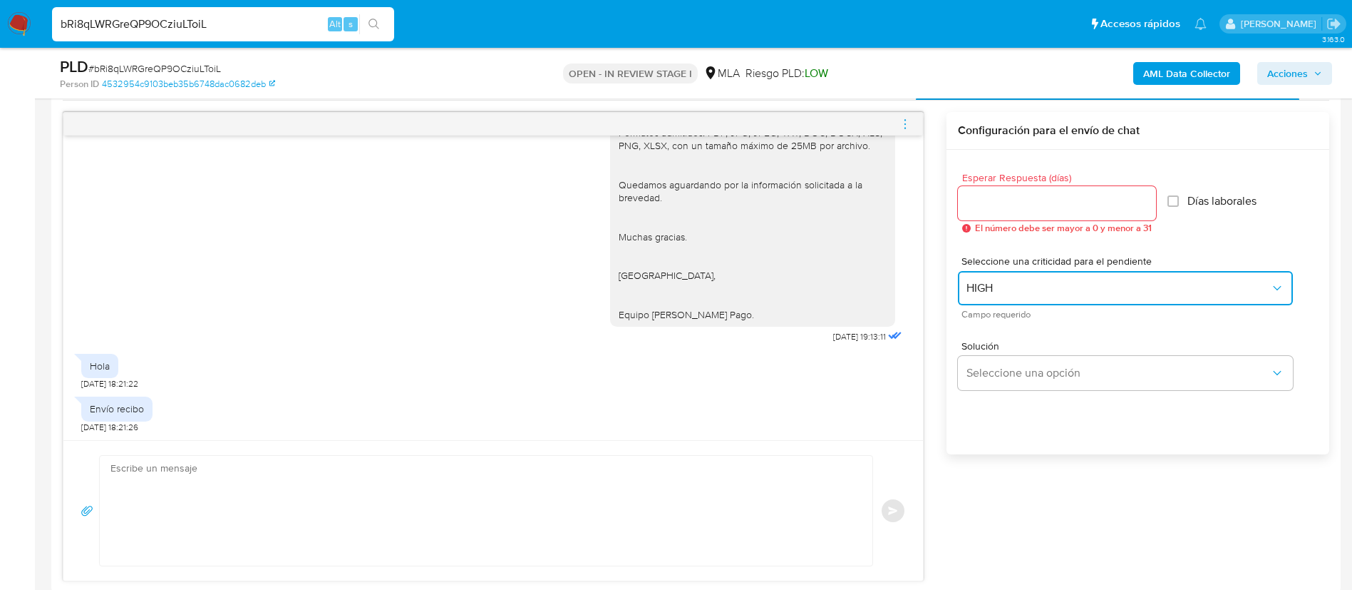
scroll to position [729, 0]
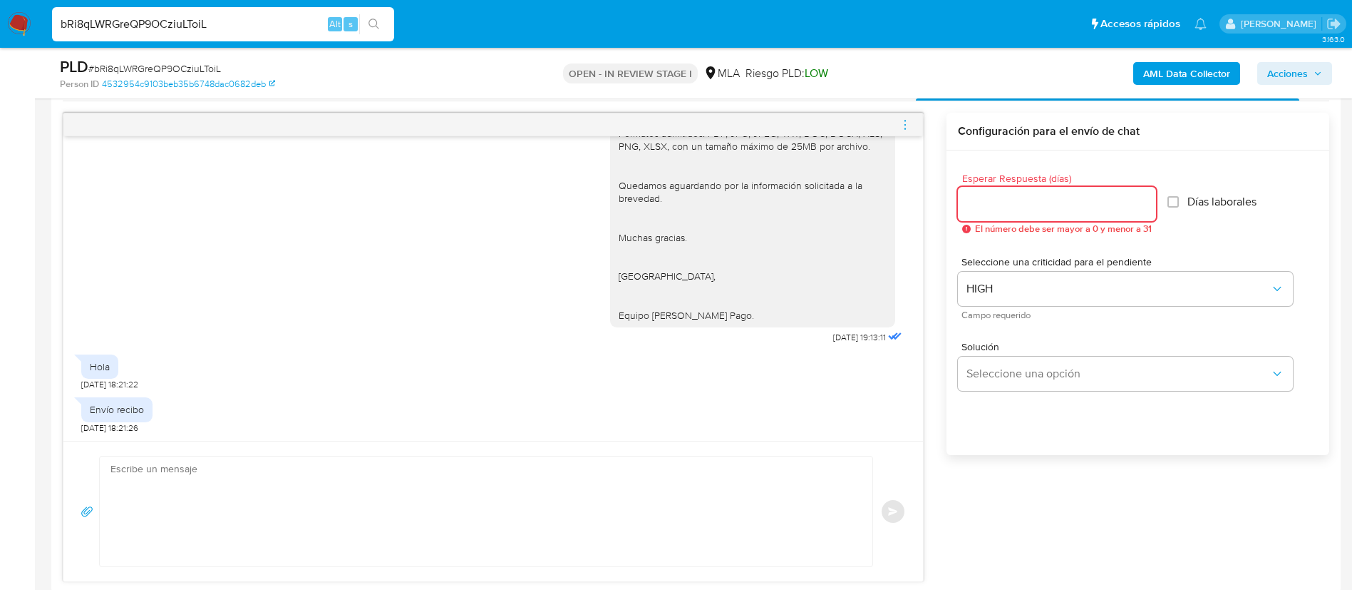
click at [997, 203] on input "Esperar Respuesta (días)" at bounding box center [1057, 204] width 198 height 19
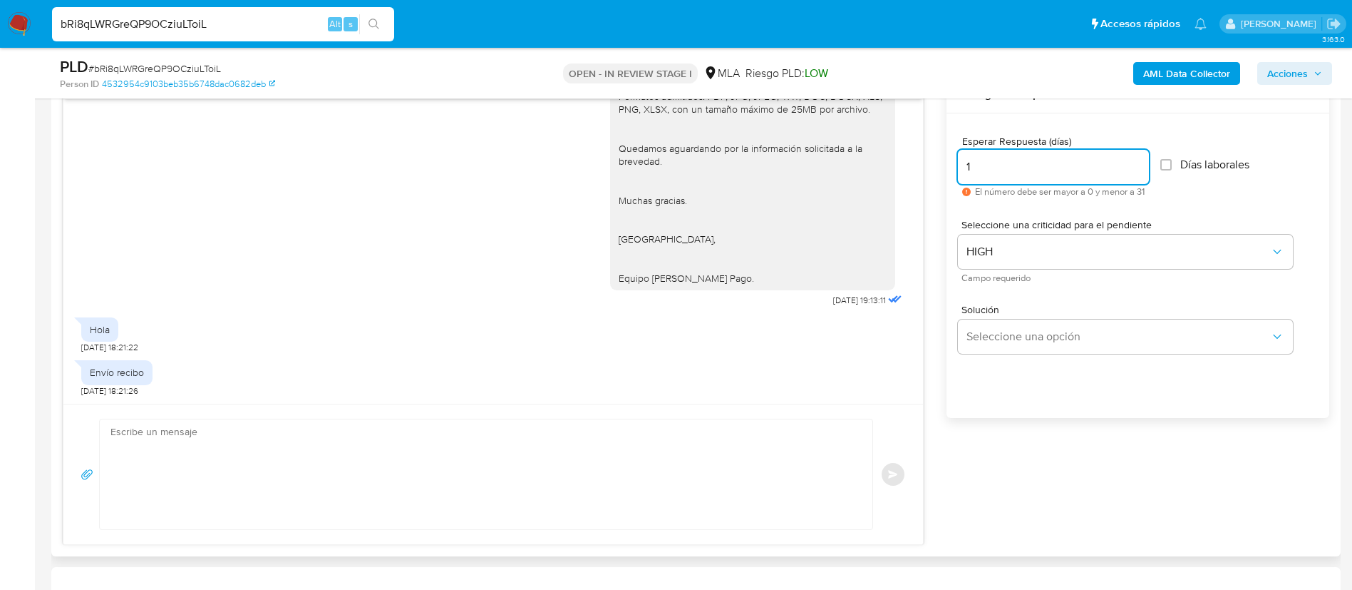
scroll to position [767, 0]
type input "1"
click at [780, 478] on textarea at bounding box center [482, 473] width 744 height 110
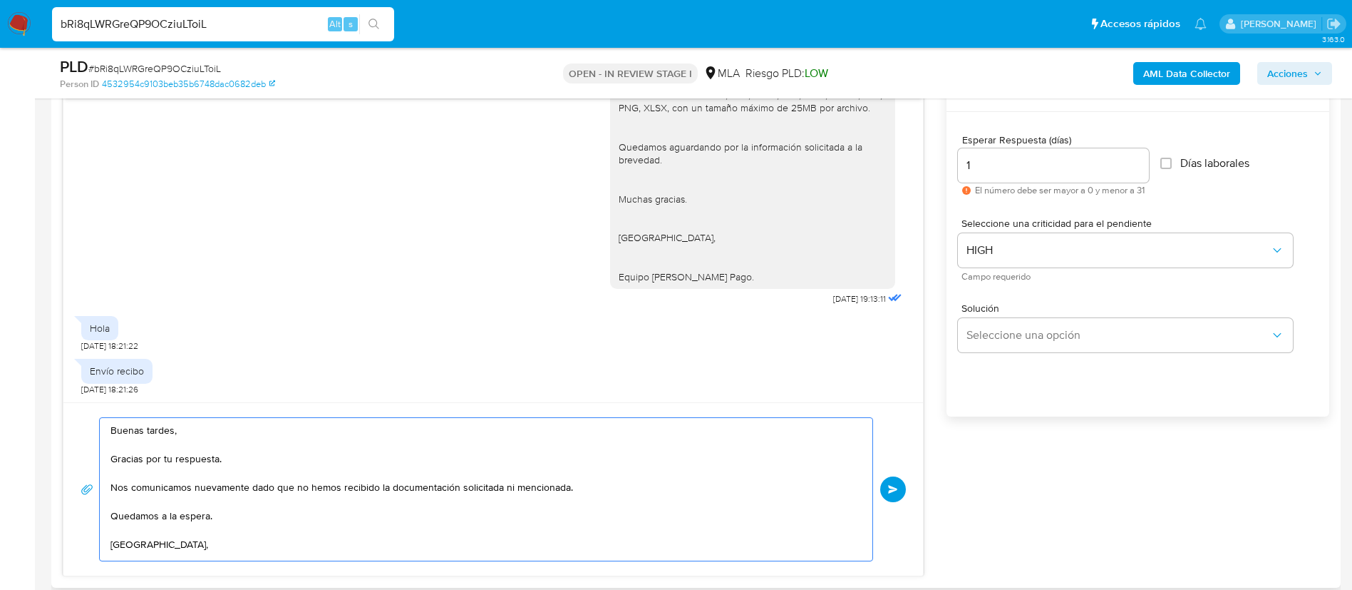
scroll to position [5, 0]
type textarea "Buenas tardes, Gracias por tu respuesta. Nos comunicamos nuevamente dado que no…"
click at [892, 487] on span "Enviar" at bounding box center [893, 489] width 10 height 9
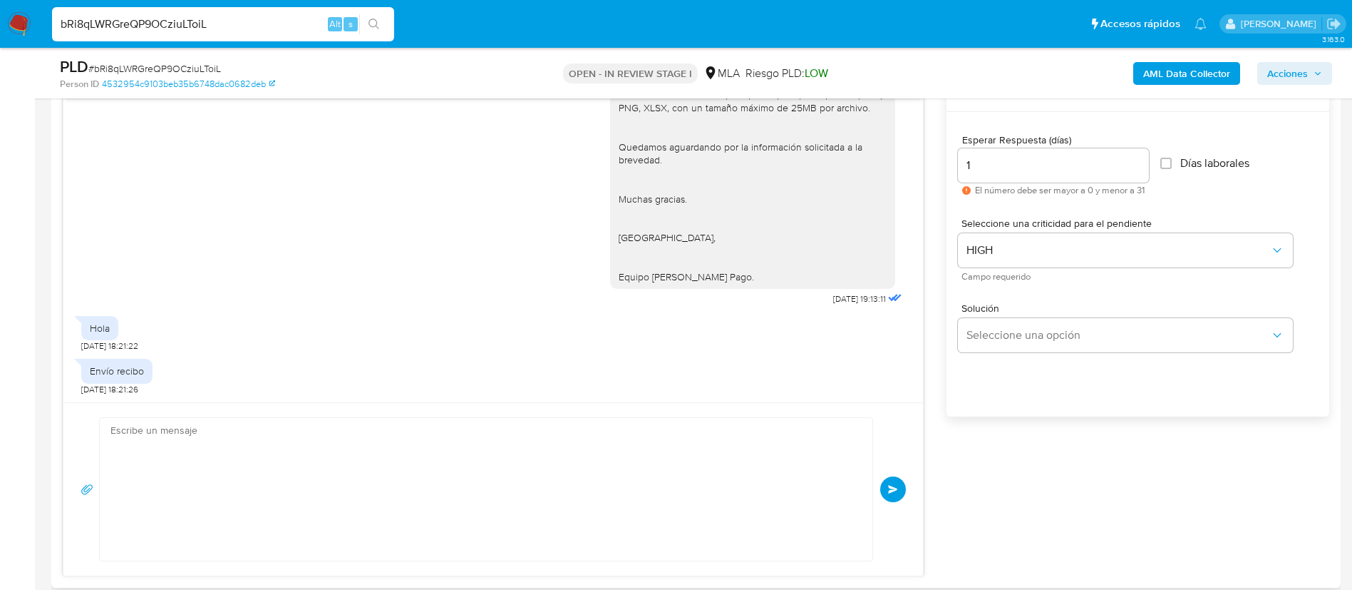
scroll to position [1980, 0]
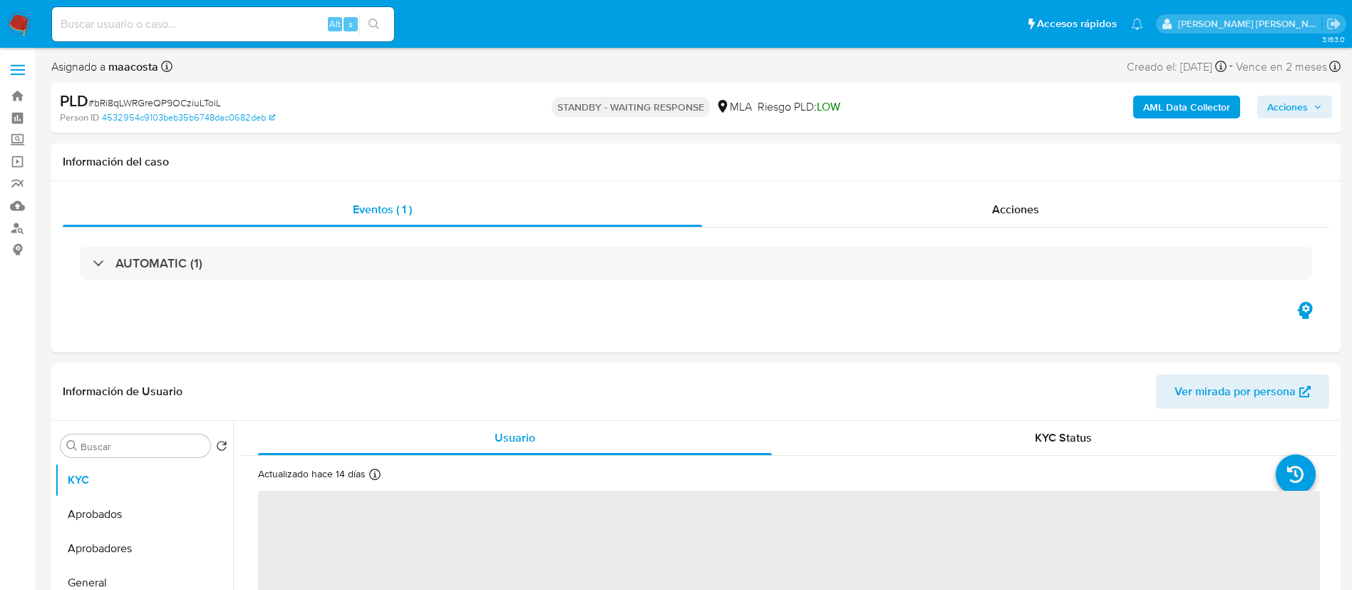
select select "10"
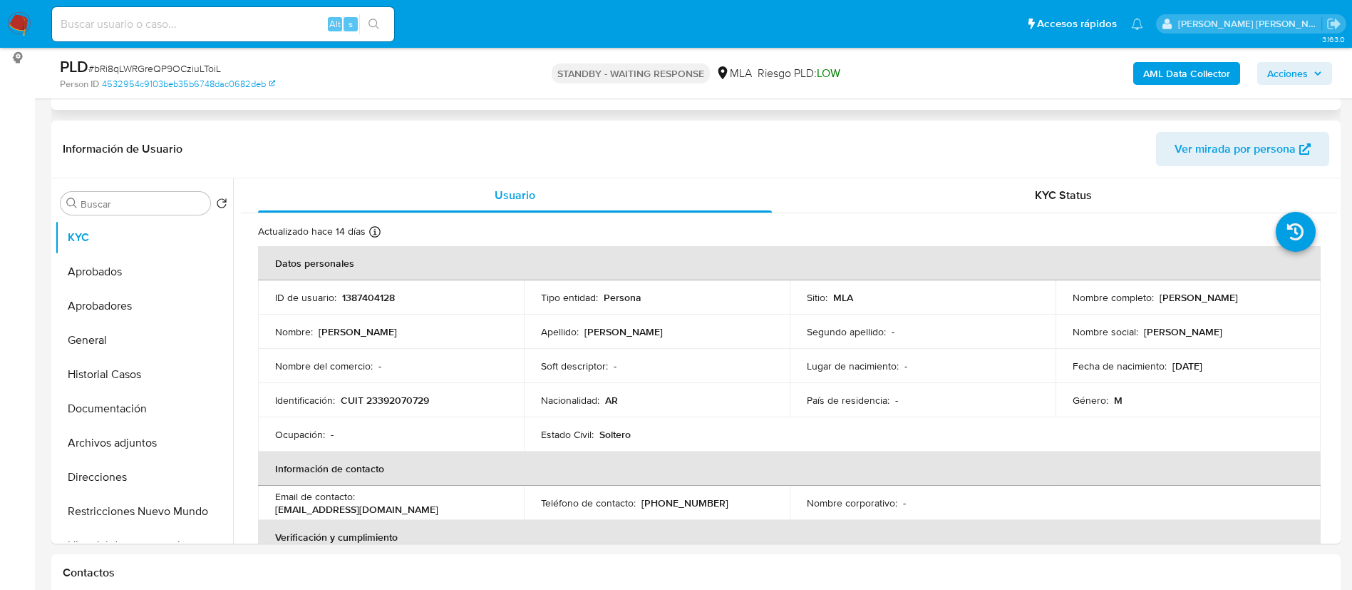
scroll to position [197, 0]
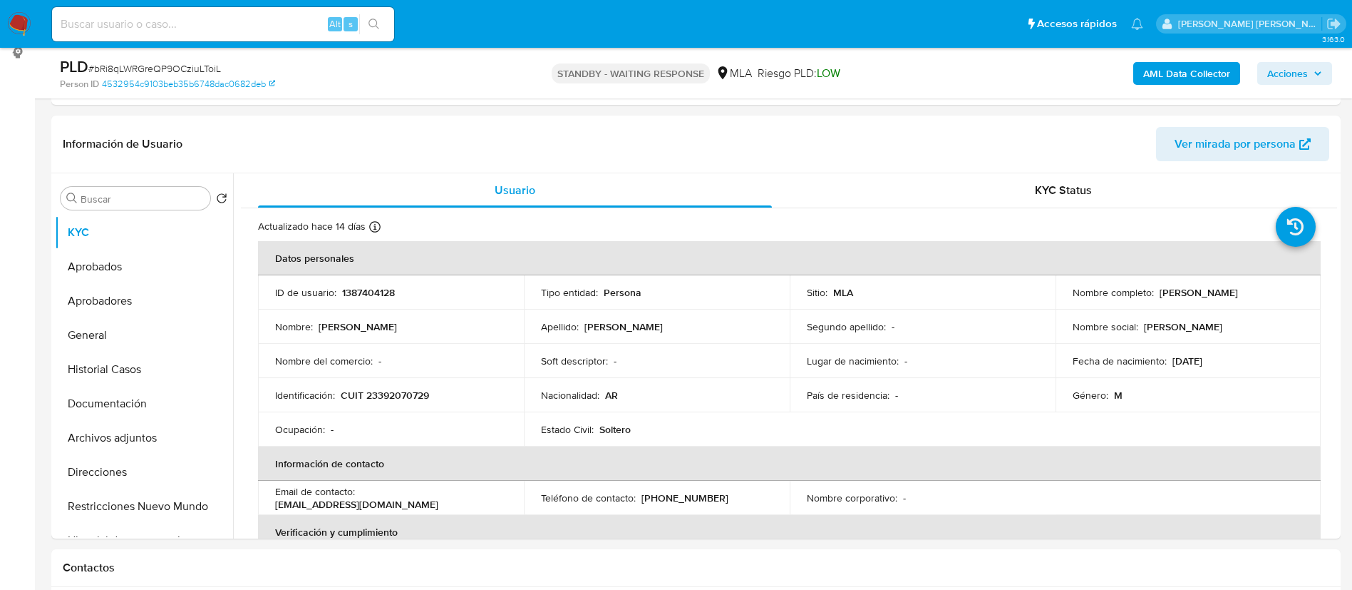
click at [299, 34] on div "Alt s" at bounding box center [223, 24] width 342 height 34
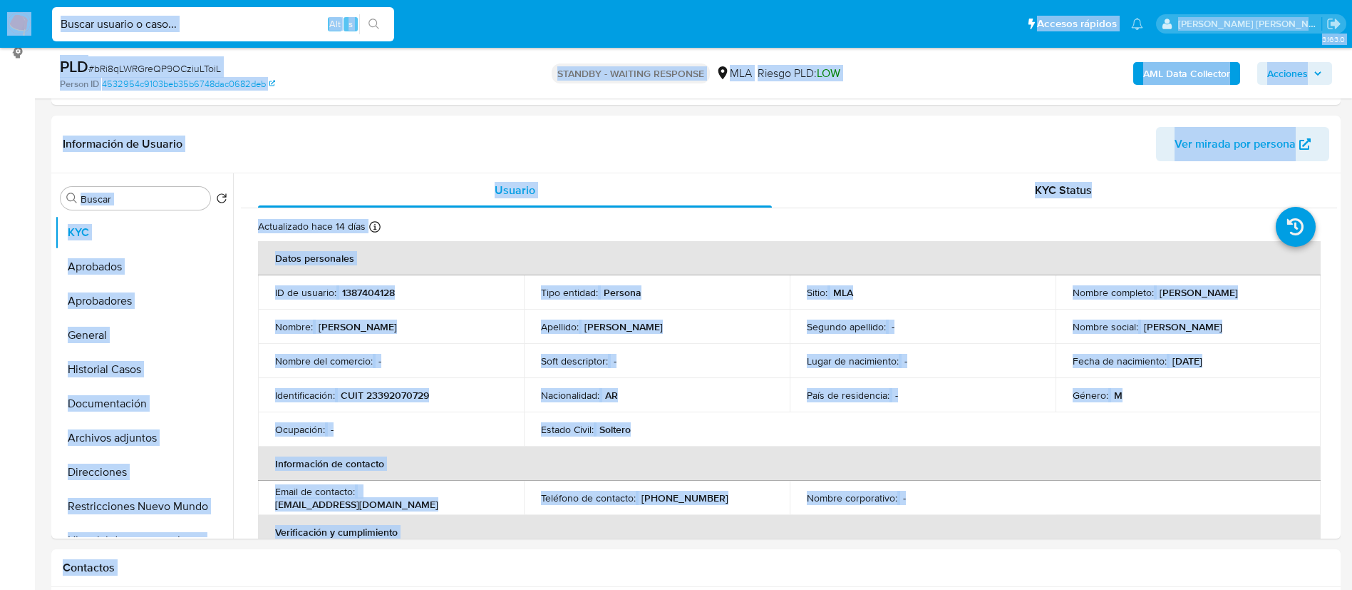
click at [266, 26] on input at bounding box center [223, 24] width 342 height 19
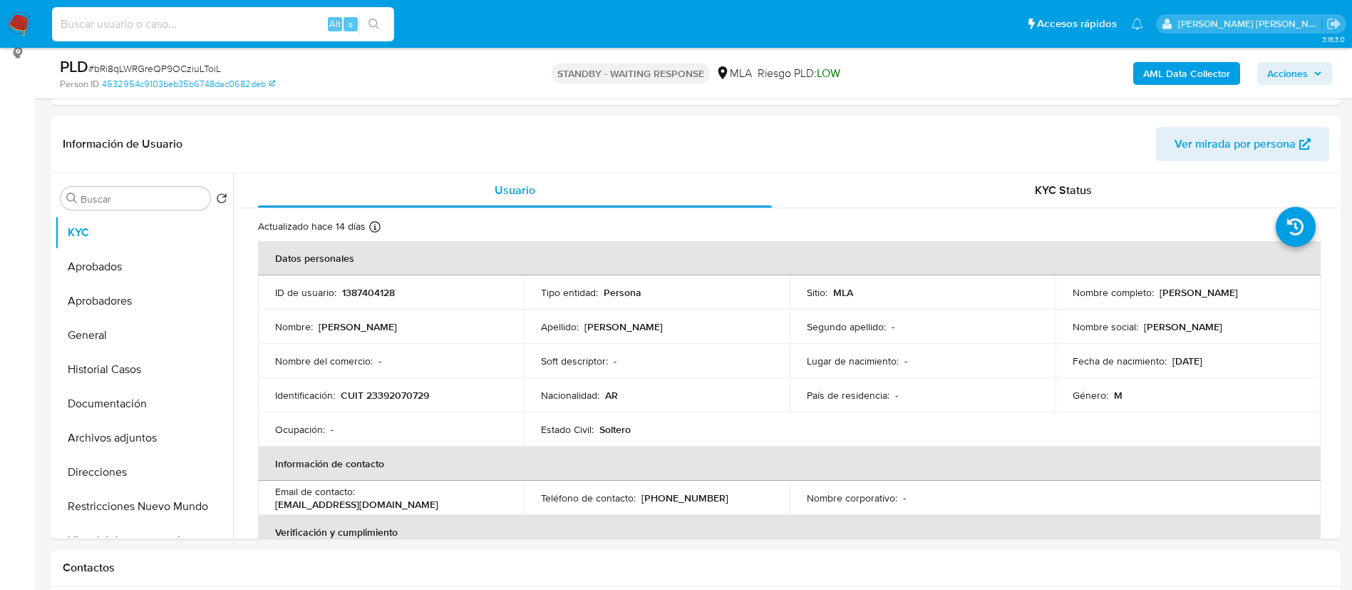
paste input "MVaxqEk6oUNWBWKZiHodMC30"
type input "MVaxqEk6oUNWBWKZiHodMC30"
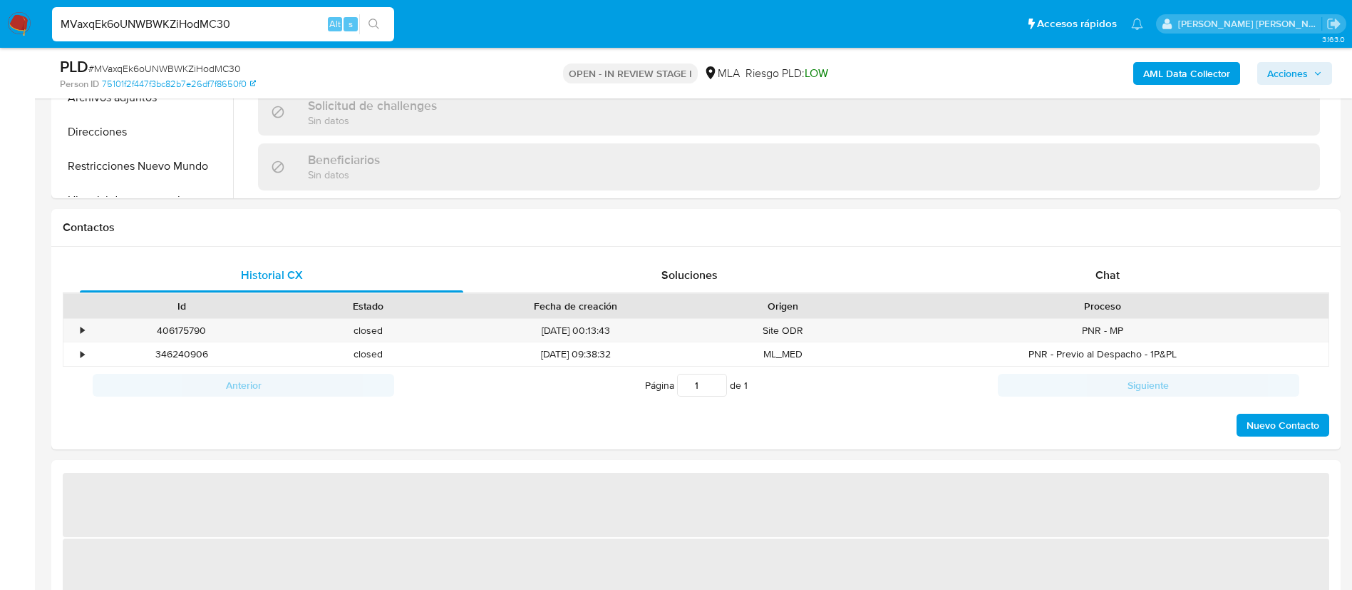
scroll to position [631, 0]
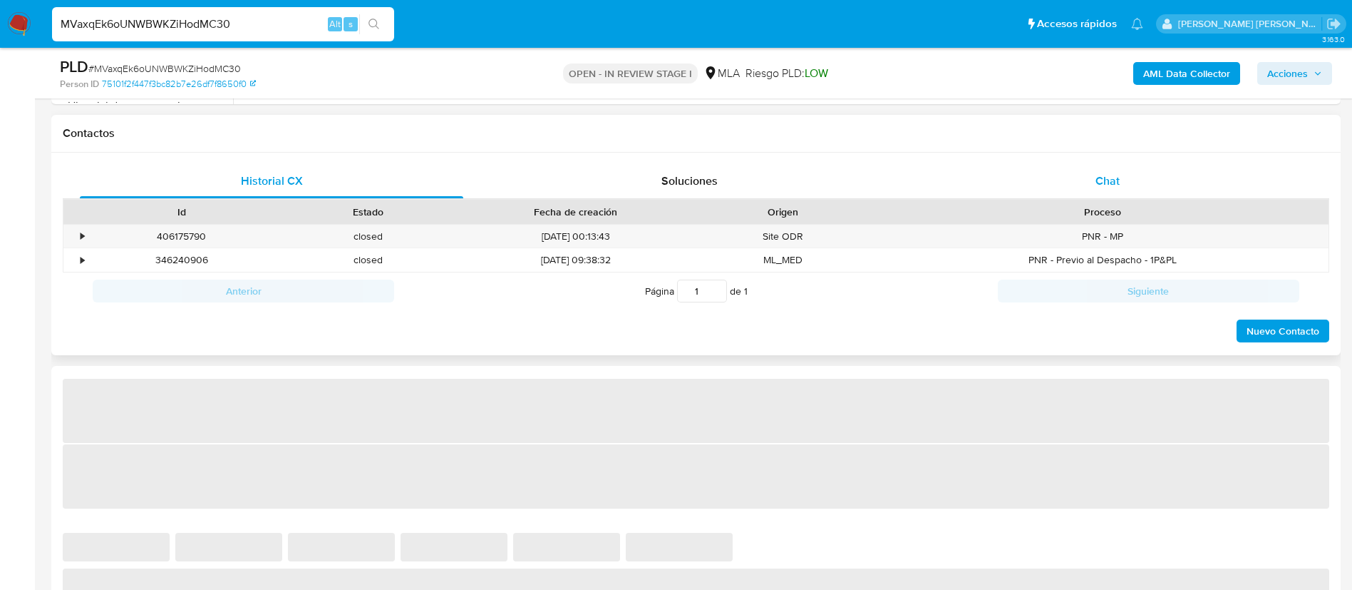
select select "10"
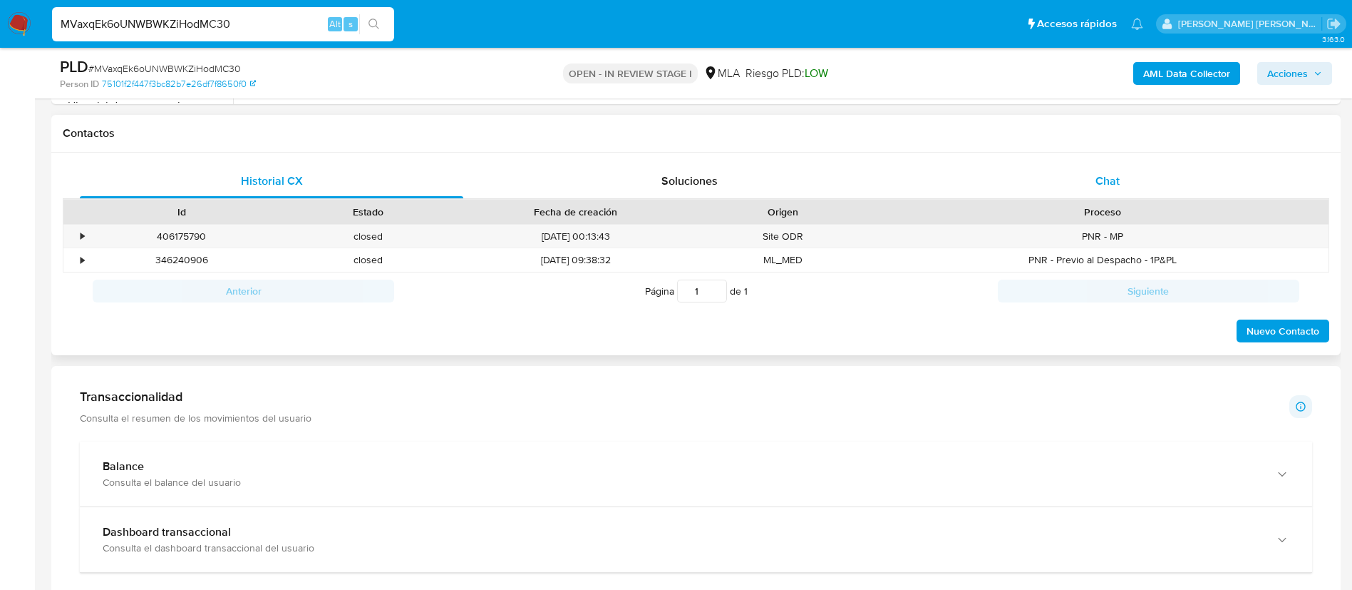
click at [1111, 187] on span "Chat" at bounding box center [1108, 181] width 24 height 16
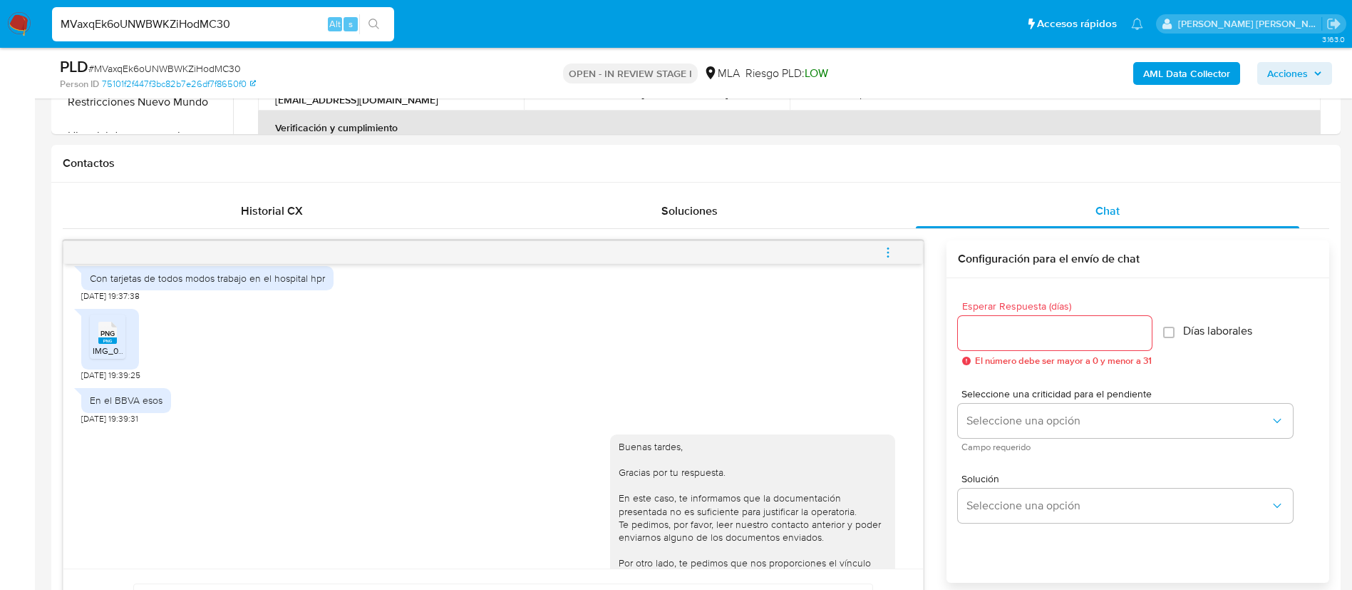
scroll to position [982, 0]
